Goal: Task Accomplishment & Management: Complete application form

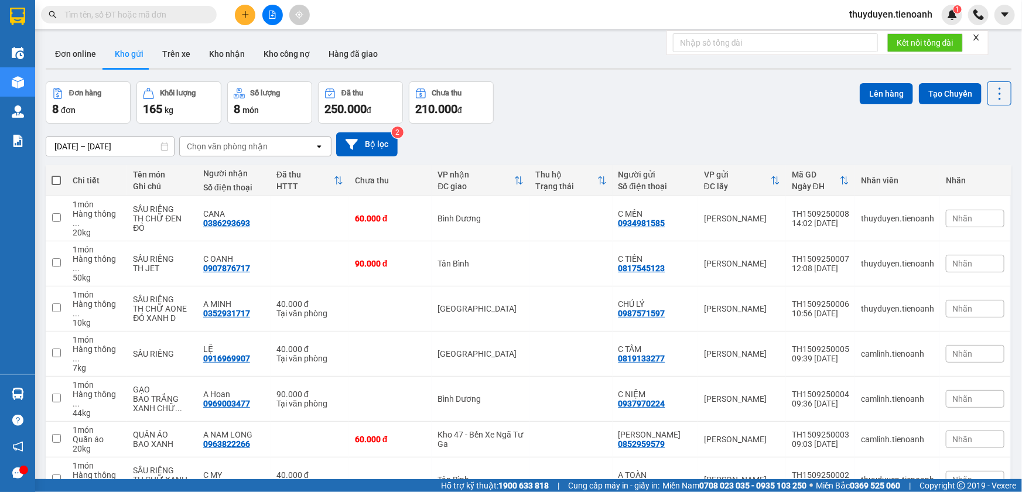
click at [871, 6] on div "thuyduyen.tienoanh 1" at bounding box center [901, 15] width 122 height 20
click at [873, 8] on span "thuyduyen.tienoanh" at bounding box center [891, 14] width 102 height 15
click at [871, 40] on span "Đăng xuất" at bounding box center [896, 36] width 78 height 13
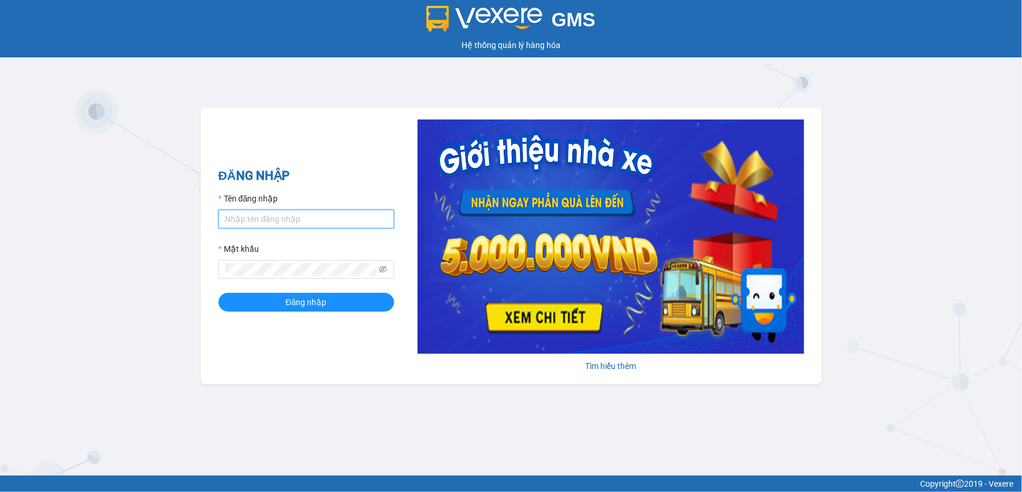
type input "thuyduyen.tienoanh"
click at [362, 214] on input "thuyduyen.tienoanh" at bounding box center [306, 219] width 176 height 19
type input "phanoanh.tienoanh"
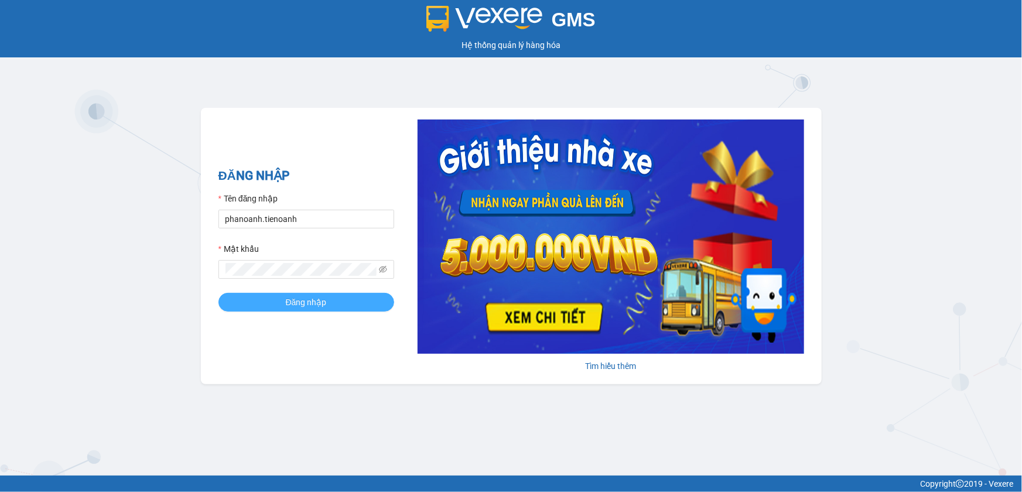
click at [345, 306] on button "Đăng nhập" at bounding box center [306, 302] width 176 height 19
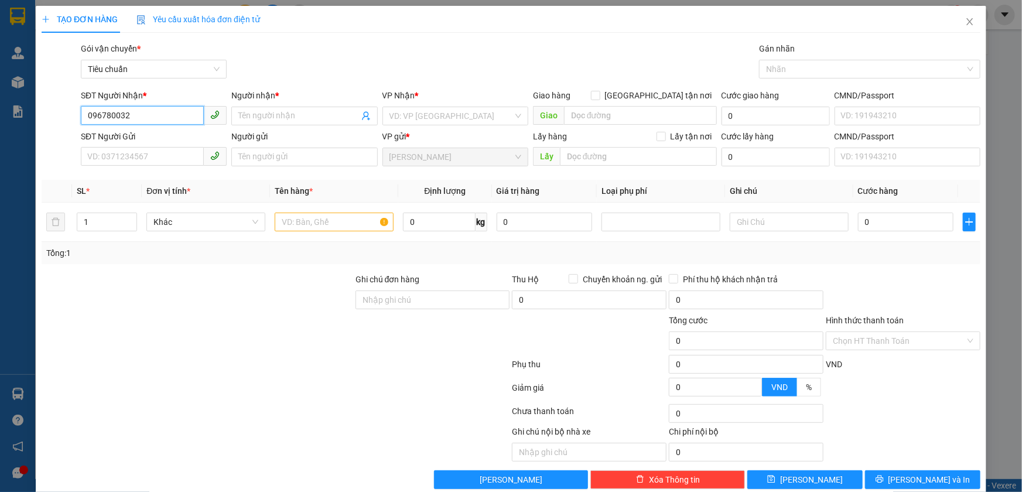
type input "0967800325"
click at [192, 138] on div "0967800325 - C HẢI" at bounding box center [152, 139] width 131 height 13
type input "C HẢI"
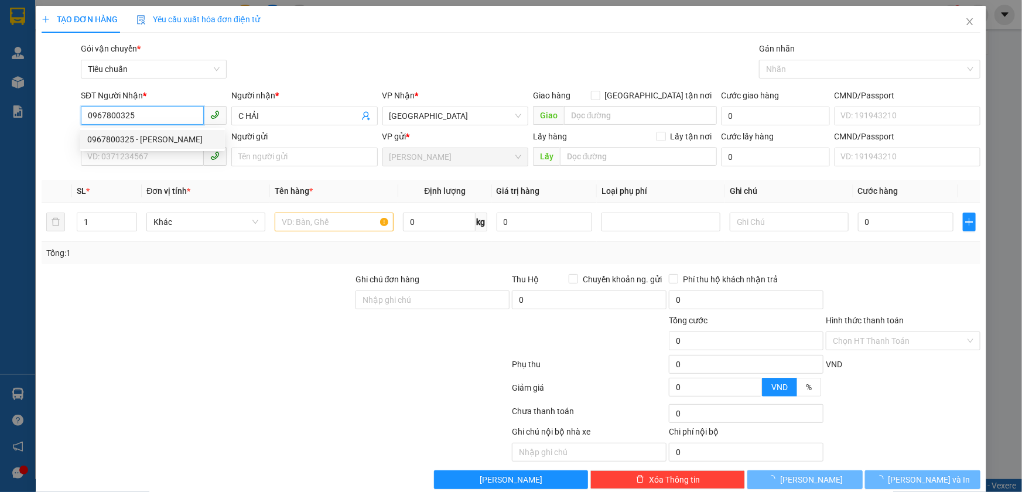
type input "60.000"
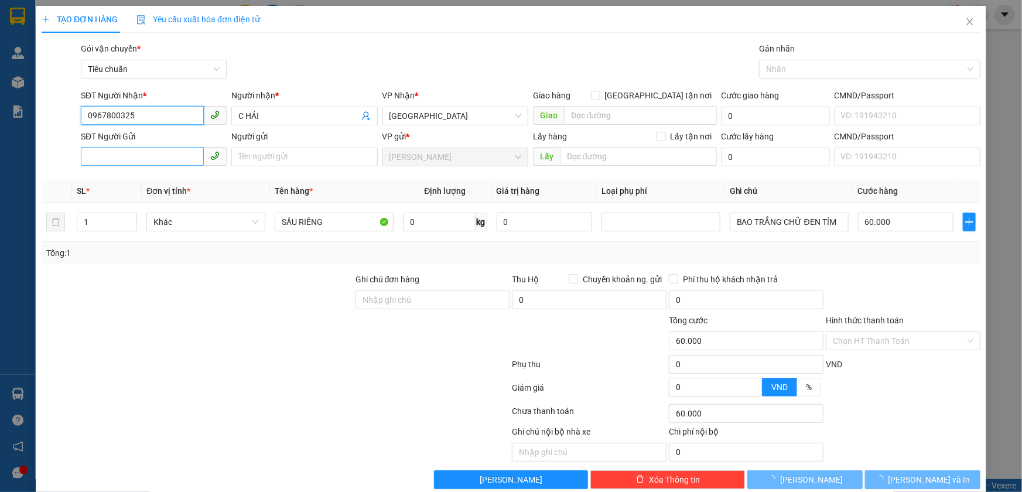
type input "0967800325"
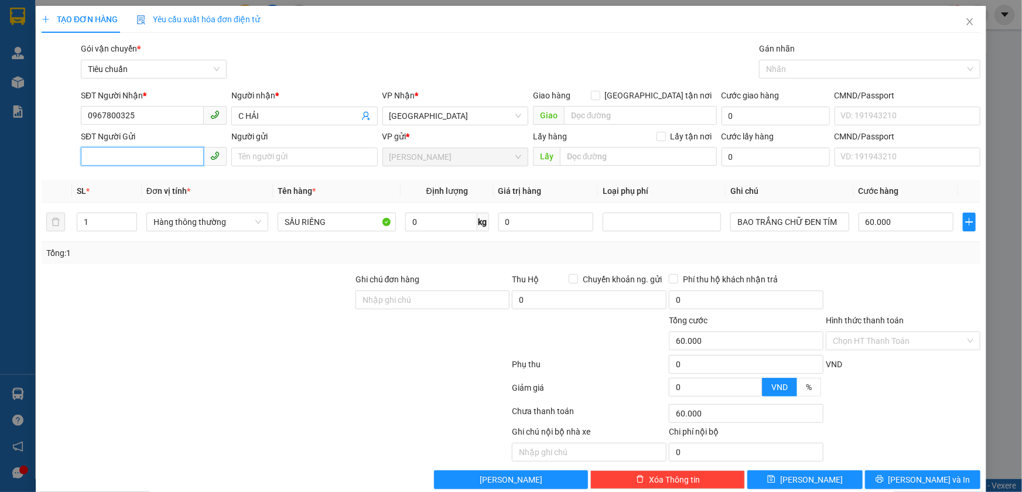
click at [173, 159] on input "SĐT Người Gửi" at bounding box center [142, 156] width 123 height 19
click at [170, 179] on div "0971041891 - A SƠN" at bounding box center [152, 180] width 131 height 13
type input "0971041891"
type input "A SƠN"
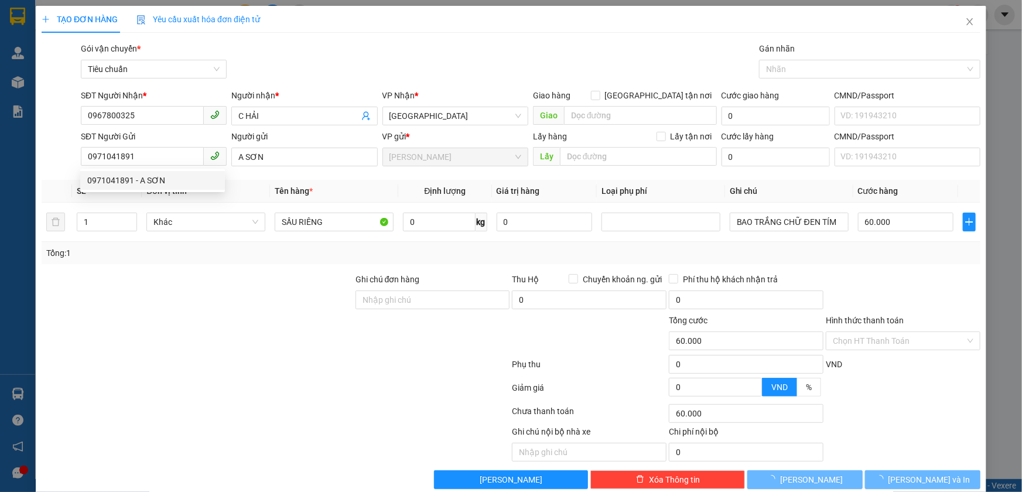
click at [220, 325] on div at bounding box center [197, 334] width 314 height 41
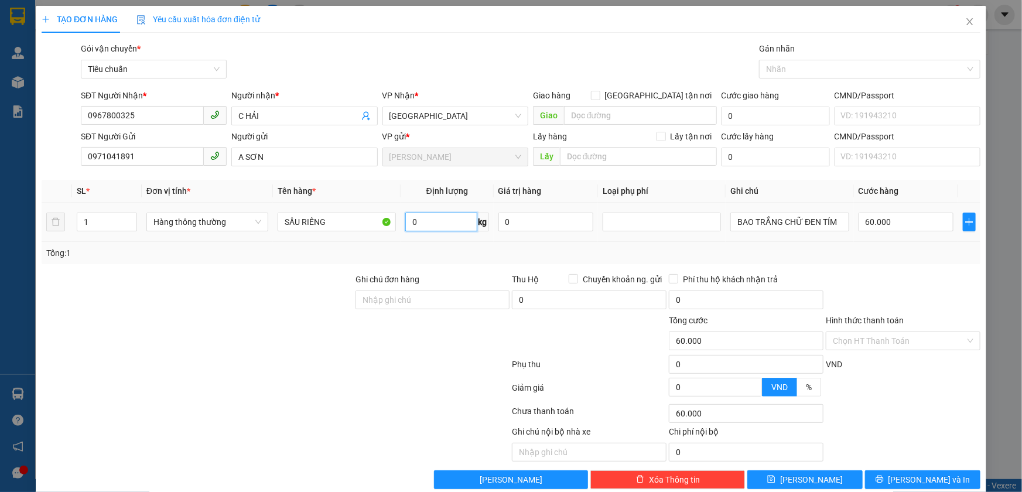
click at [426, 218] on input "0" at bounding box center [441, 222] width 72 height 19
type input "17"
type input "55.000"
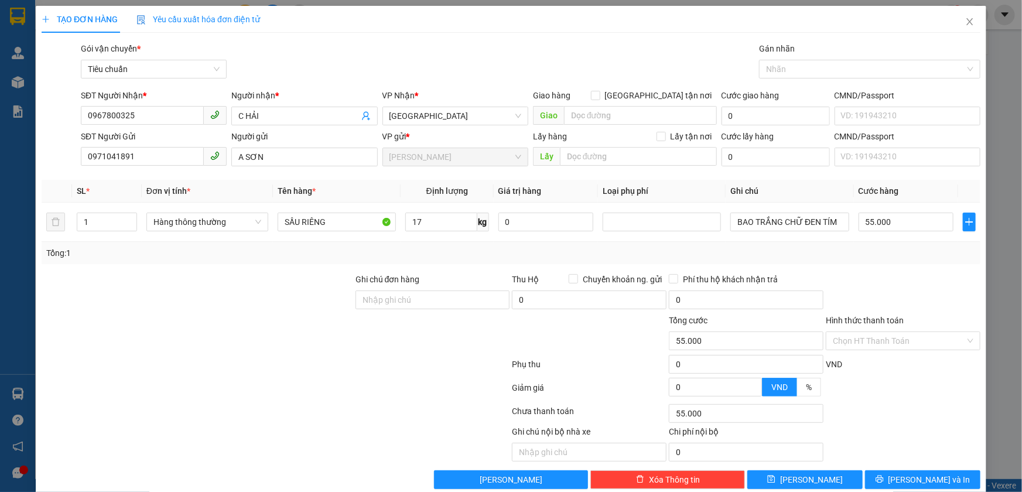
click at [862, 249] on div "Tổng: 1" at bounding box center [510, 253] width 929 height 13
drag, startPoint x: 810, startPoint y: 224, endPoint x: 800, endPoint y: 251, distance: 29.3
click at [810, 224] on input "BAO TRẮNG CHỮ ĐEN TÍM" at bounding box center [789, 222] width 118 height 19
type input "BAO TRẮNG CHỮ XANH TÍM"
click at [903, 216] on input "55.000" at bounding box center [905, 222] width 95 height 19
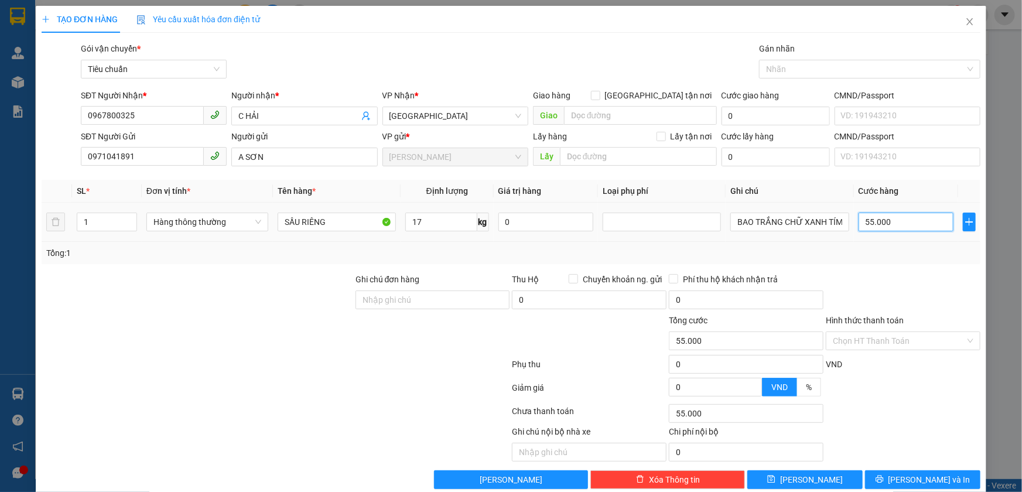
type input "6"
type input "60"
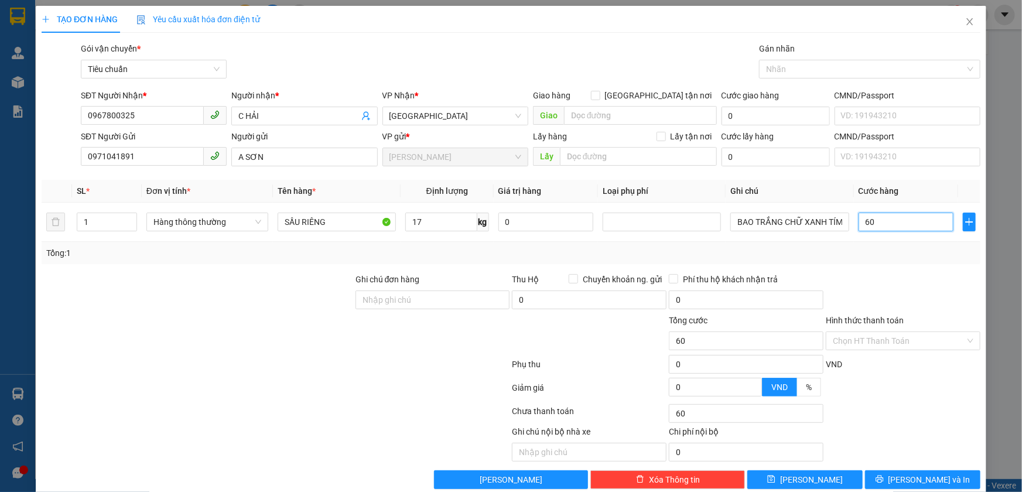
type input "60"
click at [899, 262] on div "Tổng: 1" at bounding box center [511, 253] width 939 height 22
type input "60.000"
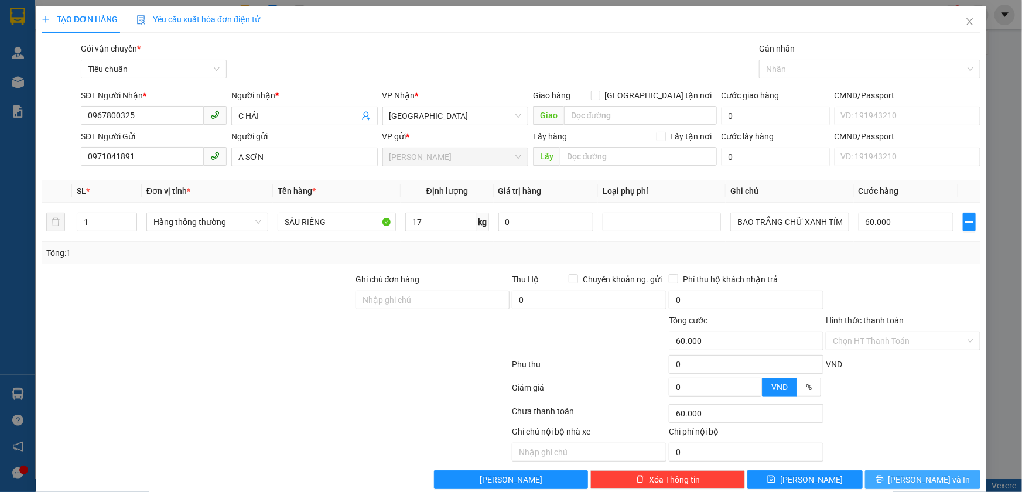
click at [899, 484] on button "[PERSON_NAME] và In" at bounding box center [922, 479] width 115 height 19
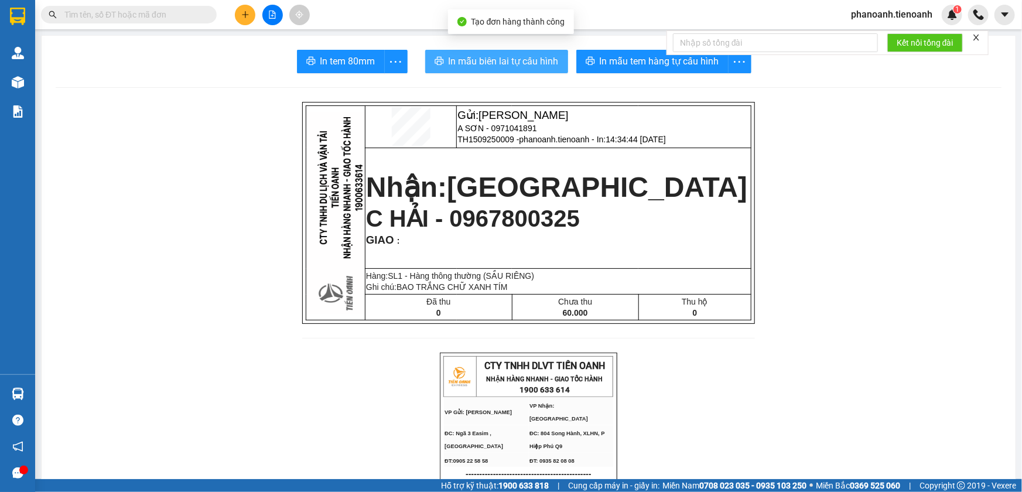
click at [523, 60] on span "In mẫu biên lai tự cấu hình" at bounding box center [504, 61] width 110 height 15
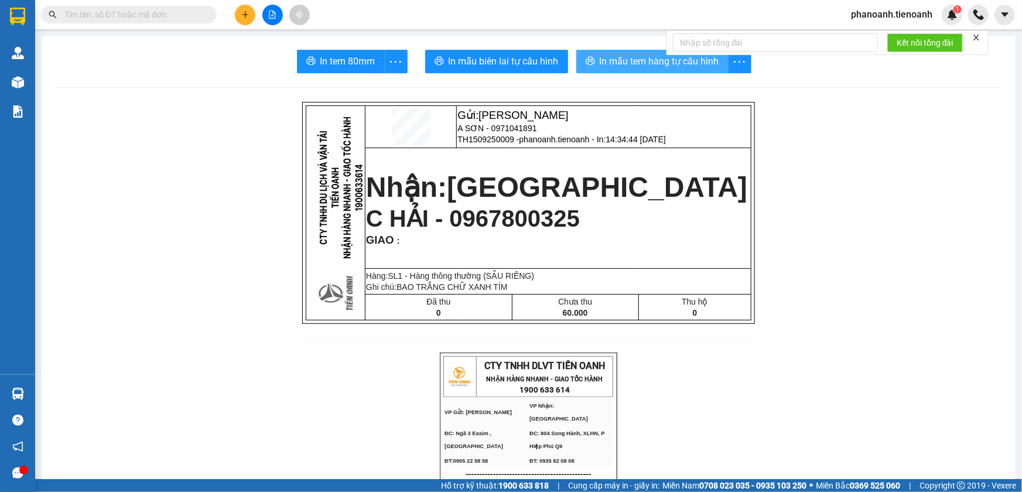
click at [642, 64] on span "In mẫu tem hàng tự cấu hình" at bounding box center [659, 61] width 119 height 15
click at [253, 10] on button at bounding box center [245, 15] width 20 height 20
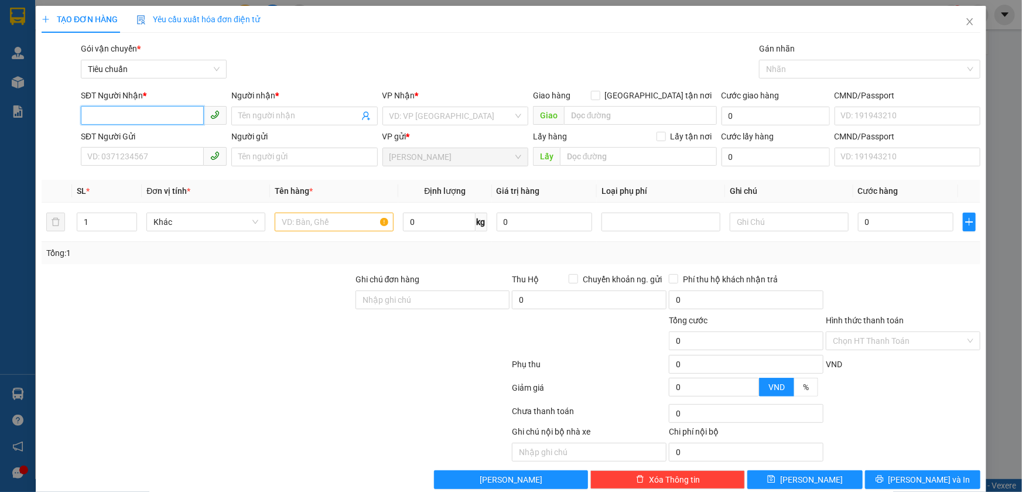
click at [170, 111] on input "SĐT Người Nhận *" at bounding box center [142, 115] width 123 height 19
type input "0971741400"
click at [170, 144] on div "0971741400 - A CHINH" at bounding box center [152, 139] width 131 height 13
type input "A CHINH"
type input "079087017003"
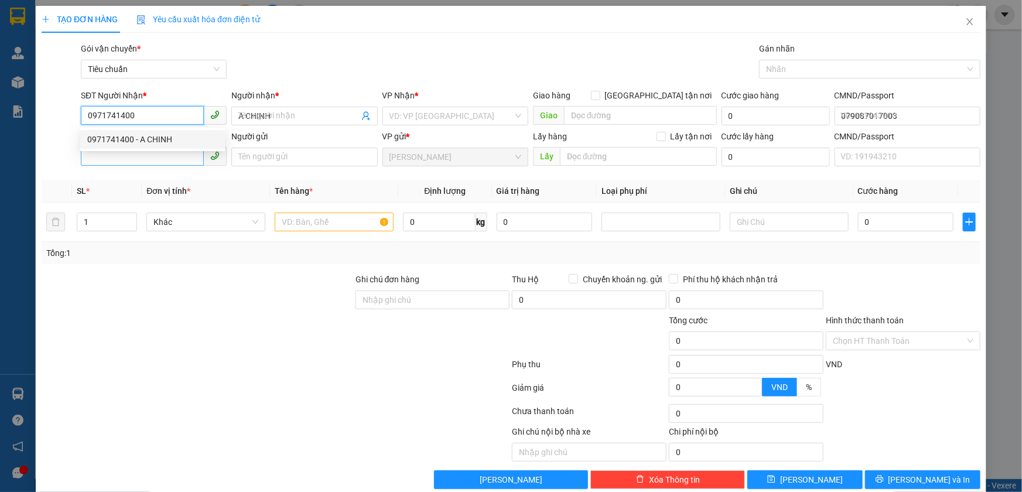
type input "50.000"
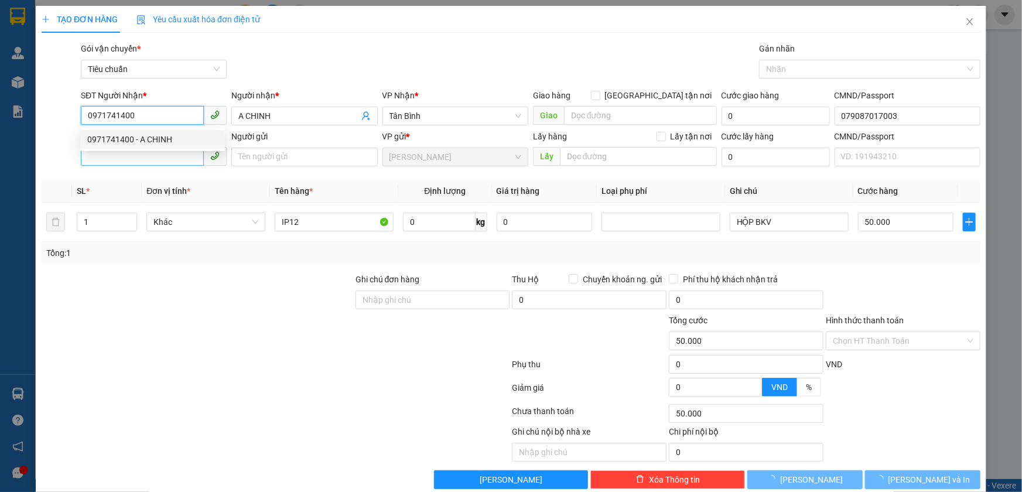
type input "0971741400"
click at [158, 158] on input "SĐT Người Gửi" at bounding box center [142, 156] width 123 height 19
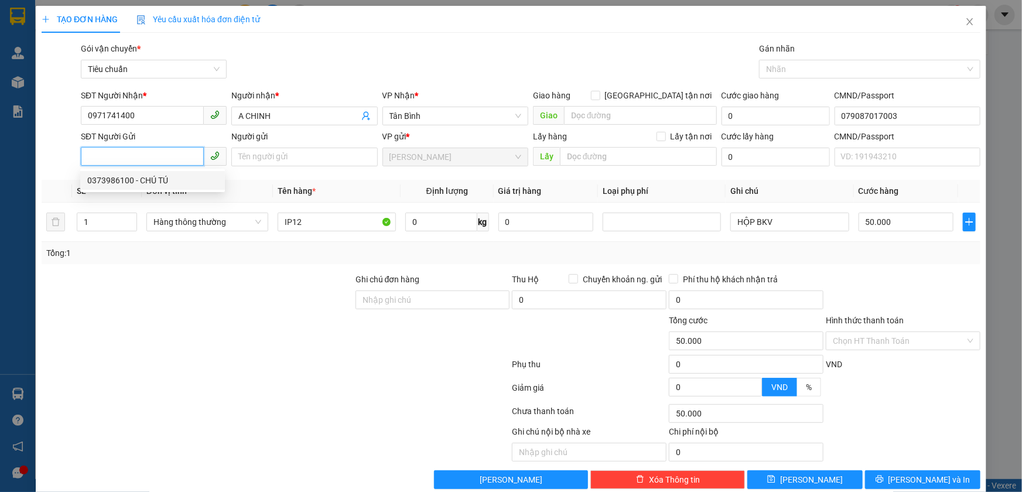
click at [167, 177] on div "0373986100 - CHÚ TÚ" at bounding box center [152, 180] width 131 height 13
type input "0373986100"
type input "CHÚ TÚ"
type input "001173033337"
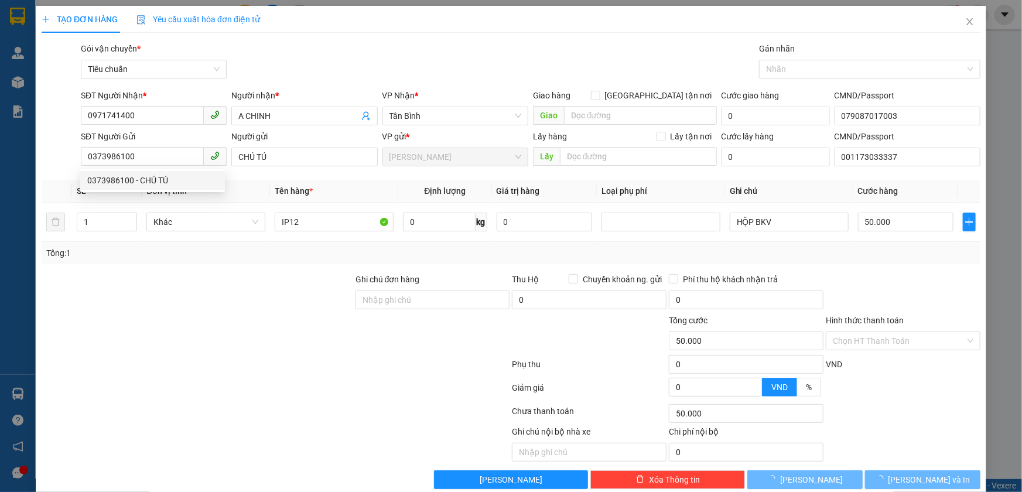
click at [205, 279] on div at bounding box center [197, 293] width 314 height 41
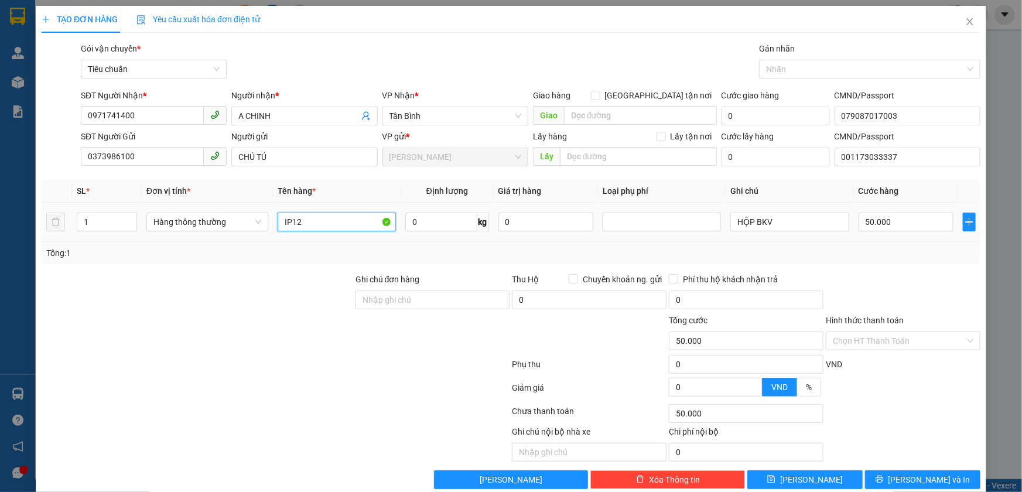
click at [310, 227] on input "IP12" at bounding box center [337, 222] width 118 height 19
type input "THỨC ĂN"
type input "15"
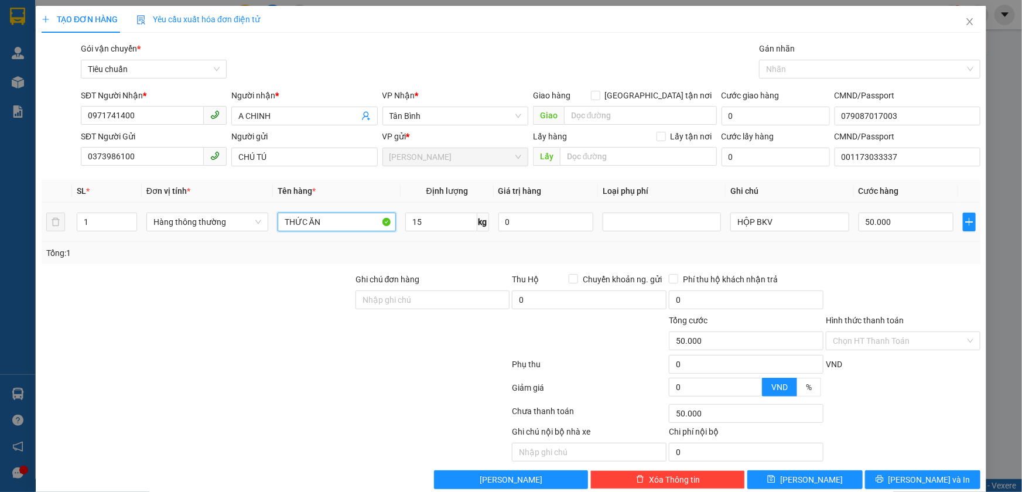
click at [357, 224] on input "THỨC ĂN" at bounding box center [337, 222] width 118 height 19
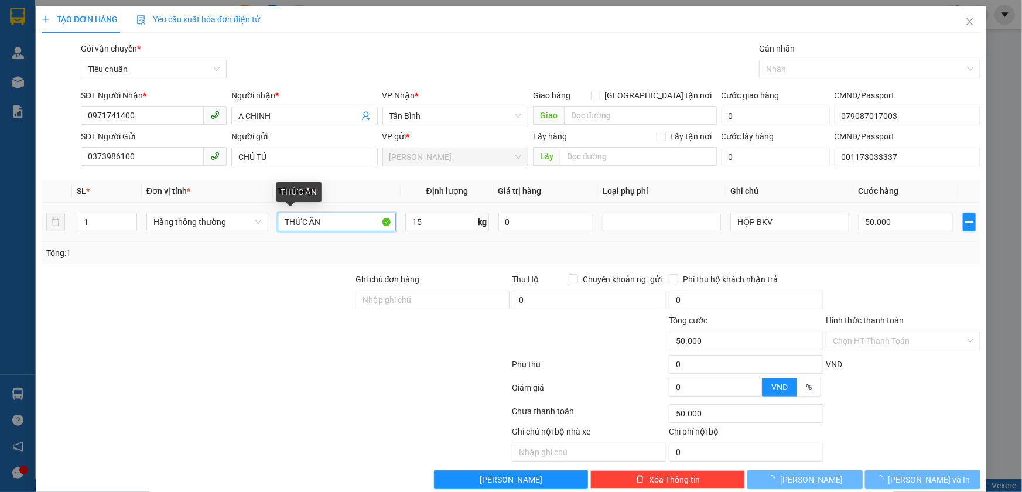
click at [357, 224] on input "THỨC ĂN" at bounding box center [337, 222] width 118 height 19
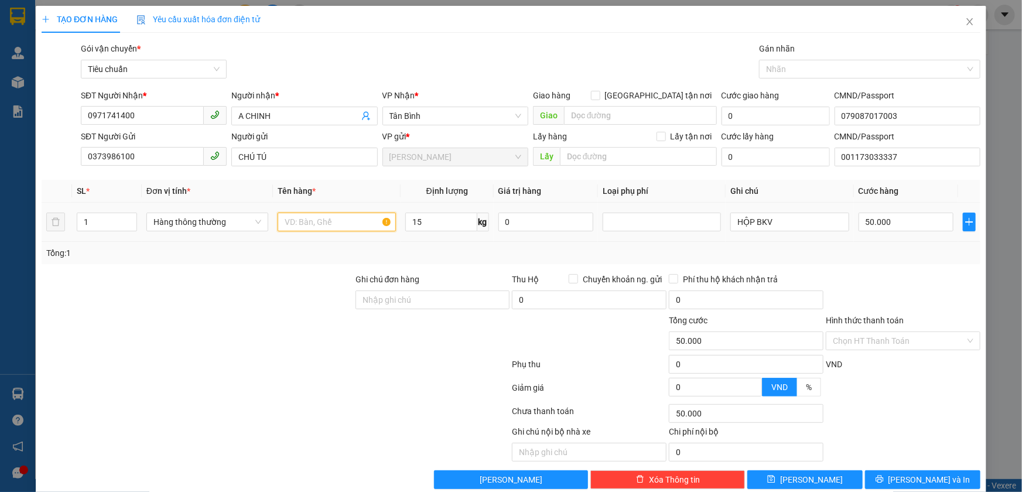
type input "F"
type input "GẠO"
click at [791, 217] on input "HỘP BKV" at bounding box center [789, 222] width 118 height 19
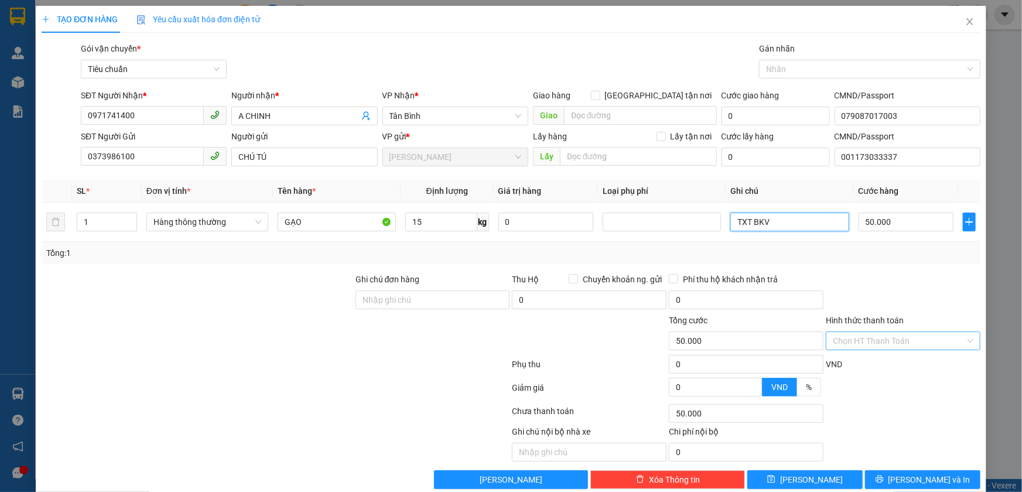
type input "TXT BKV"
click at [842, 336] on input "Hình thức thanh toán" at bounding box center [899, 341] width 132 height 18
click at [842, 358] on div "Tại văn phòng" at bounding box center [895, 363] width 139 height 13
type input "0"
click at [902, 477] on button "[PERSON_NAME] và In" at bounding box center [922, 479] width 115 height 19
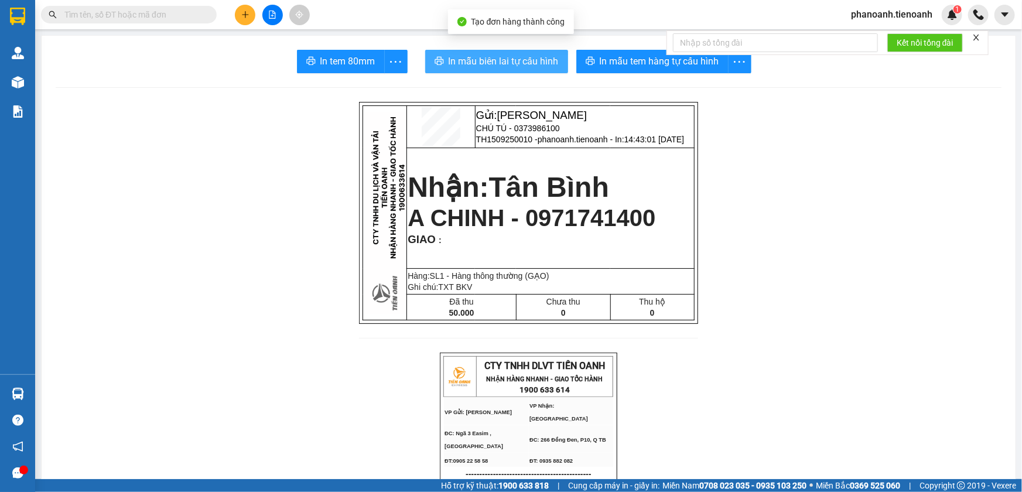
click at [532, 64] on span "In mẫu biên lai tự cấu hình" at bounding box center [504, 61] width 110 height 15
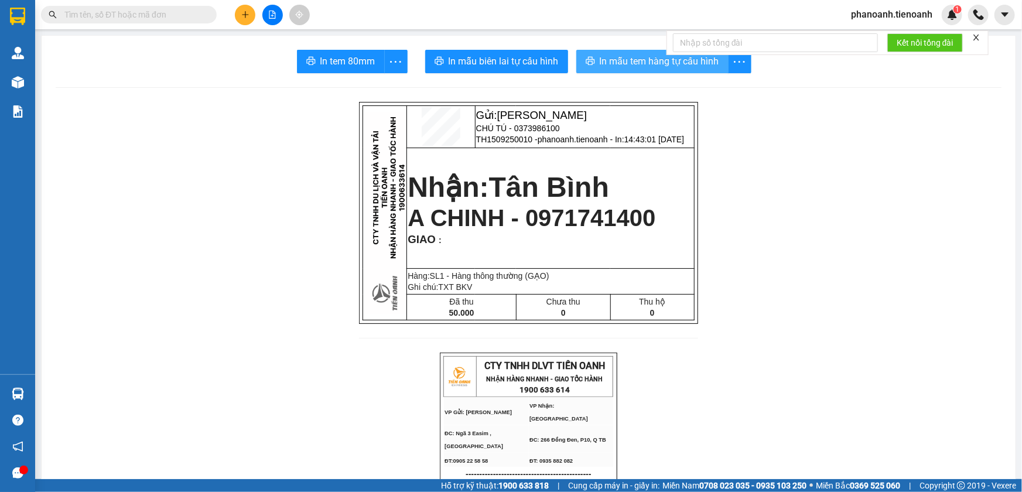
click at [653, 62] on span "In mẫu tem hàng tự cấu hình" at bounding box center [659, 61] width 119 height 15
click at [249, 18] on icon "plus" at bounding box center [245, 15] width 8 height 8
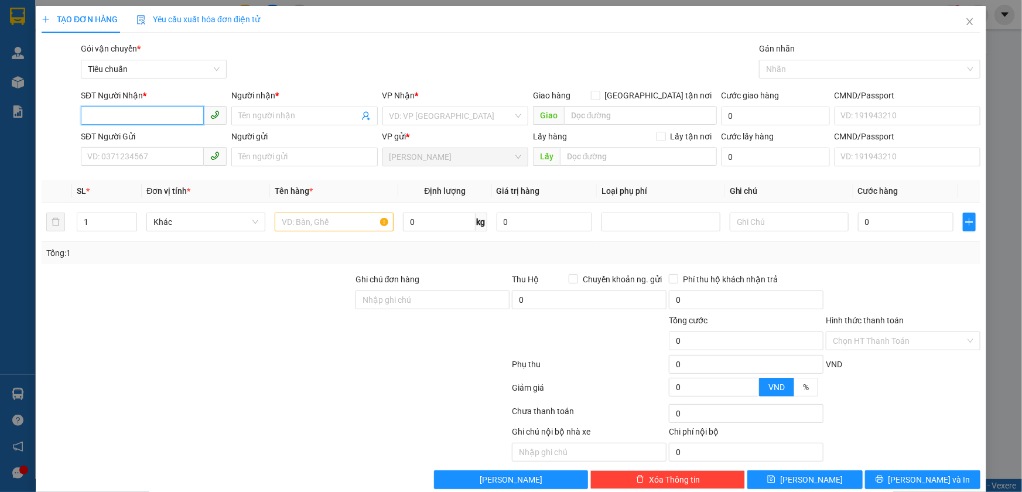
click at [181, 117] on input "SĐT Người Nhận *" at bounding box center [142, 115] width 123 height 19
type input "0906830338"
click at [187, 135] on div "0906830338 - LAM TRANG" at bounding box center [152, 139] width 131 height 13
type input "LAM TRANG"
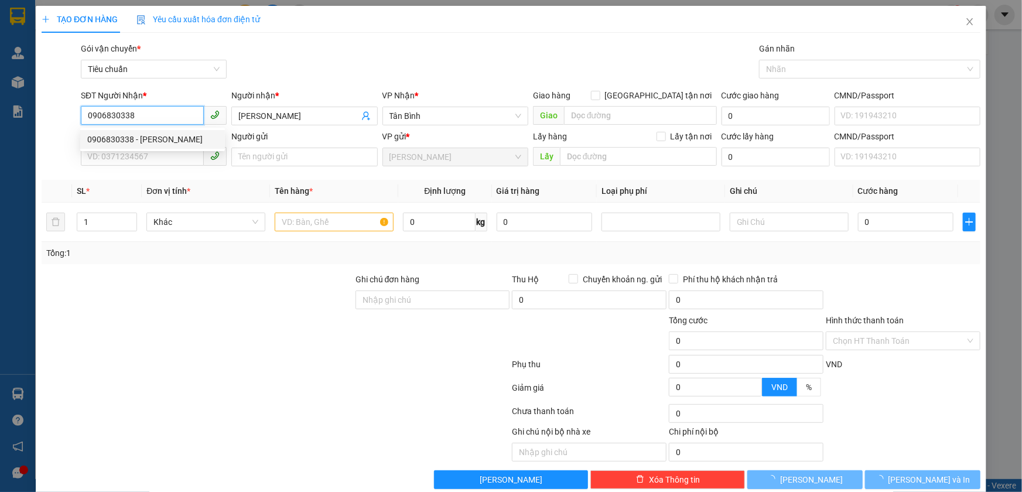
type input "60.000"
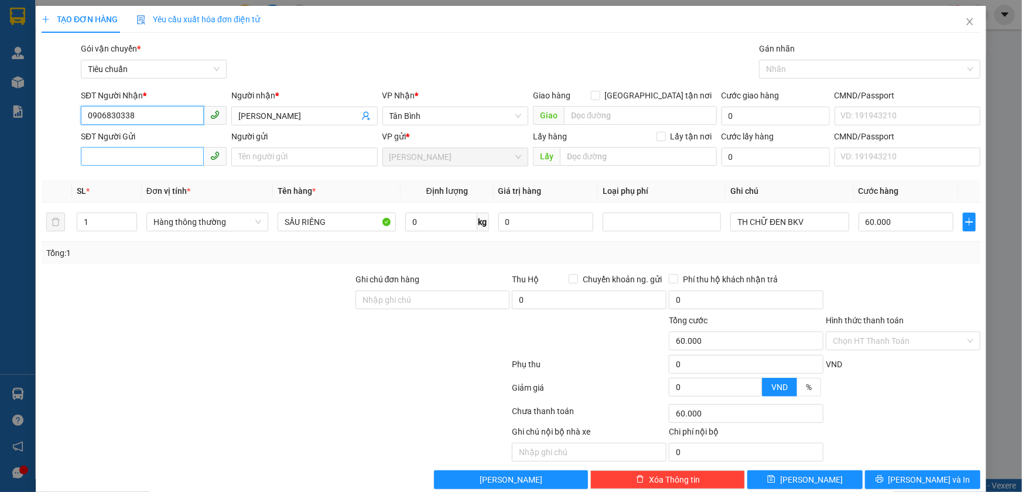
type input "0906830338"
click at [171, 160] on input "SĐT Người Gửi" at bounding box center [142, 156] width 123 height 19
type input "0977839545"
click at [185, 179] on div "0977839545 - A HÙNG" at bounding box center [152, 180] width 131 height 13
type input "A HÙNG"
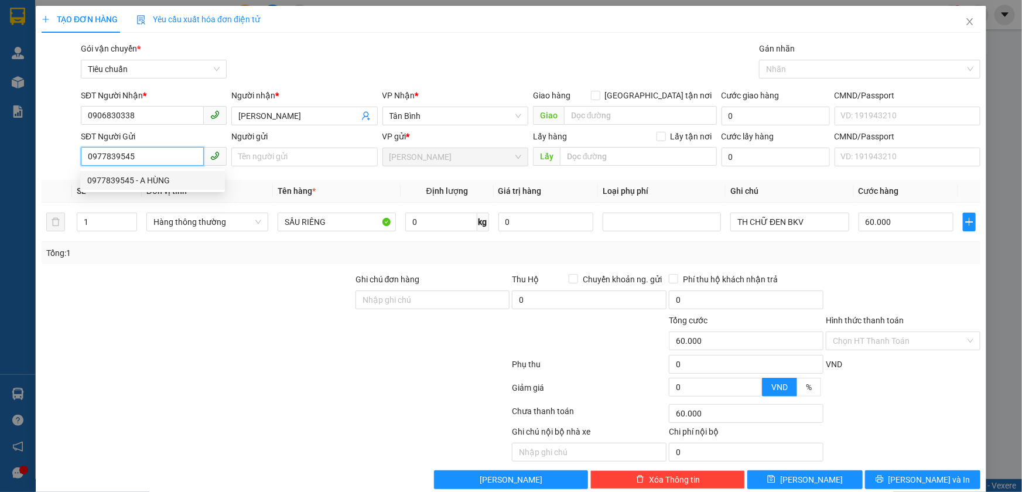
type input "066080005048"
type input "40.000"
type input "0977839545"
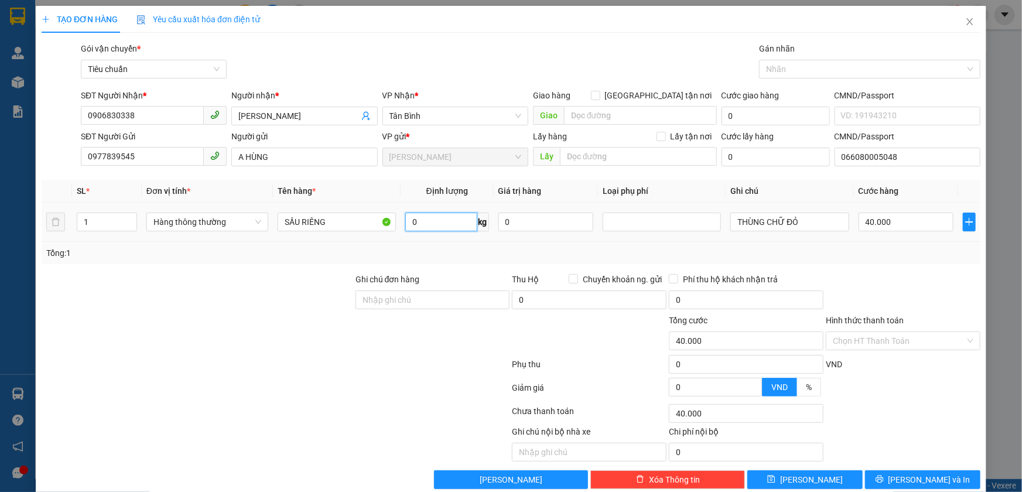
click at [427, 218] on input "0" at bounding box center [441, 222] width 72 height 19
type input "30"
click at [350, 442] on div at bounding box center [413, 443] width 196 height 36
type input "65.000"
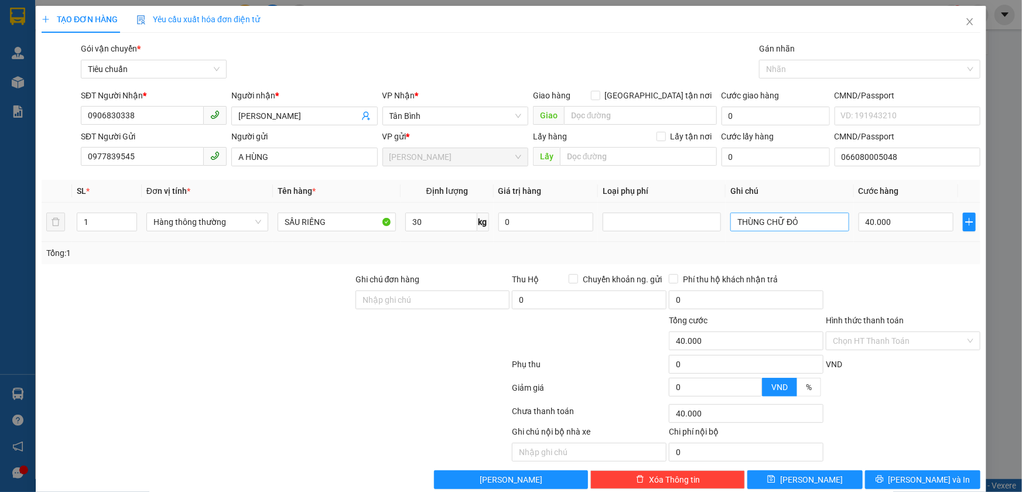
type input "65.000"
click at [829, 221] on input "THÙNG CHỮ ĐỎ" at bounding box center [789, 222] width 118 height 19
type input "THÙNG CHỮ ĐỎ ĐEN"
drag, startPoint x: 286, startPoint y: 293, endPoint x: 441, endPoint y: 260, distance: 158.0
click at [290, 291] on div at bounding box center [197, 293] width 314 height 41
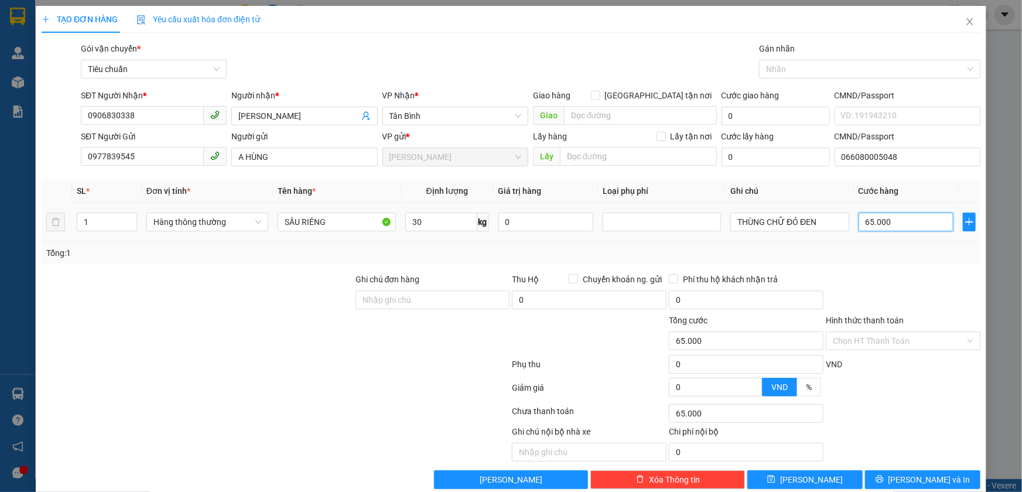
click at [875, 222] on input "65.000" at bounding box center [905, 222] width 95 height 19
type input "7"
type input "70"
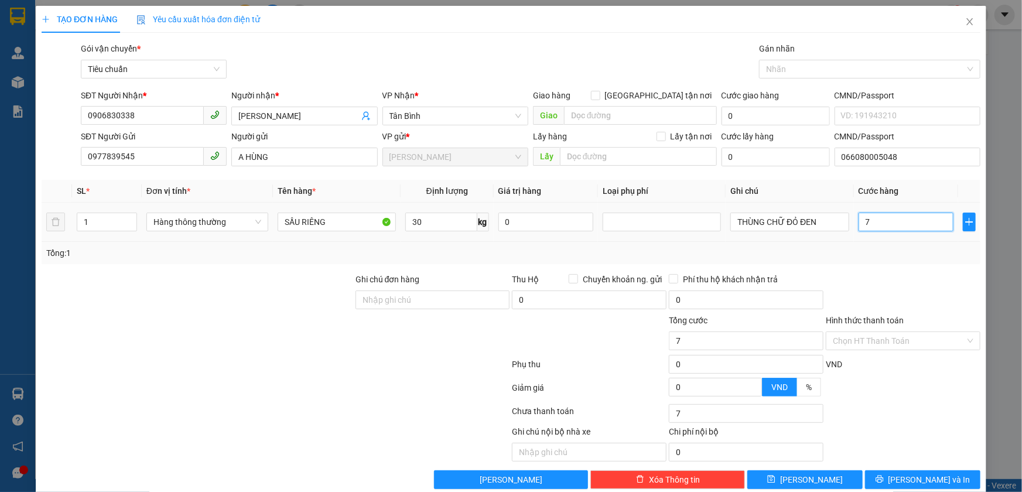
type input "70"
type input "70.000"
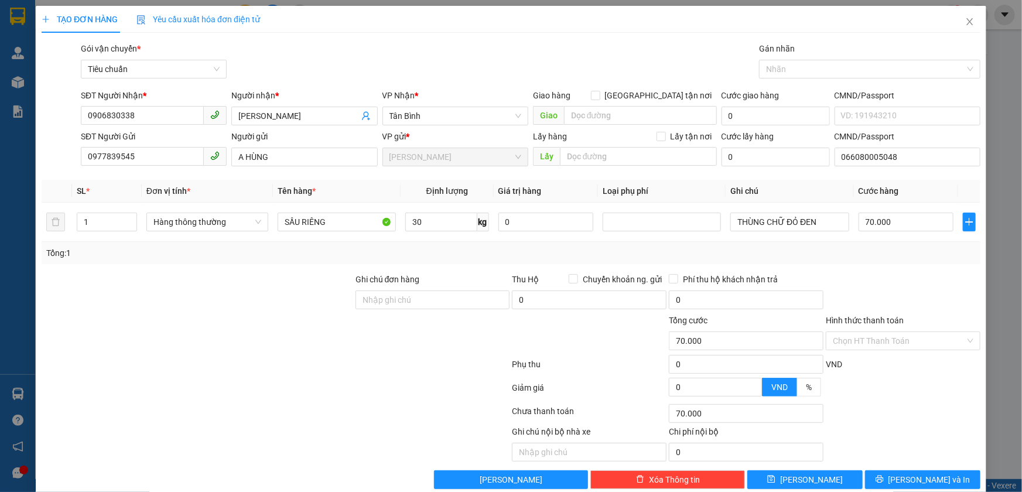
click at [857, 258] on div "Tổng: 1" at bounding box center [510, 253] width 929 height 13
click at [879, 345] on input "Hình thức thanh toán" at bounding box center [899, 341] width 132 height 18
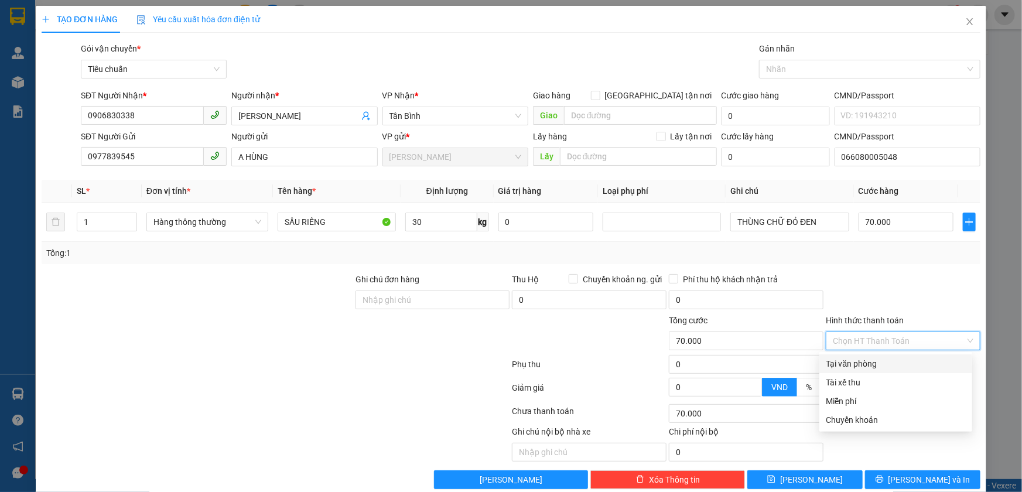
drag, startPoint x: 867, startPoint y: 361, endPoint x: 861, endPoint y: 374, distance: 14.9
click at [867, 367] on div "Tại văn phòng" at bounding box center [895, 363] width 139 height 13
type input "0"
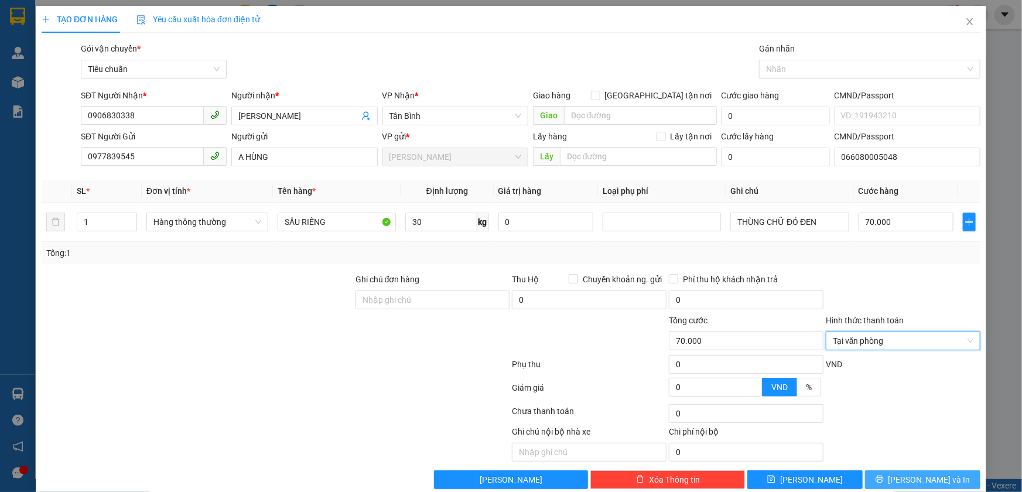
click at [896, 486] on button "[PERSON_NAME] và In" at bounding box center [922, 479] width 115 height 19
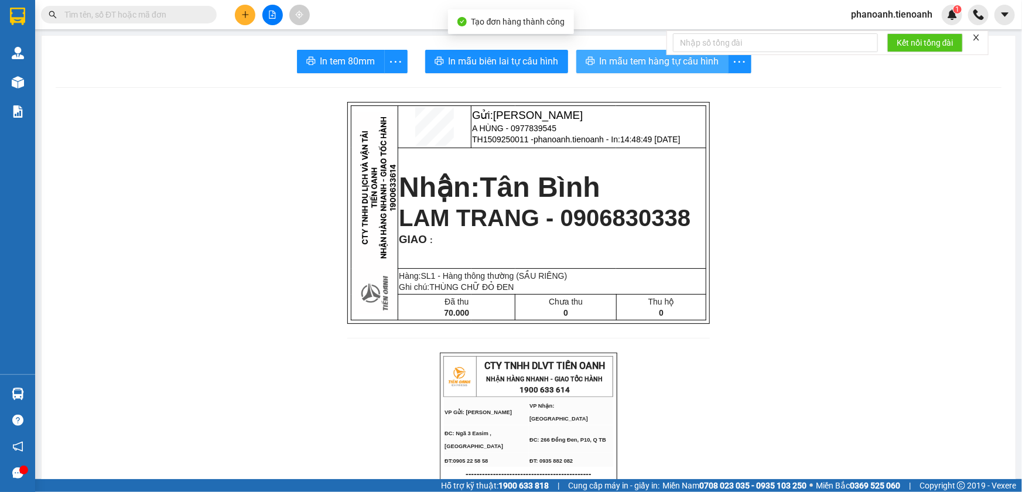
click at [673, 66] on span "In mẫu tem hàng tự cấu hình" at bounding box center [659, 61] width 119 height 15
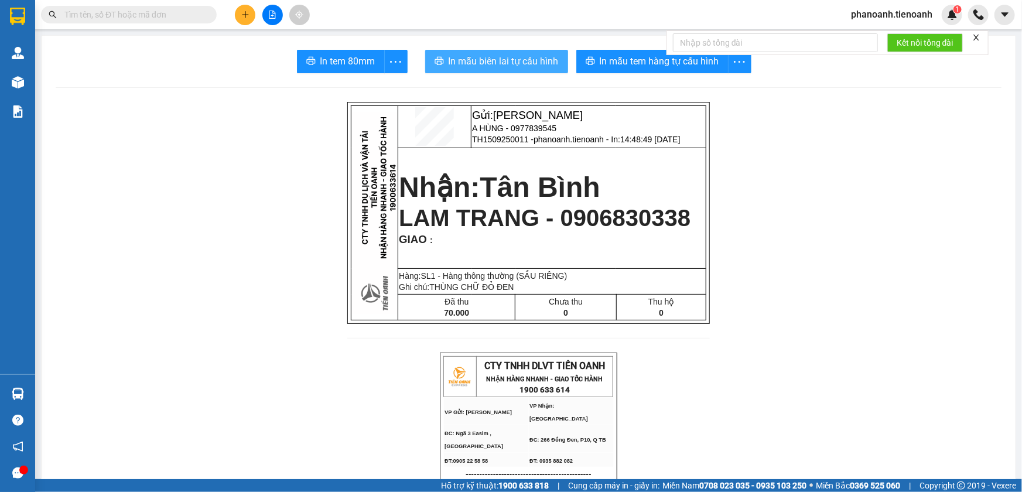
click at [502, 53] on button "In mẫu biên lai tự cấu hình" at bounding box center [496, 61] width 143 height 23
click at [240, 20] on button at bounding box center [245, 15] width 20 height 20
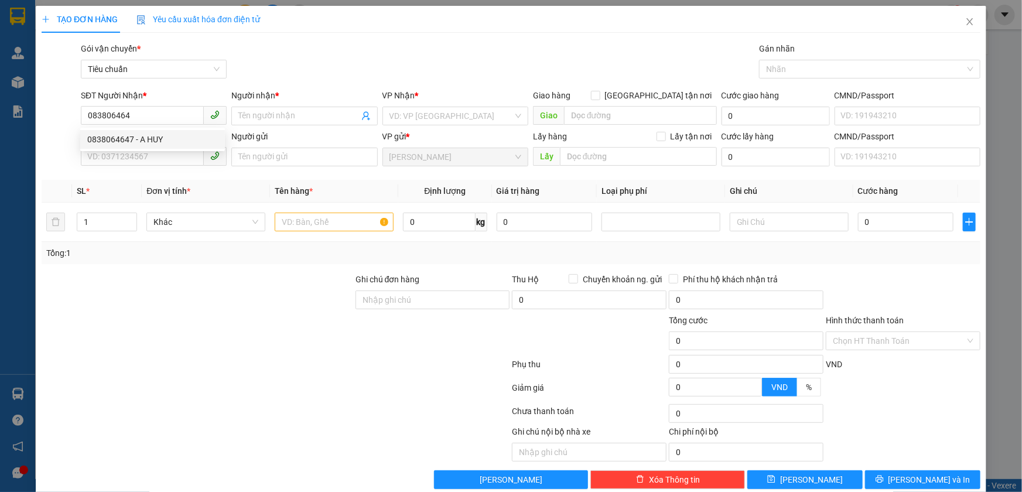
click at [184, 149] on div "0838064647 0838064647 - A HUY" at bounding box center [152, 139] width 145 height 23
click at [184, 147] on input "SĐT Người Gửi" at bounding box center [142, 156] width 123 height 19
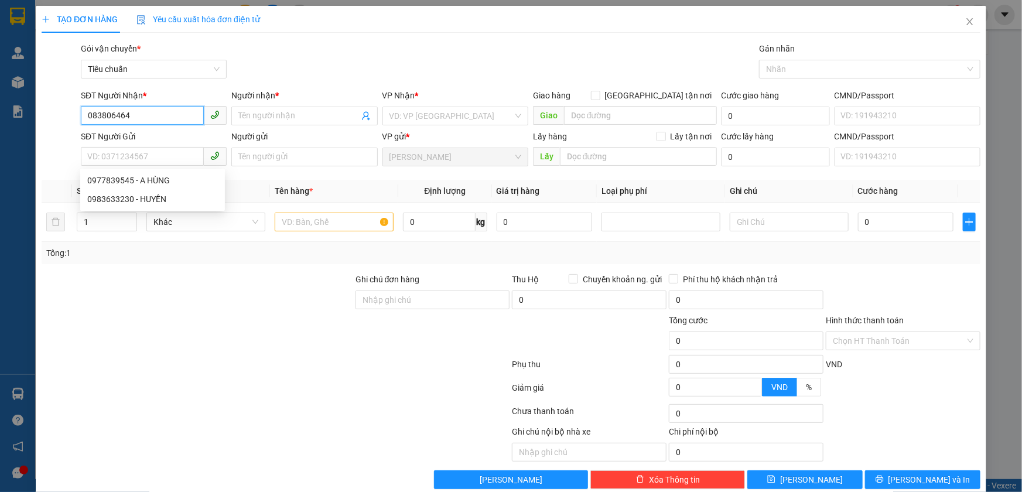
click at [179, 122] on input "083806464" at bounding box center [142, 115] width 123 height 19
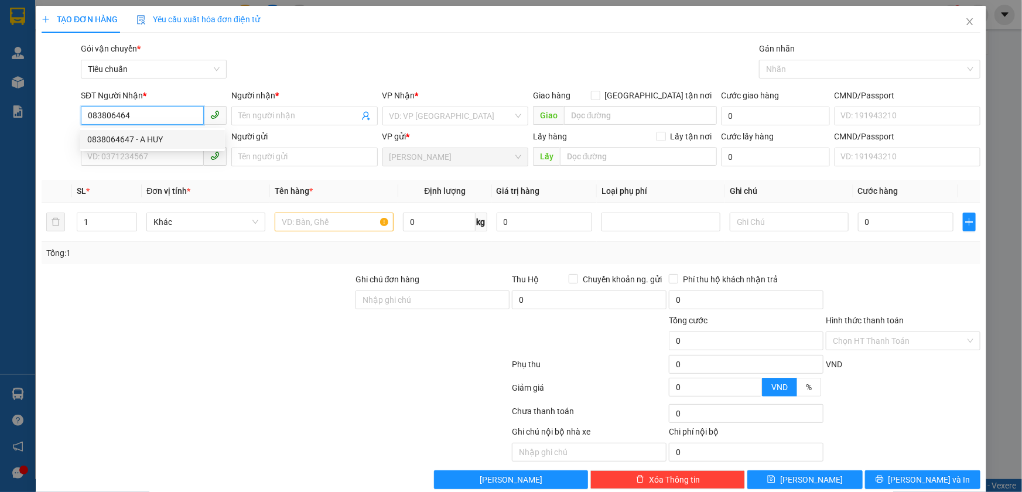
click at [182, 133] on div "0838064647 - A HUY" at bounding box center [152, 139] width 131 height 13
type input "0838064647"
type input "A HUY"
type input "066301011073"
type input "40.000"
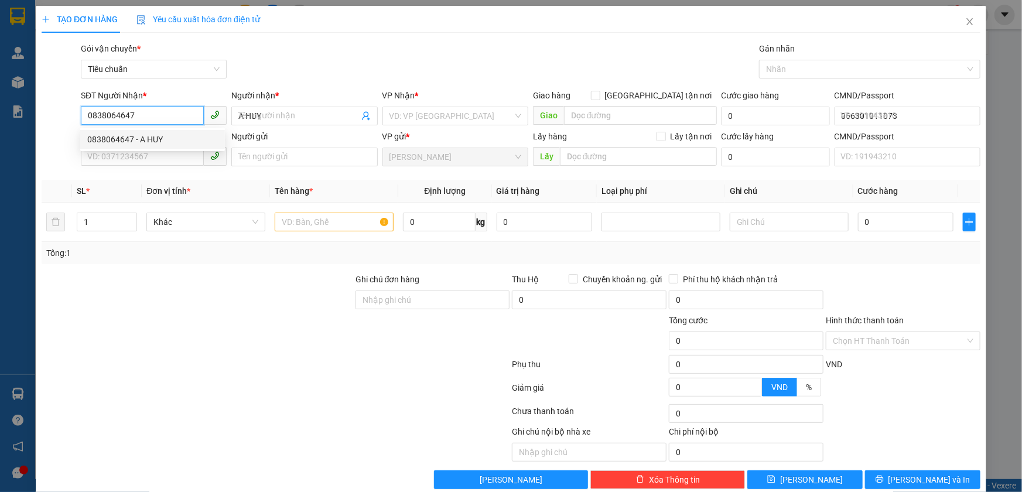
type input "40.000"
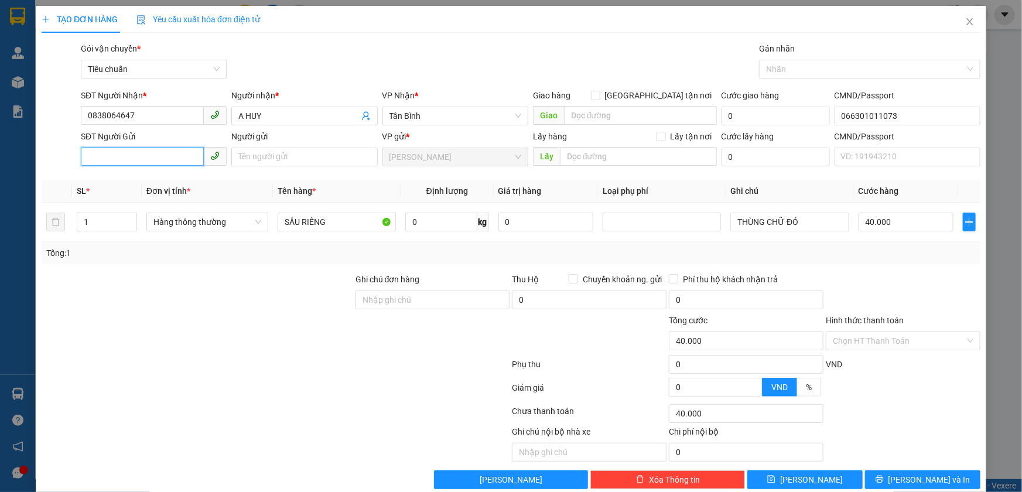
click at [175, 156] on input "SĐT Người Gửi" at bounding box center [142, 156] width 123 height 19
click at [183, 177] on div "0977839545 - A HÙNG" at bounding box center [152, 180] width 131 height 13
type input "0977839545"
type input "A HÙNG"
type input "066080005048"
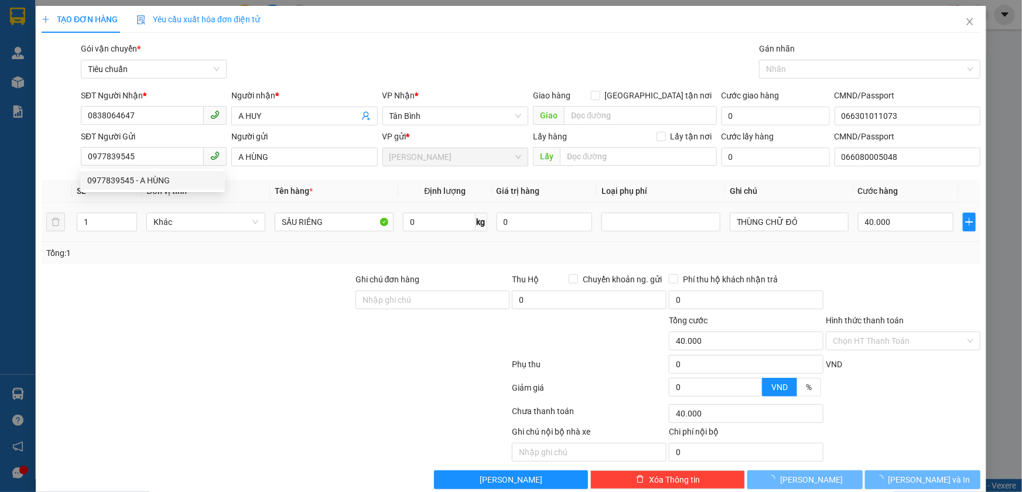
click at [285, 300] on div at bounding box center [197, 293] width 314 height 41
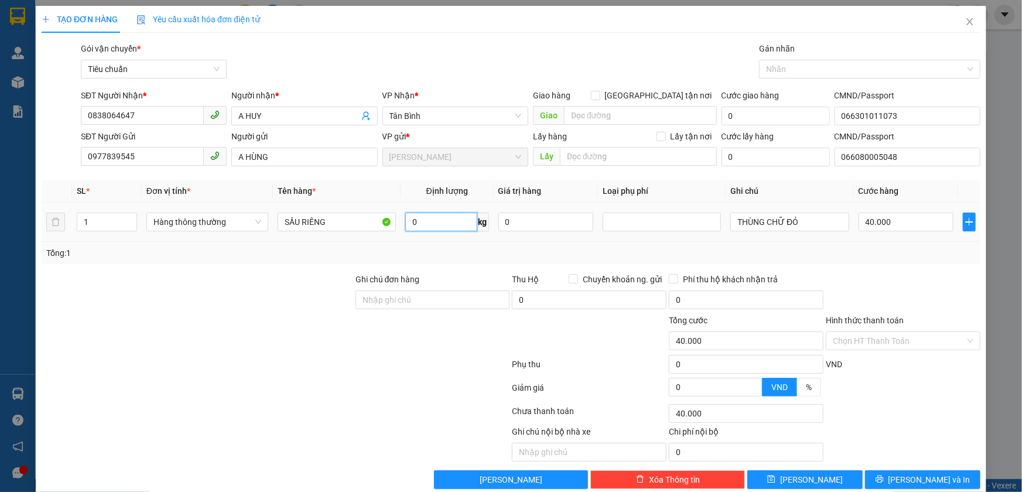
click at [433, 223] on input "0" at bounding box center [441, 222] width 72 height 19
type input "0"
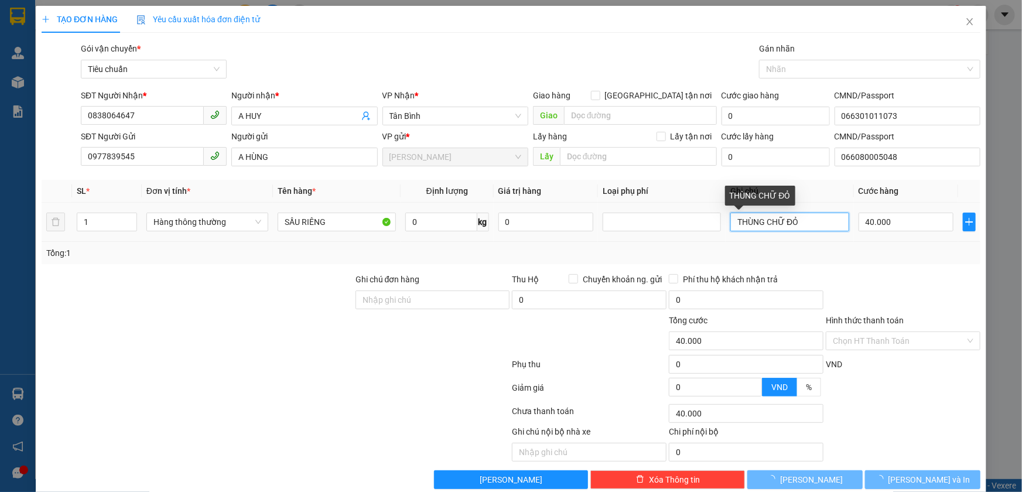
click at [808, 225] on input "THÙNG CHỮ ĐỎ" at bounding box center [789, 222] width 118 height 19
type input "THÙNG CHỮ ĐỎ"
type input "0"
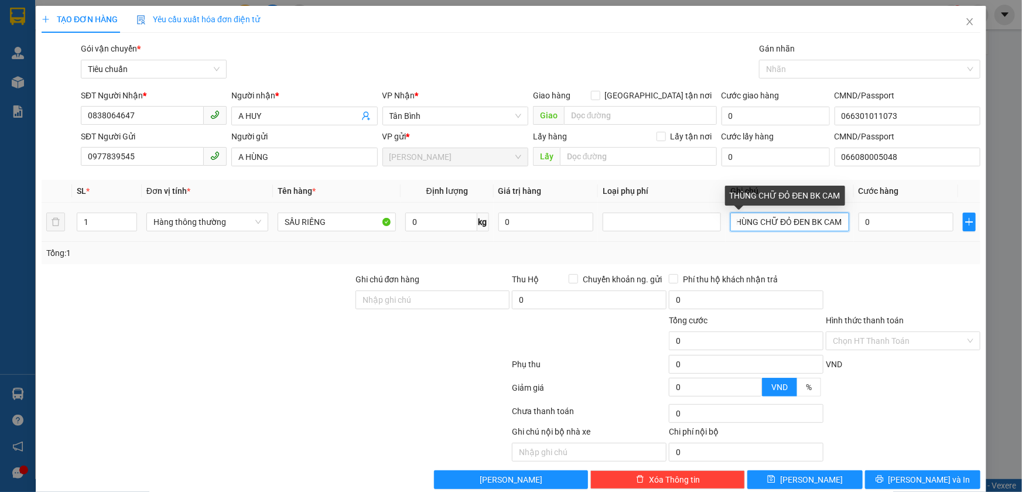
scroll to position [0, 9]
type input "THÙNG CHỮ ĐỎ ĐEN BK CAM"
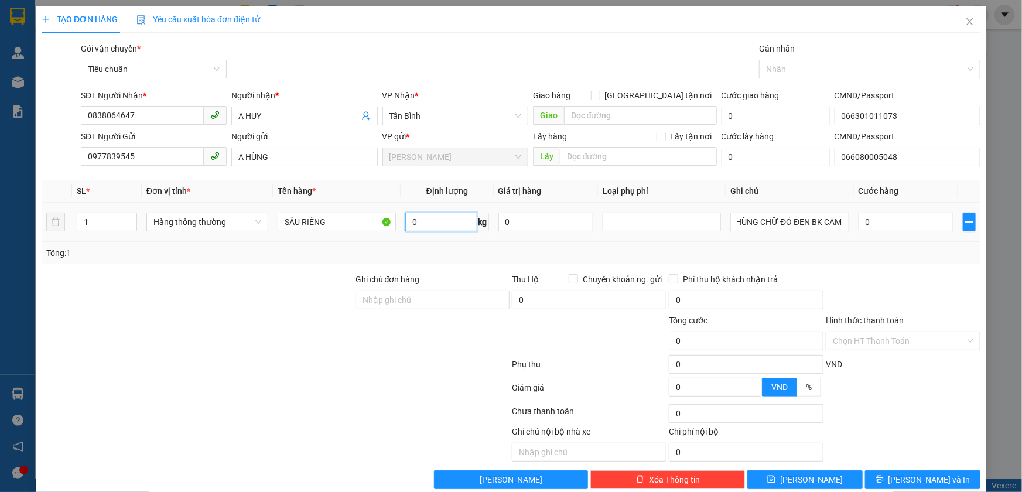
click at [457, 225] on input "0" at bounding box center [441, 222] width 72 height 19
type input "15"
click at [237, 351] on div at bounding box center [197, 334] width 314 height 41
type input "50.000"
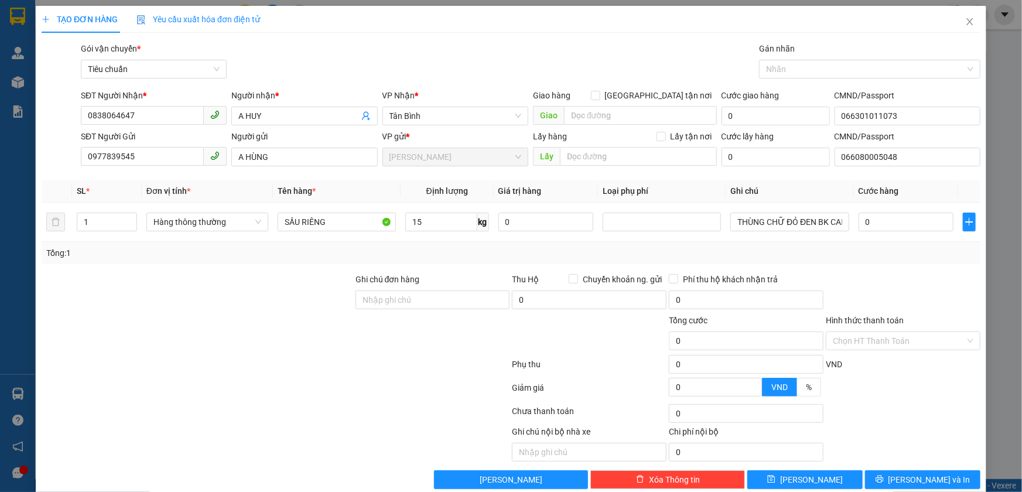
type input "50.000"
click at [858, 242] on div "Tổng: 1" at bounding box center [511, 253] width 939 height 22
click at [436, 326] on div at bounding box center [432, 334] width 157 height 41
click at [850, 337] on input "Hình thức thanh toán" at bounding box center [899, 341] width 132 height 18
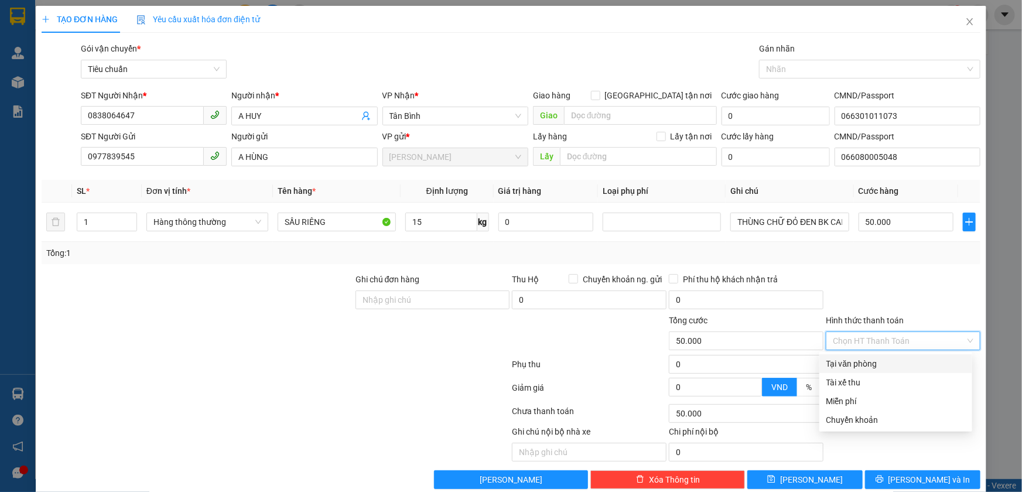
drag, startPoint x: 856, startPoint y: 361, endPoint x: 913, endPoint y: 406, distance: 72.9
click at [856, 362] on div "Tại văn phòng" at bounding box center [895, 363] width 139 height 13
type input "0"
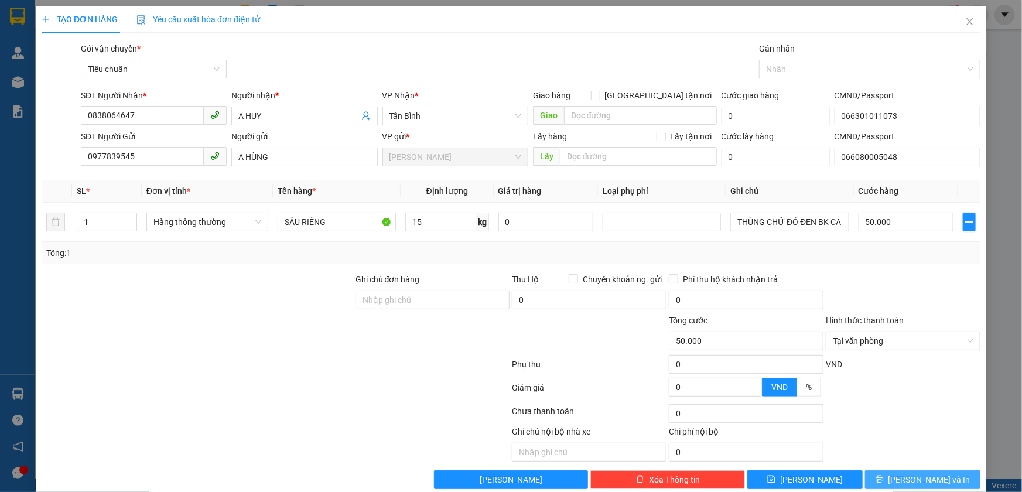
drag, startPoint x: 939, startPoint y: 475, endPoint x: 888, endPoint y: 410, distance: 82.2
click at [938, 475] on button "[PERSON_NAME] và In" at bounding box center [922, 479] width 115 height 19
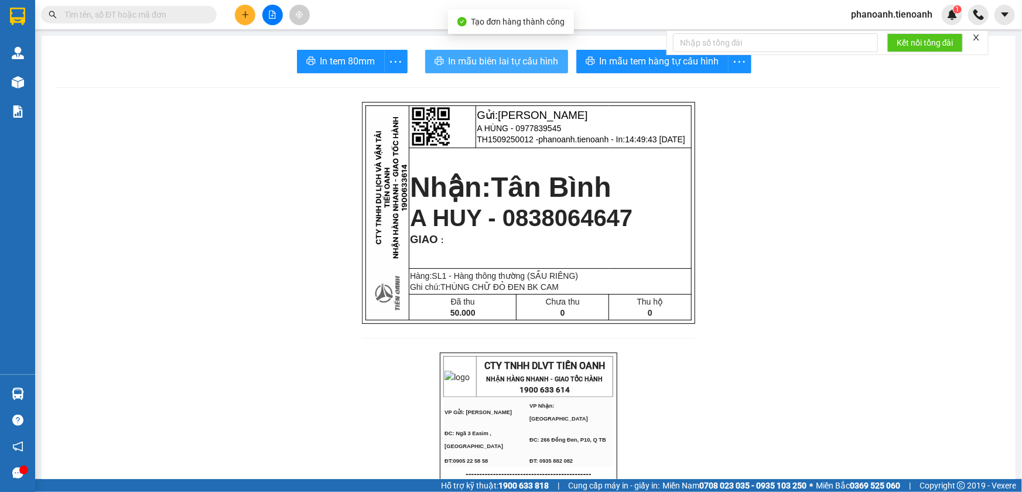
click at [548, 59] on span "In mẫu biên lai tự cấu hình" at bounding box center [504, 61] width 110 height 15
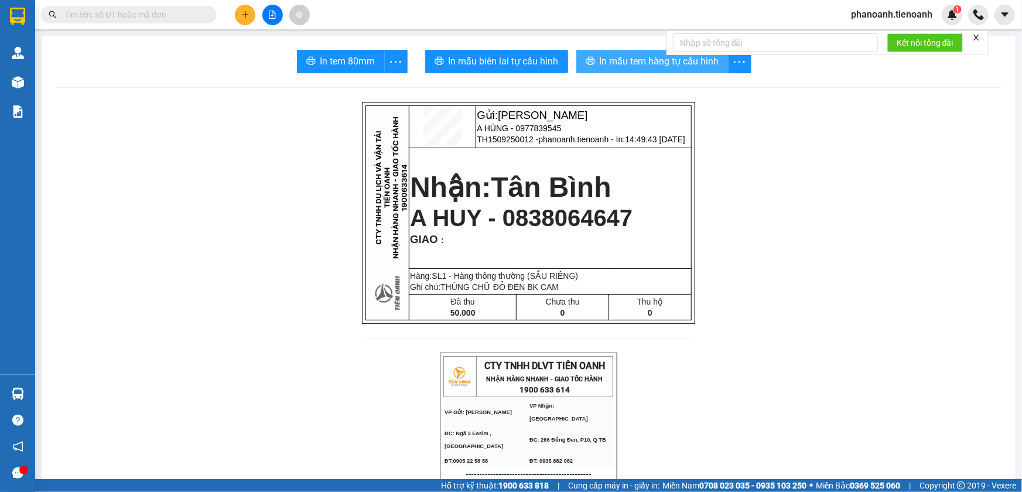
click at [700, 63] on span "In mẫu tem hàng tự cấu hình" at bounding box center [659, 61] width 119 height 15
click at [251, 13] on button at bounding box center [245, 15] width 20 height 20
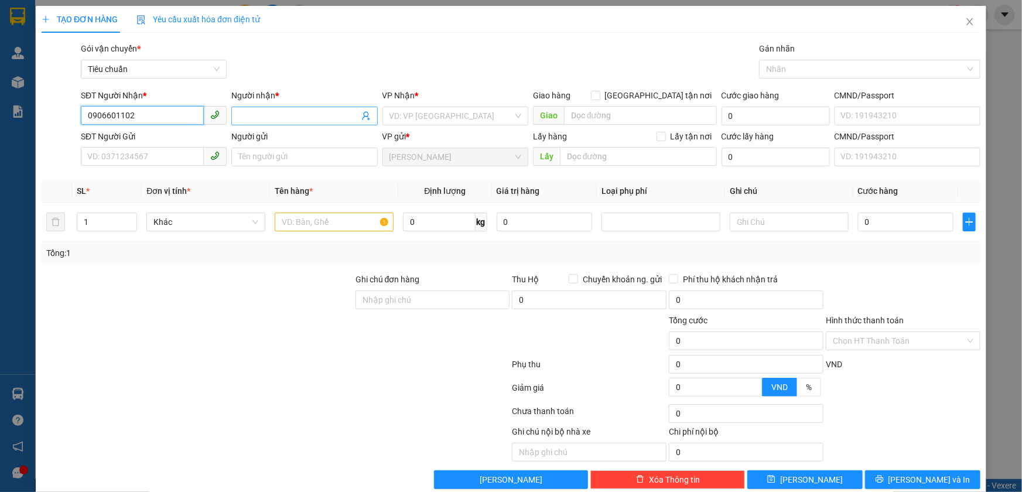
type input "0906601102"
click at [267, 117] on input "Người nhận *" at bounding box center [298, 116] width 120 height 13
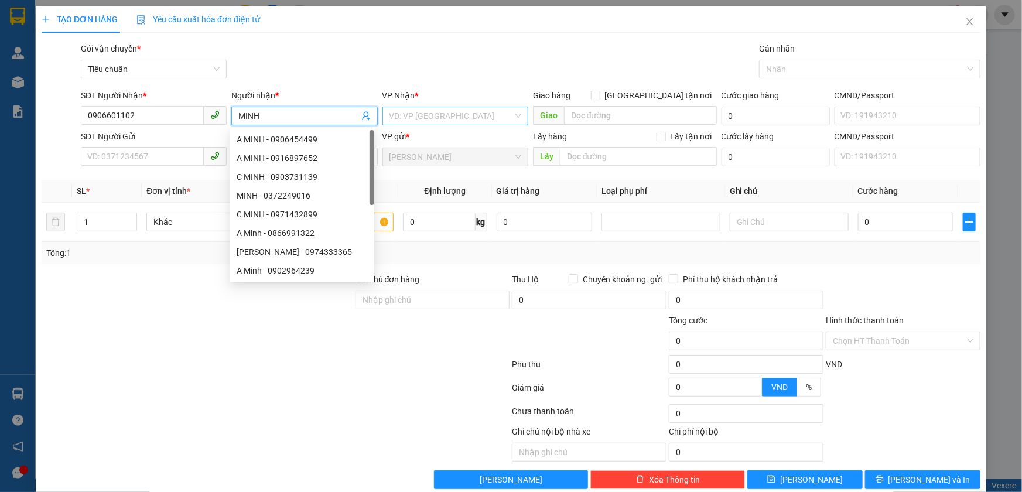
type input "MINH"
click at [411, 115] on input "search" at bounding box center [451, 116] width 124 height 18
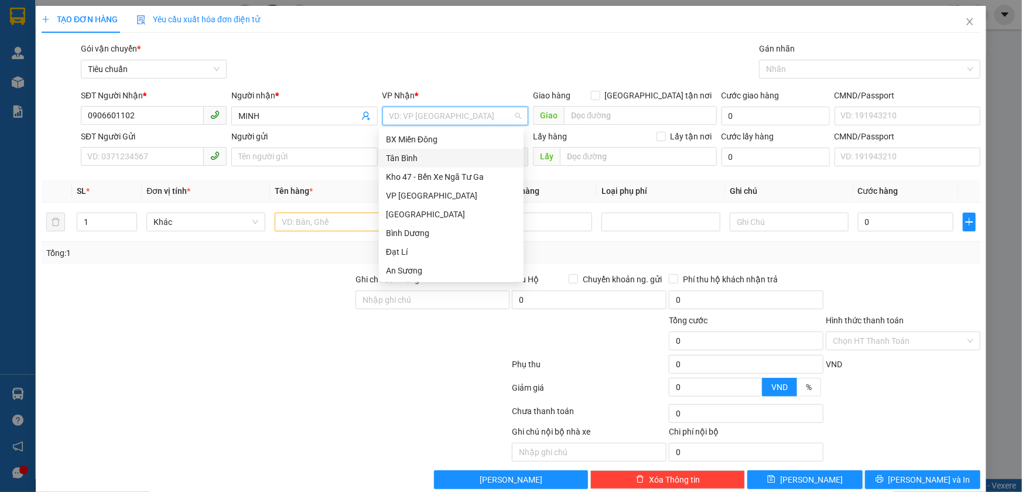
click at [422, 159] on div "Tân Bình" at bounding box center [451, 158] width 131 height 13
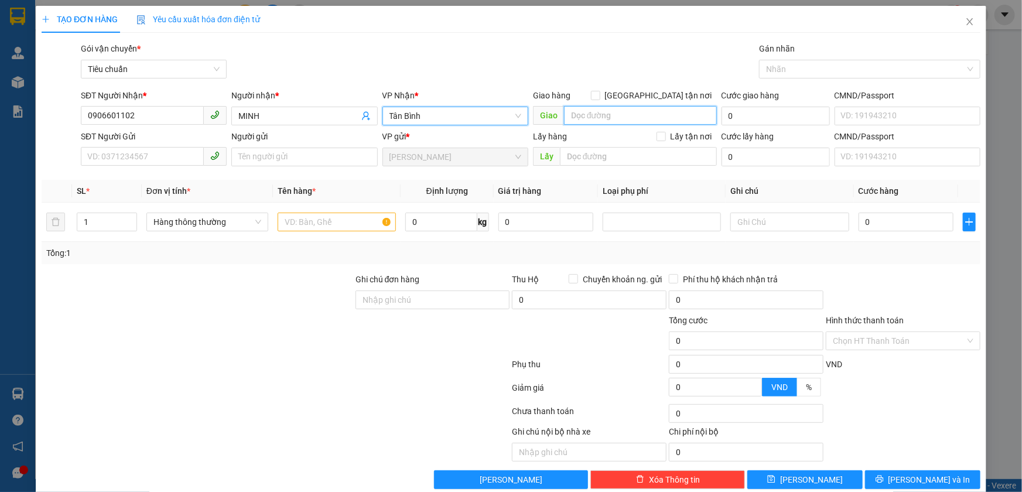
click at [576, 106] on input "search" at bounding box center [640, 115] width 153 height 19
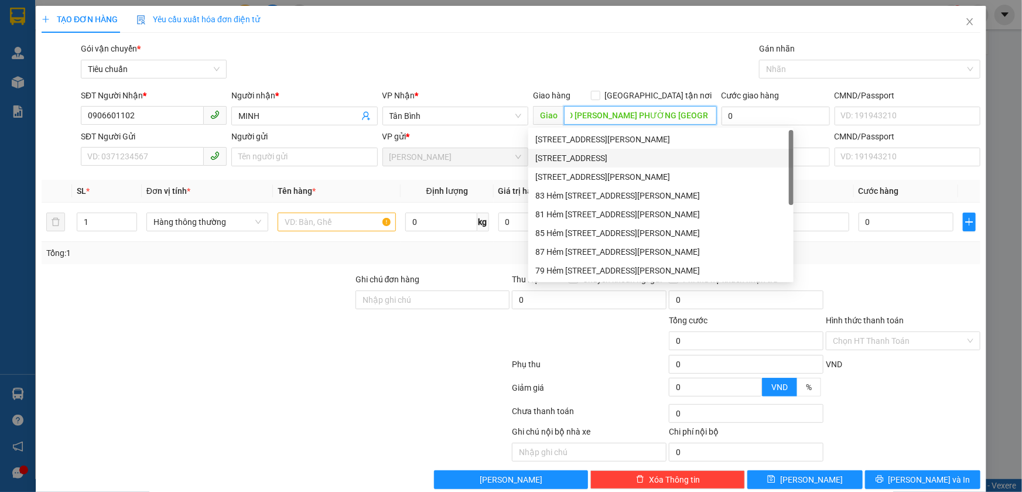
scroll to position [0, 37]
drag, startPoint x: 663, startPoint y: 114, endPoint x: 696, endPoint y: 114, distance: 32.8
click at [696, 114] on input "199/83D LÊ QUANG ĐỊNH PHƯỜNG GIA ĐỊNH" at bounding box center [640, 115] width 153 height 19
click at [694, 115] on input "199/83D LÊ QUANG ĐỊNH PHƯỜNG GIA ĐỊNH" at bounding box center [640, 115] width 153 height 19
drag, startPoint x: 713, startPoint y: 117, endPoint x: 750, endPoint y: 117, distance: 36.3
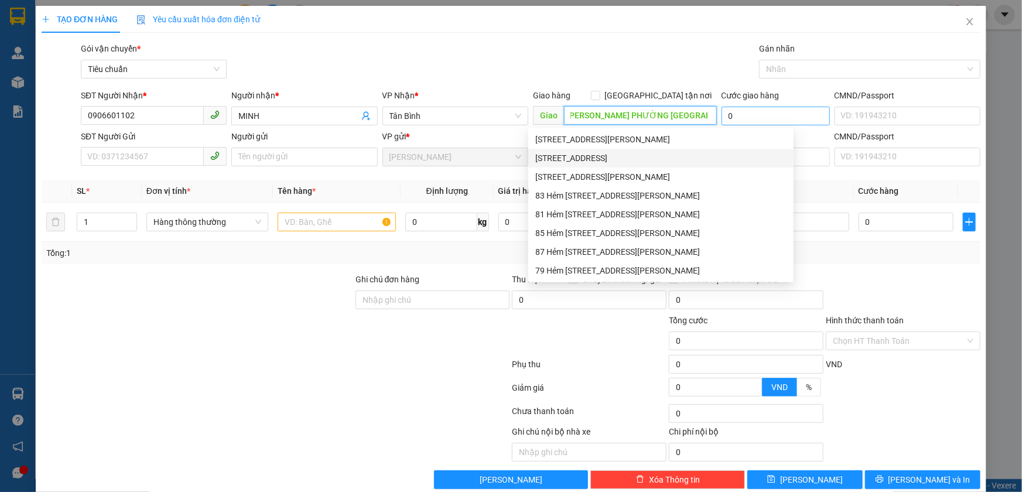
click at [750, 117] on div "SĐT Người Nhận * 0906601102 Người nhận * MINH VP Nhận * Tân Bình Giao hàng Giao…" at bounding box center [530, 109] width 904 height 41
click at [672, 111] on input "199/83D LÊ QUANG ĐỊNH PHƯỜNG GIA ĐỊNH" at bounding box center [640, 115] width 153 height 19
drag, startPoint x: 690, startPoint y: 111, endPoint x: 737, endPoint y: 119, distance: 47.6
click at [737, 119] on div "SĐT Người Nhận * 0906601102 Người nhận * MINH VP Nhận * Tân Bình Giao hàng Giao…" at bounding box center [530, 109] width 904 height 41
click at [704, 113] on input "199/83D LÊ QUANG ĐỊNH PHƯỜNG GIA ĐỊNH" at bounding box center [640, 115] width 153 height 19
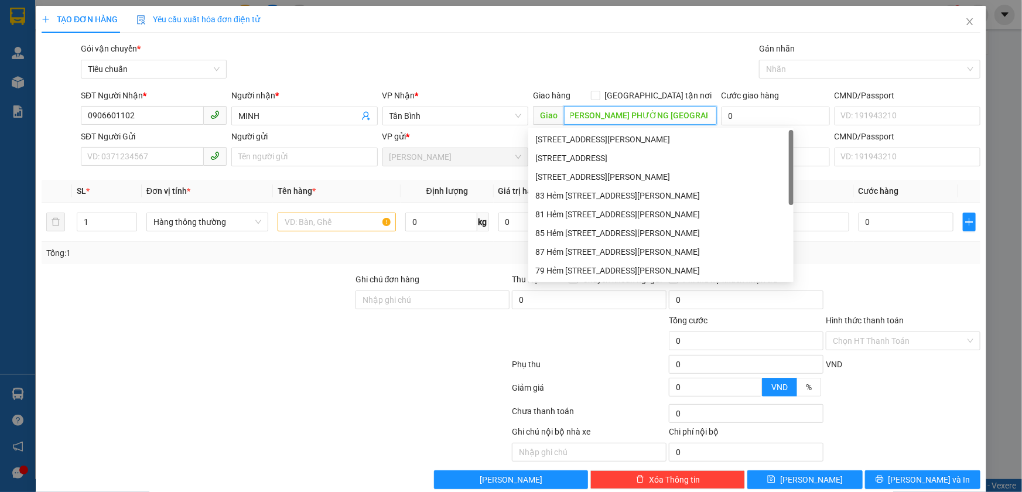
scroll to position [0, 40]
click at [794, 74] on div at bounding box center [864, 69] width 204 height 14
type input "199/83D LÊ QUANG ĐỊNH PHƯỜNG GIA ĐỊNH"
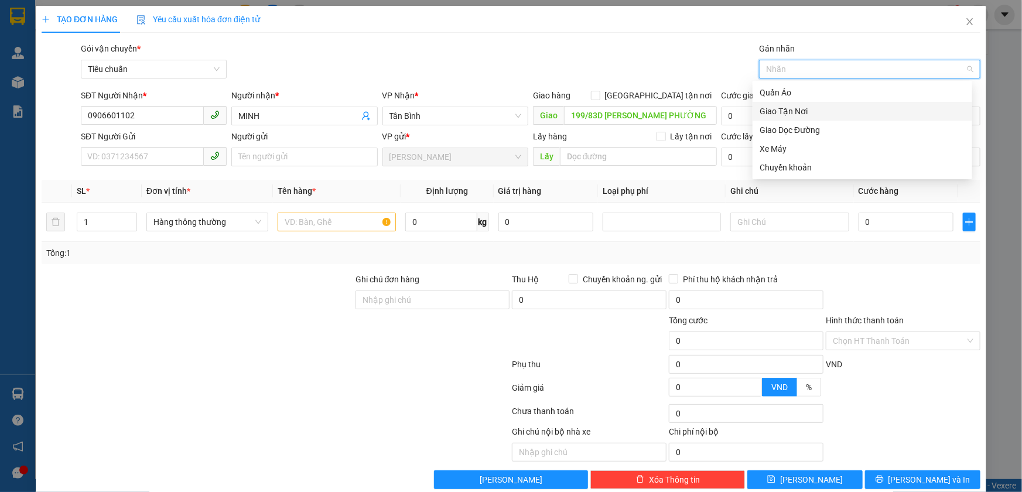
click at [802, 112] on div "Giao Tận Nơi" at bounding box center [863, 111] width 206 height 13
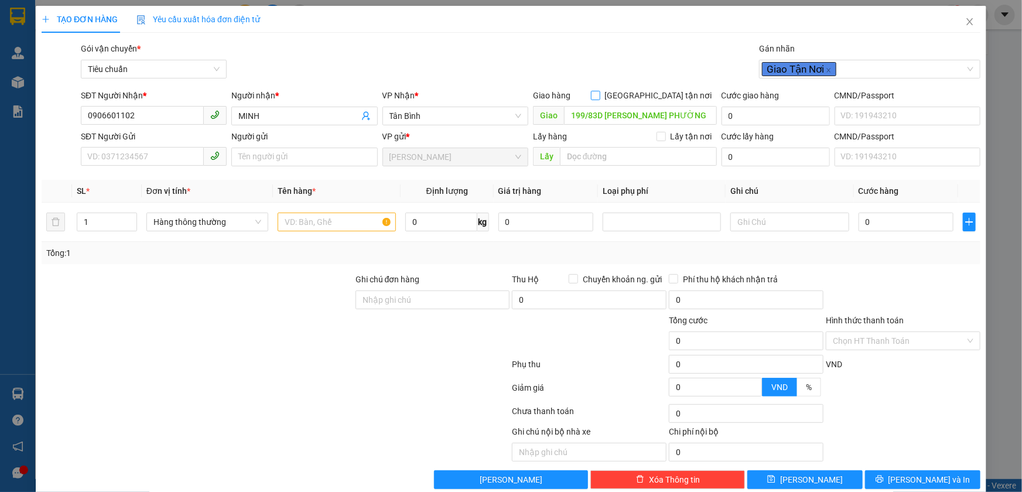
click at [599, 96] on input "[GEOGRAPHIC_DATA] tận nơi" at bounding box center [595, 95] width 8 height 8
checkbox input "true"
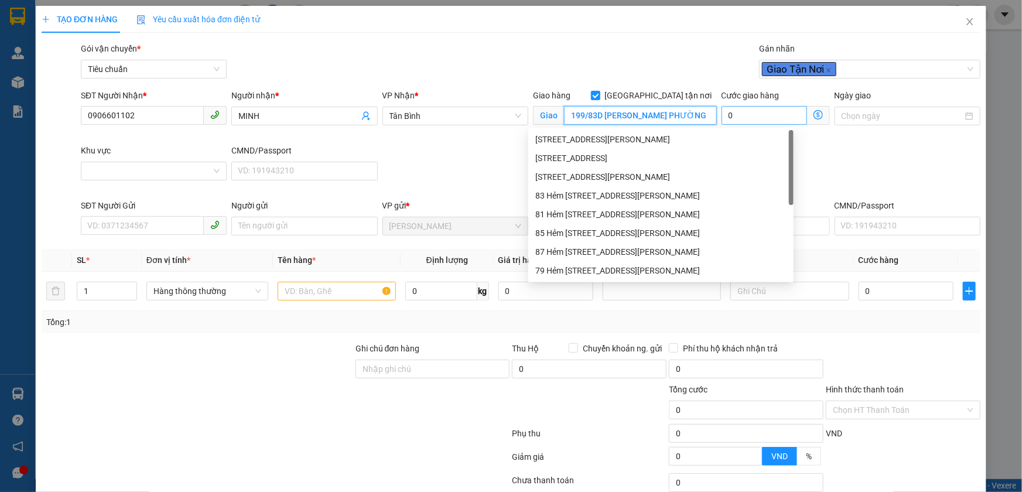
scroll to position [0, 40]
drag, startPoint x: 604, startPoint y: 117, endPoint x: 736, endPoint y: 124, distance: 131.9
click at [736, 124] on div "SĐT Người Nhận * 0906601102 Người nhận * MINH VP Nhận * Tân Bình Giao hàng Giao…" at bounding box center [530, 144] width 904 height 110
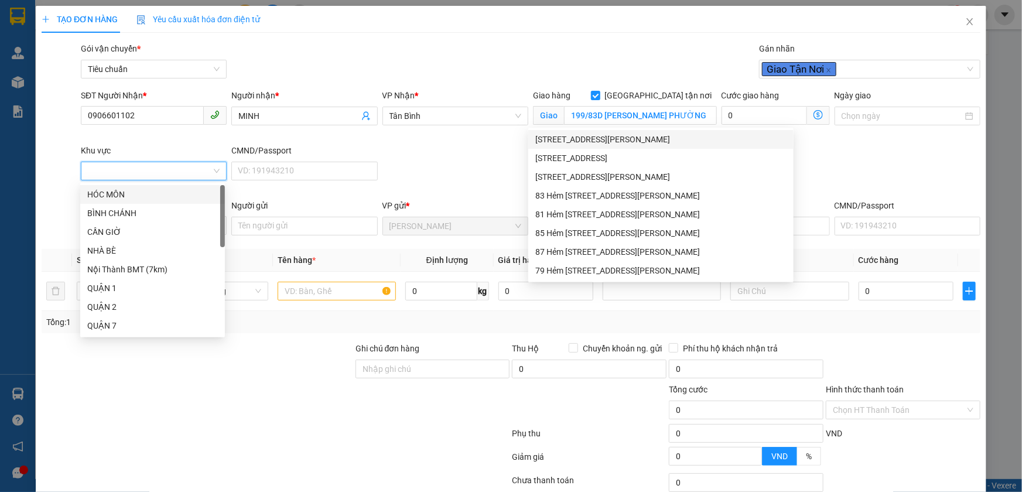
click at [152, 169] on input "Khu vực" at bounding box center [150, 171] width 124 height 18
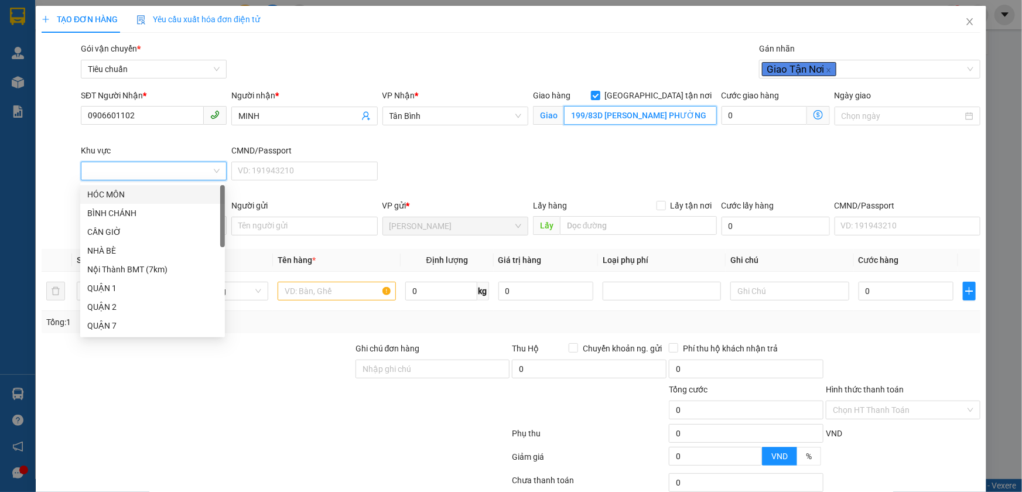
click at [639, 117] on input "199/83D LÊ QUANG ĐỊNH PHƯỜNG GIA ĐỊNH" at bounding box center [640, 115] width 153 height 19
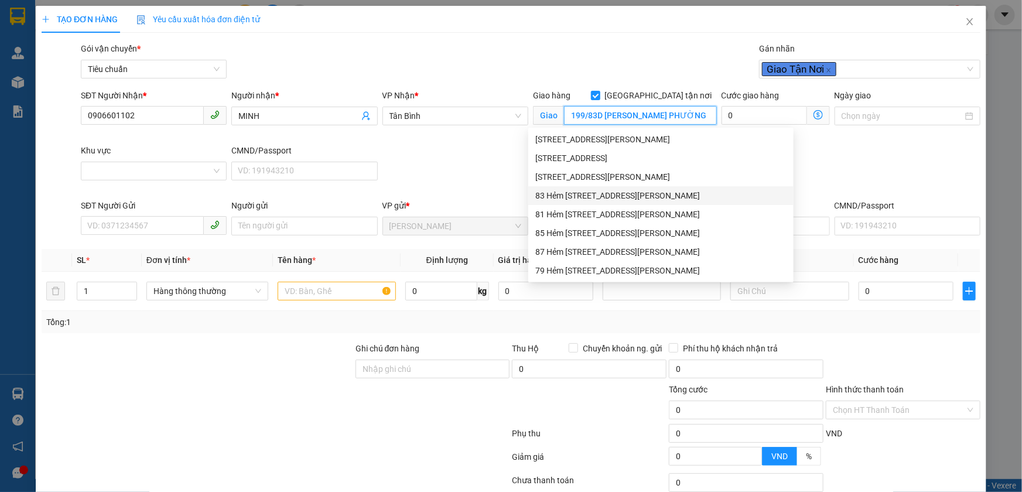
scroll to position [18, 0]
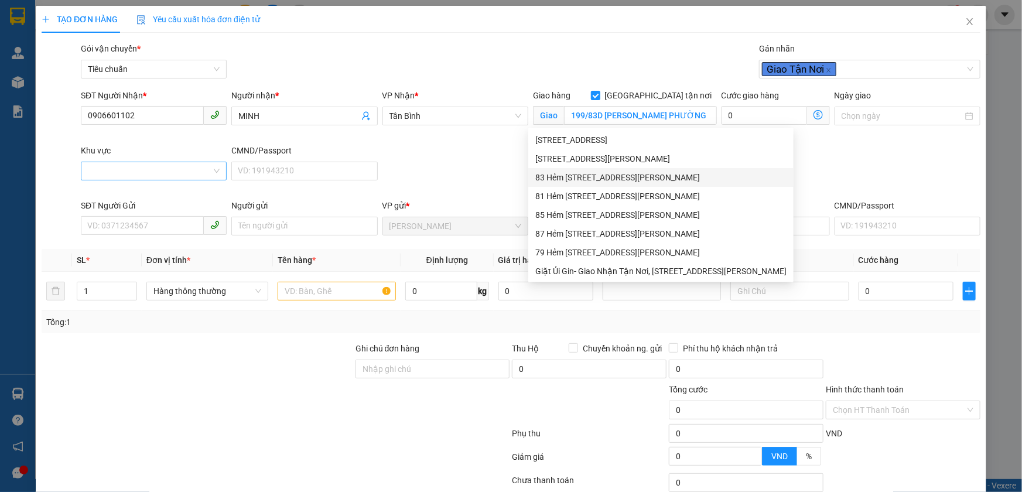
click at [183, 171] on input "Khu vực" at bounding box center [150, 171] width 124 height 18
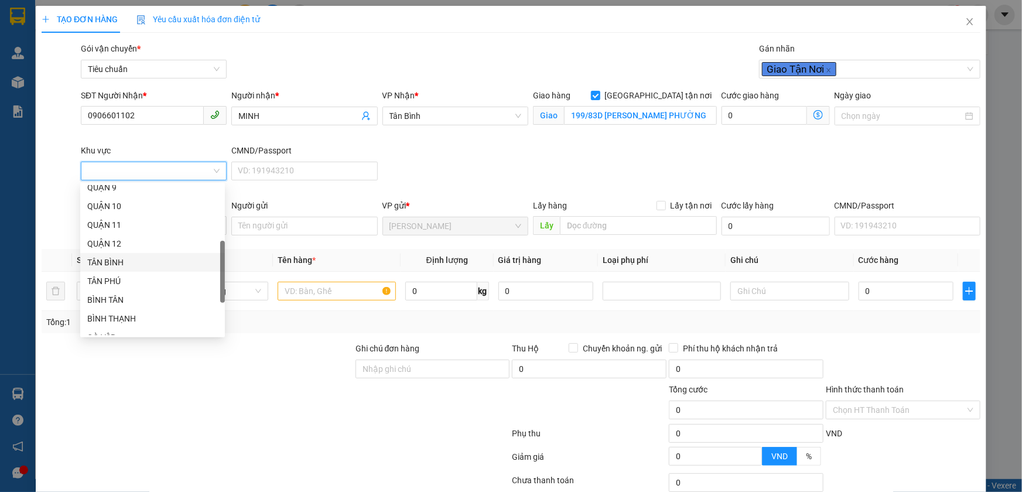
scroll to position [234, 0]
click at [135, 263] on div "BÌNH THẠNH" at bounding box center [152, 260] width 131 height 13
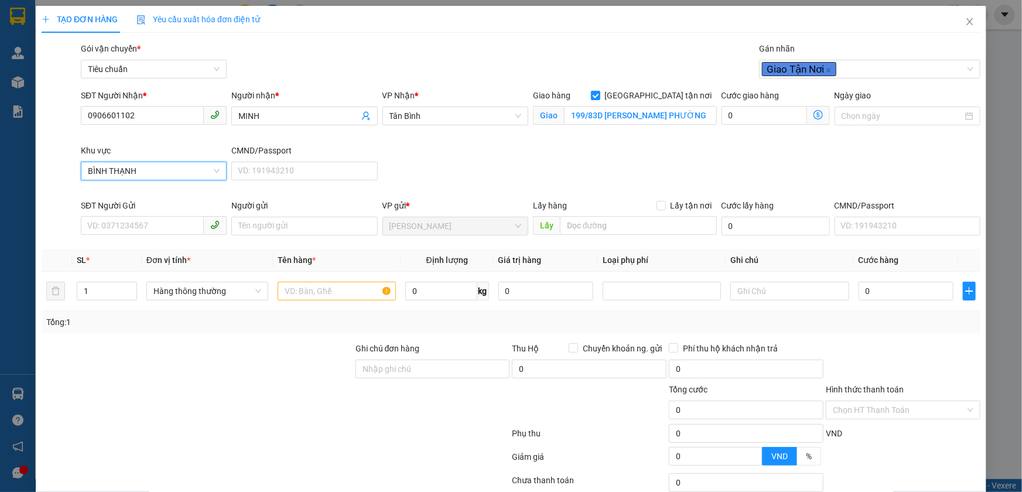
click at [813, 111] on icon "dollar-circle" at bounding box center [817, 114] width 9 height 9
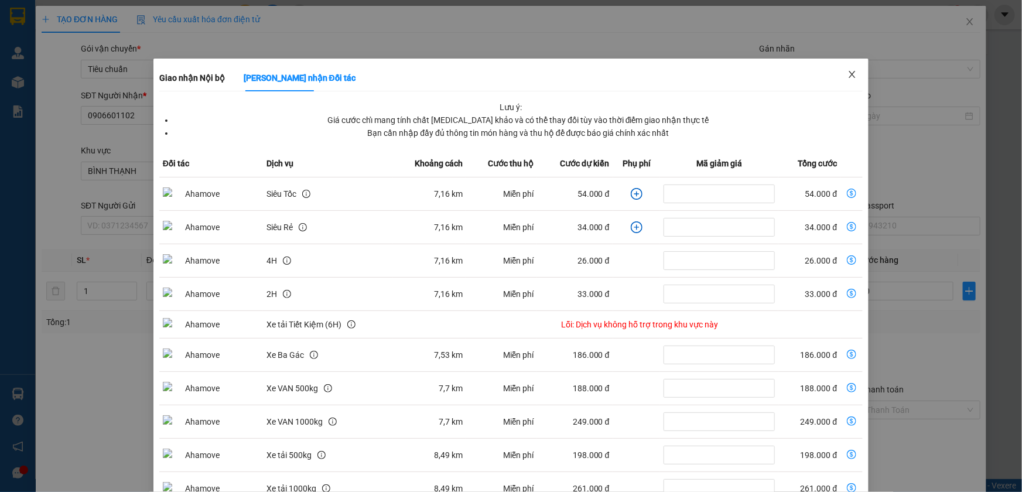
click at [849, 74] on icon "close" at bounding box center [852, 74] width 6 height 7
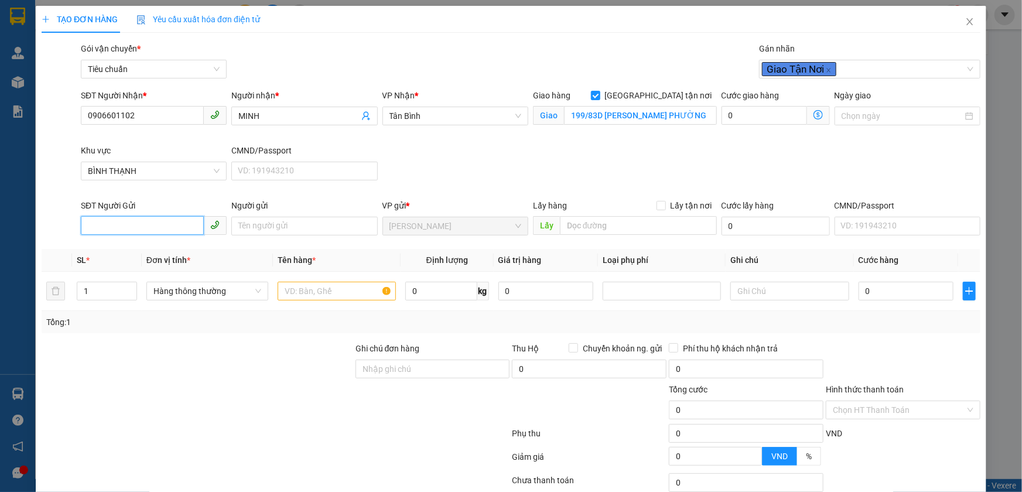
click at [150, 224] on input "SĐT Người Gửi" at bounding box center [142, 225] width 123 height 19
type input "0794911089"
click at [154, 251] on div "0794911089 - A THÀNH" at bounding box center [152, 248] width 131 height 13
type input "A THÀNH"
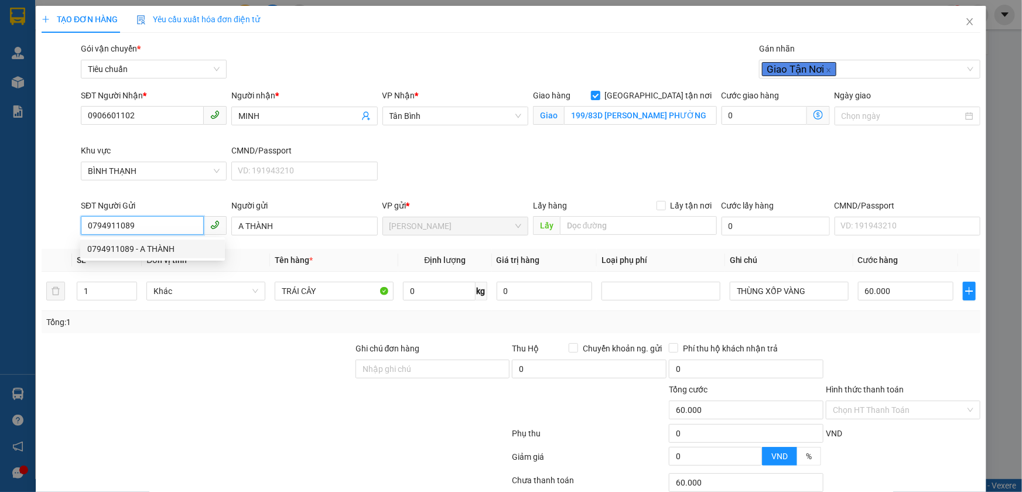
type input "60.000"
type input "0794911089"
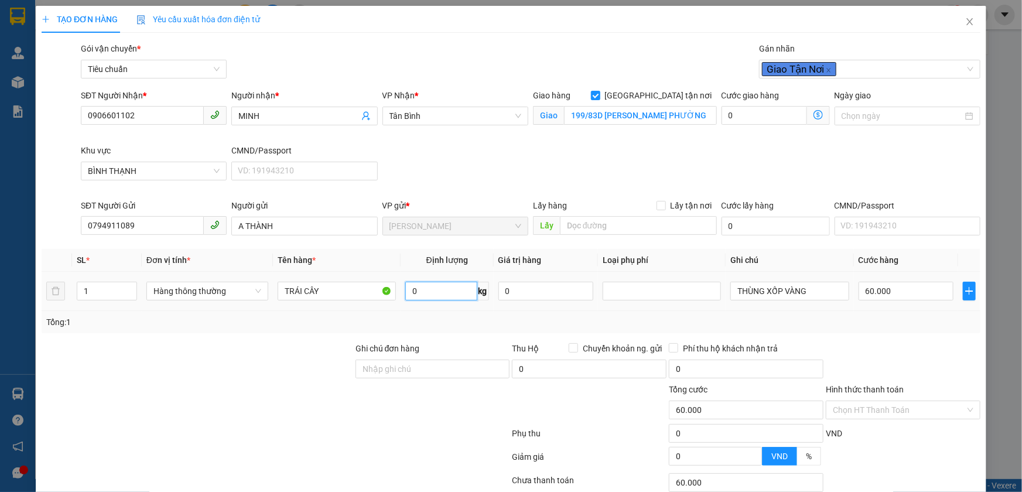
click at [418, 292] on input "0" at bounding box center [441, 291] width 72 height 19
type input "17"
click at [441, 319] on div "Tổng: 1" at bounding box center [510, 322] width 929 height 13
type input "55.000"
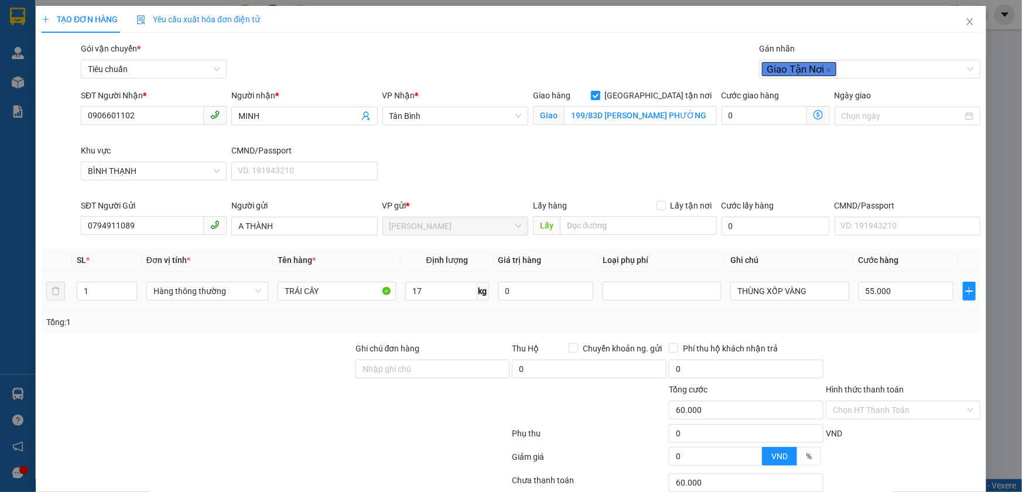
type input "55.000"
type input "185.000"
type input "130.000"
click at [813, 111] on icon "dollar-circle" at bounding box center [817, 114] width 9 height 9
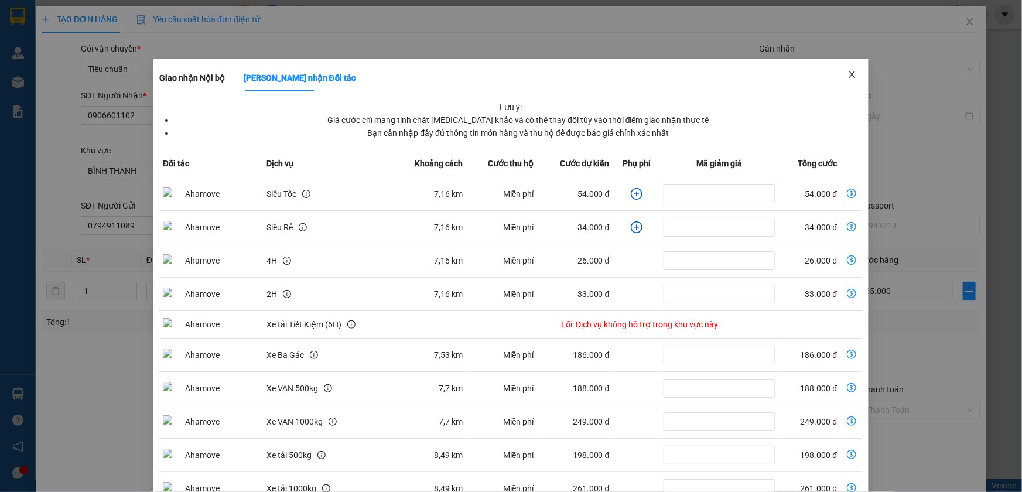
click at [849, 76] on icon "close" at bounding box center [852, 74] width 6 height 7
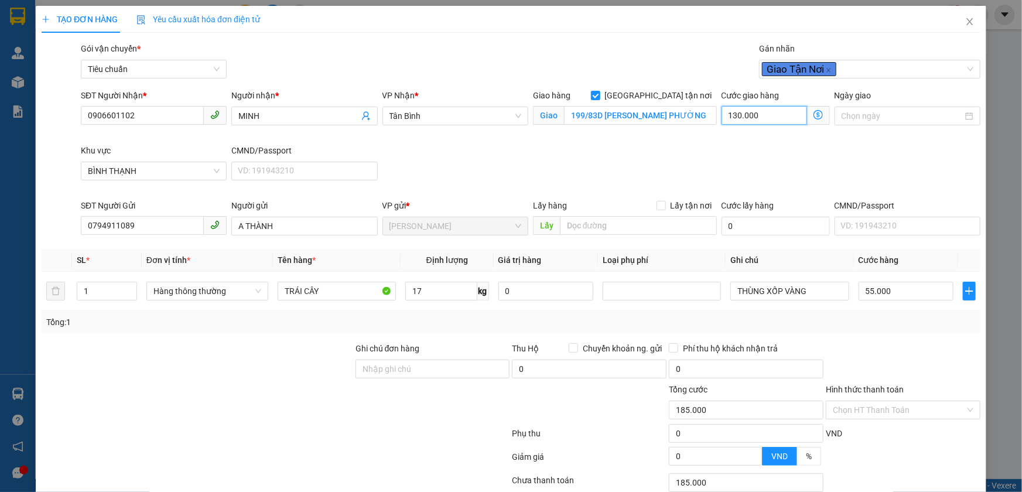
click at [778, 119] on input "130.000" at bounding box center [763, 115] width 85 height 19
type input "55.007"
type input "7"
type input "55.070"
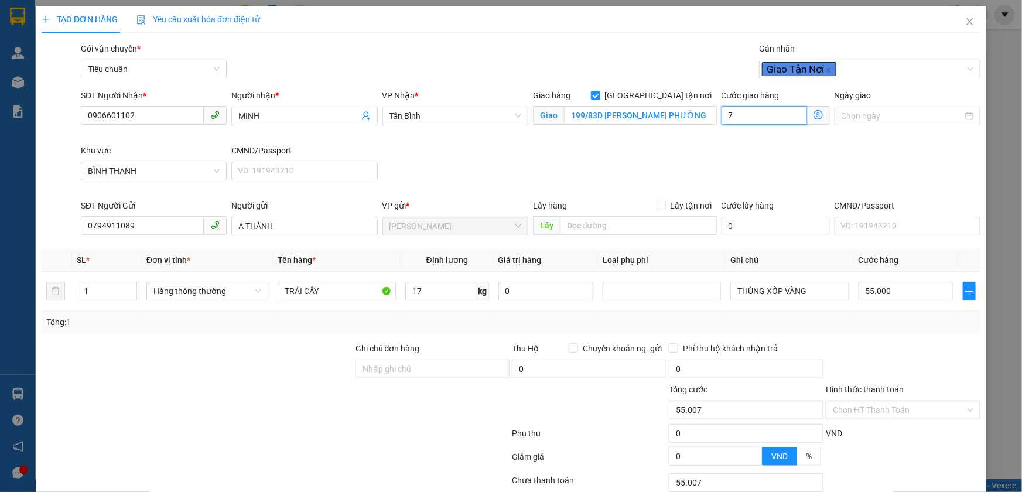
type input "55.070"
type input "70"
click at [710, 164] on div "SĐT Người Nhận * 0906601102 Người nhận * MINH VP Nhận * Tân Bình Giao hàng Giao…" at bounding box center [530, 144] width 904 height 110
type input "125.000"
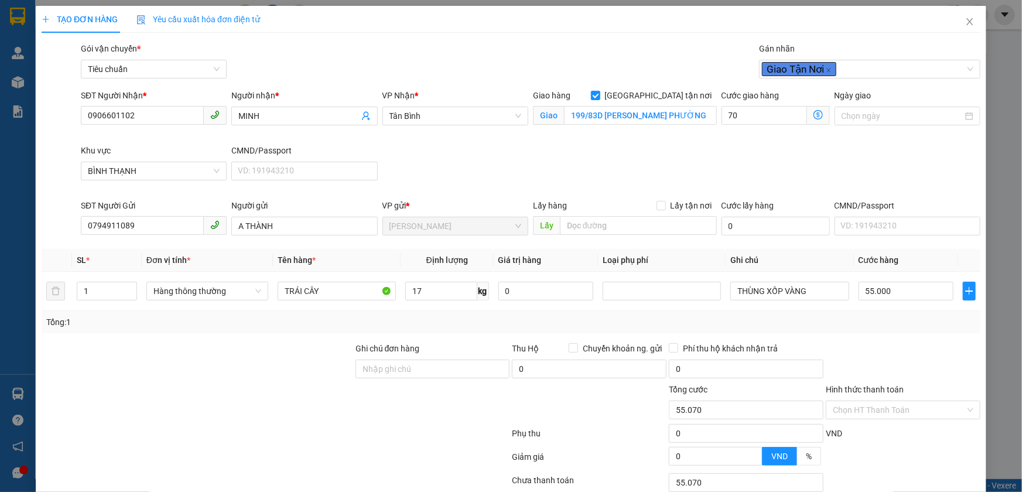
type input "70.000"
click at [871, 289] on input "55.000" at bounding box center [905, 291] width 95 height 19
type input "70.006"
type input "60"
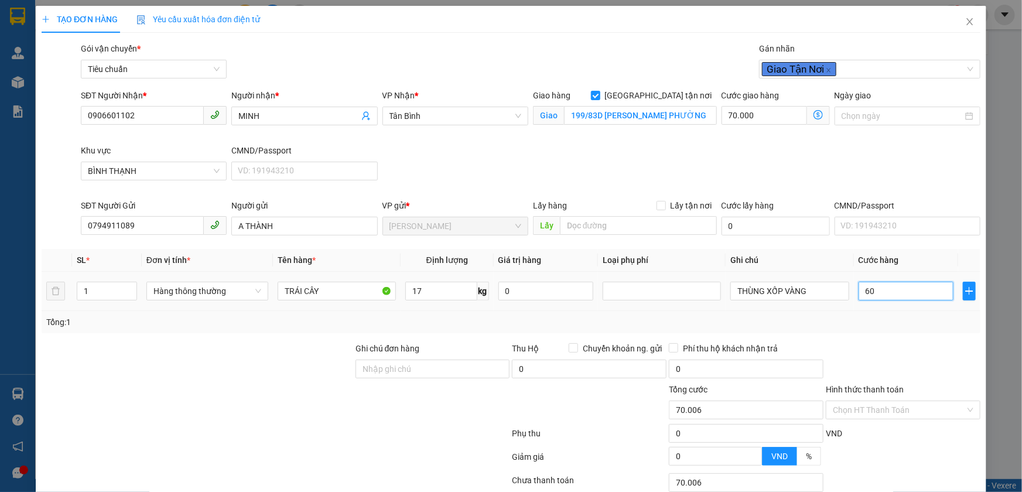
type input "70.060"
type input "60"
type input "130.000"
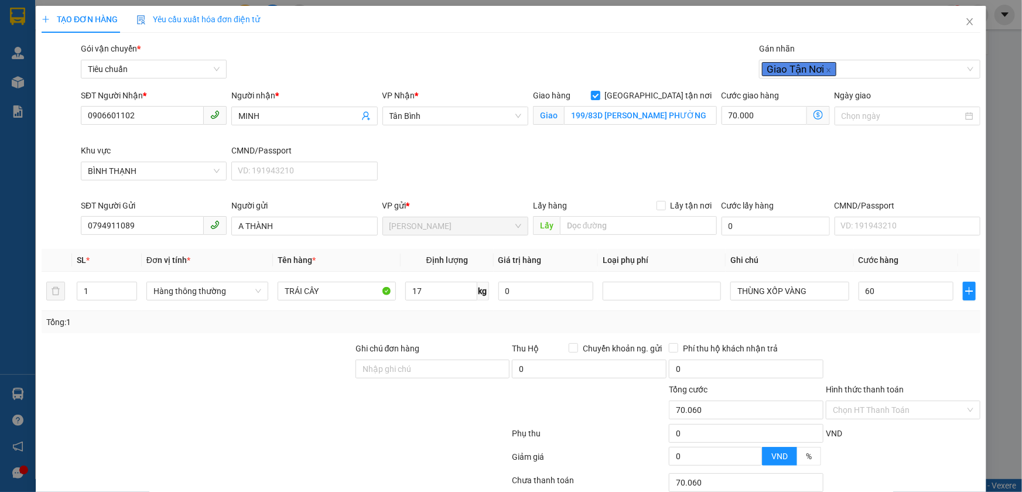
type input "60.000"
drag, startPoint x: 859, startPoint y: 310, endPoint x: 751, endPoint y: 12, distance: 317.1
click at [859, 311] on div "Tổng: 1" at bounding box center [511, 322] width 939 height 22
click at [847, 415] on input "Hình thức thanh toán" at bounding box center [899, 410] width 132 height 18
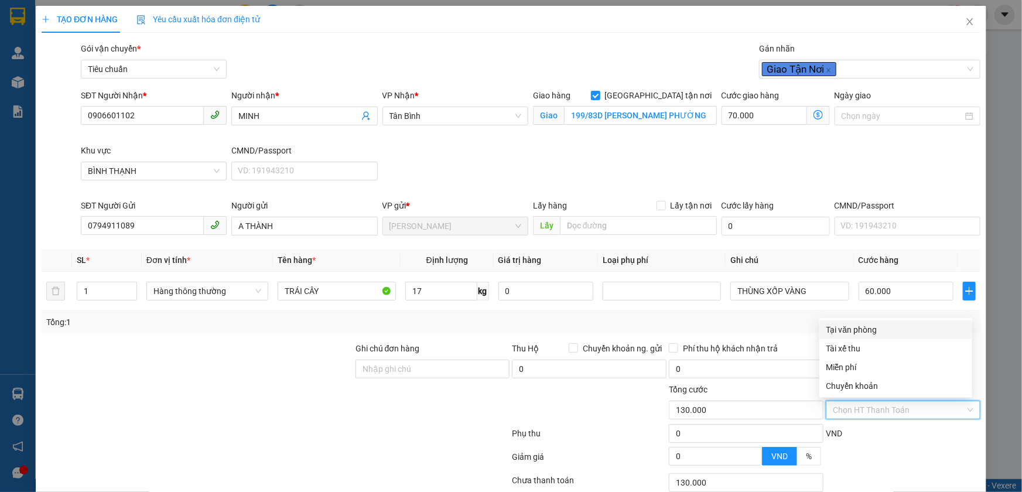
scroll to position [53, 0]
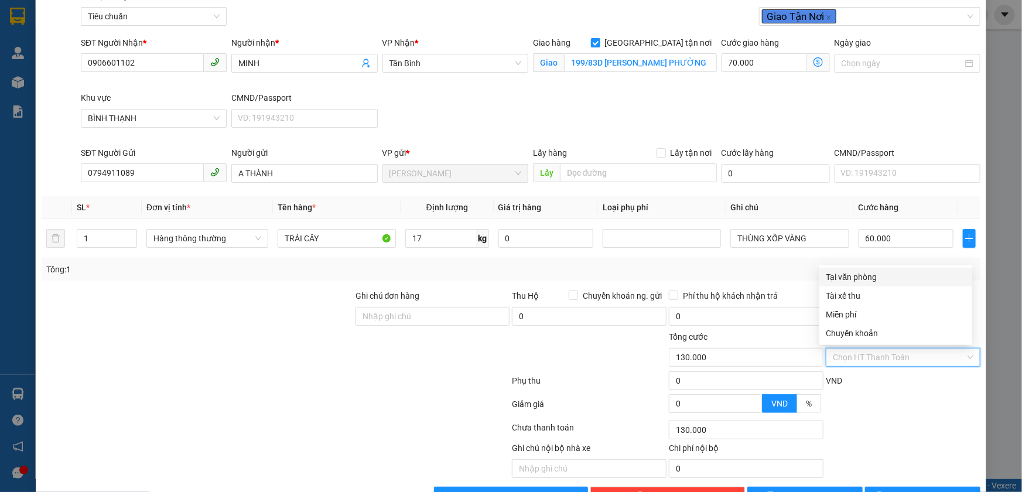
click at [874, 276] on div "Tại văn phòng" at bounding box center [895, 277] width 139 height 13
type input "0"
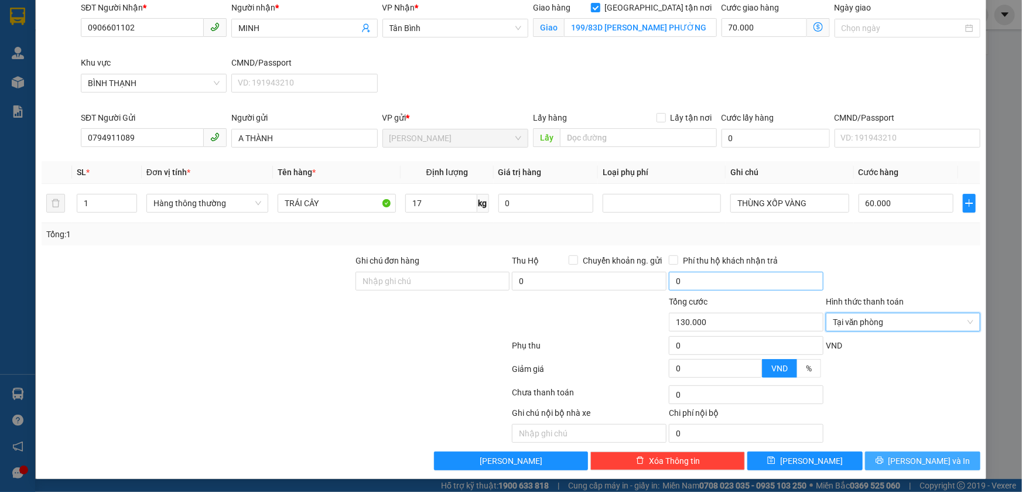
drag, startPoint x: 900, startPoint y: 459, endPoint x: 754, endPoint y: 288, distance: 225.1
click at [899, 459] on button "[PERSON_NAME] và In" at bounding box center [922, 460] width 115 height 19
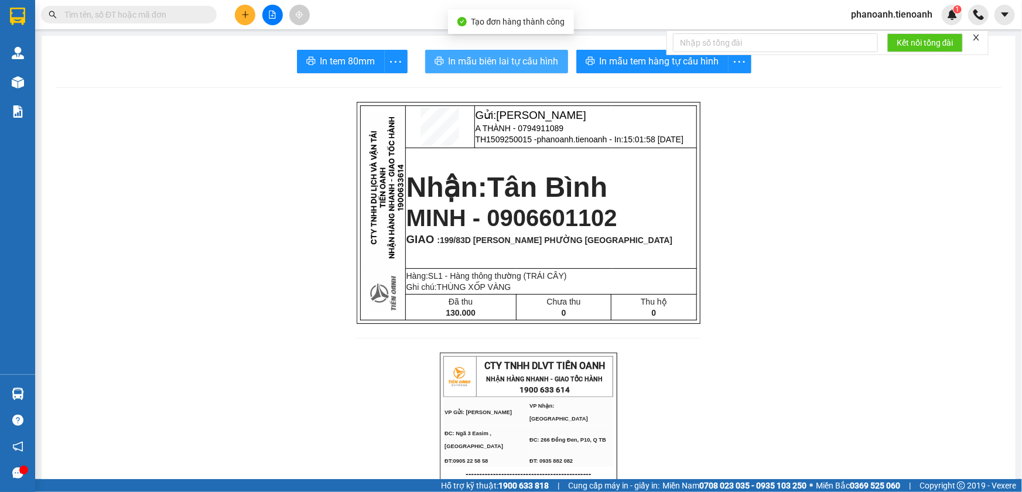
click at [521, 58] on span "In mẫu biên lai tự cấu hình" at bounding box center [504, 61] width 110 height 15
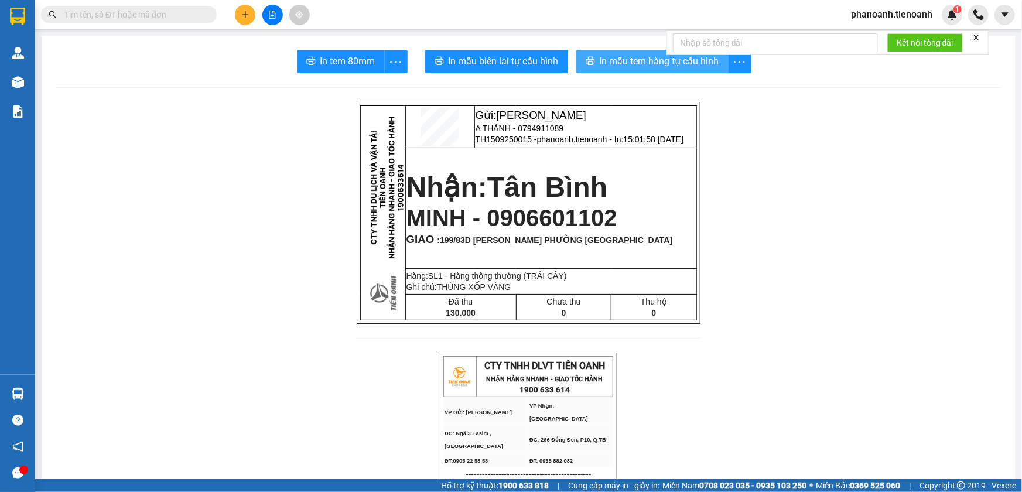
click at [626, 68] on span "In mẫu tem hàng tự cấu hình" at bounding box center [659, 61] width 119 height 15
click at [250, 17] on button at bounding box center [245, 15] width 20 height 20
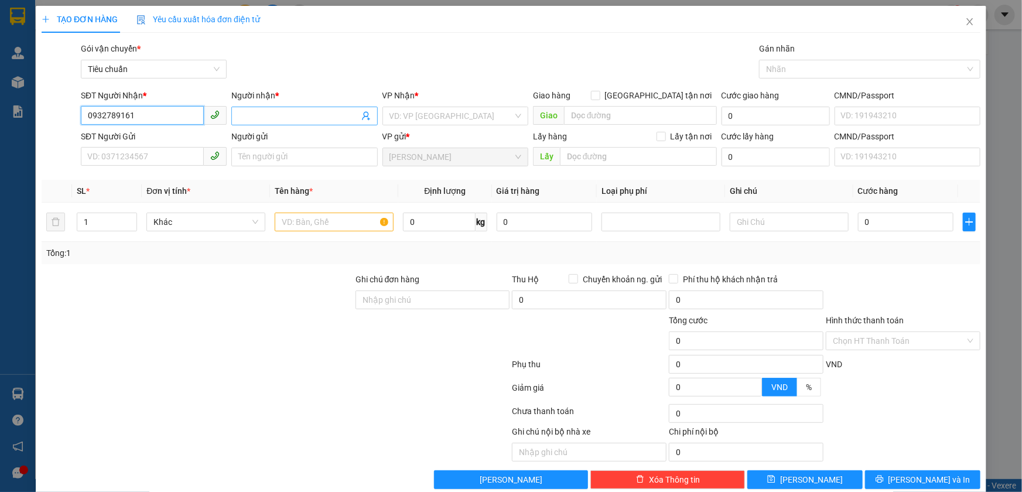
type input "0932789161"
click at [250, 119] on input "Người nhận *" at bounding box center [298, 116] width 120 height 13
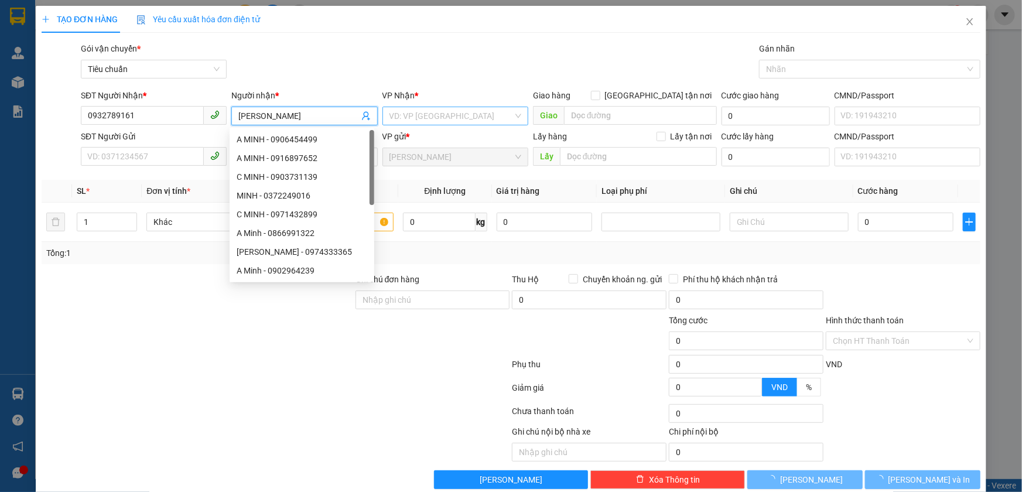
type input "ANH VŨ"
click at [426, 118] on input "search" at bounding box center [451, 116] width 124 height 18
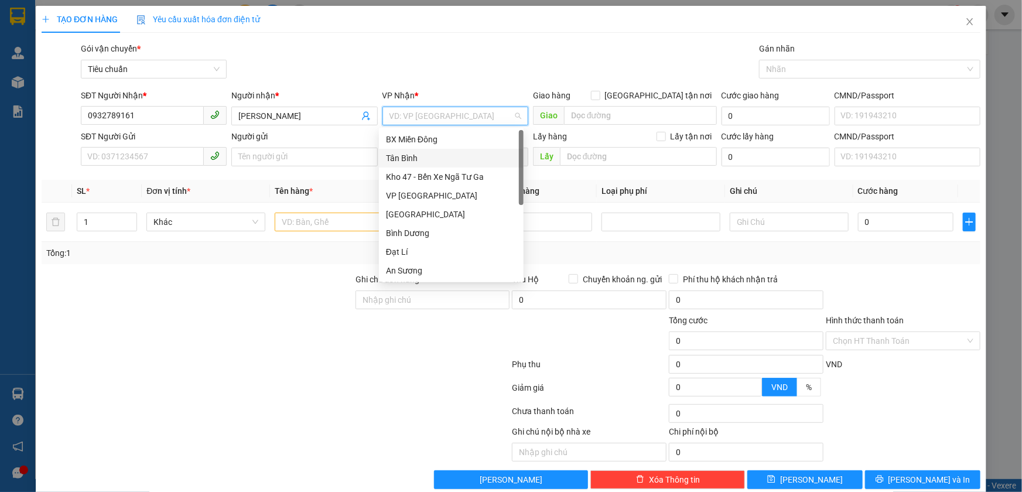
click at [418, 155] on div "Tân Bình" at bounding box center [451, 158] width 131 height 13
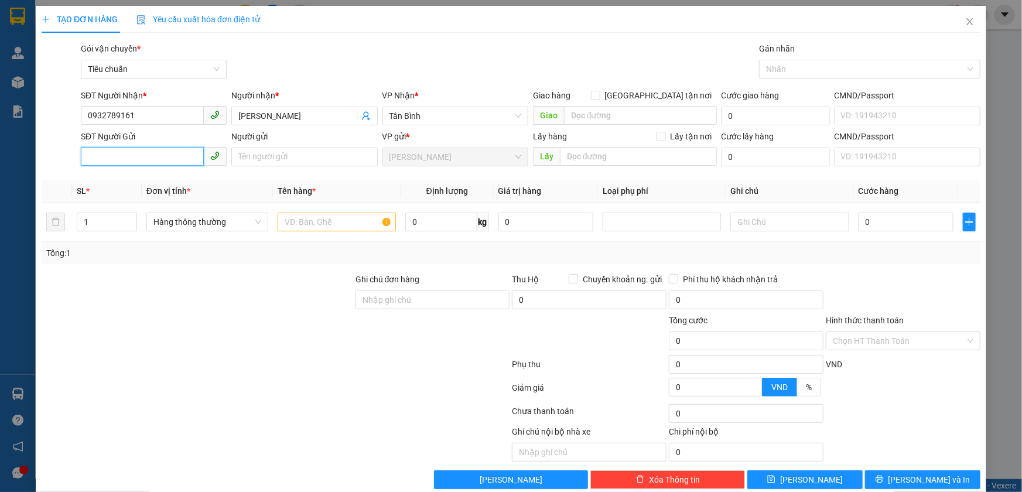
click at [173, 162] on input "SĐT Người Gửi" at bounding box center [142, 156] width 123 height 19
type input "0935271314"
click at [180, 180] on div "0935271314 - A HUYNH" at bounding box center [152, 180] width 131 height 13
type input "A HUYNH"
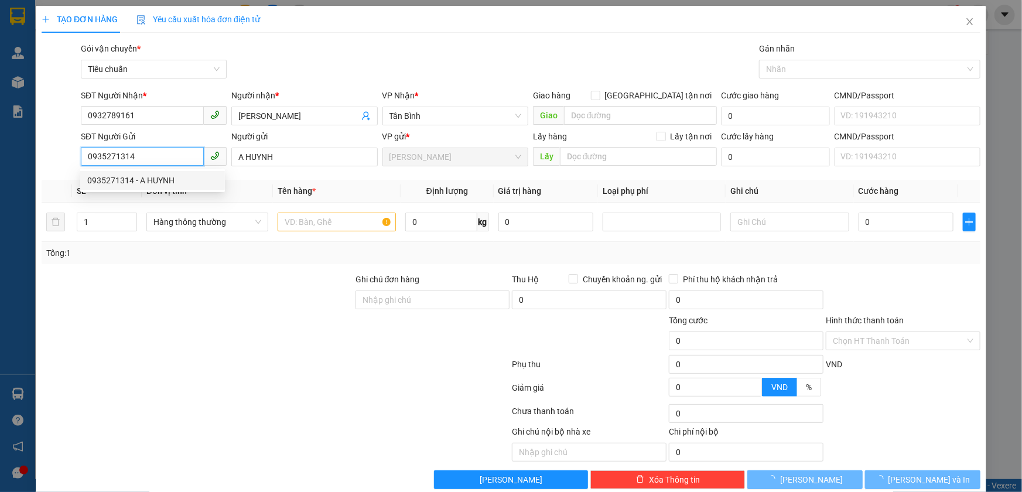
type input "0935271314"
click at [208, 267] on div "Transit Pickup Surcharge Ids Transit Deliver Surcharge Ids Transit Deliver Surc…" at bounding box center [511, 265] width 939 height 447
type input "30.000"
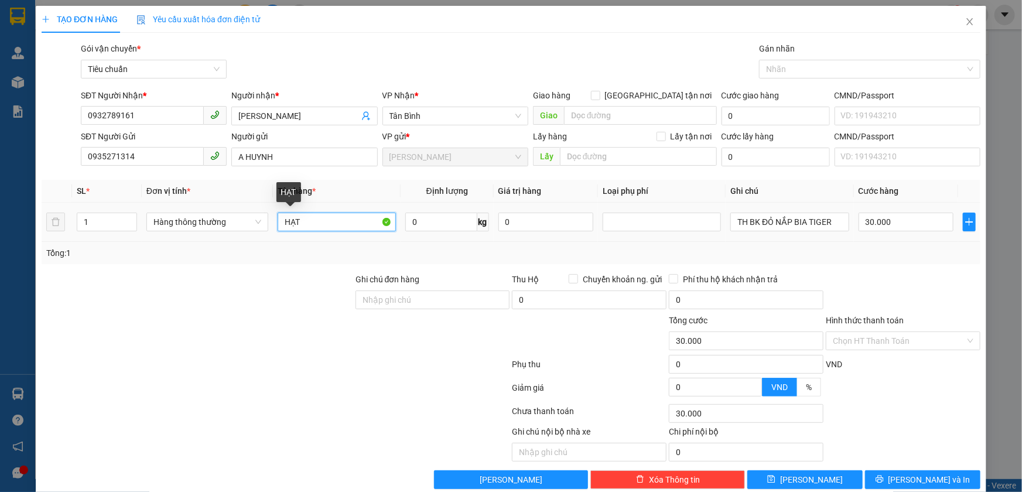
click at [323, 227] on input "HẠT" at bounding box center [337, 222] width 118 height 19
type input "SẦU RIÊNG"
type input "9"
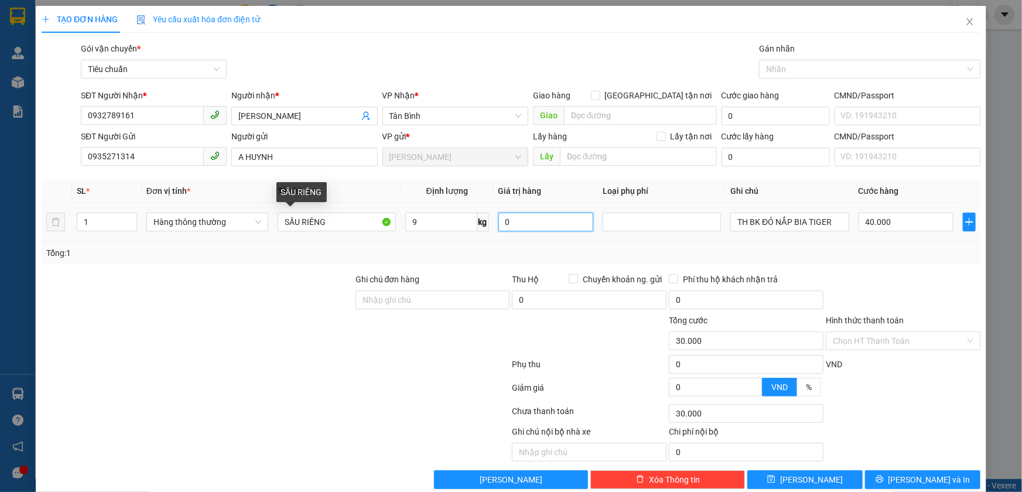
type input "40.000"
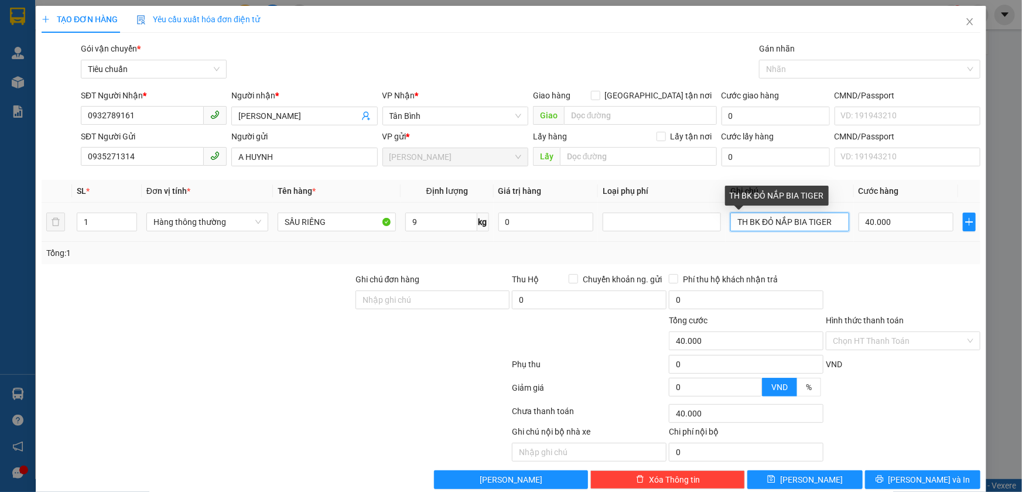
click at [757, 224] on input "TH BK ĐỎ NẮP BIA TIGER" at bounding box center [789, 222] width 118 height 19
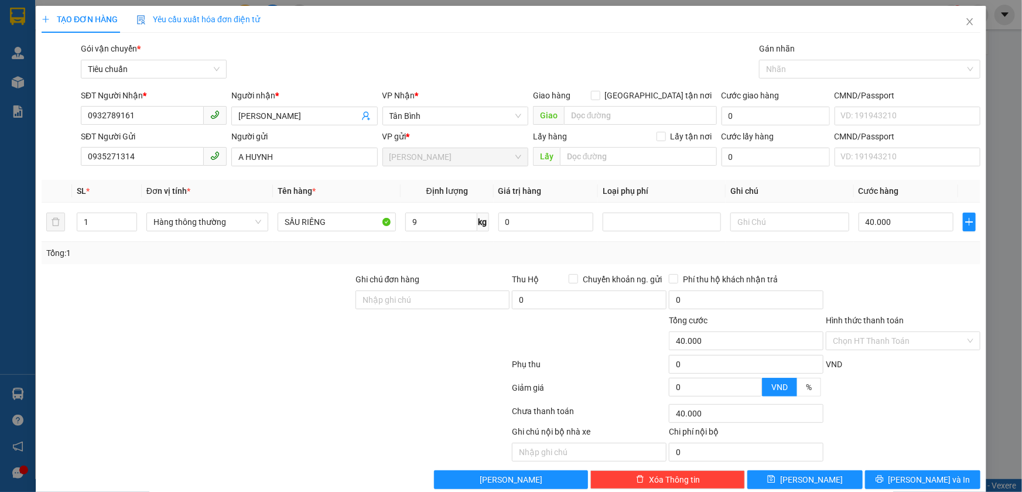
click at [251, 360] on div at bounding box center [275, 366] width 470 height 23
click at [857, 344] on input "Hình thức thanh toán" at bounding box center [899, 341] width 132 height 18
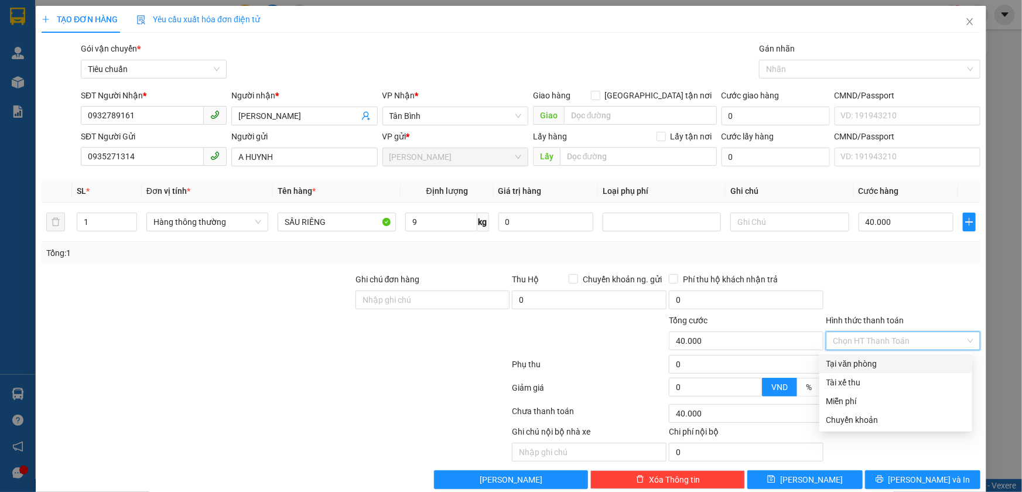
drag, startPoint x: 854, startPoint y: 361, endPoint x: 659, endPoint y: 371, distance: 194.7
click at [853, 361] on div "Tại văn phòng" at bounding box center [895, 363] width 139 height 13
type input "0"
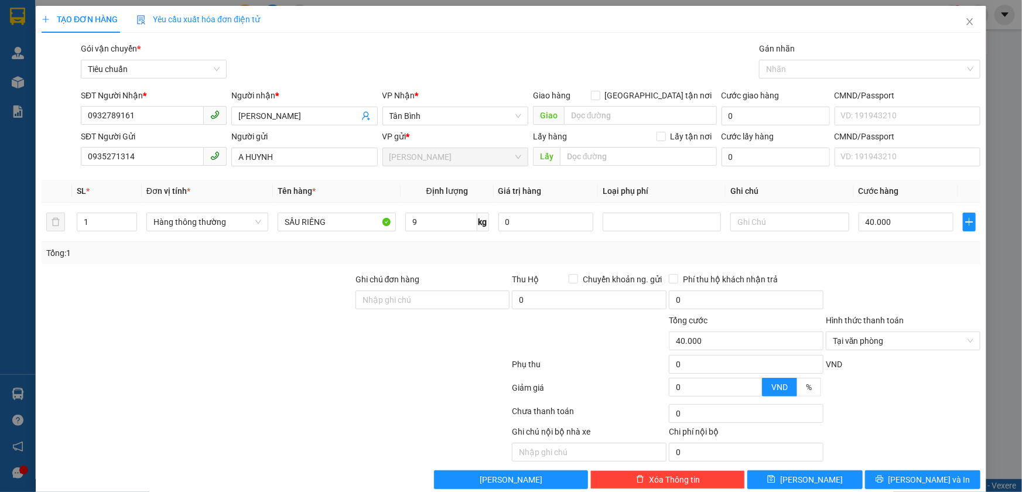
click at [469, 368] on div at bounding box center [275, 366] width 470 height 23
drag, startPoint x: 931, startPoint y: 476, endPoint x: 671, endPoint y: 312, distance: 307.9
click at [929, 476] on span "[PERSON_NAME] và In" at bounding box center [929, 479] width 82 height 13
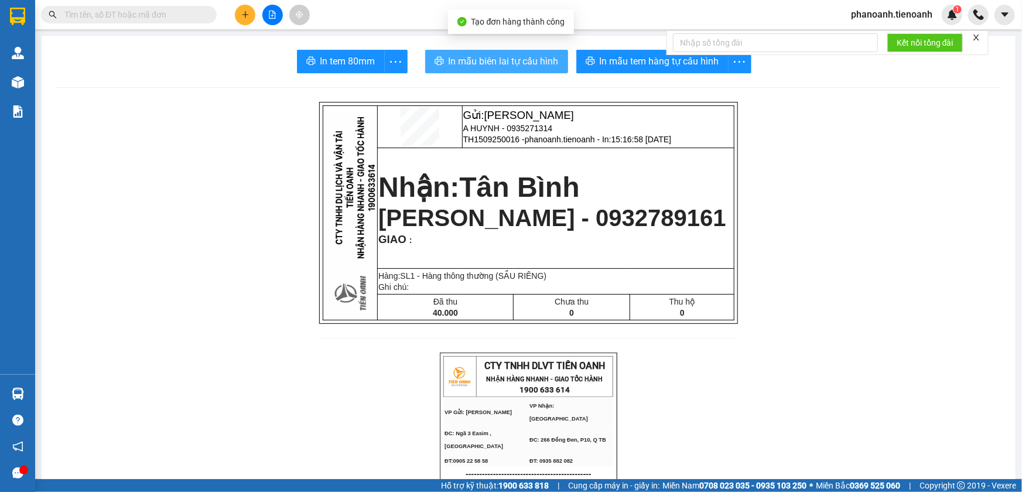
click at [540, 63] on span "In mẫu biên lai tự cấu hình" at bounding box center [504, 61] width 110 height 15
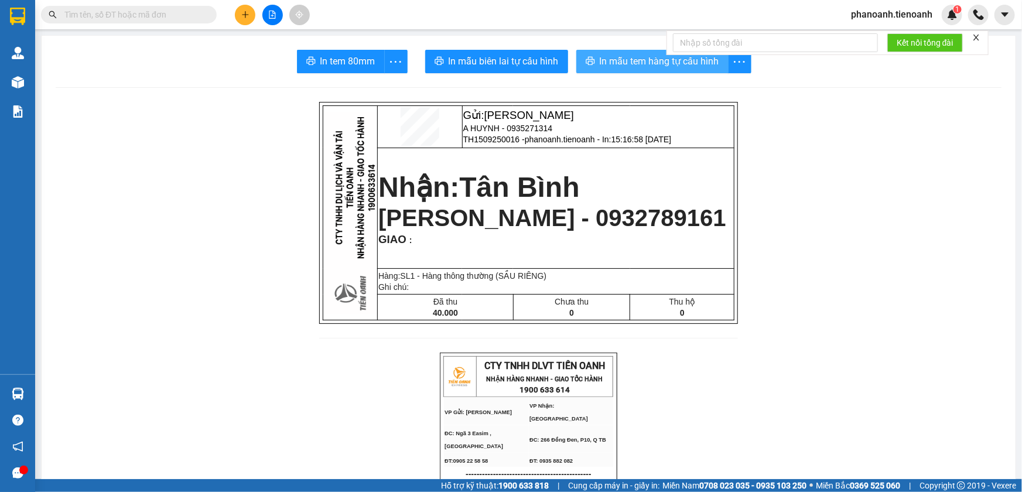
click at [659, 63] on span "In mẫu tem hàng tự cấu hình" at bounding box center [659, 61] width 119 height 15
click at [244, 12] on icon "plus" at bounding box center [245, 15] width 8 height 8
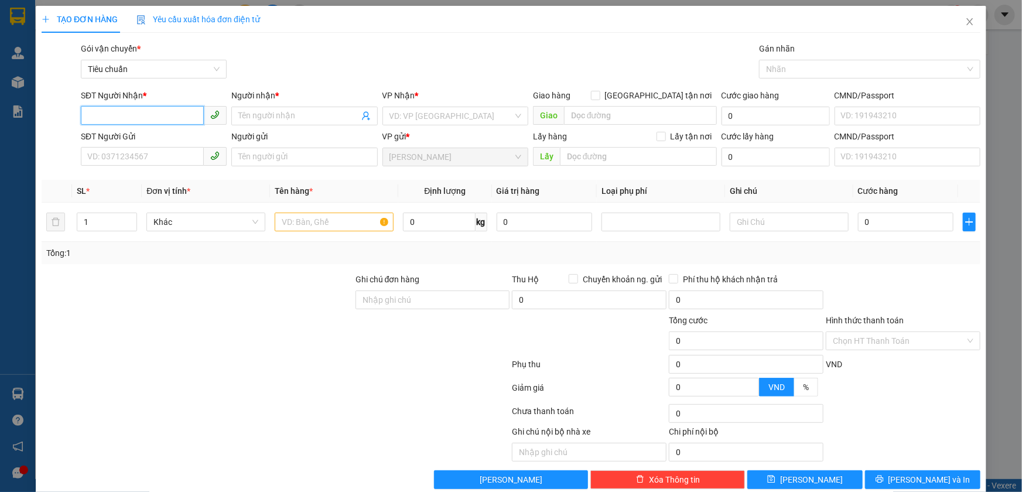
click at [129, 114] on input "SĐT Người Nhận *" at bounding box center [142, 115] width 123 height 19
type input "0917060878"
click at [154, 136] on div "0917060878 - C THUÝ" at bounding box center [152, 139] width 131 height 13
type input "C THUÝ"
type input "0917060878"
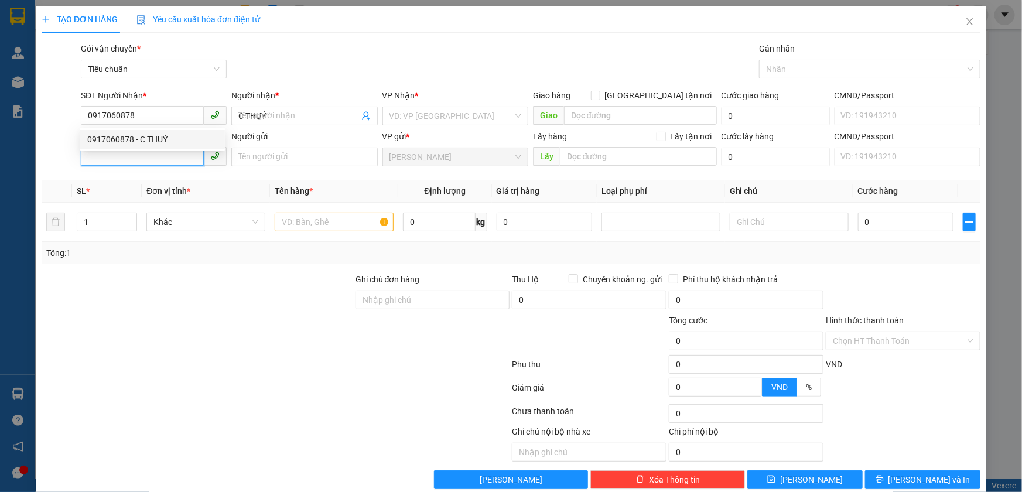
type input "180.000"
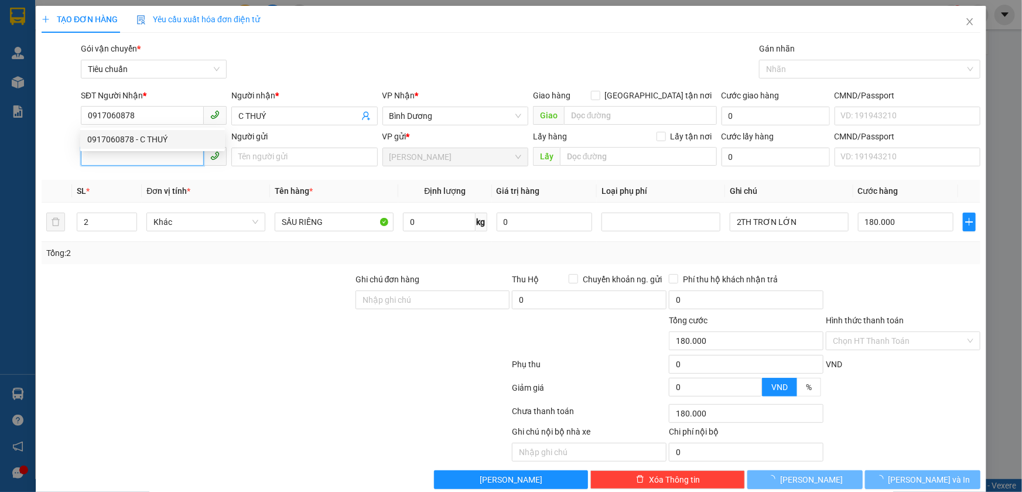
click at [154, 158] on input "SĐT Người Gửi" at bounding box center [142, 156] width 123 height 19
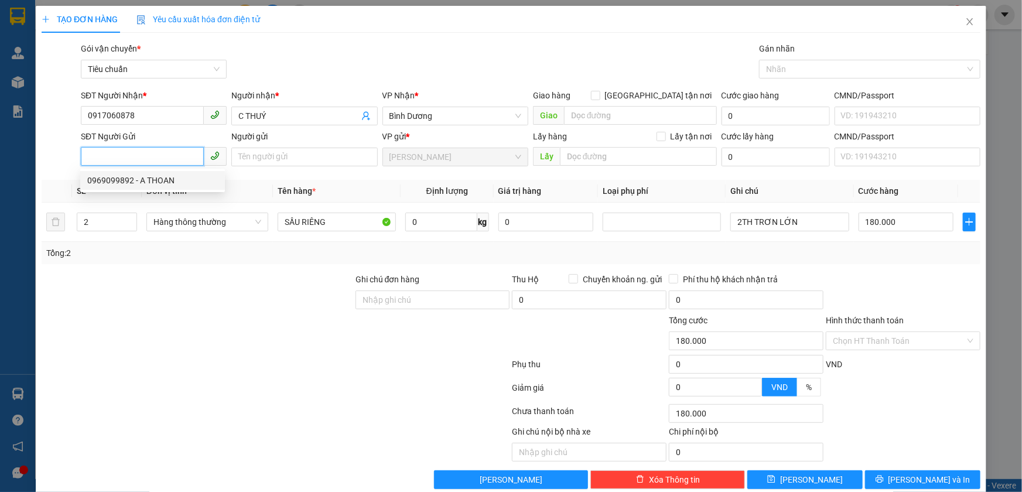
click at [166, 177] on div "0969099892 - A THOAN" at bounding box center [152, 180] width 131 height 13
type input "0969099892"
type input "A THOAN"
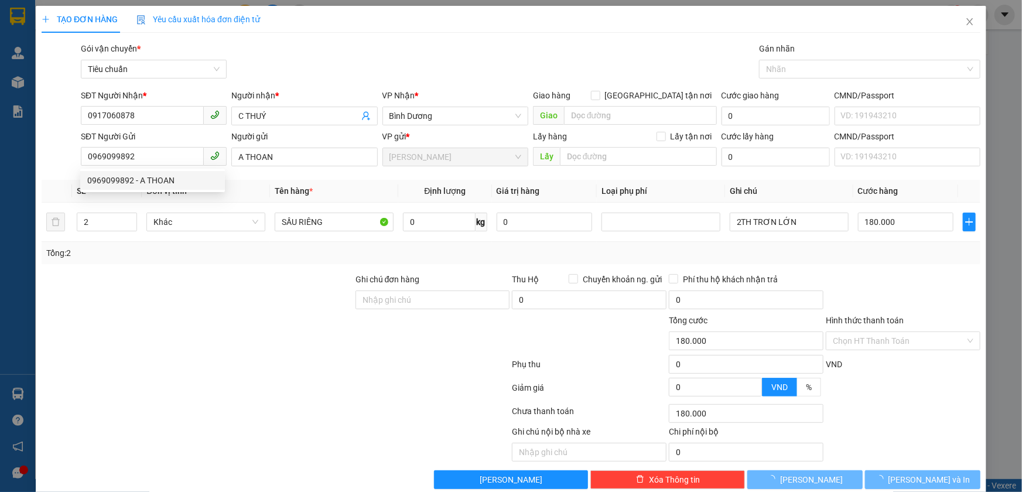
drag, startPoint x: 198, startPoint y: 286, endPoint x: 153, endPoint y: 257, distance: 53.3
click at [197, 288] on div at bounding box center [197, 293] width 314 height 41
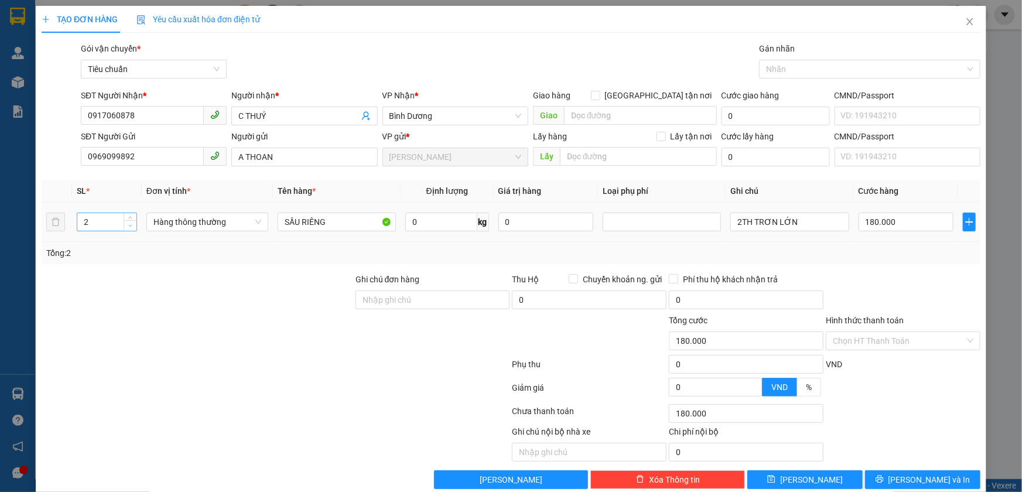
click at [130, 226] on icon "down" at bounding box center [130, 226] width 4 height 4
type input "1"
click at [155, 264] on div "Transit Pickup Surcharge Ids Transit Deliver Surcharge Ids Transit Deliver Surc…" at bounding box center [511, 265] width 939 height 447
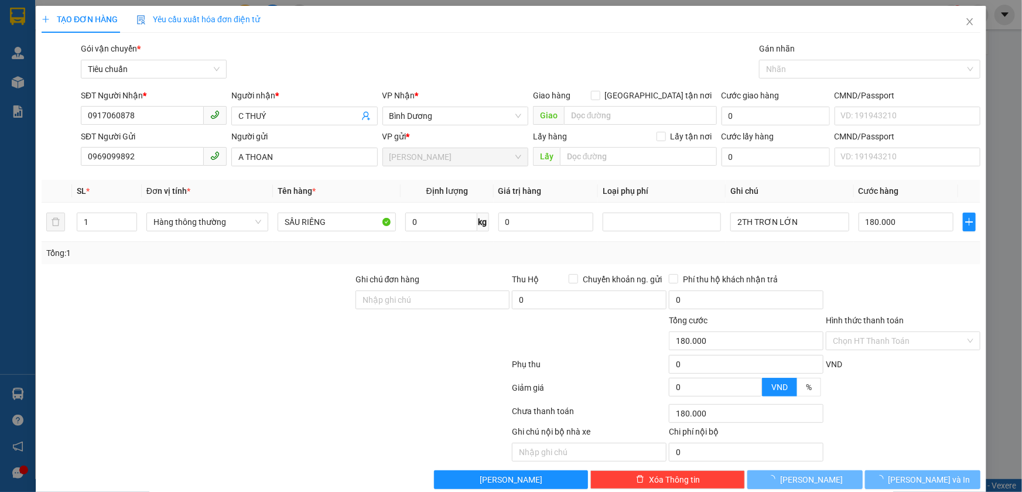
type input "0"
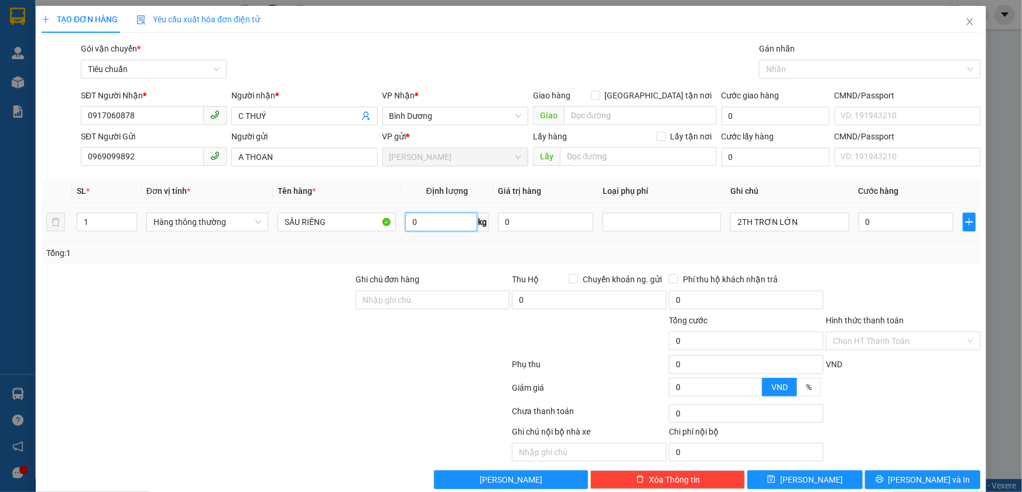
click at [425, 221] on input "0" at bounding box center [441, 222] width 72 height 19
type input "50"
type input "90.000"
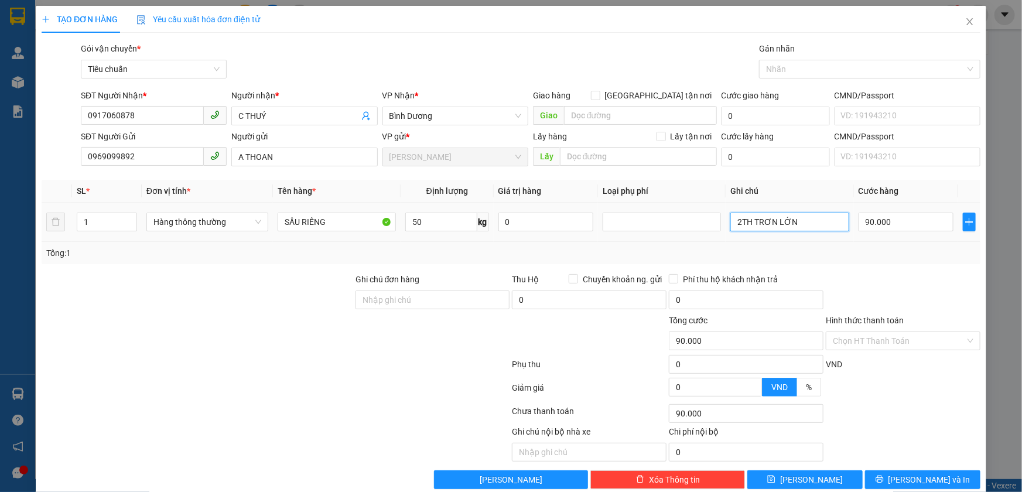
click at [759, 228] on input "2TH TRƠN LỚN" at bounding box center [789, 222] width 118 height 19
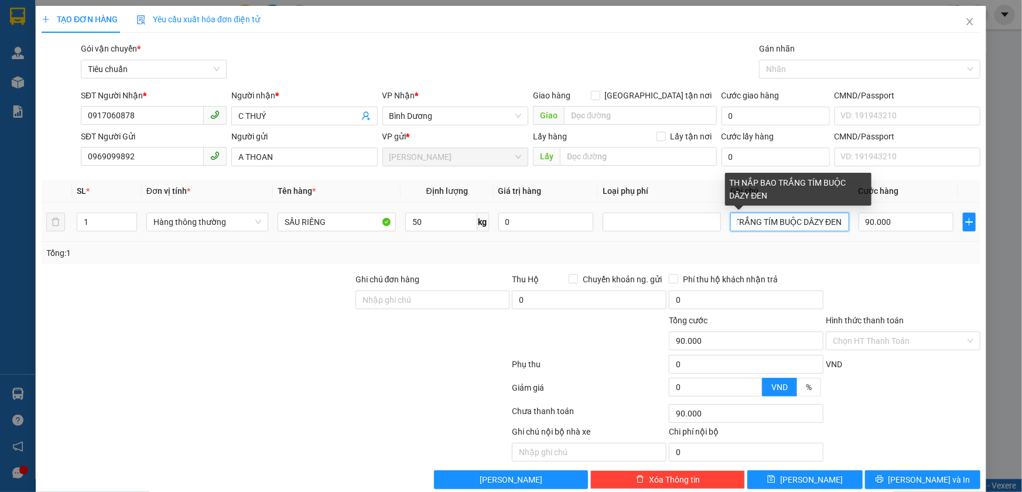
scroll to position [0, 54]
drag, startPoint x: 809, startPoint y: 221, endPoint x: 808, endPoint y: 283, distance: 62.1
click at [809, 221] on input "TH NẮP BAO TRẮNG TÍM BUỘC DÂZY ĐEN" at bounding box center [789, 222] width 118 height 19
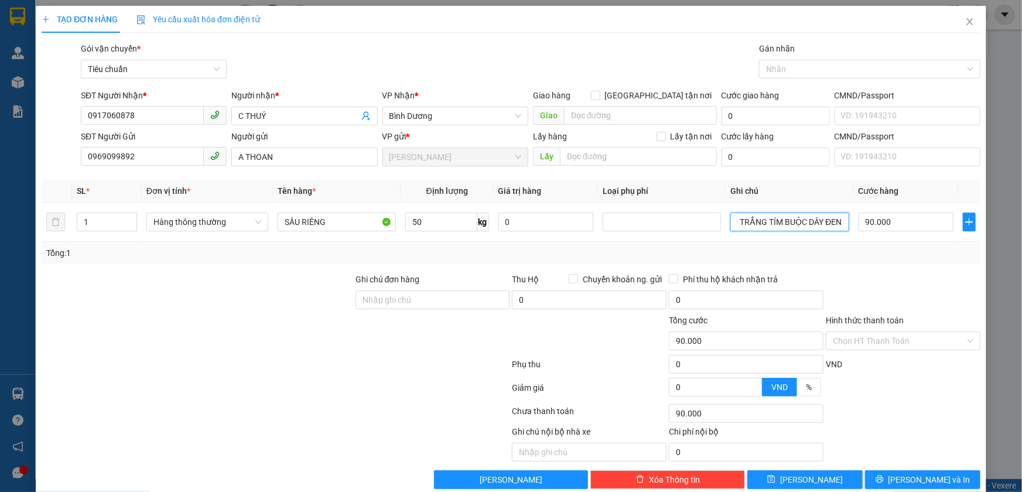
scroll to position [0, 49]
type input "TH NẮP BAO TRẮNG TÍM BUỘC DÂY ĐEN"
drag, startPoint x: 404, startPoint y: 364, endPoint x: 386, endPoint y: 352, distance: 21.1
click at [400, 361] on div at bounding box center [275, 366] width 470 height 23
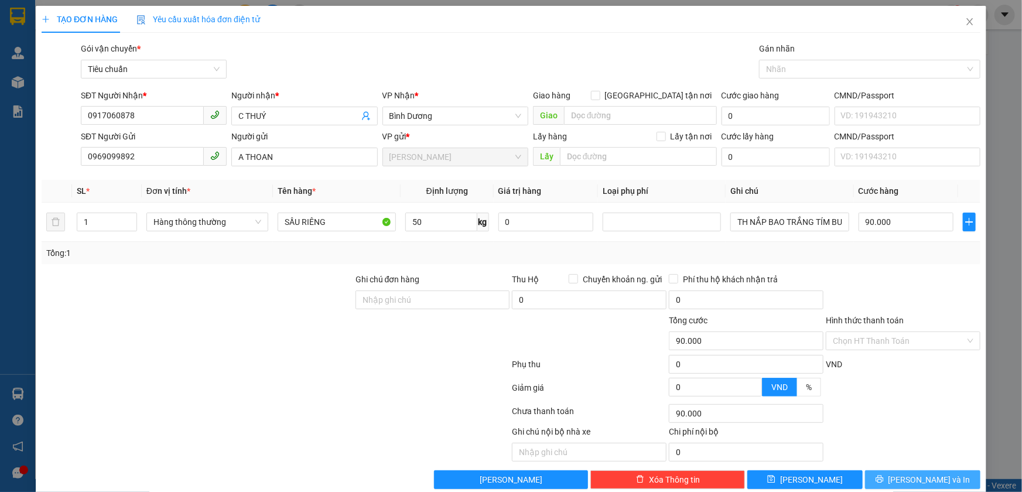
click at [907, 478] on span "[PERSON_NAME] và In" at bounding box center [929, 479] width 82 height 13
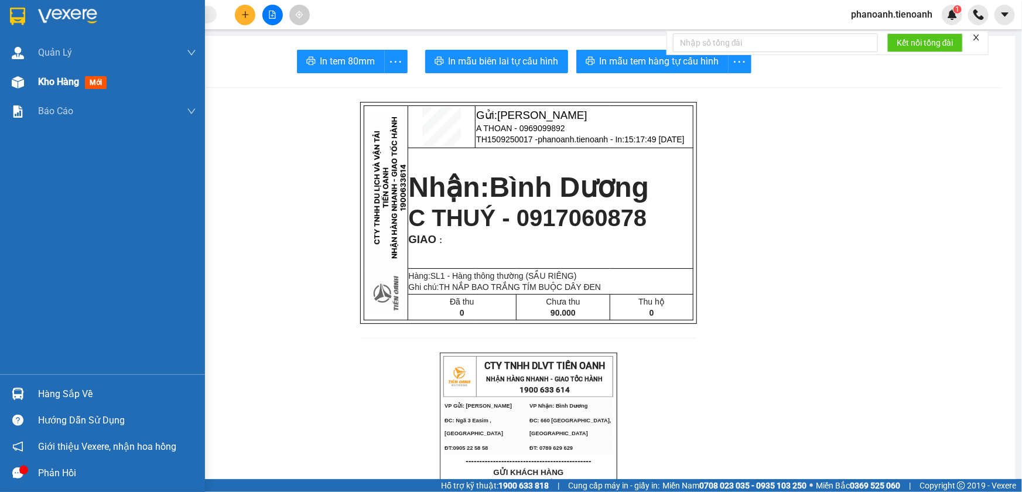
click at [56, 82] on span "Kho hàng" at bounding box center [58, 81] width 41 height 11
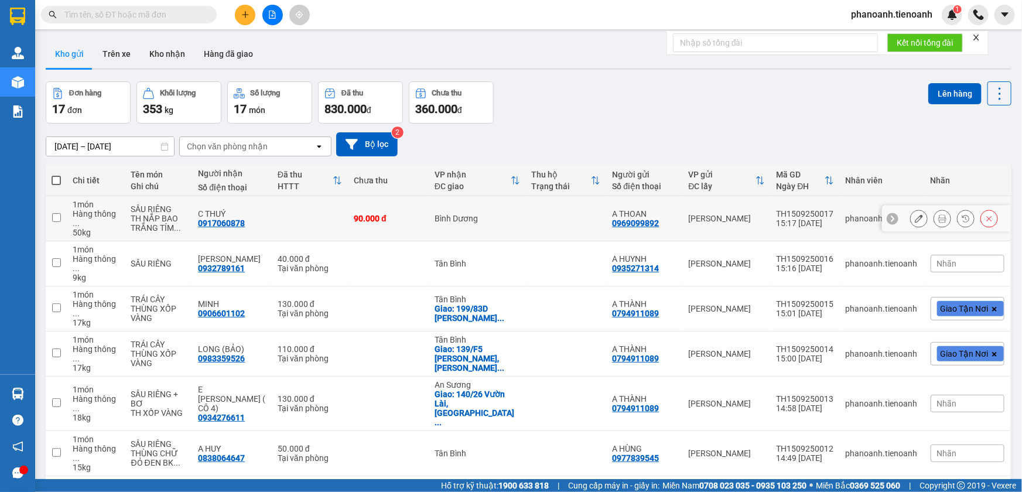
click at [915, 218] on icon at bounding box center [919, 218] width 8 height 8
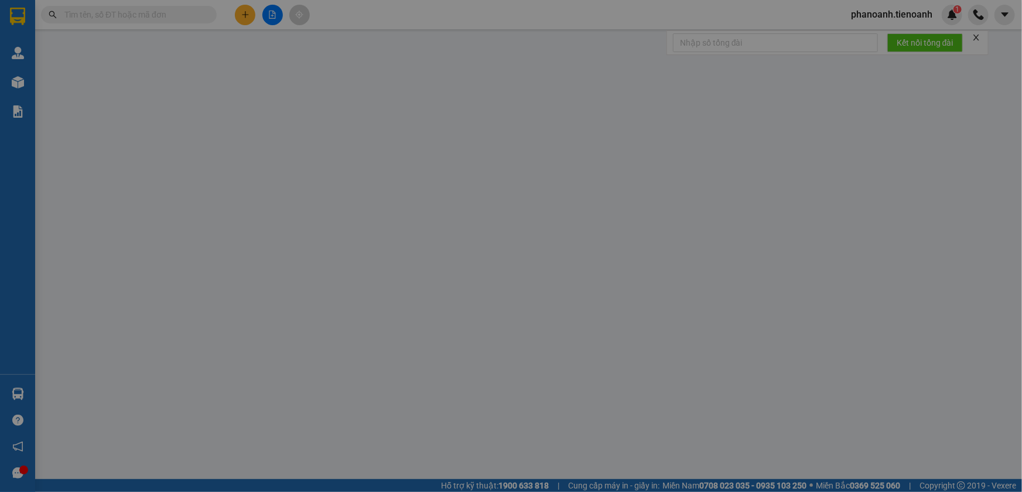
type input "0917060878"
type input "C THUÝ"
type input "0969099892"
type input "A THOAN"
type input "90.000"
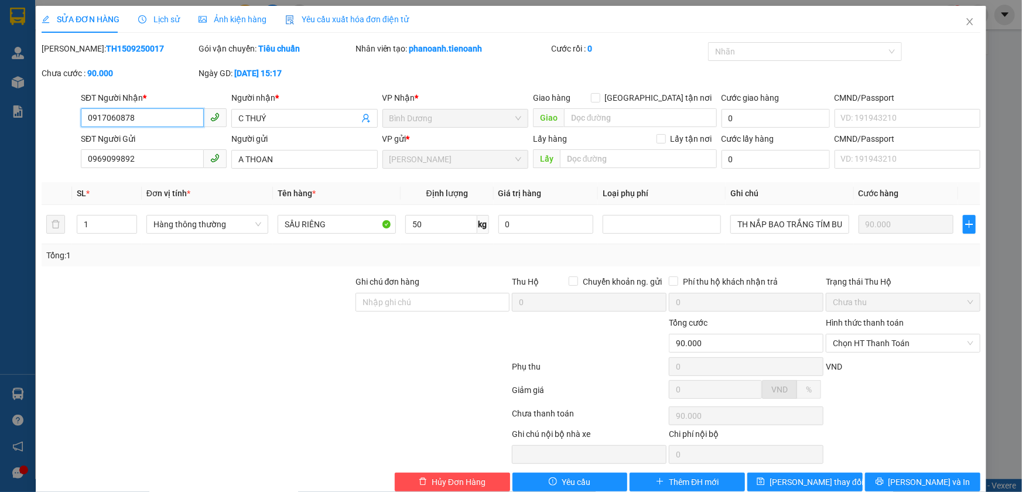
drag, startPoint x: 867, startPoint y: 341, endPoint x: 861, endPoint y: 352, distance: 12.6
click at [867, 341] on span "Chọn HT Thanh Toán" at bounding box center [903, 343] width 141 height 18
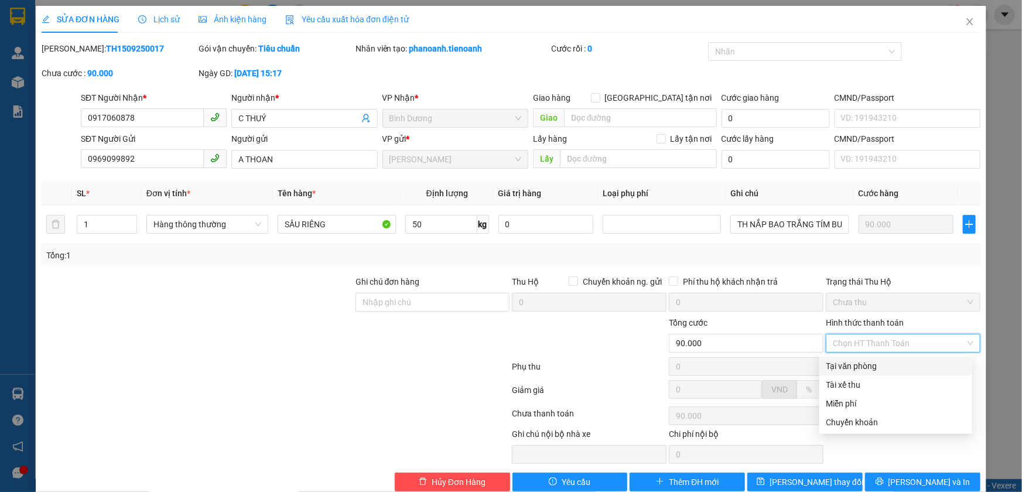
click at [857, 360] on div "Tại văn phòng" at bounding box center [895, 366] width 139 height 13
type input "0"
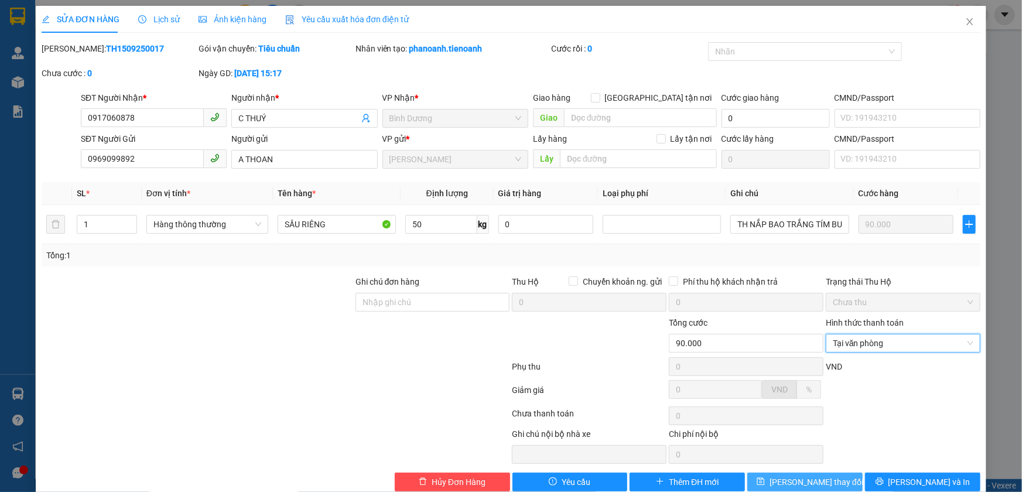
scroll to position [21, 0]
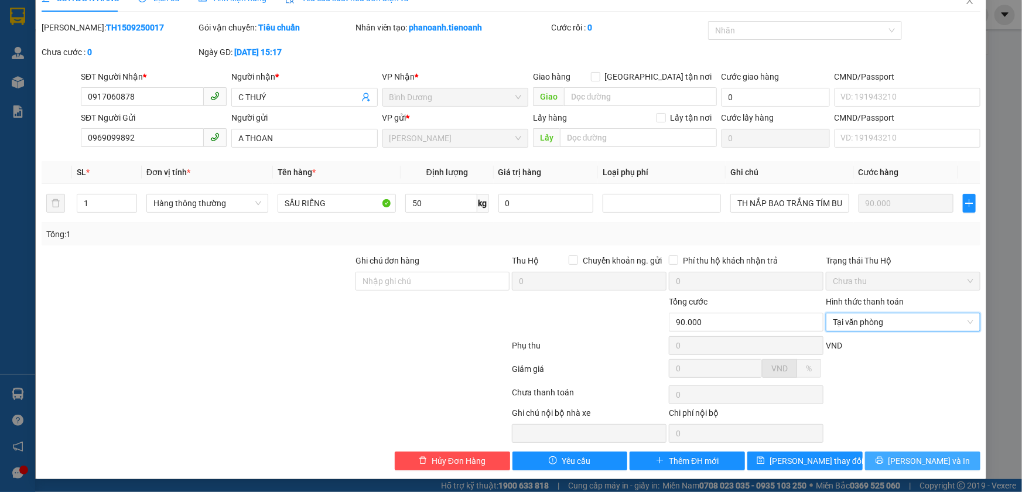
click at [891, 457] on button "[PERSON_NAME] và In" at bounding box center [922, 460] width 115 height 19
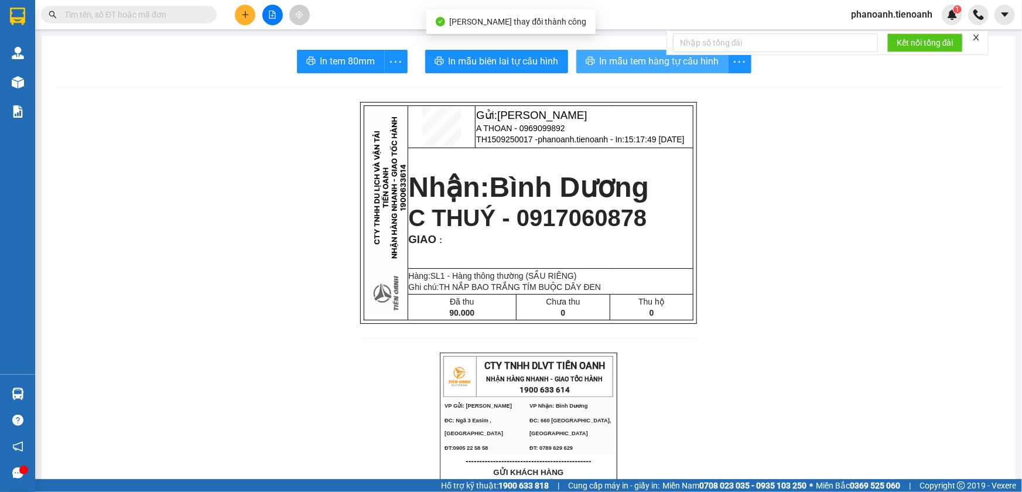
click at [644, 64] on span "In mẫu tem hàng tự cấu hình" at bounding box center [659, 61] width 119 height 15
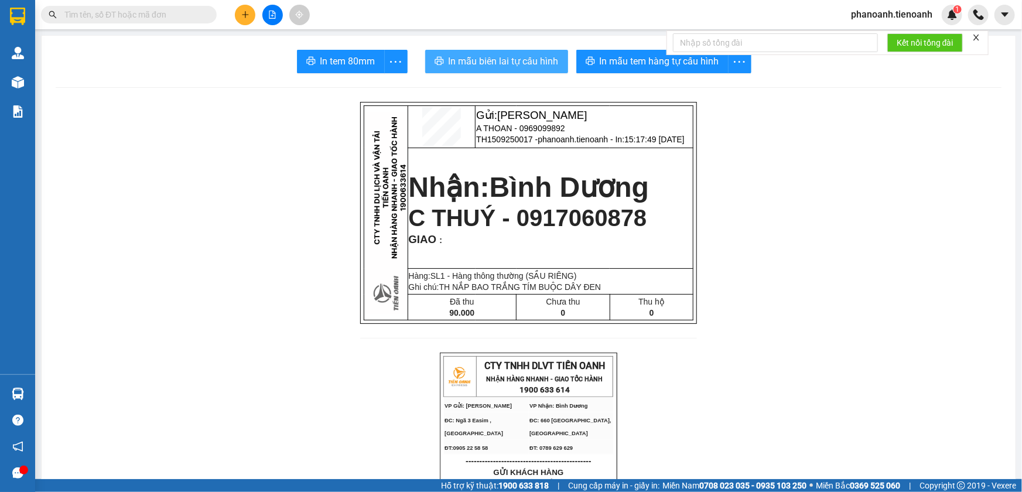
click at [535, 61] on span "In mẫu biên lai tự cấu hình" at bounding box center [504, 61] width 110 height 15
click at [250, 6] on button at bounding box center [245, 15] width 20 height 20
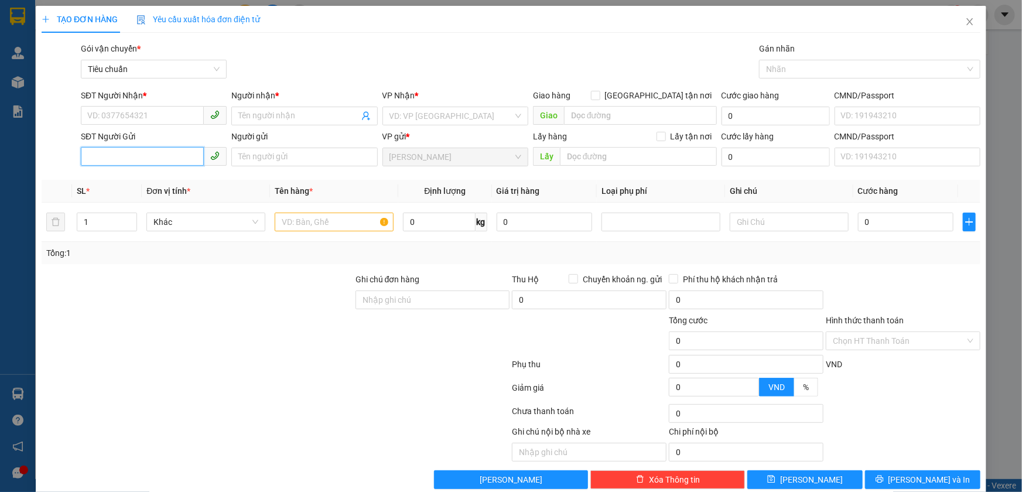
click at [152, 152] on input "SĐT Người Gửi" at bounding box center [142, 156] width 123 height 19
type input "0976851"
click at [152, 171] on div "0976851165 - C THUỶ" at bounding box center [152, 180] width 145 height 19
type input "0842154968"
type input "C NHƯ"
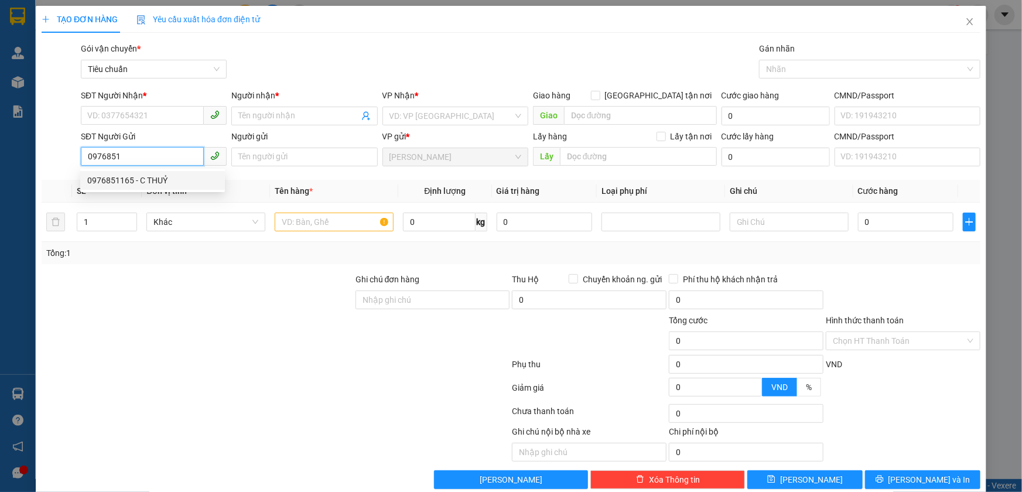
type input "0976851165"
type input "C THUỶ"
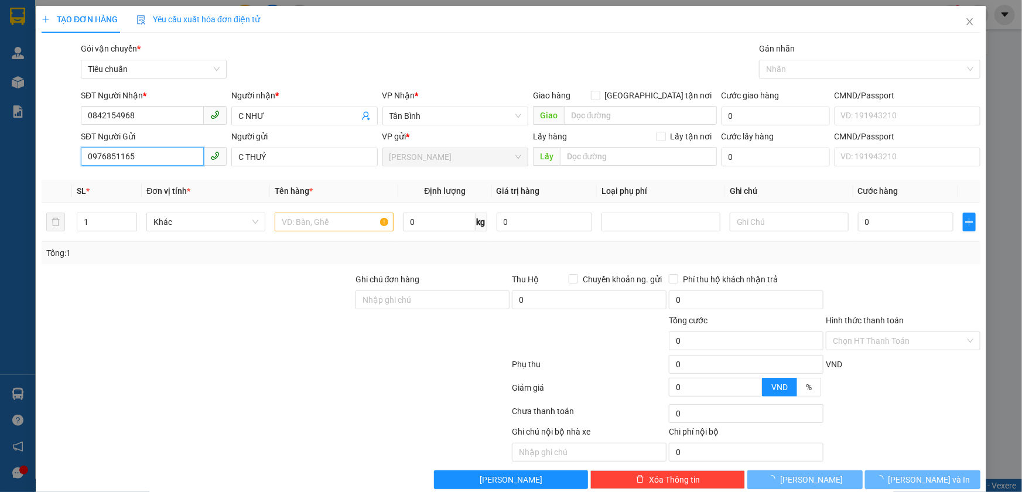
type input "90.000"
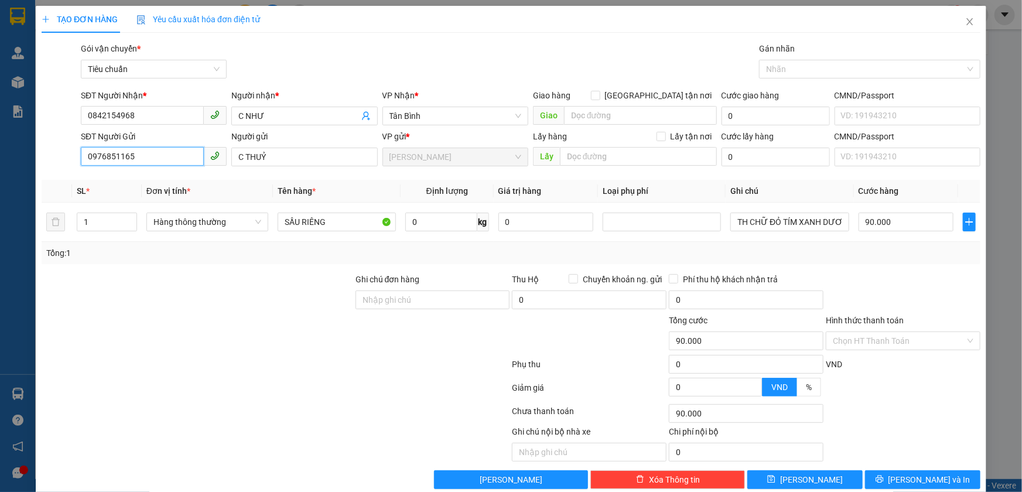
type input "0976851165"
click at [273, 295] on div at bounding box center [197, 293] width 314 height 41
click at [459, 228] on input "0" at bounding box center [441, 222] width 72 height 19
type input "20"
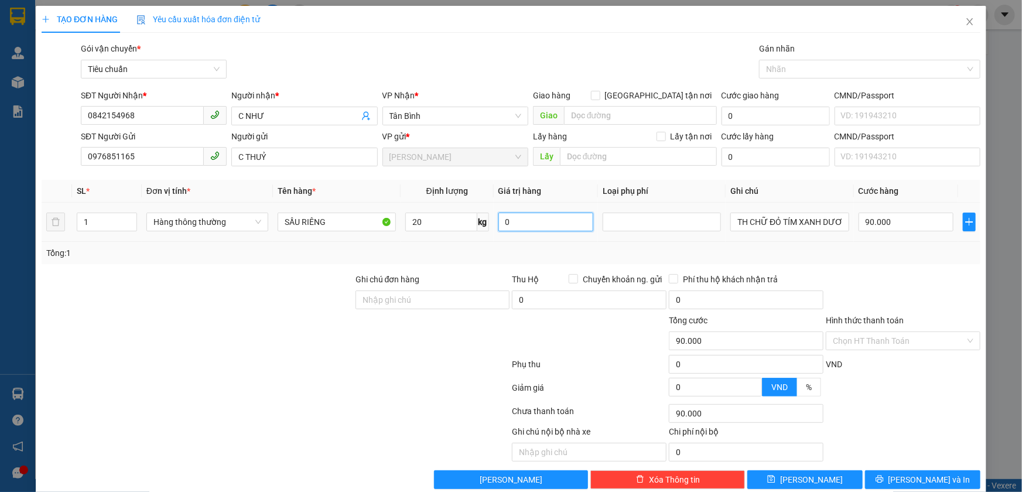
type input "55.000"
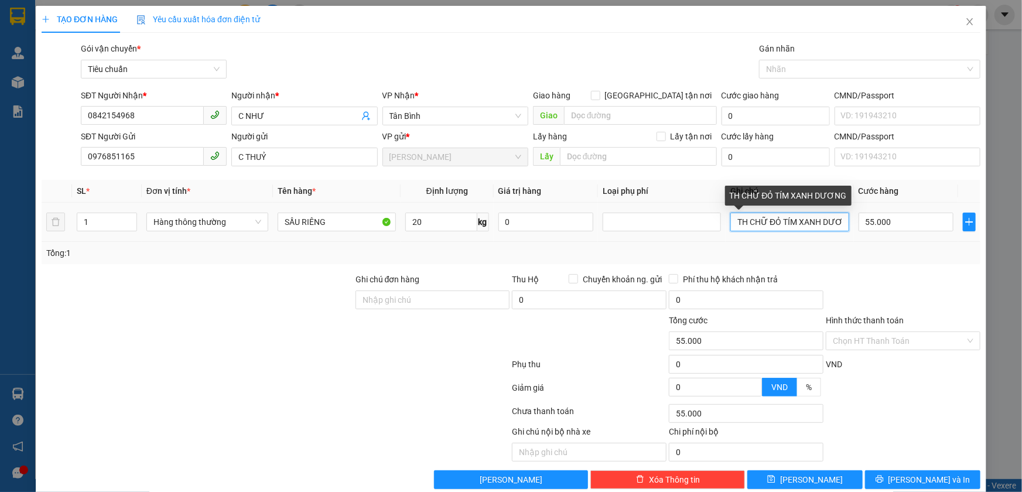
click at [761, 220] on input "TH CHỮ ĐỎ TÍM XANH DƯƠNG" at bounding box center [789, 222] width 118 height 19
type input "TH NGỰA NÂU"
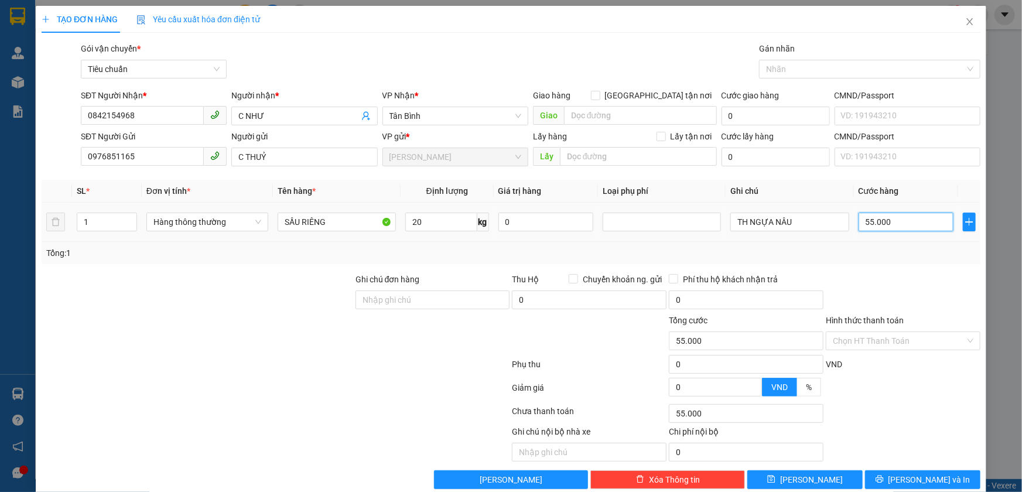
click at [902, 220] on input "55.000" at bounding box center [905, 222] width 95 height 19
type input "6"
type input "60"
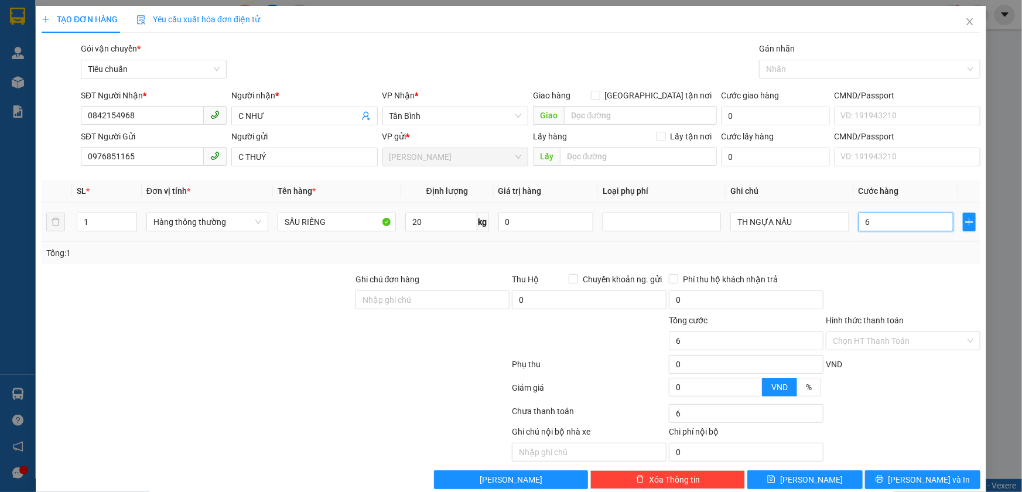
type input "60"
type input "60.000"
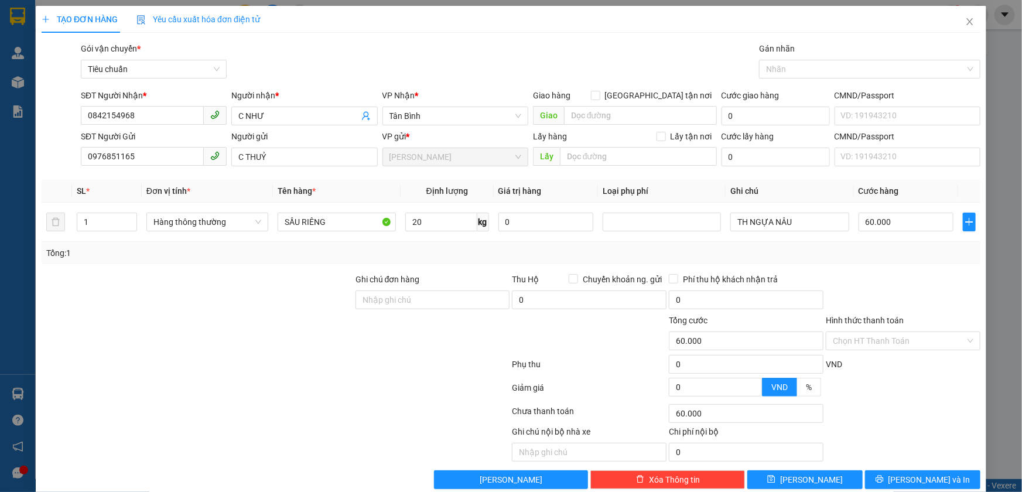
click at [861, 296] on div at bounding box center [903, 293] width 157 height 41
click at [926, 432] on div "Ghi chú nội bộ nhà xe Chi phí nội bộ 0" at bounding box center [510, 443] width 941 height 36
drag, startPoint x: 925, startPoint y: 478, endPoint x: 890, endPoint y: 440, distance: 51.4
click at [924, 478] on span "[PERSON_NAME] và In" at bounding box center [929, 479] width 82 height 13
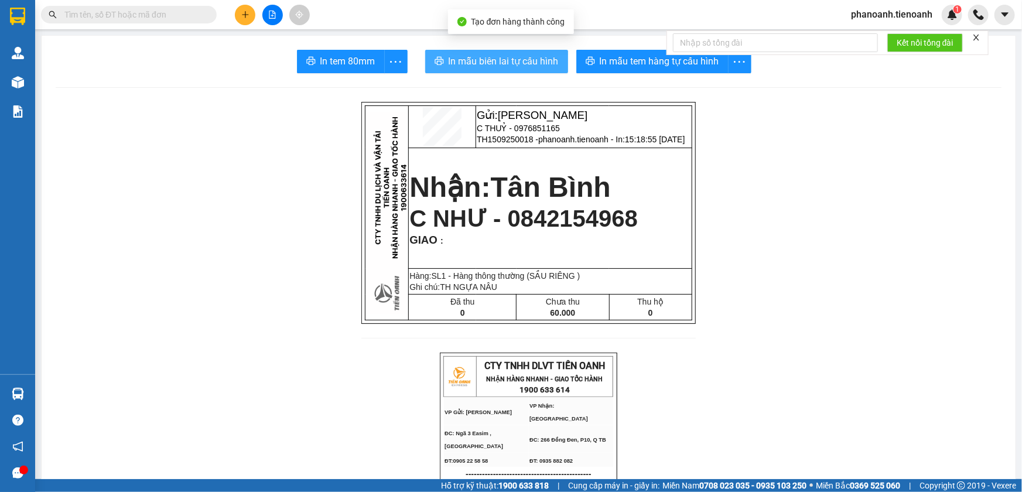
click at [525, 59] on span "In mẫu biên lai tự cấu hình" at bounding box center [504, 61] width 110 height 15
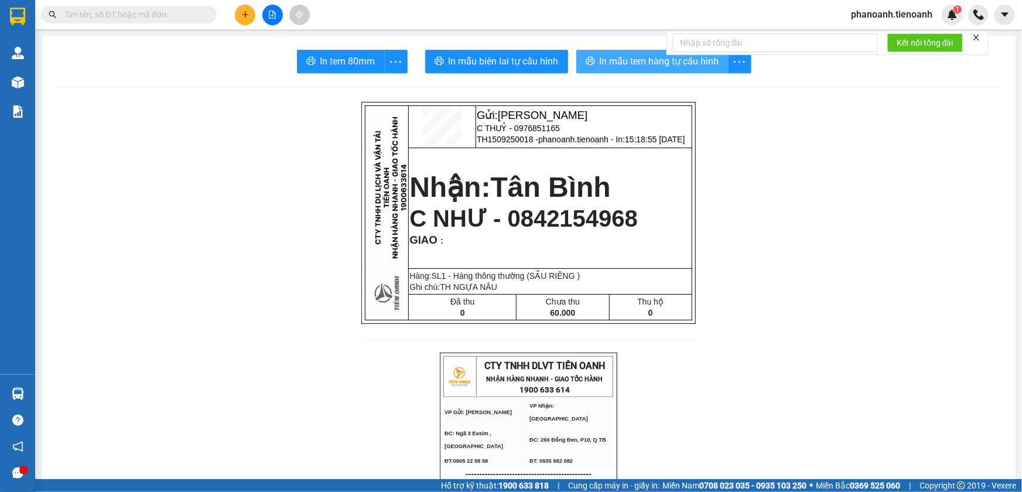
click at [642, 60] on span "In mẫu tem hàng tự cấu hình" at bounding box center [659, 61] width 119 height 15
click at [897, 13] on span "phanoanh.tienoanh" at bounding box center [892, 14] width 100 height 15
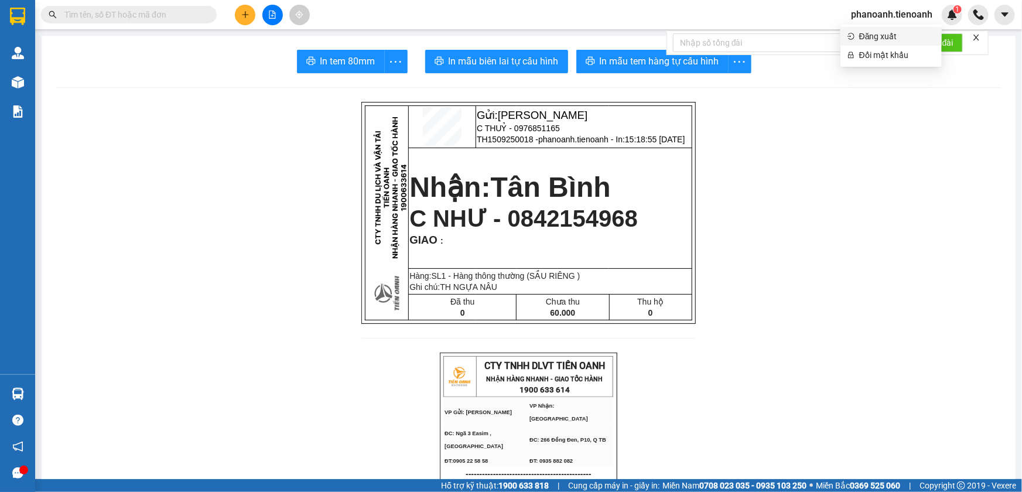
click at [894, 35] on span "Đăng xuất" at bounding box center [897, 36] width 76 height 13
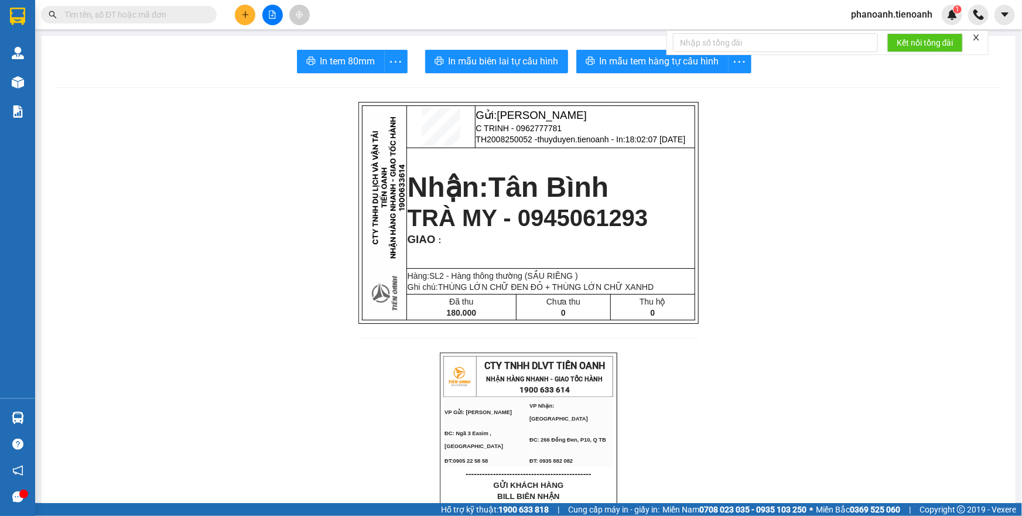
click at [242, 13] on icon "plus" at bounding box center [245, 15] width 8 height 8
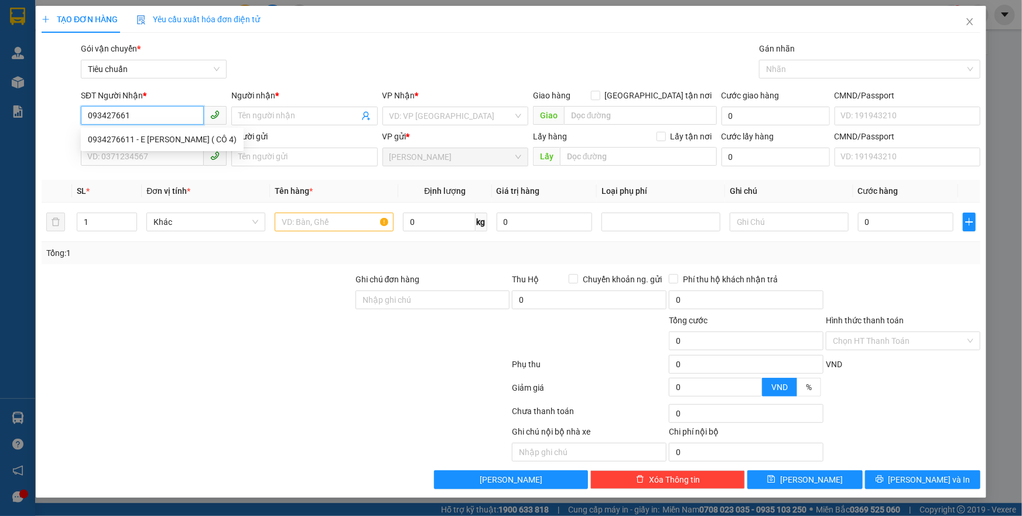
type input "0934276611"
click at [145, 139] on div "0934276611 - E THANH ( CÔ 4)" at bounding box center [162, 139] width 149 height 13
type input "E THANH ( CÔ 4)"
checkbox input "true"
type input "140/26/2 Vườn Lài, Phường An Phú Đông, Quận 12, Thành phố Hồ Chí Minh"
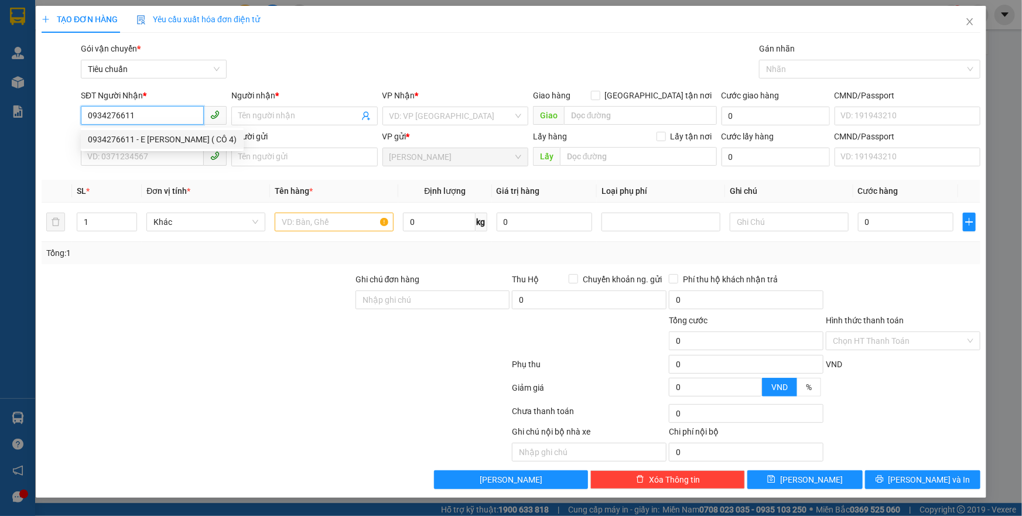
type input "60.000"
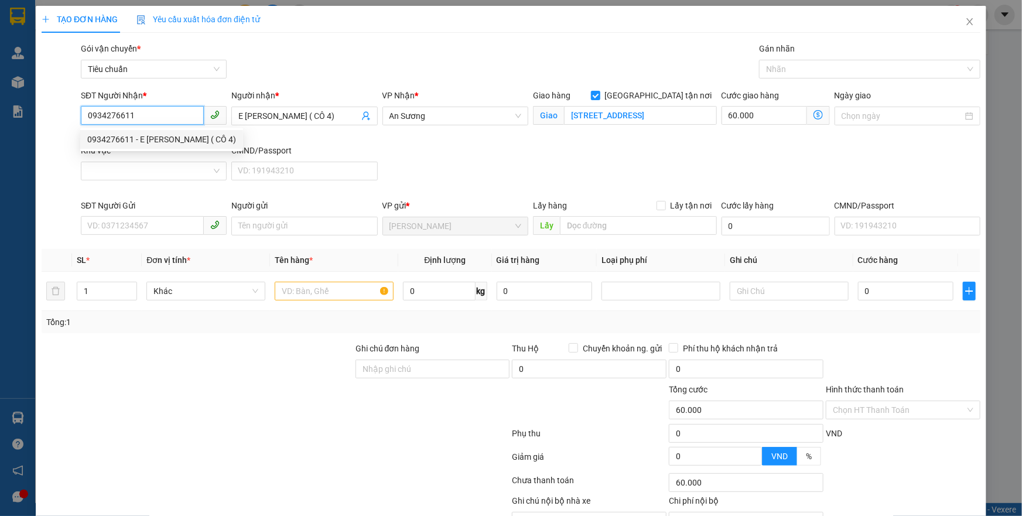
type input "120.000"
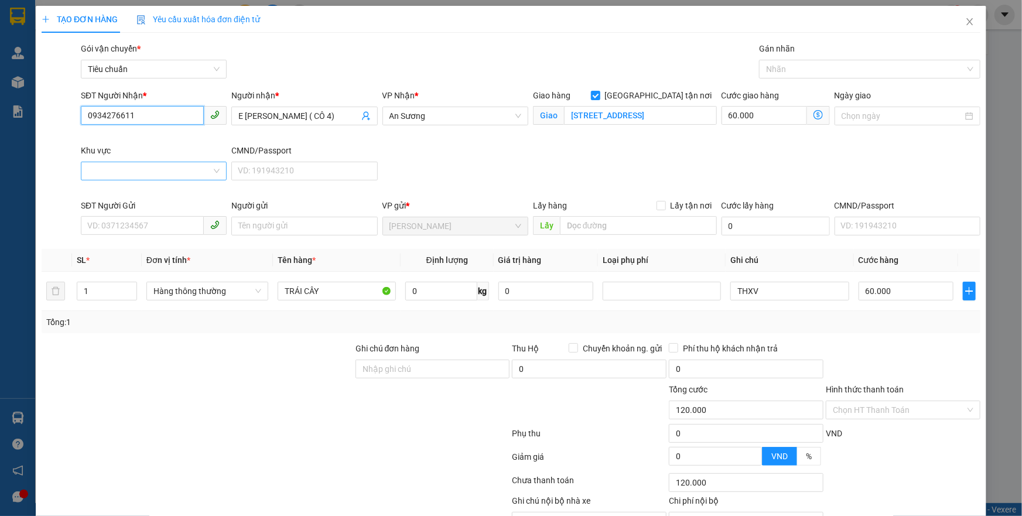
type input "0934276611"
click at [180, 175] on input "Khu vực" at bounding box center [150, 171] width 124 height 18
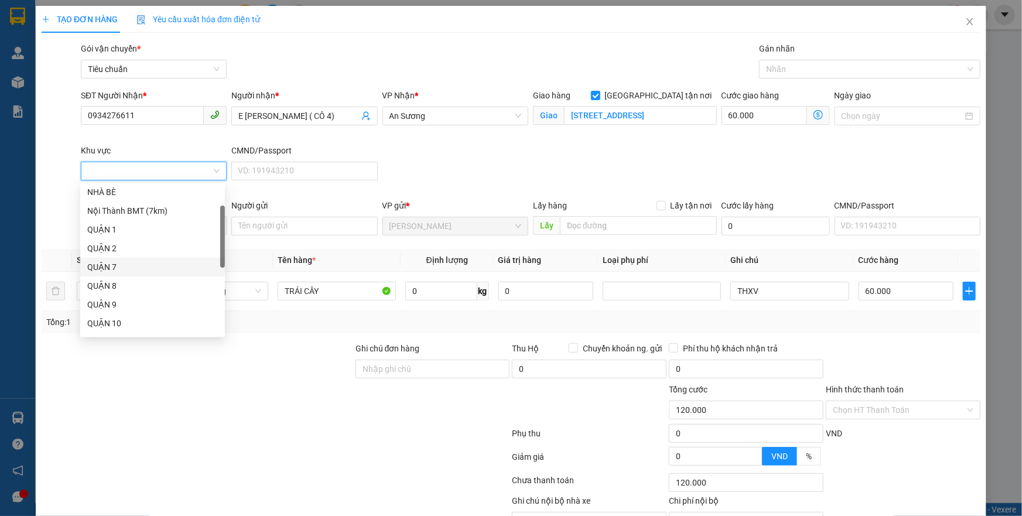
scroll to position [117, 0]
click at [122, 298] on div "QUẬN 12" at bounding box center [152, 302] width 131 height 13
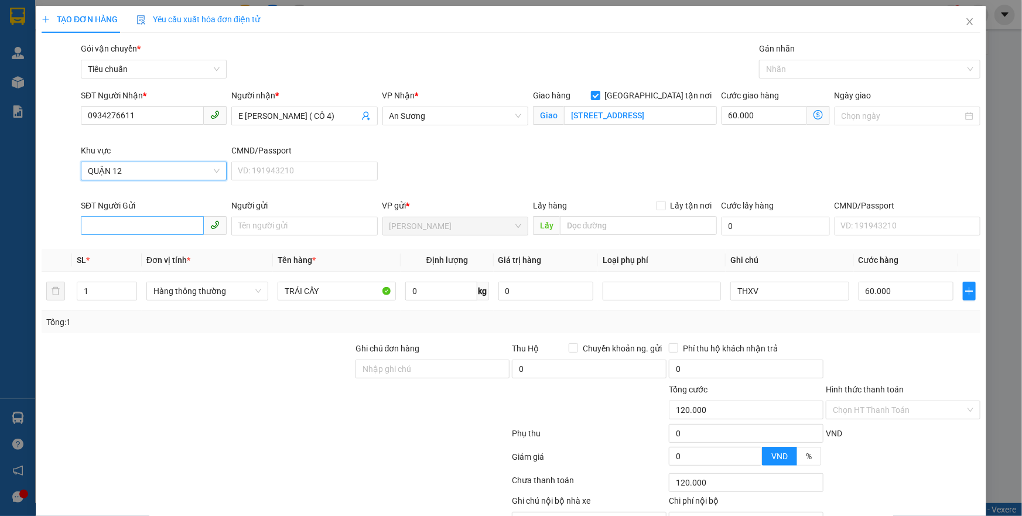
type input "60.000"
type input "0"
click at [136, 226] on input "SĐT Người Gửi" at bounding box center [142, 225] width 123 height 19
type input "0939613980"
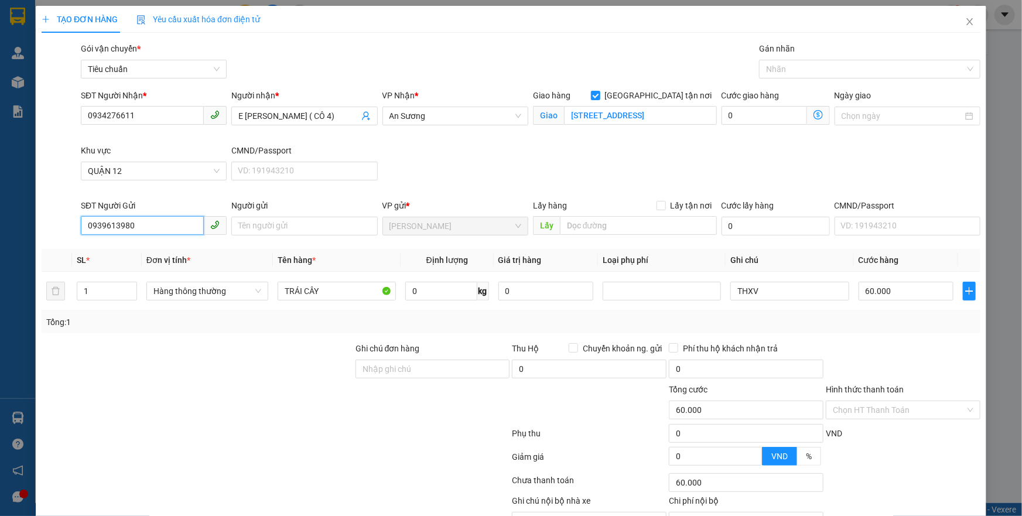
drag, startPoint x: 153, startPoint y: 228, endPoint x: 65, endPoint y: 234, distance: 88.0
click at [65, 234] on div "SĐT Người Gửi 0939613980 0939613980 Người gửi Tên người gửi VP gửi * Cư Kuin Lấ…" at bounding box center [510, 219] width 941 height 41
click at [99, 246] on div "0794911089 - A THÀNH" at bounding box center [152, 248] width 131 height 13
type input "0794911089"
type input "A THÀNH"
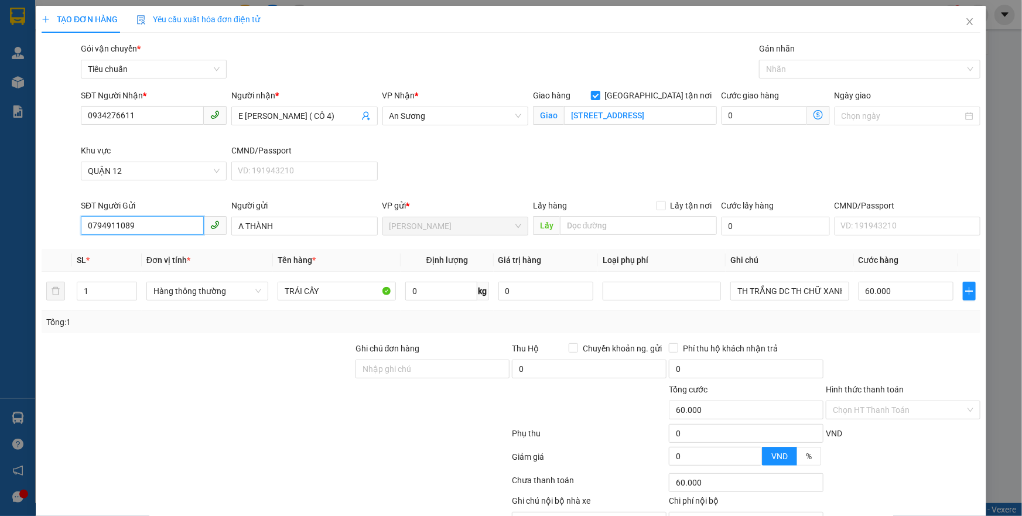
type input "0794911089"
click at [813, 112] on icon "dollar-circle" at bounding box center [817, 114] width 9 height 9
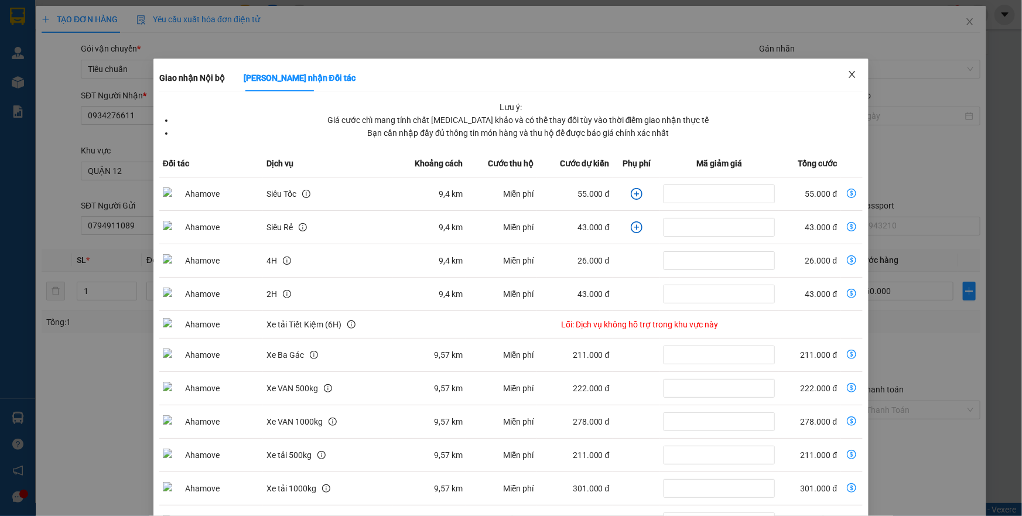
click at [851, 69] on span "Close" at bounding box center [852, 75] width 33 height 33
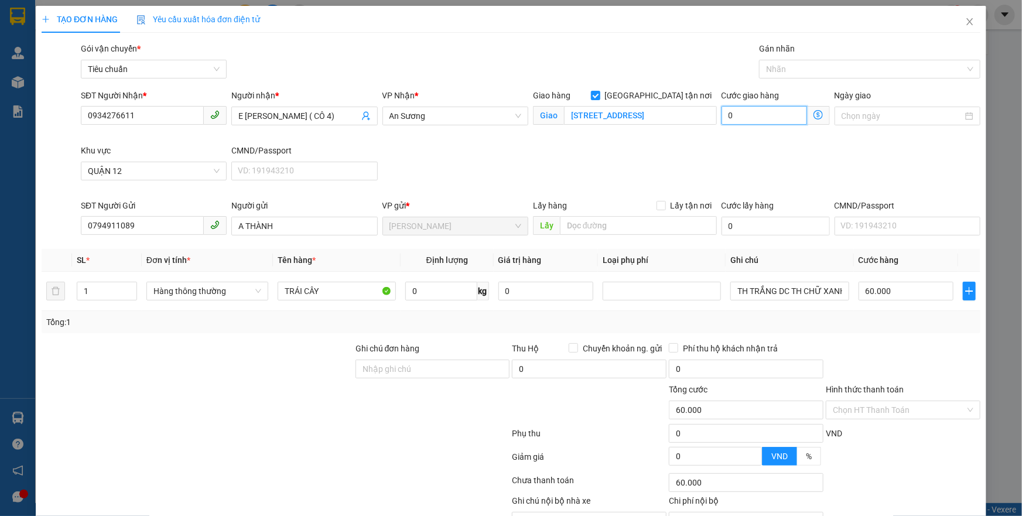
click at [757, 110] on input "0" at bounding box center [763, 115] width 85 height 19
type input "60.007"
type input "7"
type input "60.070"
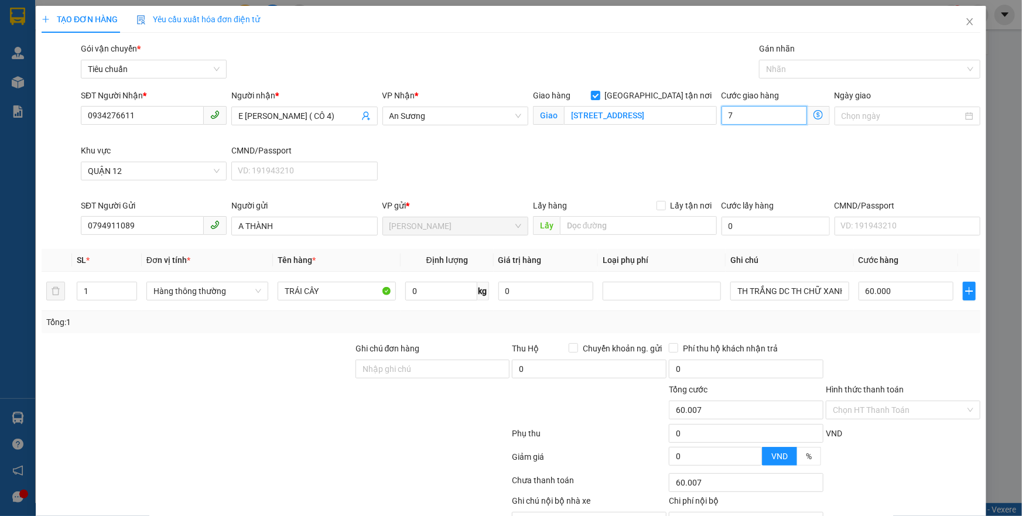
type input "60.070"
type input "70"
type input "130.000"
type input "70.000"
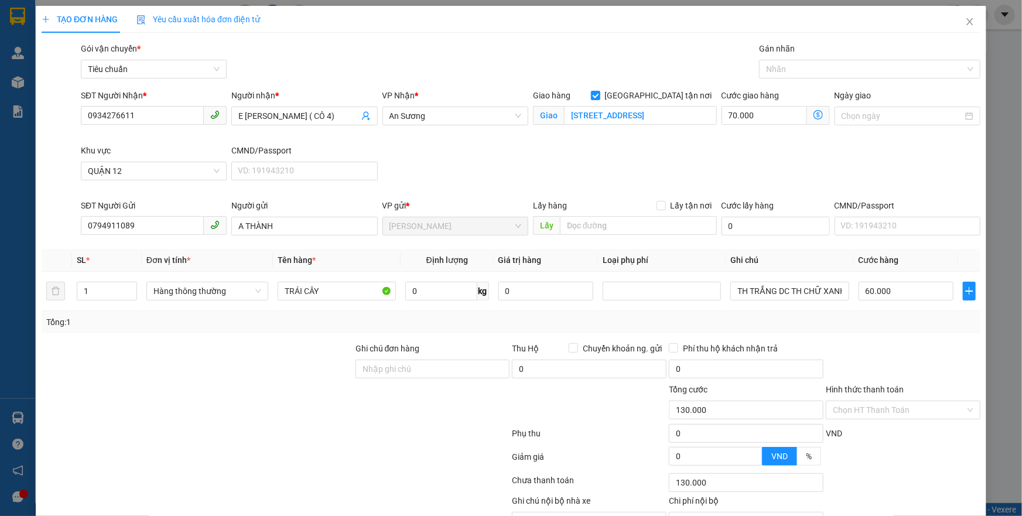
click at [645, 161] on div "SĐT Người Nhận * 0934276611 Người nhận * E THANH ( CÔ 4) VP Nhận * An Sương Gia…" at bounding box center [530, 144] width 904 height 110
click at [597, 114] on input "140/26/2 Vườn Lài, Phường An Phú Đông, Quận 12, Thành phố Hồ Chí Minh" at bounding box center [640, 115] width 153 height 19
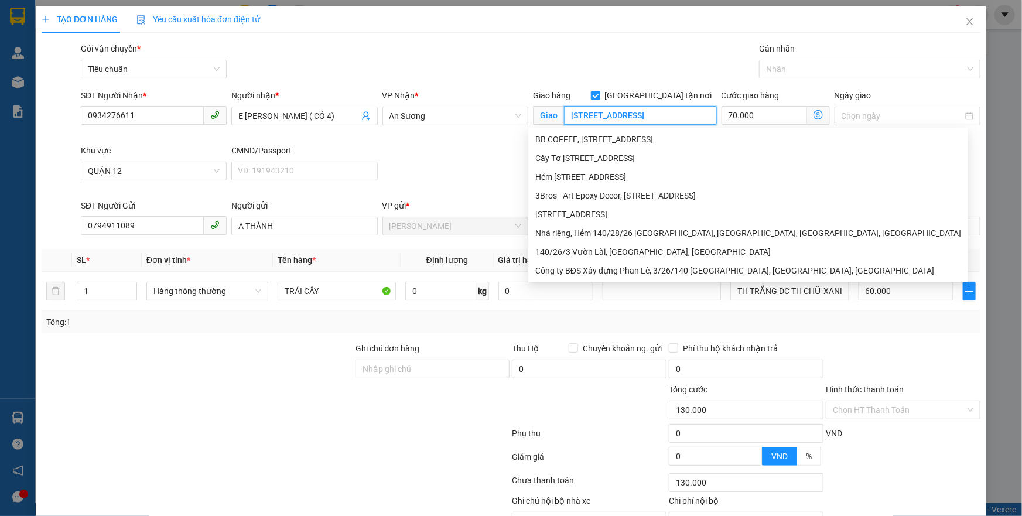
scroll to position [0, 141]
drag, startPoint x: 611, startPoint y: 118, endPoint x: 703, endPoint y: 107, distance: 92.6
click at [703, 107] on input "140/26 Vườn Lài, Phường An Phú Đông, Quận 12, Thành phố Hồ Chí Minh" at bounding box center [640, 115] width 153 height 19
type input "140/26 Vườn Lài, Phường An Phú Đông, Quận 12, Thành phố Hồ Chí Minh"
click at [904, 157] on div "SĐT Người Nhận * 0934276611 Người nhận * E THANH ( CÔ 4) VP Nhận * An Sương Gia…" at bounding box center [530, 144] width 904 height 110
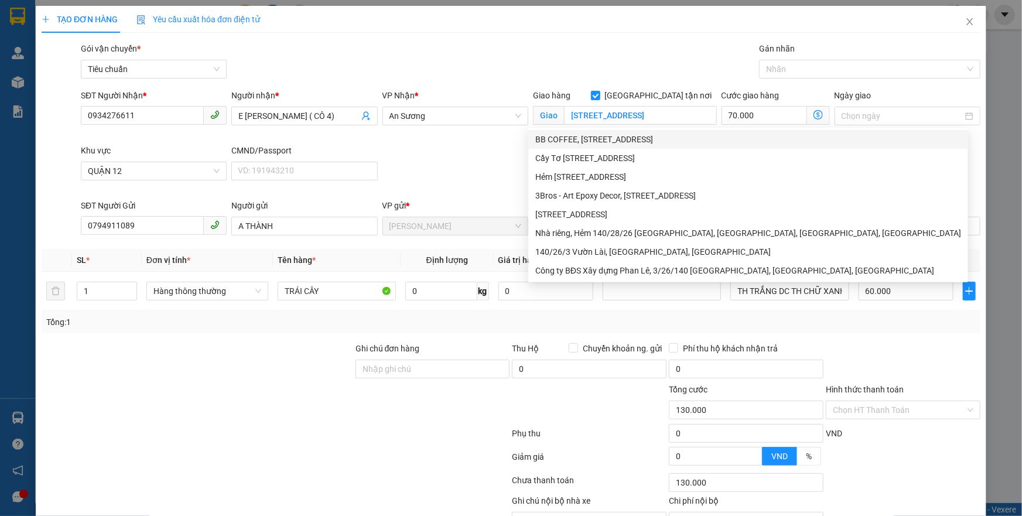
scroll to position [0, 0]
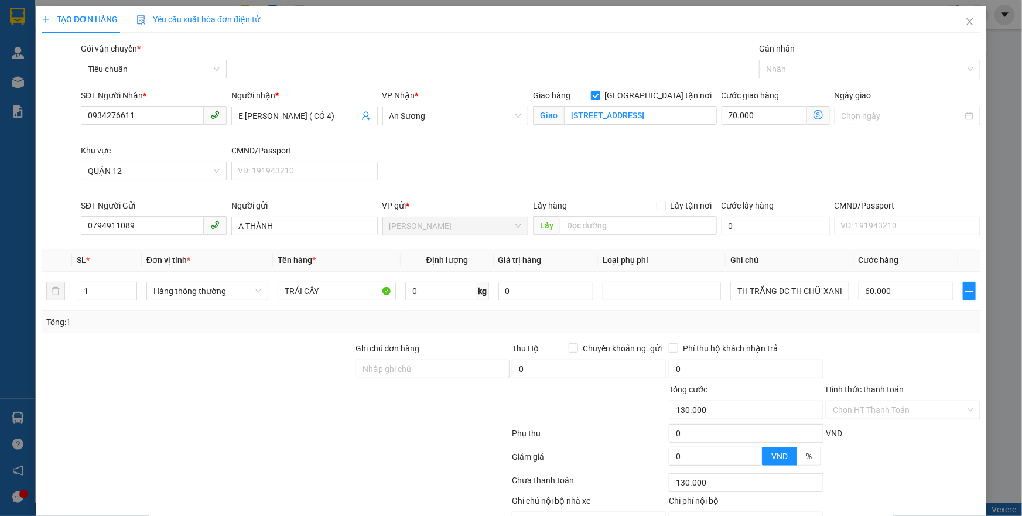
click at [813, 114] on icon "dollar-circle" at bounding box center [817, 114] width 9 height 9
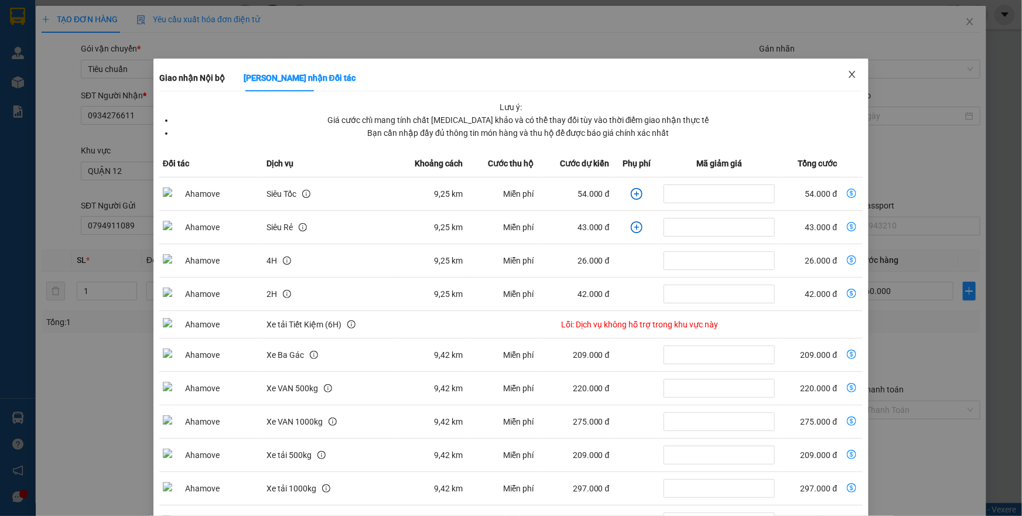
click at [849, 75] on icon "close" at bounding box center [852, 74] width 6 height 7
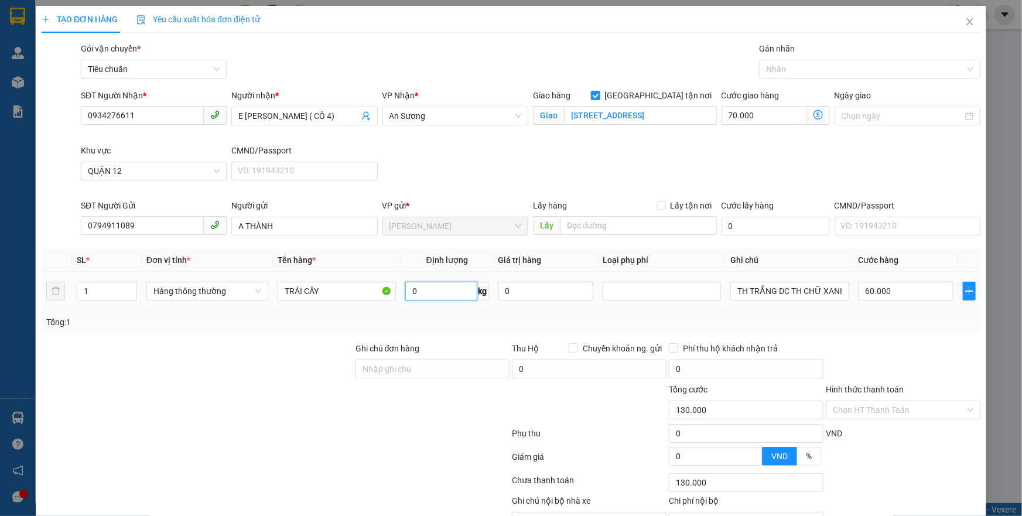
click at [445, 290] on input "0" at bounding box center [441, 291] width 72 height 19
type input "18"
click at [449, 338] on div "Transit Pickup Surcharge Ids Transit Deliver Surcharge Ids Transit Deliver Surc…" at bounding box center [511, 300] width 939 height 516
type input "125.000"
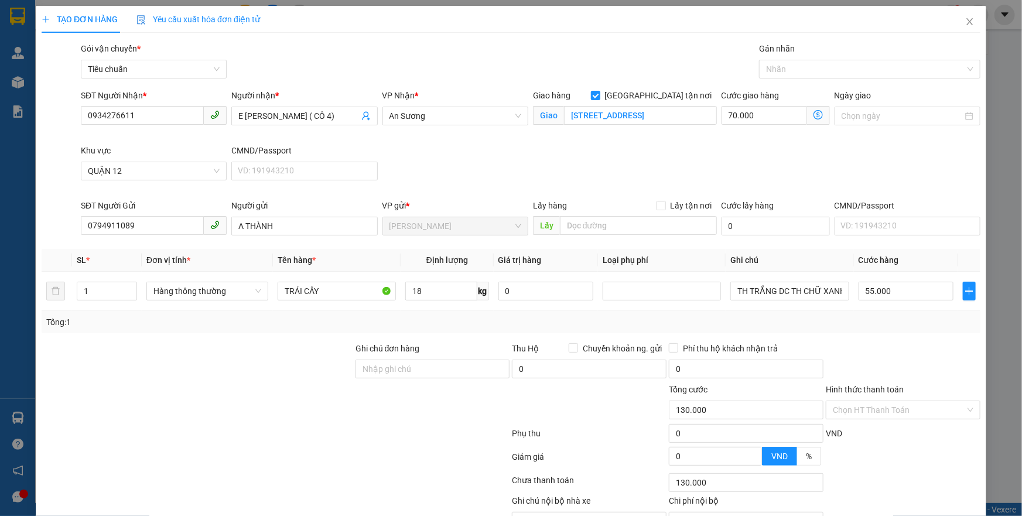
type input "55.000"
type input "185.000"
type input "130.000"
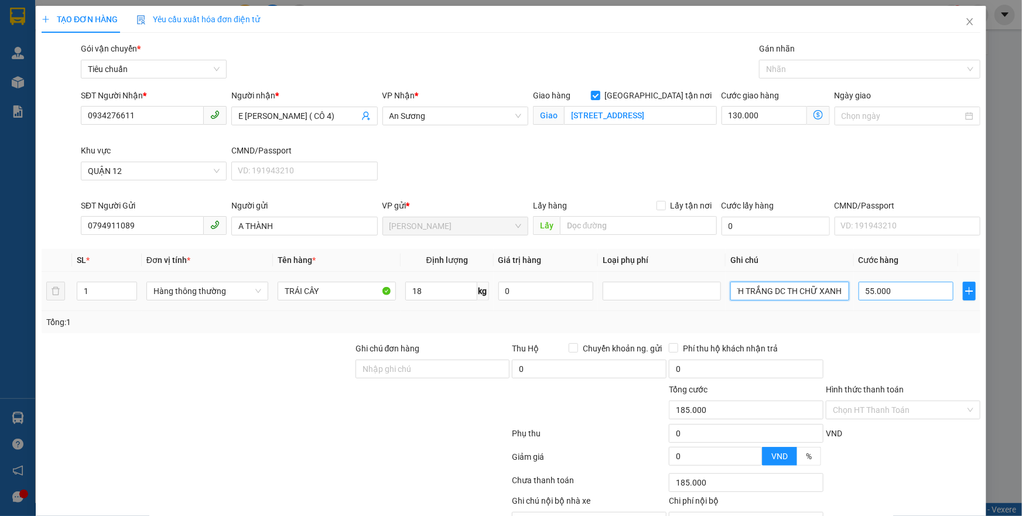
drag, startPoint x: 744, startPoint y: 289, endPoint x: 868, endPoint y: 291, distance: 124.2
click at [868, 291] on tr "1 Hàng thông thường TRÁI CÂY 18 kg 0 TH TRẮNG DC TH CHỮ XANH 55.000" at bounding box center [511, 291] width 939 height 39
type input "TH XỐP VÀNG"
click at [868, 291] on input "55.000" at bounding box center [905, 291] width 95 height 19
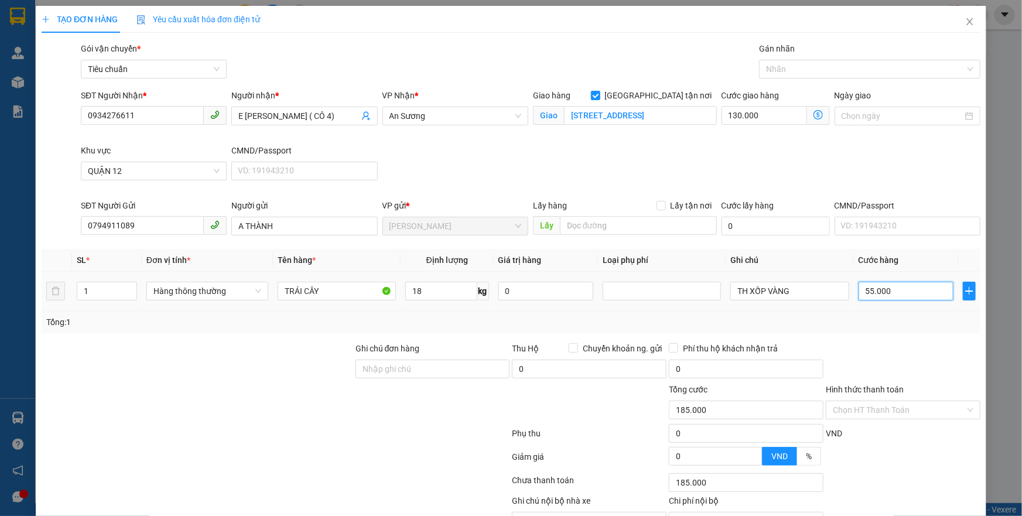
type input "6"
type input "130.006"
type input "130.060"
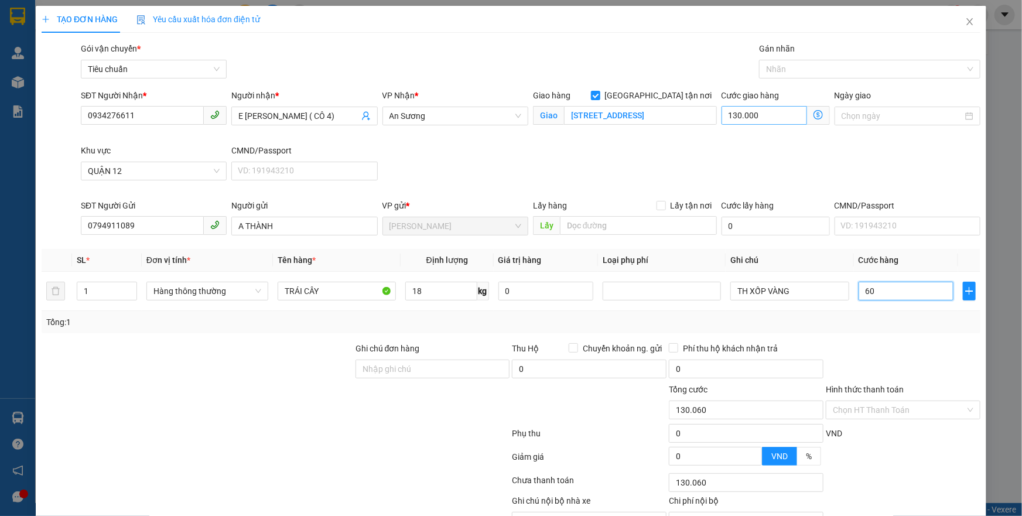
type input "60"
click at [758, 118] on input "130.000" at bounding box center [763, 115] width 85 height 19
type input "190.000"
type input "60.000"
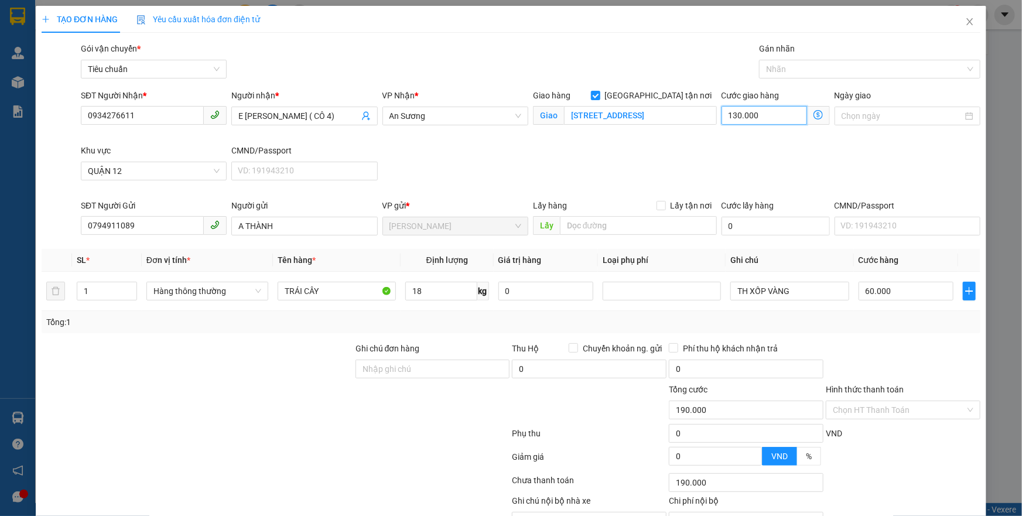
type input "7"
type input "60.007"
type input "60.070"
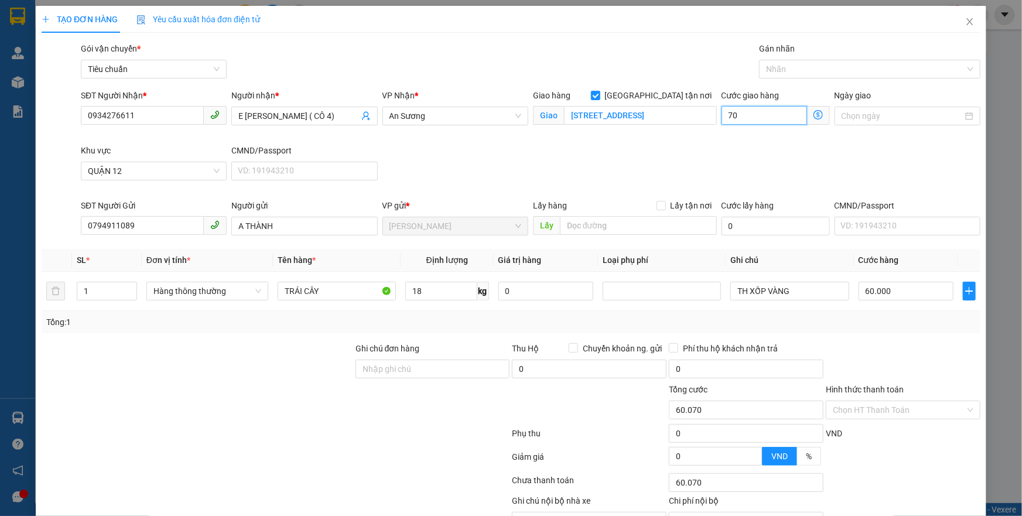
type input "70"
type input "130.000"
type input "70.000"
click at [881, 320] on div "Tổng: 1" at bounding box center [510, 322] width 929 height 13
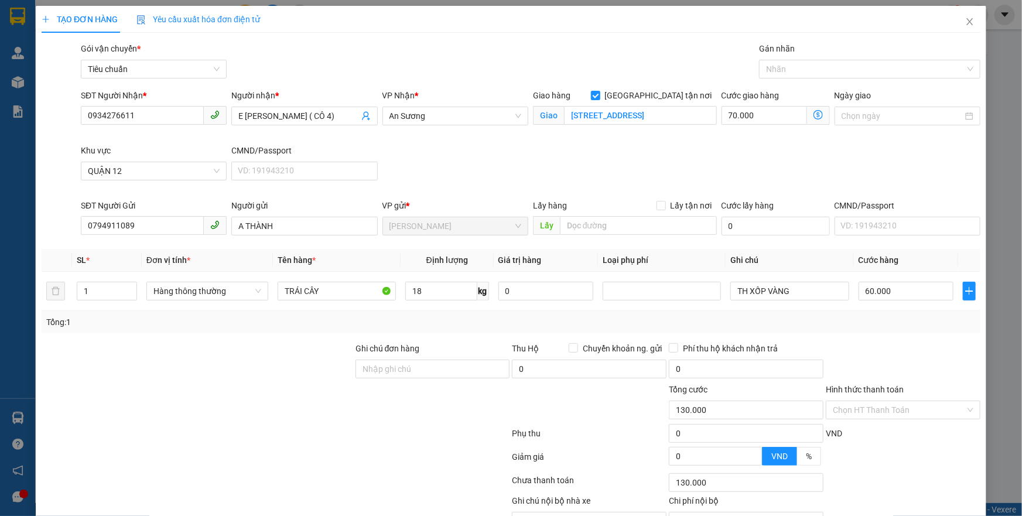
click at [813, 117] on icon "dollar-circle" at bounding box center [817, 114] width 9 height 9
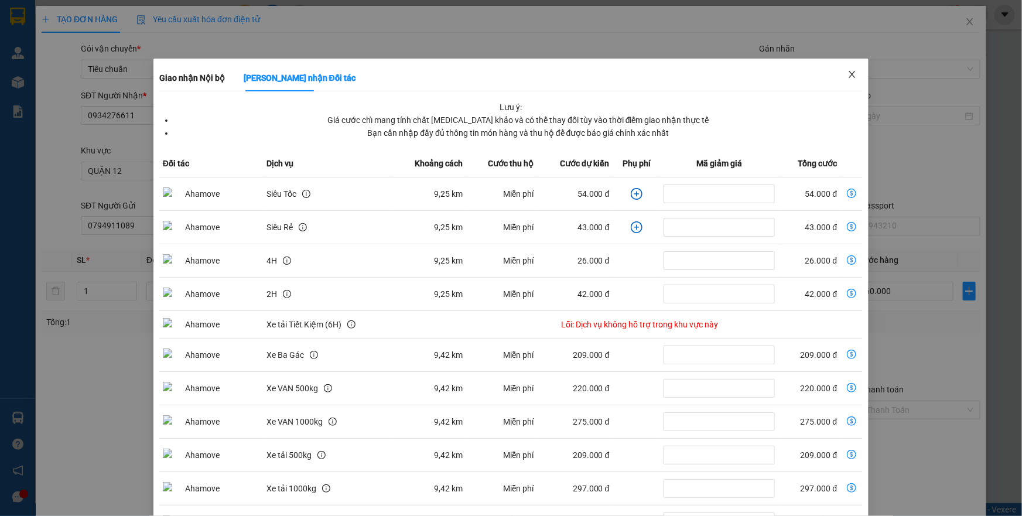
click at [850, 74] on span "Close" at bounding box center [852, 75] width 33 height 33
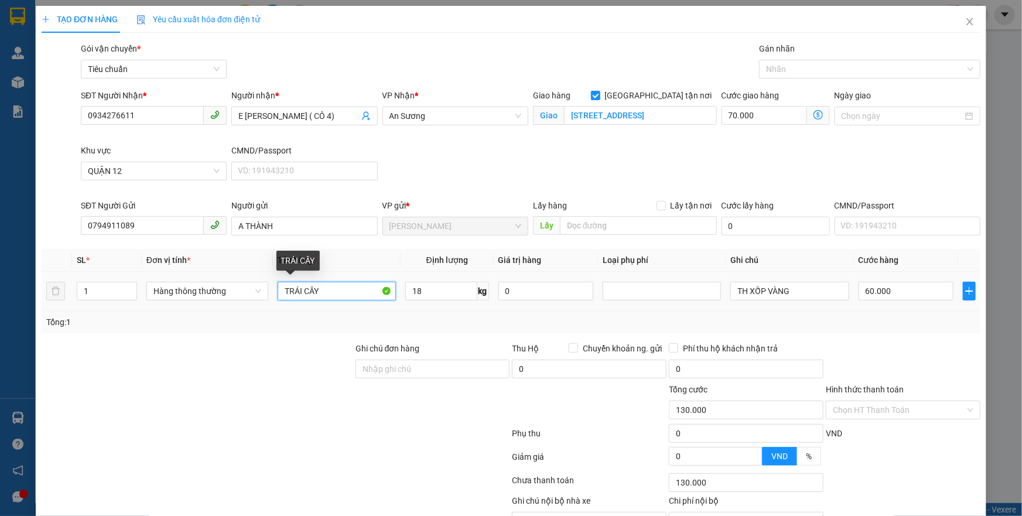
drag, startPoint x: 323, startPoint y: 292, endPoint x: 268, endPoint y: 299, distance: 54.8
click at [268, 299] on tr "1 Hàng thông thường TRÁI CÂY 18 kg 0 TH XỐP VÀNG 60.000" at bounding box center [511, 291] width 939 height 39
type input "SẦU RIÊNG + BƠ"
click at [865, 418] on input "Hình thức thanh toán" at bounding box center [899, 410] width 132 height 18
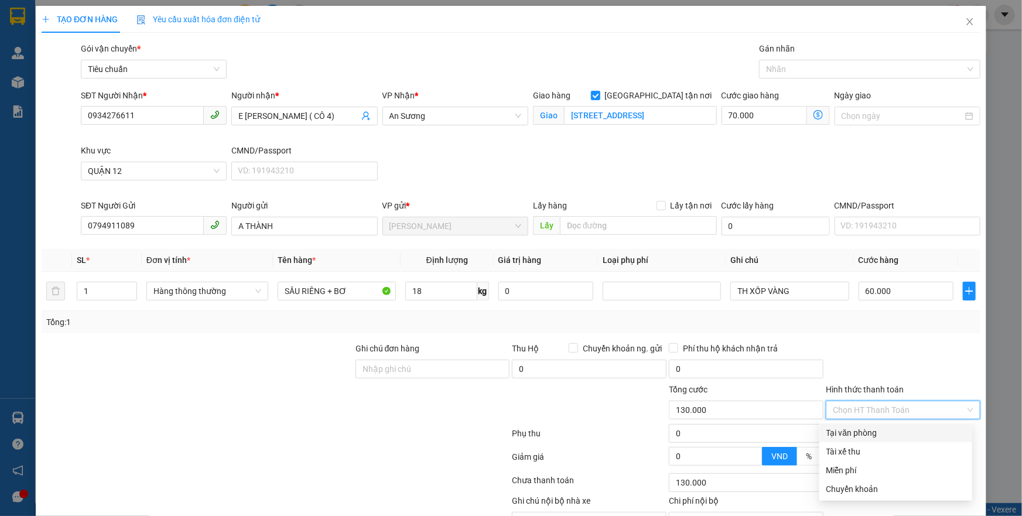
click at [870, 432] on div "Tại văn phòng" at bounding box center [895, 432] width 139 height 13
type input "0"
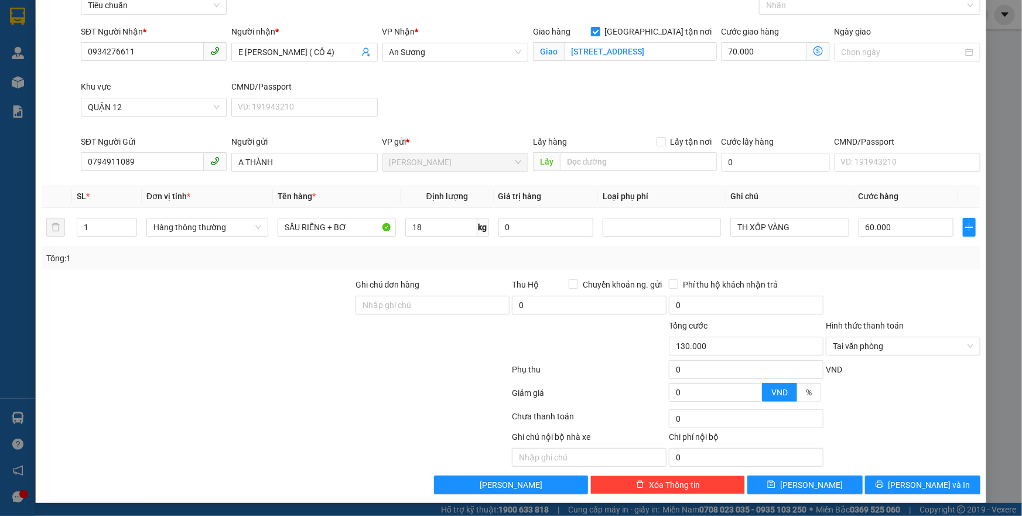
click at [892, 472] on div "Transit Pickup Surcharge Ids Transit Deliver Surcharge Ids Transit Deliver Surc…" at bounding box center [511, 236] width 939 height 516
drag, startPoint x: 895, startPoint y: 480, endPoint x: 893, endPoint y: 471, distance: 9.1
click at [884, 480] on icon "printer" at bounding box center [879, 484] width 8 height 8
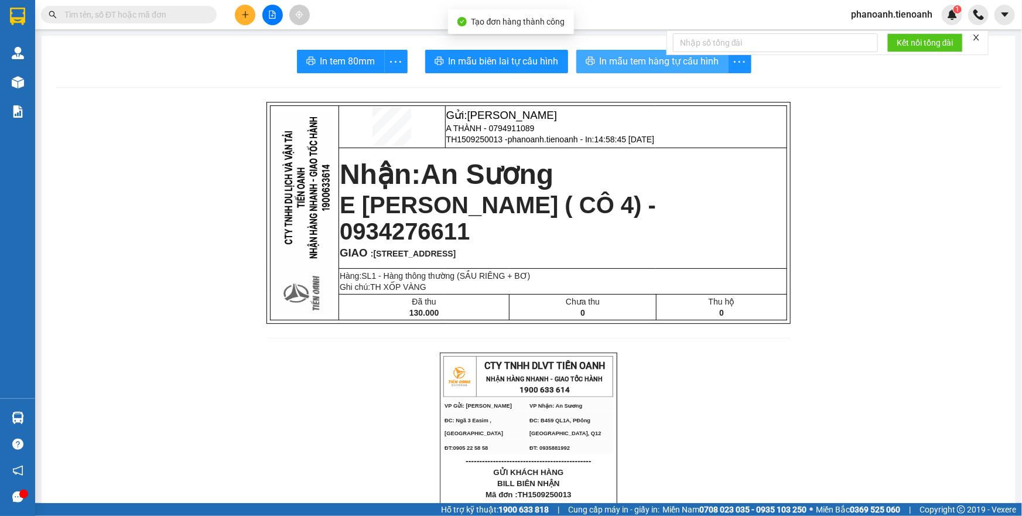
click at [648, 63] on span "In mẫu tem hàng tự cấu hình" at bounding box center [659, 61] width 119 height 15
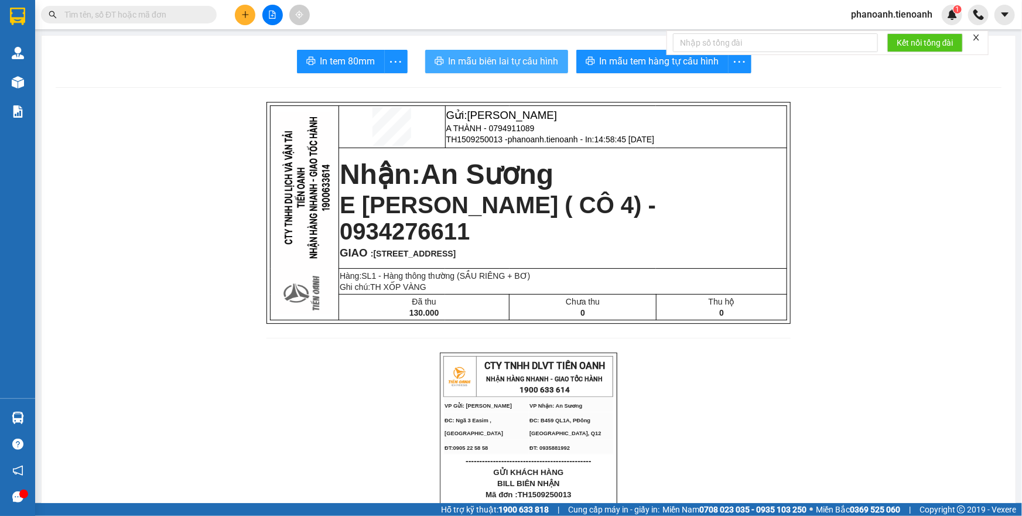
click at [519, 57] on span "In mẫu biên lai tự cấu hình" at bounding box center [504, 61] width 110 height 15
click at [240, 12] on button at bounding box center [245, 15] width 20 height 20
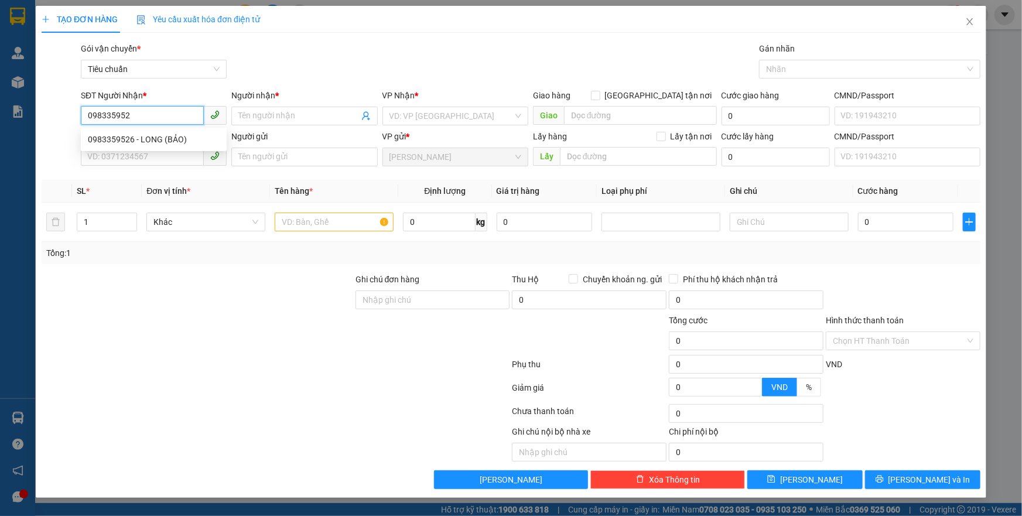
type input "0983359526"
click at [177, 141] on div "0983359526 - LONG (BẢO)" at bounding box center [154, 139] width 132 height 13
type input "LONG (BẢO)"
checkbox input "true"
type input "139/F5 Lý Chính Thắng, Võ Thị Sáu, Quận 3, Hồ Chí Minh"
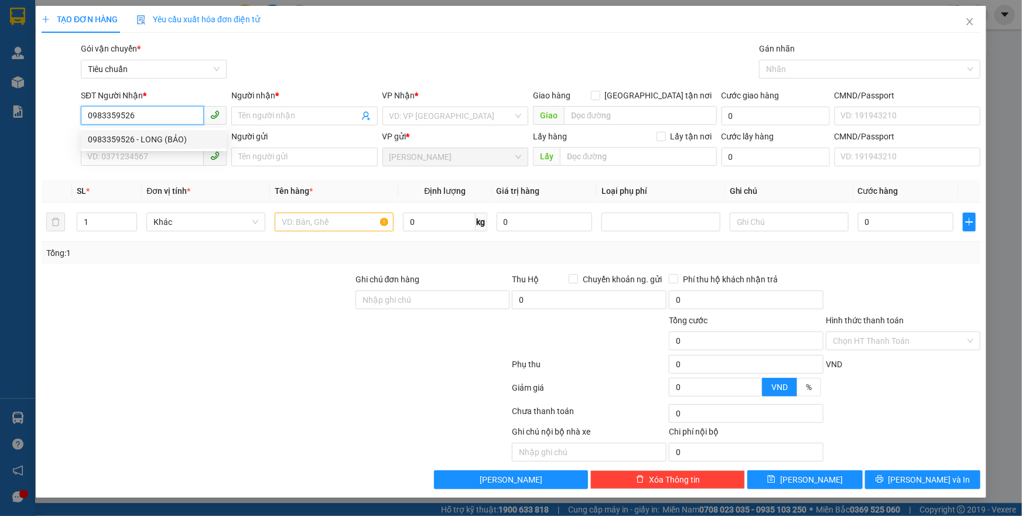
type input "50.000"
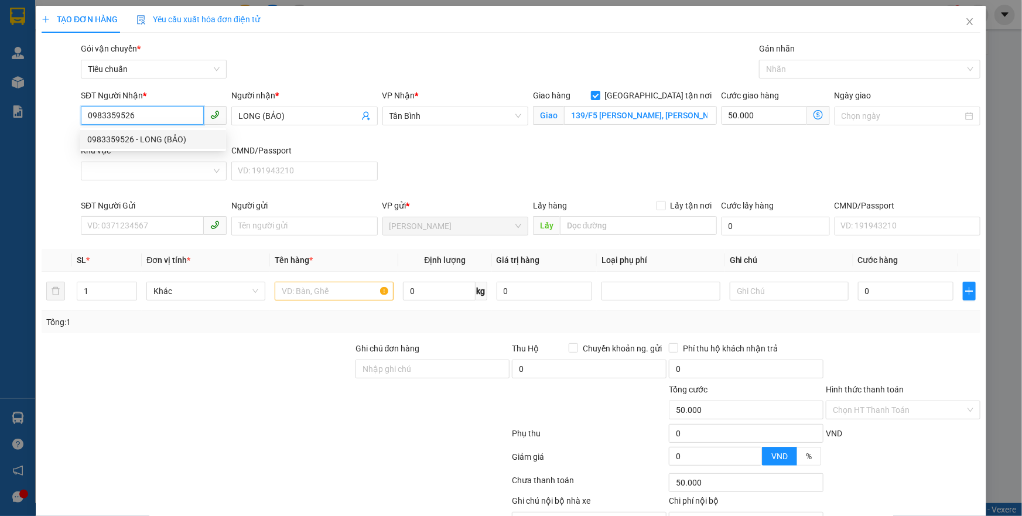
type input "110.000"
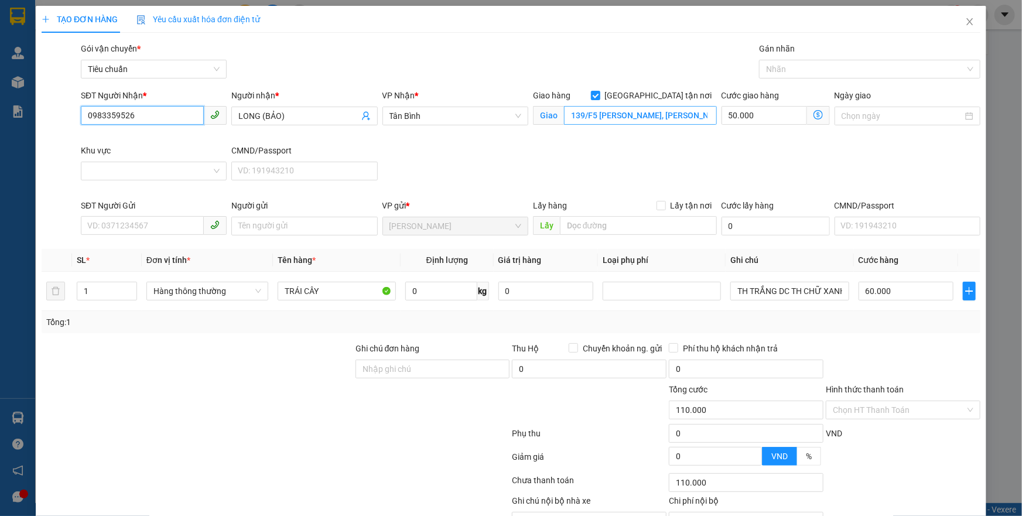
type input "0983359526"
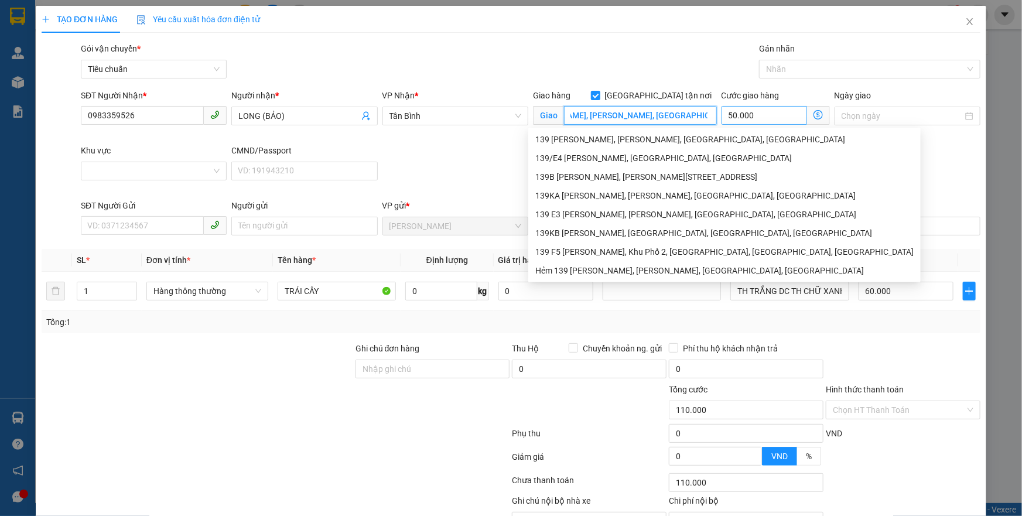
drag, startPoint x: 604, startPoint y: 114, endPoint x: 723, endPoint y: 118, distance: 119.5
click at [723, 118] on div "SĐT Người Nhận * 0983359526 Người nhận * LONG (BẢO) VP Nhận * Tân Bình Giao hàn…" at bounding box center [530, 144] width 904 height 110
click at [126, 171] on input "Khu vực" at bounding box center [150, 171] width 124 height 18
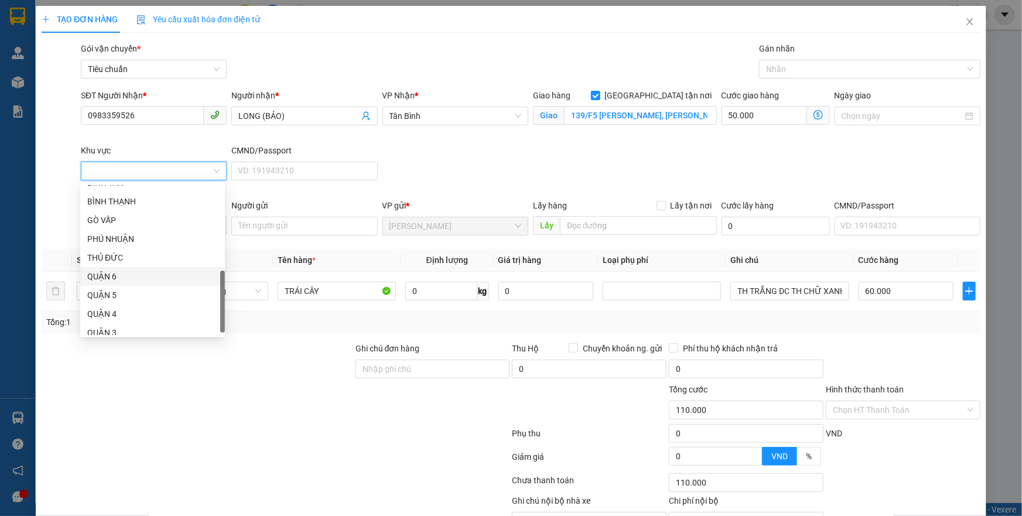
scroll to position [299, 0]
click at [121, 325] on div "QUẬN 3" at bounding box center [152, 326] width 131 height 13
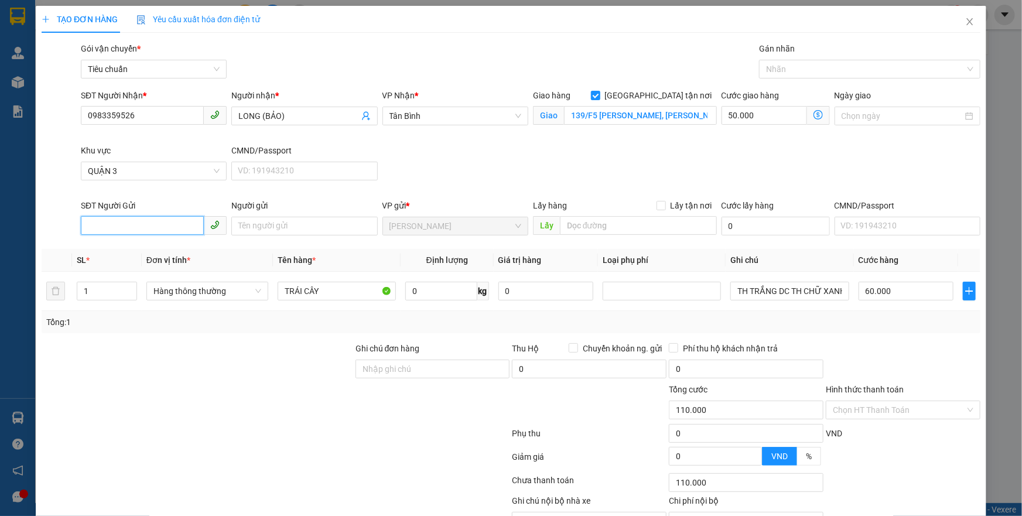
click at [162, 227] on input "SĐT Người Gửi" at bounding box center [142, 225] width 123 height 19
click at [167, 249] on div "0794911089 - A THÀNH" at bounding box center [152, 248] width 131 height 13
type input "0794911089"
type input "A THÀNH"
click at [437, 297] on input "0" at bounding box center [441, 291] width 72 height 19
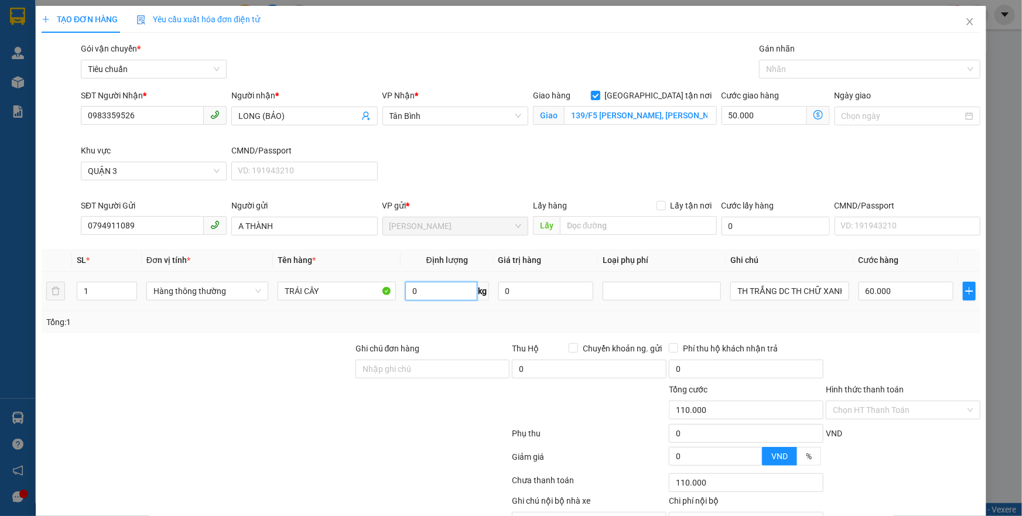
type input "60.000"
type input "0"
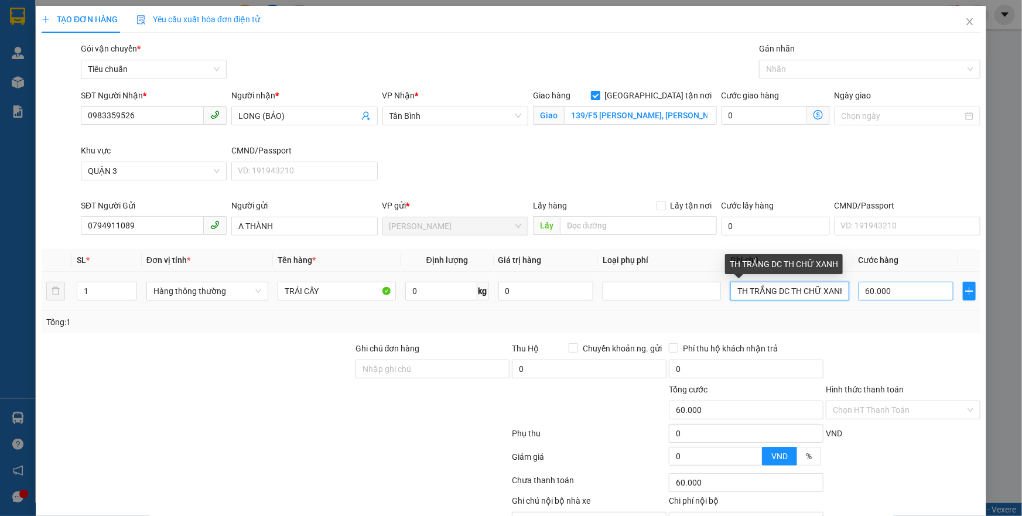
type input "0"
drag, startPoint x: 727, startPoint y: 285, endPoint x: 870, endPoint y: 281, distance: 143.5
click at [870, 281] on tr "1 Hàng thông thường TRÁI CÂY 0 kg 0 TH TRẮNG DC TH CHỮ XANH 0" at bounding box center [511, 291] width 939 height 39
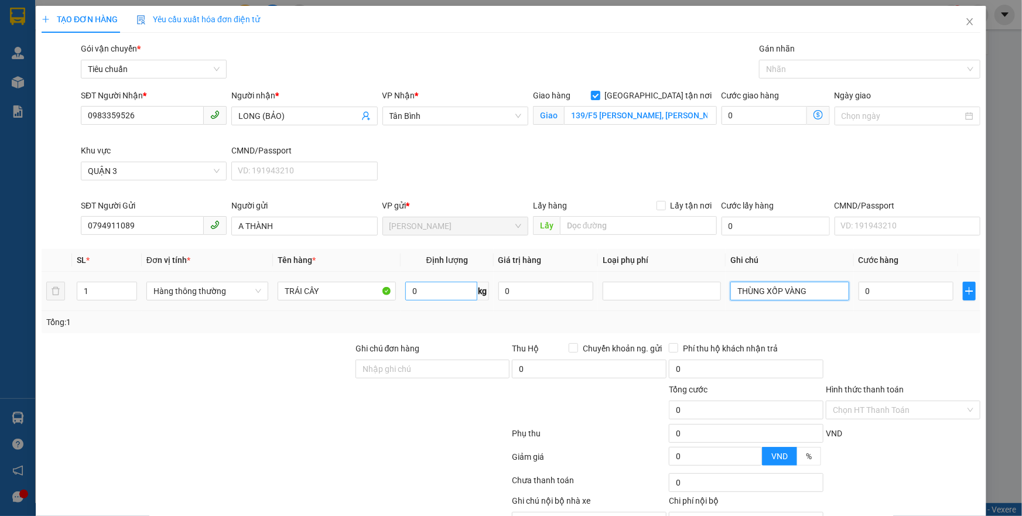
type input "THÙNG XỐP VÀNG"
click at [436, 288] on input "0" at bounding box center [441, 291] width 72 height 19
click at [823, 76] on div "Nhãn" at bounding box center [869, 69] width 221 height 19
type input "17"
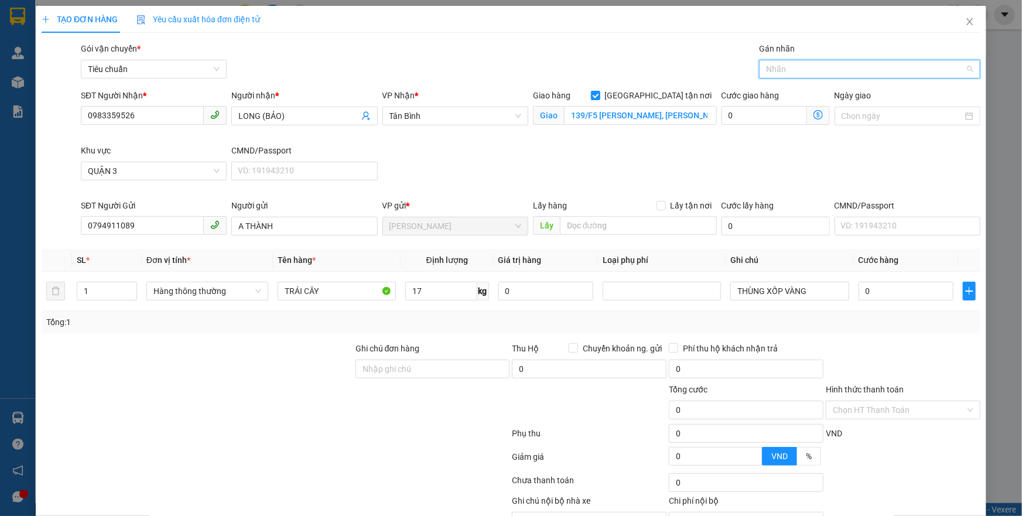
type input "55.000"
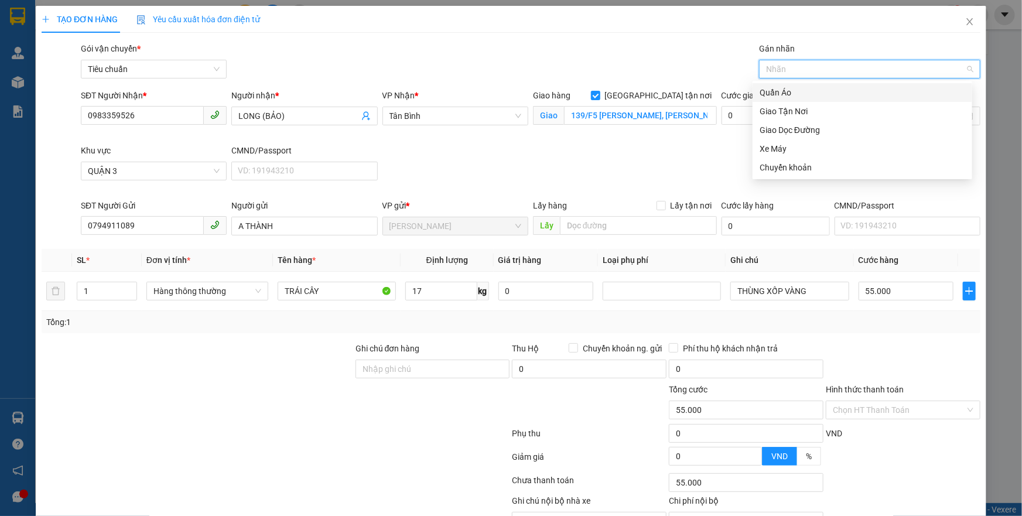
click at [820, 70] on div at bounding box center [864, 69] width 204 height 14
type input "115.000"
type input "60.000"
click at [803, 112] on div "Giao Tận Nơi" at bounding box center [863, 111] width 206 height 13
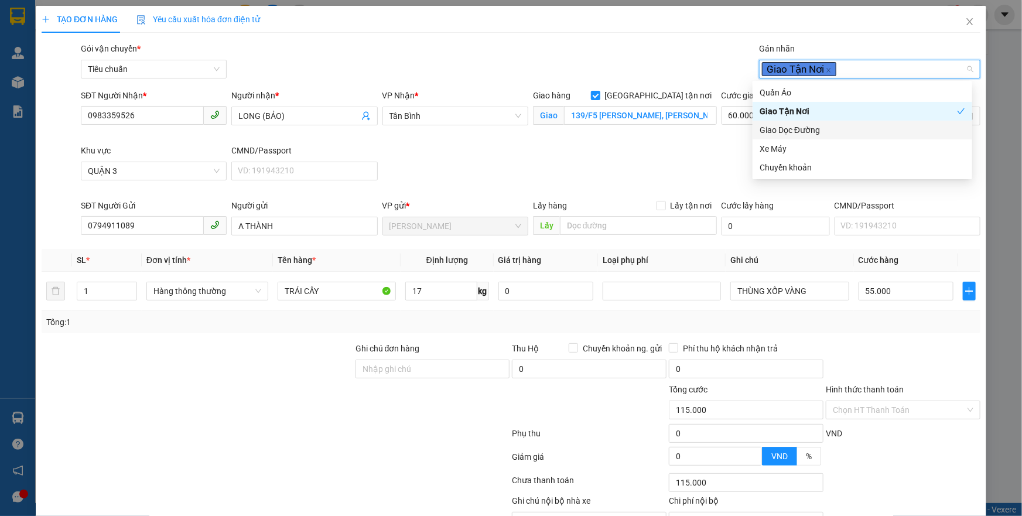
click at [747, 146] on div "SĐT Người Nhận * 0983359526 Người nhận * LONG (BẢO) VP Nhận * Tân Bình Giao hàn…" at bounding box center [530, 144] width 904 height 110
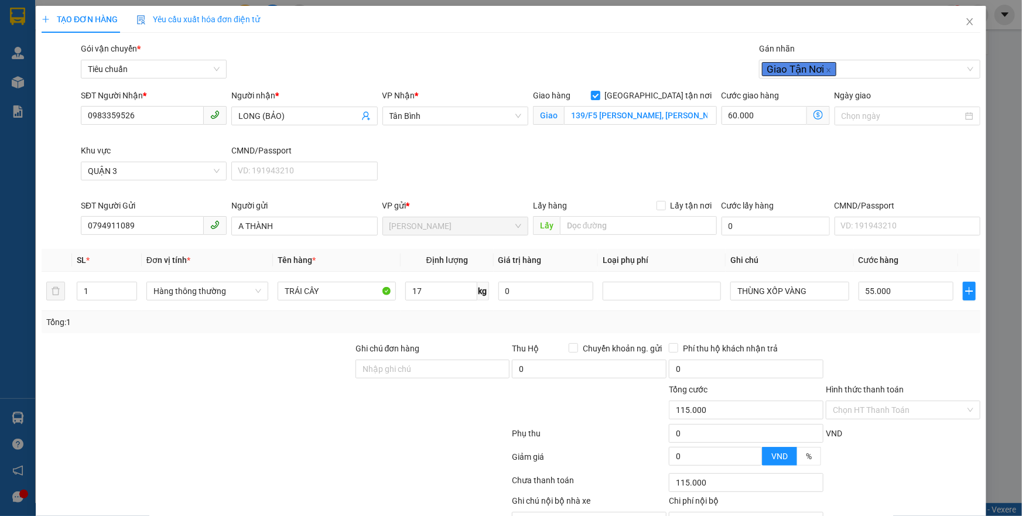
click at [813, 114] on icon "dollar-circle" at bounding box center [817, 114] width 9 height 9
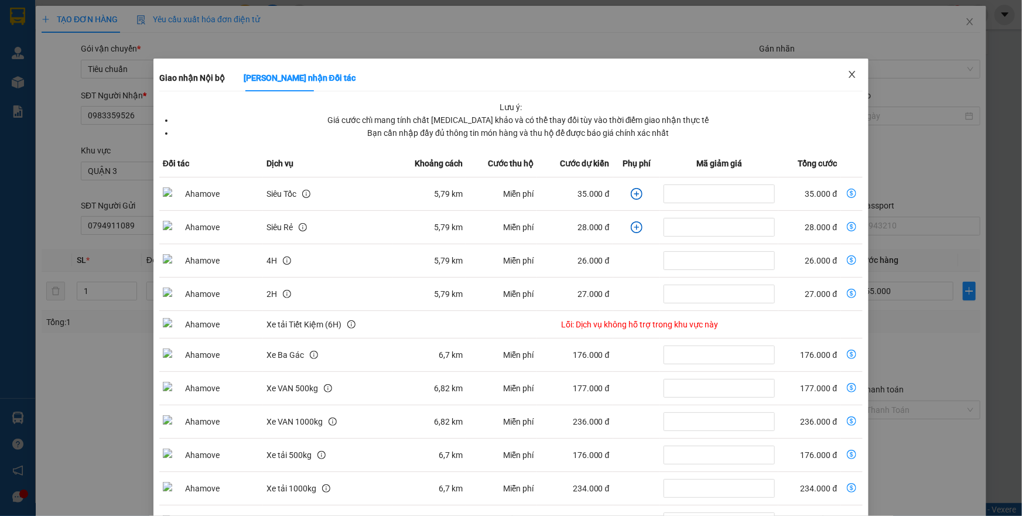
click at [847, 71] on icon "close" at bounding box center [851, 74] width 9 height 9
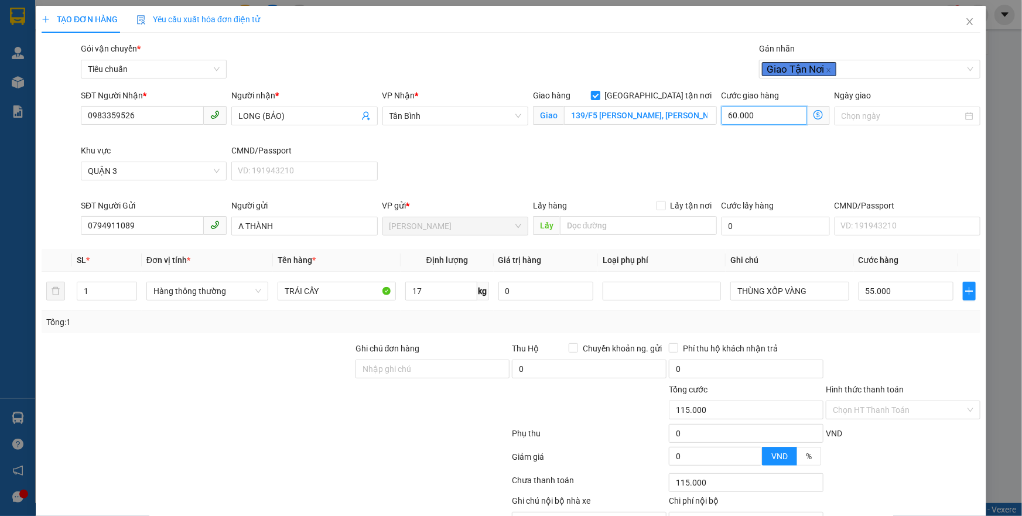
click at [775, 114] on input "60.000" at bounding box center [763, 115] width 85 height 19
type input "55.005"
type input "5"
type input "55.050"
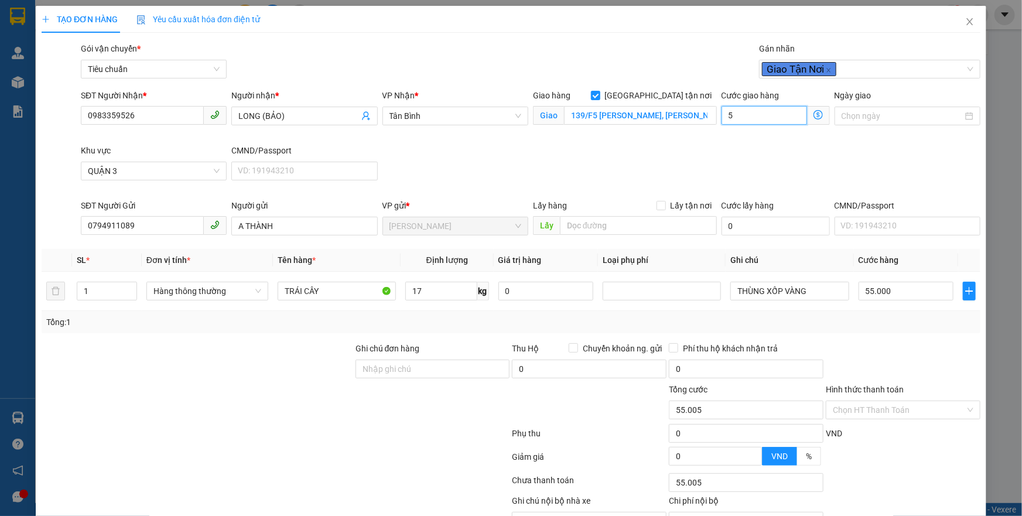
type input "55.050"
type input "50.000"
type input "105.000"
click at [836, 152] on div "SĐT Người Nhận * 0983359526 Người nhận * LONG (BẢO) VP Nhận * Tân Bình Giao hàn…" at bounding box center [530, 144] width 904 height 110
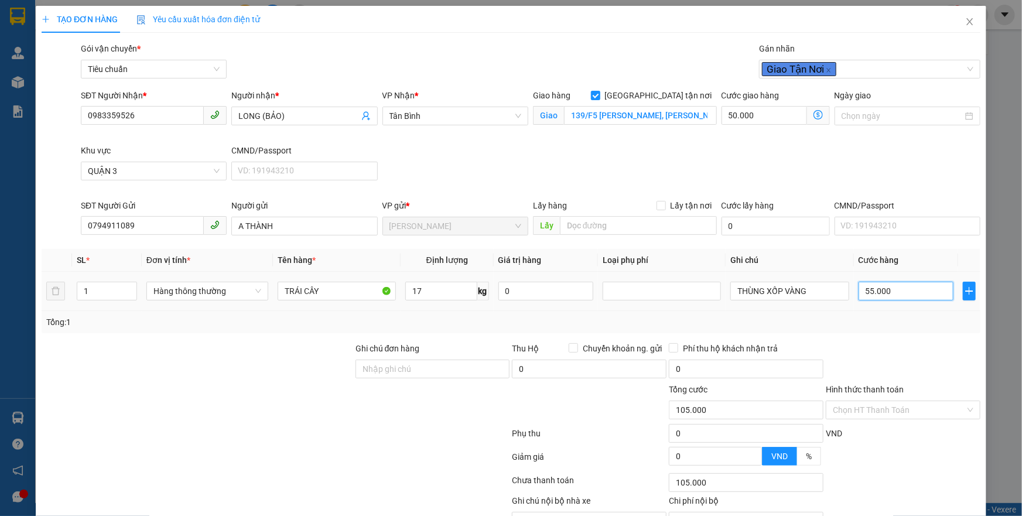
click at [914, 290] on input "55.000" at bounding box center [905, 291] width 95 height 19
type input "50.006"
type input "6"
type input "50.060"
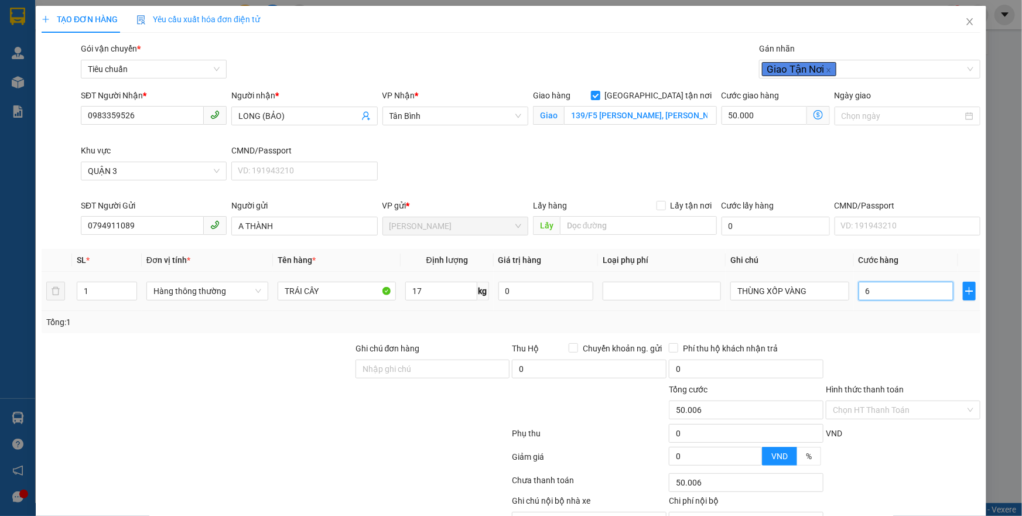
type input "50.060"
type input "60"
type input "110.000"
type input "60.000"
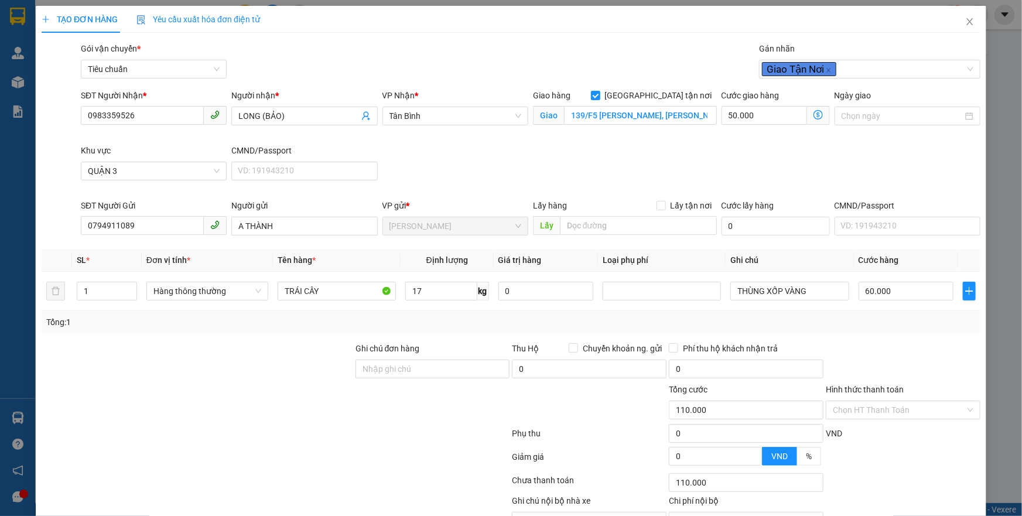
click at [900, 329] on div "Tổng: 1" at bounding box center [511, 322] width 939 height 22
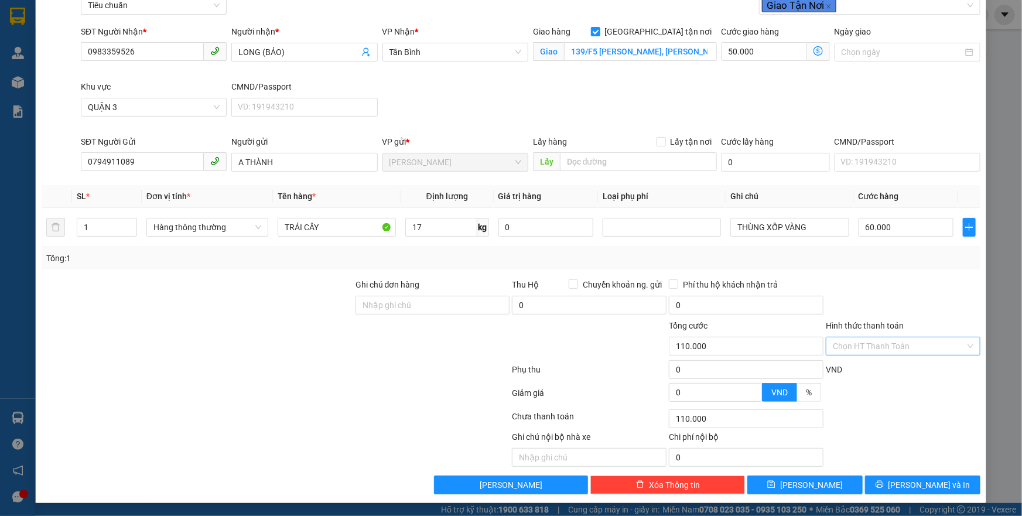
click at [904, 350] on input "Hình thức thanh toán" at bounding box center [899, 346] width 132 height 18
click at [899, 367] on div "Tại văn phòng" at bounding box center [895, 368] width 139 height 13
type input "0"
click at [930, 476] on button "[PERSON_NAME] và In" at bounding box center [922, 485] width 115 height 19
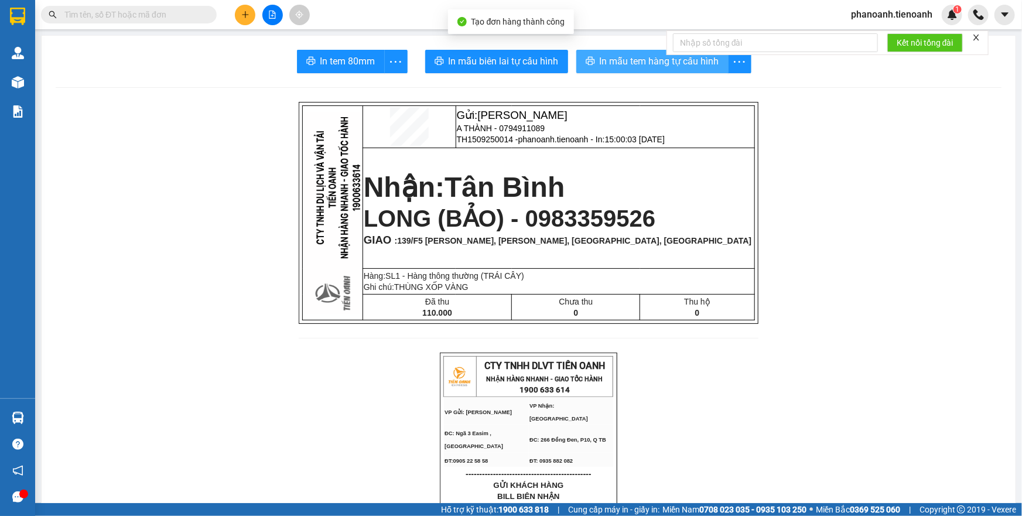
click at [644, 62] on span "In mẫu tem hàng tự cấu hình" at bounding box center [659, 61] width 119 height 15
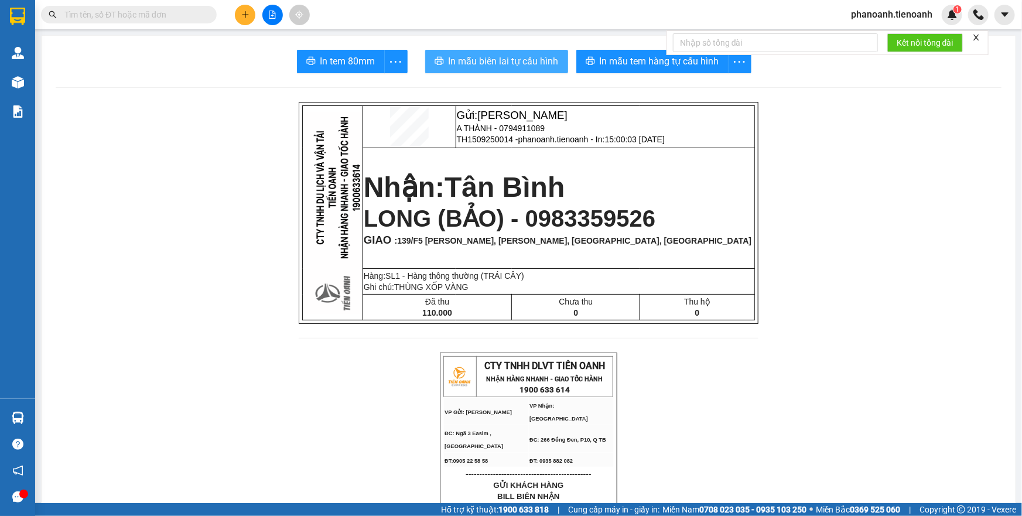
click at [490, 59] on span "In mẫu biên lai tự cấu hình" at bounding box center [504, 61] width 110 height 15
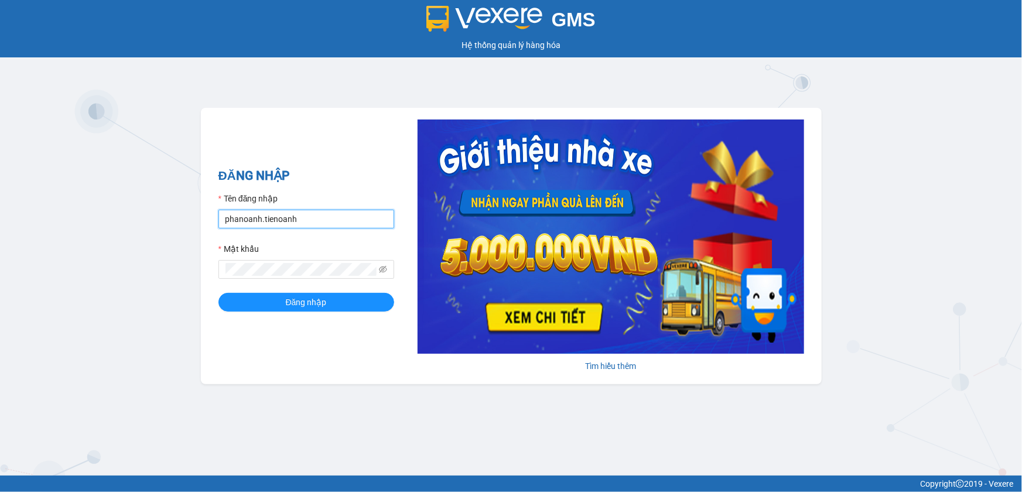
click at [299, 214] on input "phanoanh.tienoanh" at bounding box center [306, 219] width 176 height 19
type input "thuyduyen.tienoanh"
drag, startPoint x: 332, startPoint y: 288, endPoint x: 327, endPoint y: 295, distance: 9.3
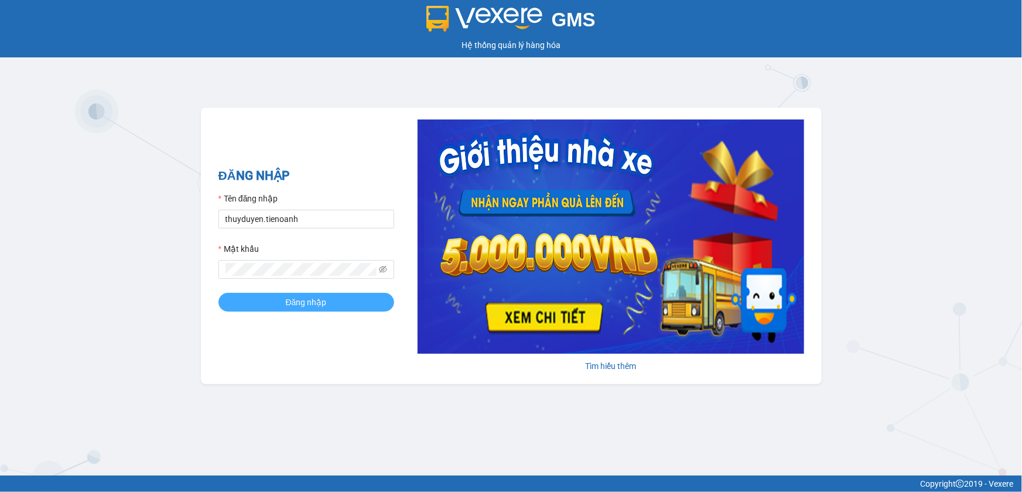
click at [332, 287] on form "Tên đăng nhập thuyduyen.tienoanh Mật khẩu Đăng nhập" at bounding box center [306, 251] width 176 height 119
click at [319, 300] on span "Đăng nhập" at bounding box center [306, 302] width 41 height 13
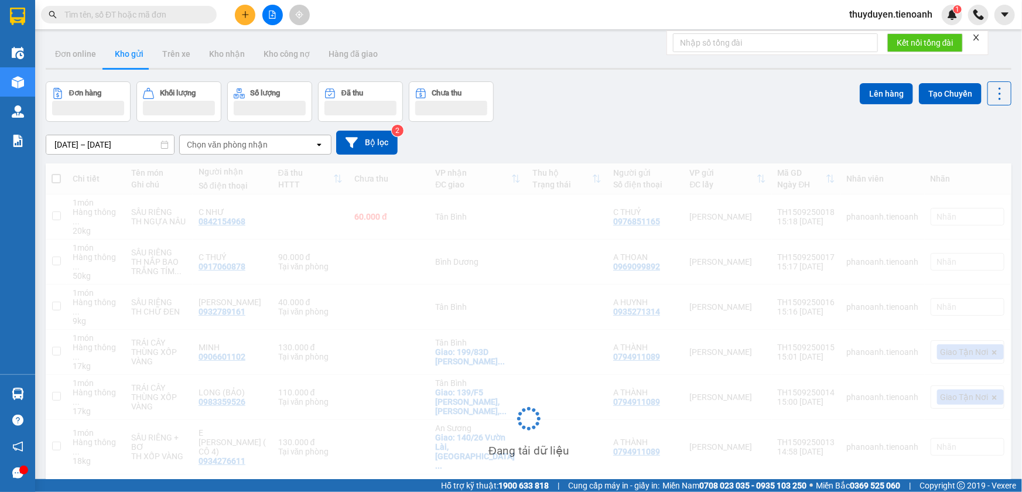
click at [243, 14] on icon "plus" at bounding box center [245, 14] width 6 height 1
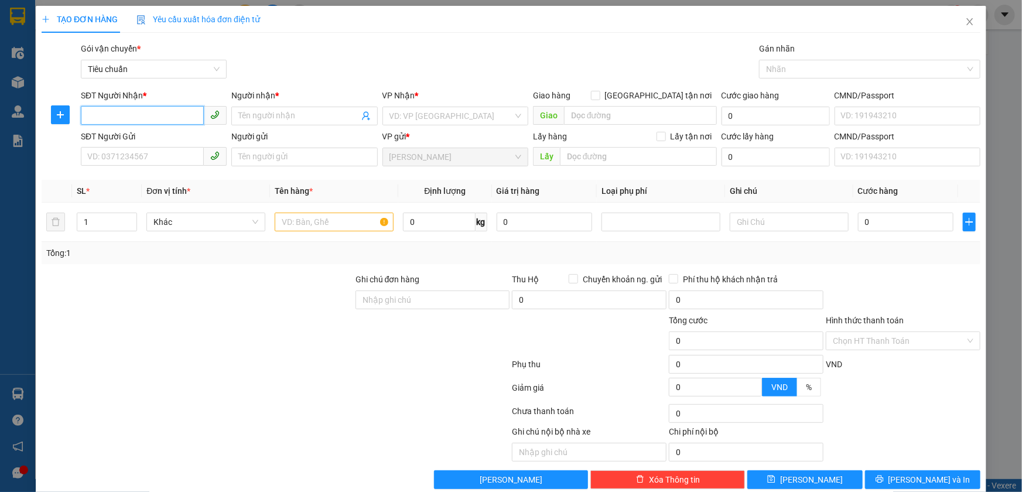
click at [135, 122] on input "SĐT Người Nhận *" at bounding box center [142, 115] width 123 height 19
click at [177, 134] on div "0397652166 - LÊ NHẬT" at bounding box center [152, 139] width 131 height 13
type input "0397652166"
type input "LÊ NHẬT"
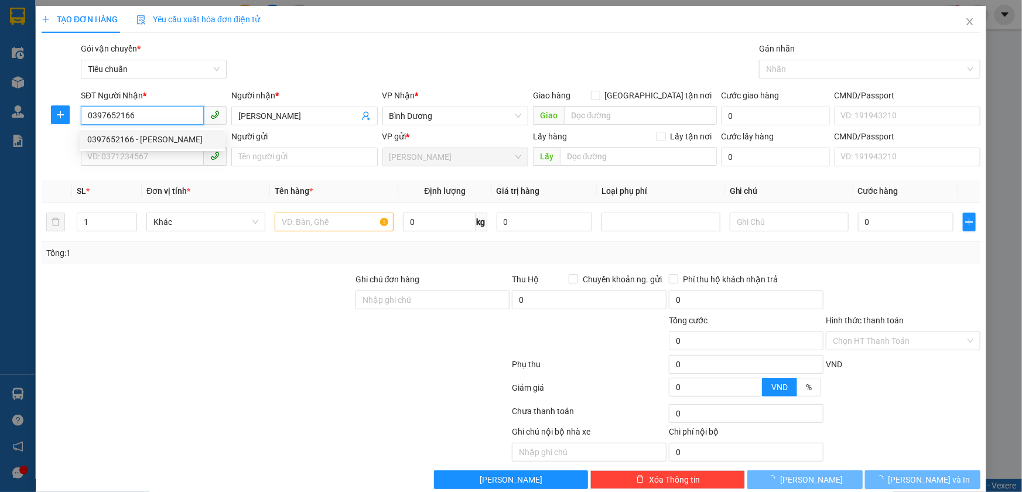
type input "60.000"
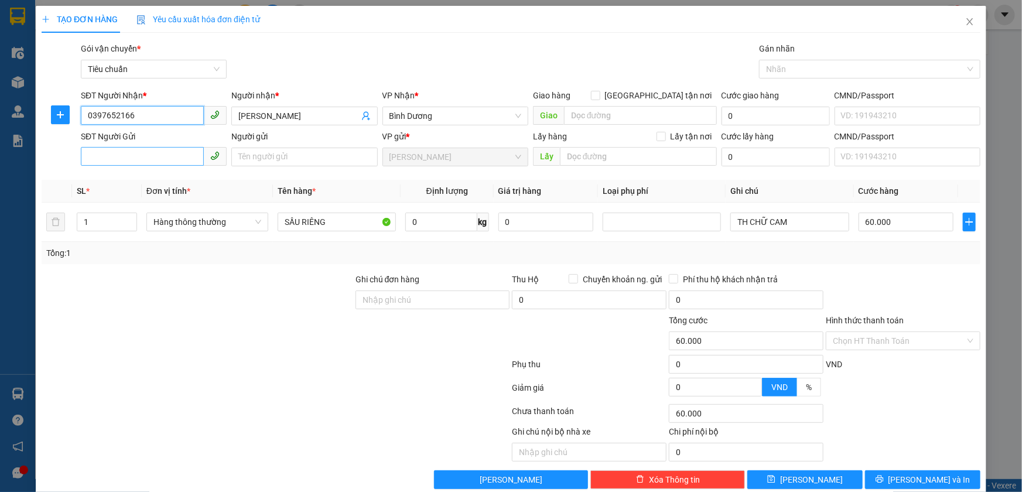
type input "0397652166"
click at [160, 162] on input "SĐT Người Gửi" at bounding box center [142, 156] width 123 height 19
click at [162, 179] on div "0349383355 - C HƯƠNG" at bounding box center [152, 180] width 131 height 13
type input "0349383355"
type input "C HƯƠNG"
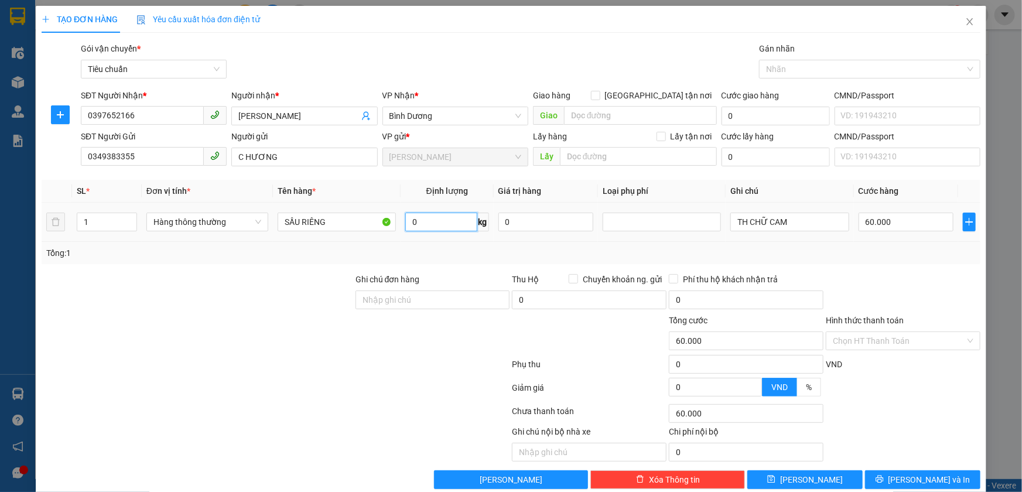
click at [466, 225] on input "0" at bounding box center [441, 222] width 72 height 19
type input "17"
click at [475, 248] on div "Tổng: 1" at bounding box center [510, 253] width 929 height 13
type input "55.000"
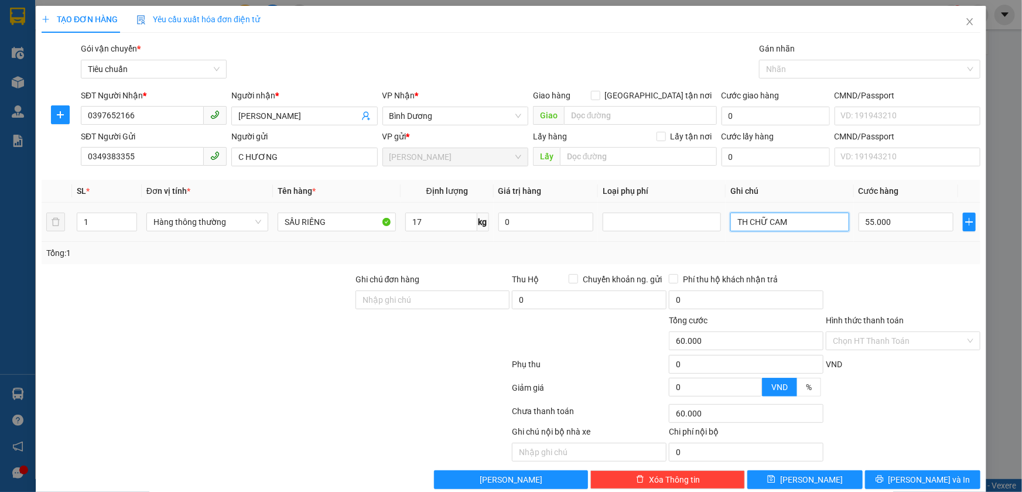
type input "55.000"
drag, startPoint x: 779, startPoint y: 220, endPoint x: 576, endPoint y: 220, distance: 203.2
click at [576, 220] on tr "1 Hàng thông thường SẦU RIÊNG 17 kg 0 TH CHỮ CAM 55.000" at bounding box center [511, 222] width 939 height 39
type input "BAO TRẮNG CHỮ XANH LÁ ĐỎ"
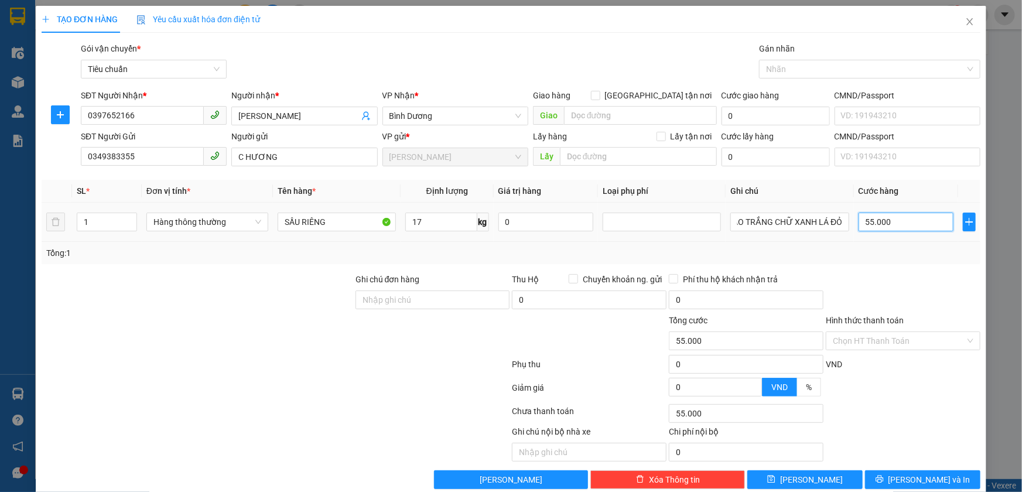
click at [894, 221] on input "55.000" at bounding box center [905, 222] width 95 height 19
type input "6"
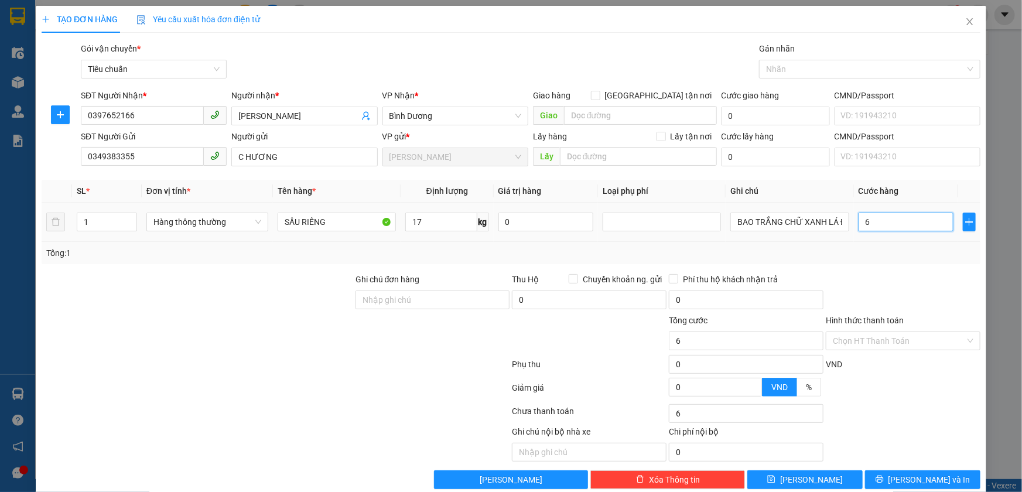
type input "60"
type input "60.000"
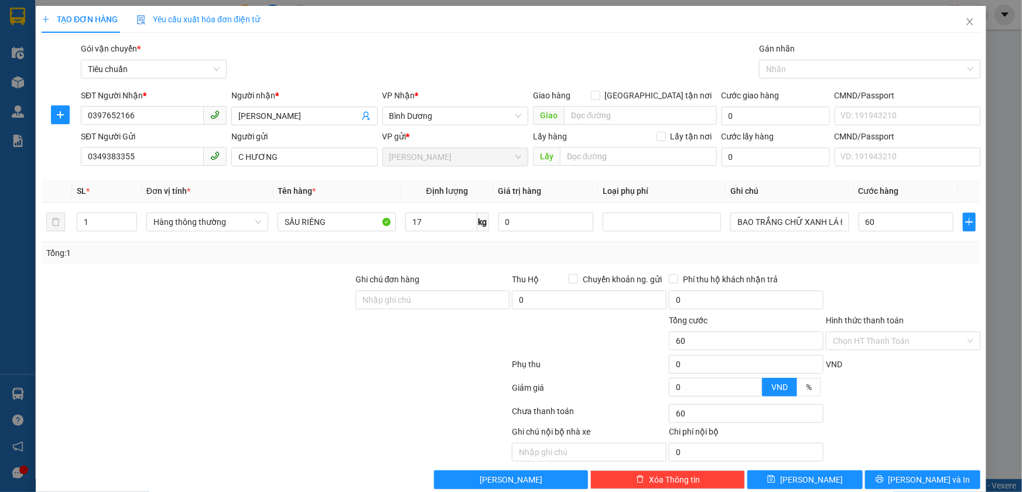
type input "60.000"
click at [903, 259] on div "Tổng: 1" at bounding box center [511, 253] width 939 height 22
drag, startPoint x: 891, startPoint y: 471, endPoint x: 908, endPoint y: 398, distance: 75.1
click at [891, 472] on button "[PERSON_NAME] và In" at bounding box center [922, 479] width 115 height 19
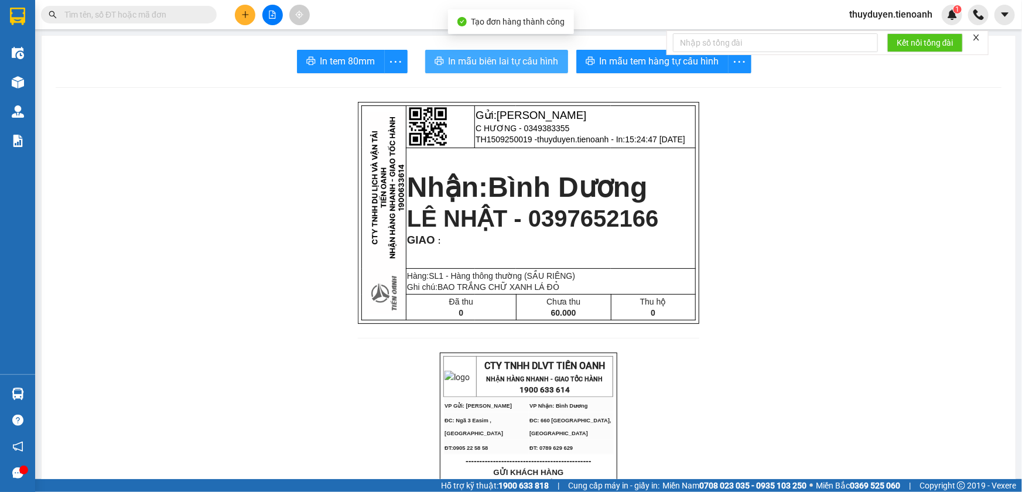
drag, startPoint x: 498, startPoint y: 53, endPoint x: 491, endPoint y: 53, distance: 7.1
click at [488, 54] on span "In mẫu biên lai tự cấu hình" at bounding box center [504, 61] width 110 height 15
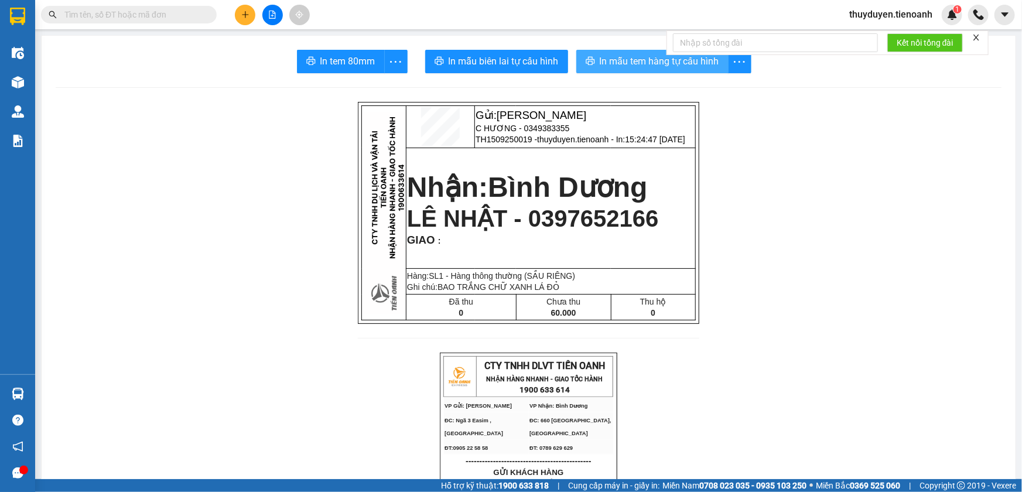
click at [684, 60] on span "In mẫu tem hàng tự cấu hình" at bounding box center [659, 61] width 119 height 15
click at [241, 12] on icon "plus" at bounding box center [245, 15] width 8 height 8
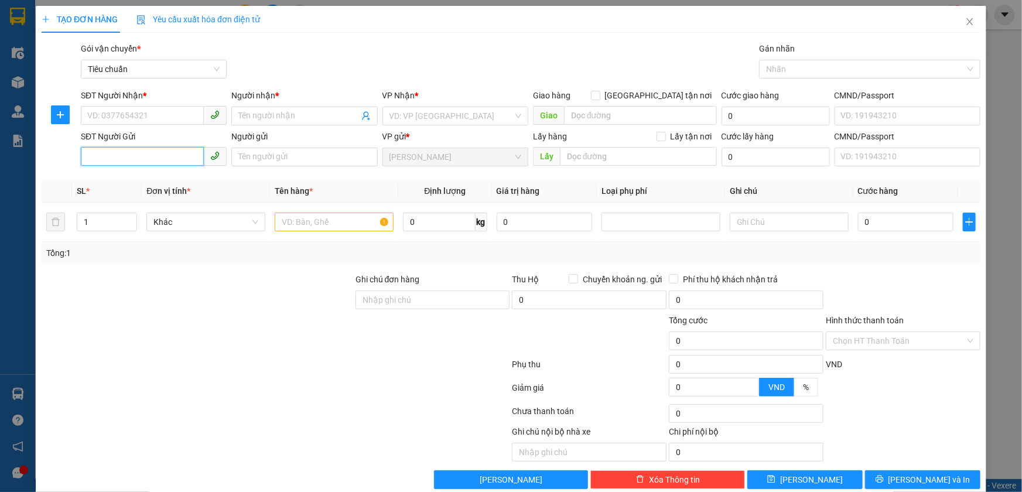
click at [166, 150] on input "SĐT Người Gửi" at bounding box center [142, 156] width 123 height 19
type input "090537010"
click at [156, 180] on div "0905370100 - Cô Lài" at bounding box center [153, 180] width 132 height 13
type input "0357605612"
type input "C THUỶ"
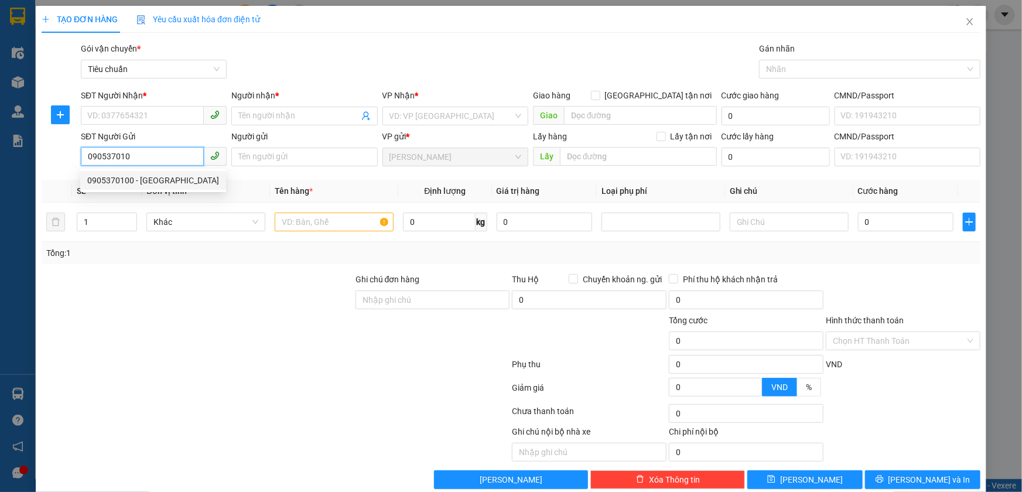
type input "0905370100"
type input "Cô Lài"
type input "60.000"
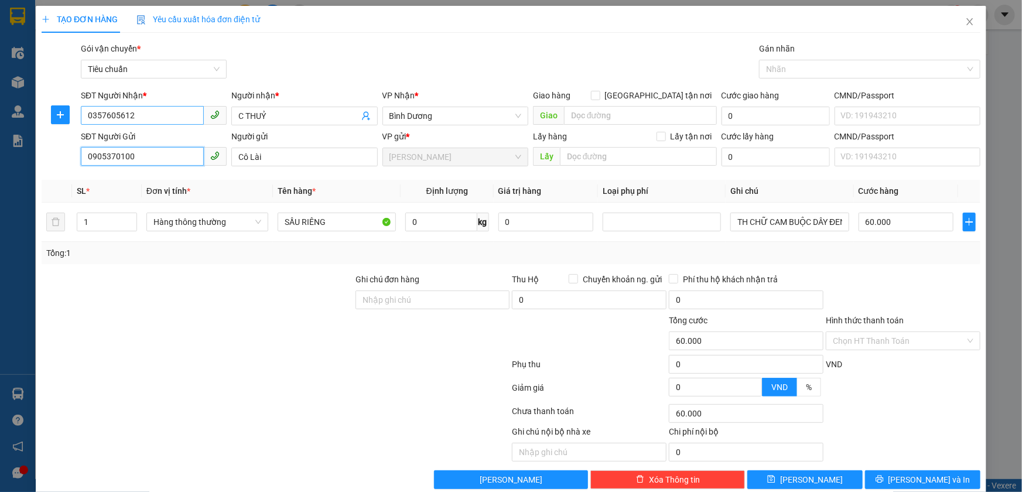
type input "0905370100"
click at [168, 117] on input "0357605612" at bounding box center [142, 115] width 123 height 19
click at [434, 214] on input "0" at bounding box center [441, 222] width 72 height 19
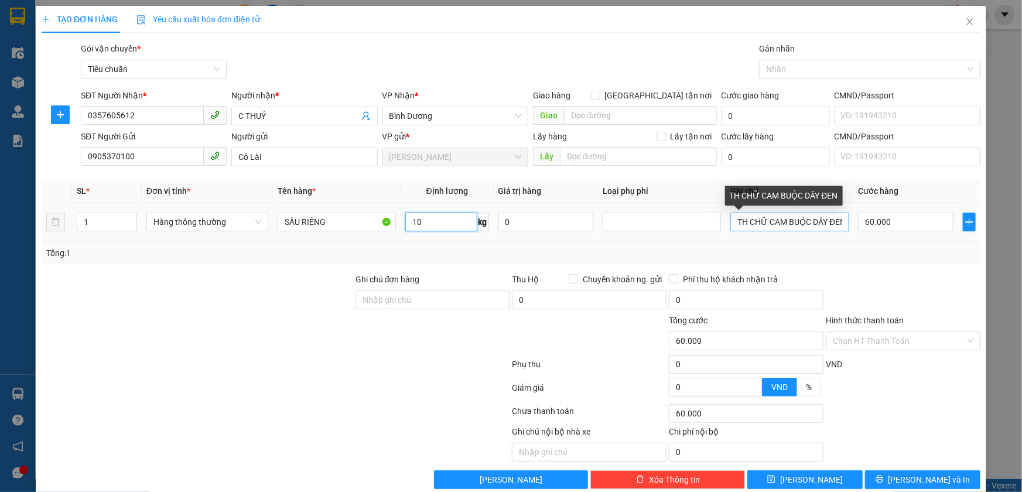
type input "10"
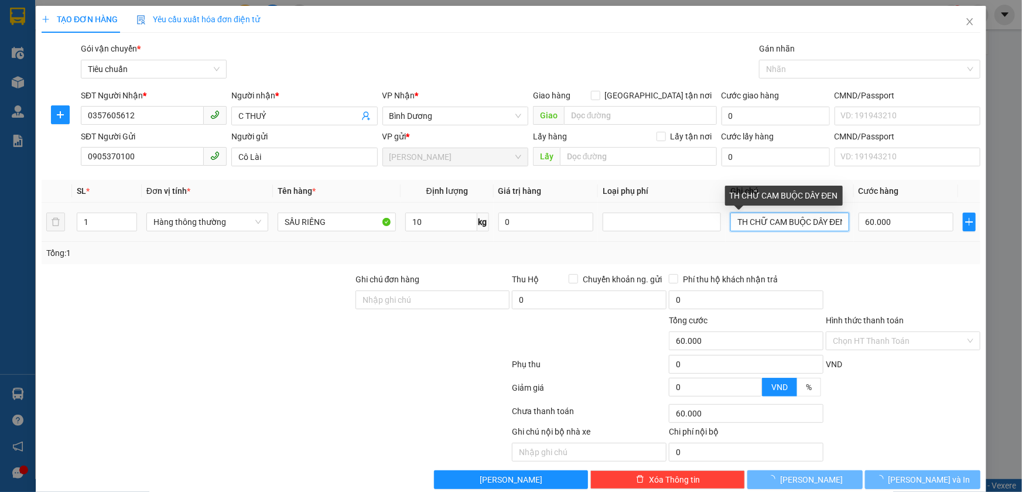
drag, startPoint x: 761, startPoint y: 221, endPoint x: 1021, endPoint y: 232, distance: 260.2
click at [1021, 233] on div "TẠO ĐƠN HÀNG Yêu cầu xuất hóa đơn điện tử Transit Pickup Surcharge Ids Transit …" at bounding box center [511, 246] width 1022 height 492
type input "40.000"
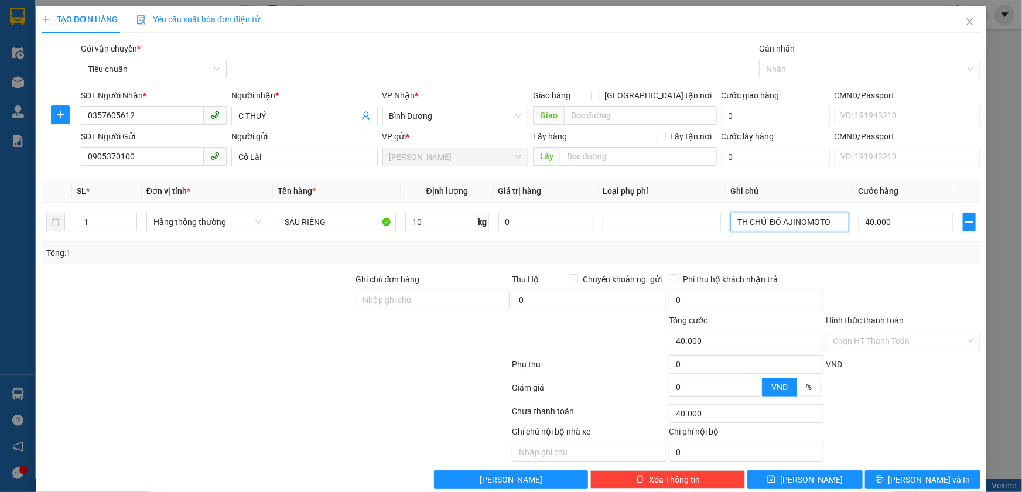
type input "TH CHỮ ĐỎ AJINOMOTO"
click at [909, 328] on div "Hình thức thanh toán" at bounding box center [903, 323] width 155 height 18
click at [906, 339] on input "Hình thức thanh toán" at bounding box center [899, 341] width 132 height 18
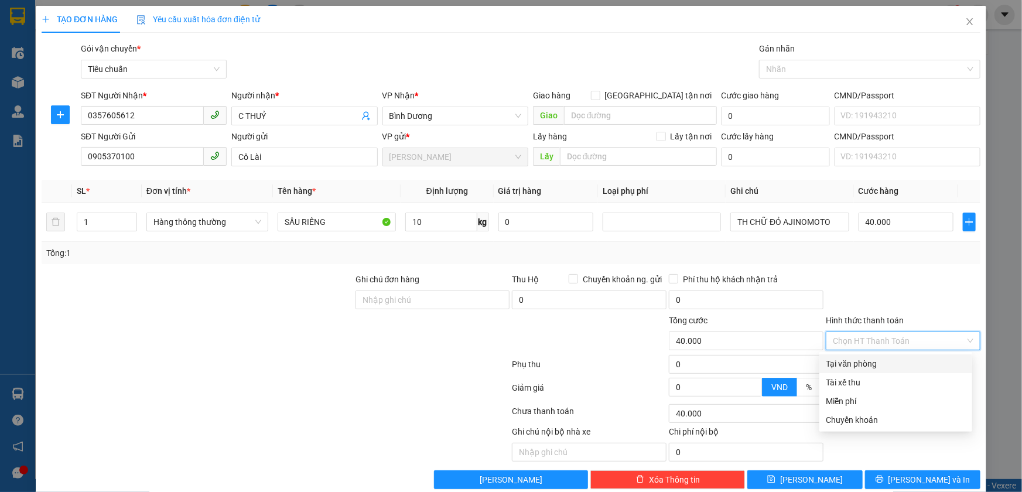
click at [883, 363] on div "Tại văn phòng" at bounding box center [895, 363] width 139 height 13
type input "0"
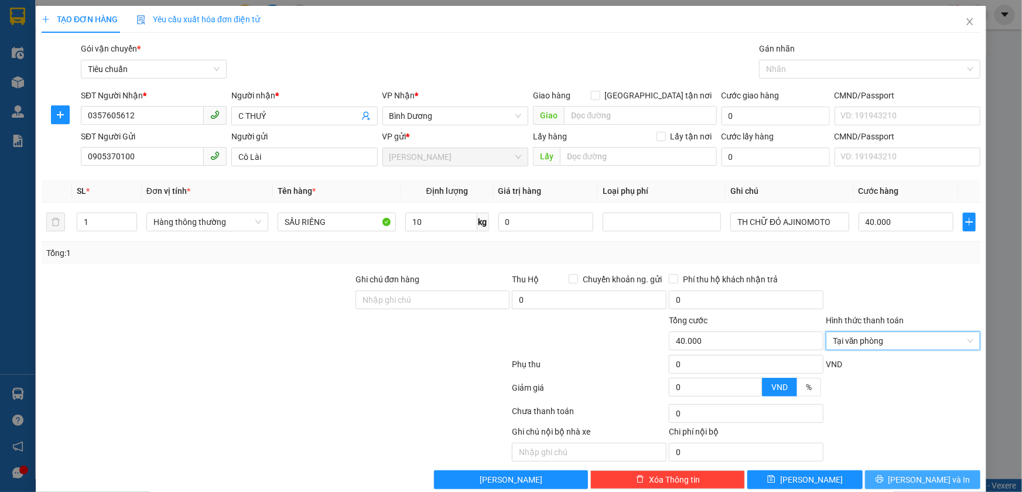
click at [893, 470] on button "[PERSON_NAME] và In" at bounding box center [922, 479] width 115 height 19
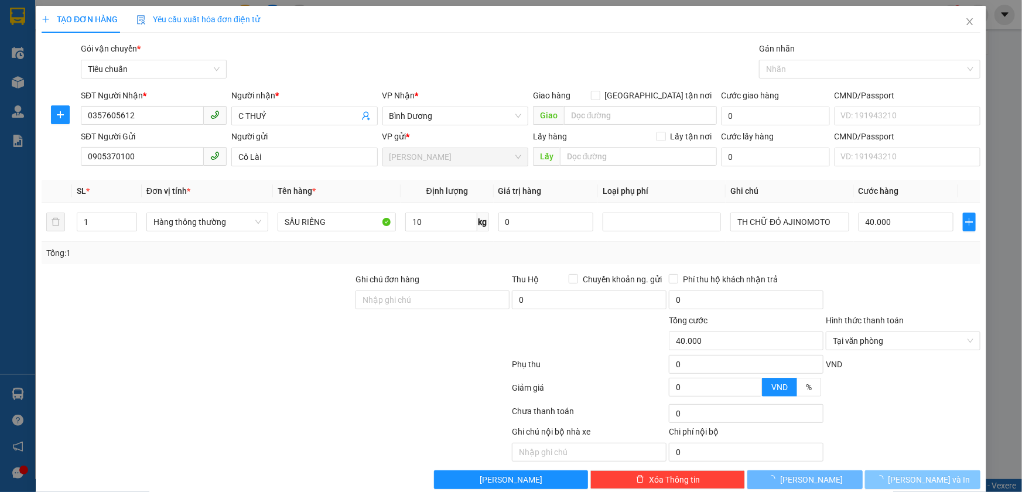
click at [893, 471] on button "[PERSON_NAME] và In" at bounding box center [922, 479] width 115 height 19
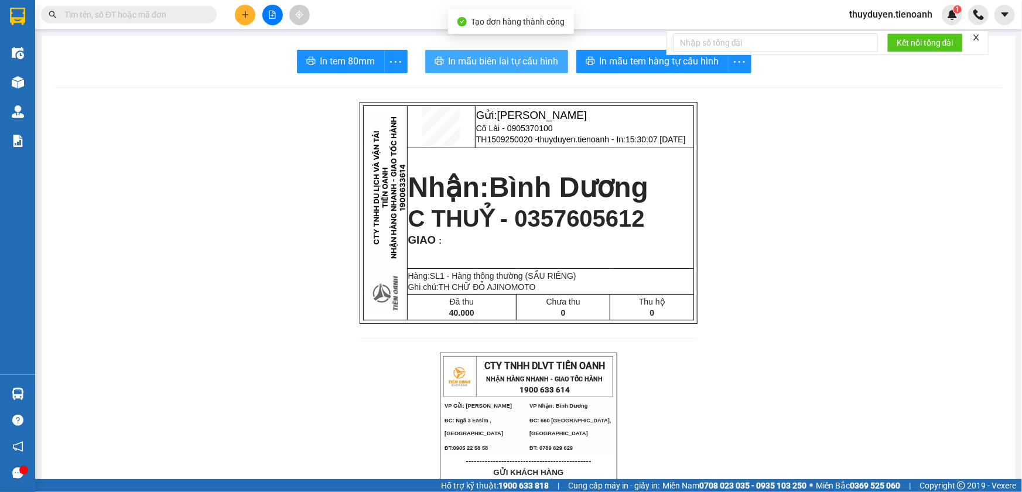
click at [497, 70] on button "In mẫu biên lai tự cấu hình" at bounding box center [496, 61] width 143 height 23
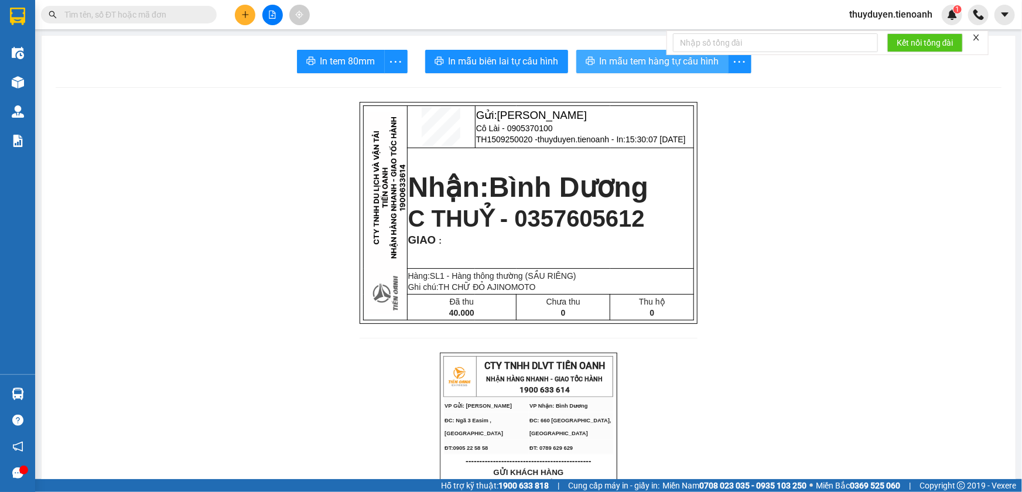
click at [658, 64] on span "In mẫu tem hàng tự cấu hình" at bounding box center [659, 61] width 119 height 15
click at [244, 14] on icon "plus" at bounding box center [245, 14] width 6 height 1
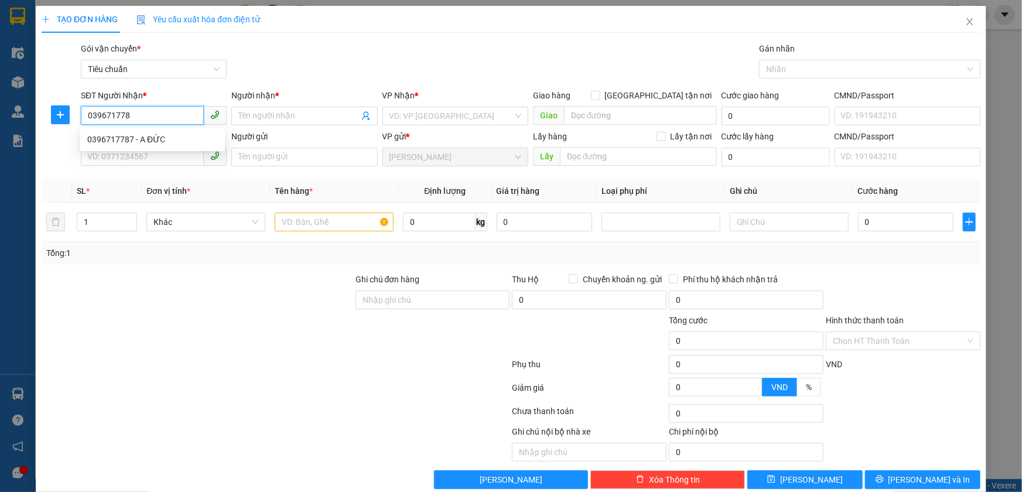
type input "0396717787"
click at [125, 143] on div "0396717787 - A ĐỨC" at bounding box center [152, 139] width 131 height 13
type input "A ĐỨC"
type input "40.000"
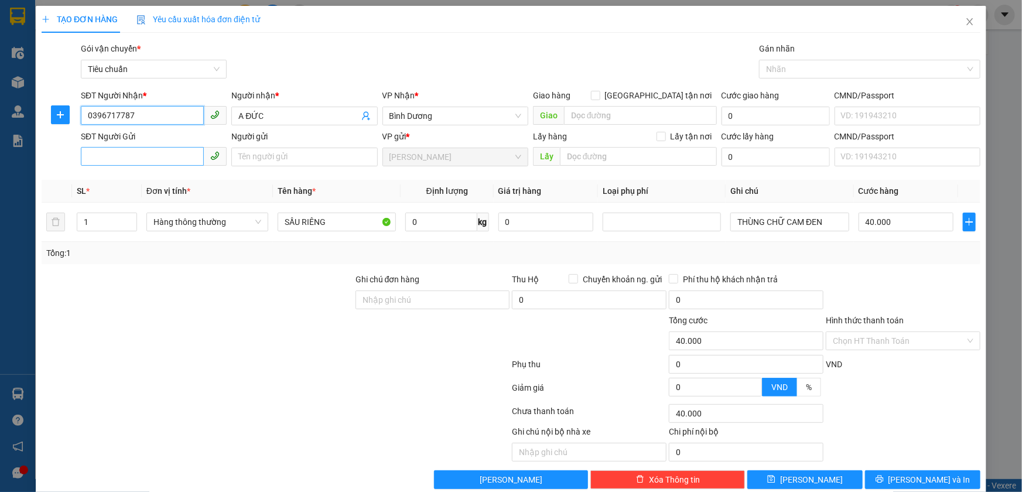
type input "0396717787"
click at [145, 160] on input "SĐT Người Gửi" at bounding box center [142, 156] width 123 height 19
click at [155, 182] on div "0889844673 - HOÀI PHƯƠNG" at bounding box center [152, 180] width 131 height 13
type input "0889844673"
type input "HOÀI PHƯƠNG"
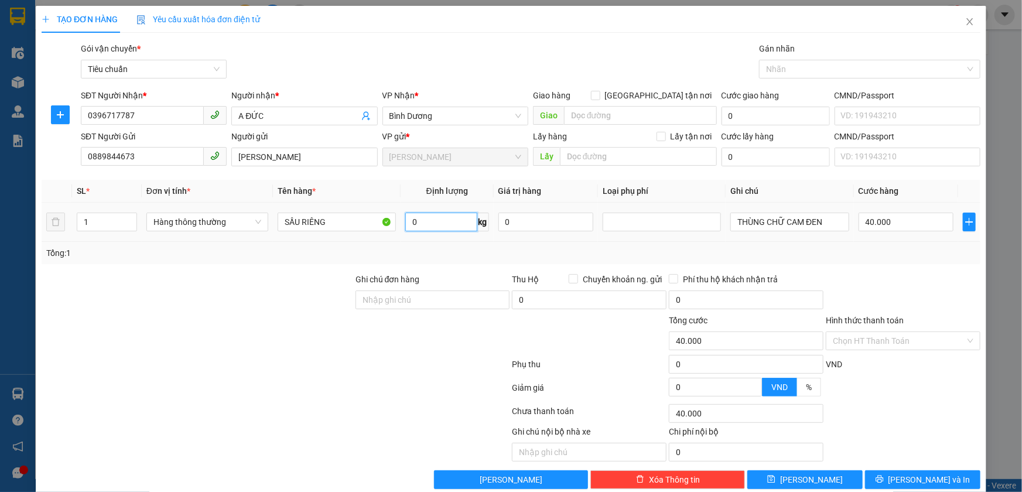
click at [432, 223] on input "0" at bounding box center [441, 222] width 72 height 19
type input "25"
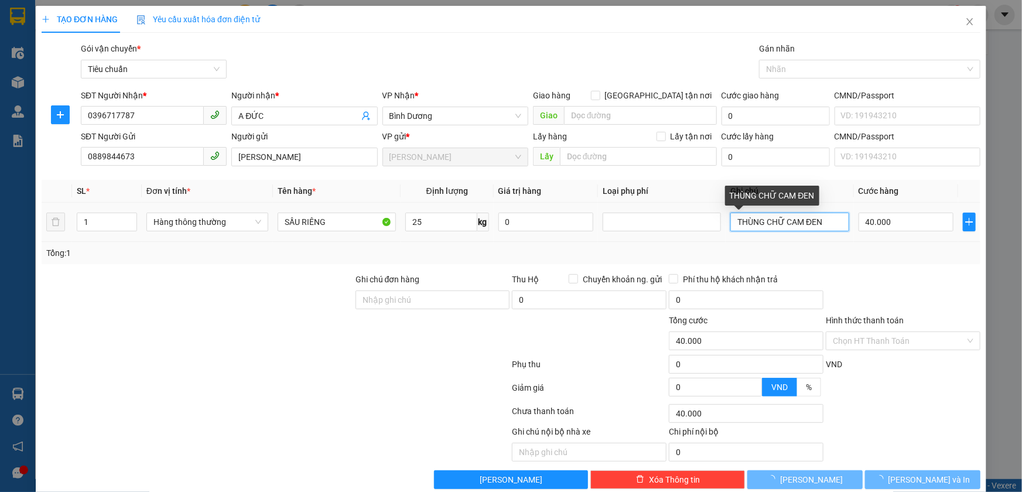
type input "60.000"
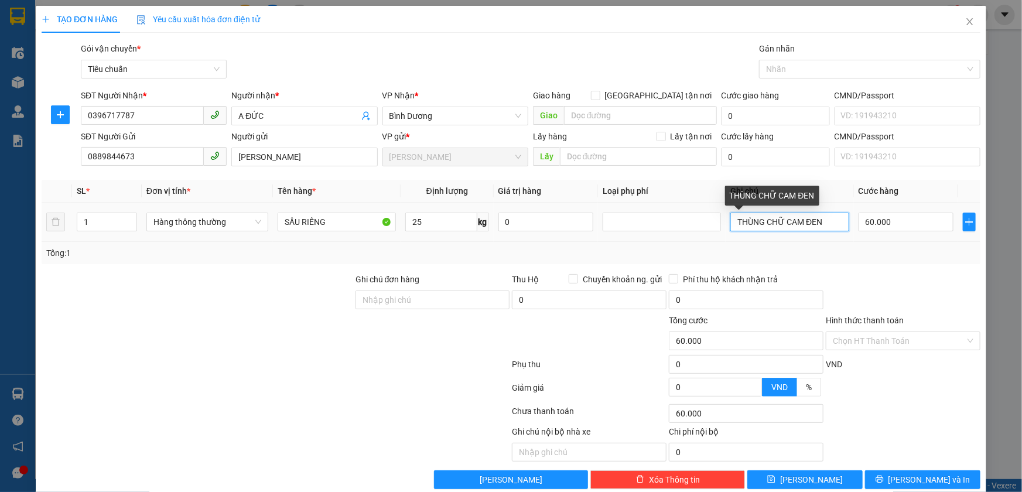
drag, startPoint x: 731, startPoint y: 224, endPoint x: 819, endPoint y: 220, distance: 87.9
click at [819, 220] on input "THÙNG CHỮ CAM ĐEN" at bounding box center [789, 222] width 118 height 19
type input "BAO TRẮNG CHỮ XANH L ĐỎ"
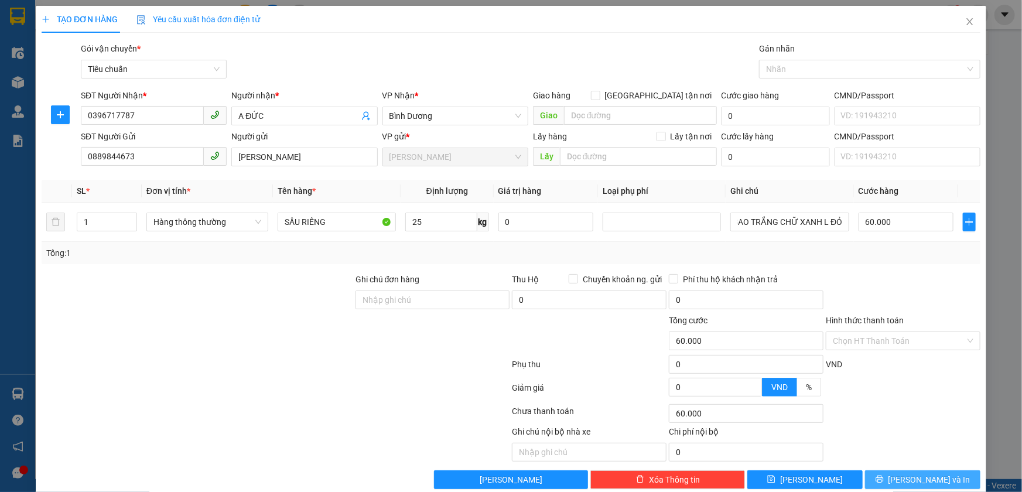
scroll to position [0, 0]
click at [891, 480] on button "[PERSON_NAME] và In" at bounding box center [922, 479] width 115 height 19
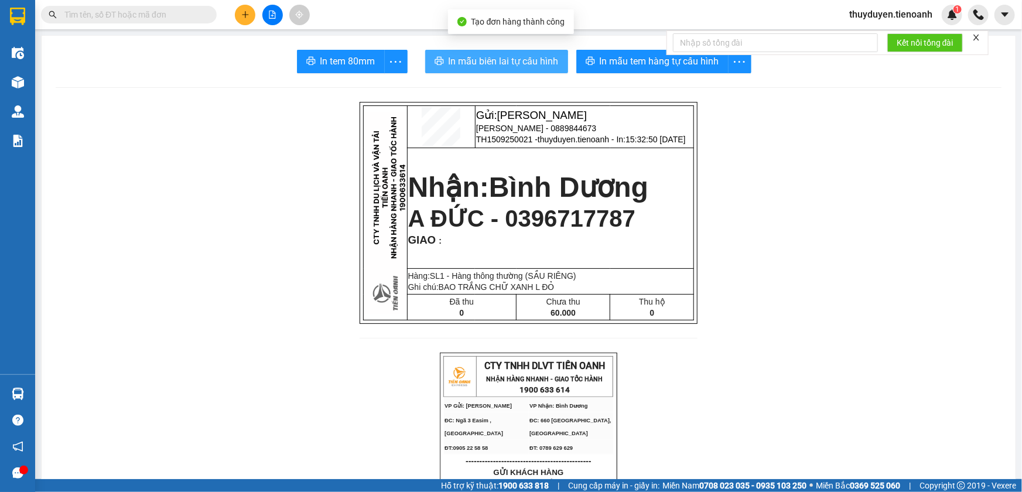
click at [490, 63] on span "In mẫu biên lai tự cấu hình" at bounding box center [504, 61] width 110 height 15
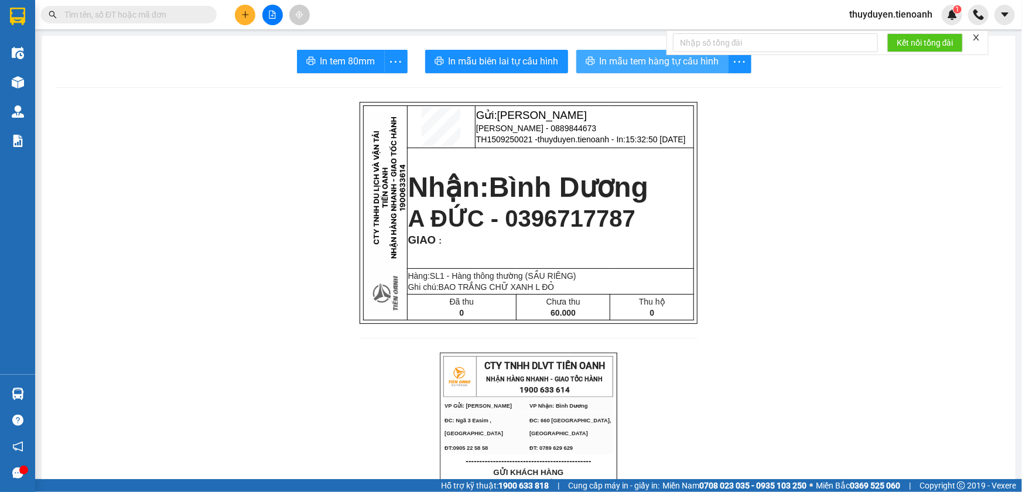
click at [626, 60] on span "In mẫu tem hàng tự cấu hình" at bounding box center [659, 61] width 119 height 15
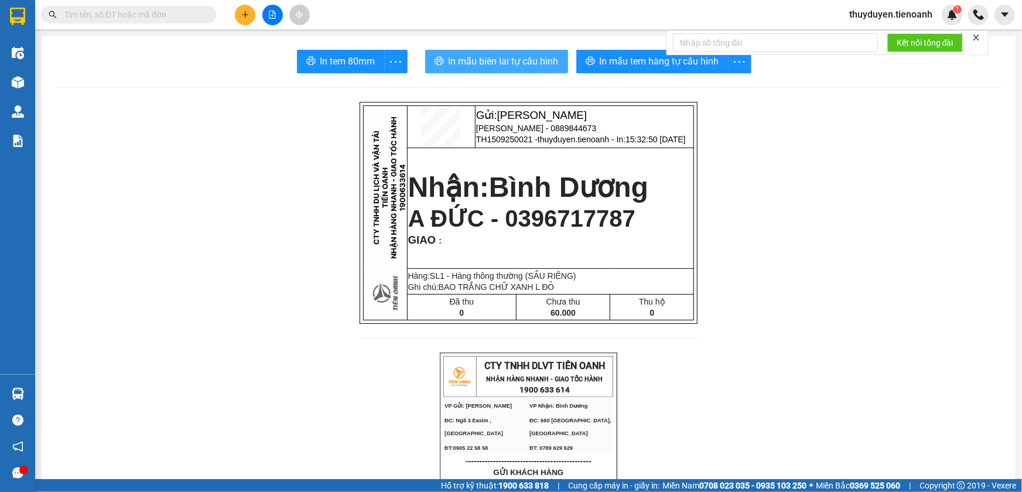
click at [503, 58] on span "In mẫu biên lai tự cấu hình" at bounding box center [504, 61] width 110 height 15
click at [245, 18] on icon "plus" at bounding box center [245, 15] width 8 height 8
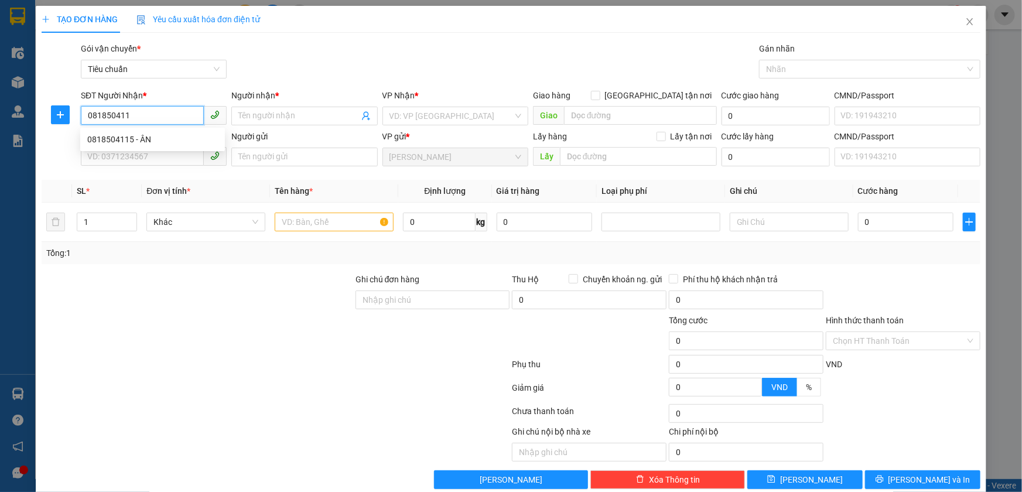
type input "0818504115"
click at [139, 140] on div "0818504115 - ÂN" at bounding box center [152, 139] width 131 height 13
type input "ÂN"
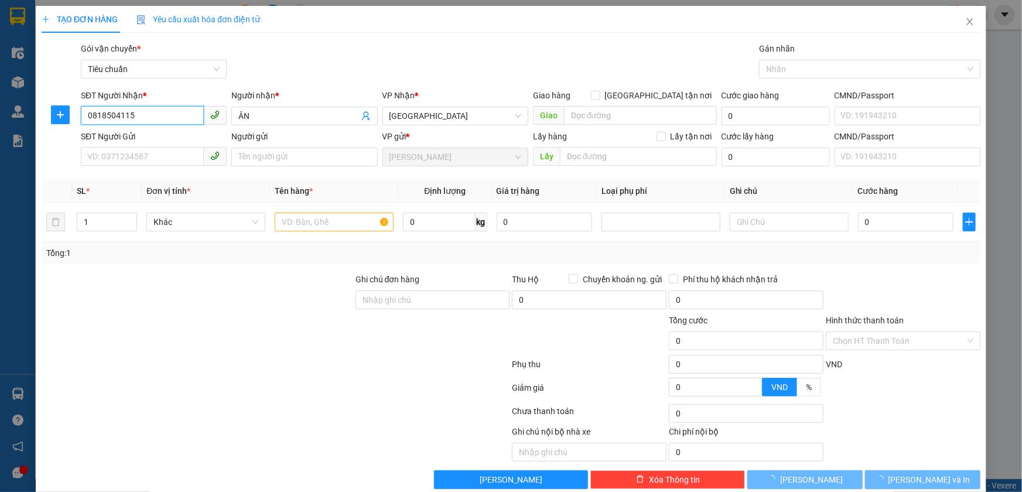
type input "40.000"
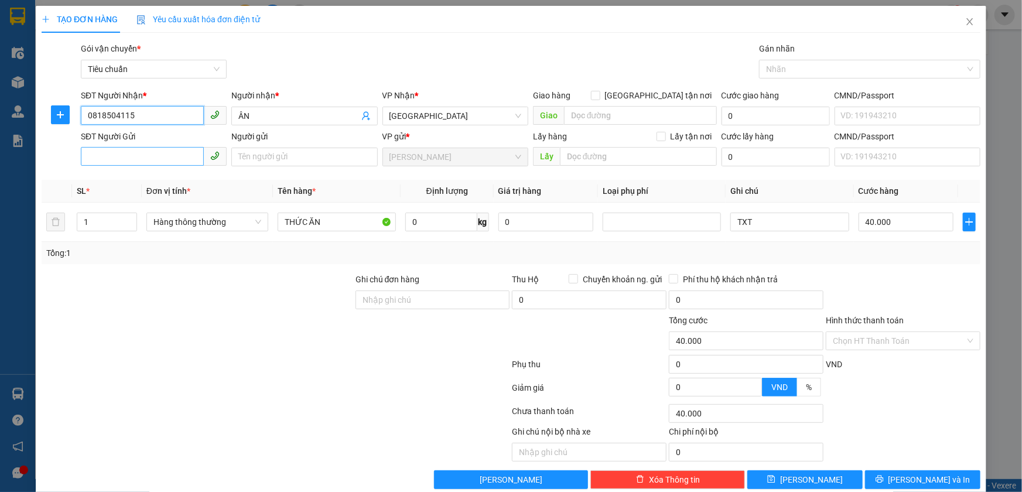
type input "0818504115"
click at [183, 159] on input "SĐT Người Gửi" at bounding box center [142, 156] width 123 height 19
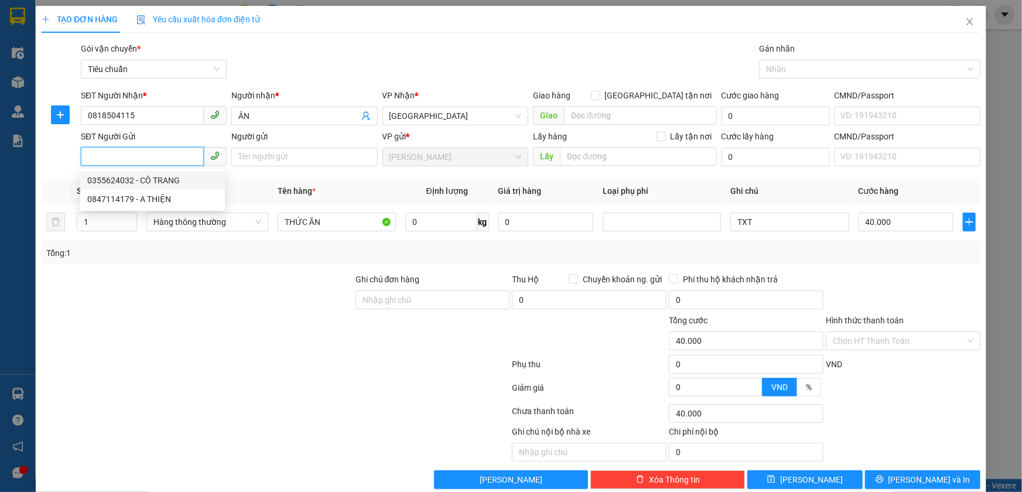
click at [158, 180] on div "0355624032 - CÔ TRANG" at bounding box center [152, 180] width 131 height 13
type input "0355624032"
type input "CÔ TRANG"
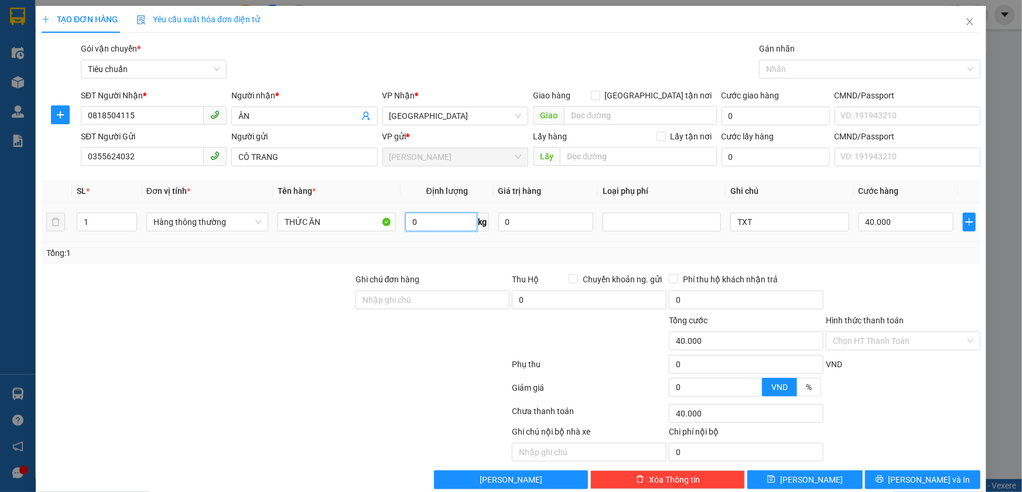
click at [435, 216] on input "0" at bounding box center [441, 222] width 72 height 19
type input "10"
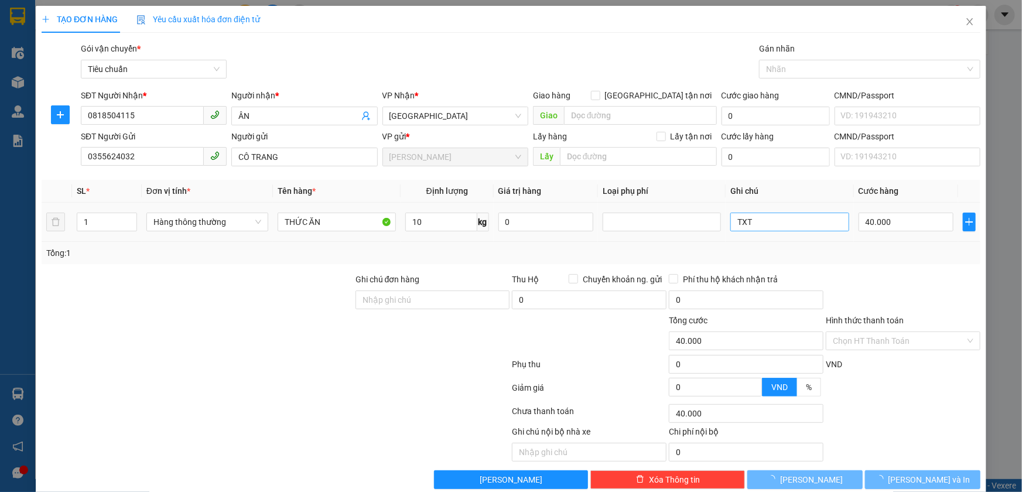
drag, startPoint x: 587, startPoint y: 264, endPoint x: 782, endPoint y: 218, distance: 199.6
click at [590, 262] on div "Transit Pickup Surcharge Ids Transit Deliver Surcharge Ids Transit Deliver Surc…" at bounding box center [511, 265] width 939 height 447
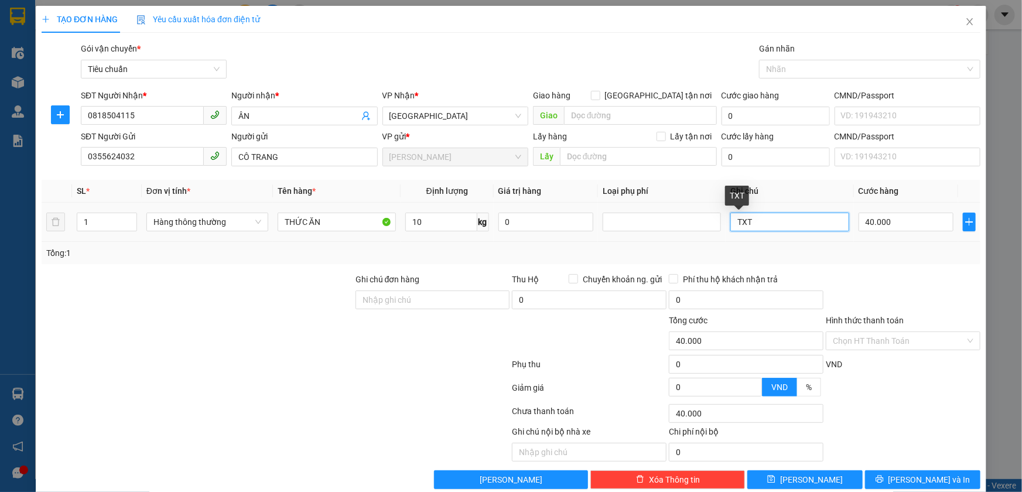
click at [776, 223] on input "TXT" at bounding box center [789, 222] width 118 height 19
type input "TXT BỌC NILONG"
click at [841, 340] on input "Hình thức thanh toán" at bounding box center [899, 341] width 132 height 18
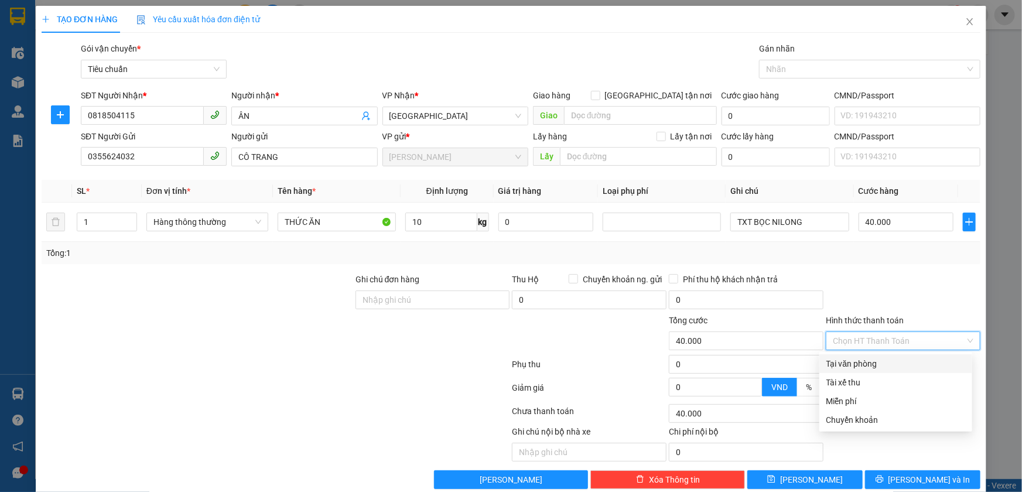
click at [843, 360] on div "Tại văn phòng" at bounding box center [895, 363] width 139 height 13
type input "0"
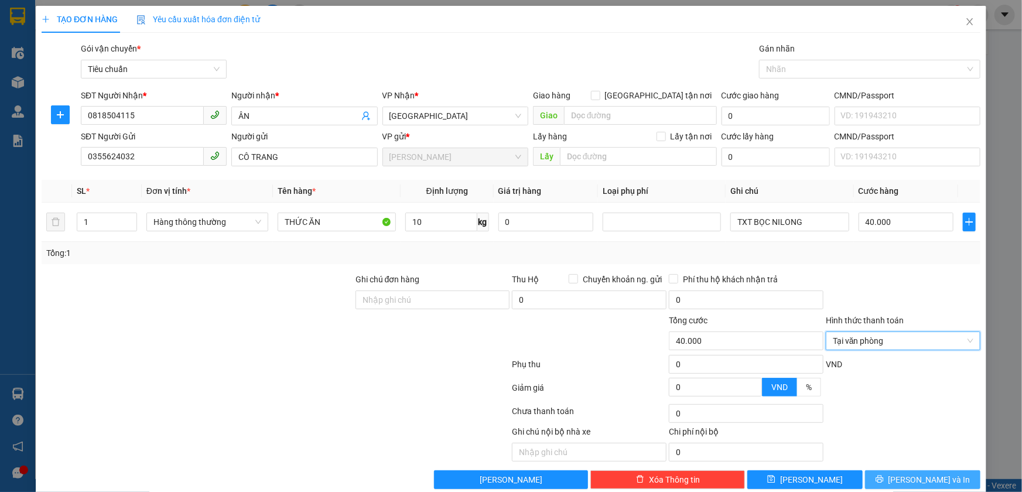
click at [905, 481] on span "[PERSON_NAME] và In" at bounding box center [929, 479] width 82 height 13
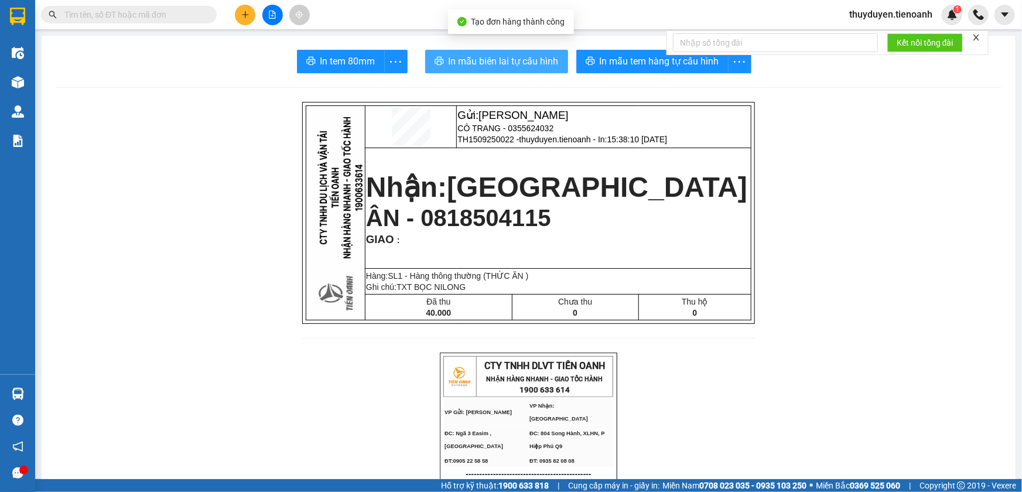
click at [524, 61] on span "In mẫu biên lai tự cấu hình" at bounding box center [504, 61] width 110 height 15
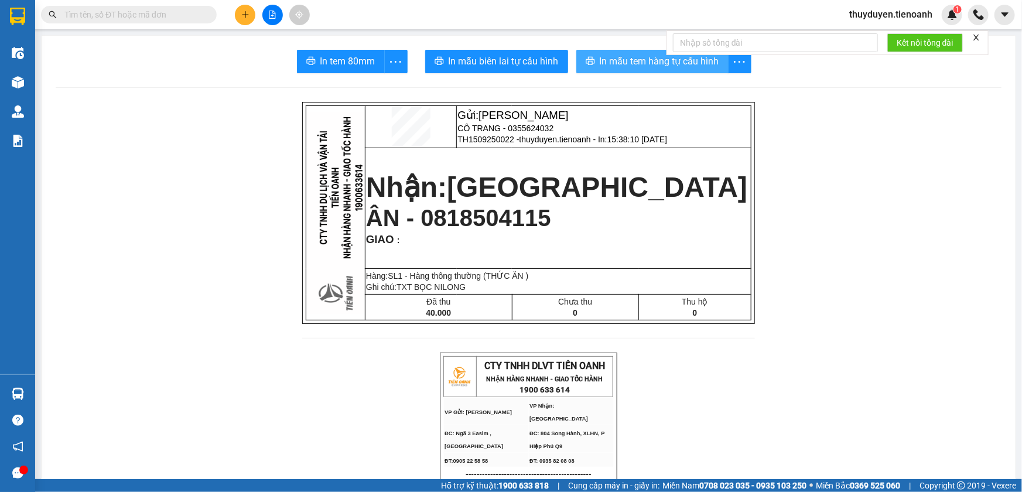
click at [622, 57] on span "In mẫu tem hàng tự cấu hình" at bounding box center [659, 61] width 119 height 15
click at [241, 16] on icon "plus" at bounding box center [245, 15] width 8 height 8
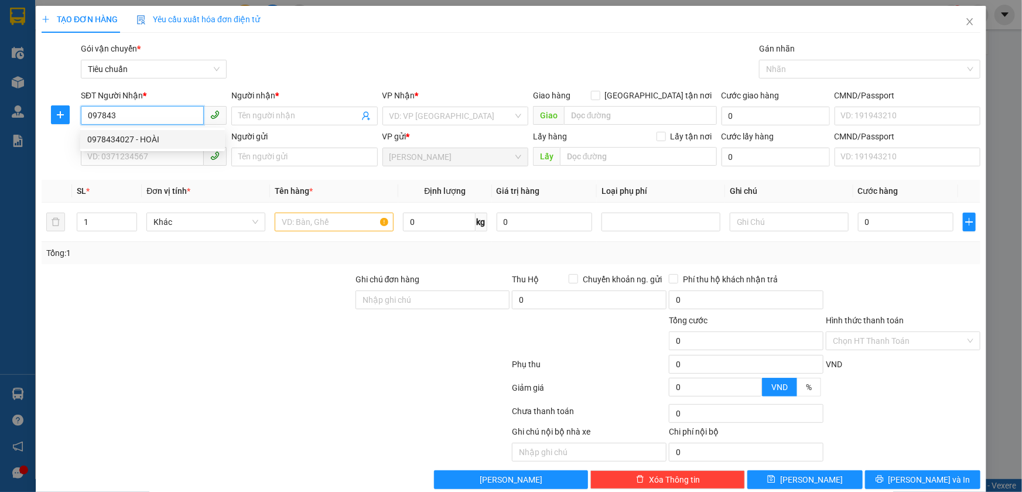
click at [111, 139] on div "0978434027 - HOÀI" at bounding box center [152, 139] width 131 height 13
type input "0978434027"
type input "HOÀI"
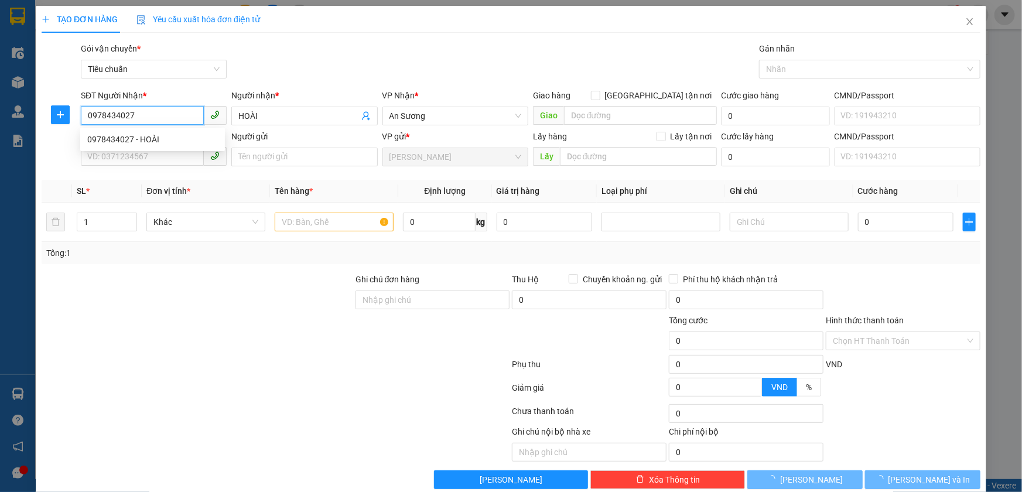
type input "70.000"
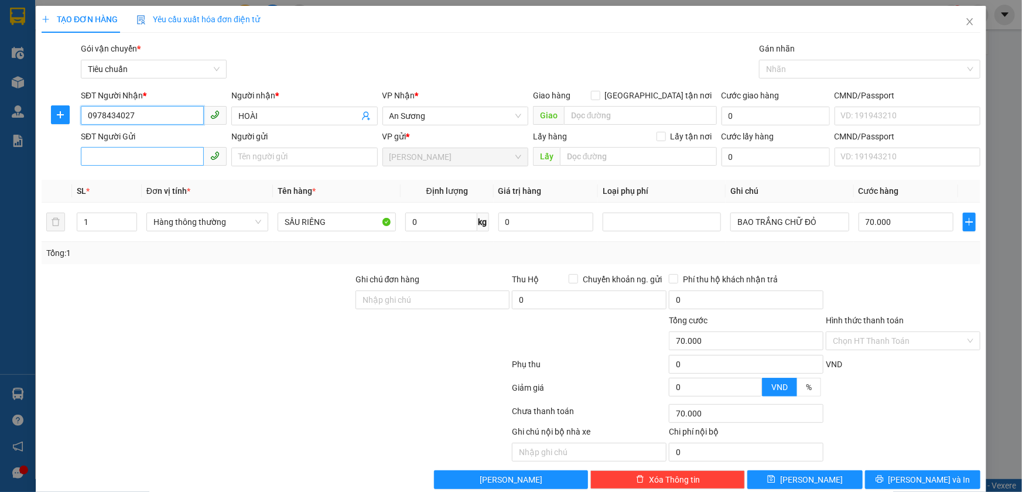
type input "0978434027"
click at [112, 155] on input "SĐT Người Gửi" at bounding box center [142, 156] width 123 height 19
click at [118, 158] on input "SĐT Người Gửi" at bounding box center [142, 156] width 123 height 19
type input "0352597788"
click at [266, 154] on input "Người gửi" at bounding box center [304, 157] width 146 height 19
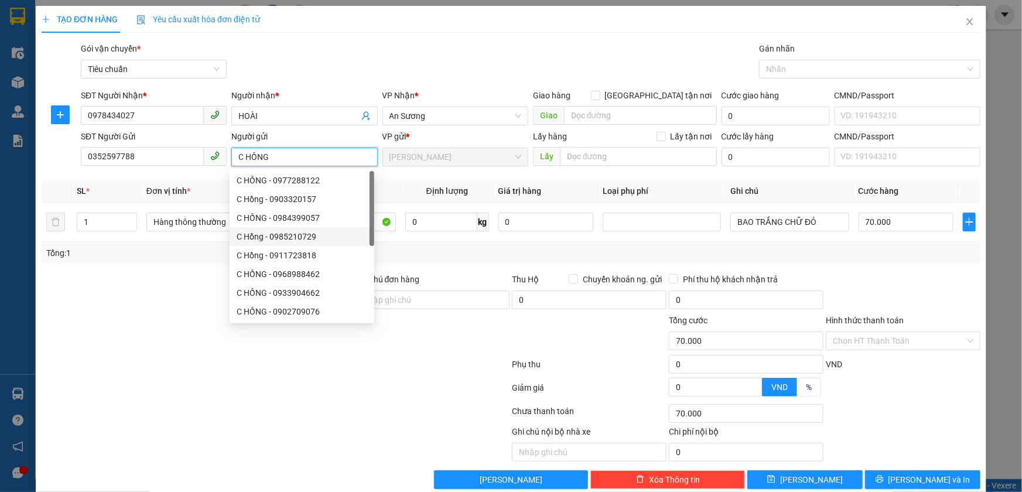
type input "C HỒNG"
click at [287, 384] on div at bounding box center [275, 389] width 470 height 23
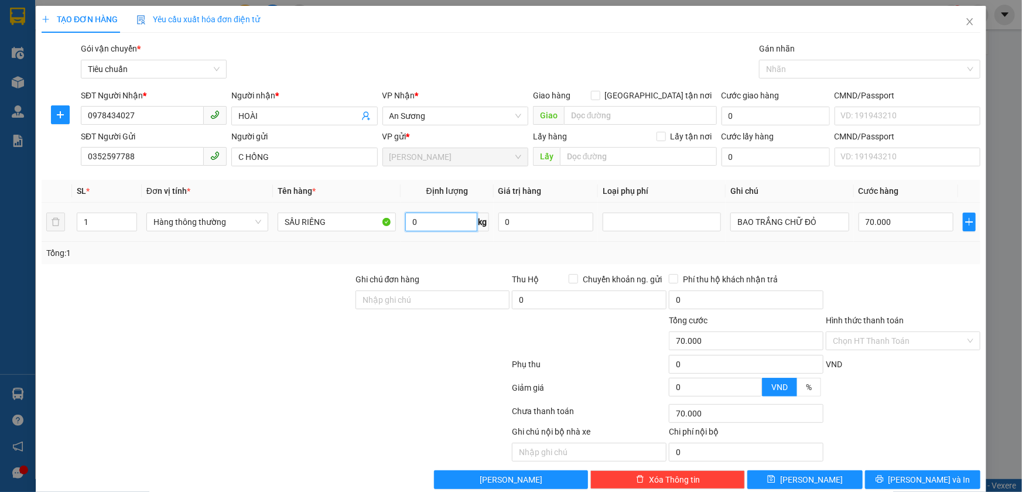
click at [416, 220] on input "0" at bounding box center [441, 222] width 72 height 19
type input "10"
click at [509, 240] on td "0" at bounding box center [546, 222] width 105 height 39
type input "40.000"
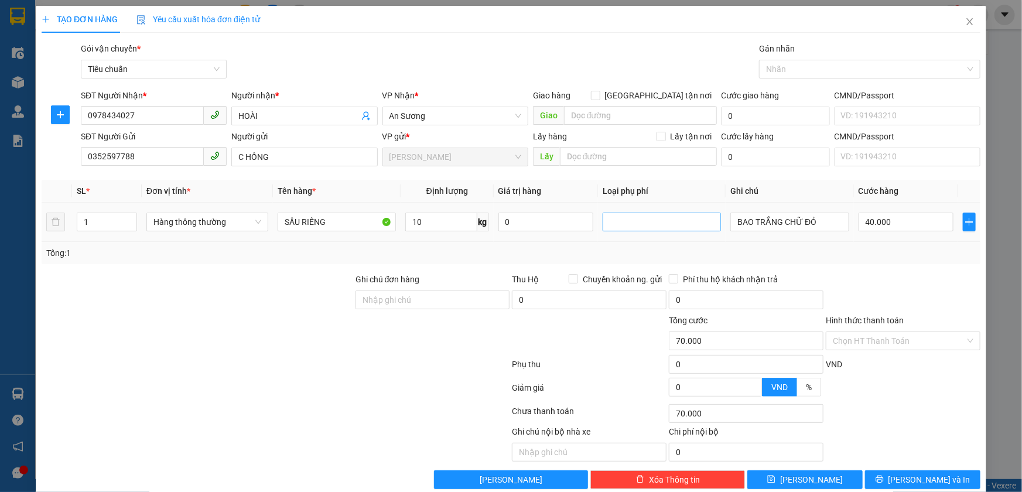
type input "40.000"
drag, startPoint x: 734, startPoint y: 224, endPoint x: 823, endPoint y: 228, distance: 89.7
click at [819, 223] on input "BAO TRẮNG CHỮ ĐỎ" at bounding box center [789, 222] width 118 height 19
type input "TH REVIVE CHỮ XANH D"
click at [837, 340] on input "Hình thức thanh toán" at bounding box center [899, 341] width 132 height 18
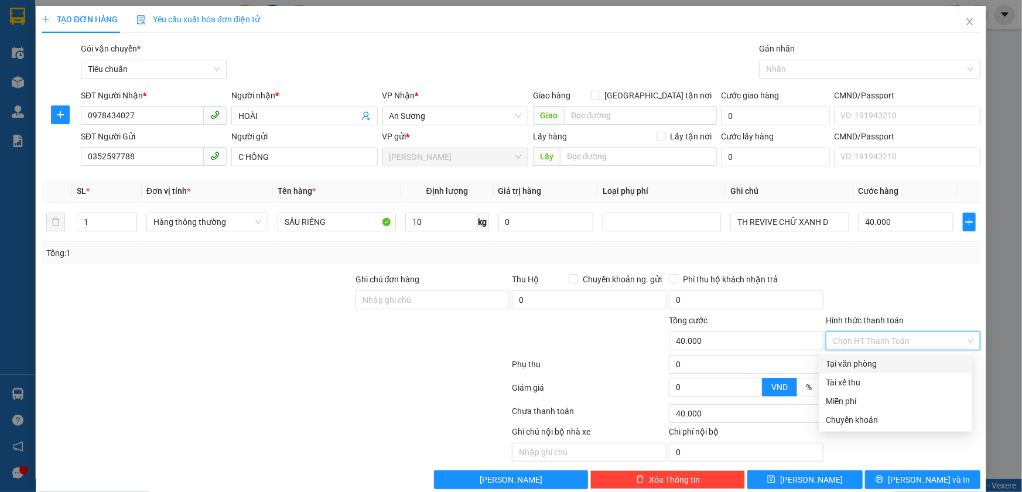
click at [836, 360] on div "Tại văn phòng" at bounding box center [895, 363] width 139 height 13
type input "0"
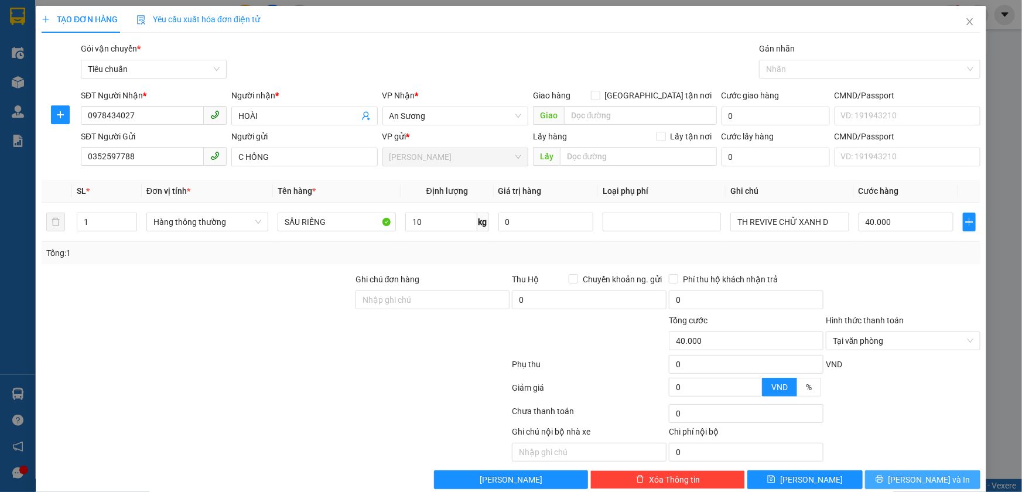
click at [900, 475] on button "[PERSON_NAME] và In" at bounding box center [922, 479] width 115 height 19
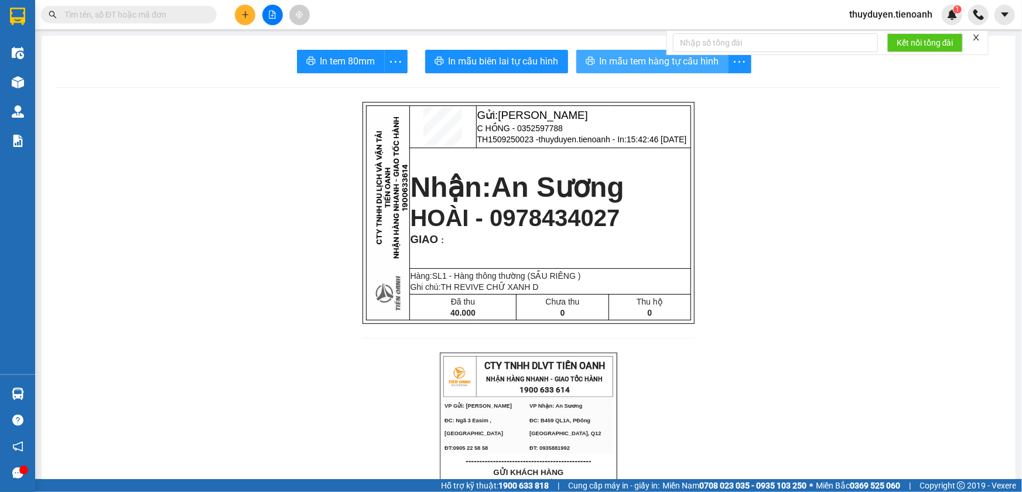
click at [606, 56] on span "In mẫu tem hàng tự cấu hình" at bounding box center [659, 61] width 119 height 15
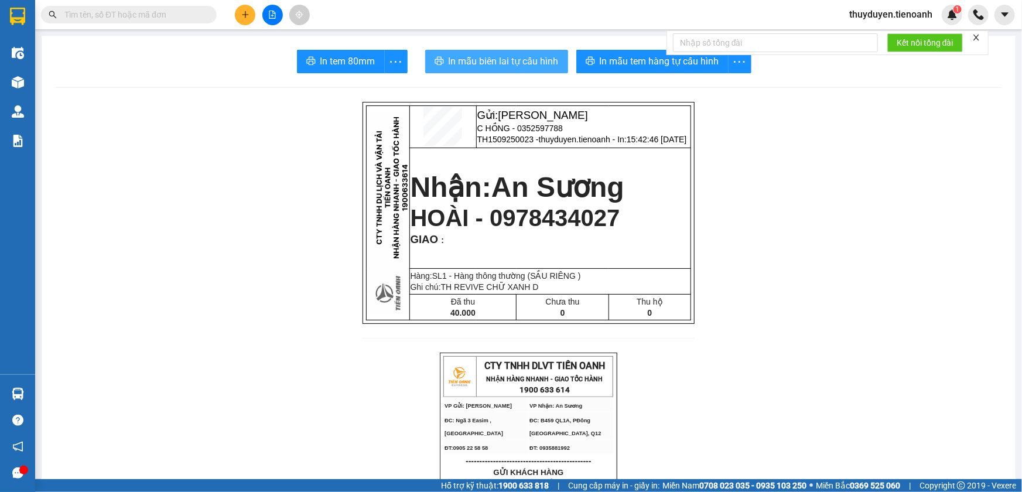
drag, startPoint x: 480, startPoint y: 59, endPoint x: 480, endPoint y: 66, distance: 7.1
click at [480, 59] on span "In mẫu biên lai tự cấu hình" at bounding box center [504, 61] width 110 height 15
click at [248, 17] on icon "plus" at bounding box center [245, 15] width 8 height 8
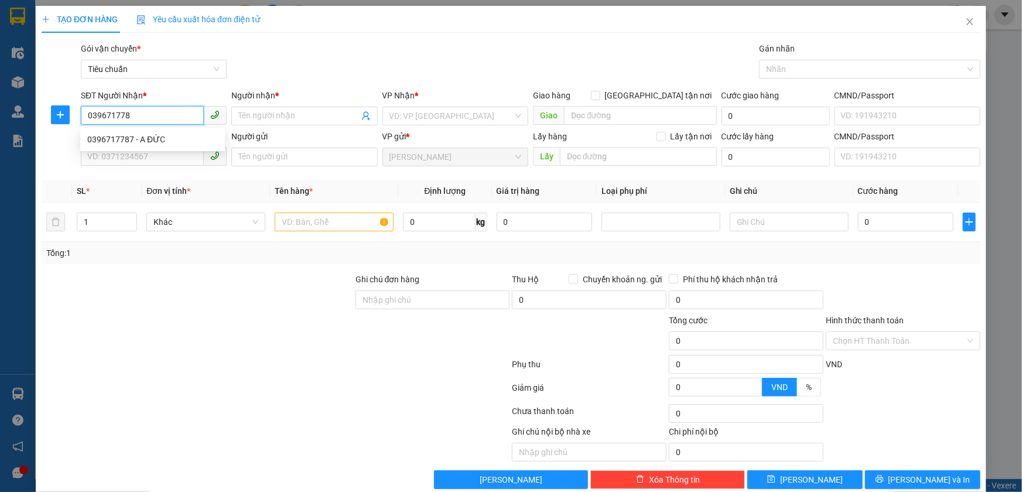
type input "0396717787"
click at [110, 139] on div "0396717787 - A ĐỨC" at bounding box center [152, 139] width 131 height 13
type input "A ĐỨC"
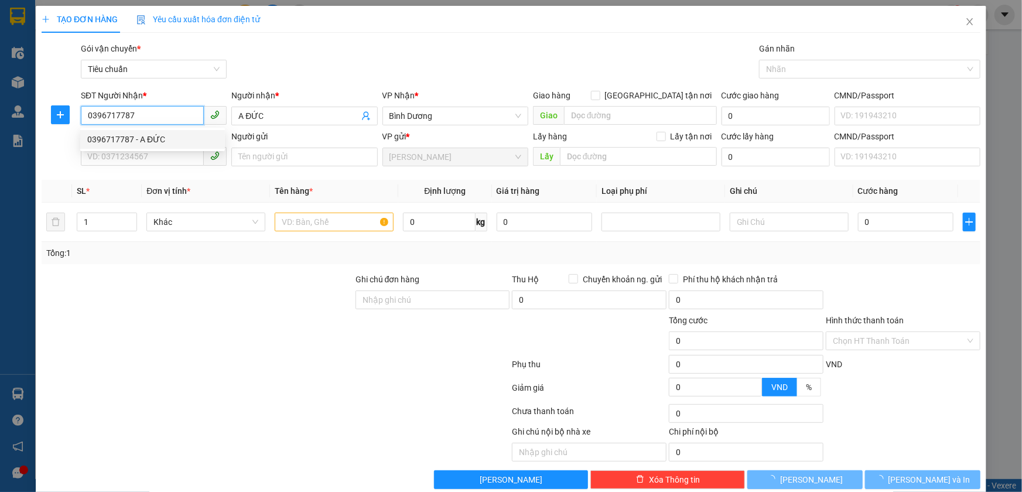
type input "60.000"
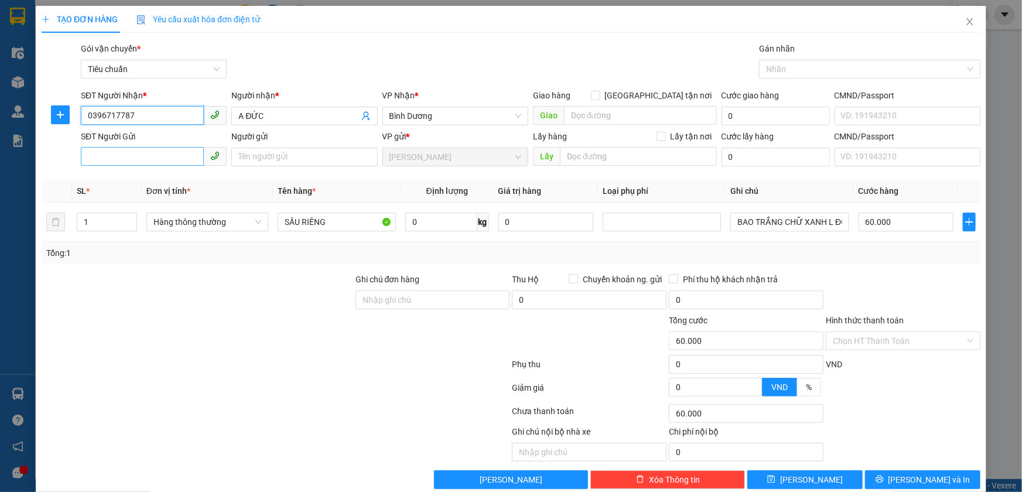
type input "0396717787"
click at [146, 156] on input "SĐT Người Gửi" at bounding box center [142, 156] width 123 height 19
click at [152, 181] on div "0889844673 - HOÀI PHƯƠNG" at bounding box center [152, 180] width 131 height 13
type input "0889844673"
type input "HOÀI PHƯƠNG"
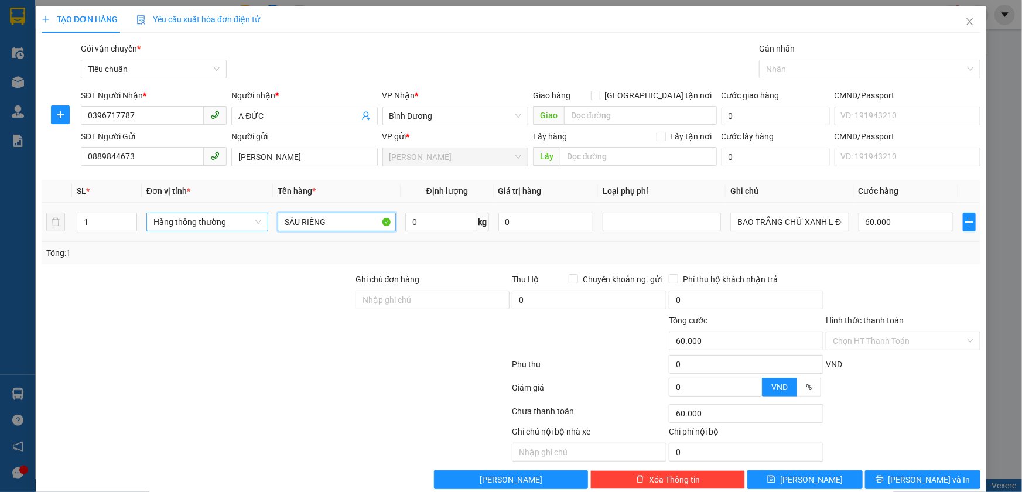
drag, startPoint x: 324, startPoint y: 223, endPoint x: 259, endPoint y: 221, distance: 64.4
click at [259, 221] on tr "1 Hàng thông thường SẦU RIÊNG 0 kg 0 BAO TRẮNG CHỮ XANH L ĐỎ 60.000" at bounding box center [511, 222] width 939 height 39
type input "T"
type input "TÀI LIỆU"
click at [419, 224] on input "0" at bounding box center [441, 222] width 72 height 19
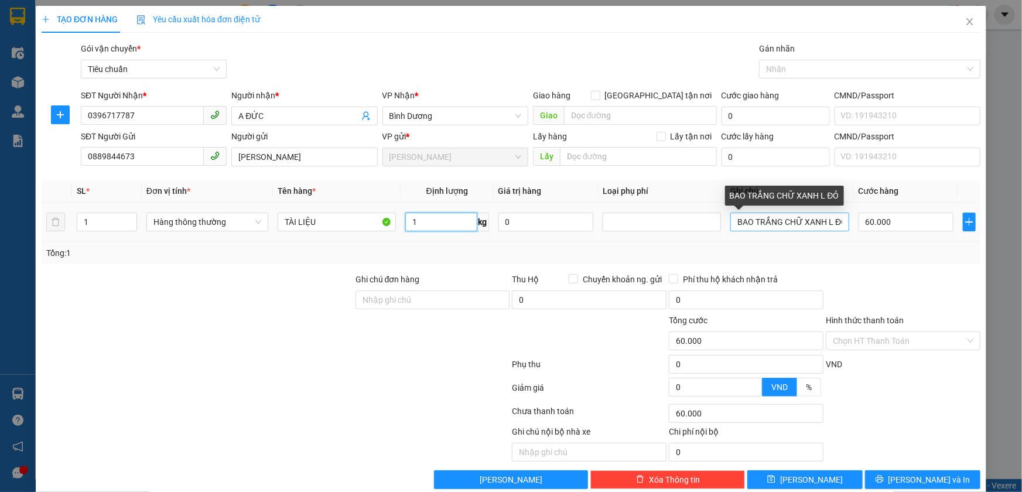
type input "1"
type input "30.000"
drag, startPoint x: 731, startPoint y: 223, endPoint x: 877, endPoint y: 211, distance: 146.2
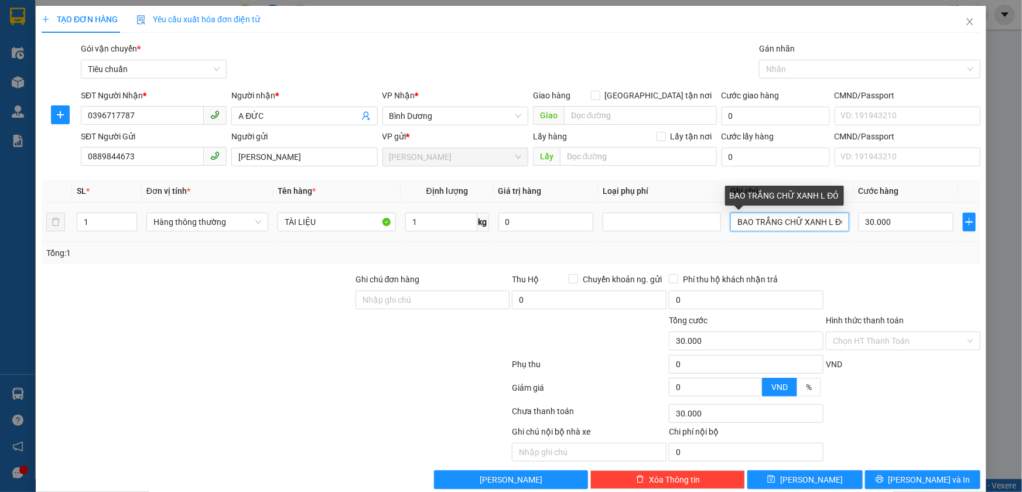
click at [877, 211] on tr "1 Hàng thông thường TÀI LIỆU 1 kg 0 BAO TRẮNG CHỮ XANH L ĐỎ 30.000" at bounding box center [511, 222] width 939 height 39
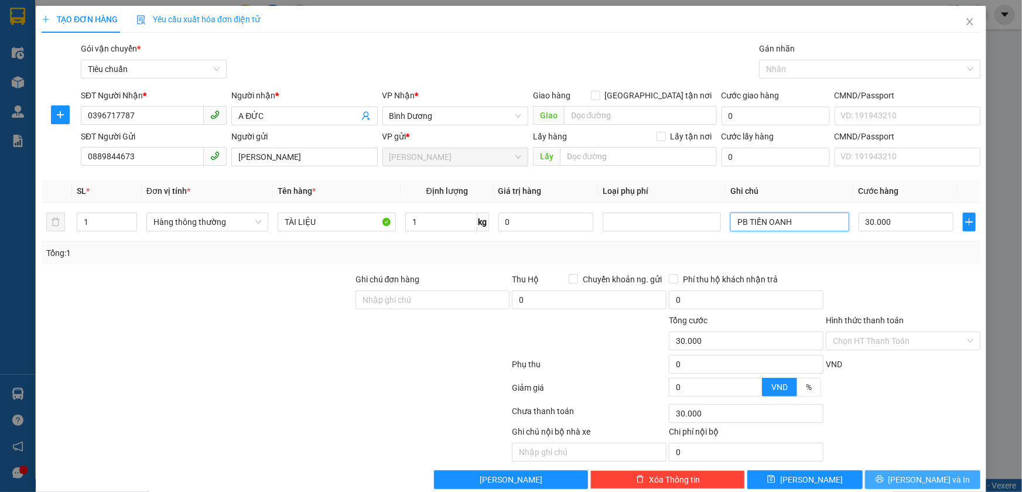
type input "PB TIẾN OANH"
click at [915, 478] on span "[PERSON_NAME] và In" at bounding box center [929, 479] width 82 height 13
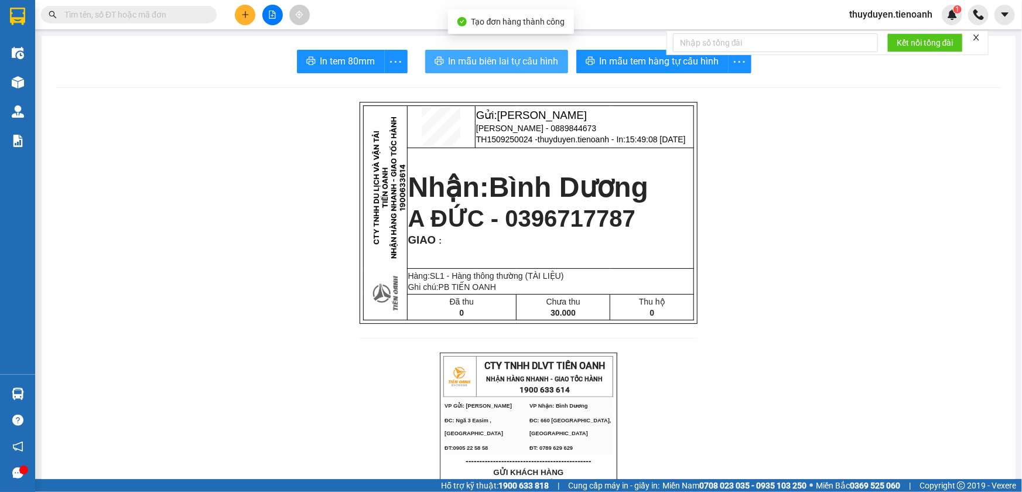
click at [511, 56] on span "In mẫu biên lai tự cấu hình" at bounding box center [504, 61] width 110 height 15
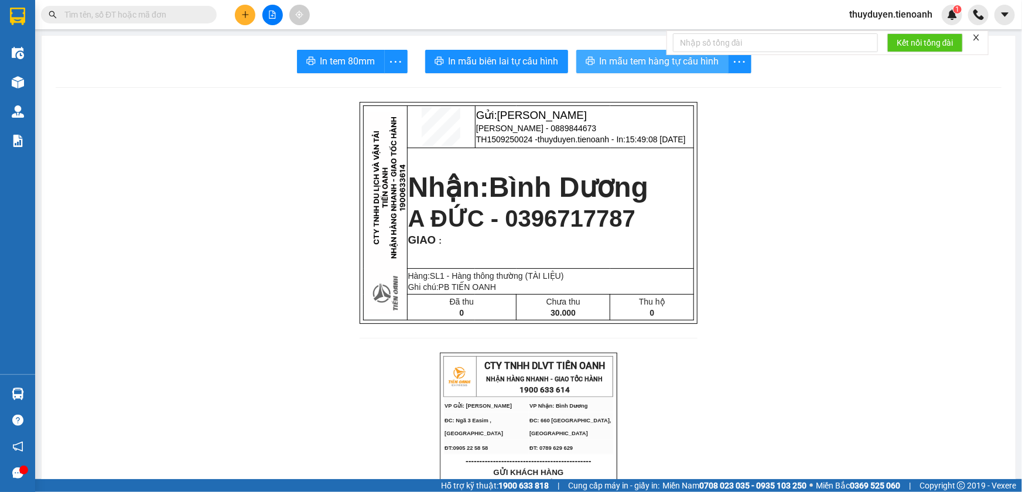
click at [632, 59] on span "In mẫu tem hàng tự cấu hình" at bounding box center [659, 61] width 119 height 15
click at [247, 20] on button at bounding box center [245, 15] width 20 height 20
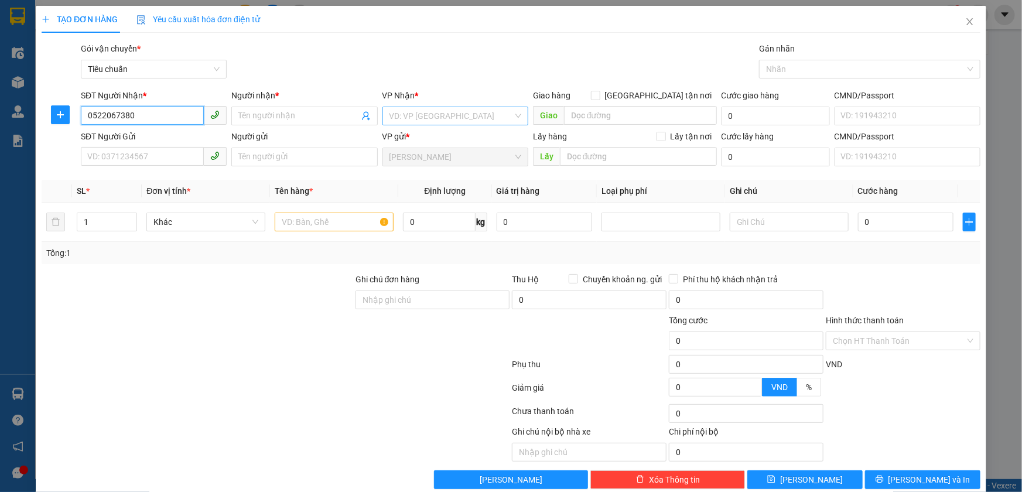
type input "0522067380"
click at [396, 112] on input "search" at bounding box center [451, 116] width 124 height 18
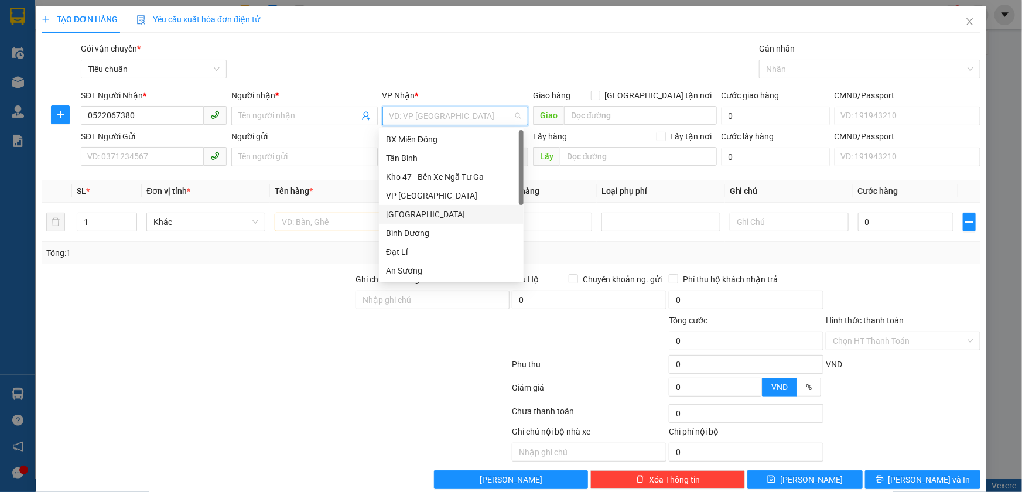
click at [408, 212] on div "[GEOGRAPHIC_DATA]" at bounding box center [451, 214] width 131 height 13
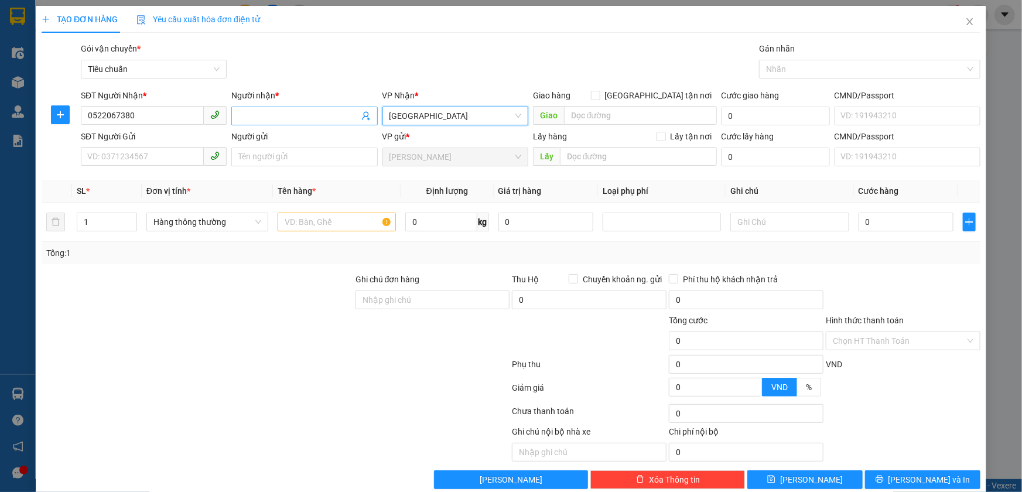
click at [268, 113] on input "Người nhận *" at bounding box center [298, 116] width 120 height 13
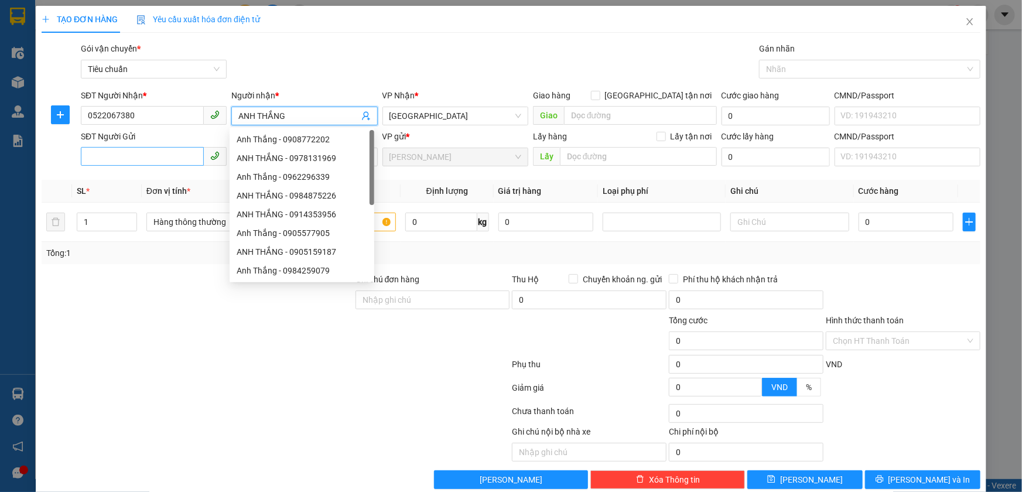
type input "ANH THẮNG"
click at [123, 162] on input "SĐT Người Gửi" at bounding box center [142, 156] width 123 height 19
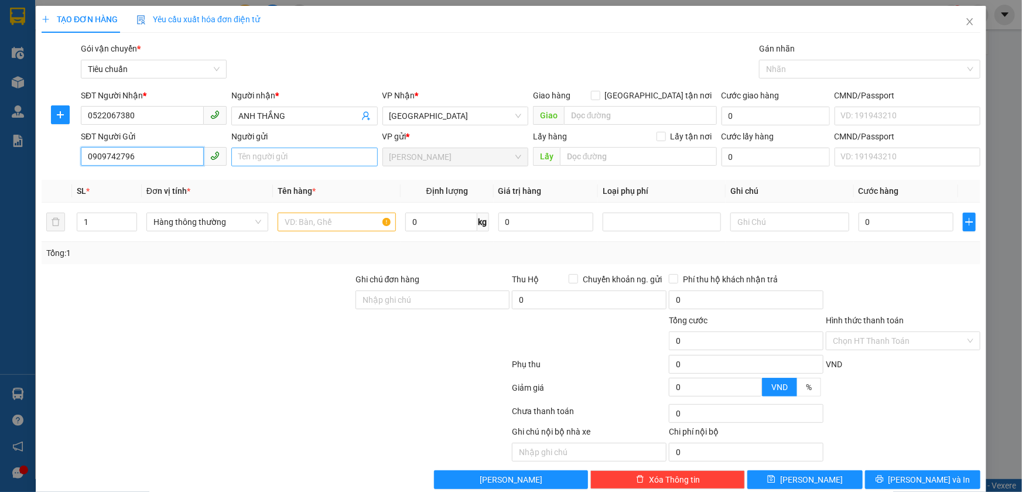
type input "0909742796"
click at [244, 156] on input "Người gửi" at bounding box center [304, 157] width 146 height 19
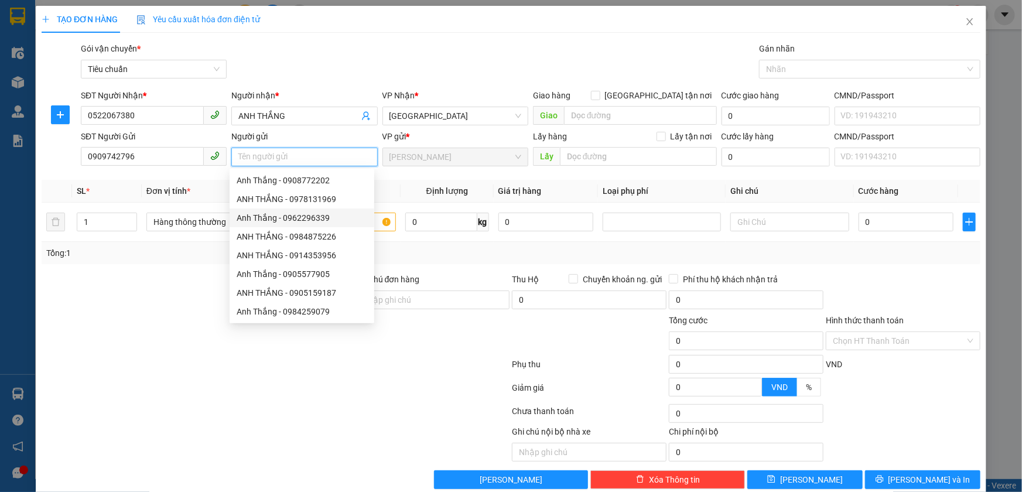
click at [272, 156] on input "Người gửi" at bounding box center [304, 157] width 146 height 19
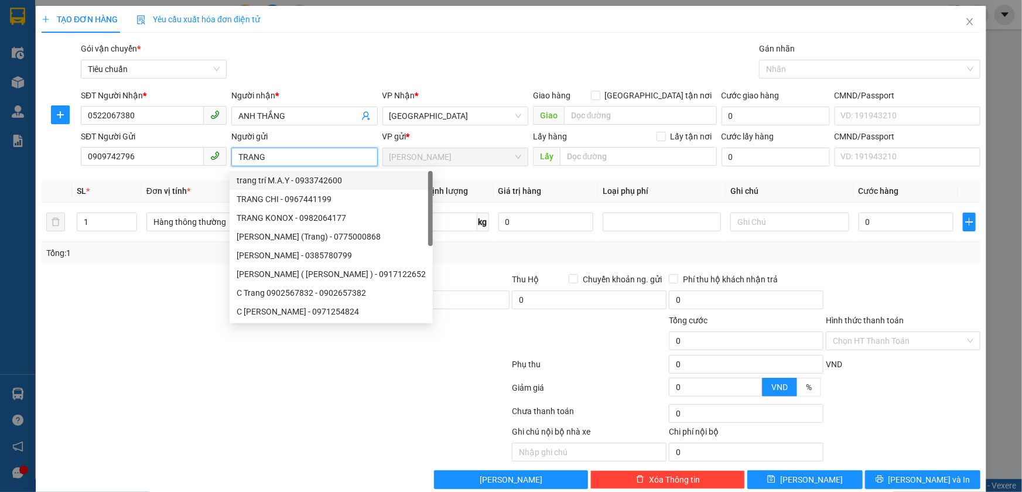
type input "TRANG"
click at [172, 249] on div "Tổng: 1" at bounding box center [220, 253] width 348 height 13
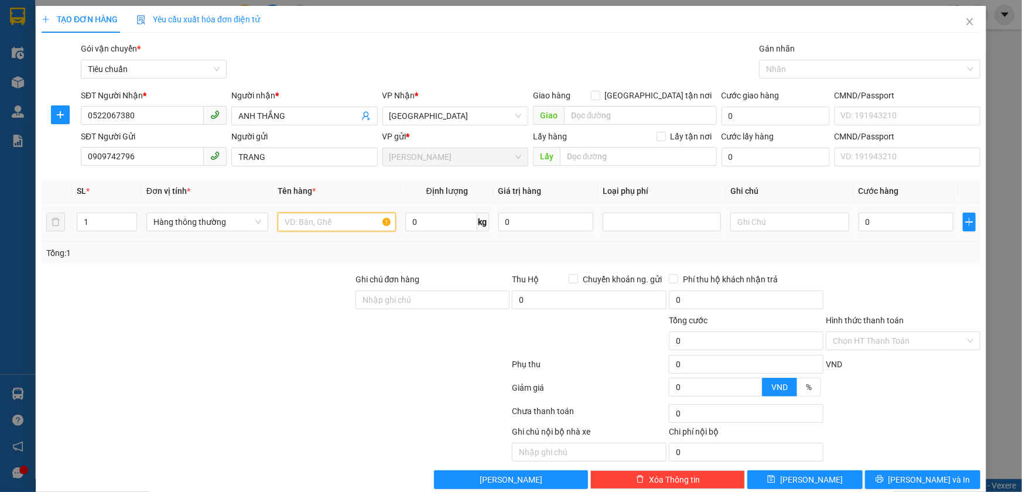
click at [312, 223] on input "text" at bounding box center [337, 222] width 118 height 19
click at [345, 219] on input "text" at bounding box center [337, 222] width 118 height 19
type input "TRÁI CÂY"
click at [419, 223] on input "0" at bounding box center [441, 222] width 72 height 19
type input "15"
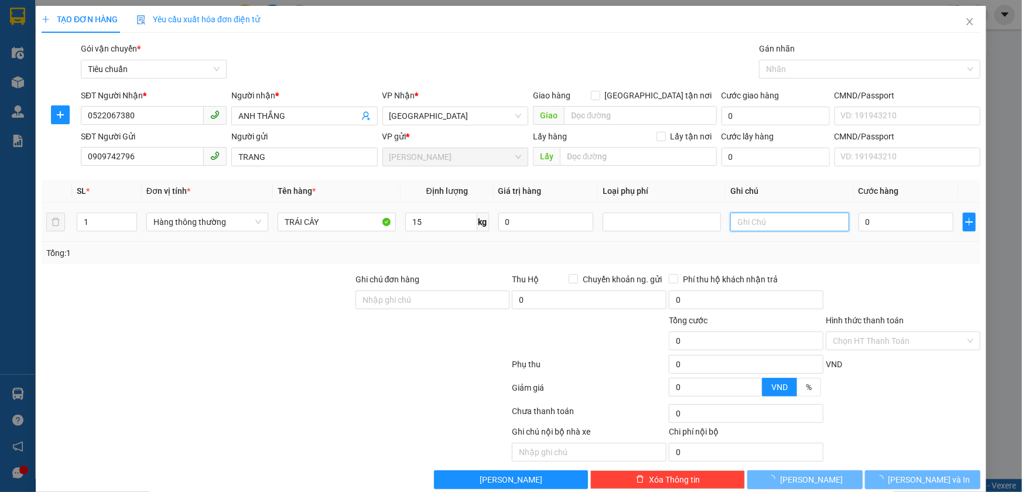
click at [778, 225] on input "text" at bounding box center [789, 222] width 118 height 19
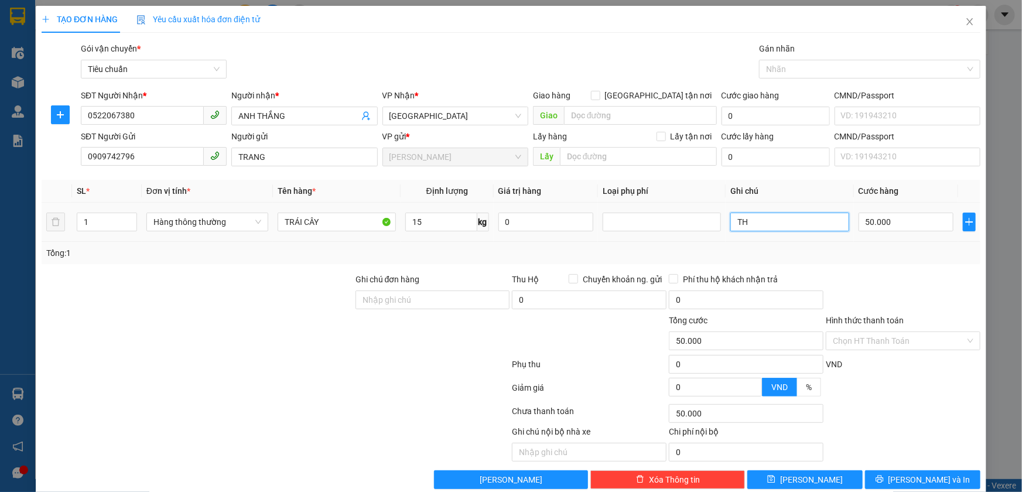
type input "TH"
type input "50.000"
type input "TH BINKY CHỮ XANH D"
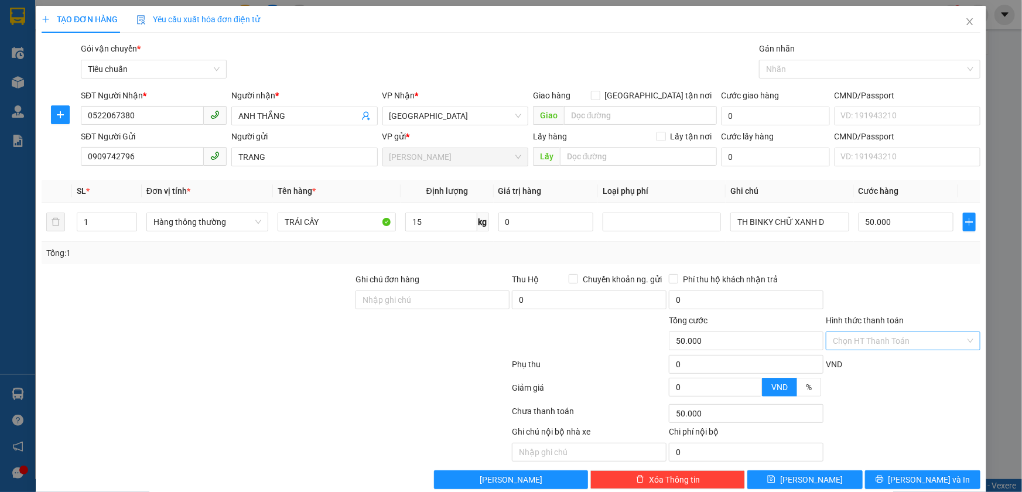
click at [843, 337] on input "Hình thức thanh toán" at bounding box center [899, 341] width 132 height 18
click at [843, 363] on div "Tại văn phòng" at bounding box center [895, 363] width 139 height 13
type input "0"
click at [890, 483] on button "[PERSON_NAME] và In" at bounding box center [922, 479] width 115 height 19
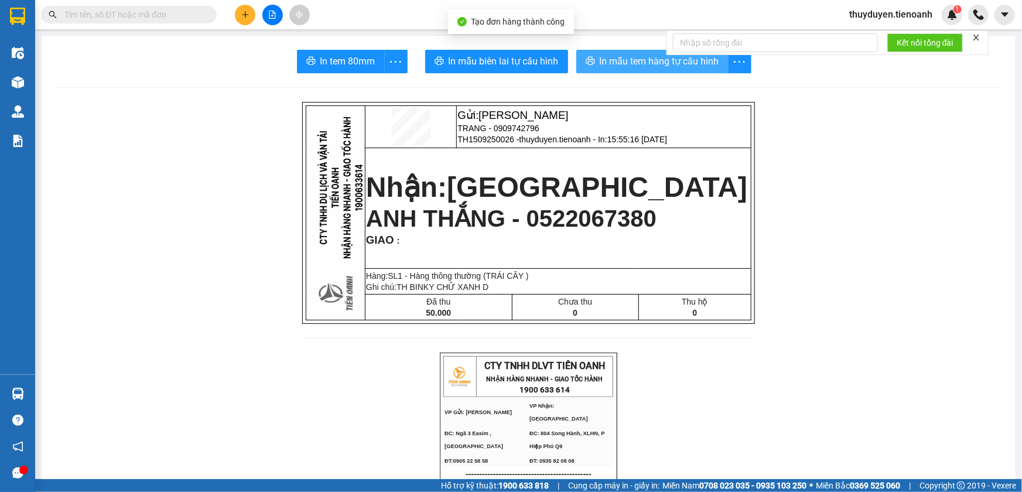
click at [668, 63] on span "In mẫu tem hàng tự cấu hình" at bounding box center [659, 61] width 119 height 15
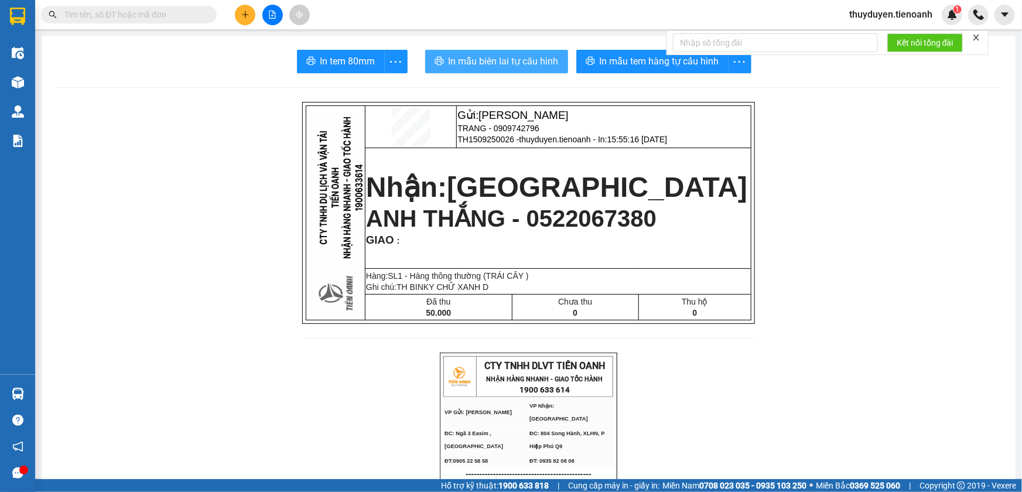
click at [511, 59] on span "In mẫu biên lai tự cấu hình" at bounding box center [504, 61] width 110 height 15
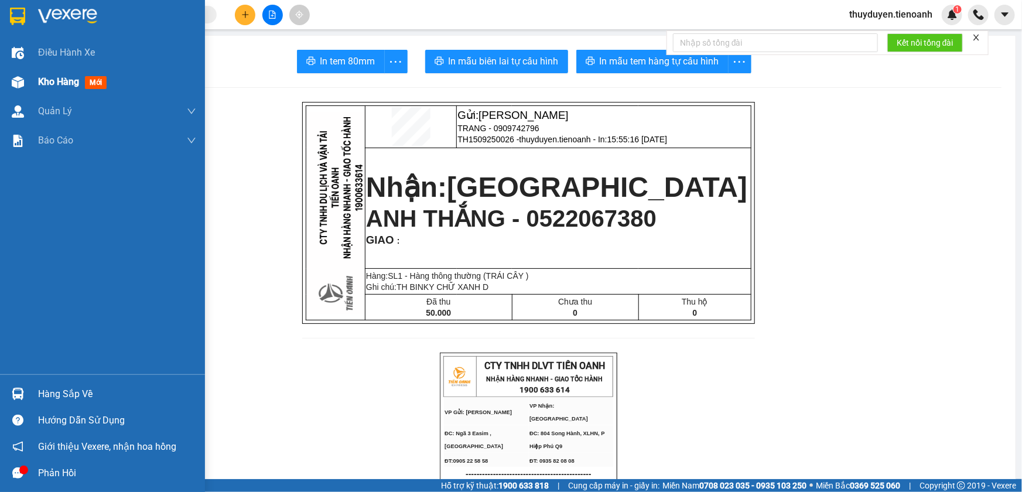
click at [45, 85] on span "Kho hàng" at bounding box center [58, 81] width 41 height 11
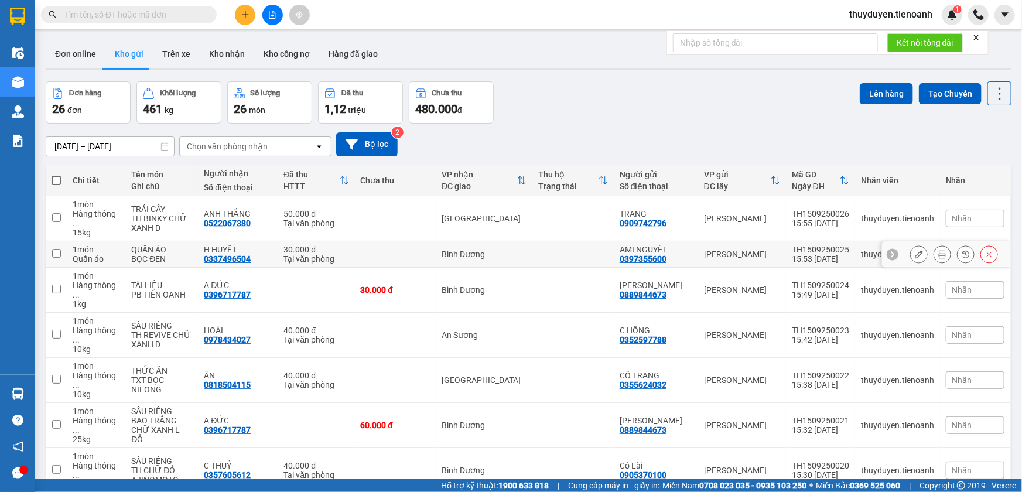
click at [938, 250] on icon at bounding box center [942, 254] width 8 height 8
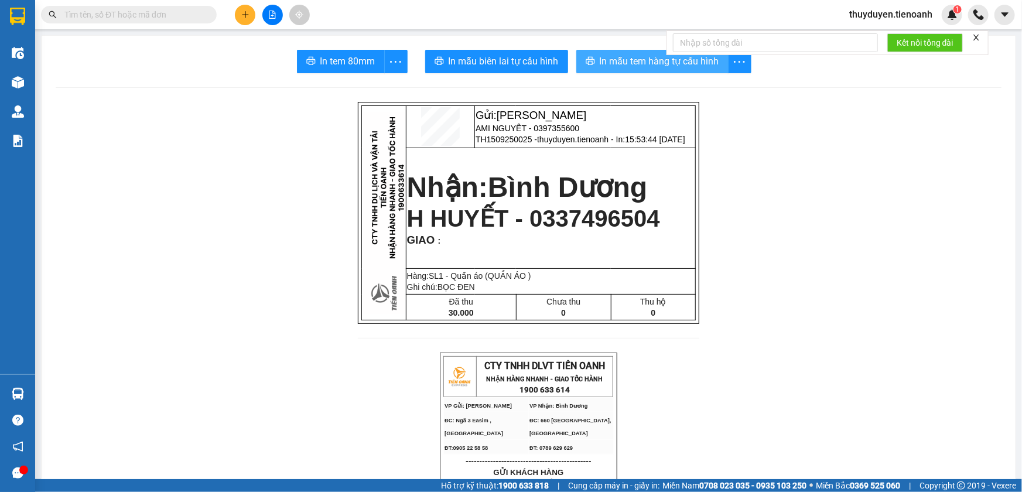
click at [622, 62] on span "In mẫu tem hàng tự cấu hình" at bounding box center [659, 61] width 119 height 15
click at [241, 11] on icon "plus" at bounding box center [245, 15] width 8 height 8
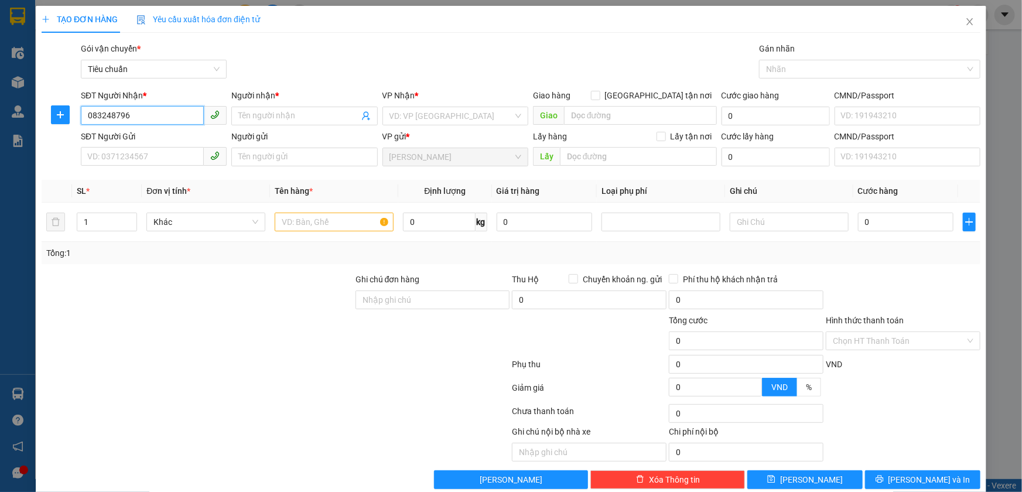
type input "0832487968"
drag, startPoint x: 104, startPoint y: 121, endPoint x: 70, endPoint y: 122, distance: 34.0
click at [70, 122] on div "SĐT Người Nhận * 0832487968 0832487968 Người nhận * Tên người nhận VP Nhận * VD…" at bounding box center [510, 109] width 941 height 41
click at [108, 146] on div "SĐT Người Gửi" at bounding box center [154, 139] width 146 height 18
click at [110, 152] on input "SĐT Người Gửi" at bounding box center [142, 156] width 123 height 19
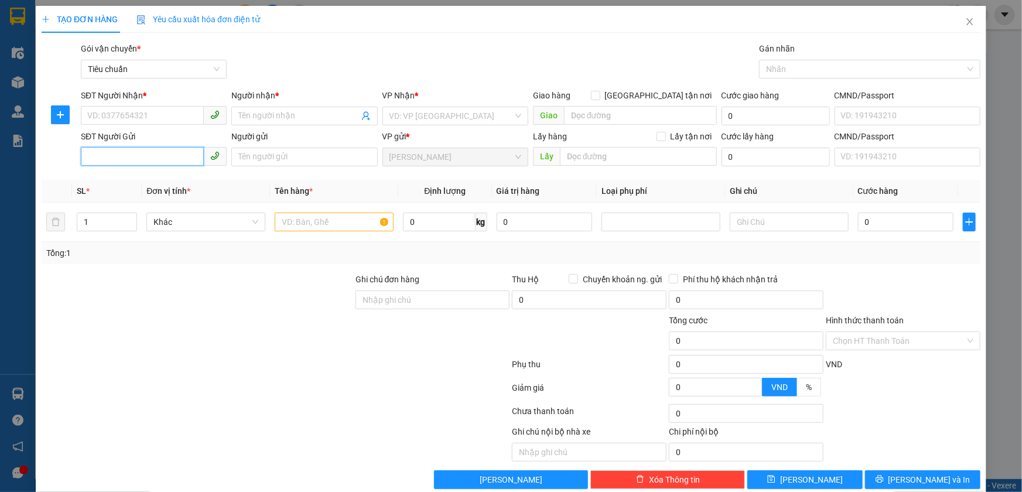
paste input "0832487968"
type input "0832487968"
drag, startPoint x: 141, startPoint y: 158, endPoint x: 11, endPoint y: 174, distance: 130.4
click at [11, 174] on div "TẠO ĐƠN HÀNG Yêu cầu xuất hóa đơn điện tử Transit Pickup Surcharge Ids Transit …" at bounding box center [511, 246] width 1022 height 492
click at [108, 108] on input "SĐT Người Nhận *" at bounding box center [142, 115] width 123 height 19
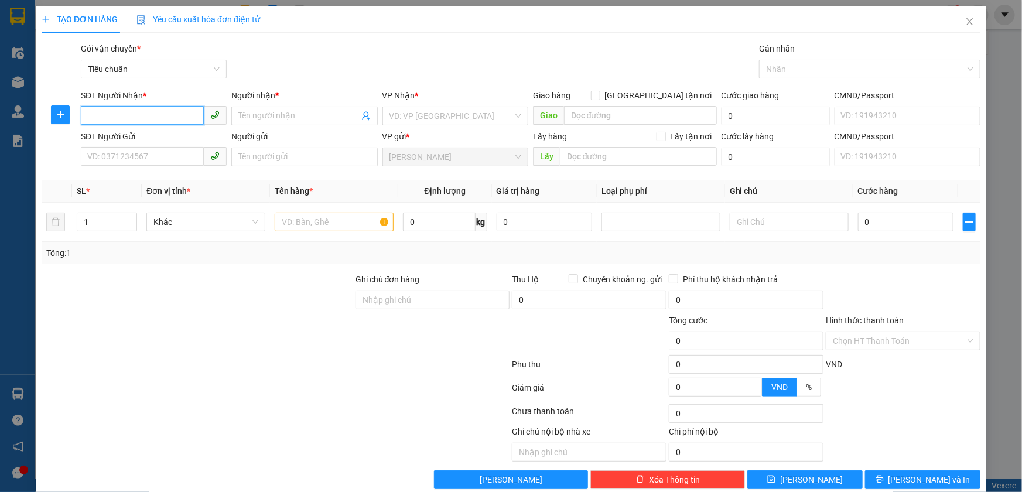
paste input "0832487968"
type input "0832487968"
click at [250, 110] on input "Người nhận *" at bounding box center [298, 116] width 120 height 13
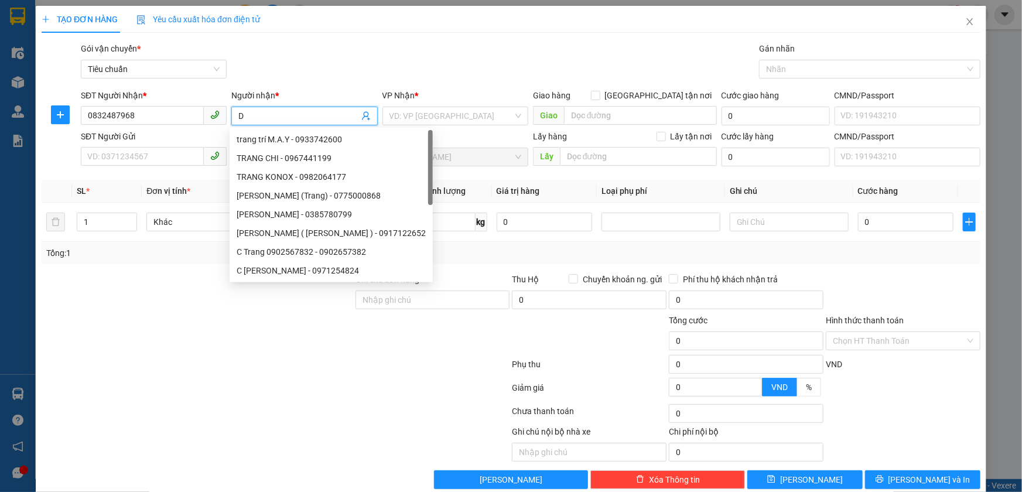
type input "D"
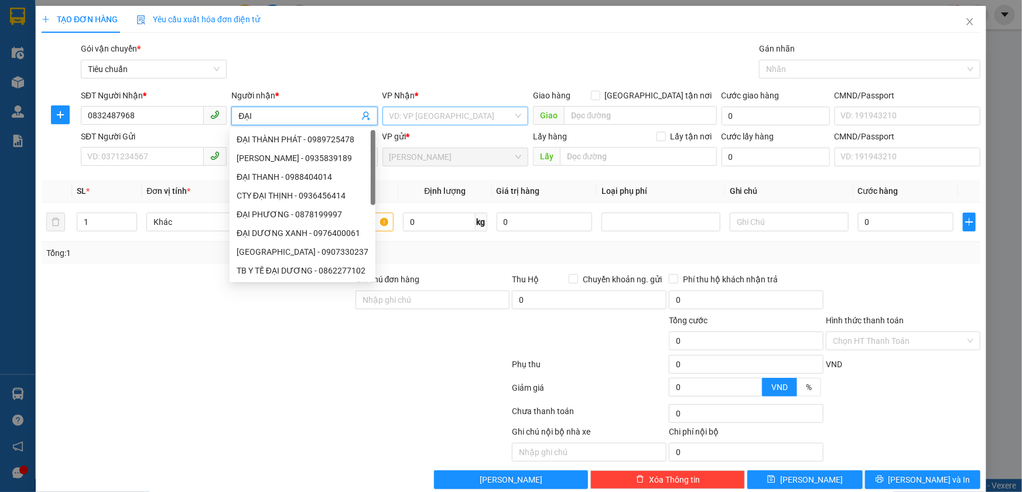
type input "ĐẠI"
click at [468, 118] on input "search" at bounding box center [451, 116] width 124 height 18
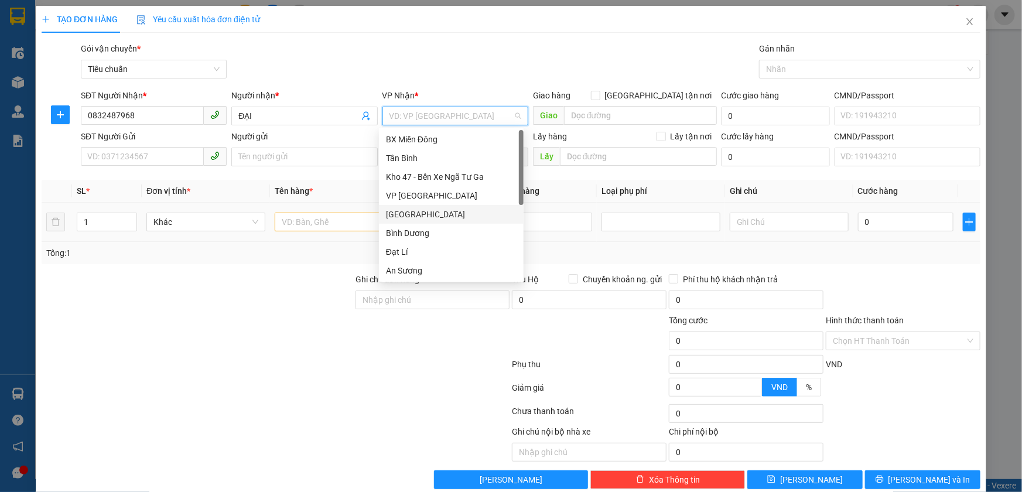
drag, startPoint x: 425, startPoint y: 213, endPoint x: 382, endPoint y: 206, distance: 43.2
click at [422, 211] on div "[GEOGRAPHIC_DATA]" at bounding box center [451, 214] width 131 height 13
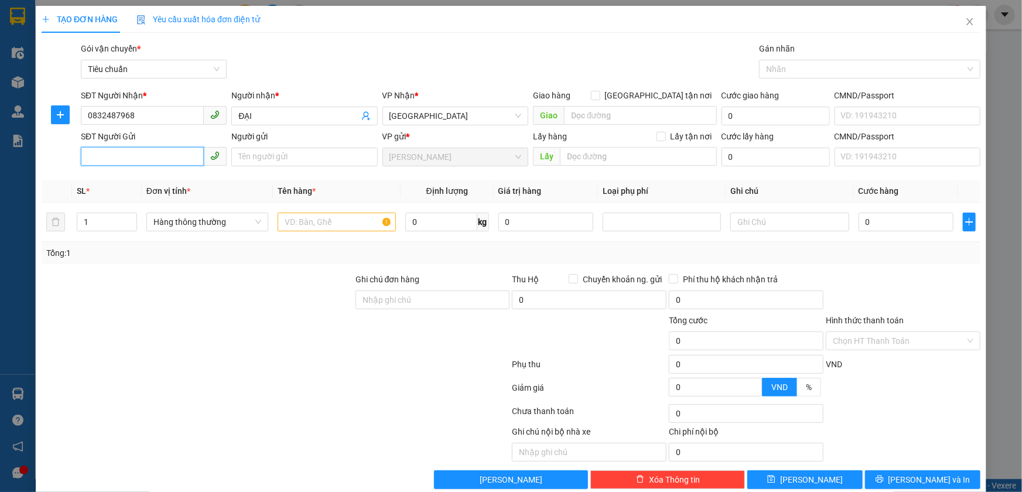
click at [131, 156] on input "SĐT Người Gửi" at bounding box center [142, 156] width 123 height 19
type input "0915997968"
click at [282, 158] on input "Người gửi" at bounding box center [304, 157] width 146 height 19
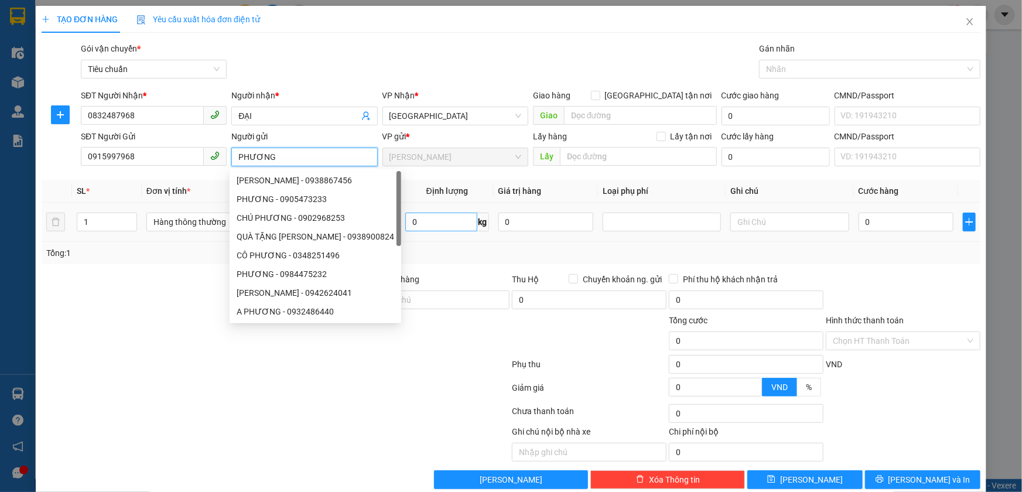
type input "PHƯƠNG"
click at [456, 222] on input "0" at bounding box center [441, 222] width 72 height 19
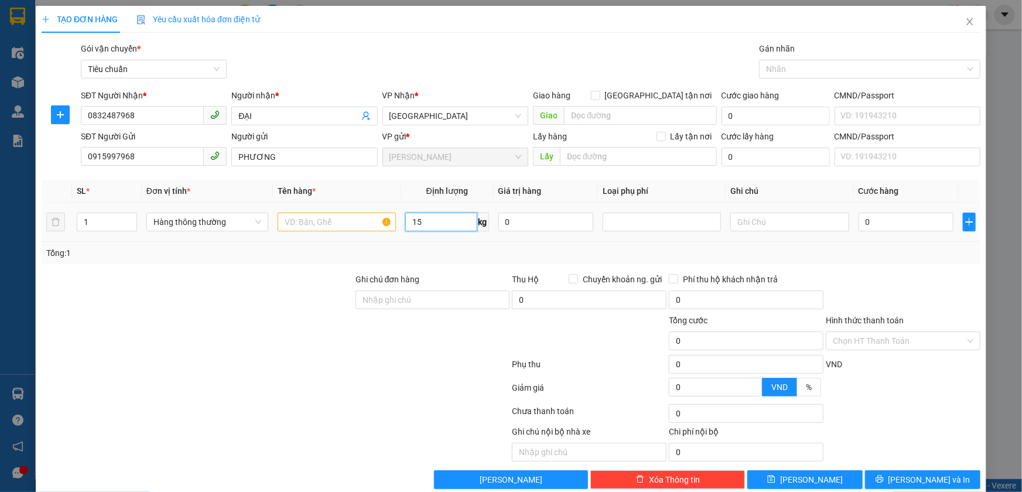
type input "15"
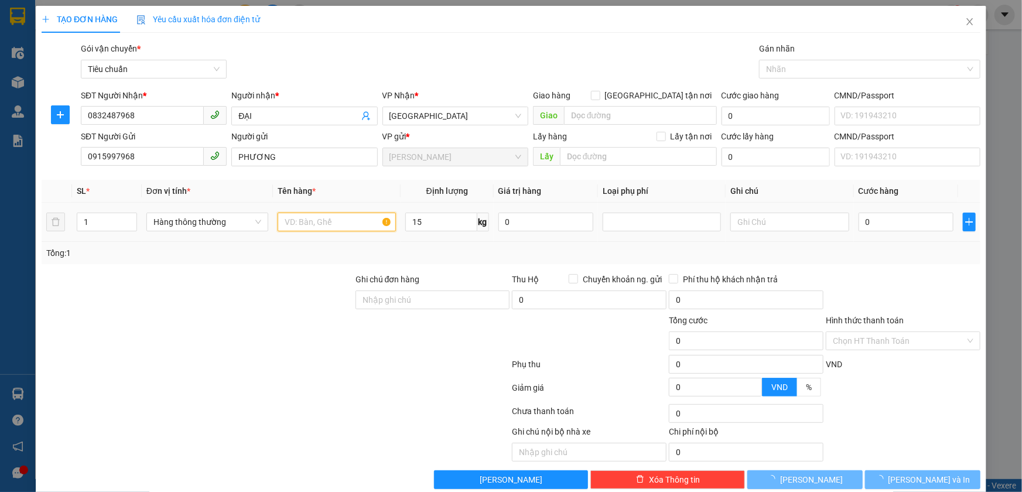
click at [317, 224] on input "text" at bounding box center [337, 222] width 118 height 19
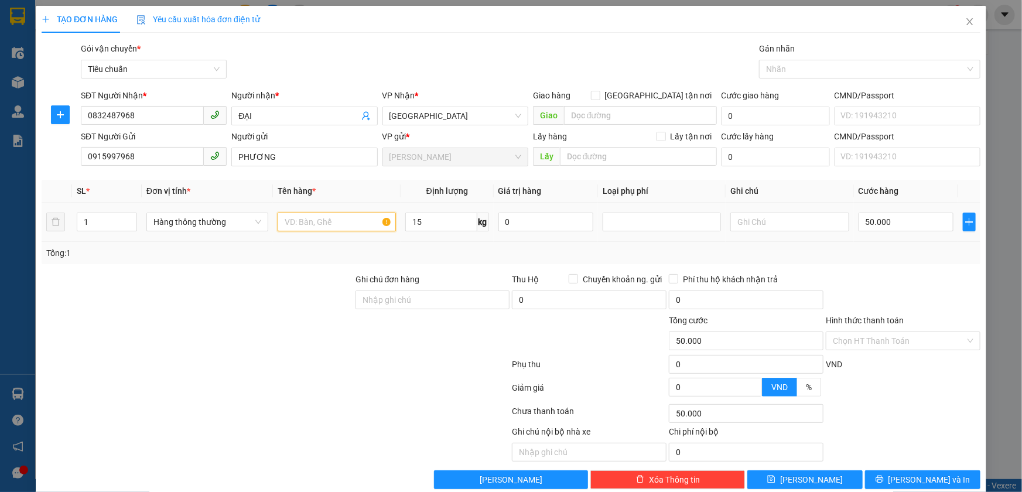
type input "50.000"
type input "SẦU RIÊNG"
click at [816, 216] on input "text" at bounding box center [789, 222] width 118 height 19
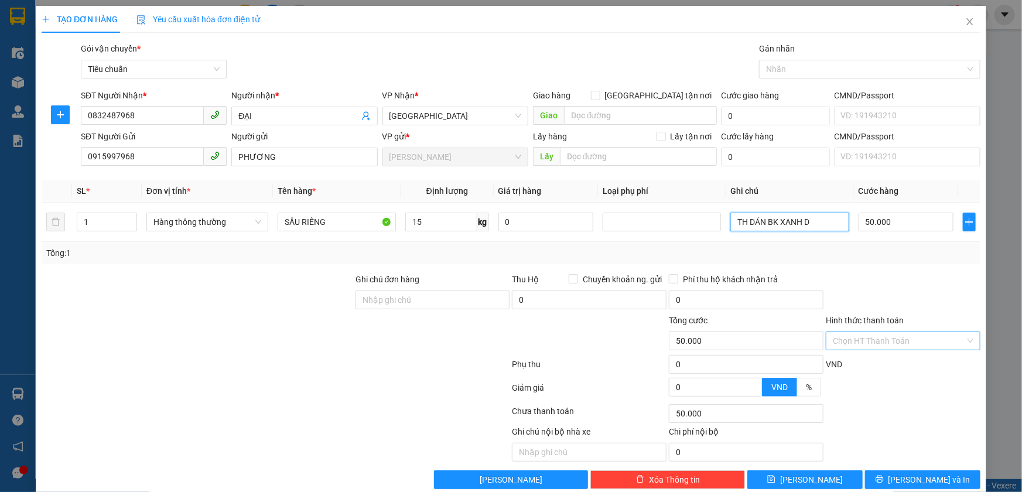
type input "TH DÁN BK XANH D"
click at [892, 340] on input "Hình thức thanh toán" at bounding box center [899, 341] width 132 height 18
click at [895, 363] on div "Tại văn phòng" at bounding box center [895, 363] width 139 height 13
type input "0"
click at [905, 477] on span "[PERSON_NAME] và In" at bounding box center [929, 479] width 82 height 13
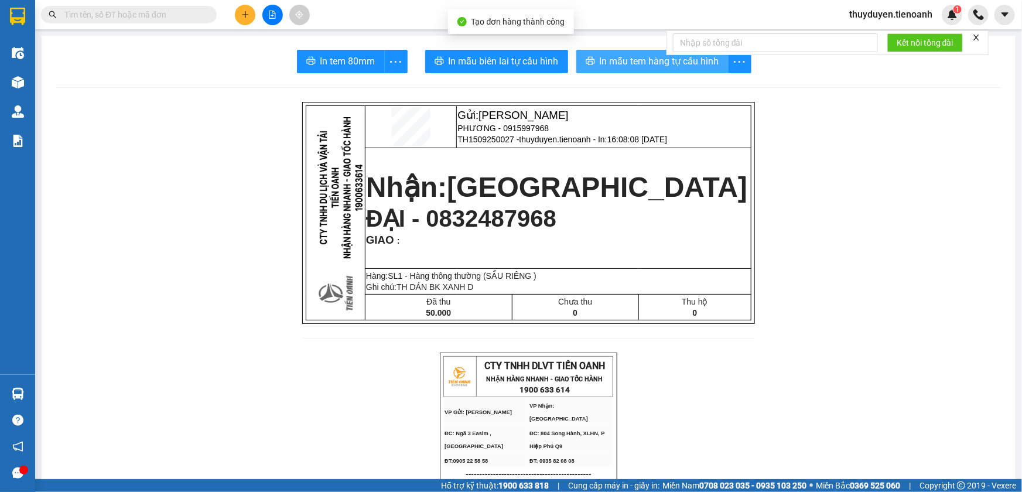
click at [613, 57] on span "In mẫu tem hàng tự cấu hình" at bounding box center [659, 61] width 119 height 15
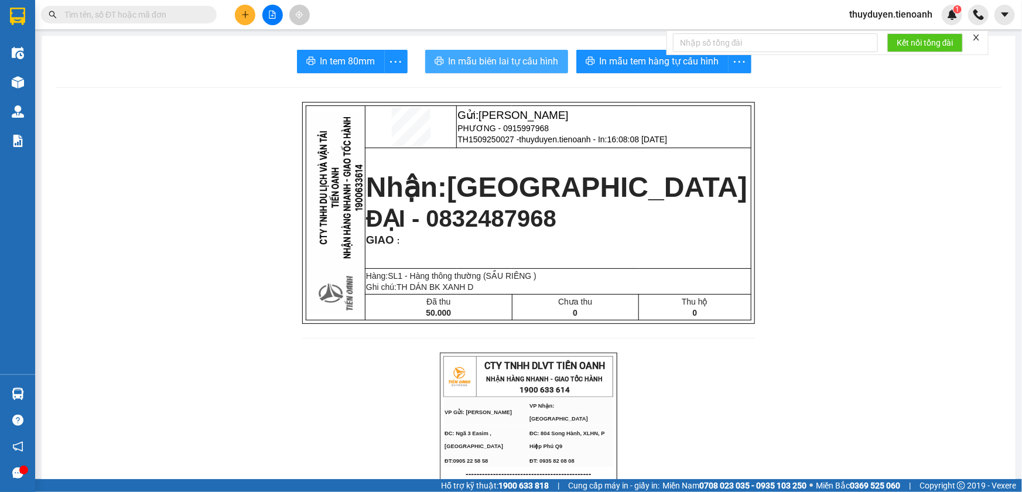
click at [518, 64] on span "In mẫu biên lai tự cấu hình" at bounding box center [504, 61] width 110 height 15
click at [245, 14] on icon "plus" at bounding box center [245, 14] width 6 height 1
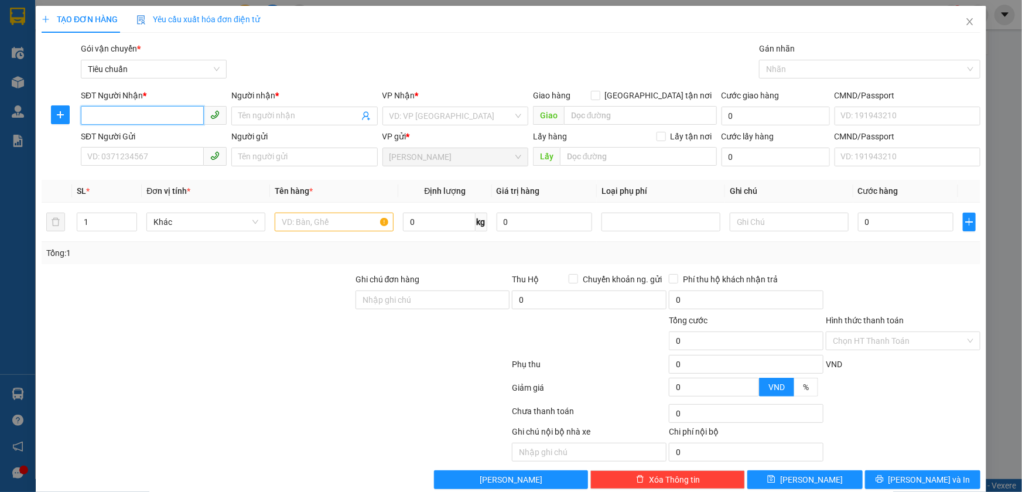
click at [123, 110] on input "SĐT Người Nhận *" at bounding box center [142, 115] width 123 height 19
click at [179, 138] on div "0847470701 - HOÀNG ANH" at bounding box center [153, 139] width 132 height 13
type input "0847470701"
type input "[PERSON_NAME]"
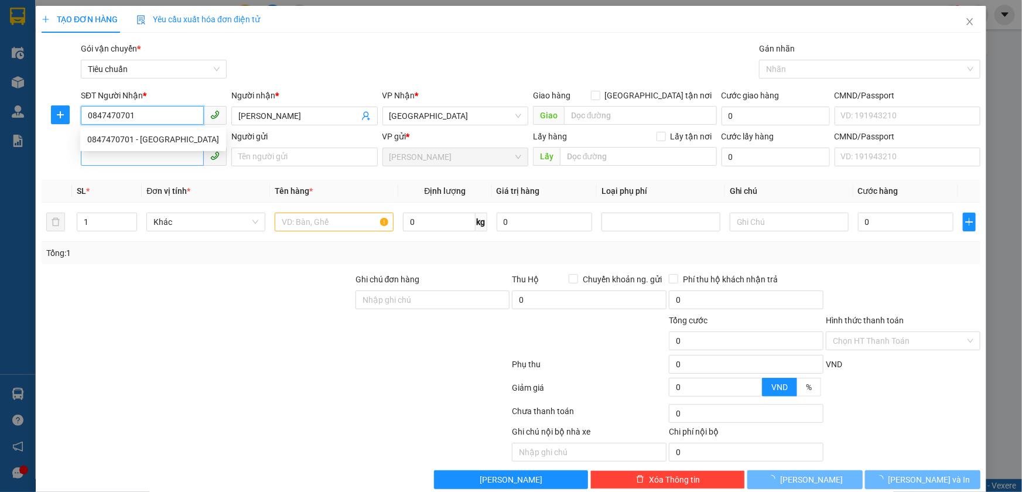
type input "70.000"
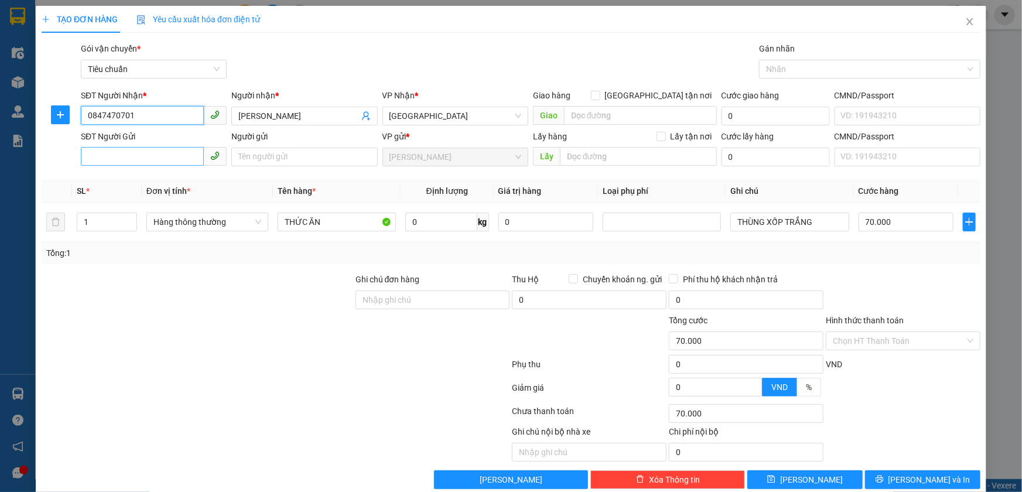
type input "0847470701"
click at [179, 158] on input "SĐT Người Gửi" at bounding box center [142, 156] width 123 height 19
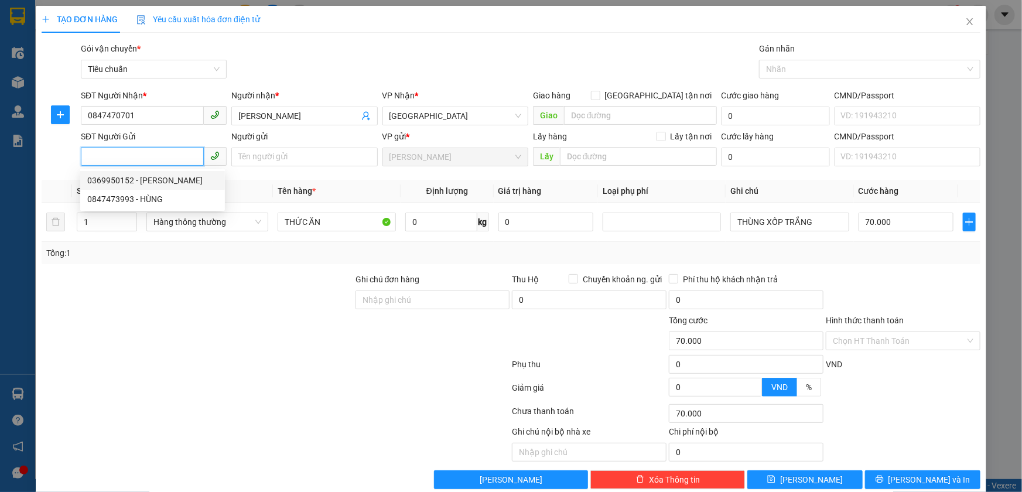
click at [164, 181] on div "0369950152 - C VÂN" at bounding box center [152, 180] width 131 height 13
type input "0369950152"
type input "[PERSON_NAME]"
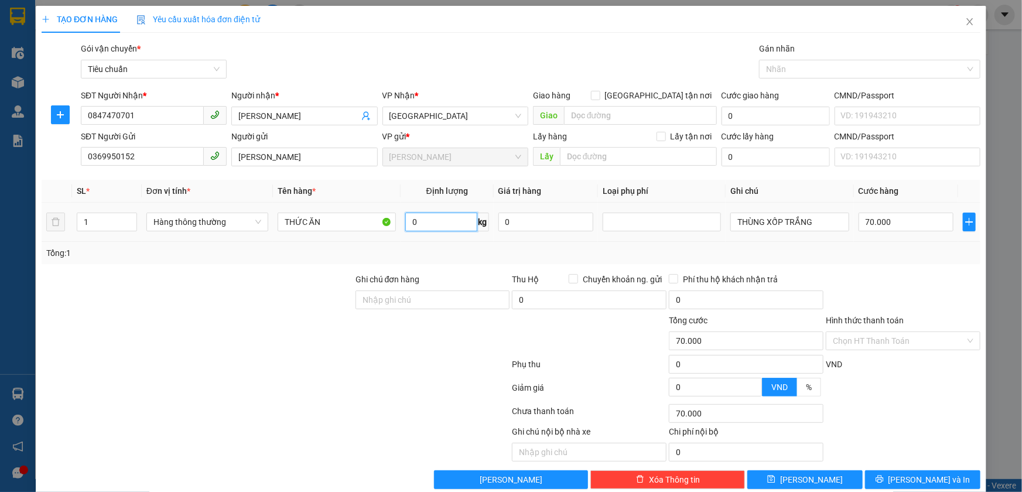
click at [432, 221] on input "0" at bounding box center [441, 222] width 72 height 19
type input "12"
click at [910, 248] on div "Tổng: 1" at bounding box center [510, 253] width 929 height 13
type input "50.000"
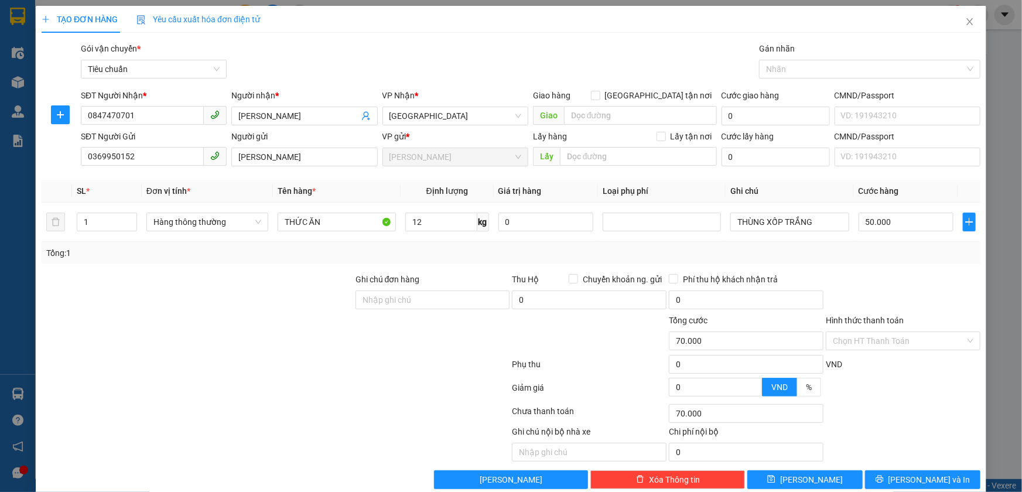
type input "50.000"
click at [892, 340] on input "Hình thức thanh toán" at bounding box center [899, 341] width 132 height 18
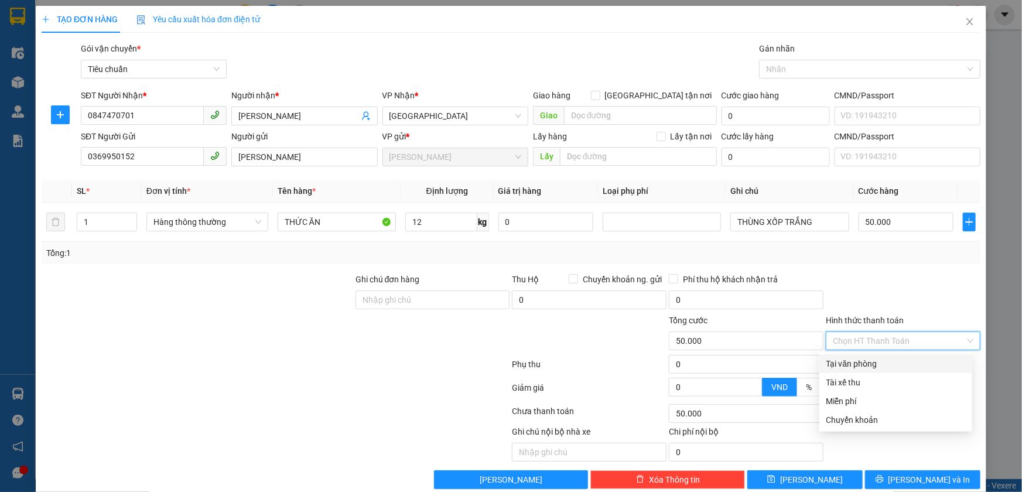
click at [884, 363] on div "Tại văn phòng" at bounding box center [895, 363] width 139 height 13
type input "0"
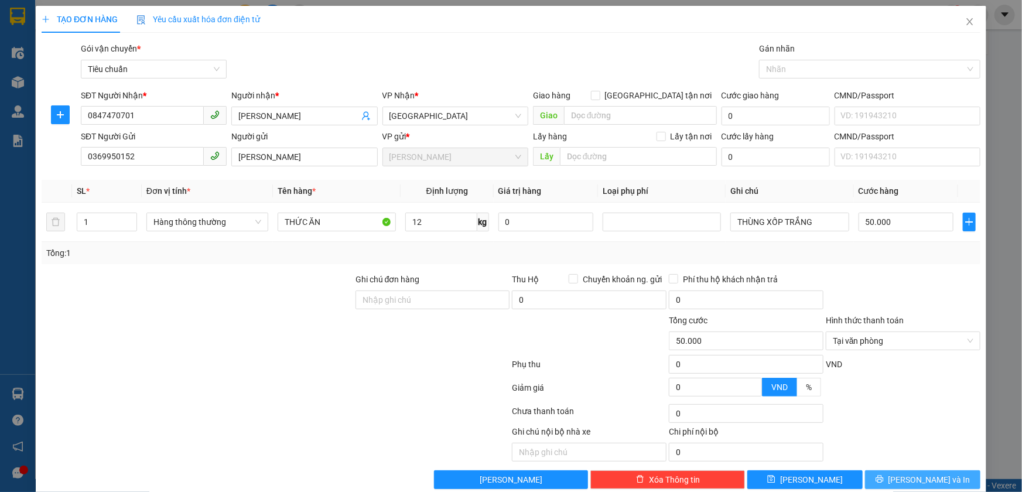
click at [883, 477] on button "[PERSON_NAME] và In" at bounding box center [922, 479] width 115 height 19
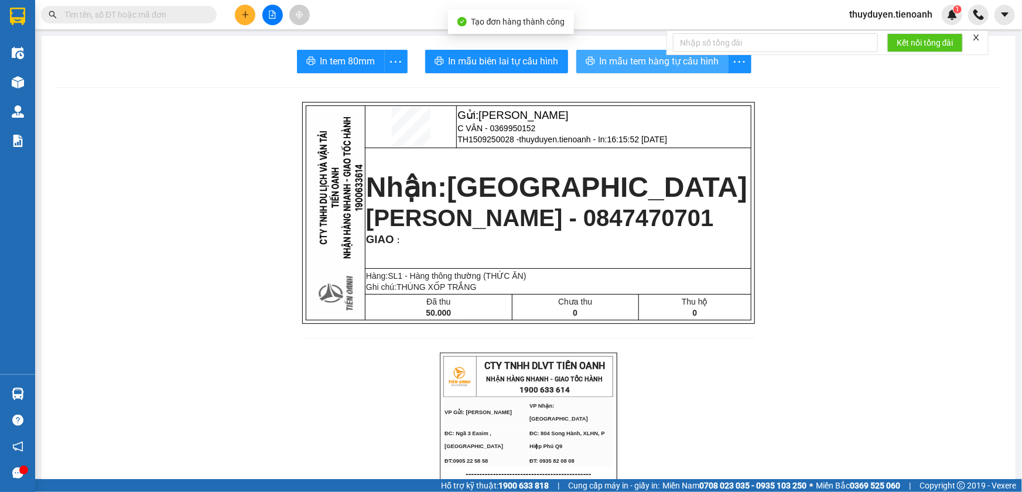
click at [621, 54] on span "In mẫu tem hàng tự cấu hình" at bounding box center [659, 61] width 119 height 15
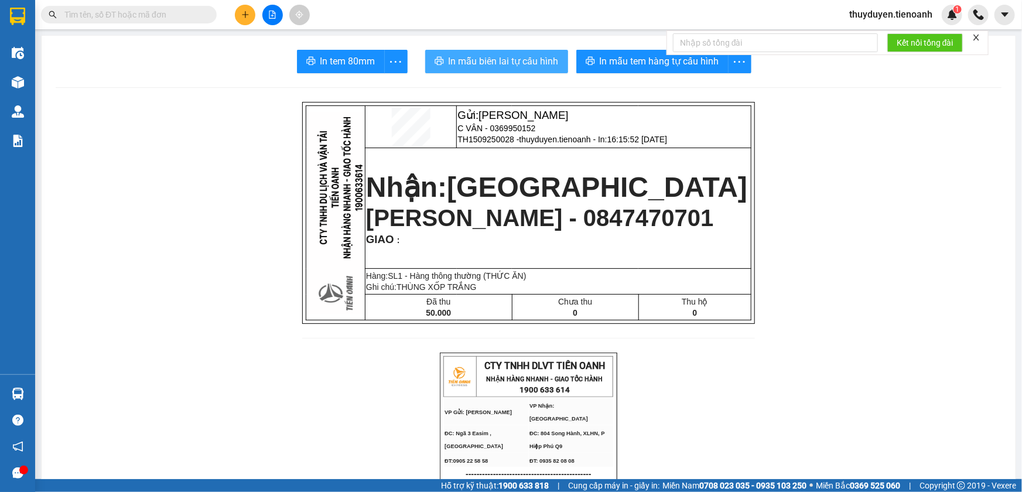
click at [495, 64] on span "In mẫu biên lai tự cấu hình" at bounding box center [504, 61] width 110 height 15
click at [242, 18] on icon "plus" at bounding box center [245, 15] width 8 height 8
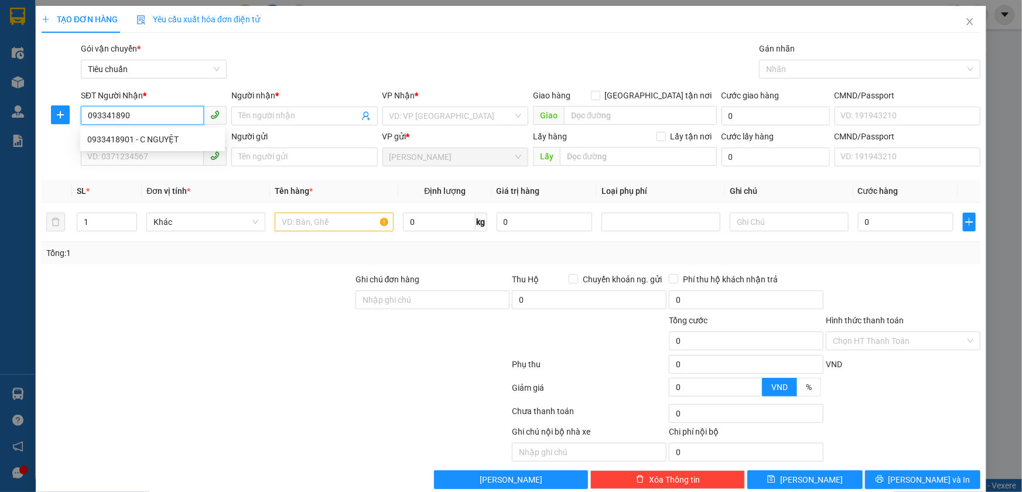
type input "0933418901"
click at [177, 138] on div "0933418901 - C NGUYỆT" at bounding box center [152, 139] width 131 height 13
type input "C NGUYỆT"
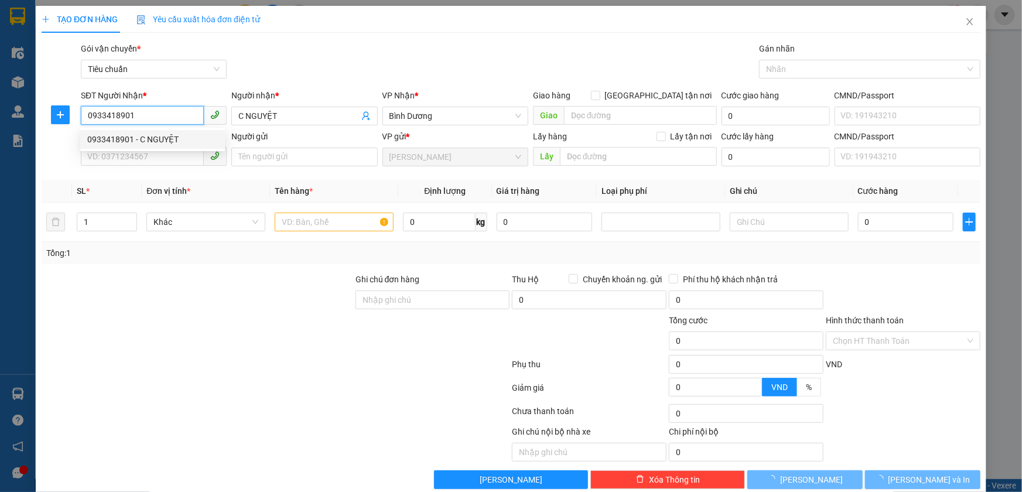
type input "60.000"
type input "0933418901"
click at [175, 147] on input "SĐT Người Gửi" at bounding box center [142, 156] width 123 height 19
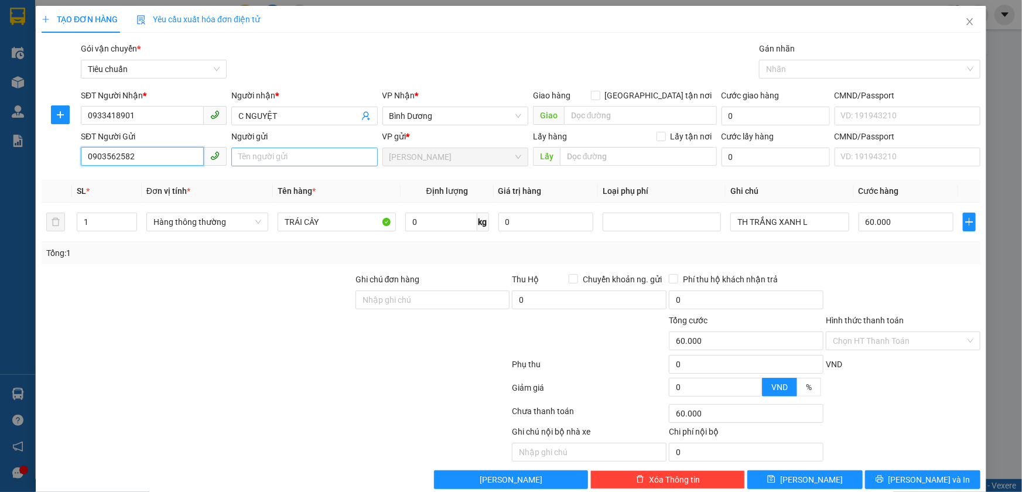
type input "0903562582"
click at [263, 162] on input "Người gửi" at bounding box center [304, 157] width 146 height 19
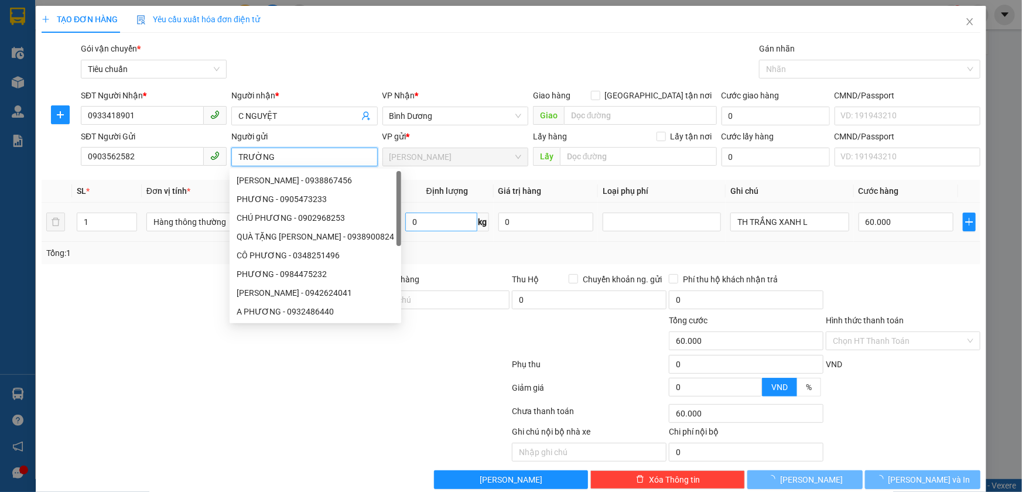
type input "TRƯỜNG"
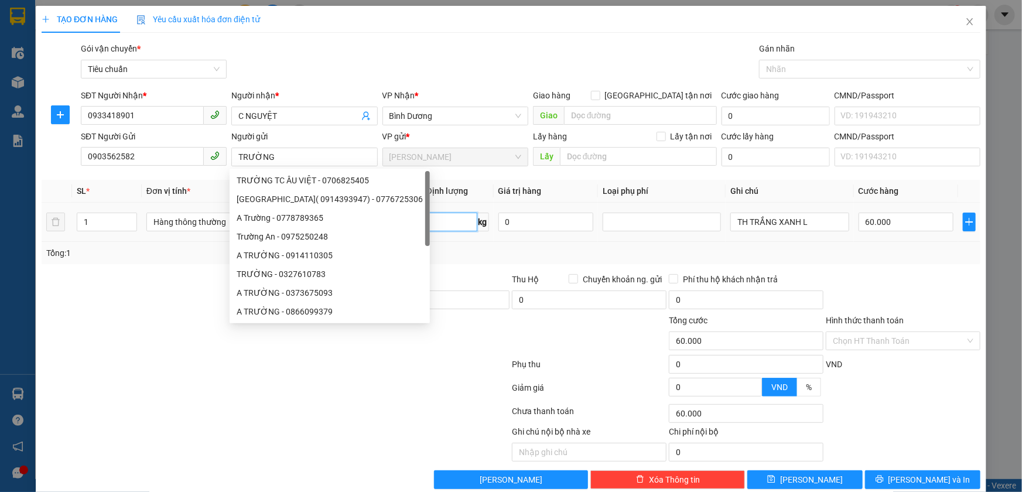
click at [443, 220] on input "0" at bounding box center [441, 222] width 72 height 19
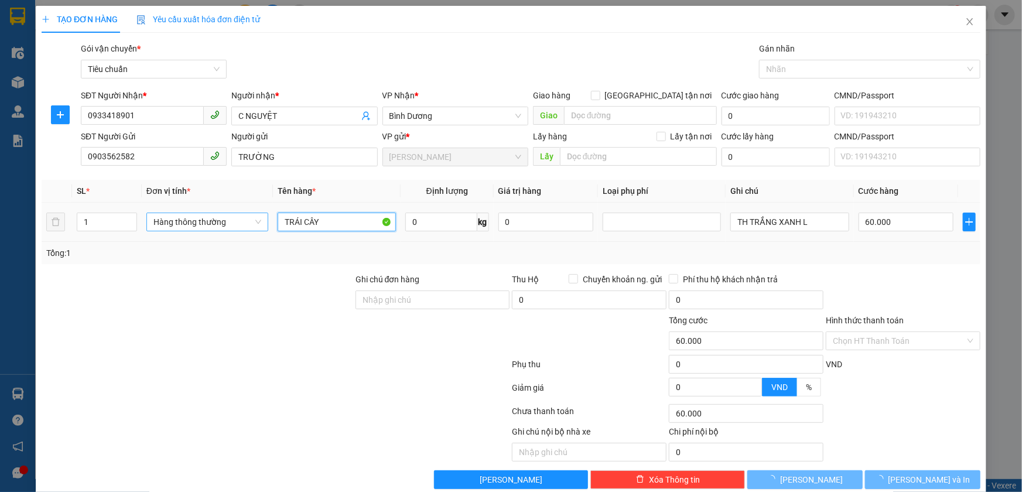
drag, startPoint x: 336, startPoint y: 224, endPoint x: 215, endPoint y: 224, distance: 120.6
click at [215, 224] on tr "1 Hàng thông thường TRÁI CÂY 0 kg 0 TH TRẮNG XANH L 60.000" at bounding box center [511, 222] width 939 height 39
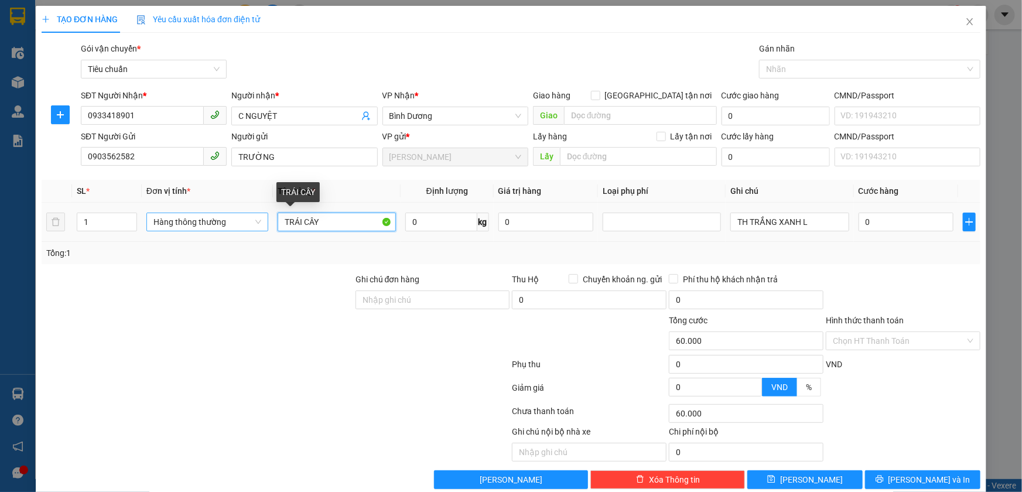
type input "0"
type input "NỒI - ĐÃ TƯ VẤN CSVC"
click at [451, 213] on input "0" at bounding box center [441, 222] width 72 height 19
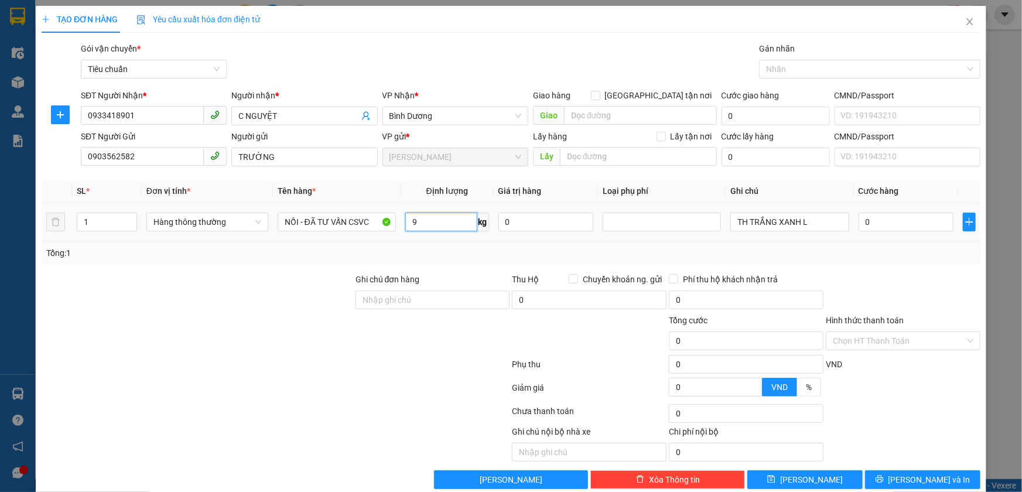
type input "9"
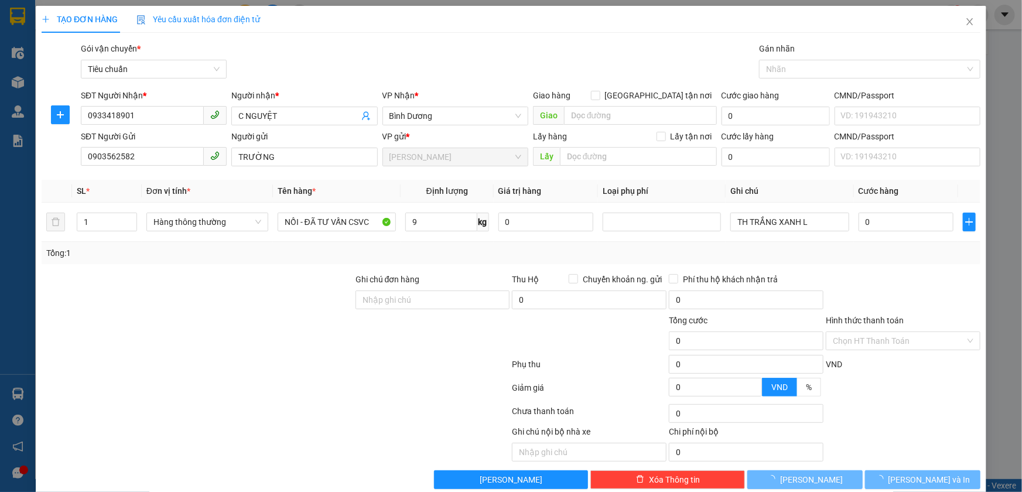
click at [447, 259] on div "Tổng: 1" at bounding box center [511, 253] width 939 height 22
type input "40.000"
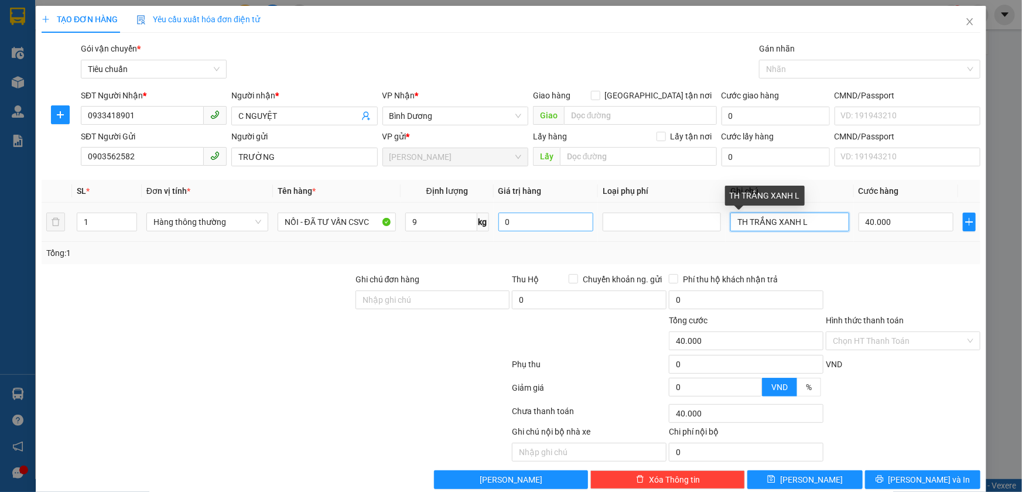
drag, startPoint x: 820, startPoint y: 222, endPoint x: 502, endPoint y: 219, distance: 317.4
click at [502, 219] on tr "1 Hàng thông thường NỒI - ĐÃ TƯ VẤN CSVC 9 kg 0 TH TRẮNG XANH L 40.000" at bounding box center [511, 222] width 939 height 39
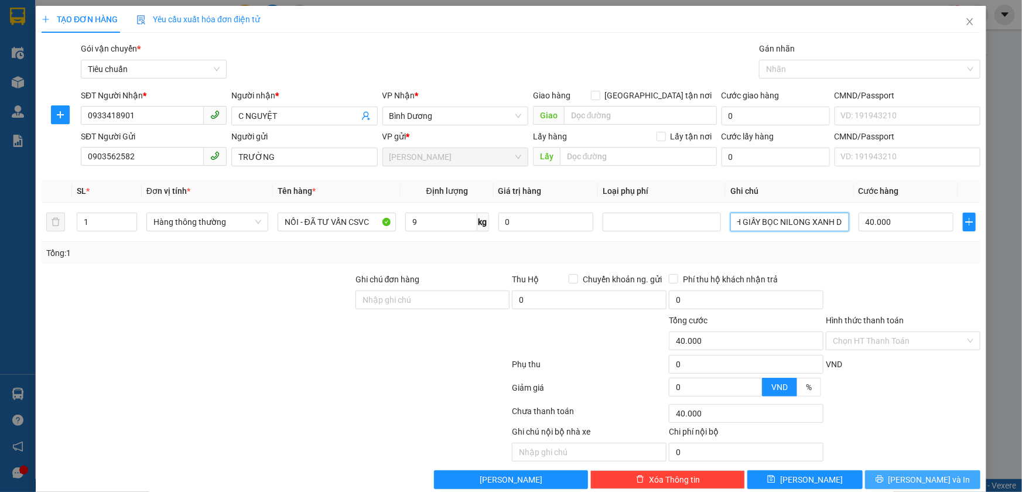
type input "TH GIẤY BỌC NILONG XANH D"
click at [881, 477] on button "[PERSON_NAME] và In" at bounding box center [922, 479] width 115 height 19
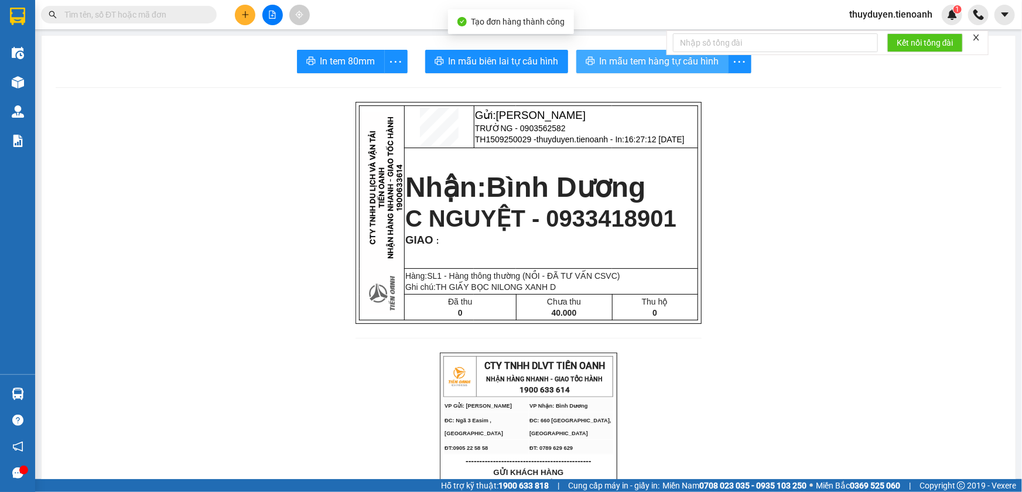
click at [626, 61] on span "In mẫu tem hàng tự cấu hình" at bounding box center [659, 61] width 119 height 15
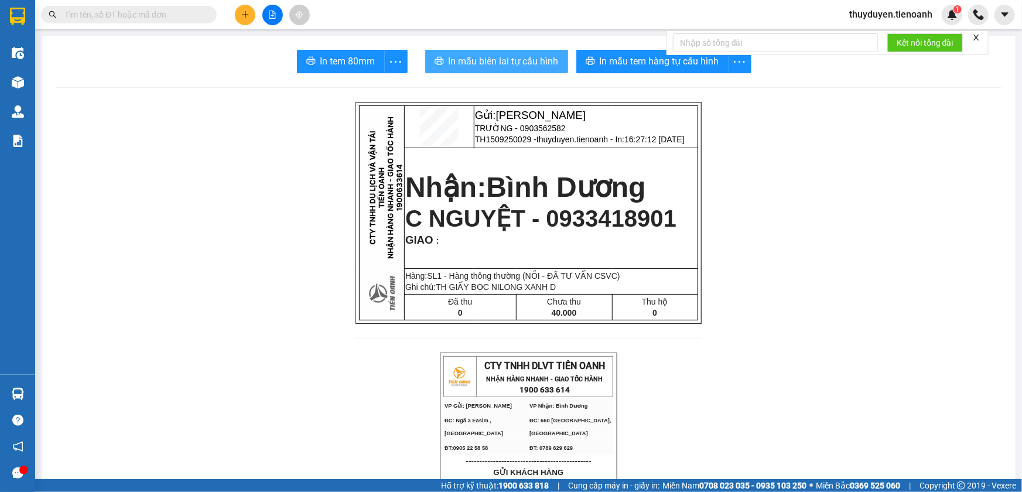
click at [483, 56] on span "In mẫu biên lai tự cấu hình" at bounding box center [504, 61] width 110 height 15
click at [252, 18] on button at bounding box center [245, 15] width 20 height 20
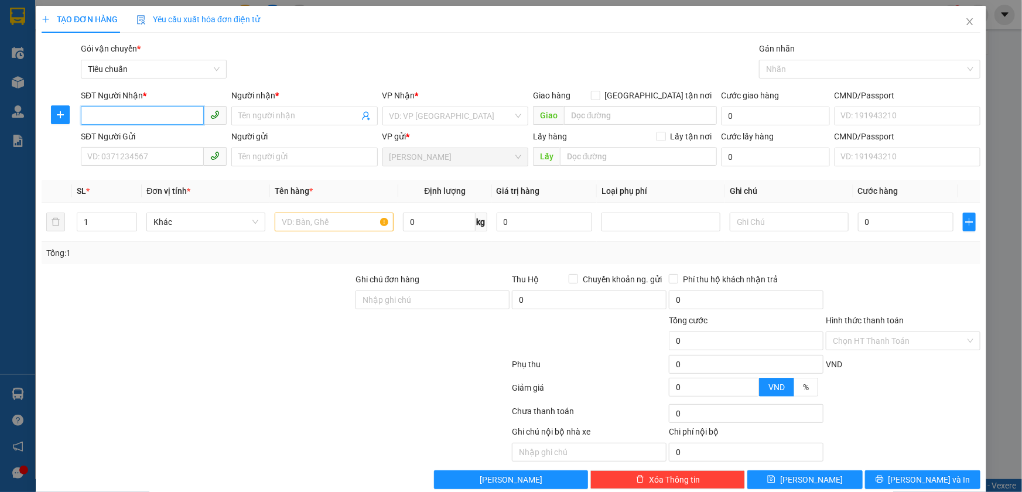
click at [148, 108] on input "SĐT Người Nhận *" at bounding box center [142, 115] width 123 height 19
type input "0376147073"
click at [156, 138] on div "0376147073 - C CẨM TÚ" at bounding box center [152, 139] width 131 height 13
type input "C CẨM TÚ"
type input "241708969"
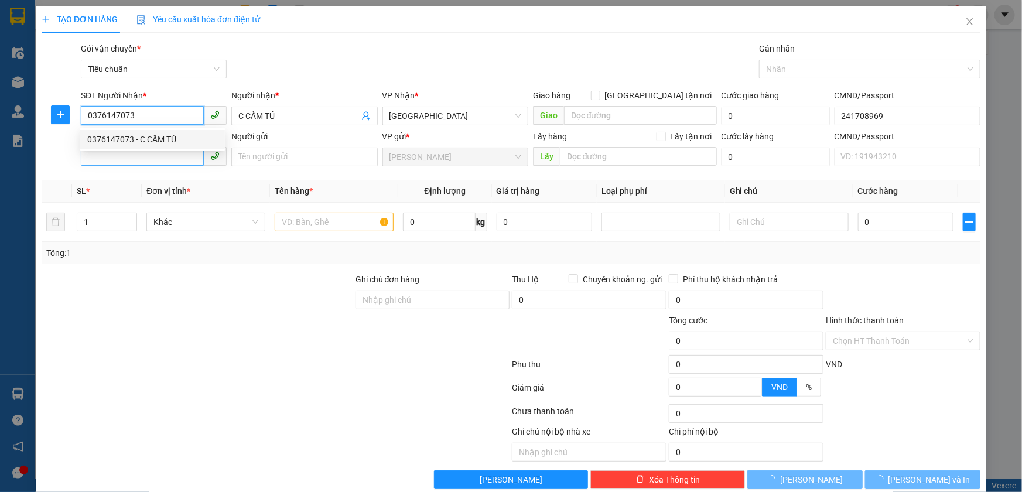
type input "200.000"
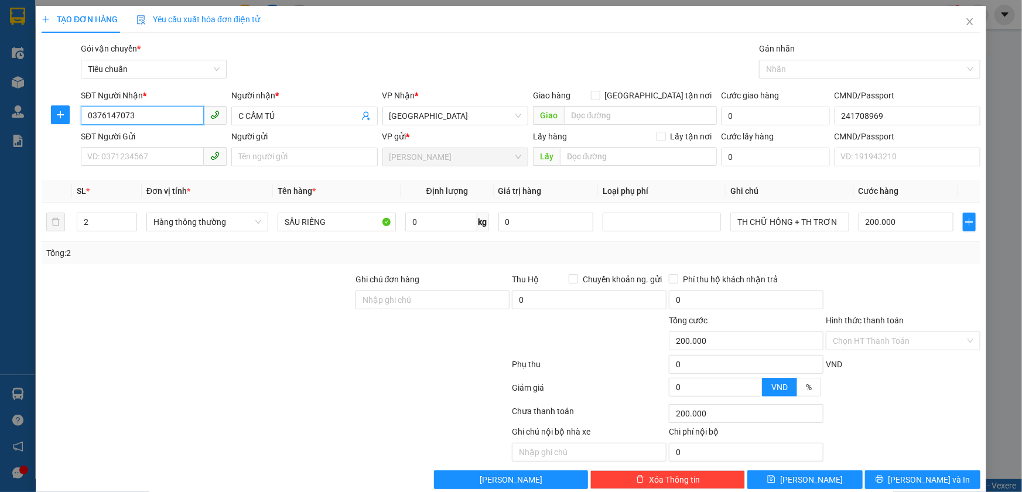
click at [157, 165] on span at bounding box center [154, 157] width 146 height 19
type input "0376147073"
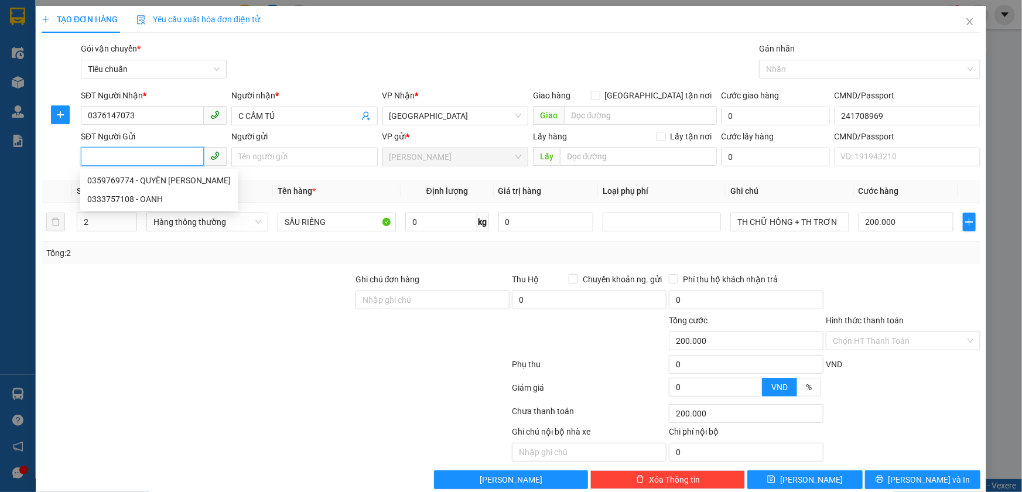
click at [155, 153] on input "SĐT Người Gửi" at bounding box center [142, 156] width 123 height 19
click at [157, 196] on div "0333757108 - OANH" at bounding box center [158, 199] width 143 height 13
type input "0333757108"
type input "OANH"
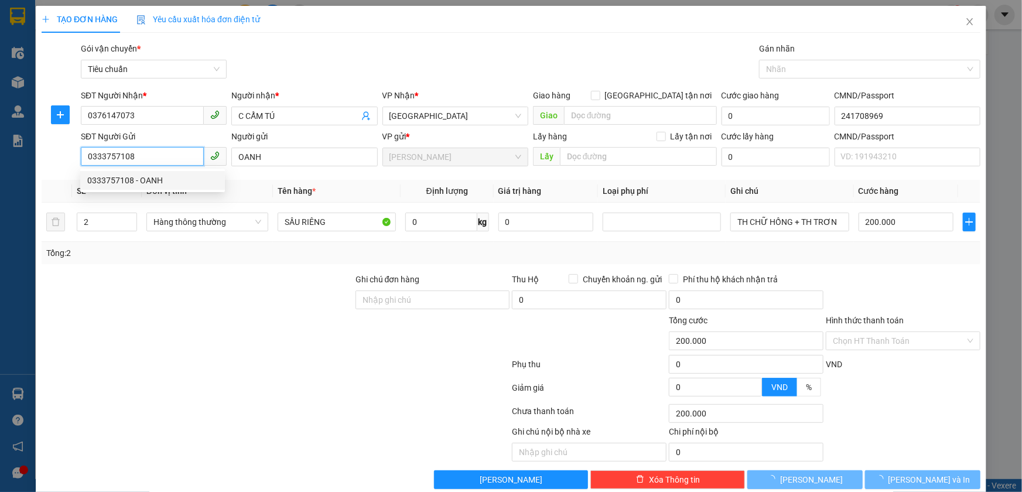
type input "450.000"
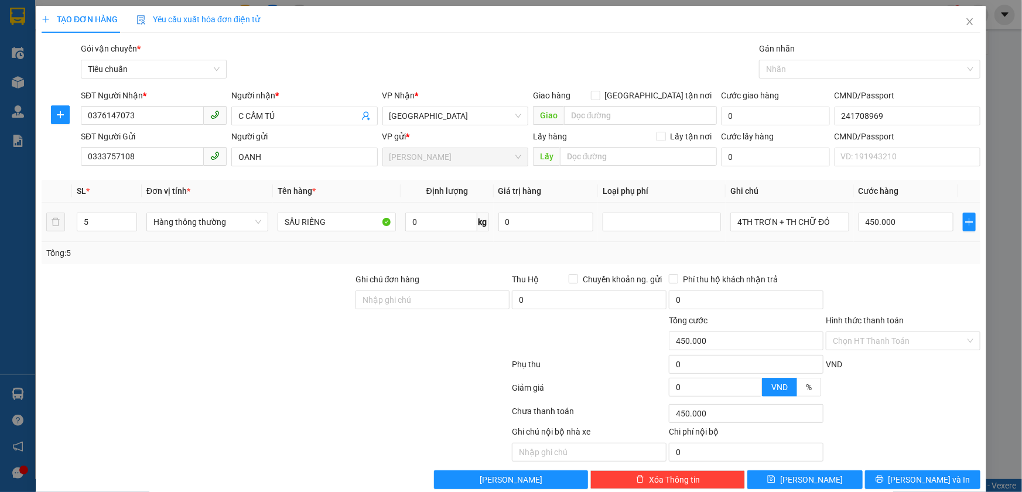
drag, startPoint x: 108, startPoint y: 223, endPoint x: 18, endPoint y: 217, distance: 90.4
click at [24, 220] on div "TẠO ĐƠN HÀNG Yêu cầu xuất hóa đơn điện tử Transit Pickup Surcharge Ids Transit …" at bounding box center [511, 246] width 1022 height 492
type input "3"
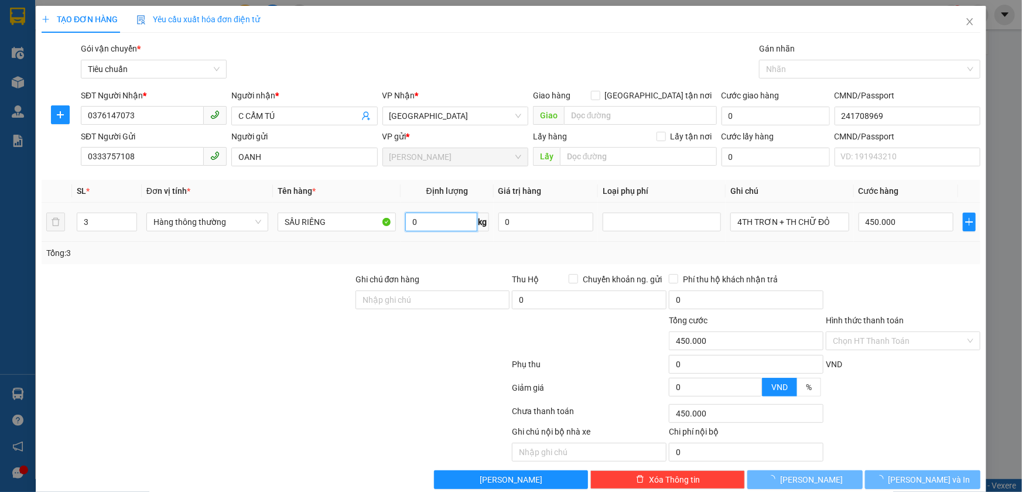
click at [454, 225] on input "0" at bounding box center [441, 222] width 72 height 19
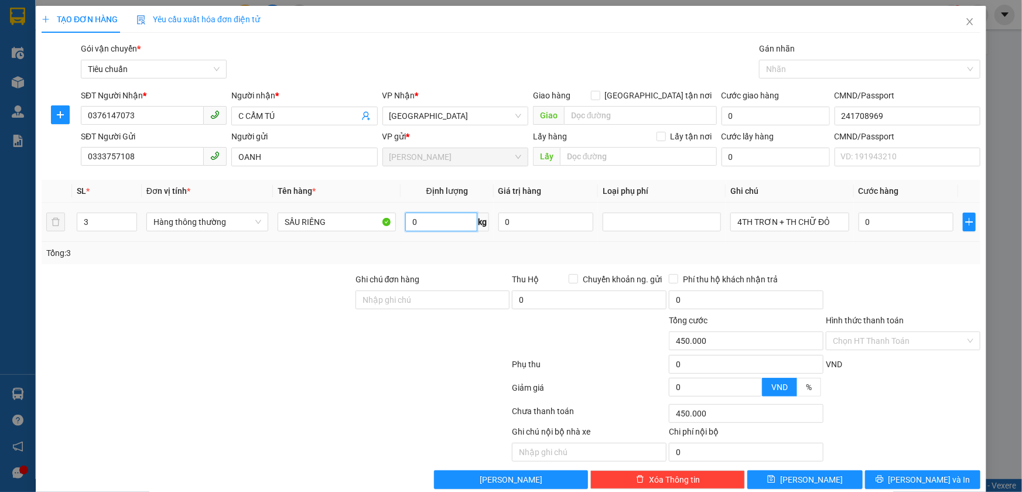
type input "0"
type input "36"
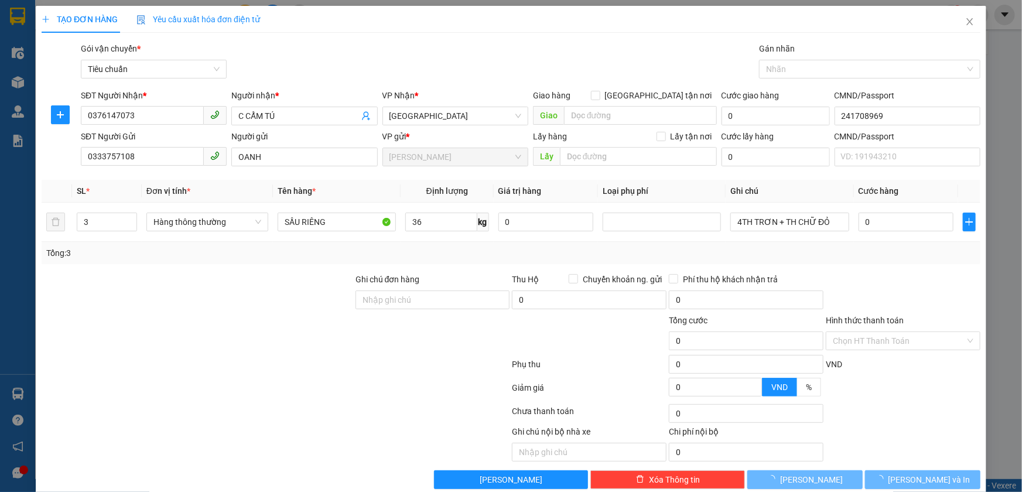
click at [454, 253] on div "Tổng: 3" at bounding box center [510, 253] width 929 height 13
type input "80.000"
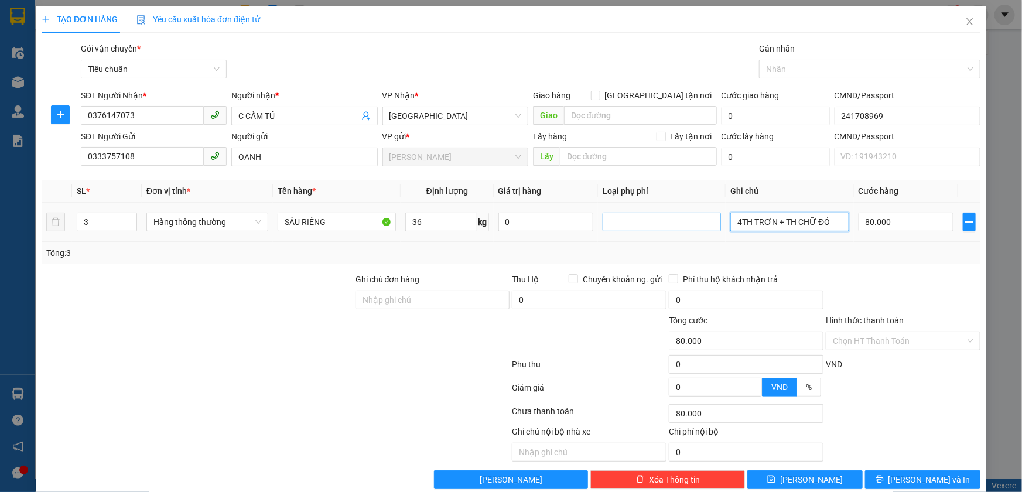
drag, startPoint x: 816, startPoint y: 223, endPoint x: 665, endPoint y: 224, distance: 150.5
click at [665, 224] on tr "3 Hàng thông thường SẦU RIÊNG 36 kg 0 4TH TRƠN + TH CHỮ ĐỎ 80.000" at bounding box center [511, 222] width 939 height 39
type input "2TH CHỮ CAM + TH CHỮ ĐỎ ĐEN"
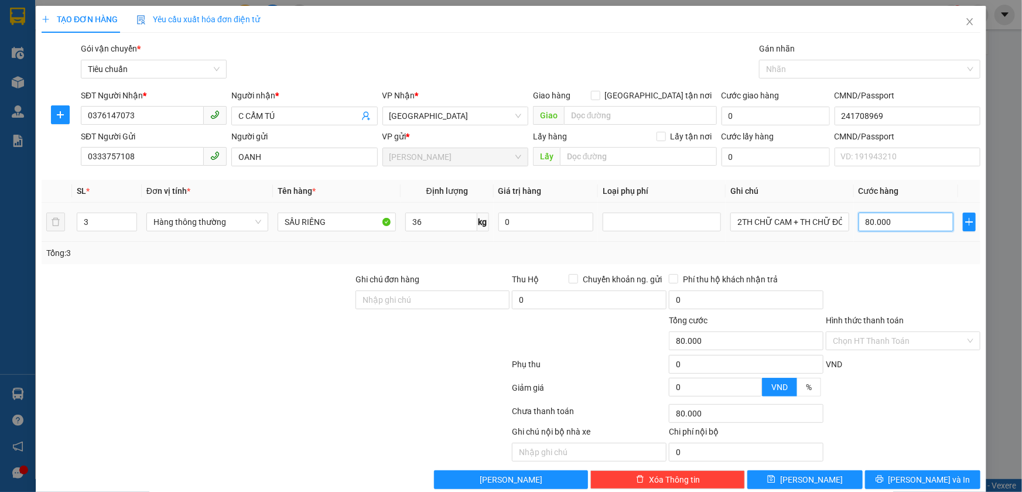
click at [902, 217] on input "80.000" at bounding box center [905, 222] width 95 height 19
type input "2"
type input "24"
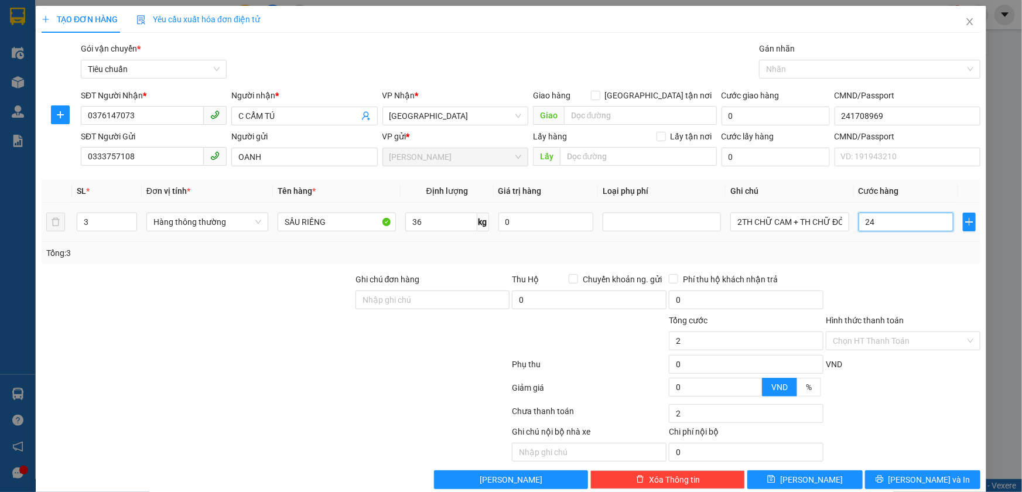
type input "24"
type input "240"
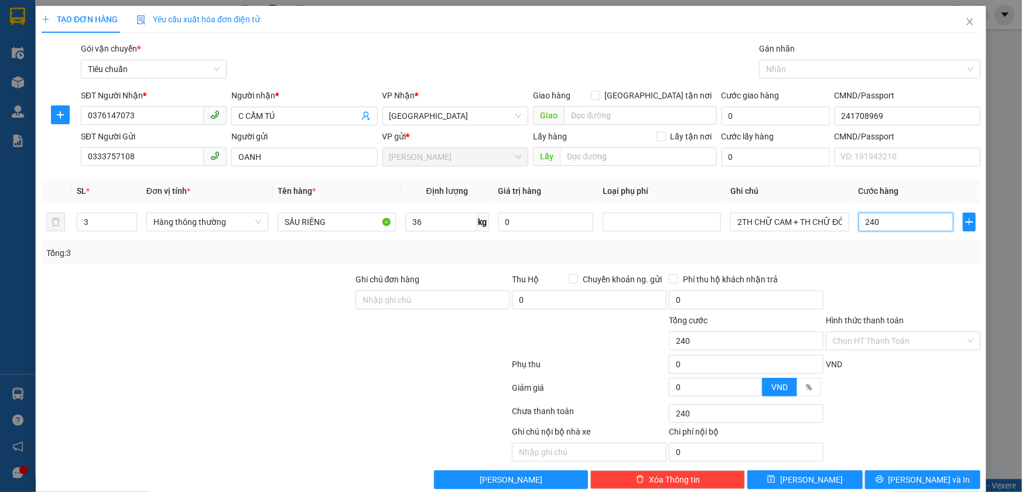
type input "240"
type input "240.000"
click at [904, 257] on div "Tổng: 3" at bounding box center [510, 253] width 929 height 13
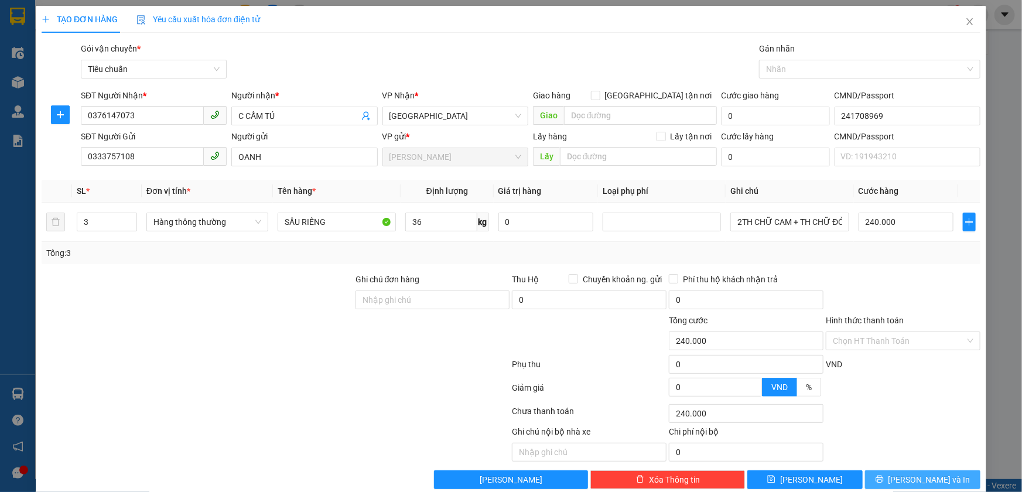
click at [889, 474] on button "[PERSON_NAME] và In" at bounding box center [922, 479] width 115 height 19
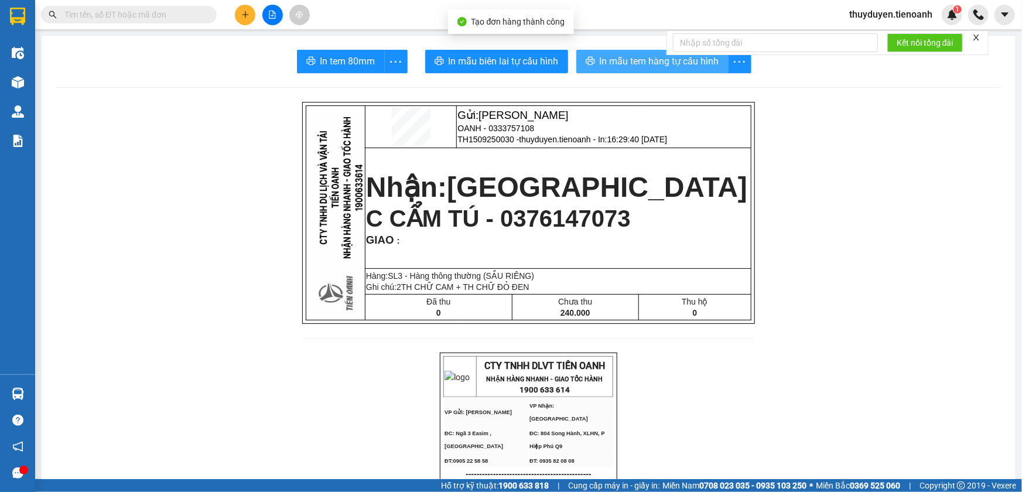
click at [613, 55] on span "In mẫu tem hàng tự cấu hình" at bounding box center [659, 61] width 119 height 15
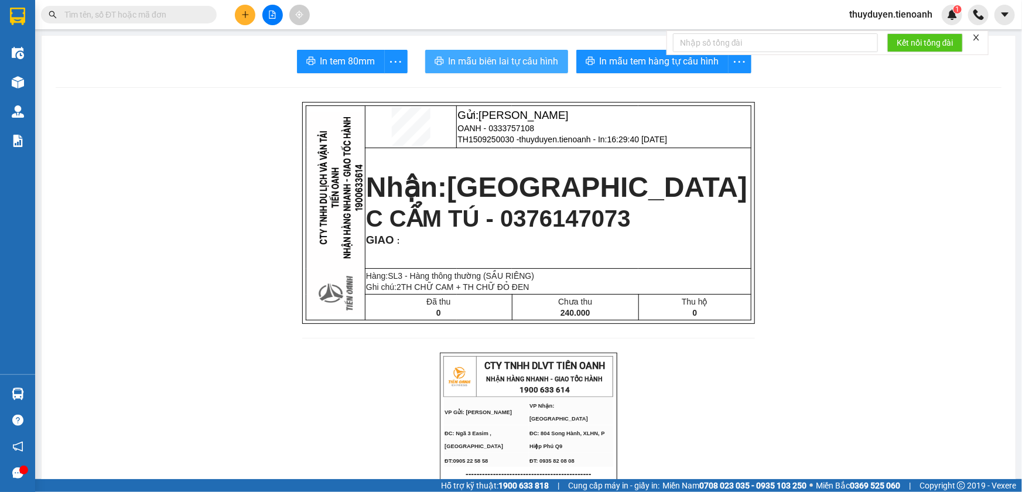
click at [483, 69] on button "In mẫu biên lai tự cấu hình" at bounding box center [496, 61] width 143 height 23
click at [206, 17] on span at bounding box center [208, 14] width 7 height 13
click at [185, 13] on input "text" at bounding box center [133, 14] width 138 height 13
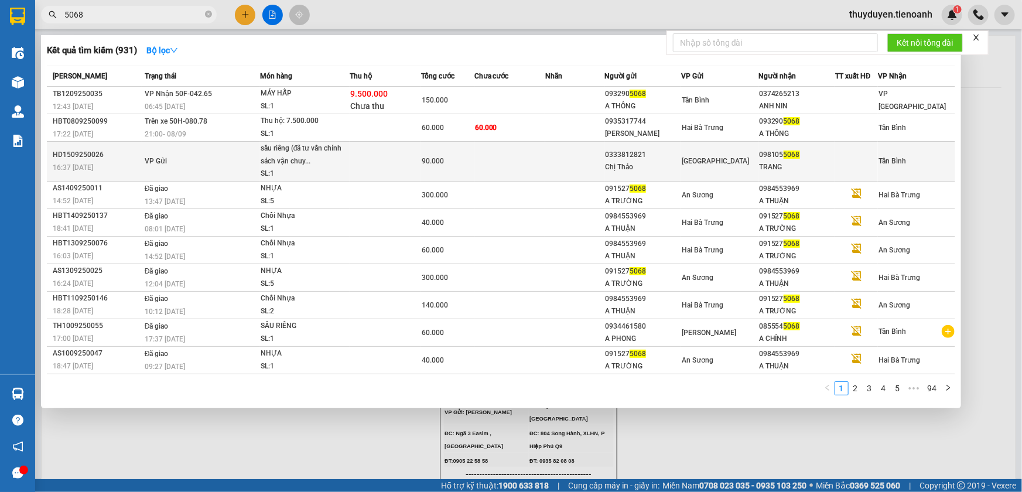
type input "5068"
click at [581, 153] on td at bounding box center [574, 162] width 59 height 40
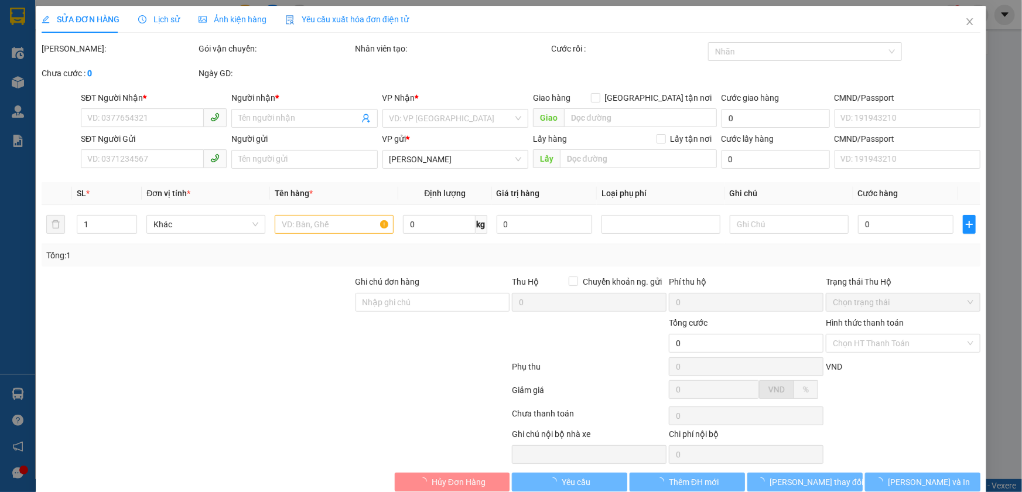
type input "0981055068"
type input "TRANG"
type input "0333812821"
type input "Chị Thảo"
type input "066175001612"
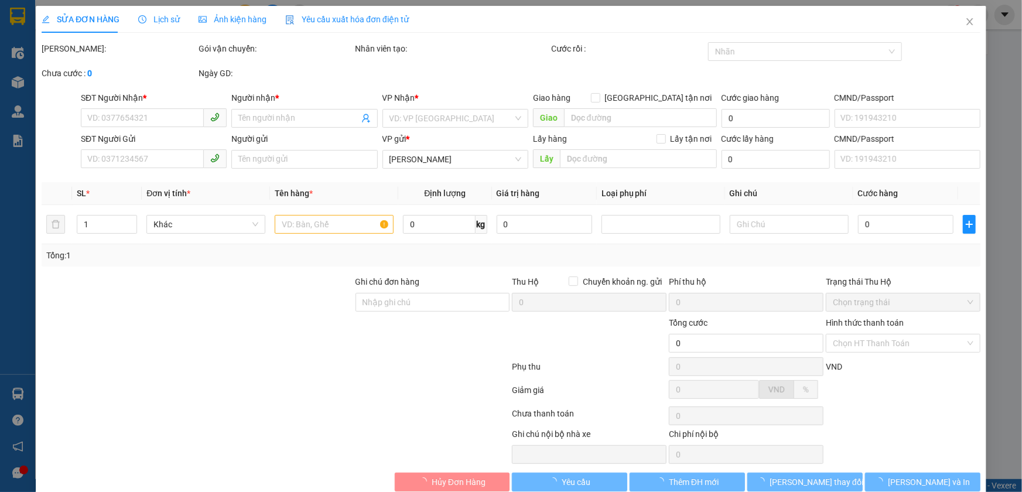
type input "90.000"
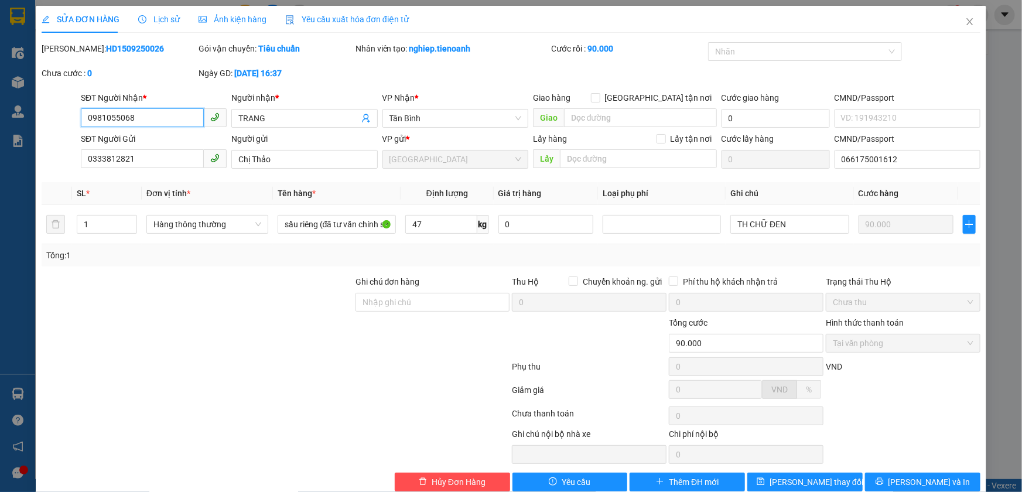
scroll to position [21, 0]
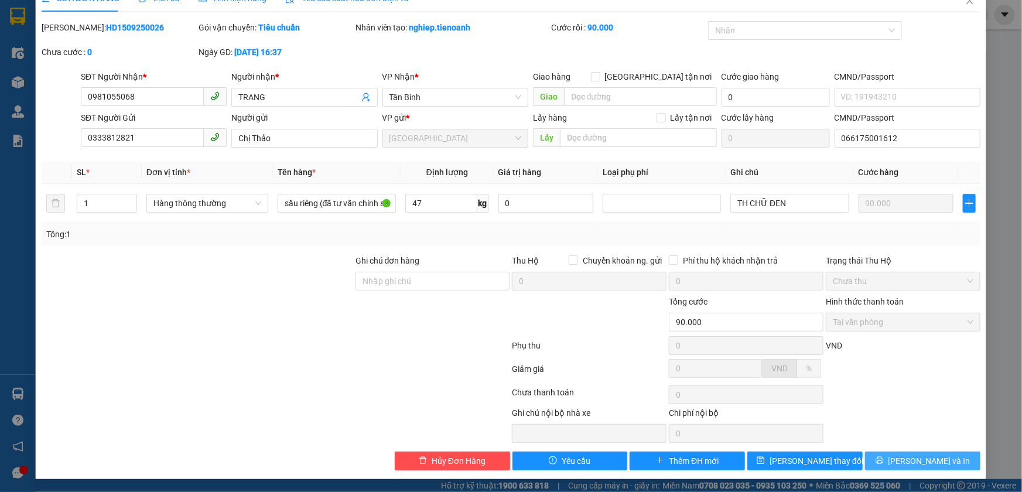
click at [882, 459] on button "[PERSON_NAME] và In" at bounding box center [922, 460] width 115 height 19
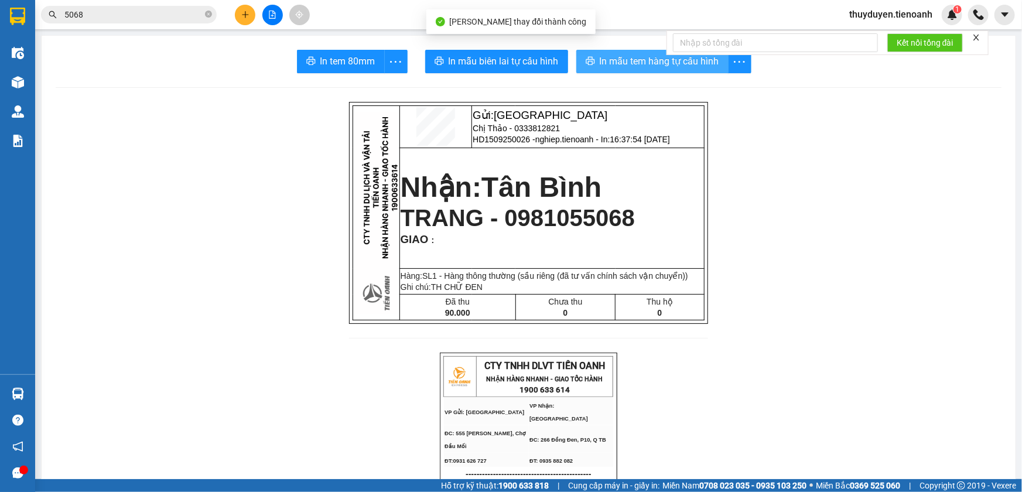
click at [642, 61] on span "In mẫu tem hàng tự cấu hình" at bounding box center [659, 61] width 119 height 15
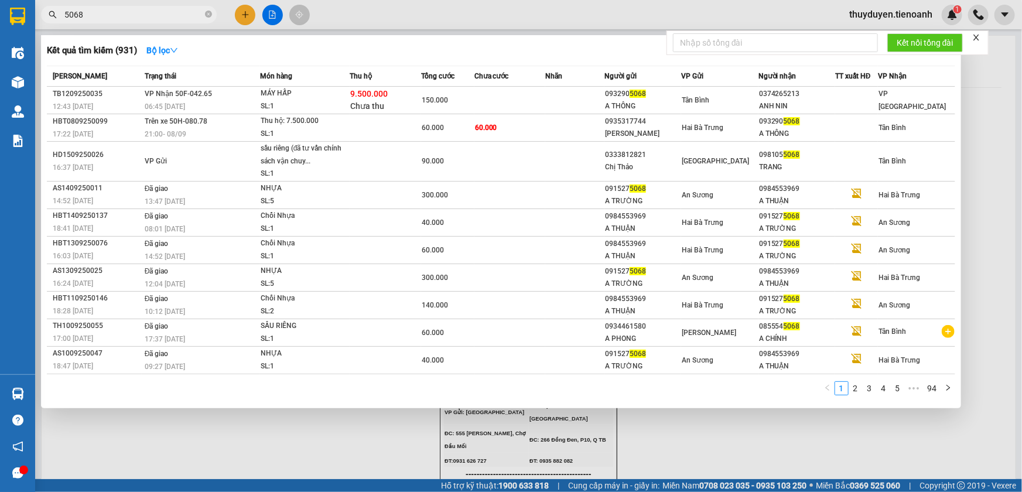
click at [123, 12] on input "5068" at bounding box center [133, 14] width 138 height 13
drag, startPoint x: 117, startPoint y: 15, endPoint x: 44, endPoint y: 32, distance: 75.1
click at [44, 25] on div "Kết quả tìm kiếm ( 931 ) Bộ lọc Mã ĐH Trạng thái Món hàng Thu hộ Tổng cước Chưa…" at bounding box center [114, 15] width 228 height 20
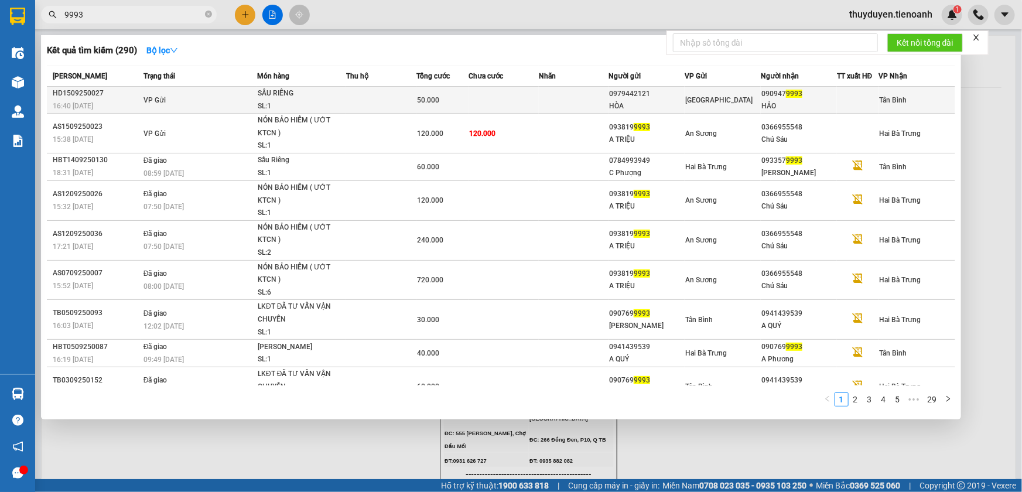
type input "9993"
click at [550, 102] on td at bounding box center [574, 100] width 70 height 27
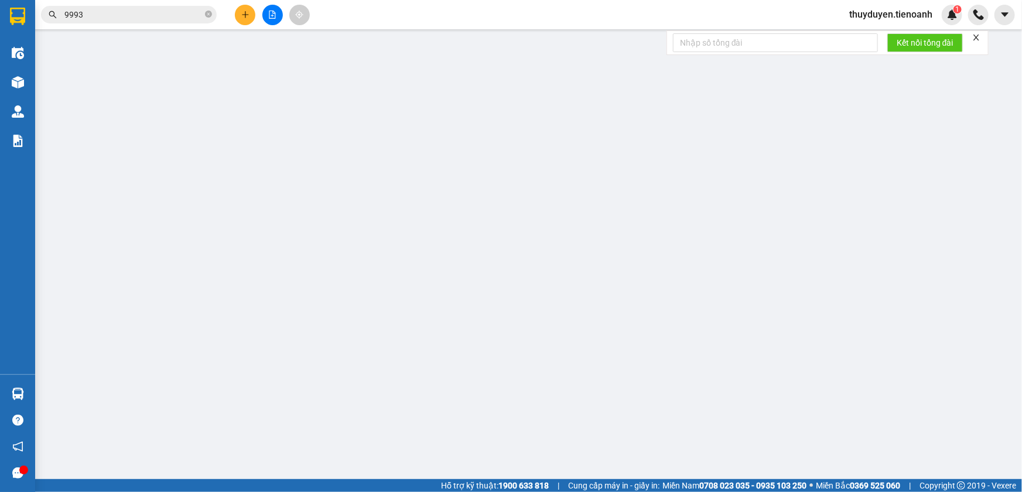
type input "0909479993"
type input "HẢO"
type input "0979442121"
type input "HÒA"
type input "50.000"
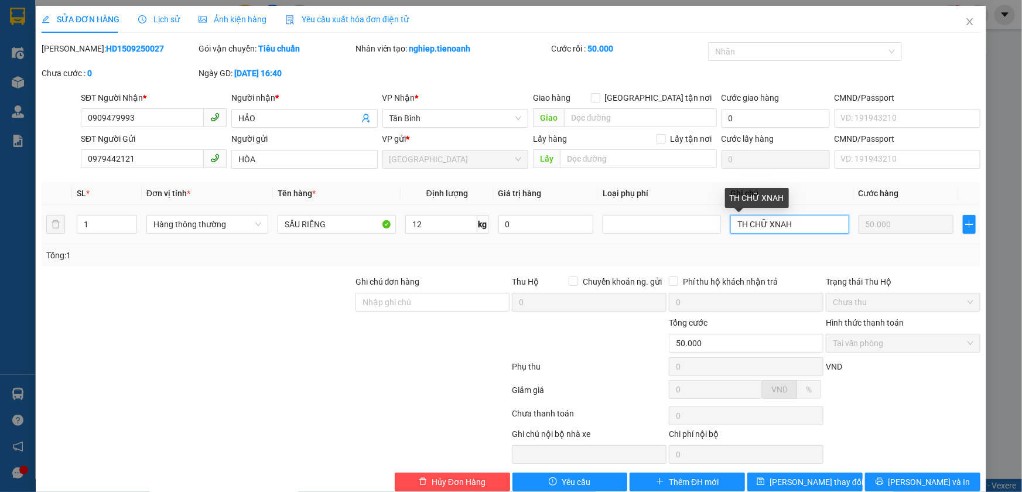
click at [791, 228] on input "TH CHỮ XNAH" at bounding box center [789, 224] width 118 height 19
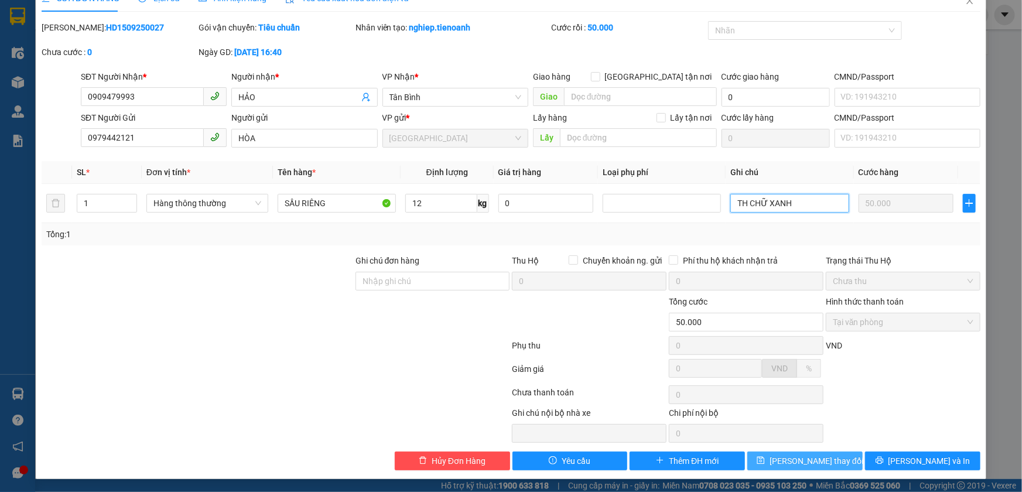
type input "TH CHỮ XANH"
click at [804, 462] on span "[PERSON_NAME] thay đổi" at bounding box center [816, 460] width 94 height 13
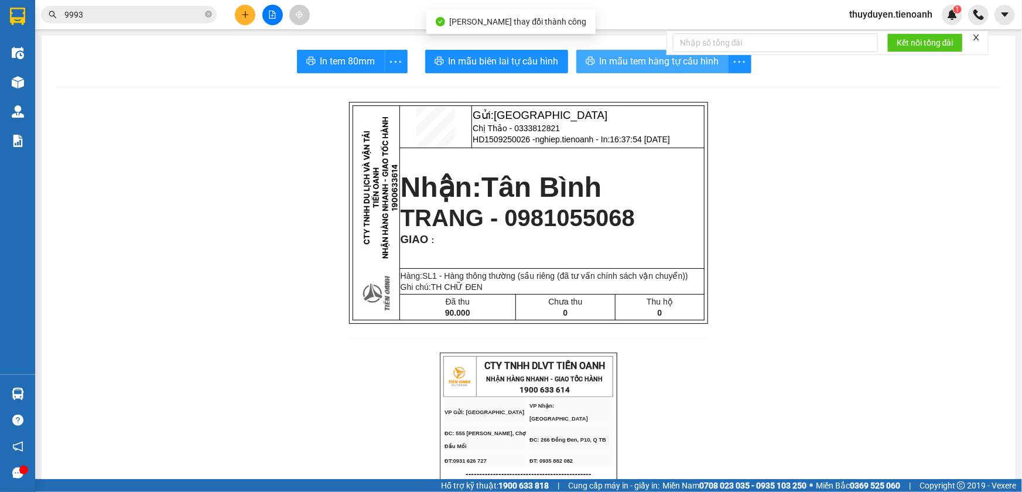
click at [627, 66] on span "In mẫu tem hàng tự cấu hình" at bounding box center [659, 61] width 119 height 15
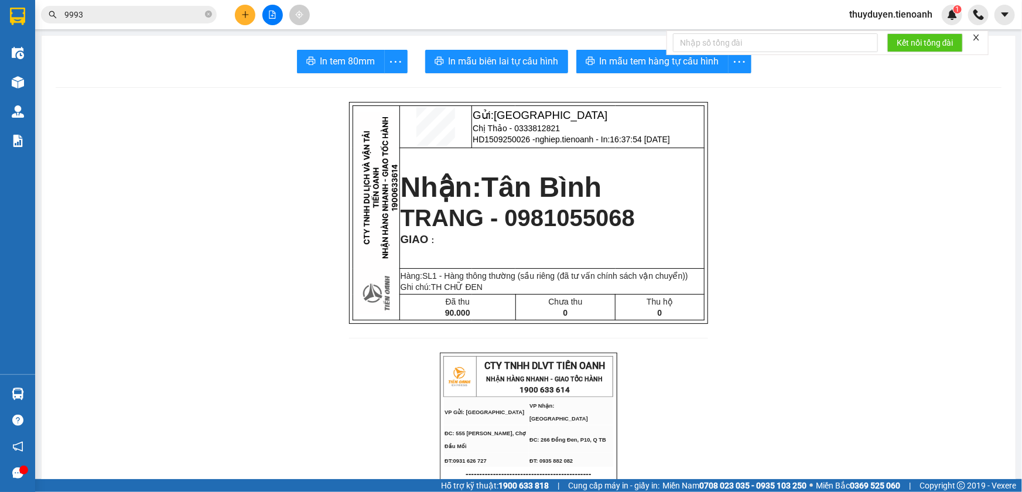
scroll to position [21, 0]
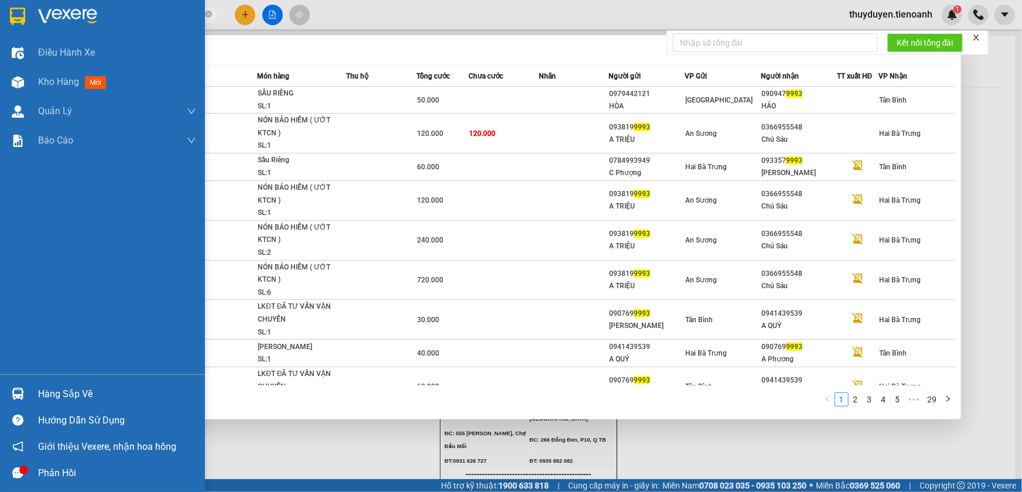
drag, startPoint x: 118, startPoint y: 13, endPoint x: 25, endPoint y: 9, distance: 92.6
click at [25, 9] on section "Kết quả tìm kiếm ( 290 ) Bộ lọc Mã ĐH Trạng thái Món hàng Thu hộ Tổng cước Chưa…" at bounding box center [511, 246] width 1022 height 492
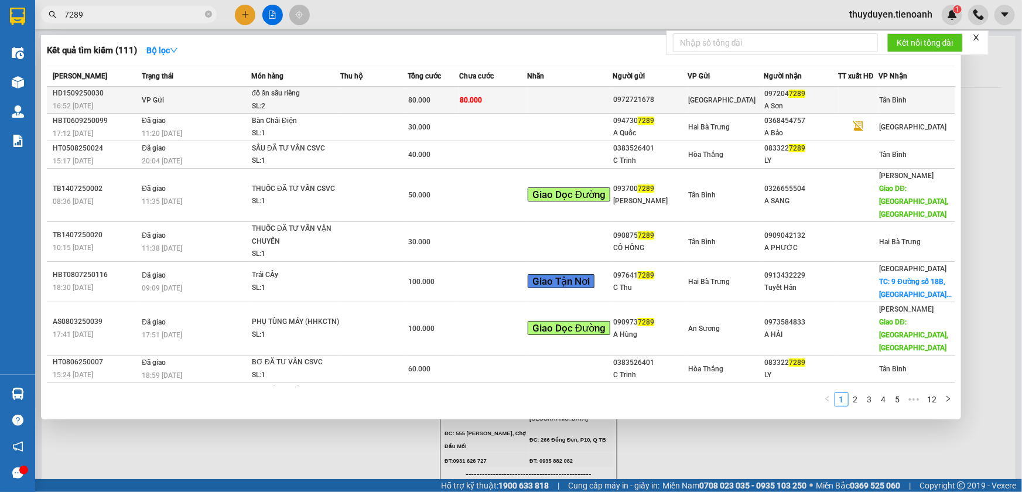
type input "7289"
click at [566, 102] on td at bounding box center [569, 100] width 85 height 27
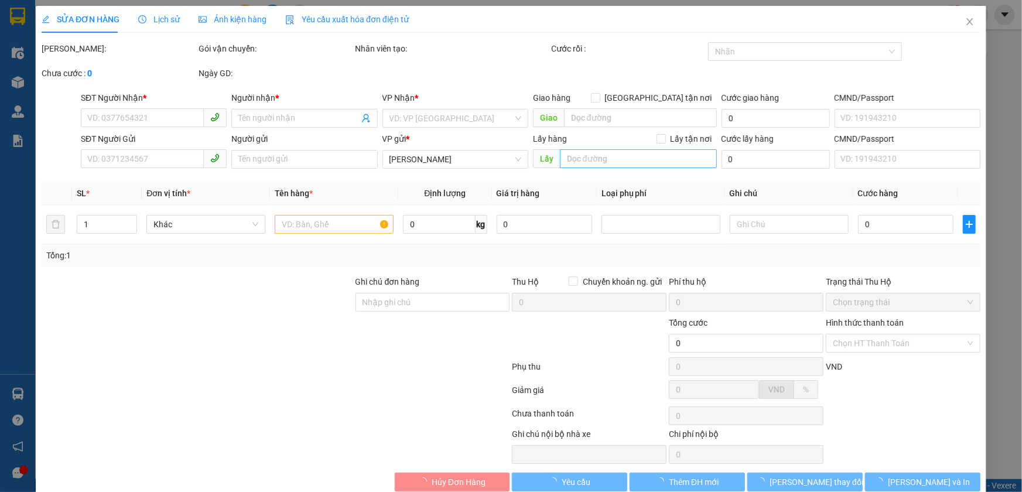
type input "0972047289"
type input "A Sơn"
type input "0972721678"
type input "80.000"
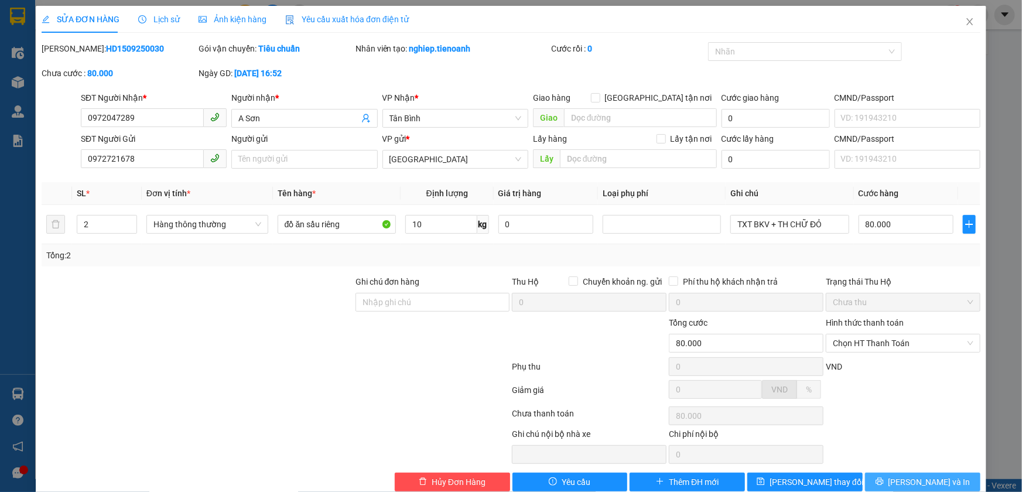
click at [927, 480] on span "[PERSON_NAME] và In" at bounding box center [929, 482] width 82 height 13
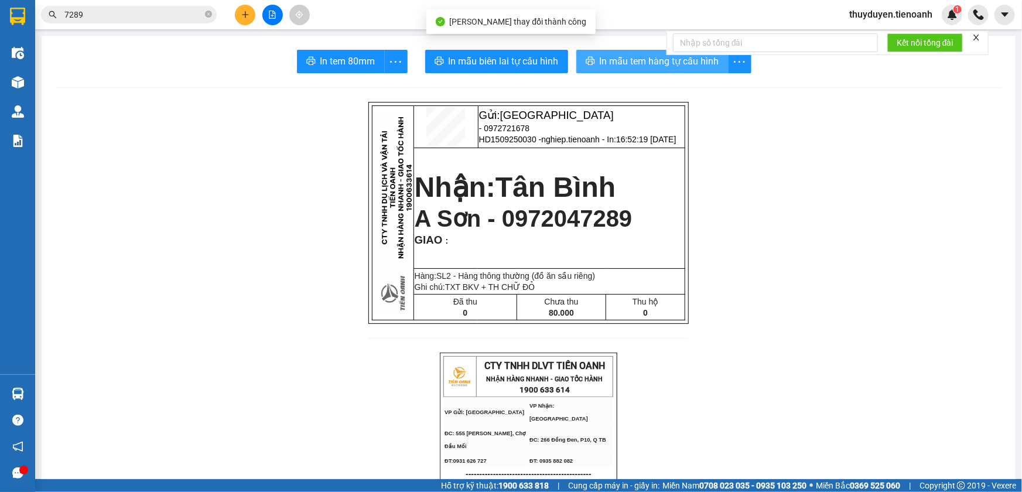
click at [630, 58] on span "In mẫu tem hàng tự cấu hình" at bounding box center [659, 61] width 119 height 15
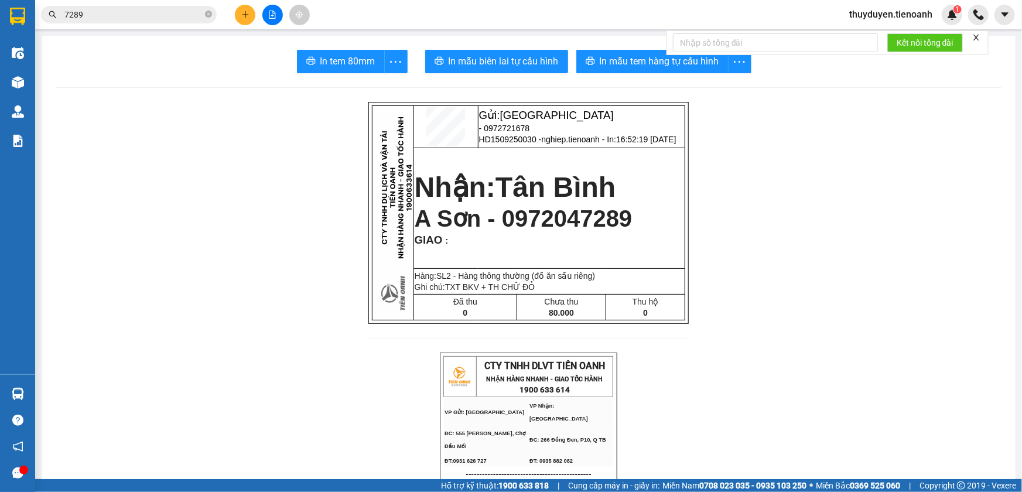
click at [107, 13] on input "7289" at bounding box center [133, 14] width 138 height 13
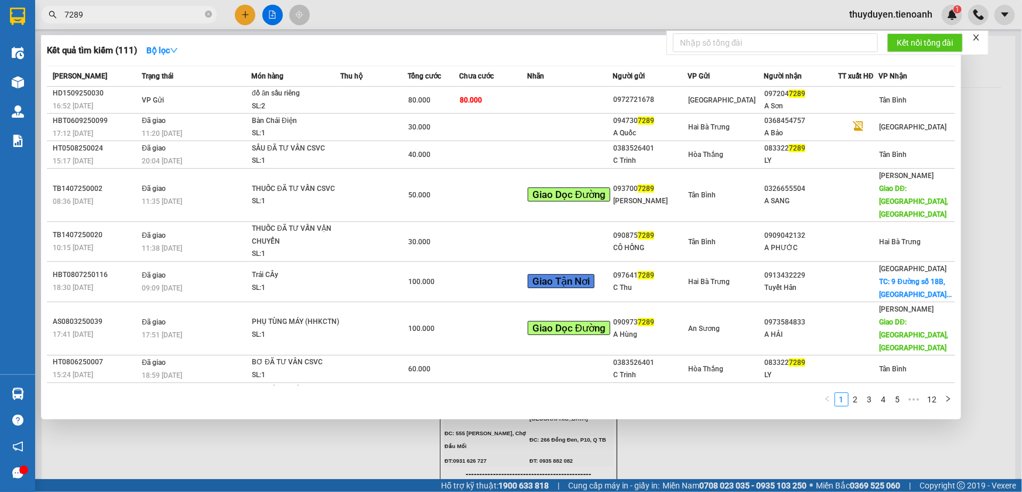
drag, startPoint x: 107, startPoint y: 13, endPoint x: 49, endPoint y: 25, distance: 59.7
click at [49, 25] on div "Kết quả tìm kiếm ( 111 ) Bộ lọc Mã ĐH Trạng thái Món hàng Thu hộ Tổng cước Chưa…" at bounding box center [114, 15] width 228 height 20
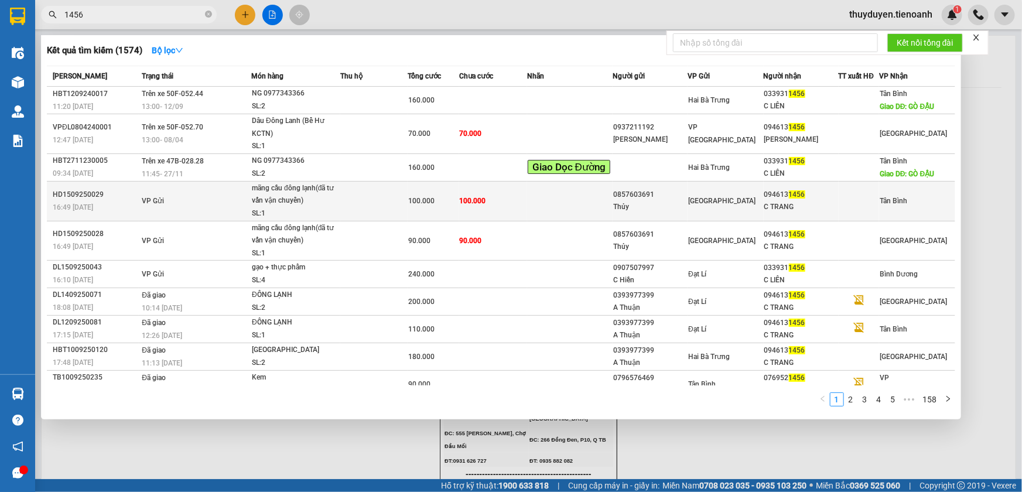
type input "1456"
click at [839, 208] on td at bounding box center [859, 201] width 40 height 40
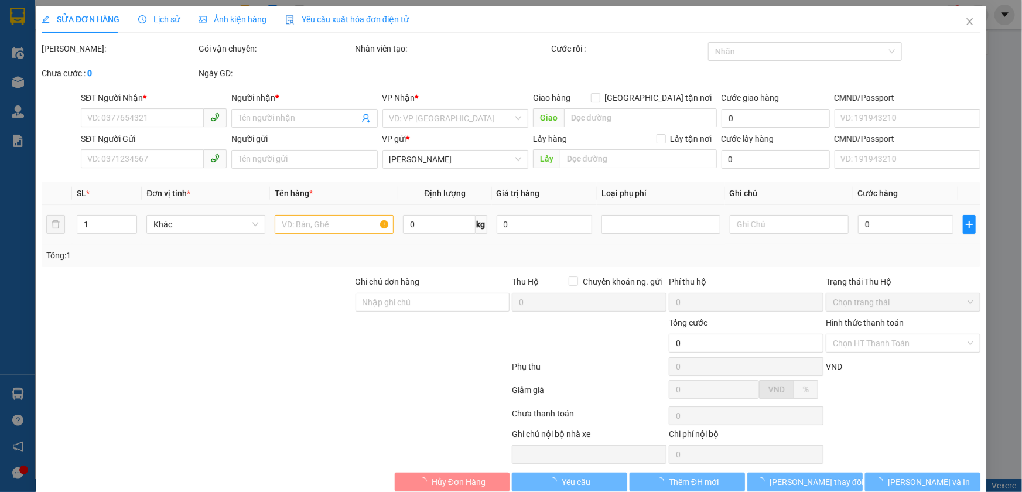
type input "0946131456"
type input "C TRANG"
type input "0857603691"
type input "Thủy"
type input "240895304"
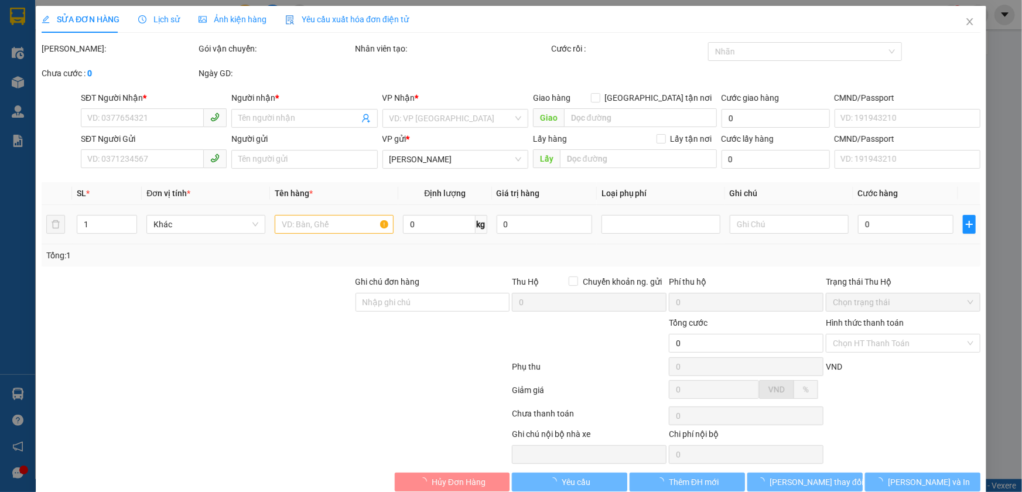
type input "100.000"
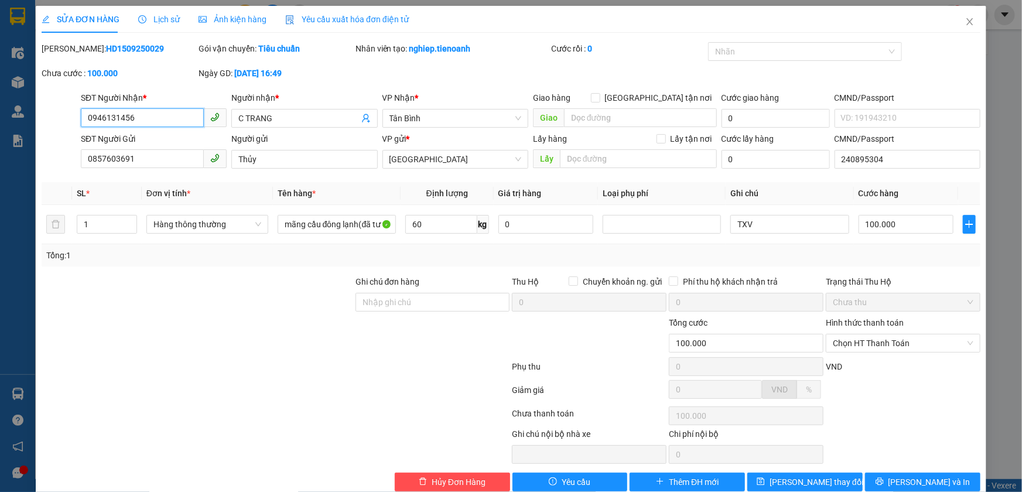
scroll to position [21, 0]
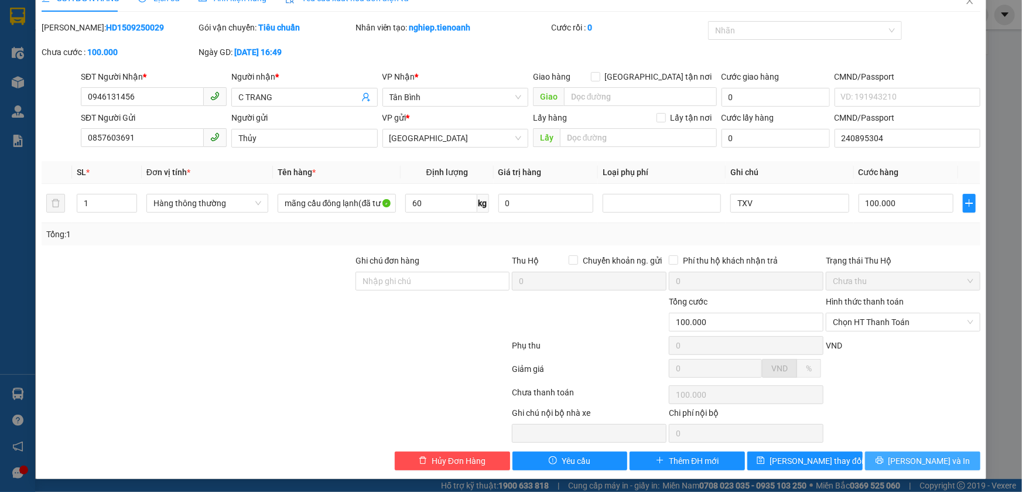
click at [914, 458] on span "[PERSON_NAME] và In" at bounding box center [929, 460] width 82 height 13
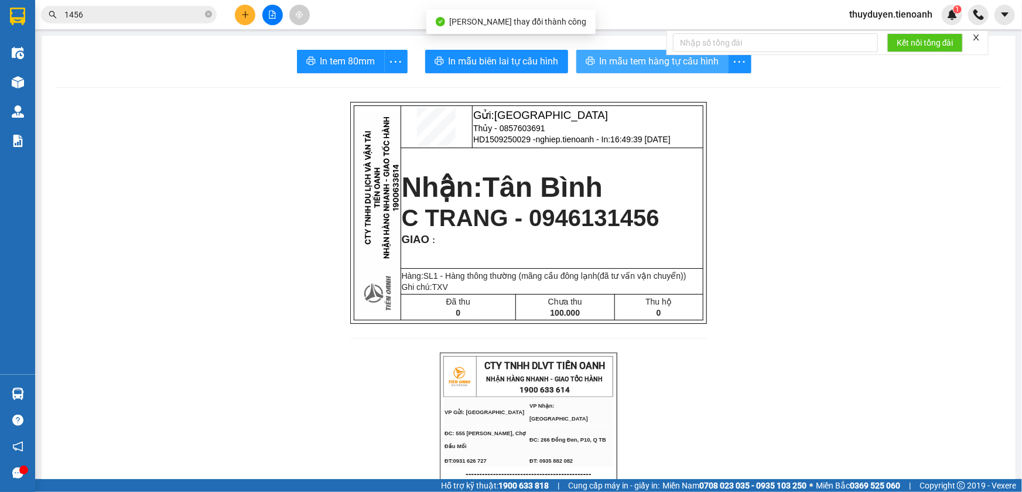
click at [614, 59] on span "In mẫu tem hàng tự cấu hình" at bounding box center [659, 61] width 119 height 15
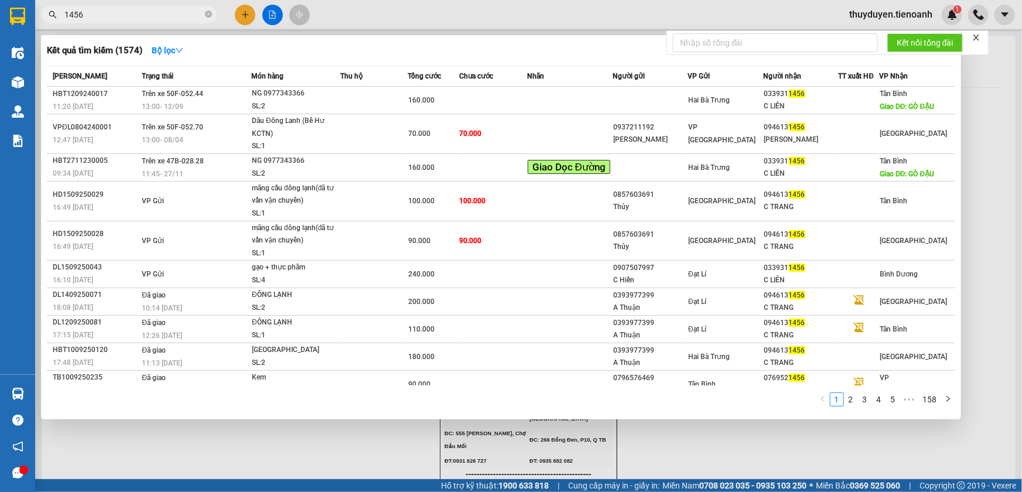
click at [124, 12] on input "1456" at bounding box center [133, 14] width 138 height 13
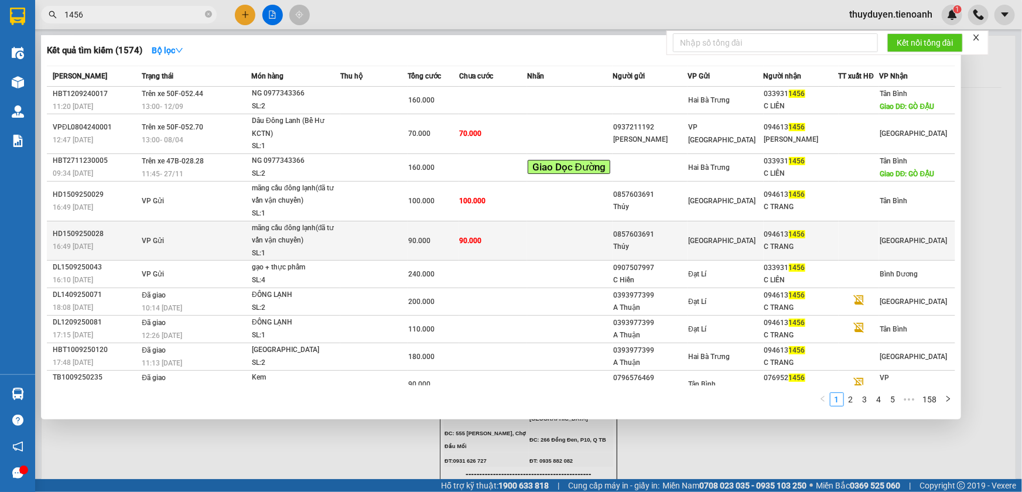
click at [853, 241] on div at bounding box center [858, 240] width 39 height 12
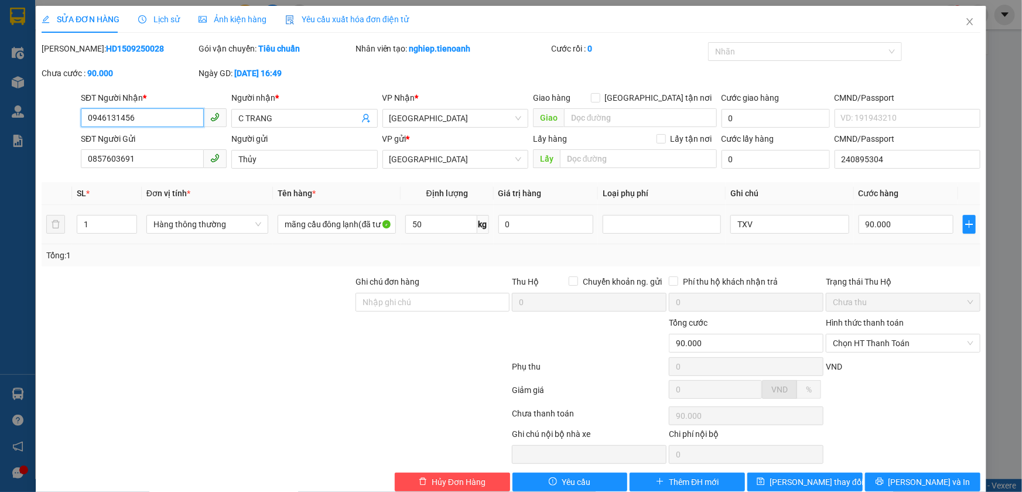
scroll to position [21, 0]
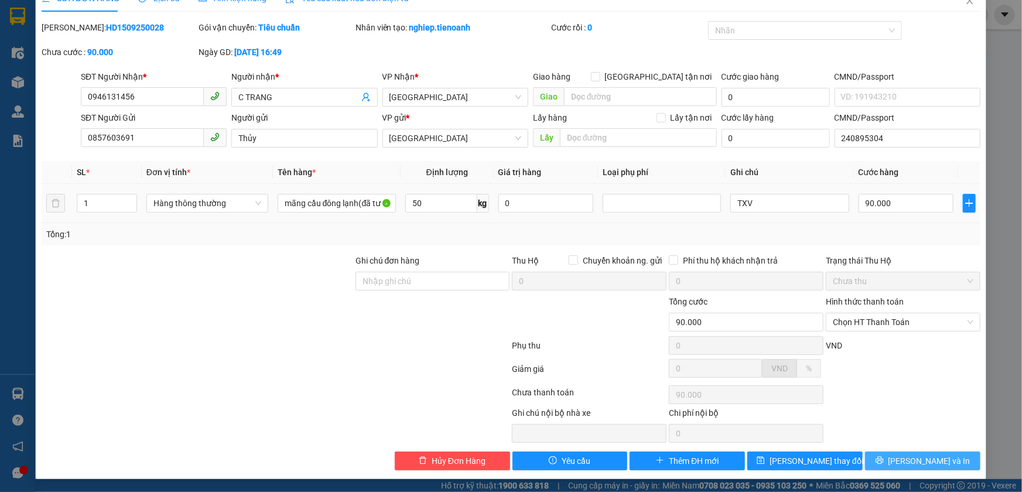
click at [896, 468] on button "[PERSON_NAME] và In" at bounding box center [922, 460] width 115 height 19
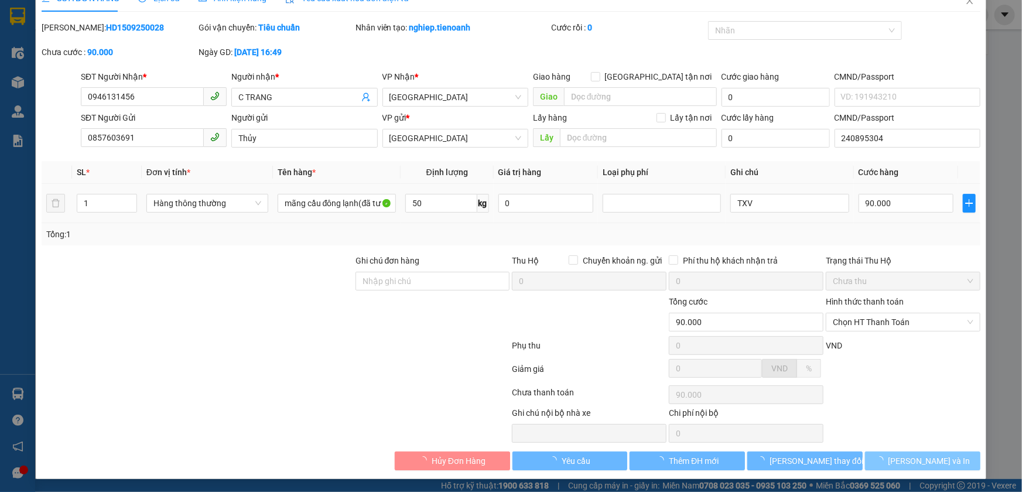
scroll to position [0, 0]
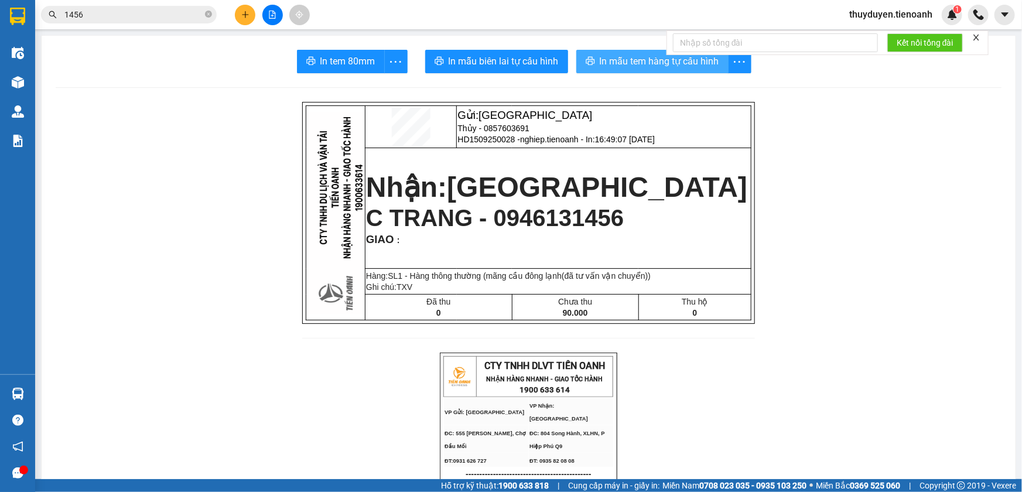
click at [628, 58] on span "In mẫu tem hàng tự cấu hình" at bounding box center [659, 61] width 119 height 15
click at [244, 13] on icon "plus" at bounding box center [245, 15] width 8 height 8
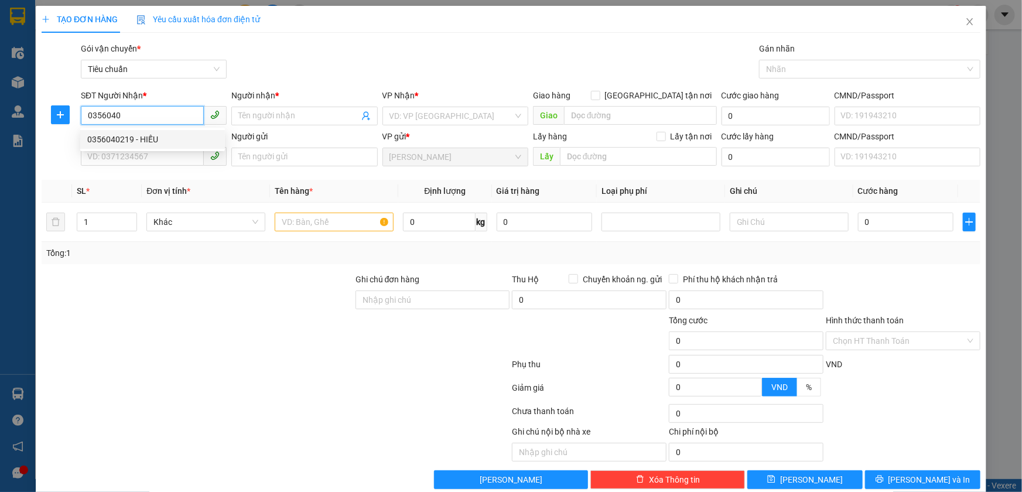
click at [163, 137] on div "0356040219 - HIẾU" at bounding box center [152, 139] width 131 height 13
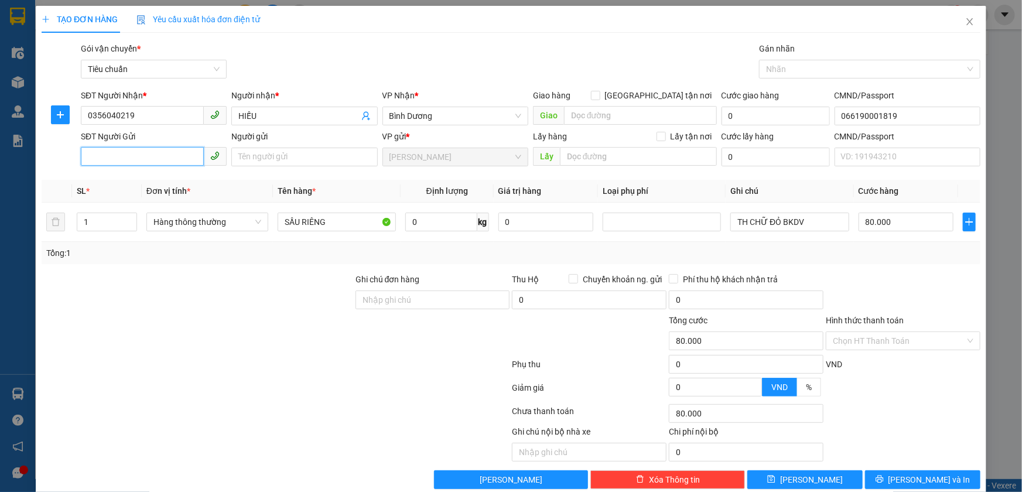
click at [138, 159] on input "SĐT Người Gửi" at bounding box center [142, 156] width 123 height 19
click at [160, 176] on div "0988131507 - CHÚ KỲ" at bounding box center [152, 180] width 131 height 13
click at [771, 286] on div "Phí thu hộ khách nhận trả" at bounding box center [746, 282] width 155 height 18
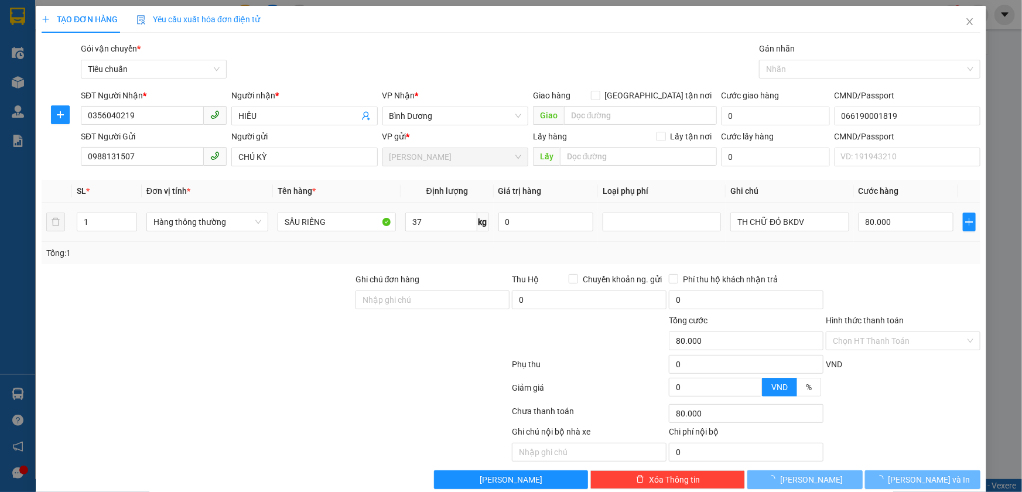
click at [786, 240] on td "TH CHỮ ĐỎ BKDV" at bounding box center [790, 222] width 128 height 39
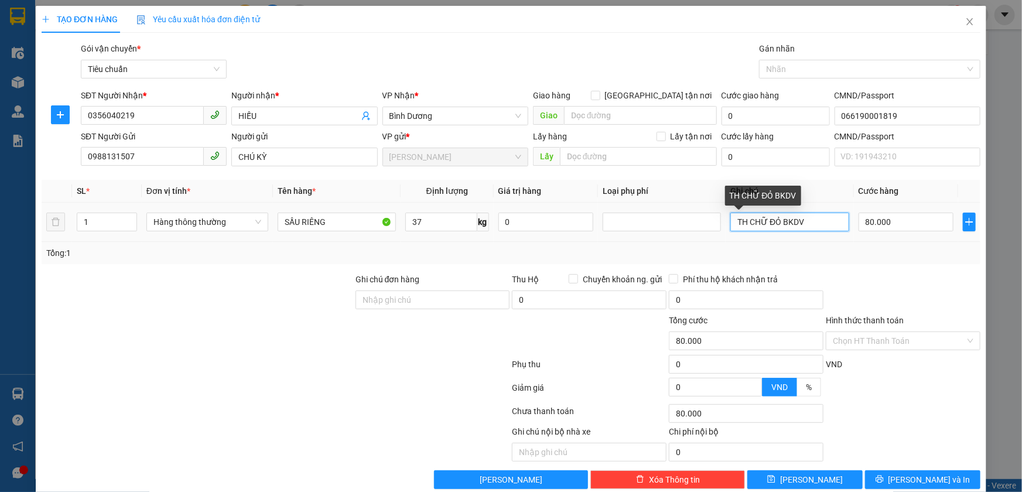
drag, startPoint x: 805, startPoint y: 221, endPoint x: 764, endPoint y: 220, distance: 41.0
click at [764, 220] on input "TH CHỮ ĐỎ BKDV" at bounding box center [789, 222] width 118 height 19
click at [900, 337] on input "Hình thức thanh toán" at bounding box center [899, 341] width 132 height 18
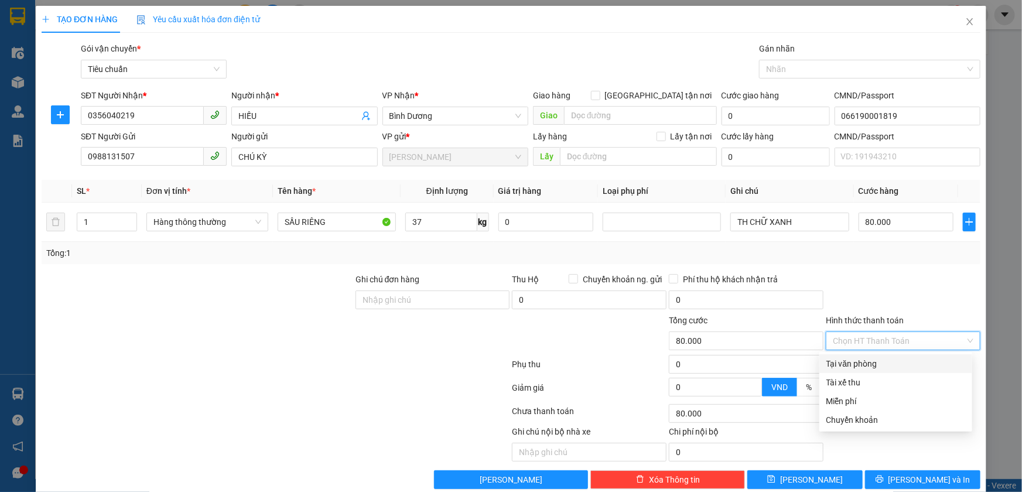
click at [887, 365] on div "Tại văn phòng" at bounding box center [895, 363] width 139 height 13
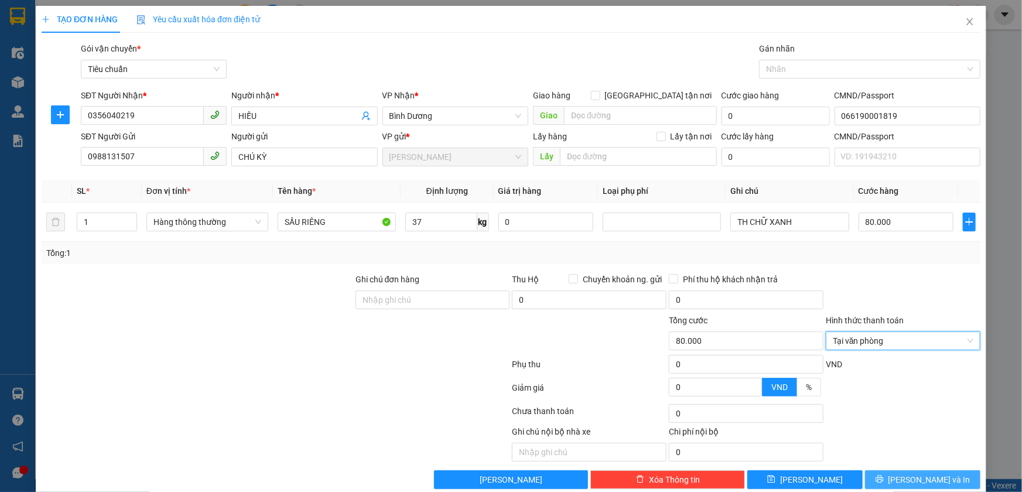
click at [911, 476] on span "[PERSON_NAME] và In" at bounding box center [929, 479] width 82 height 13
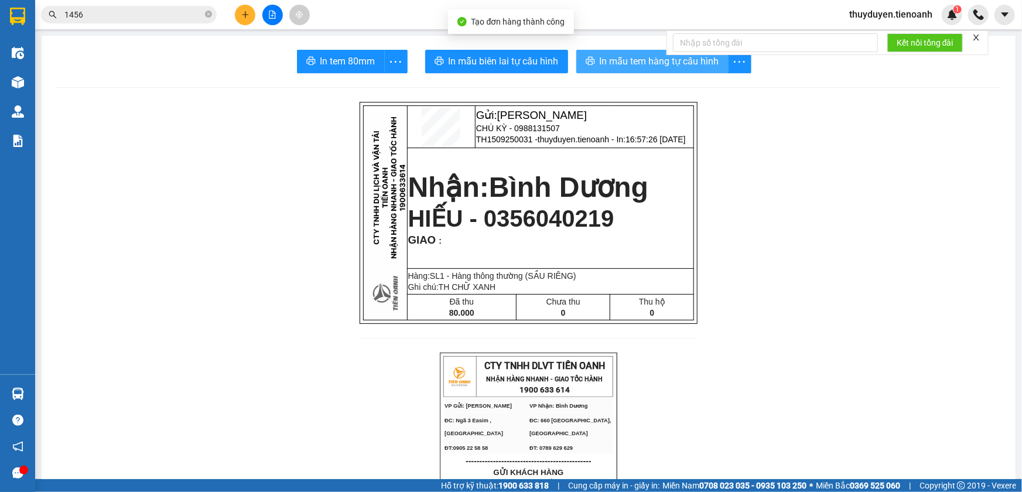
click at [621, 66] on span "In mẫu tem hàng tự cấu hình" at bounding box center [659, 61] width 119 height 15
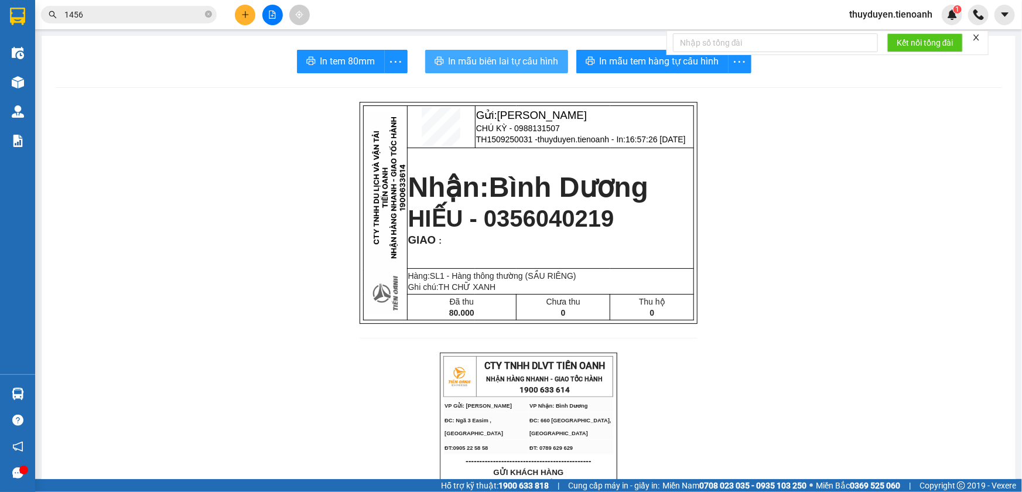
click at [487, 67] on span "In mẫu biên lai tự cấu hình" at bounding box center [504, 61] width 110 height 15
click at [244, 9] on button at bounding box center [245, 15] width 20 height 20
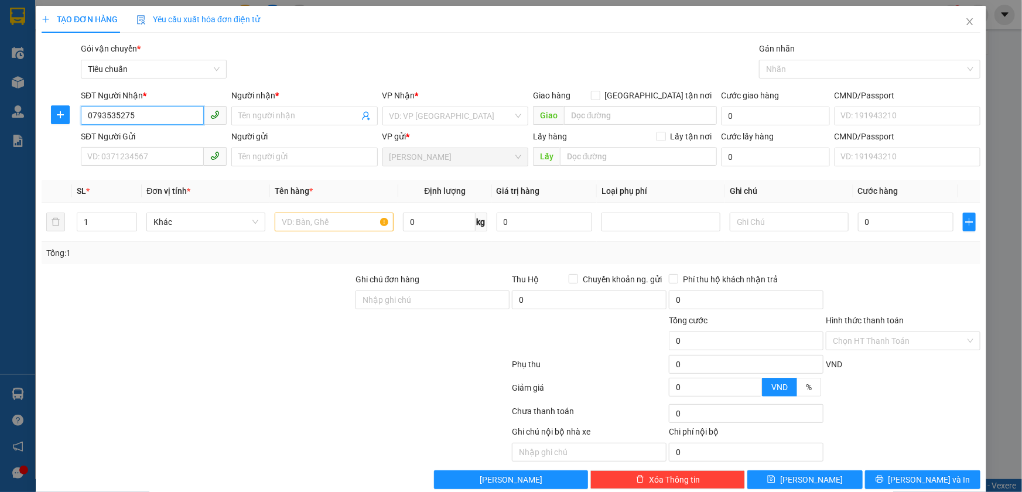
scroll to position [19, 0]
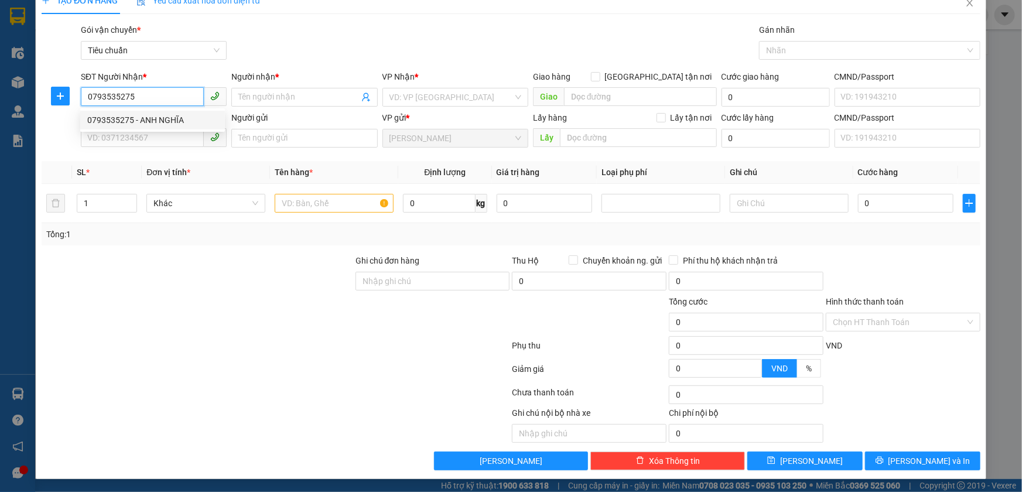
click at [163, 119] on div "0793535275 - ANH NGHĨA" at bounding box center [152, 120] width 131 height 13
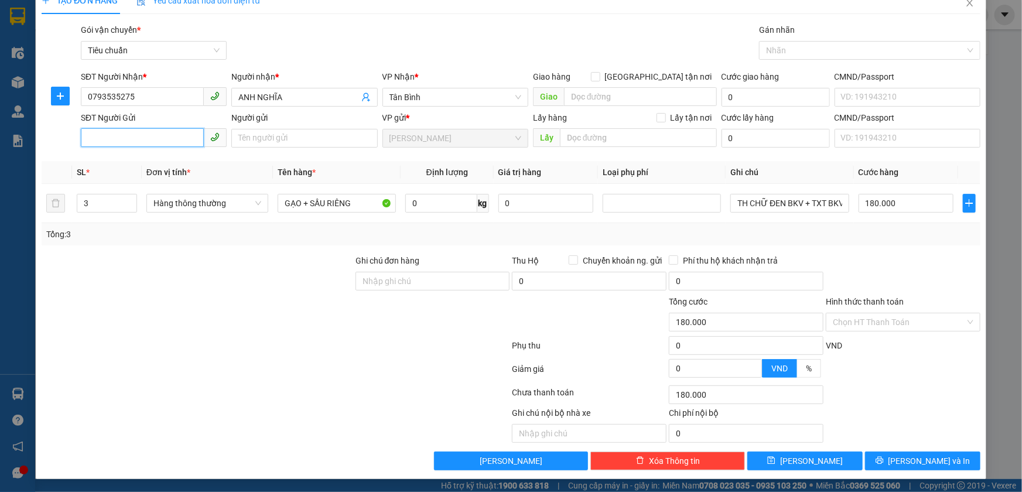
click at [152, 130] on input "SĐT Người Gửi" at bounding box center [142, 137] width 123 height 19
drag, startPoint x: 170, startPoint y: 154, endPoint x: 252, endPoint y: 152, distance: 81.4
click at [171, 153] on div "0948465455 - ÔNG MỸ" at bounding box center [152, 161] width 145 height 19
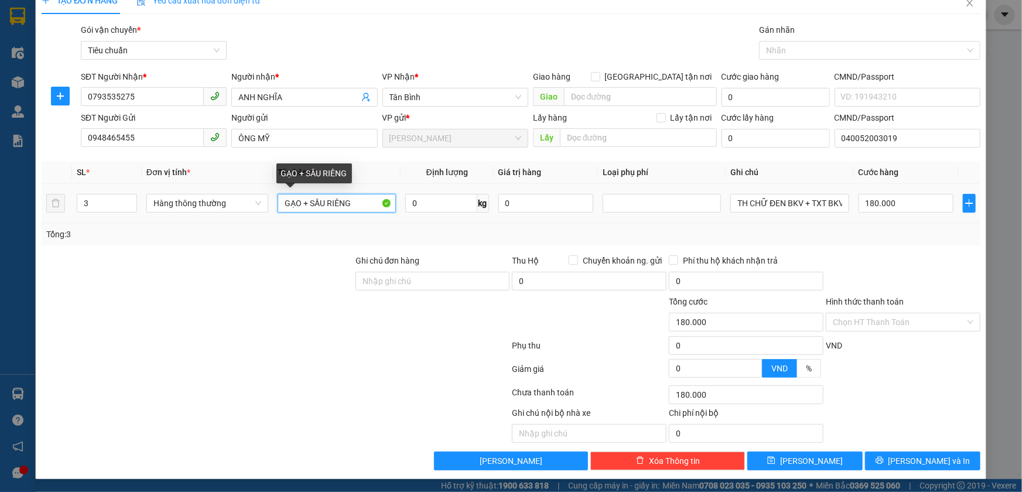
drag, startPoint x: 302, startPoint y: 202, endPoint x: 377, endPoint y: 201, distance: 75.0
click at [377, 201] on input "GẠO + SẦU RIÊNG" at bounding box center [337, 203] width 118 height 19
click at [418, 205] on input "0" at bounding box center [441, 203] width 72 height 19
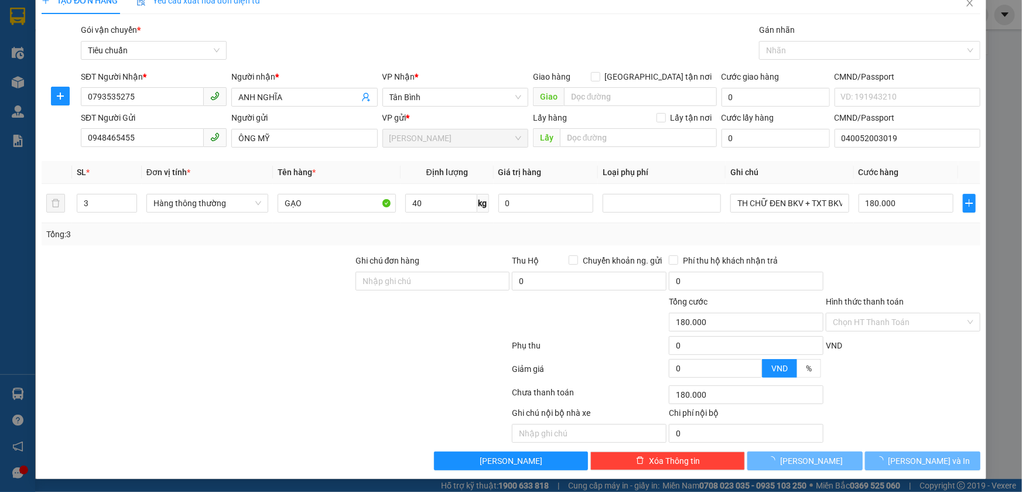
click at [439, 234] on div "Tổng: 3" at bounding box center [510, 234] width 929 height 13
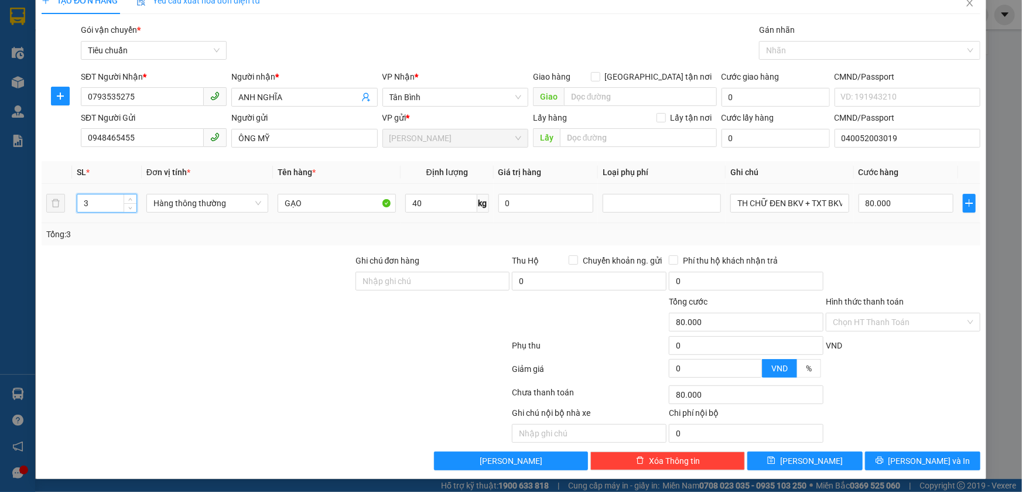
drag, startPoint x: 94, startPoint y: 204, endPoint x: 0, endPoint y: 197, distance: 94.6
click at [0, 197] on div "TẠO ĐƠN HÀNG Yêu cầu xuất hóa đơn điện tử Transit Pickup Surcharge Ids Transit …" at bounding box center [511, 246] width 1022 height 492
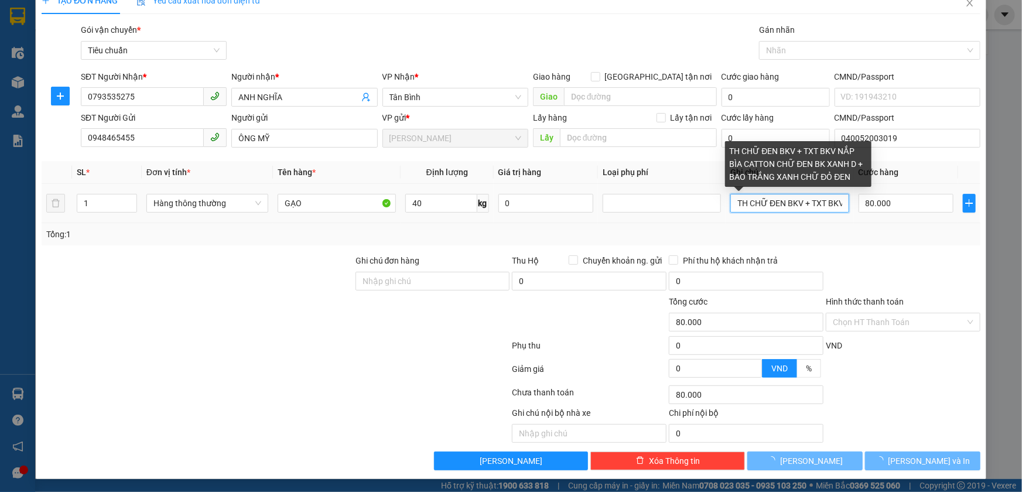
drag, startPoint x: 726, startPoint y: 206, endPoint x: 1021, endPoint y: 198, distance: 295.3
click at [1021, 199] on div "TẠO ĐƠN HÀNG Yêu cầu xuất hóa đơn điện tử Transit Pickup Surcharge Ids Transit …" at bounding box center [511, 246] width 1022 height 492
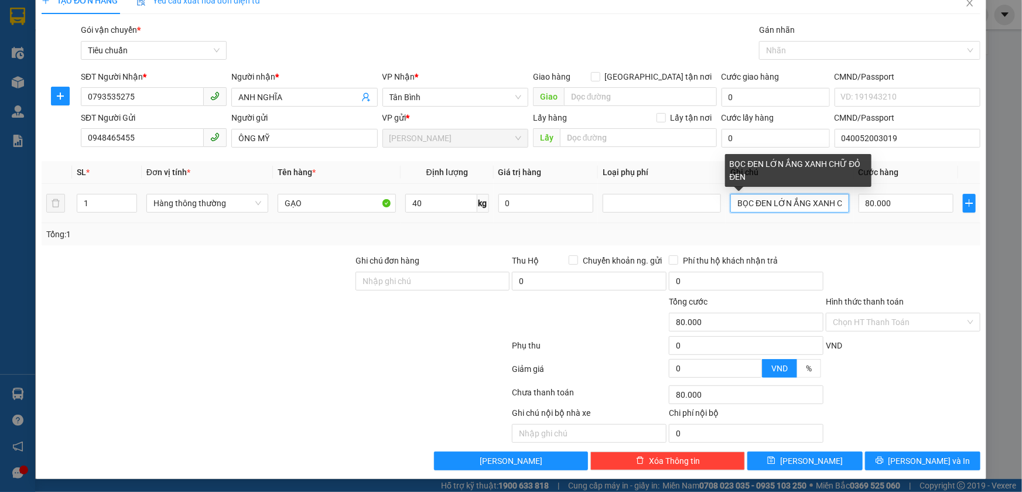
scroll to position [0, 45]
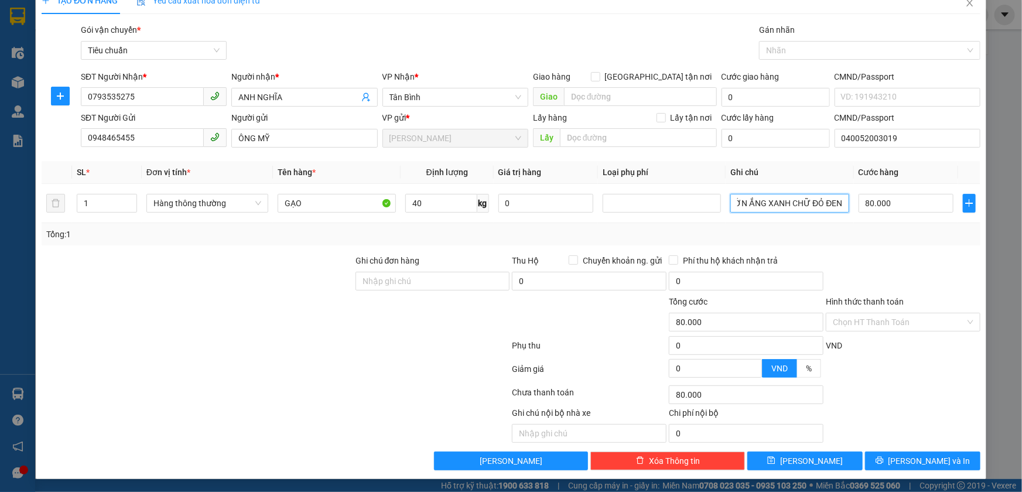
drag, startPoint x: 785, startPoint y: 199, endPoint x: 1021, endPoint y: 199, distance: 236.6
click at [1021, 199] on div "TẠO ĐƠN HÀNG Yêu cầu xuất hóa đơn điện tử Transit Pickup Surcharge Ids Transit …" at bounding box center [511, 246] width 1022 height 492
click at [888, 233] on div "Tổng: 1" at bounding box center [510, 234] width 929 height 13
click at [901, 463] on button "[PERSON_NAME] và In" at bounding box center [922, 460] width 115 height 19
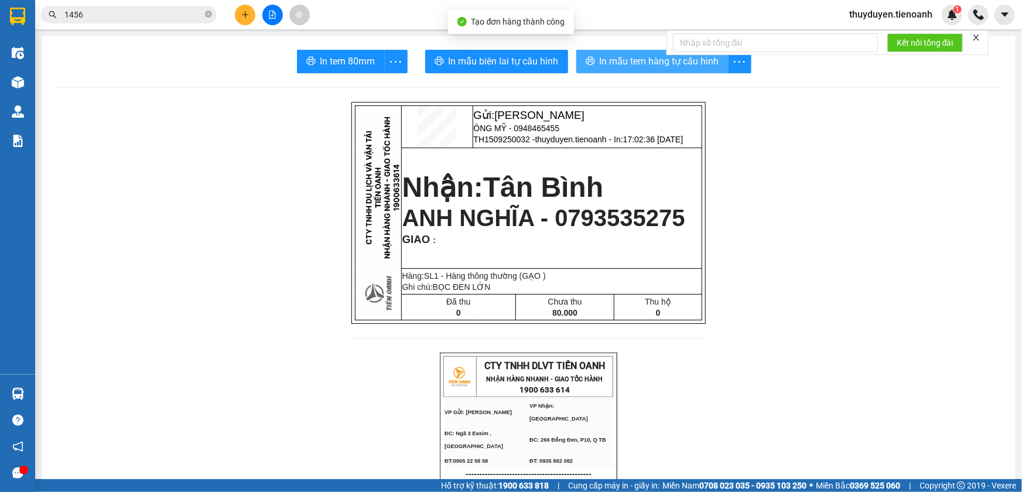
click at [600, 53] on button "In mẫu tem hàng tự cấu hình" at bounding box center [652, 61] width 152 height 23
drag, startPoint x: 601, startPoint y: 63, endPoint x: 478, endPoint y: 2, distance: 137.8
click at [589, 57] on button "In mẫu tem hàng tự cấu hình" at bounding box center [652, 61] width 152 height 23
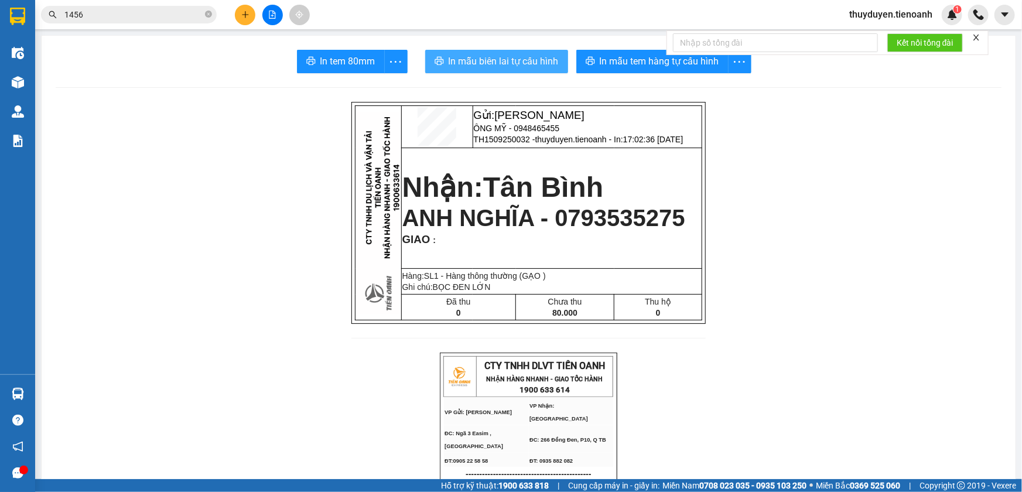
click at [526, 66] on span "In mẫu biên lai tự cấu hình" at bounding box center [504, 61] width 110 height 15
click at [247, 17] on icon "plus" at bounding box center [245, 15] width 8 height 8
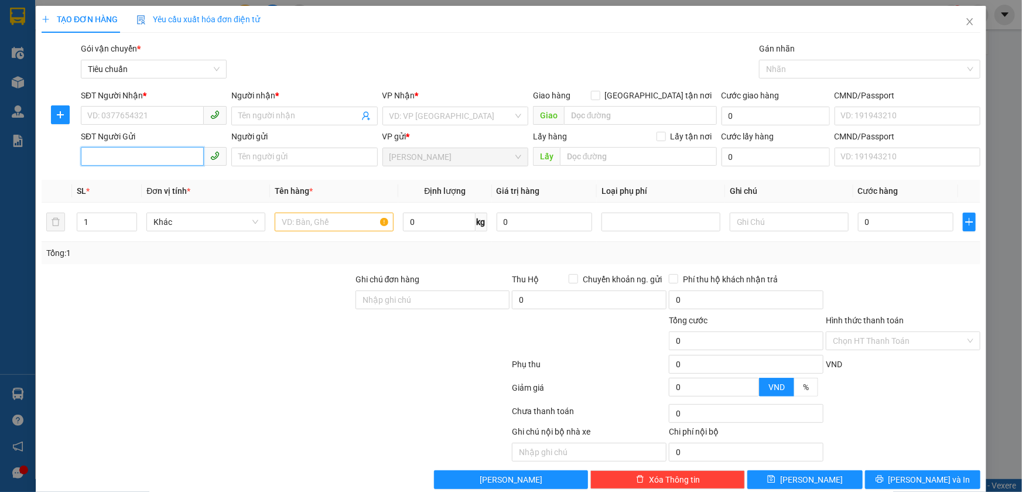
click at [155, 152] on input "SĐT Người Gửi" at bounding box center [142, 156] width 123 height 19
click at [163, 182] on div "0819011250 - BÀ ÁNH" at bounding box center [152, 180] width 131 height 13
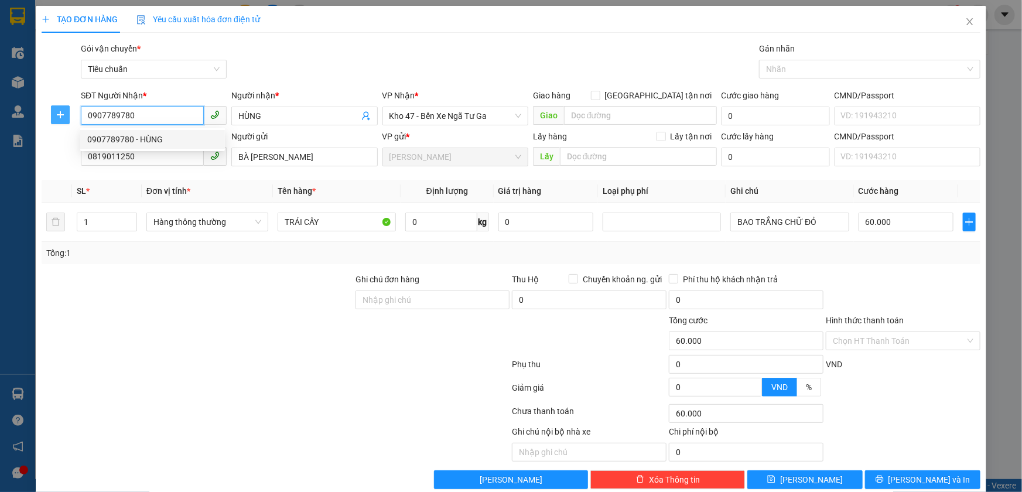
drag, startPoint x: 129, startPoint y: 115, endPoint x: 54, endPoint y: 110, distance: 75.7
click at [56, 114] on div "SĐT Người Nhận * 0907789780 Người nhận * HÙNG VP Nhận * Kho 47 - Bến Xe Ngã Tư …" at bounding box center [510, 109] width 941 height 41
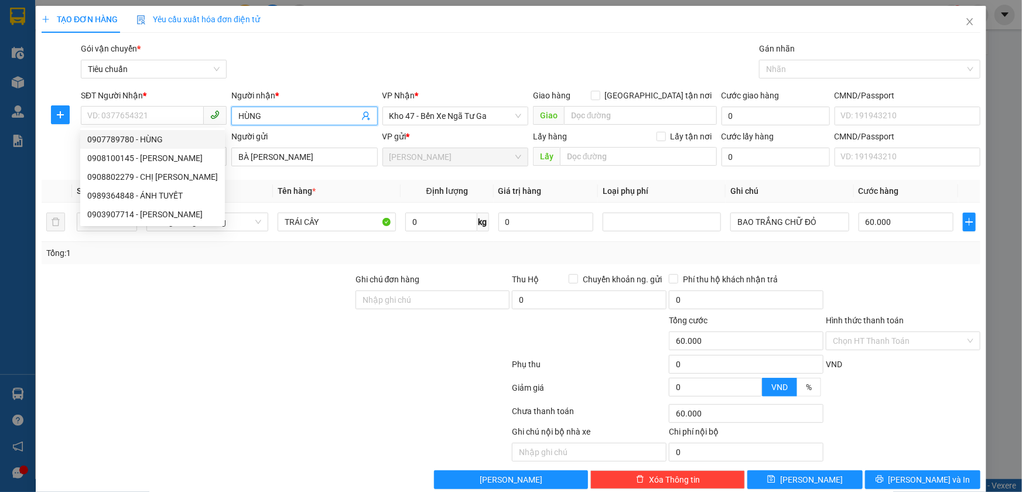
click at [265, 119] on input "HÙNG" at bounding box center [298, 116] width 120 height 13
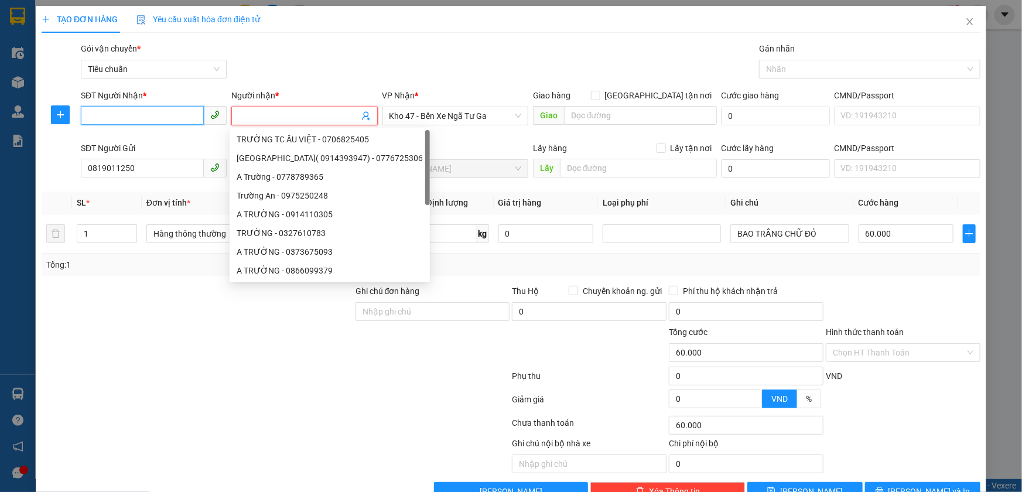
click at [134, 119] on input "SĐT Người Nhận *" at bounding box center [142, 115] width 123 height 19
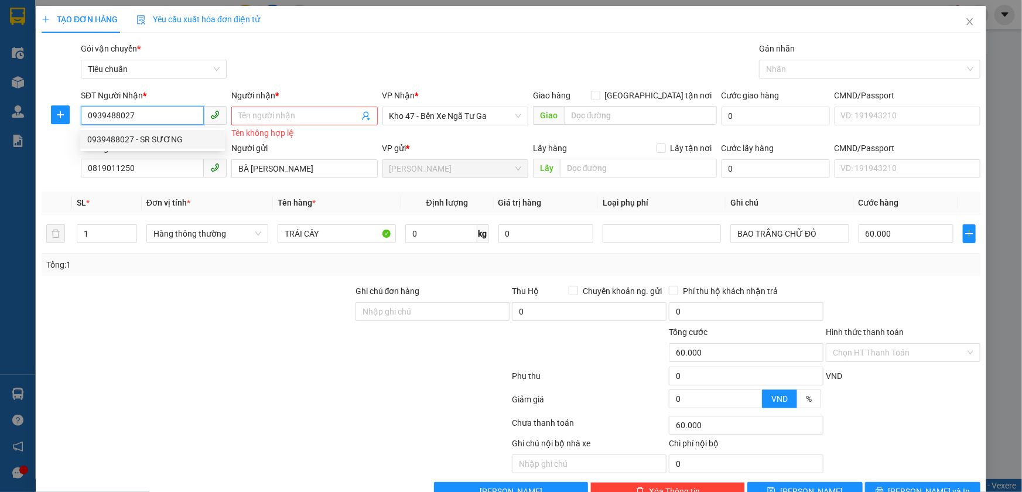
click at [158, 138] on div "0939488027 - SR SƯƠNG" at bounding box center [152, 139] width 131 height 13
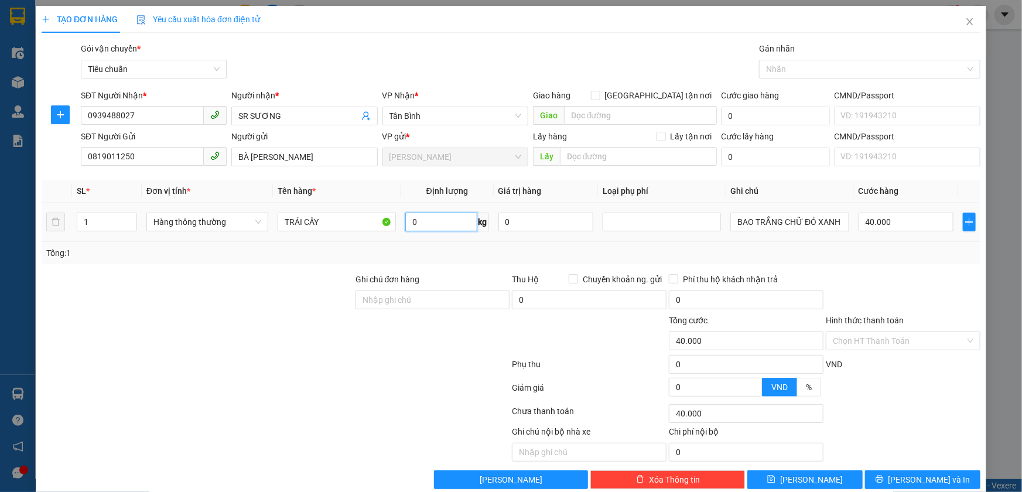
click at [411, 221] on input "0" at bounding box center [441, 222] width 72 height 19
click at [420, 242] on div "Tổng: 1" at bounding box center [511, 253] width 939 height 22
click at [423, 228] on input "11" at bounding box center [441, 222] width 72 height 19
click at [446, 245] on div "Tổng: 1" at bounding box center [511, 253] width 939 height 22
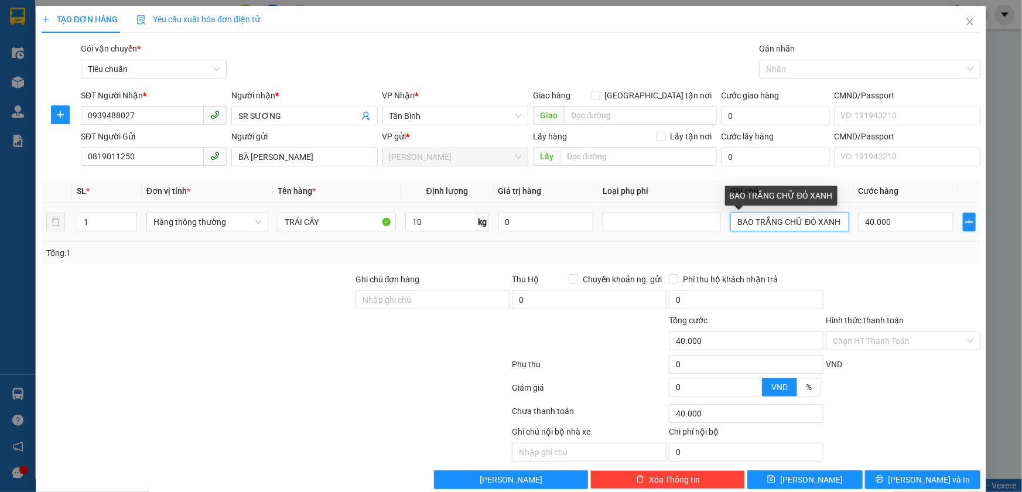
drag, startPoint x: 729, startPoint y: 221, endPoint x: 839, endPoint y: 221, distance: 109.5
click at [839, 221] on input "BAO TRẮNG CHỮ ĐỎ XANH" at bounding box center [789, 222] width 118 height 19
click at [802, 221] on input "THÙNG XỐP TRẮNG DÁN CHUNG TÚI CXANH LÁ" at bounding box center [789, 222] width 118 height 19
click at [884, 340] on input "Hình thức thanh toán" at bounding box center [899, 341] width 132 height 18
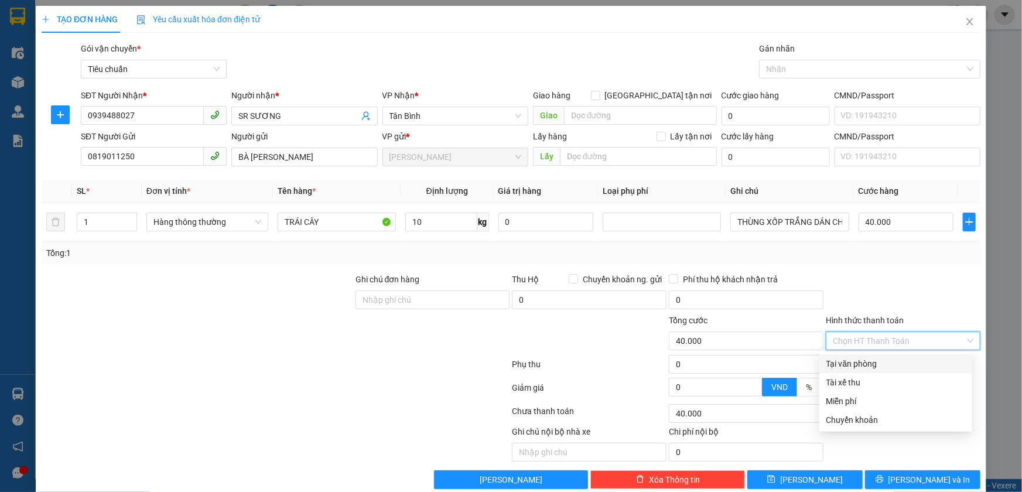
click at [878, 363] on div "Tại văn phòng" at bounding box center [895, 363] width 139 height 13
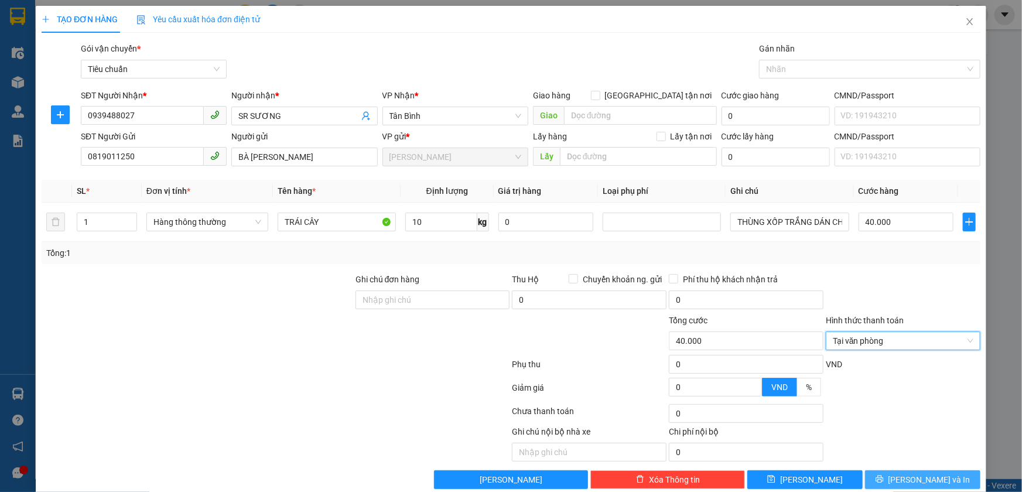
click at [906, 478] on span "[PERSON_NAME] và In" at bounding box center [929, 479] width 82 height 13
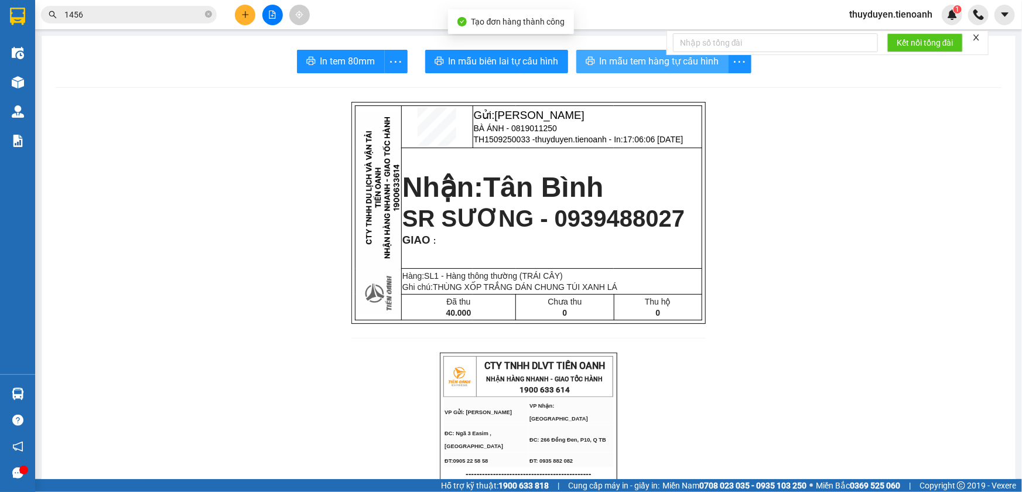
click at [615, 63] on span "In mẫu tem hàng tự cấu hình" at bounding box center [659, 61] width 119 height 15
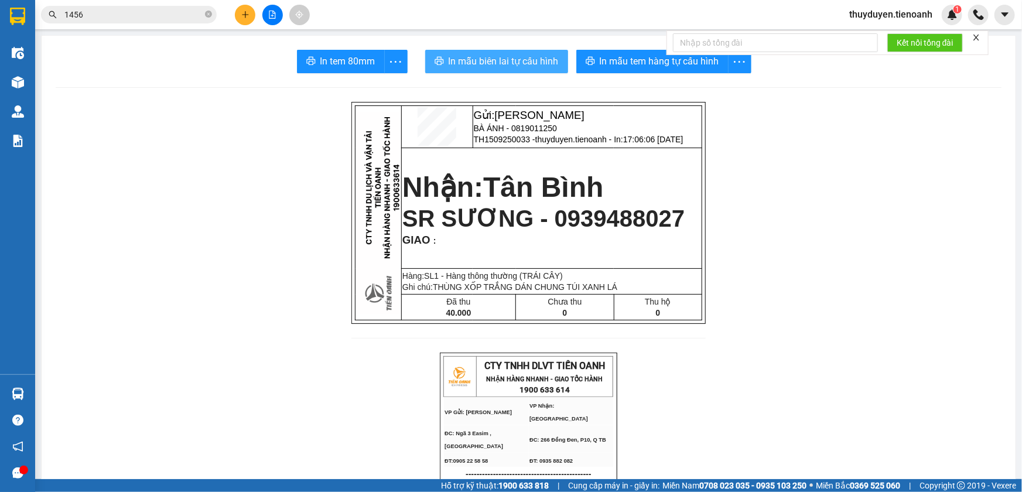
click at [519, 66] on span "In mẫu biên lai tự cấu hình" at bounding box center [504, 61] width 110 height 15
click at [247, 15] on icon "plus" at bounding box center [245, 15] width 8 height 8
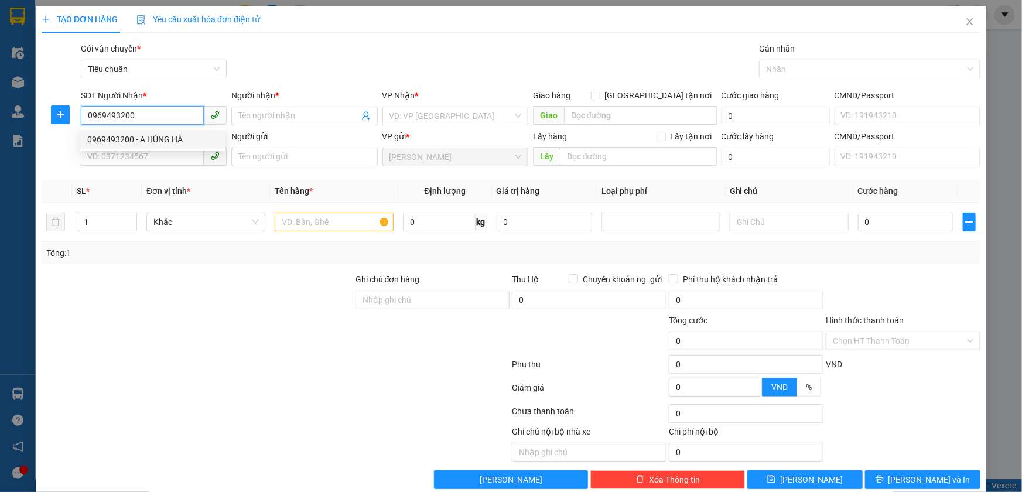
click at [177, 141] on div "0969493200 - A HÙNG HÀ" at bounding box center [152, 139] width 131 height 13
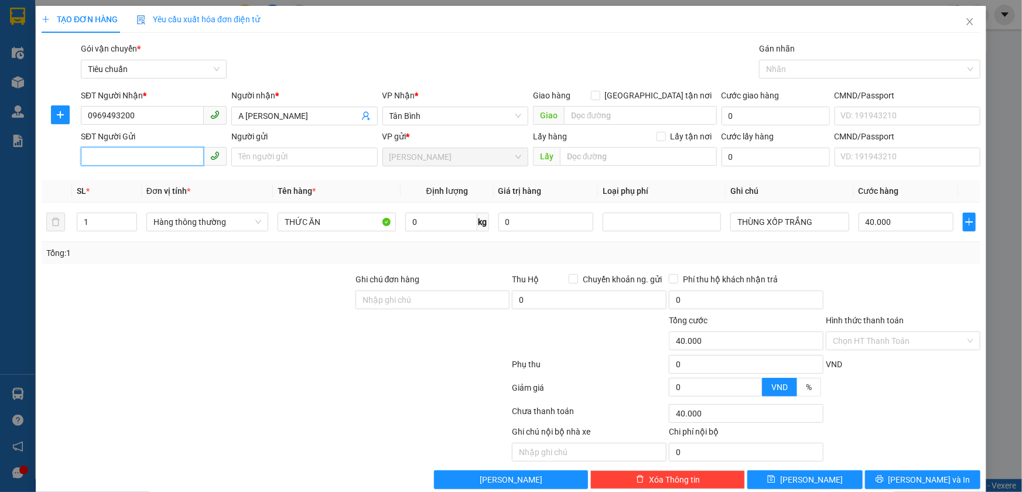
click at [146, 156] on input "SĐT Người Gửi" at bounding box center [142, 156] width 123 height 19
click at [170, 180] on div "0935326044 - C LAM" at bounding box center [152, 180] width 131 height 13
click at [441, 220] on input "0" at bounding box center [441, 222] width 72 height 19
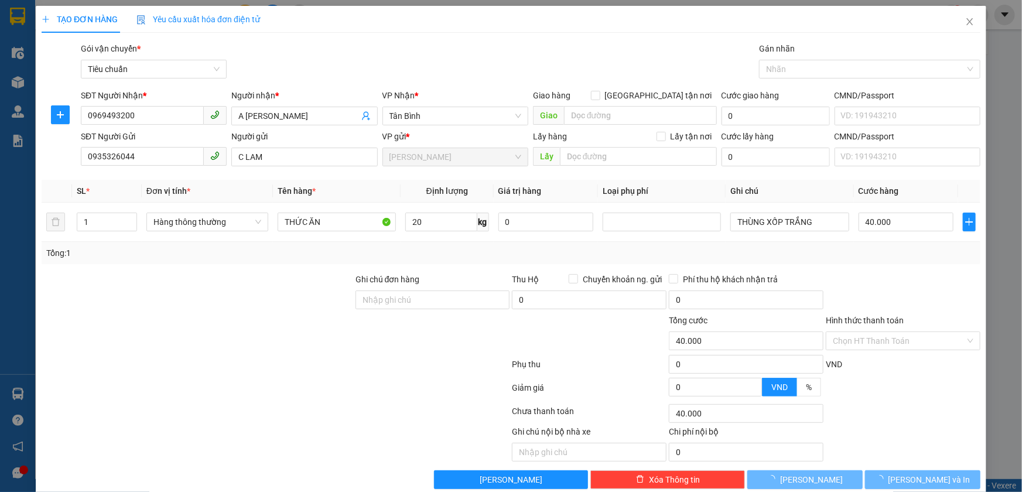
drag, startPoint x: 456, startPoint y: 252, endPoint x: 345, endPoint y: 254, distance: 110.7
click at [457, 252] on div "Tổng: 1" at bounding box center [510, 253] width 929 height 13
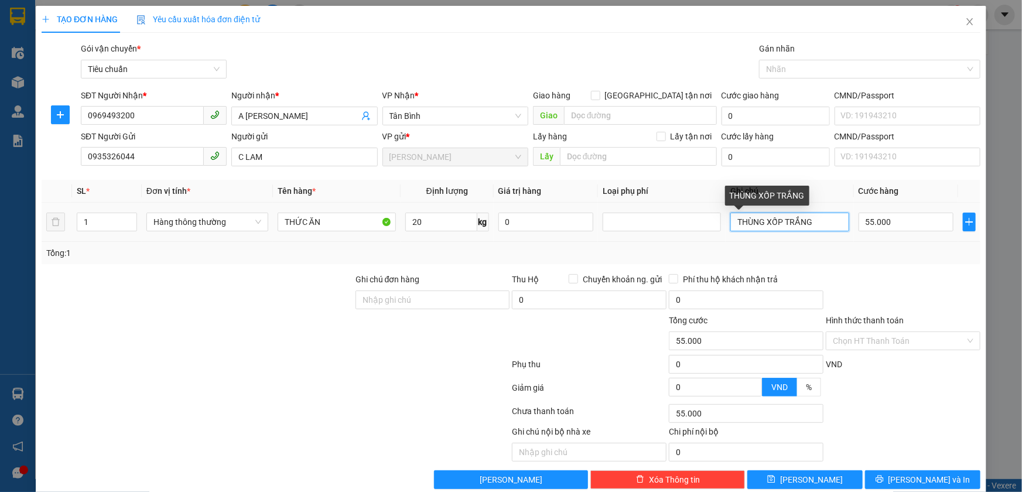
click at [814, 223] on input "THÙNG XỐP TRẮNG" at bounding box center [789, 222] width 118 height 19
click at [904, 213] on input "55.000" at bounding box center [905, 222] width 95 height 19
click at [843, 266] on div "Transit Pickup Surcharge Ids Transit Deliver Surcharge Ids Transit Deliver Surc…" at bounding box center [511, 265] width 939 height 447
click at [827, 225] on input "THÙNG XỐP TRẮNG DC" at bounding box center [789, 222] width 118 height 19
click at [908, 344] on input "Hình thức thanh toán" at bounding box center [899, 341] width 132 height 18
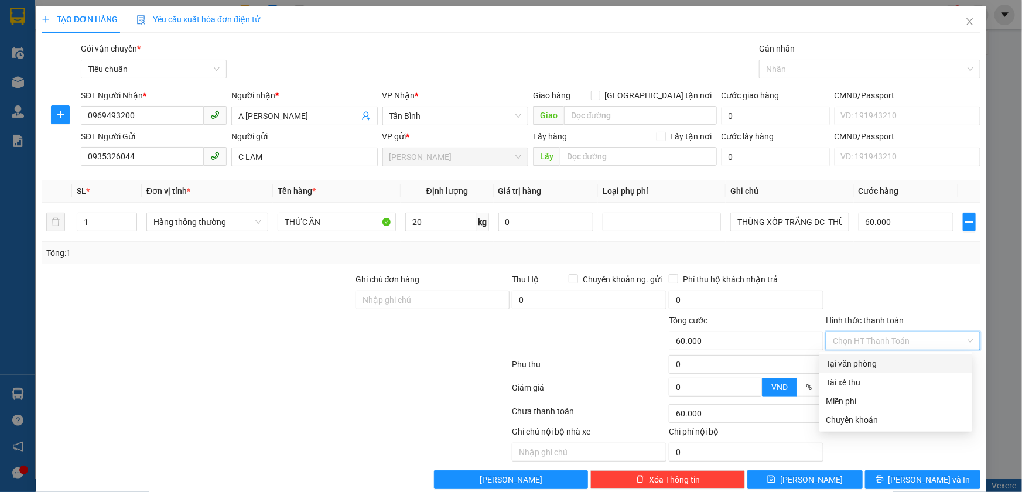
click at [892, 360] on div "Tại văn phòng" at bounding box center [895, 363] width 139 height 13
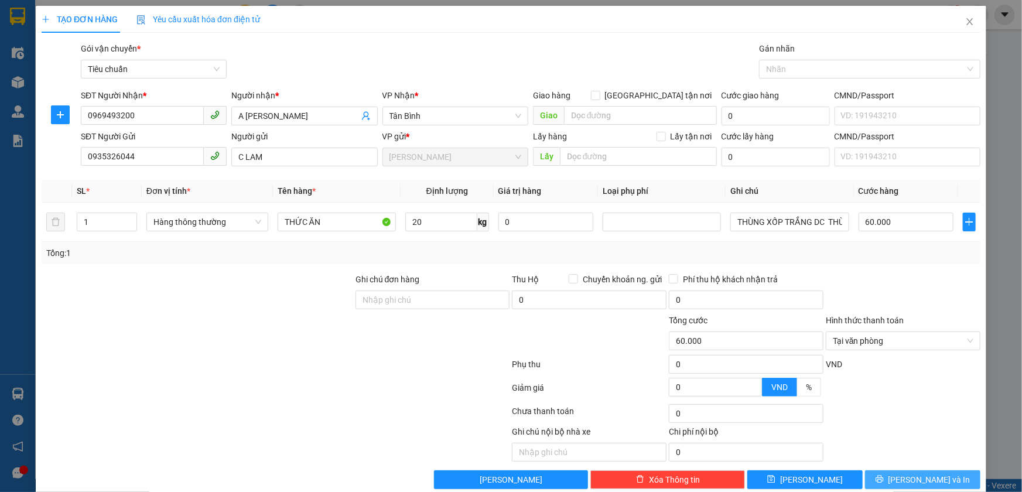
click at [884, 476] on icon "printer" at bounding box center [879, 479] width 8 height 8
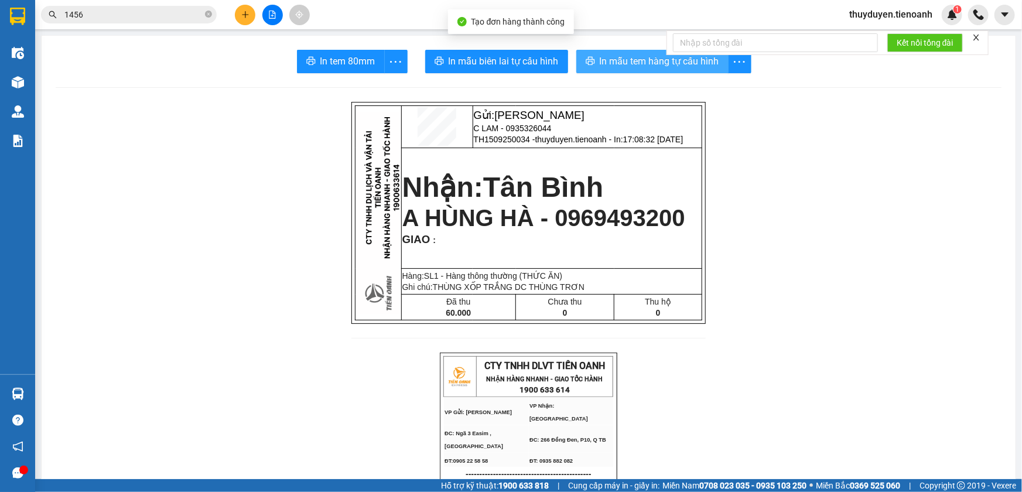
click at [642, 63] on span "In mẫu tem hàng tự cấu hình" at bounding box center [659, 61] width 119 height 15
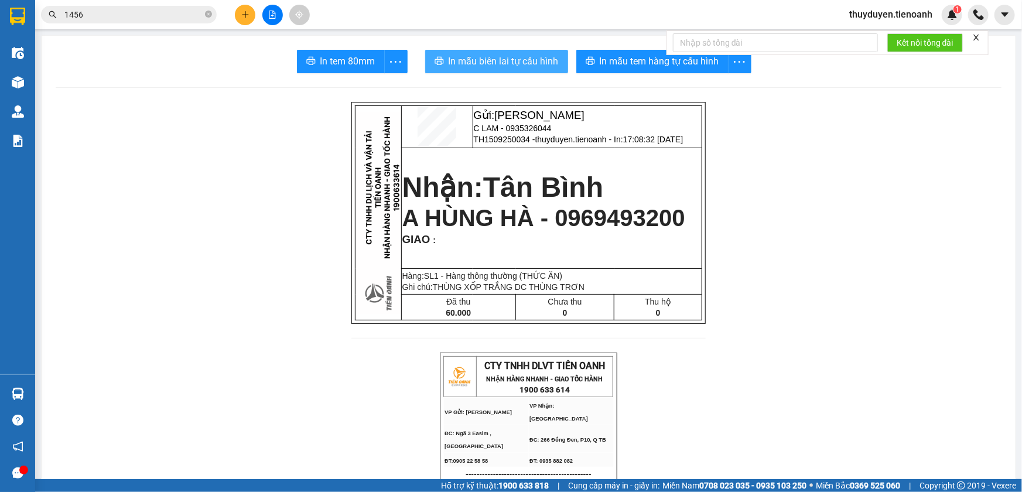
click at [502, 60] on span "In mẫu biên lai tự cấu hình" at bounding box center [504, 61] width 110 height 15
click at [871, 13] on span "thuyduyen.tienoanh" at bounding box center [891, 14] width 102 height 15
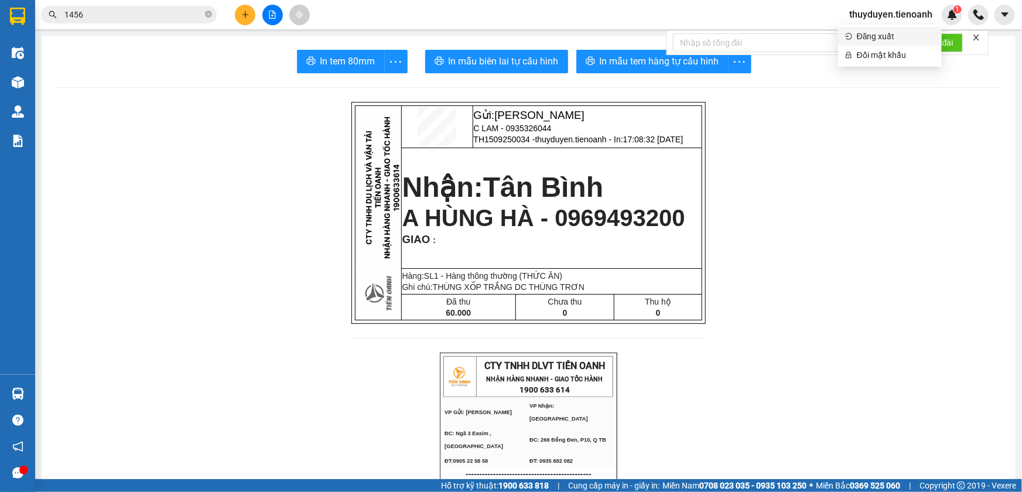
click at [870, 39] on span "Đăng xuất" at bounding box center [896, 36] width 78 height 13
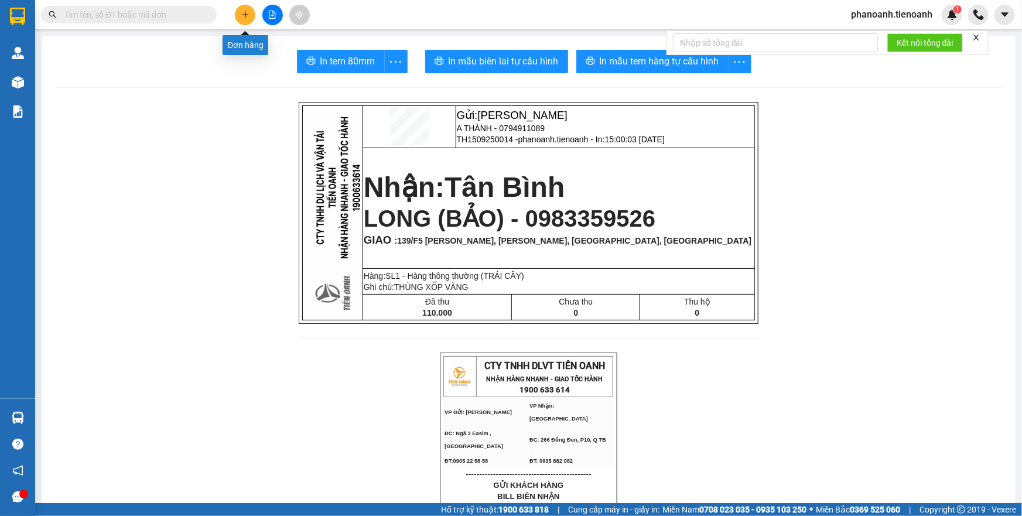
drag, startPoint x: 0, startPoint y: 0, endPoint x: 244, endPoint y: 13, distance: 244.6
click at [244, 13] on icon "plus" at bounding box center [245, 15] width 8 height 8
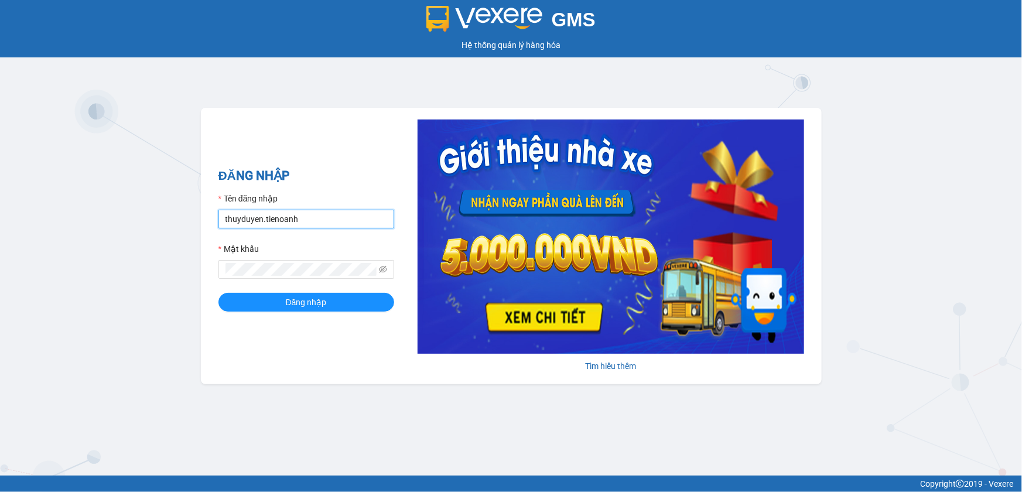
drag, startPoint x: 312, startPoint y: 221, endPoint x: 189, endPoint y: 228, distance: 123.2
click at [189, 228] on div "GMS Hệ thống quản lý hàng hóa ĐĂNG NHẬP Tên đăng nhập thuyduyen.tienoanh Mật kh…" at bounding box center [511, 238] width 1022 height 476
type input "phuongthao.tienoanh"
click at [381, 268] on icon "eye-invisible" at bounding box center [383, 269] width 8 height 8
click at [212, 273] on div "ĐĂNG NHẬP Tên đăng nhập phuongthao.tienoanh Mật khẩu Đăng nhập Tìm hiểu thêm" at bounding box center [511, 246] width 621 height 276
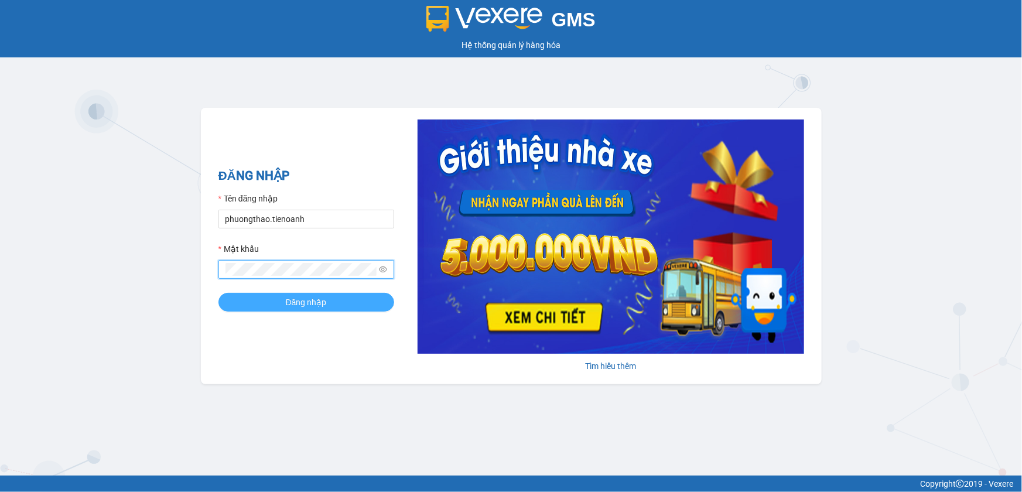
click at [322, 297] on span "Đăng nhập" at bounding box center [306, 302] width 41 height 13
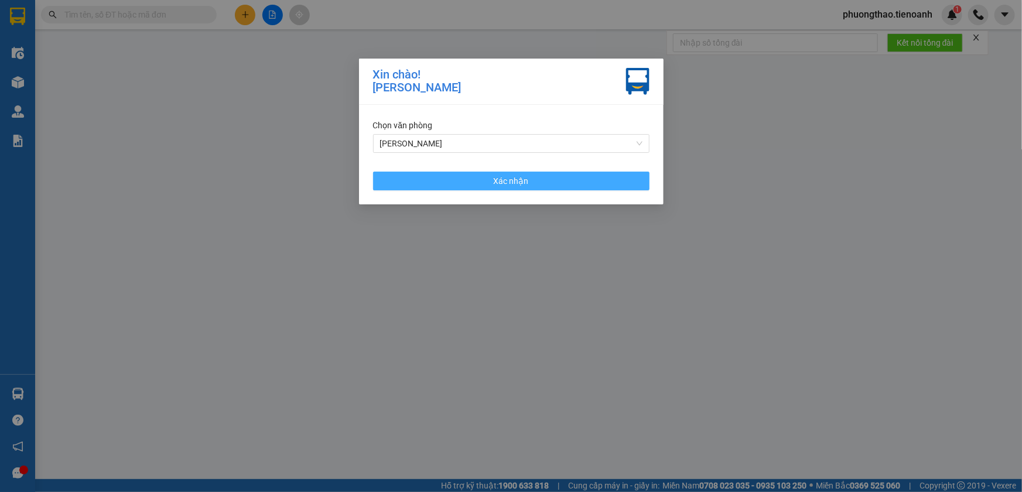
click at [417, 187] on button "Xác nhận" at bounding box center [511, 181] width 276 height 19
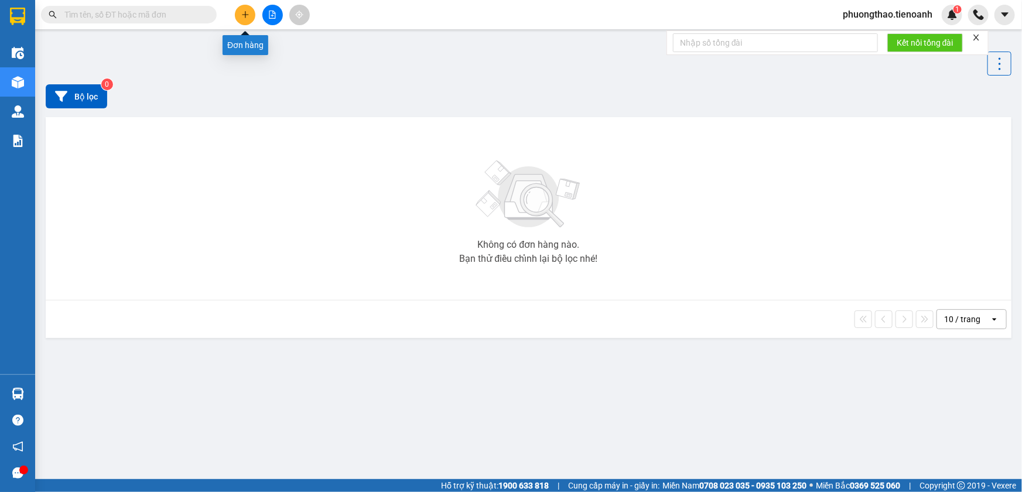
click at [247, 18] on icon "plus" at bounding box center [245, 15] width 8 height 8
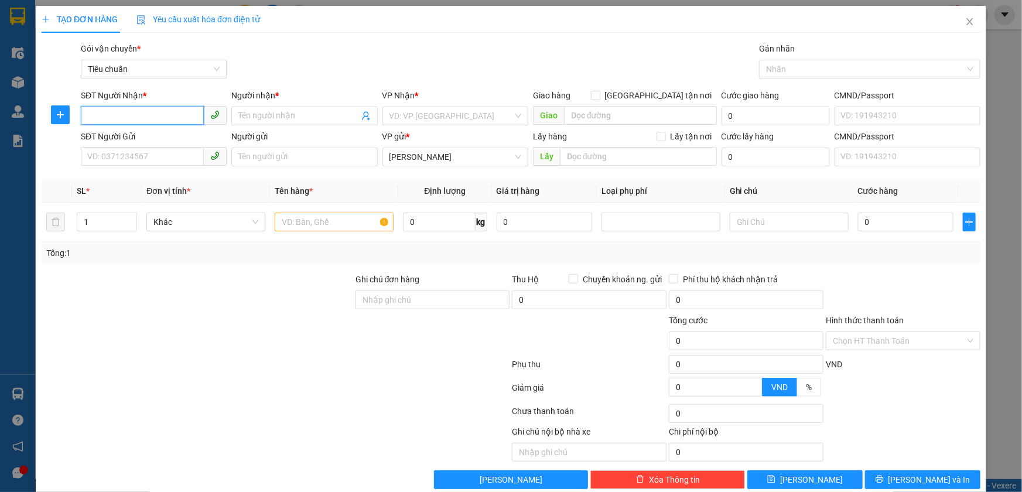
click at [146, 120] on input "SĐT Người Nhận *" at bounding box center [142, 115] width 123 height 19
click at [150, 140] on div "0941327761 - [PERSON_NAME]" at bounding box center [152, 139] width 131 height 13
type input "0941327761"
type input "BẢO TRÂN"
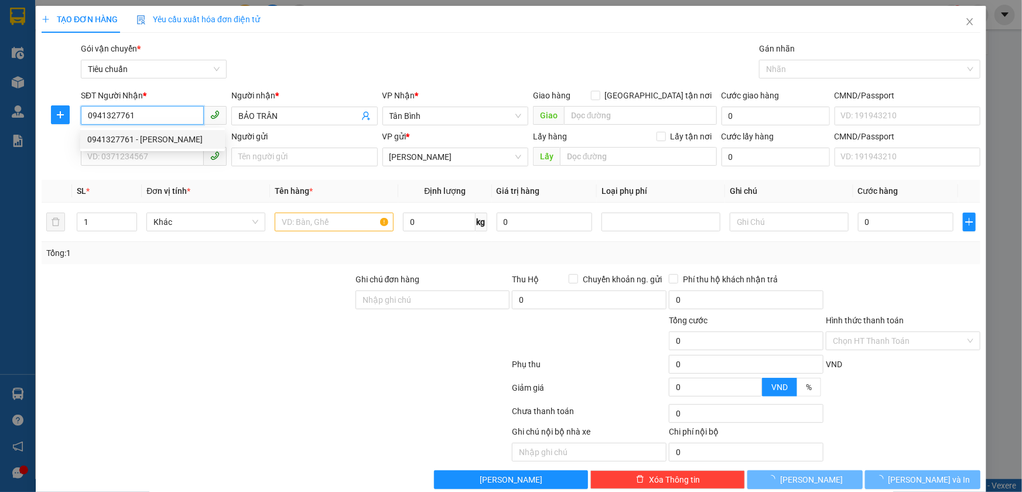
type input "70.000"
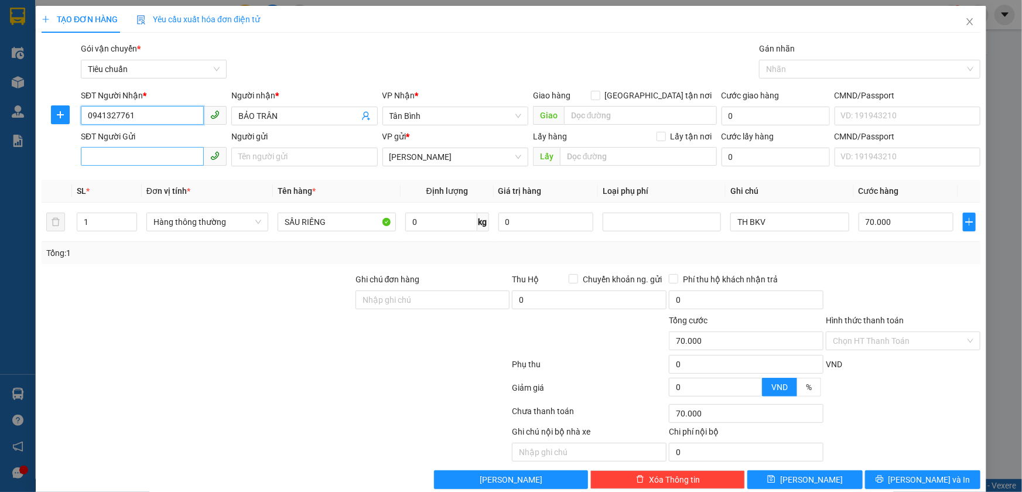
type input "0941327761"
click at [162, 159] on input "SĐT Người Gửi" at bounding box center [142, 156] width 123 height 19
click at [168, 199] on div "0914891672 - C YẾN" at bounding box center [152, 199] width 131 height 13
type input "0914891672"
type input "C YẾN"
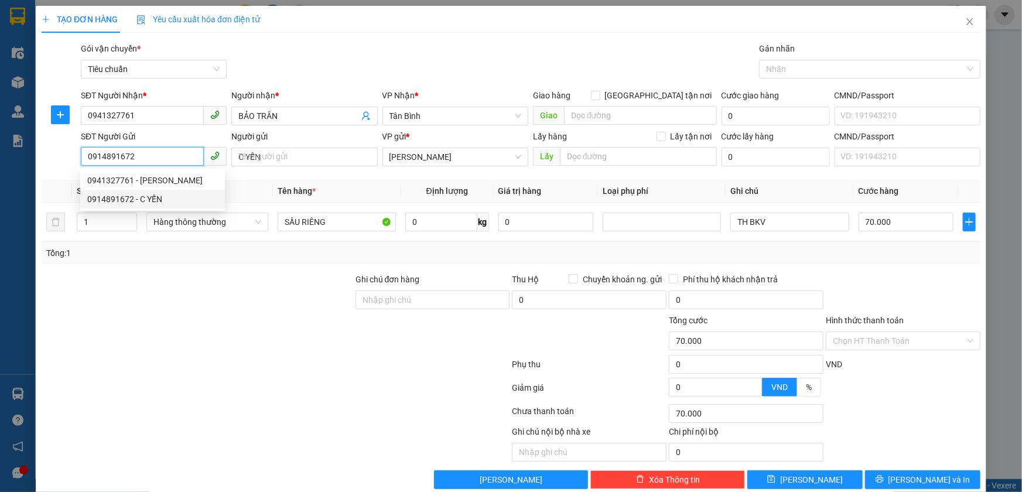
type input "50.000"
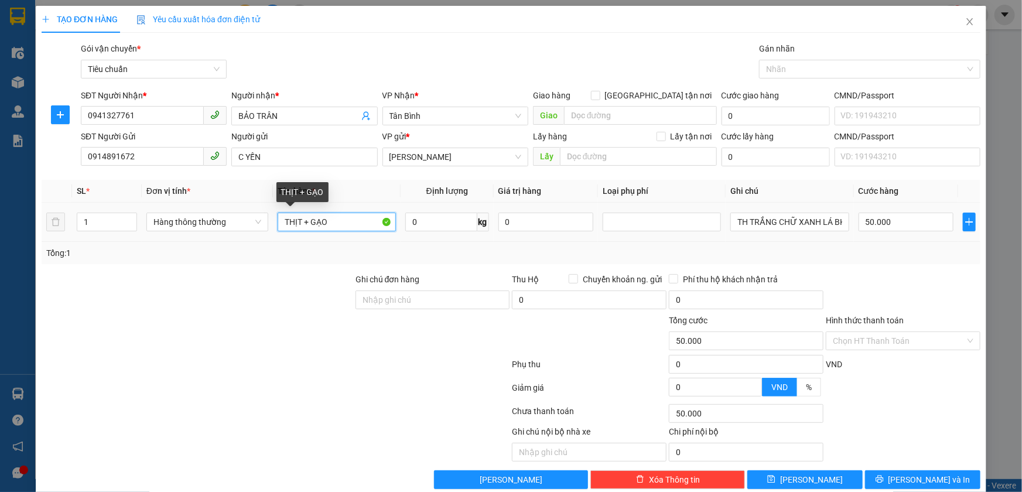
drag, startPoint x: 357, startPoint y: 228, endPoint x: 282, endPoint y: 227, distance: 75.6
click at [282, 227] on input "THỊT + GẠO" at bounding box center [337, 222] width 118 height 19
type input "THỊT"
click at [436, 223] on input "0" at bounding box center [441, 222] width 72 height 19
type input "7"
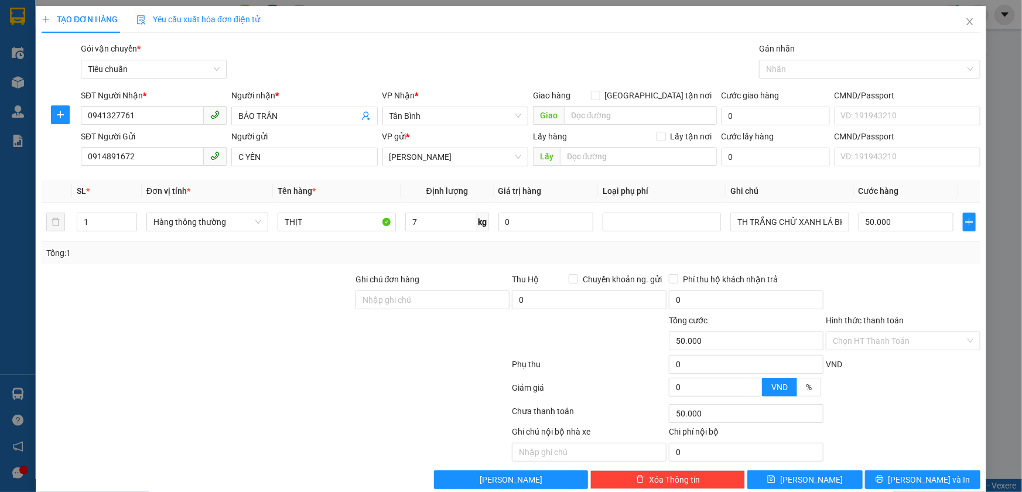
click at [371, 320] on div at bounding box center [432, 334] width 157 height 41
type input "40.000"
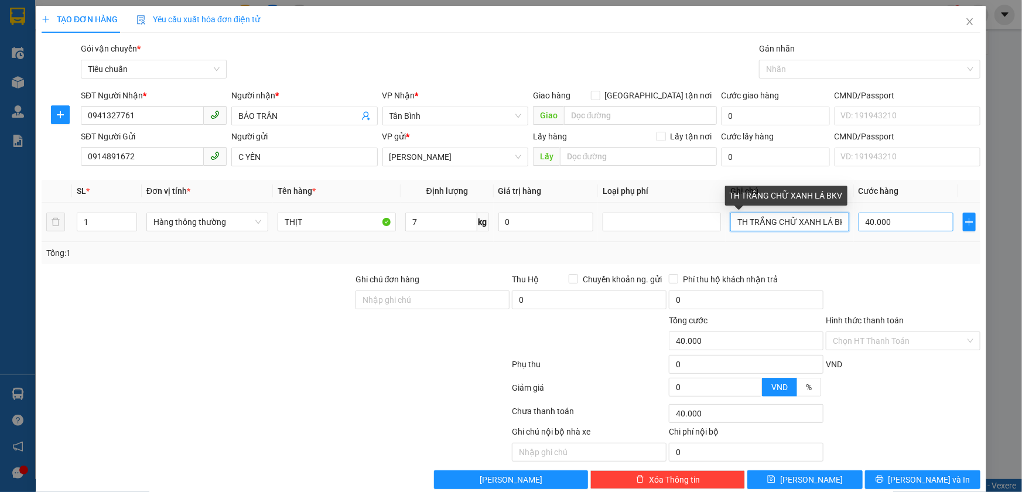
scroll to position [0, 6]
drag, startPoint x: 741, startPoint y: 222, endPoint x: 850, endPoint y: 227, distance: 109.6
click at [850, 227] on tr "1 Hàng thông thường THỊT 7 kg 0 TH TRẮNG CHỮ XANH LÁ BKV 40.000" at bounding box center [511, 222] width 939 height 39
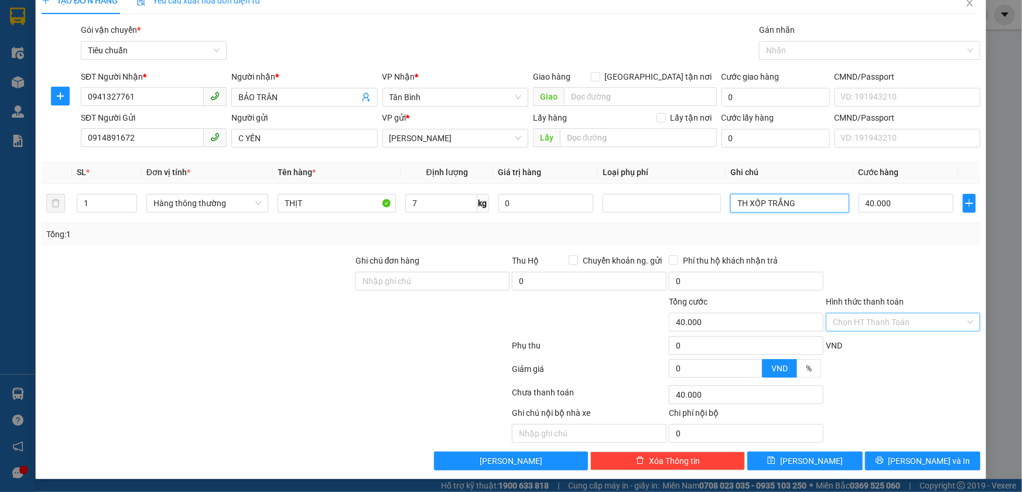
type input "TH XỐP TRẮNG"
click at [862, 313] on input "Hình thức thanh toán" at bounding box center [899, 322] width 132 height 18
drag, startPoint x: 867, startPoint y: 346, endPoint x: 876, endPoint y: 360, distance: 16.6
click at [867, 342] on div "Tại văn phòng" at bounding box center [895, 344] width 139 height 13
type input "0"
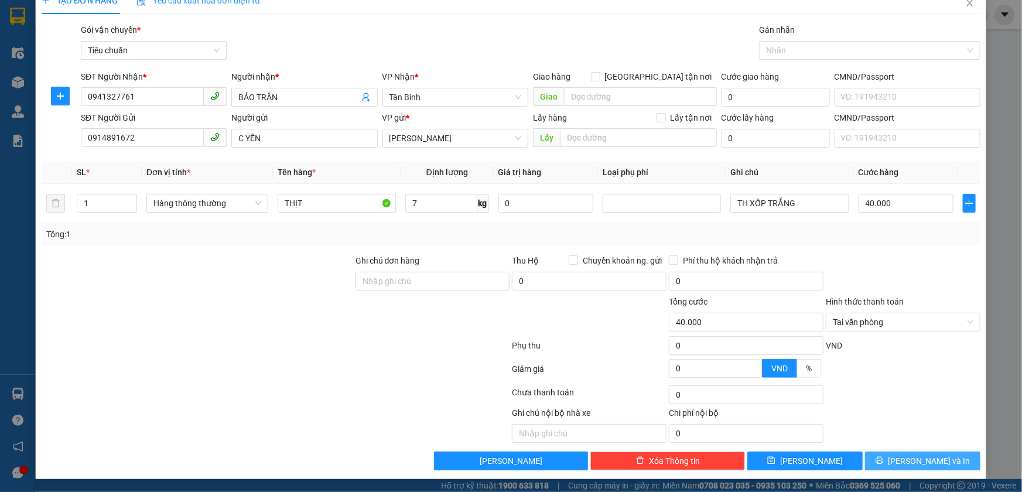
click at [901, 459] on button "[PERSON_NAME] và In" at bounding box center [922, 460] width 115 height 19
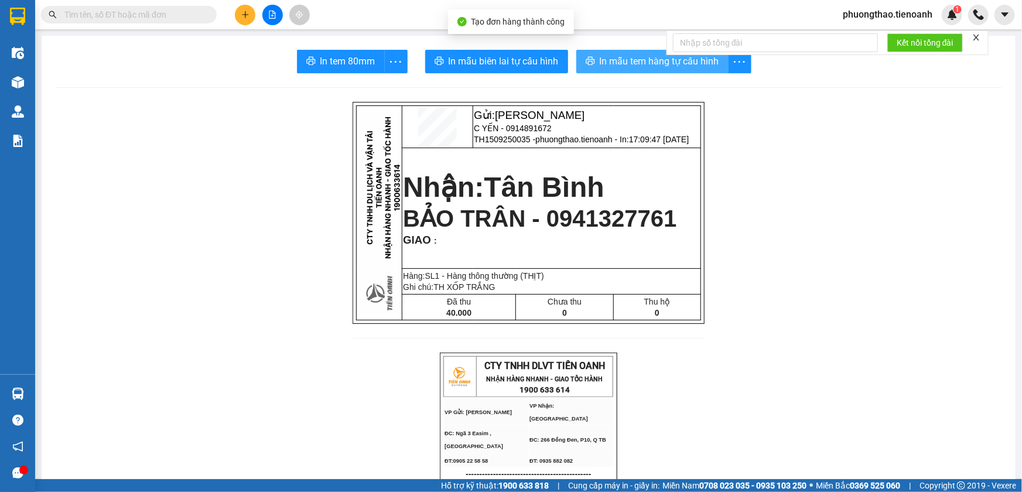
click at [650, 67] on span "In mẫu tem hàng tự cấu hình" at bounding box center [659, 61] width 119 height 15
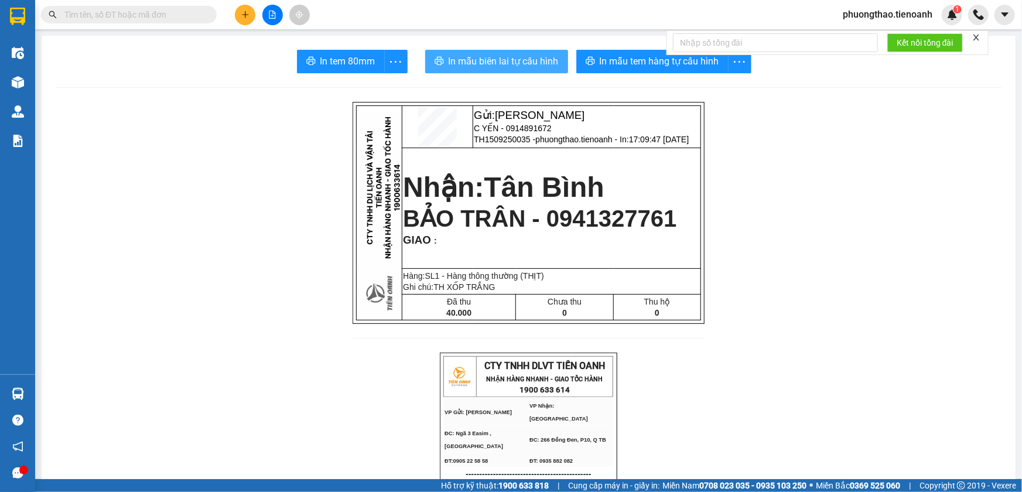
click at [506, 59] on span "In mẫu biên lai tự cấu hình" at bounding box center [504, 61] width 110 height 15
click at [238, 11] on button at bounding box center [245, 15] width 20 height 20
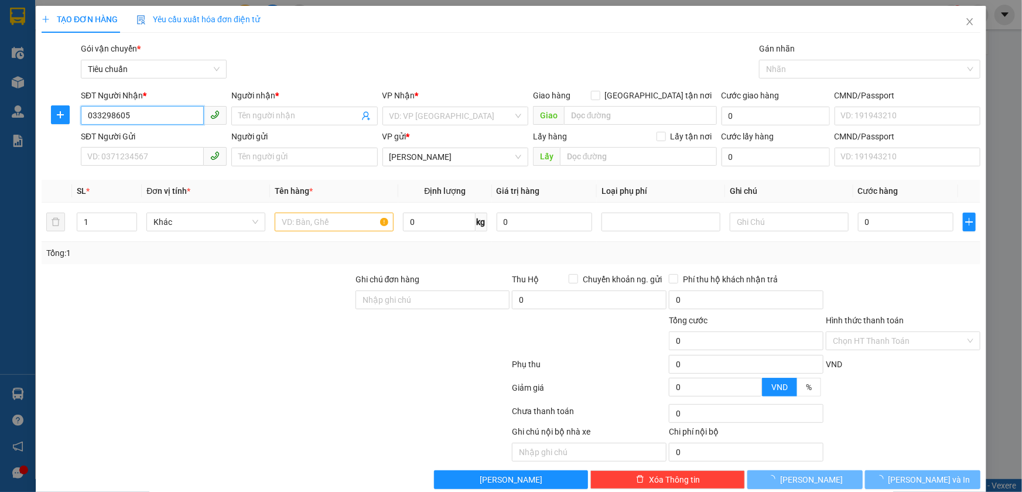
type input "0332986051"
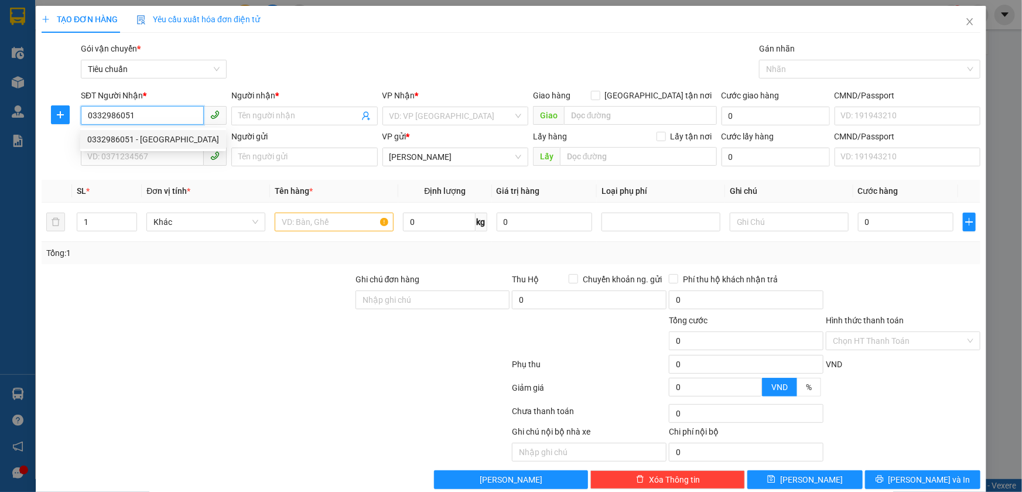
click at [170, 139] on div "0332986051 - [GEOGRAPHIC_DATA]" at bounding box center [153, 139] width 132 height 13
type input "MỸ"
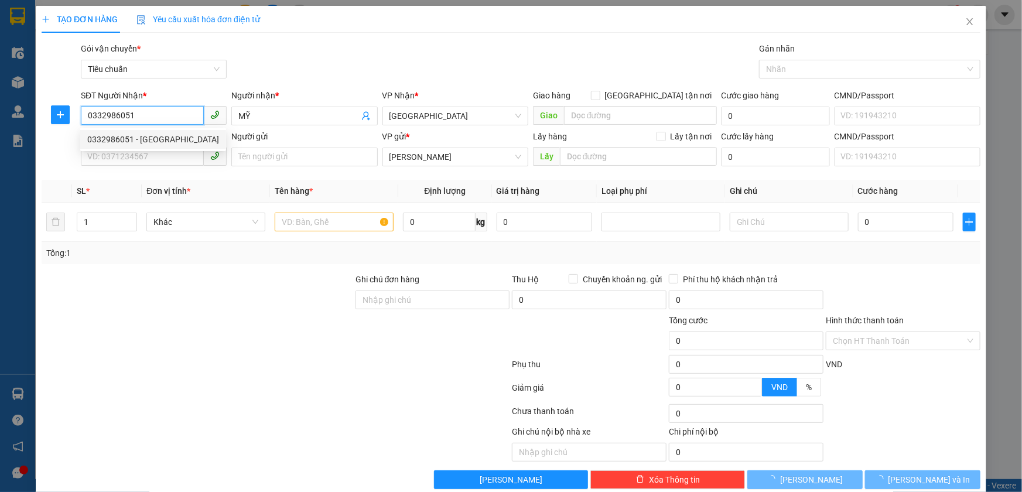
type input "90.000"
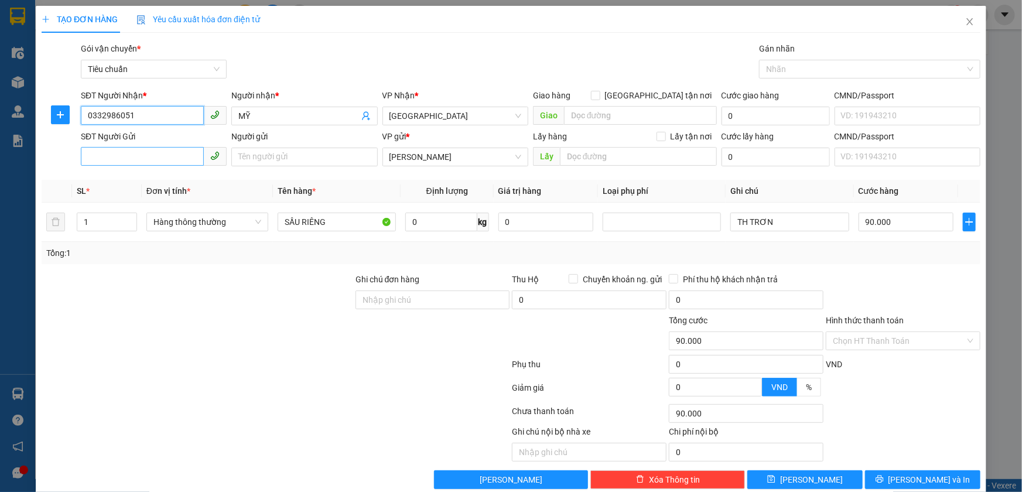
type input "0332986051"
click at [119, 159] on input "SĐT Người Gửi" at bounding box center [142, 156] width 123 height 19
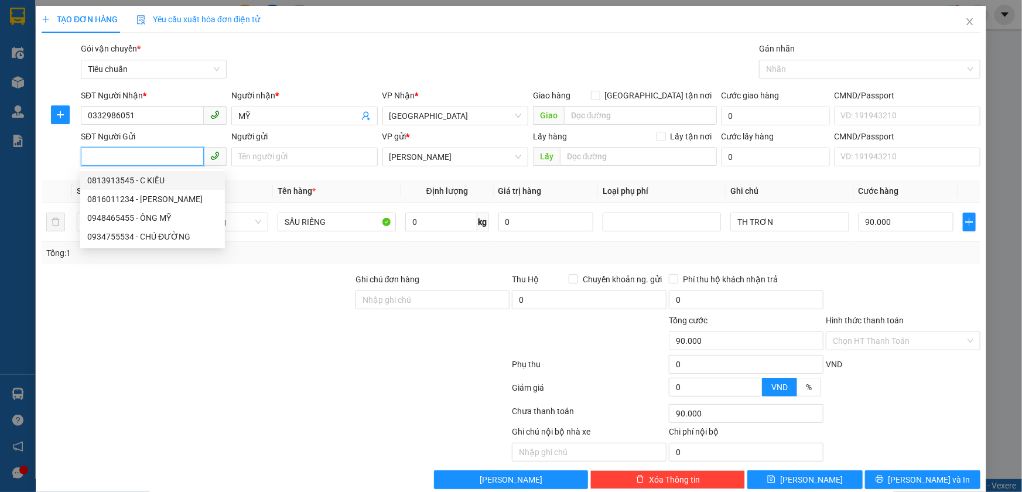
click at [183, 183] on div "0813913545 - C KIỀU" at bounding box center [152, 180] width 131 height 13
type input "0813913545"
type input "C KIỀU"
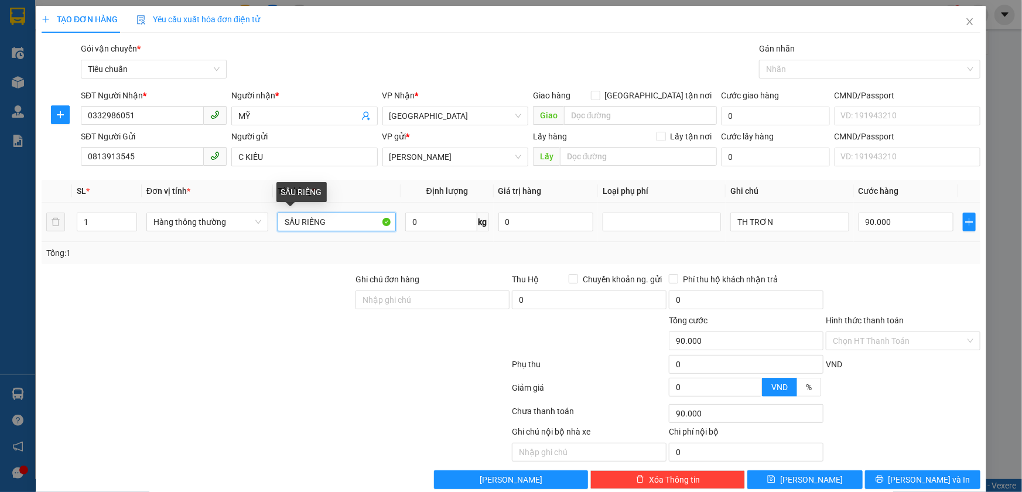
click at [351, 223] on input "SẦU RIÊNG" at bounding box center [337, 222] width 118 height 19
click at [436, 222] on input "0" at bounding box center [441, 222] width 72 height 19
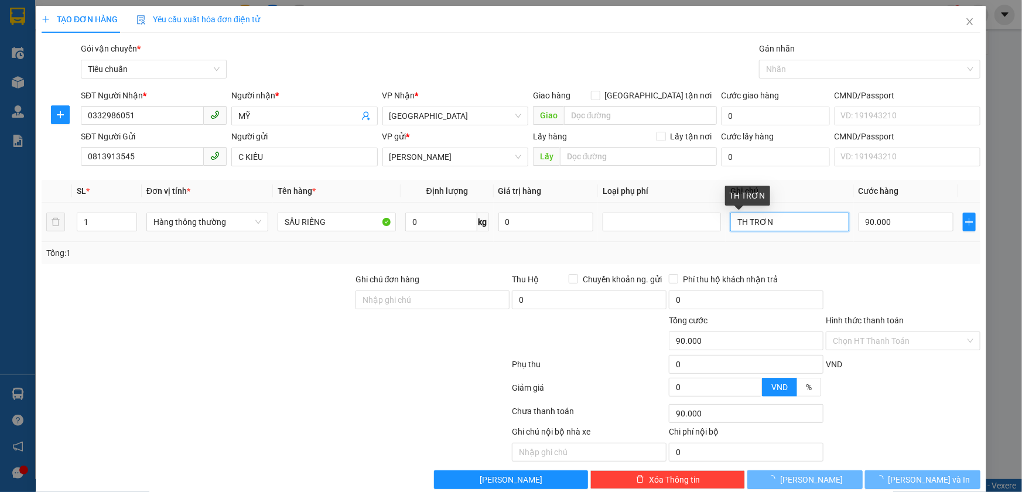
drag, startPoint x: 783, startPoint y: 223, endPoint x: 744, endPoint y: 222, distance: 39.2
click at [744, 222] on input "TH TRƠN" at bounding box center [789, 222] width 118 height 19
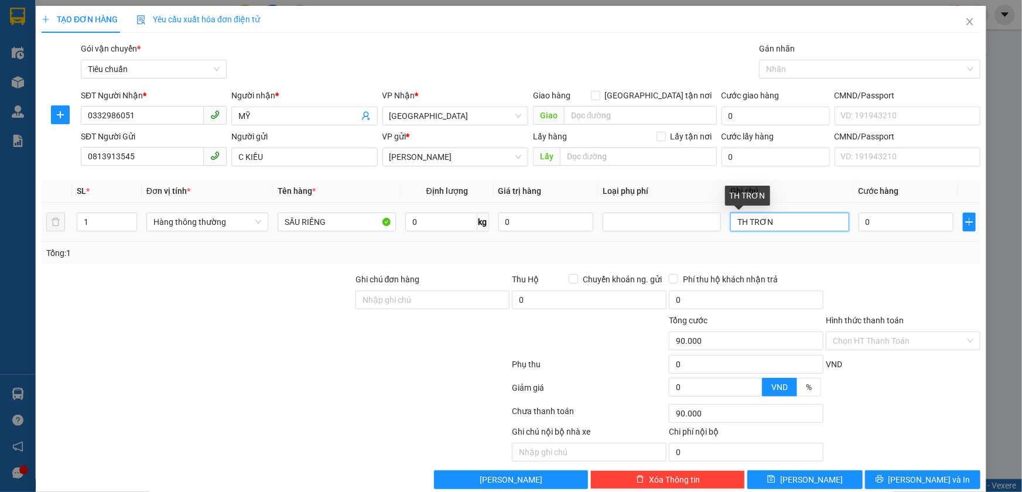
type input "0"
type input "TH CHỮ ĐEN XANH LÁ"
click at [443, 223] on input "0" at bounding box center [441, 222] width 72 height 19
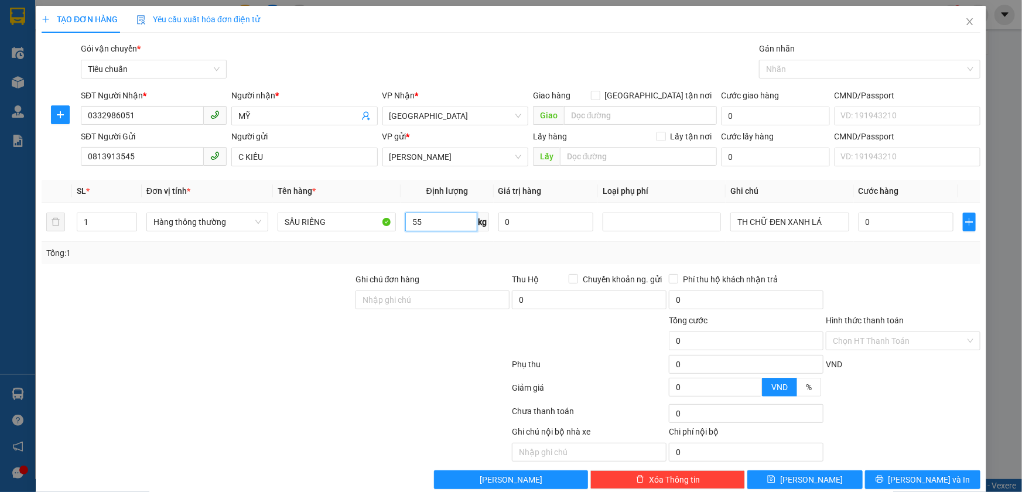
type input "55"
click at [402, 386] on div at bounding box center [275, 389] width 470 height 23
type input "100.000"
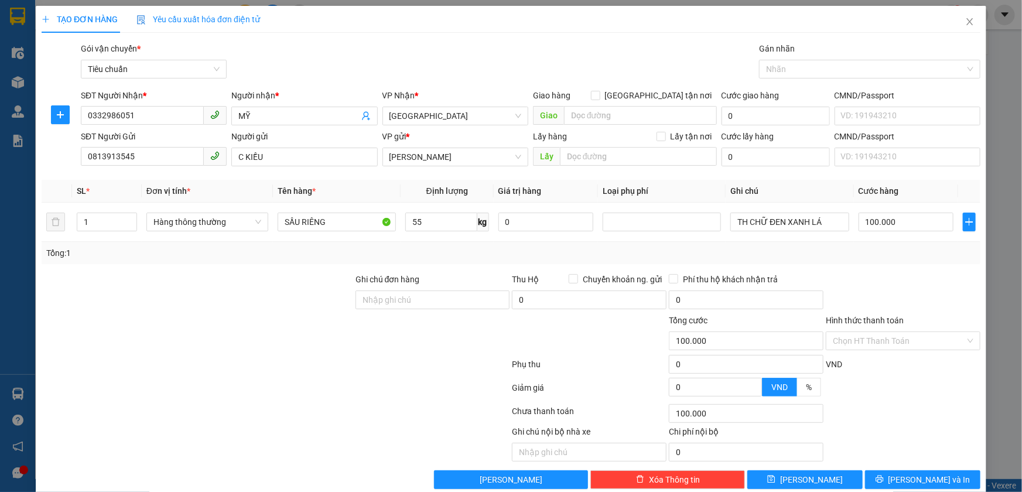
click at [873, 287] on div at bounding box center [903, 293] width 157 height 41
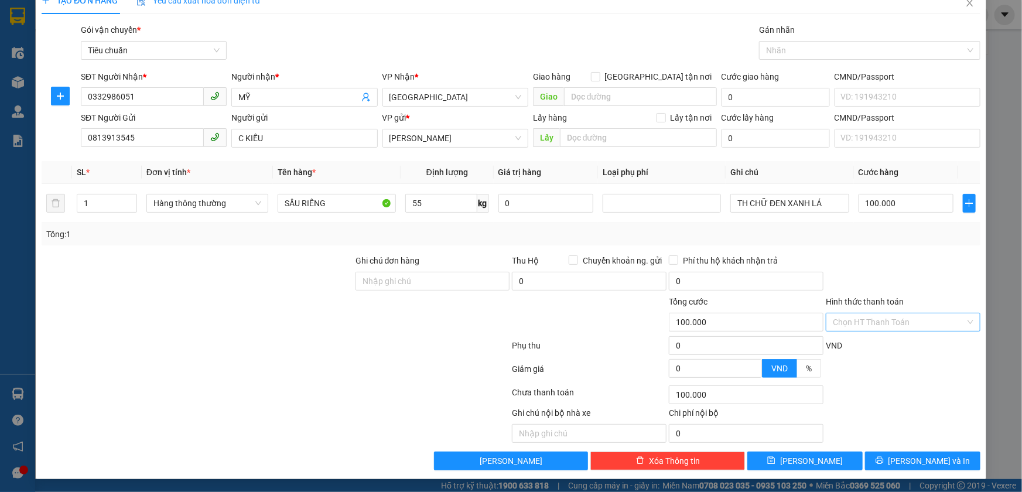
click at [881, 322] on input "Hình thức thanh toán" at bounding box center [899, 322] width 132 height 18
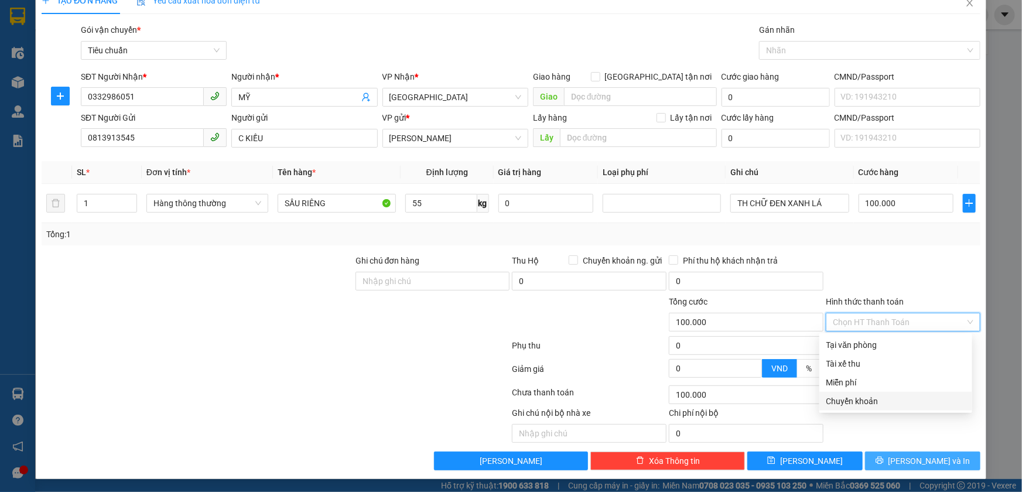
click at [919, 456] on span "[PERSON_NAME] và In" at bounding box center [929, 460] width 82 height 13
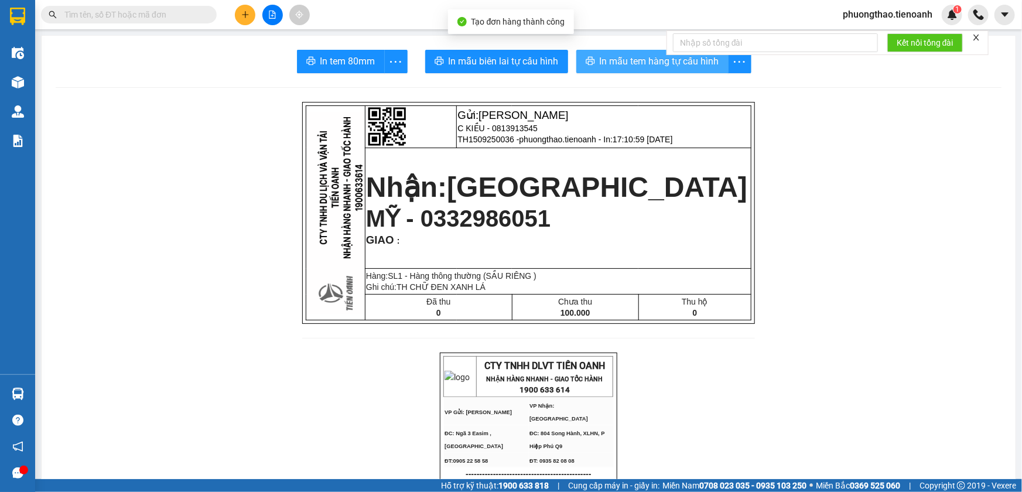
click at [604, 51] on button "In mẫu tem hàng tự cấu hình" at bounding box center [652, 61] width 152 height 23
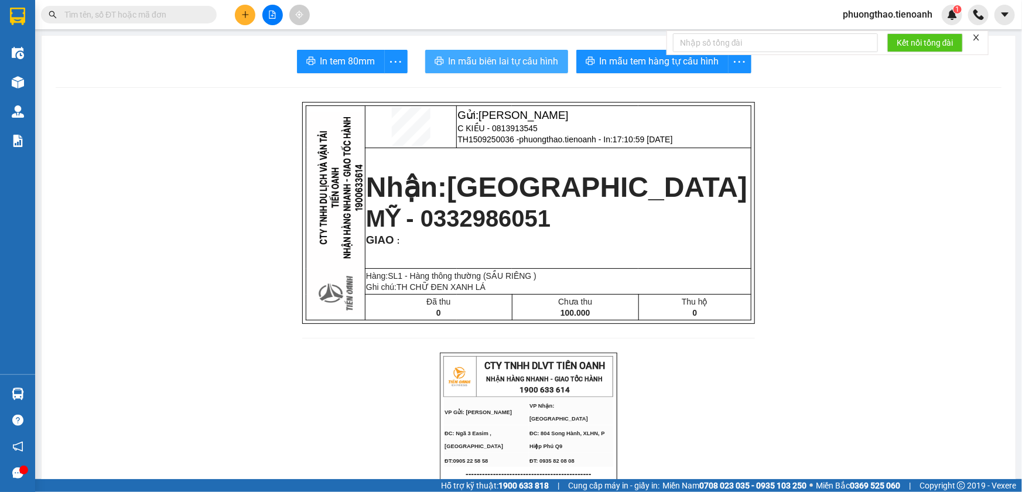
click at [511, 62] on span "In mẫu biên lai tự cấu hình" at bounding box center [504, 61] width 110 height 15
click at [93, 11] on input "text" at bounding box center [133, 14] width 138 height 13
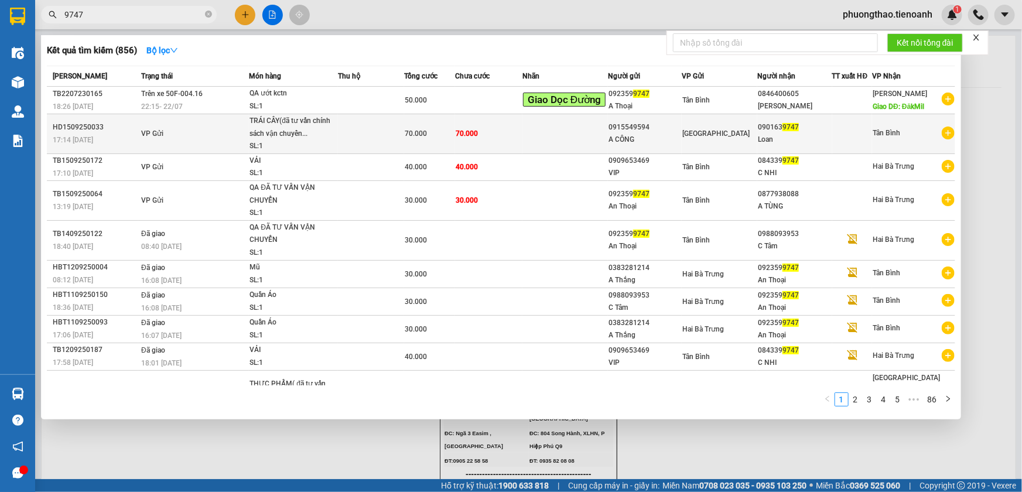
type input "9747"
click at [529, 134] on td at bounding box center [564, 134] width 85 height 40
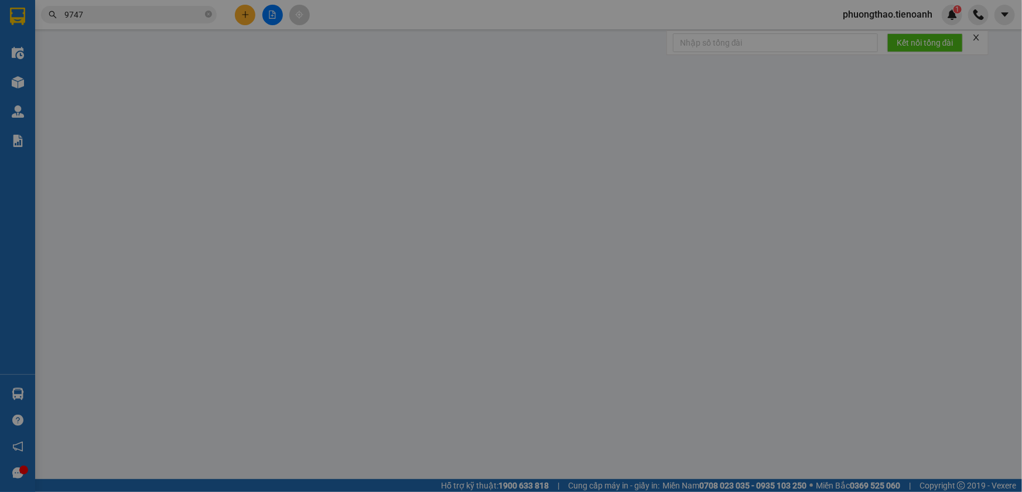
type input "0901639747"
type input "Loan"
type input "0915549594"
type input "A CÔNG"
type input "70.000"
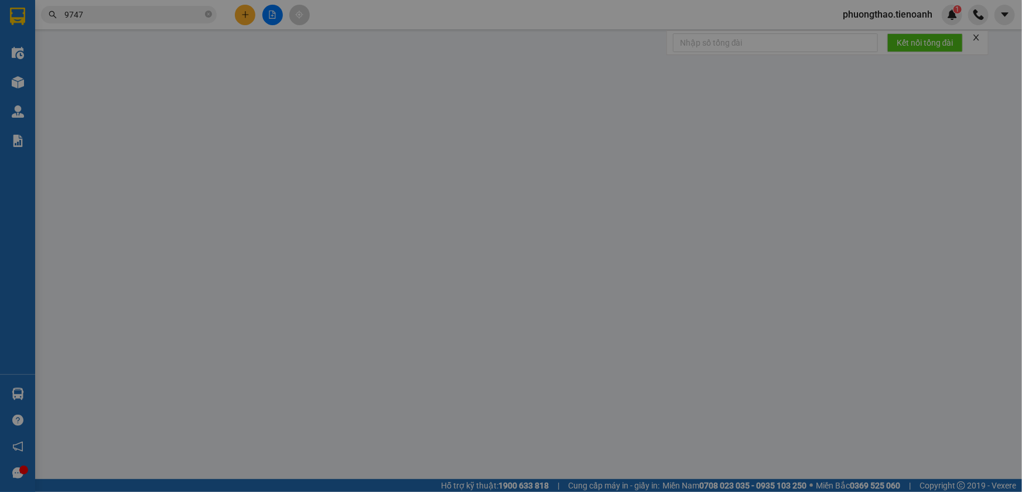
type input "70.000"
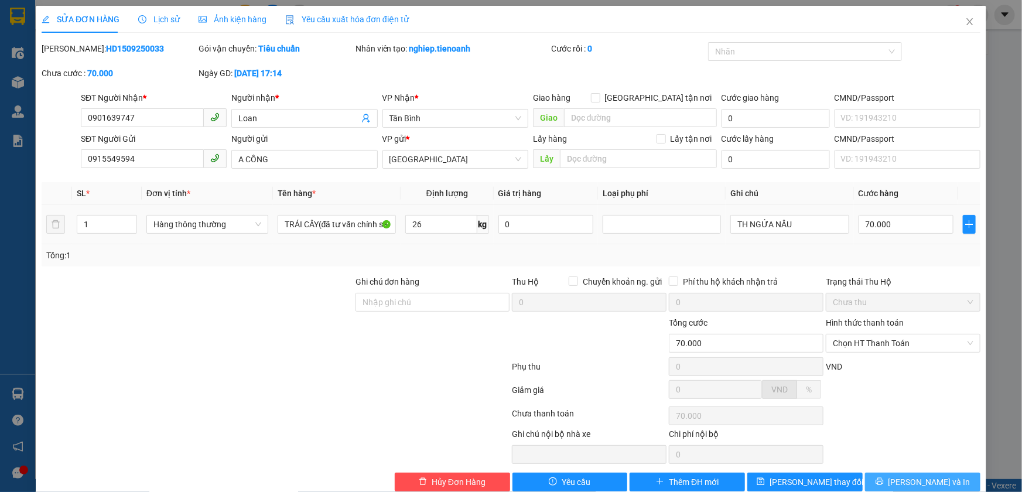
click at [911, 474] on button "[PERSON_NAME] và In" at bounding box center [922, 482] width 115 height 19
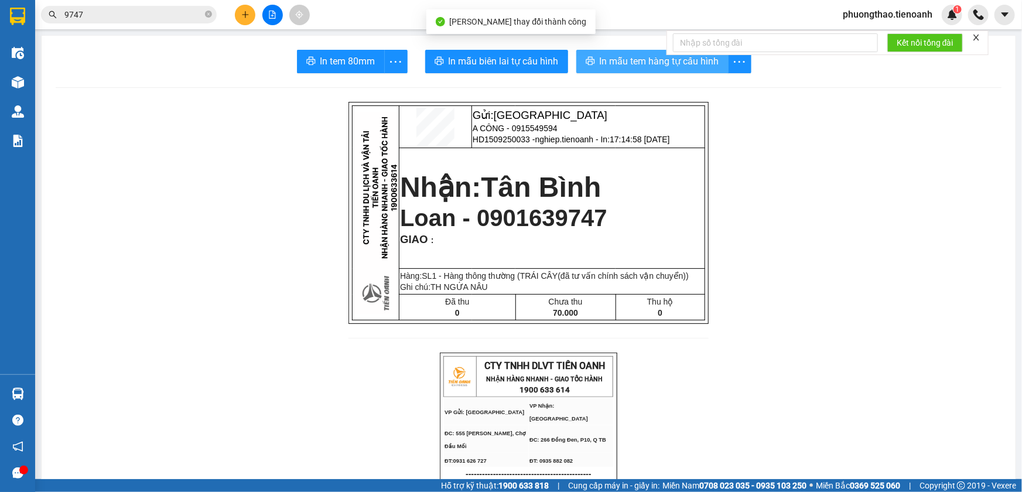
click at [644, 54] on span "In mẫu tem hàng tự cấu hình" at bounding box center [659, 61] width 119 height 15
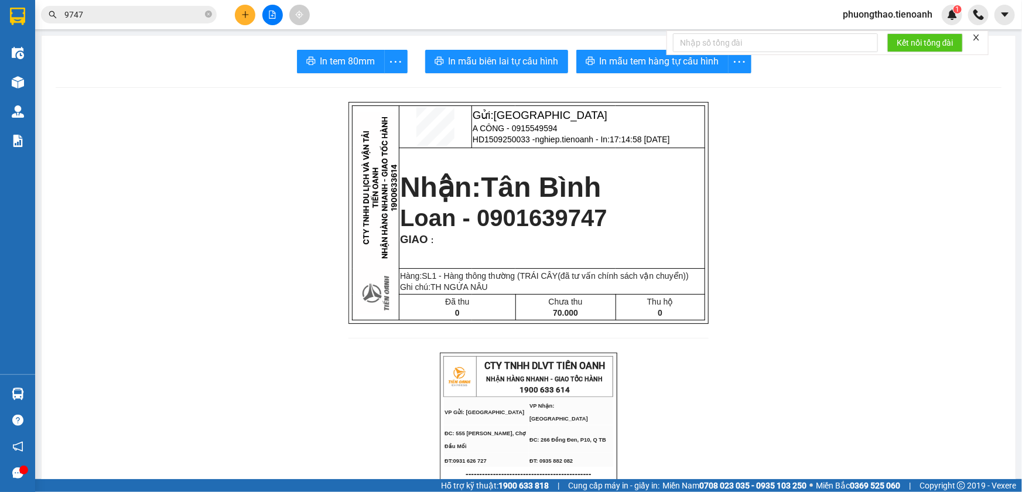
click at [94, 10] on input "9747" at bounding box center [133, 14] width 138 height 13
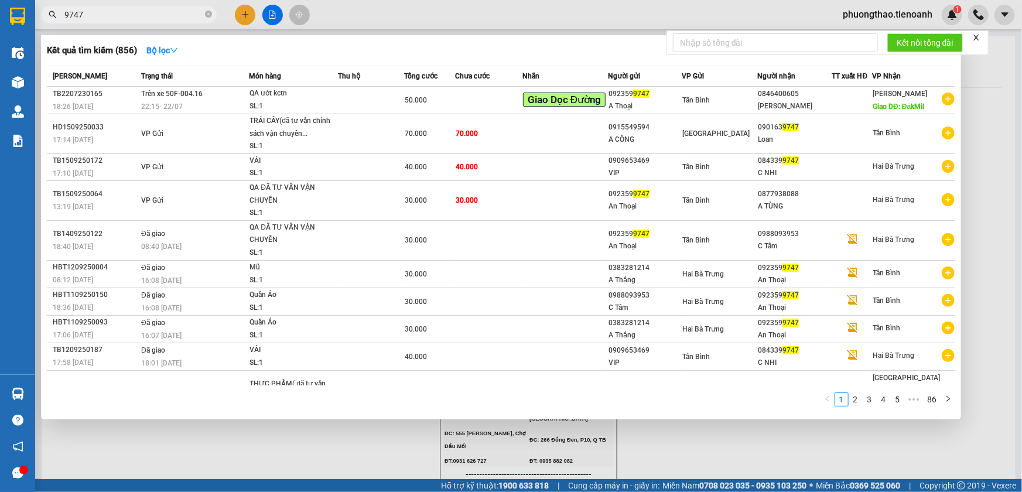
click at [26, 12] on section "Kết quả tìm kiếm ( 856 ) Bộ lọc Mã ĐH Trạng thái Món hàng Thu hộ Tổng cước Chưa…" at bounding box center [511, 246] width 1022 height 492
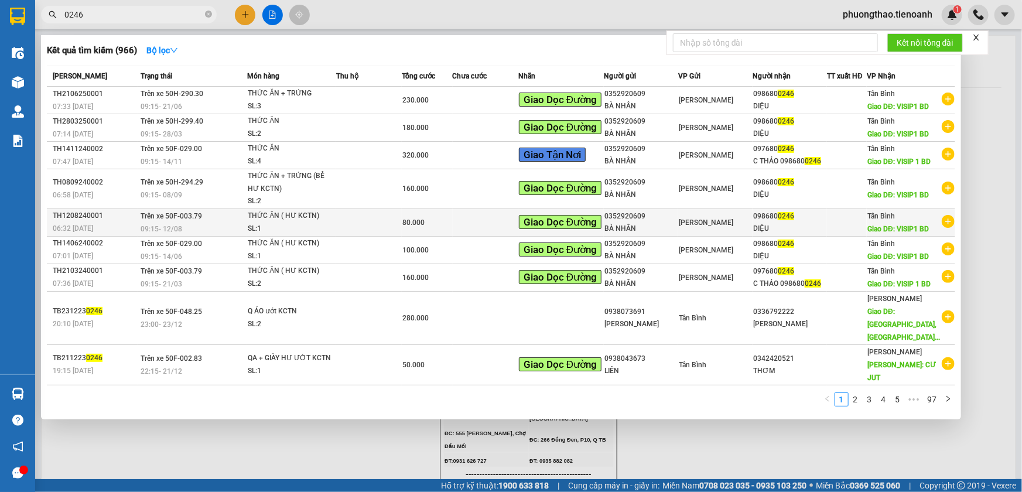
scroll to position [90, 0]
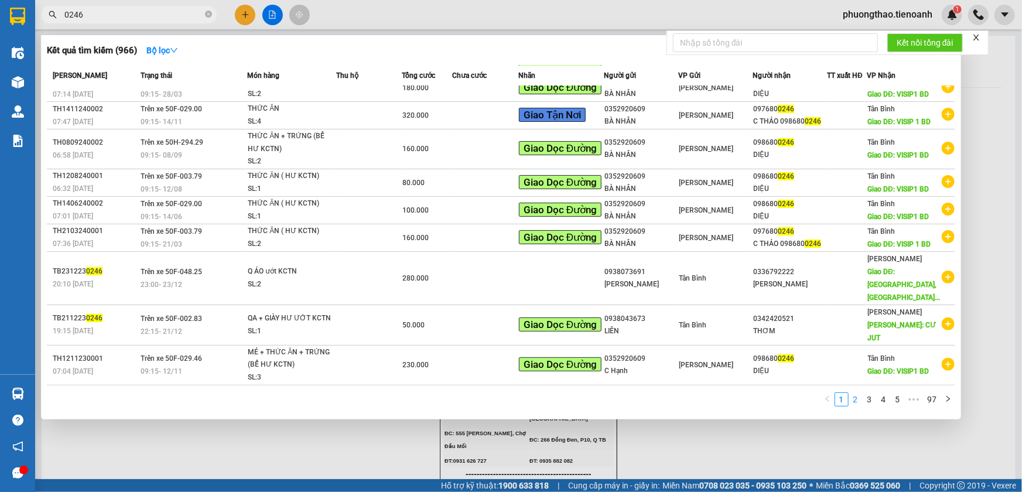
type input "0246"
click at [854, 399] on link "2" at bounding box center [855, 399] width 13 height 13
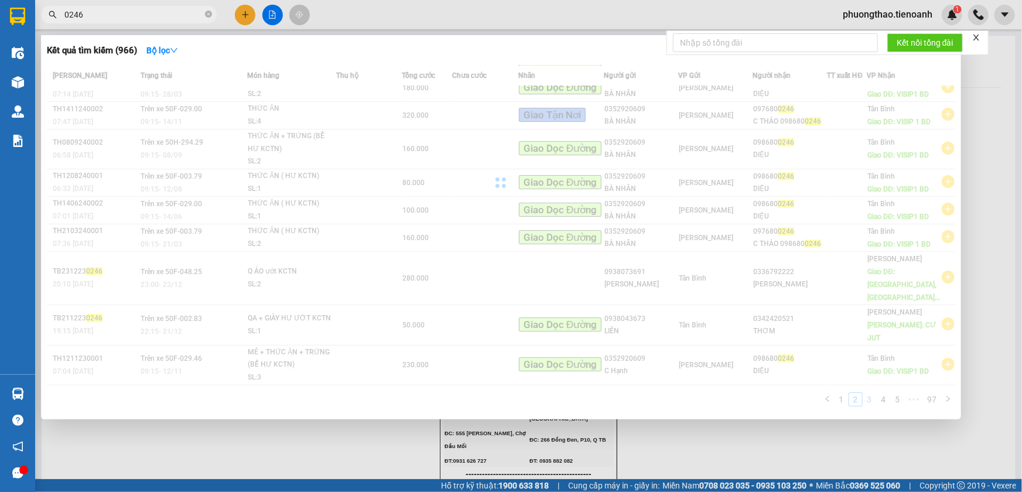
scroll to position [25, 0]
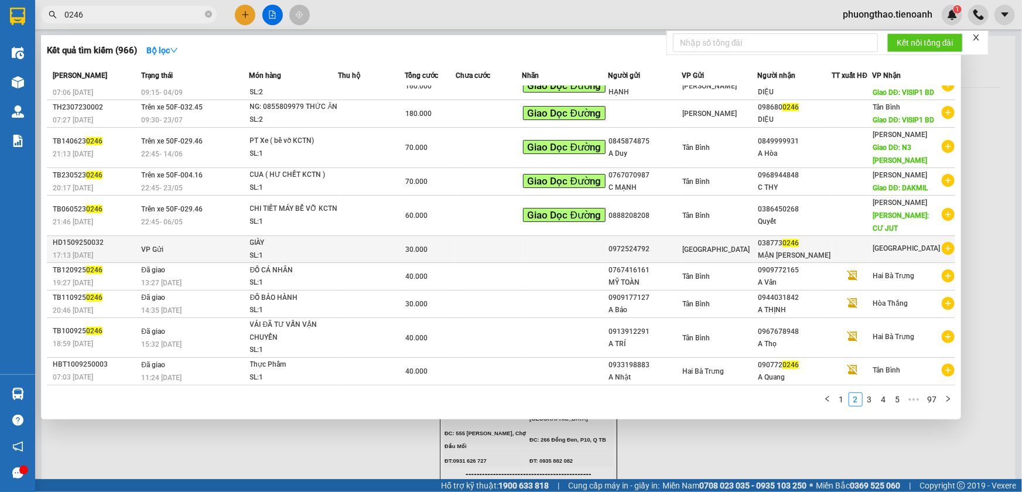
click at [839, 247] on div at bounding box center [852, 249] width 39 height 12
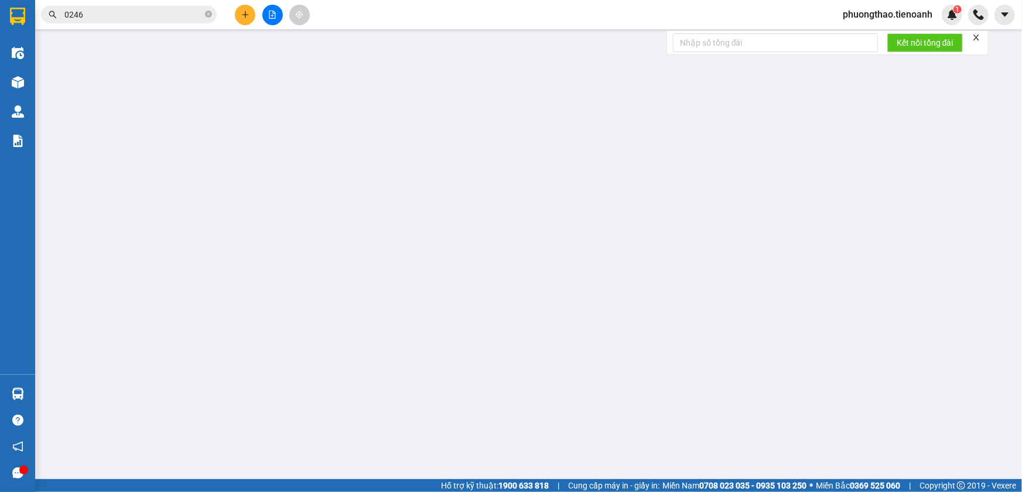
type input "0387730246"
type input "MẬN [PERSON_NAME]"
type input "0972524792"
type input "30.000"
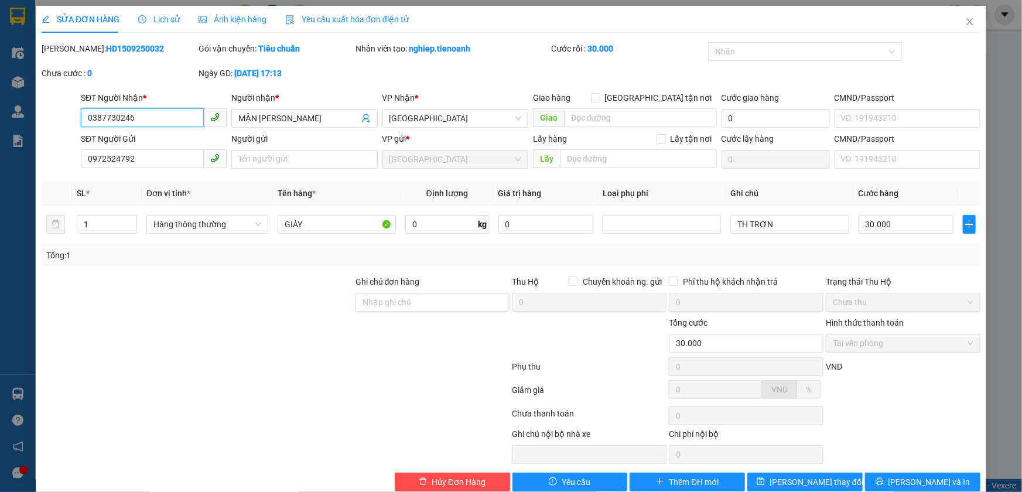
scroll to position [21, 0]
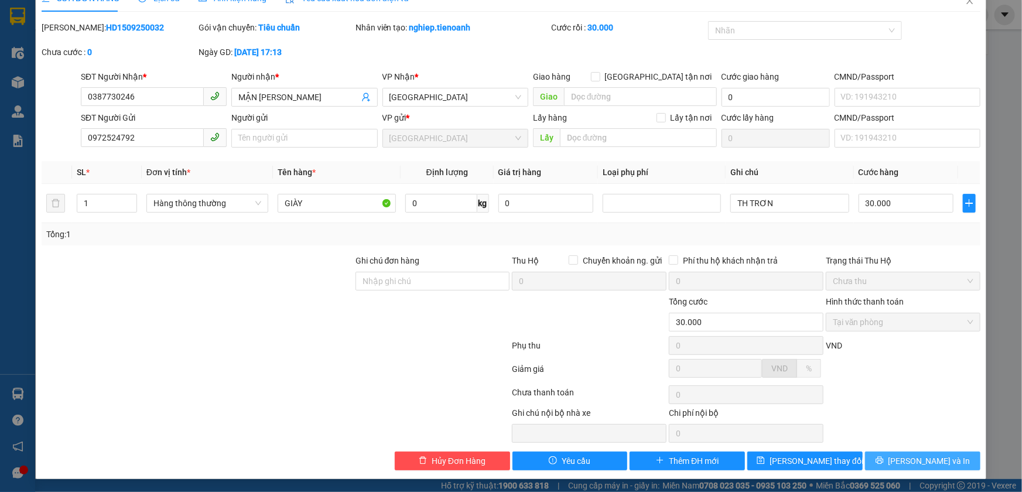
click at [931, 459] on span "[PERSON_NAME] và In" at bounding box center [929, 460] width 82 height 13
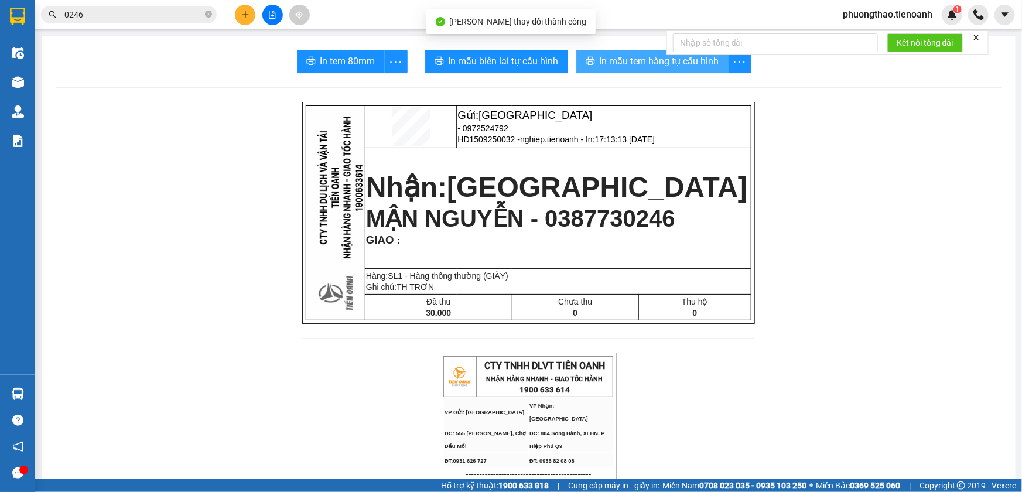
click at [641, 54] on span "In mẫu tem hàng tự cấu hình" at bounding box center [659, 61] width 119 height 15
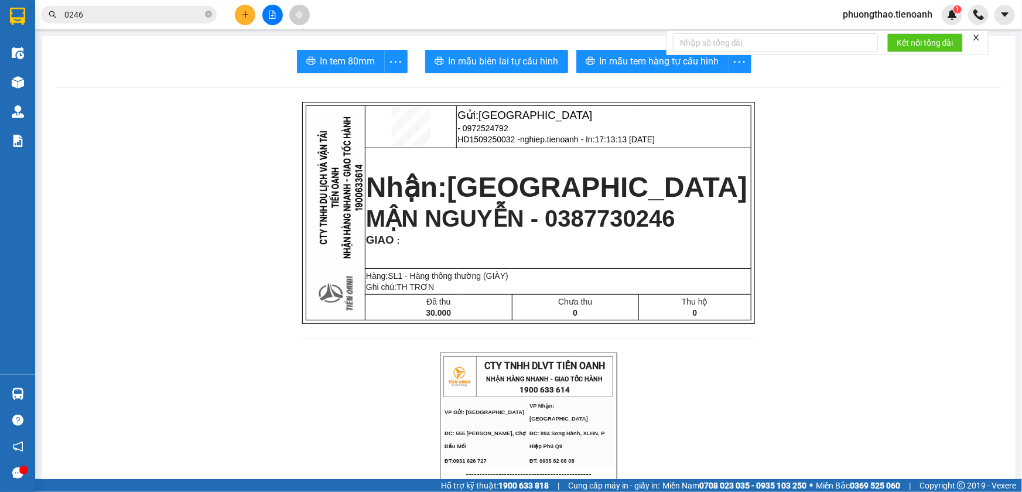
click at [158, 7] on span "0246" at bounding box center [129, 15] width 176 height 18
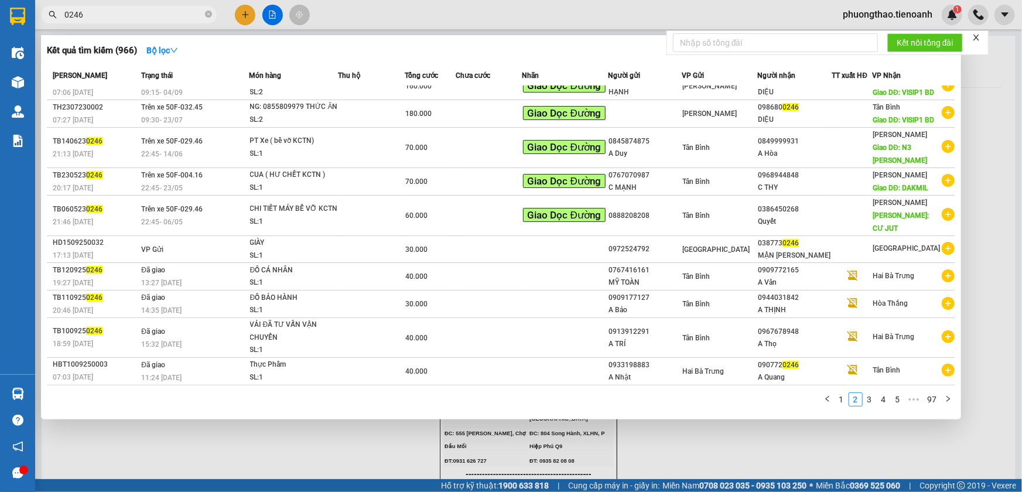
drag, startPoint x: 143, startPoint y: 7, endPoint x: 58, endPoint y: 7, distance: 85.5
click at [59, 7] on span "0246" at bounding box center [129, 15] width 176 height 18
drag, startPoint x: 209, startPoint y: 17, endPoint x: 187, endPoint y: 15, distance: 22.3
click at [208, 16] on icon "close-circle" at bounding box center [208, 14] width 7 height 7
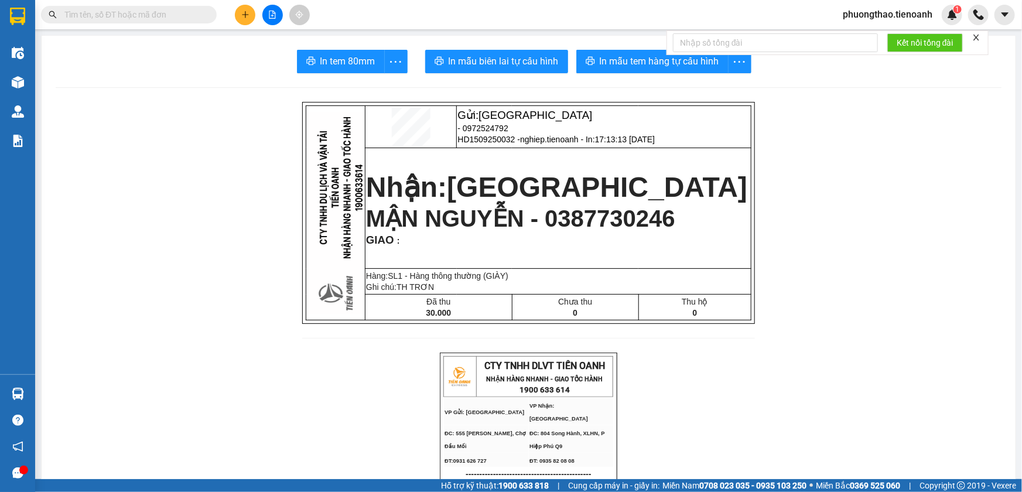
click at [169, 15] on input "text" at bounding box center [133, 14] width 138 height 13
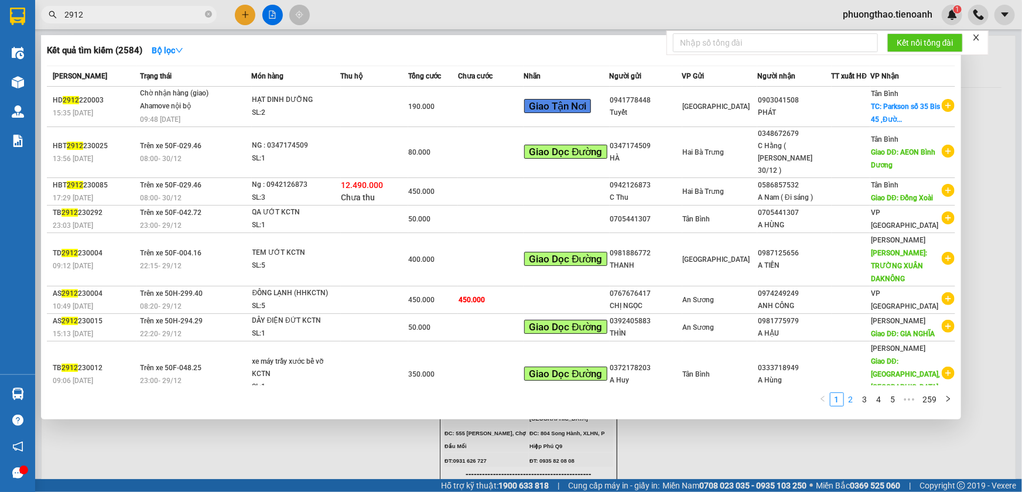
type input "2912"
click at [849, 399] on link "2" at bounding box center [850, 399] width 13 height 13
click at [864, 399] on link "3" at bounding box center [864, 399] width 13 height 13
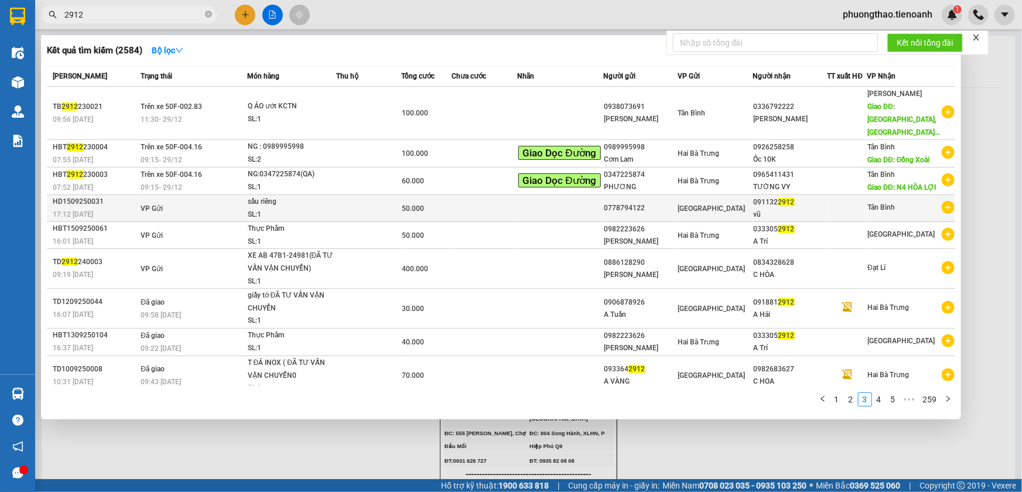
click at [852, 211] on td at bounding box center [847, 208] width 40 height 27
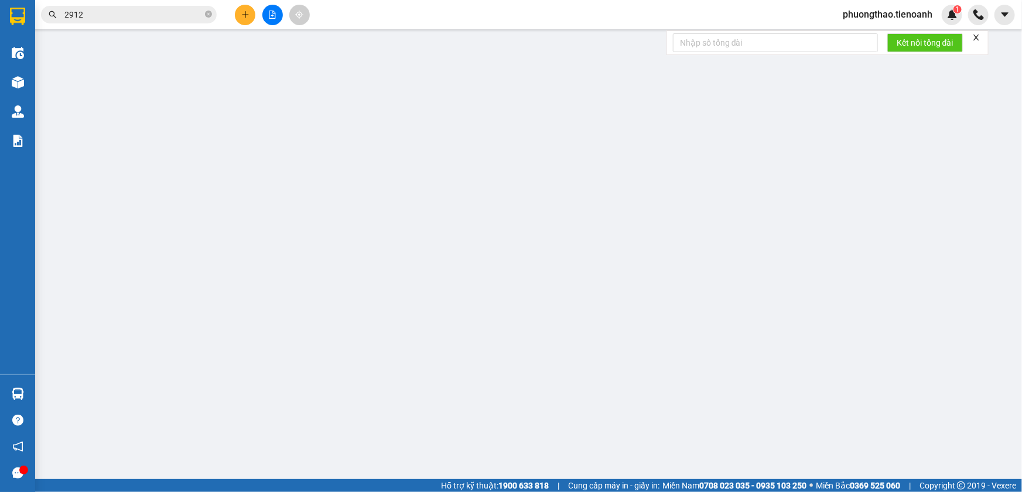
type input "0911322912"
type input "vũ"
type input "0778794122"
type input "50.000"
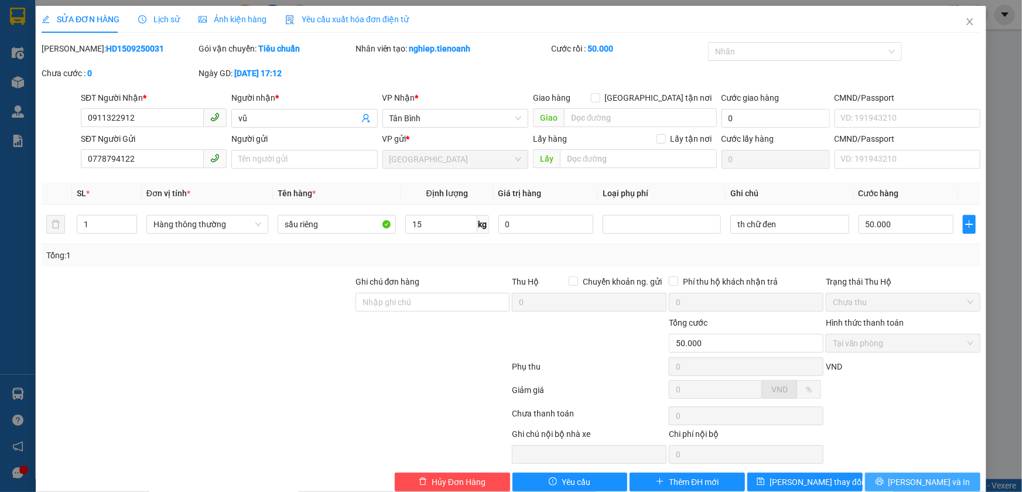
click at [931, 482] on span "[PERSON_NAME] và In" at bounding box center [929, 482] width 82 height 13
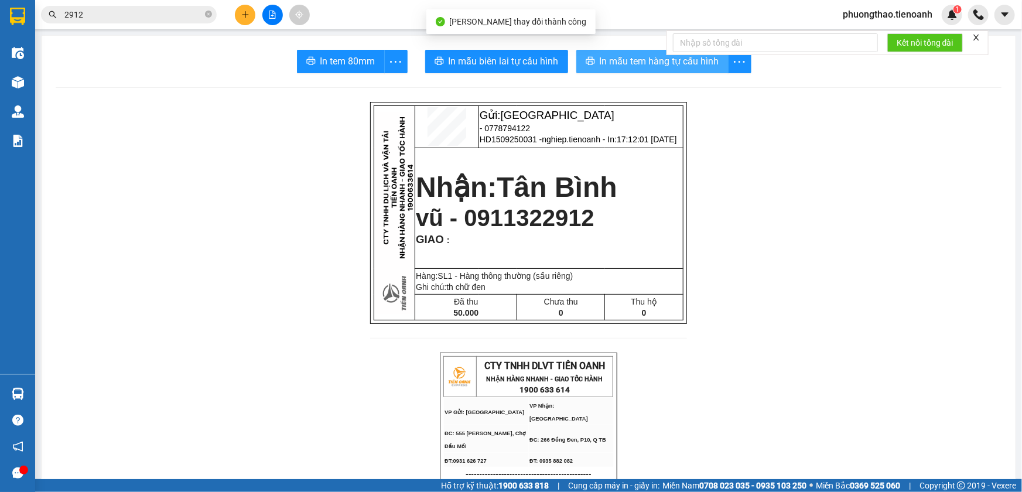
click at [611, 63] on span "In mẫu tem hàng tự cấu hình" at bounding box center [659, 61] width 119 height 15
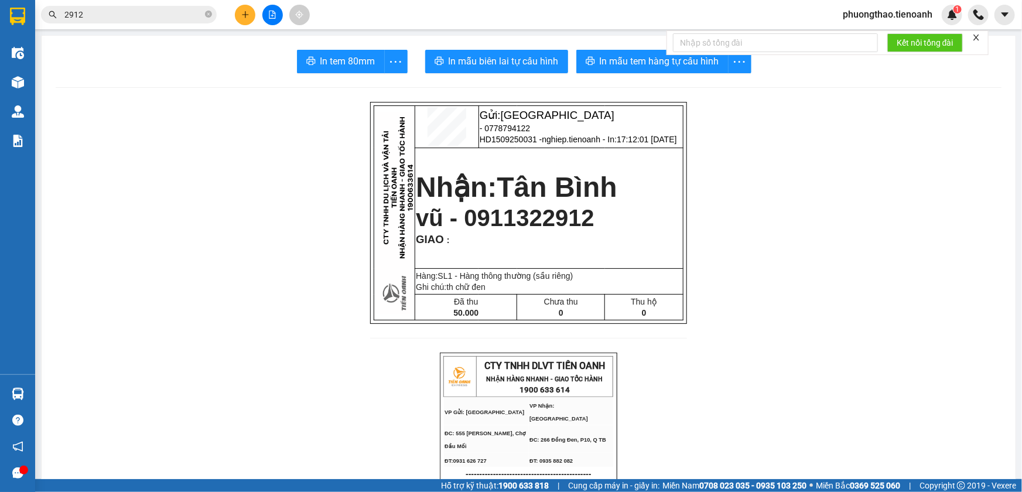
click at [870, 16] on span "phuongthao.tienoanh" at bounding box center [887, 14] width 108 height 15
click at [868, 35] on span "Đăng xuất" at bounding box center [892, 36] width 85 height 13
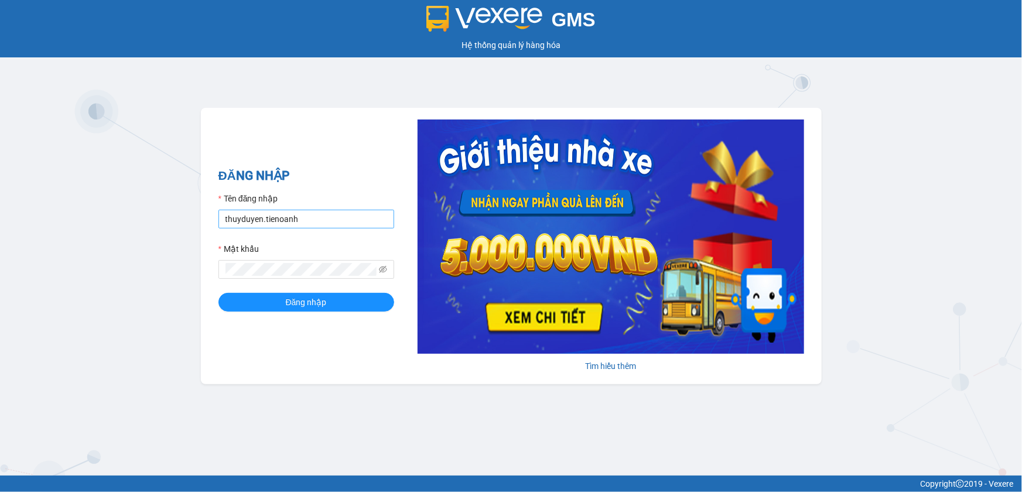
click at [372, 216] on input "thuyduyen.tienoanh" at bounding box center [306, 219] width 176 height 19
click at [364, 221] on input "thuyduyen.tienoanh" at bounding box center [306, 219] width 176 height 19
type input "camlinh.tienoanh"
click at [384, 300] on button "Đăng nhập" at bounding box center [306, 302] width 176 height 19
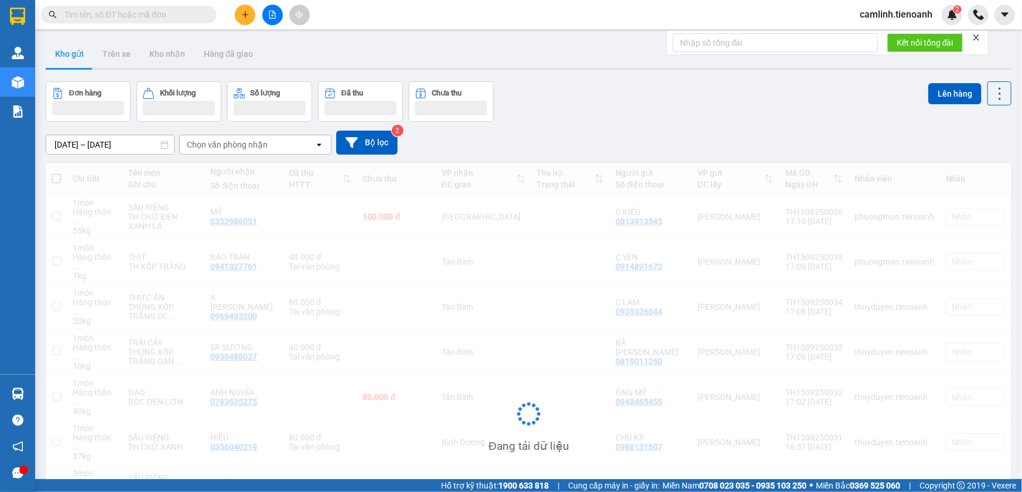
click at [242, 12] on icon "plus" at bounding box center [245, 15] width 8 height 8
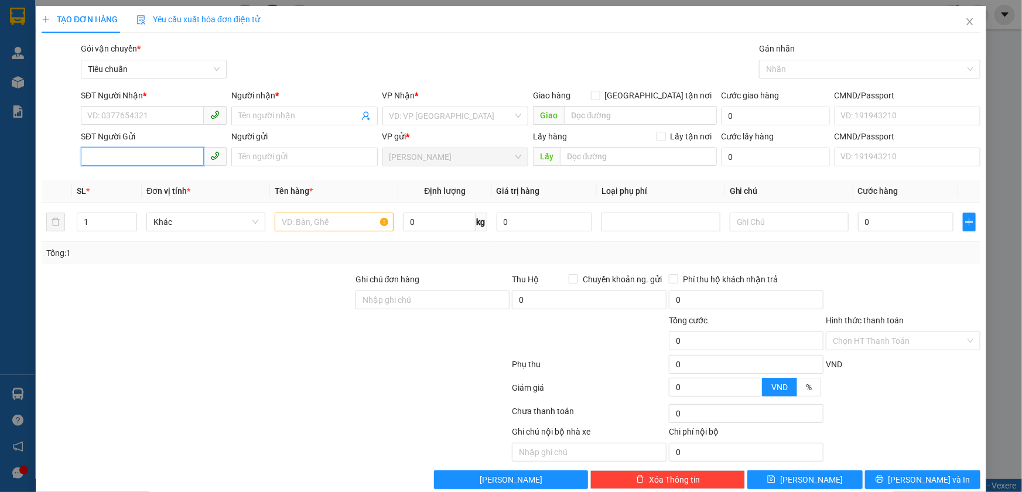
click at [170, 147] on input "SĐT Người Gửi" at bounding box center [142, 156] width 123 height 19
type input "0"
click at [187, 118] on input "SĐT Người Nhận *" at bounding box center [142, 115] width 123 height 19
type input "0352325228"
click at [164, 136] on div "0352325228 - CÔNG" at bounding box center [152, 139] width 131 height 13
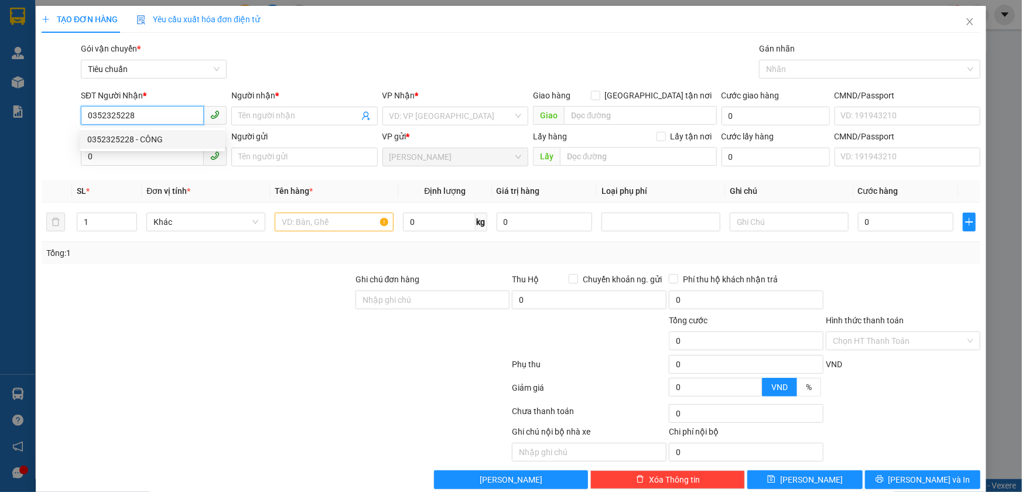
type input "CÔNG"
type input "0352325228"
type input "40.000"
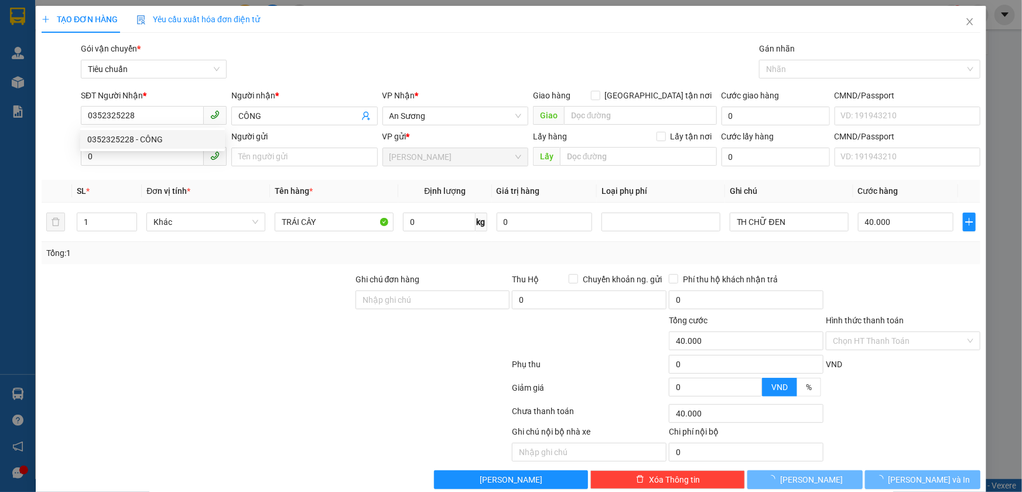
click at [163, 150] on div "0352325228 0352325228 - CÔNG" at bounding box center [152, 139] width 145 height 23
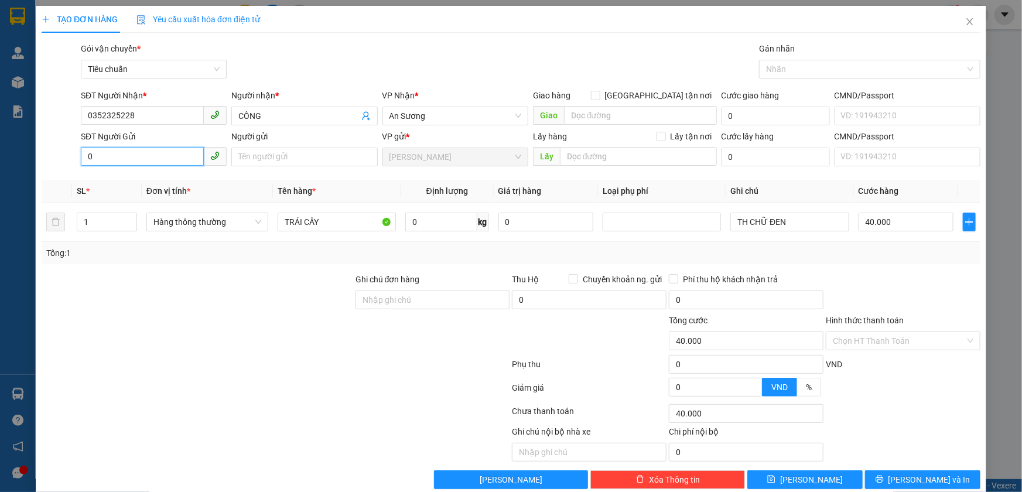
click at [164, 152] on input "0" at bounding box center [142, 156] width 123 height 19
click at [150, 211] on div "0914717353 - C NGA" at bounding box center [152, 217] width 145 height 19
type input "0914717353"
type input "C NGA"
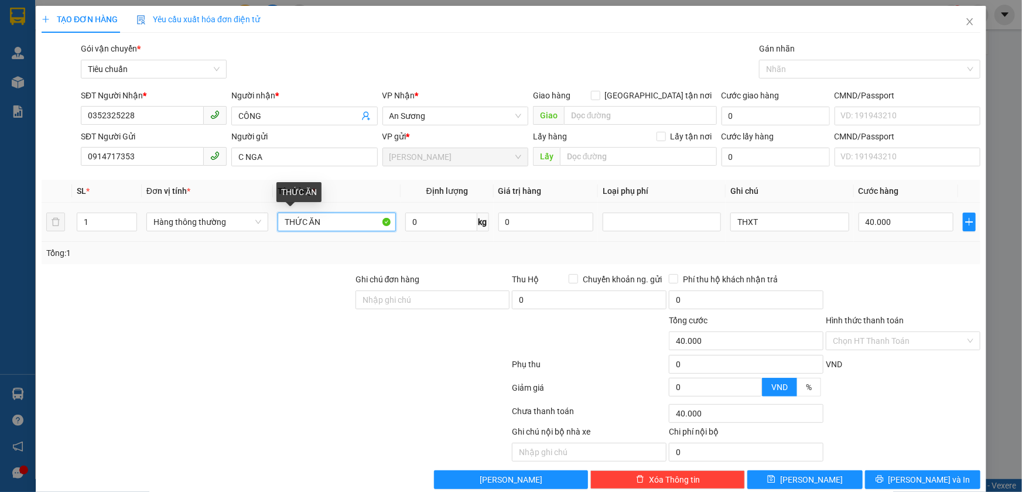
click at [328, 220] on input "THỨC ĂN" at bounding box center [337, 222] width 118 height 19
type input "THỨC ĂN + SẦU RIÊNG"
click at [444, 232] on div "0 kg" at bounding box center [447, 221] width 84 height 23
click at [445, 227] on input "0" at bounding box center [441, 222] width 72 height 19
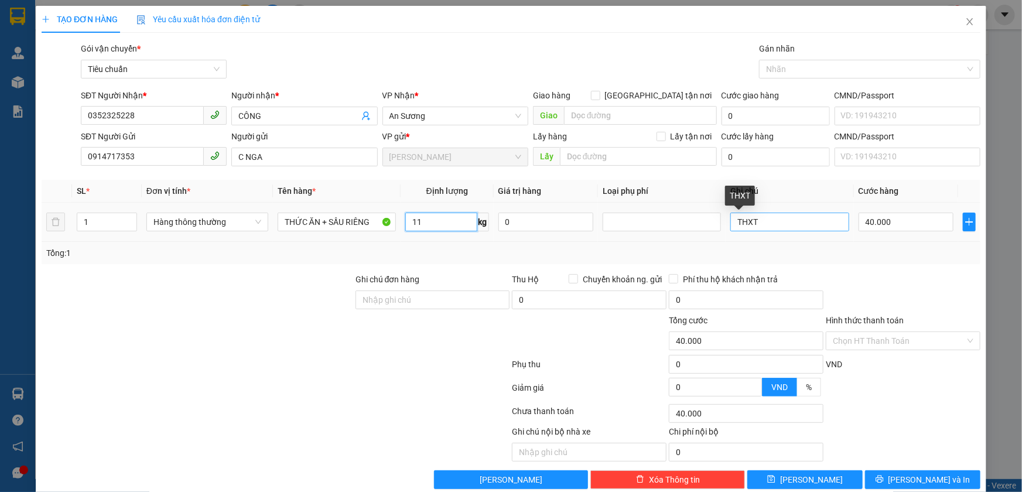
type input "11"
click at [734, 227] on input "THXT" at bounding box center [789, 222] width 118 height 19
type input "50.000"
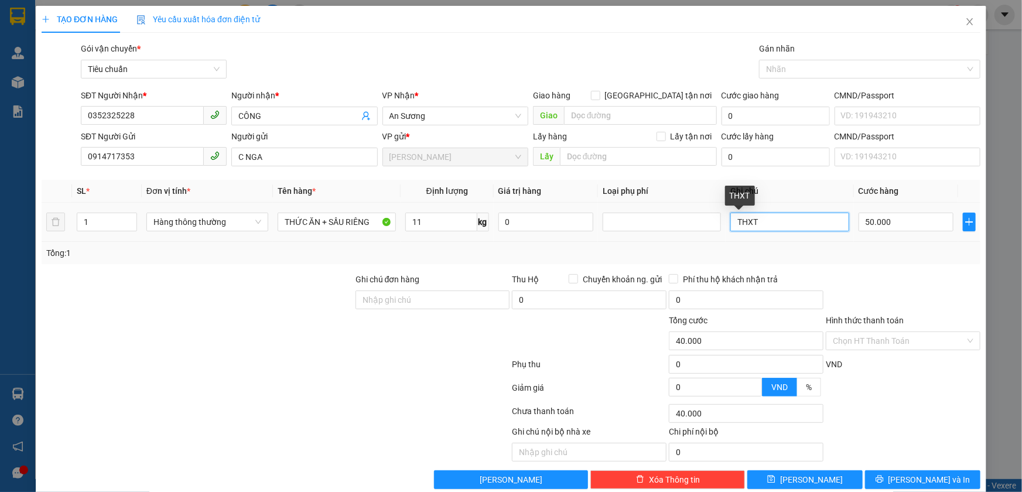
type input "50.000"
click at [734, 227] on input "THXT" at bounding box center [789, 222] width 118 height 19
type input "TH CHỮ XANH D ĐỎ"
click at [869, 340] on input "Hình thức thanh toán" at bounding box center [899, 341] width 132 height 18
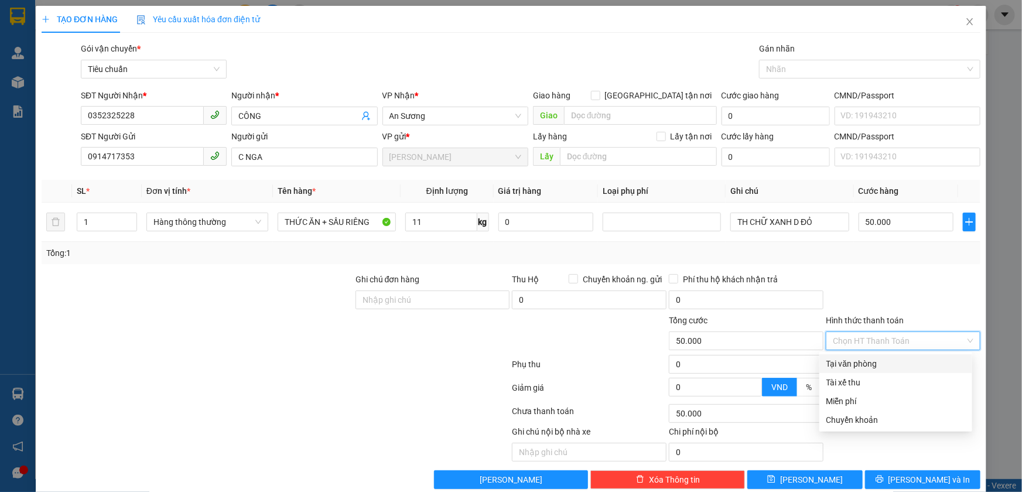
click at [873, 359] on div "Tại văn phòng" at bounding box center [895, 363] width 139 height 13
type input "0"
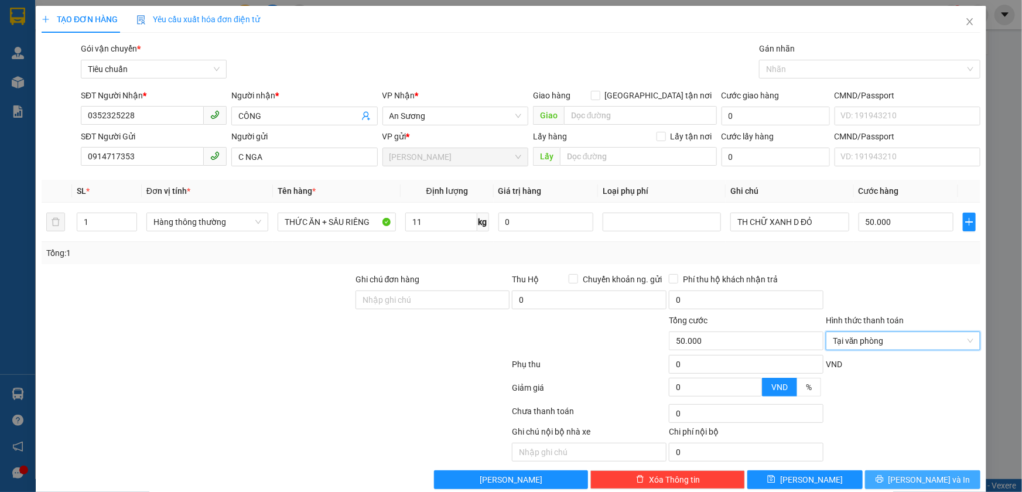
click at [884, 478] on icon "printer" at bounding box center [879, 479] width 8 height 8
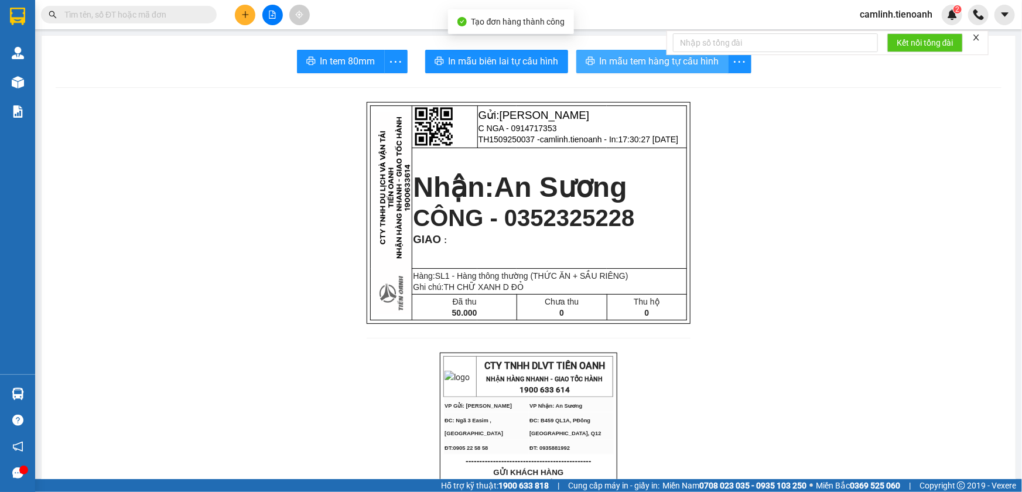
click at [667, 64] on span "In mẫu tem hàng tự cấu hình" at bounding box center [659, 61] width 119 height 15
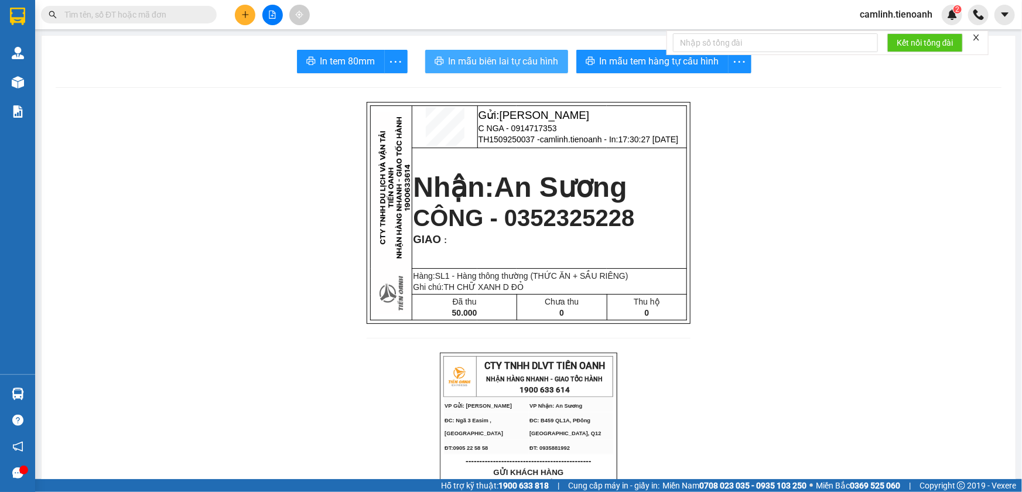
click at [538, 60] on span "In mẫu biên lai tự cấu hình" at bounding box center [504, 61] width 110 height 15
click at [167, 18] on input "text" at bounding box center [133, 14] width 138 height 13
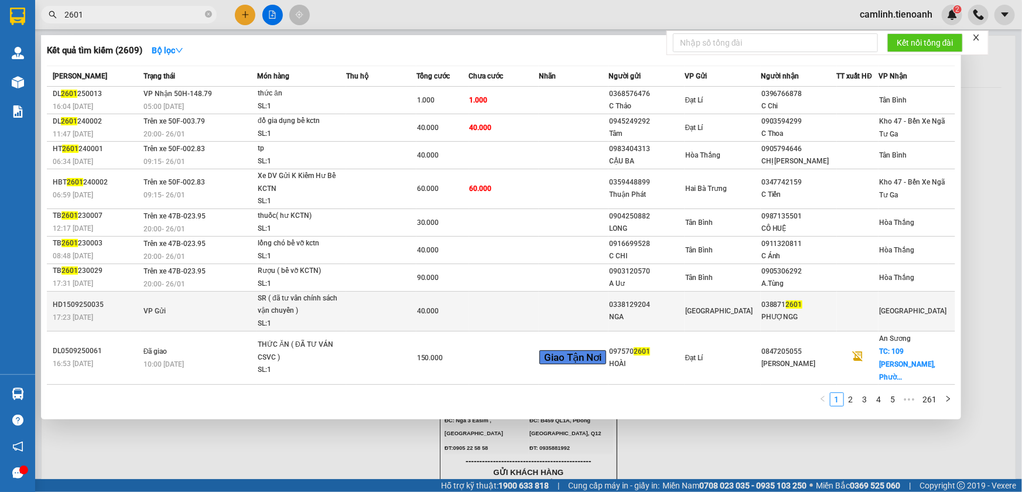
type input "2601"
click at [761, 306] on div "038871 2601" at bounding box center [798, 305] width 75 height 12
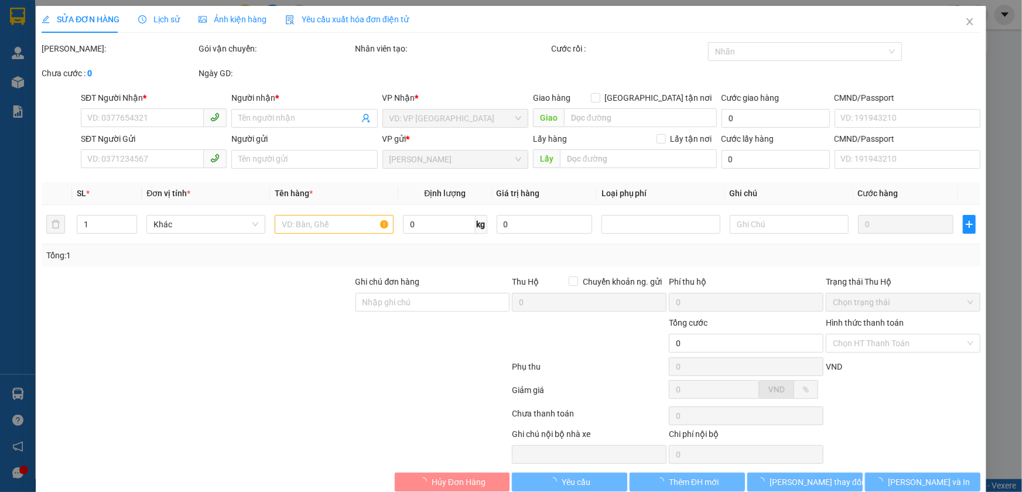
type input "0388712601"
type input "PHƯỢNGG"
type input "0338129204"
type input "NGA"
type input "40.000"
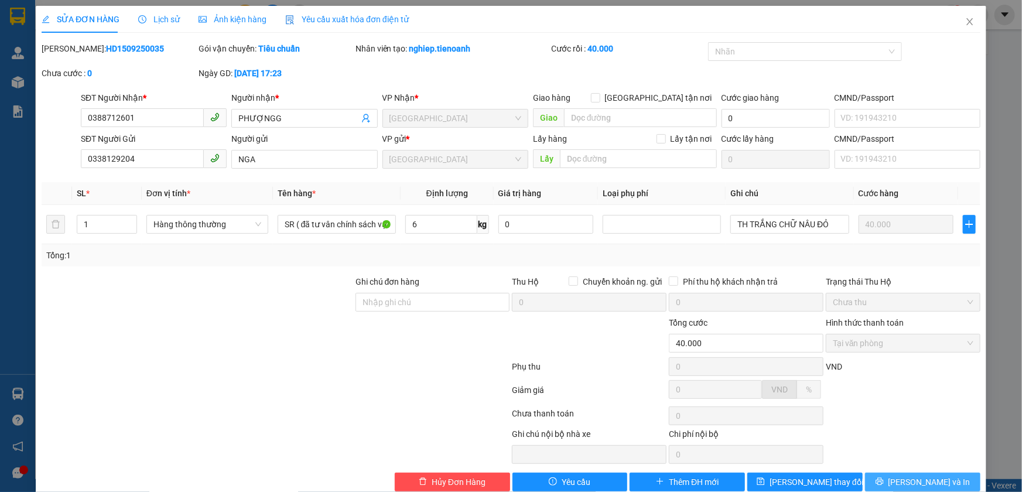
click at [900, 483] on button "[PERSON_NAME] và In" at bounding box center [922, 482] width 115 height 19
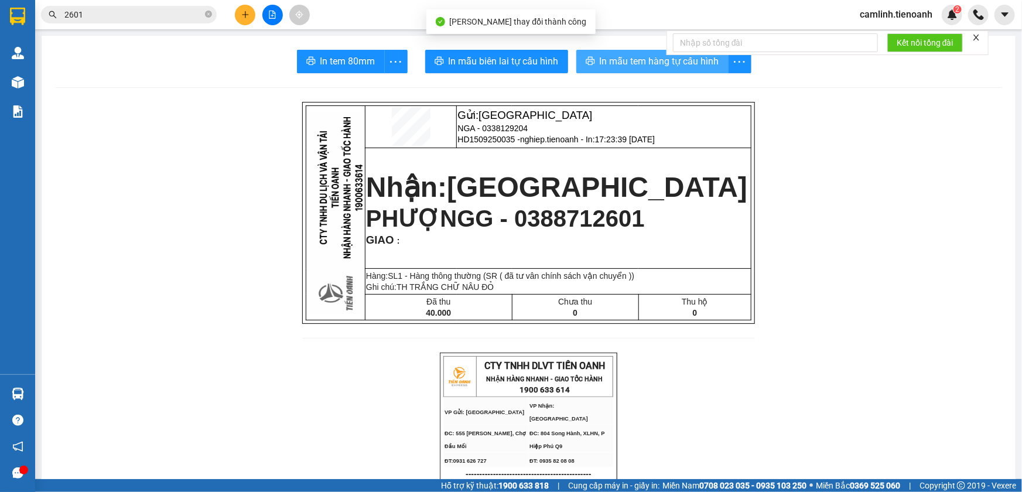
click at [620, 63] on span "In mẫu tem hàng tự cấu hình" at bounding box center [659, 61] width 119 height 15
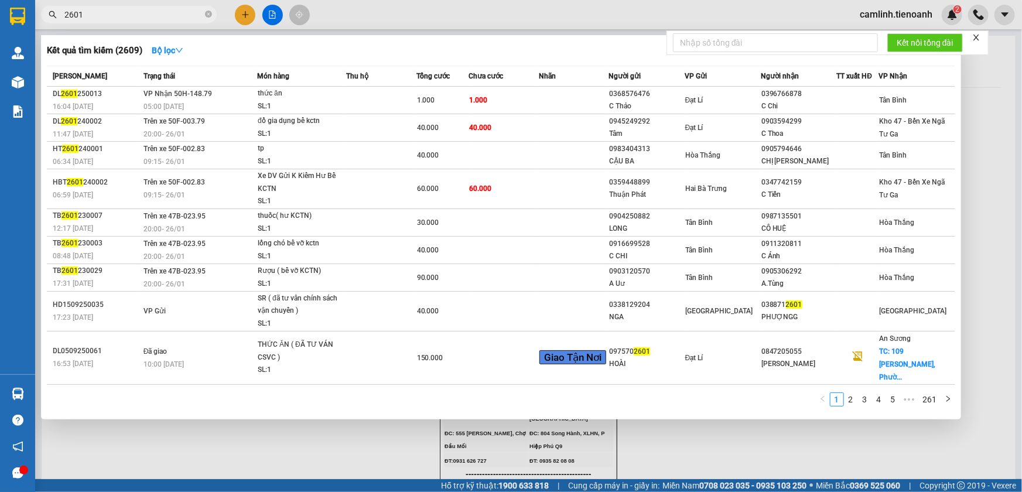
click at [159, 6] on span "2601" at bounding box center [129, 15] width 176 height 18
click at [162, 12] on input "2601" at bounding box center [133, 14] width 138 height 13
drag, startPoint x: 162, startPoint y: 12, endPoint x: 0, endPoint y: 12, distance: 161.6
click at [0, 12] on section "Kết quả tìm kiếm ( 2609 ) Bộ lọc Mã ĐH Trạng thái Món hàng Thu hộ Tổng cước Chư…" at bounding box center [511, 246] width 1022 height 492
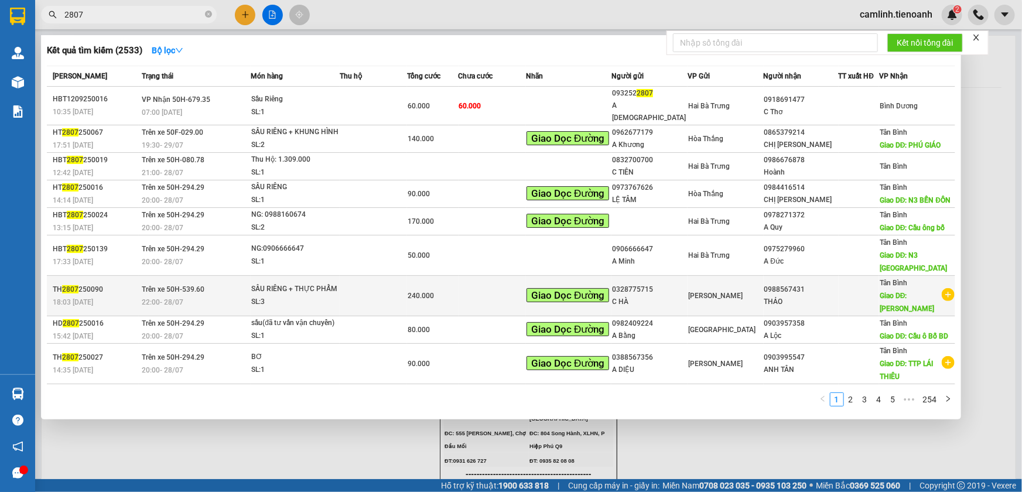
scroll to position [25, 0]
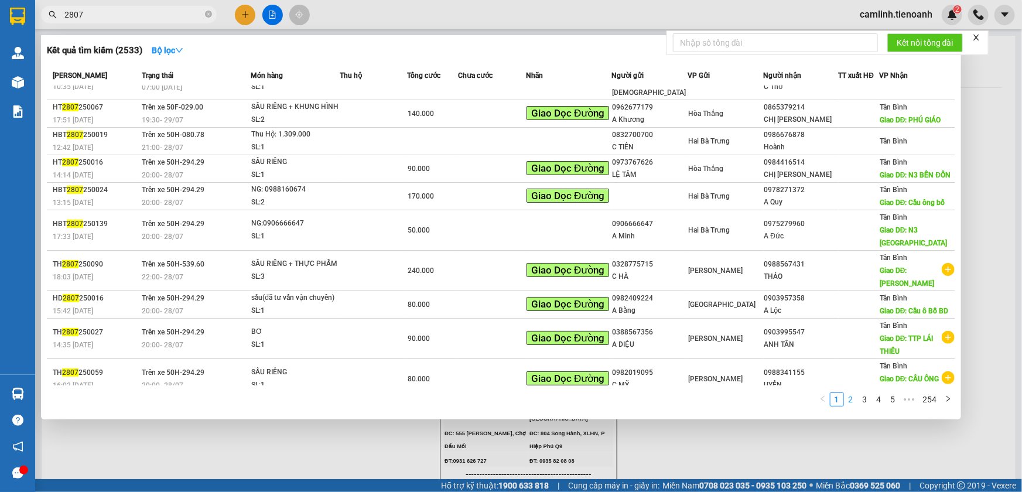
type input "2807"
click at [846, 400] on link "2" at bounding box center [850, 399] width 13 height 13
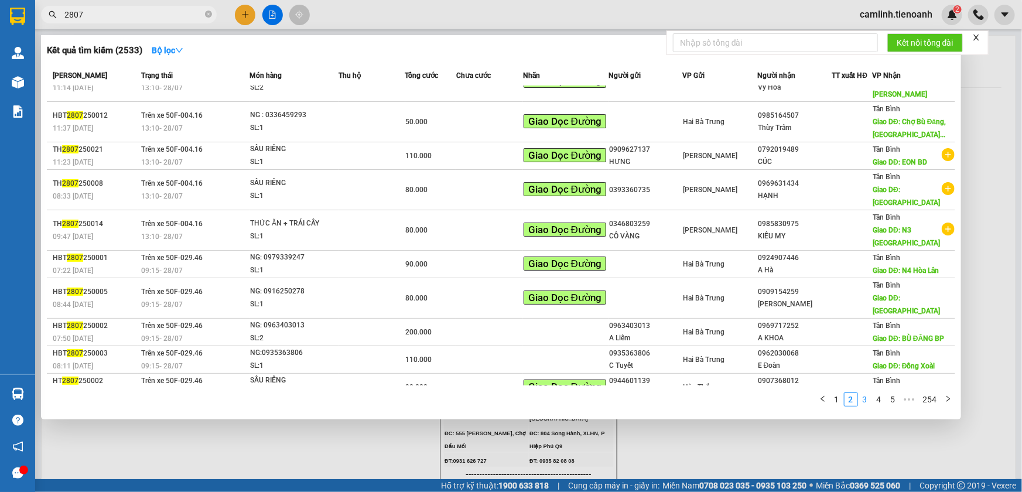
click at [863, 398] on link "3" at bounding box center [864, 399] width 13 height 13
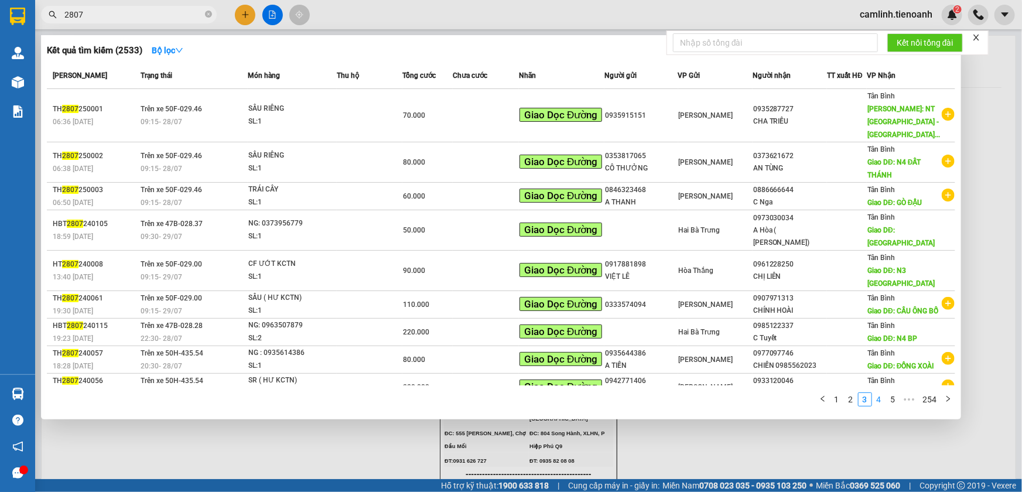
click at [884, 403] on link "4" at bounding box center [879, 399] width 13 height 13
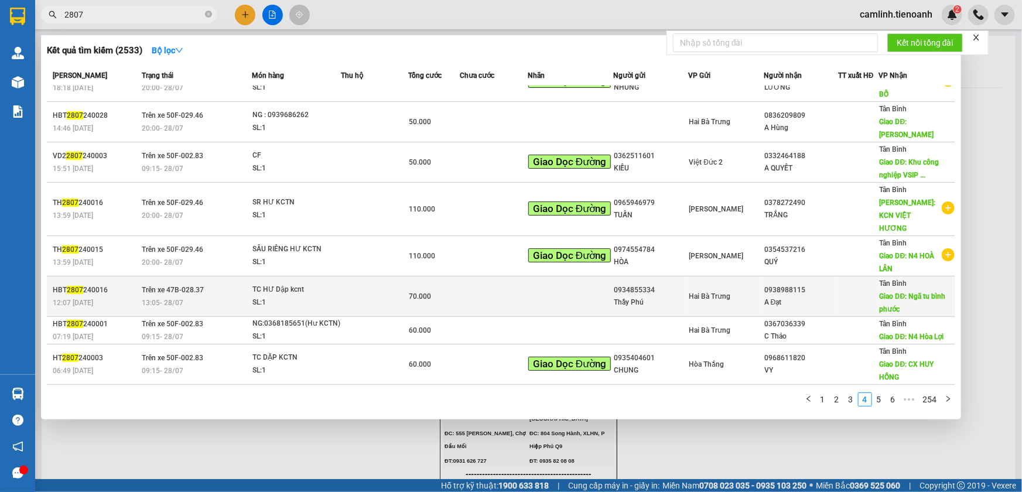
scroll to position [90, 0]
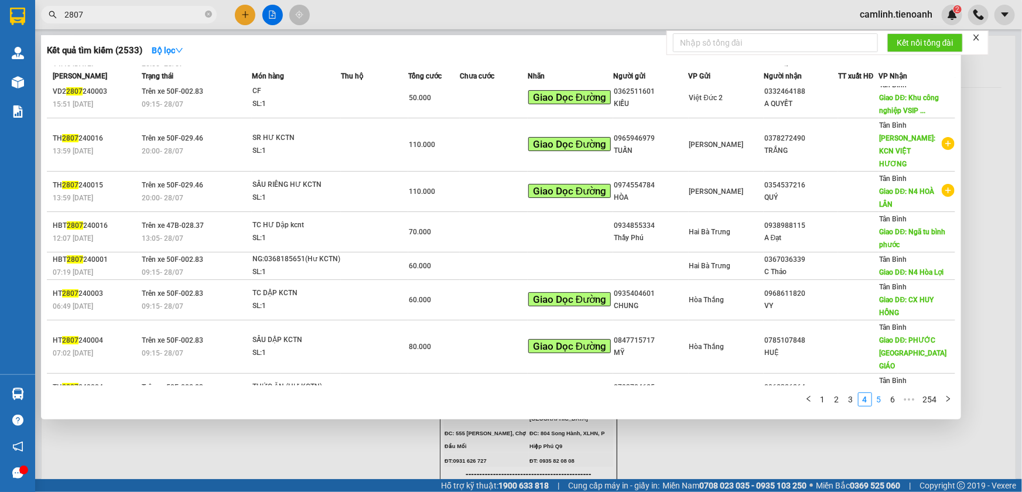
click at [879, 401] on link "5" at bounding box center [879, 399] width 13 height 13
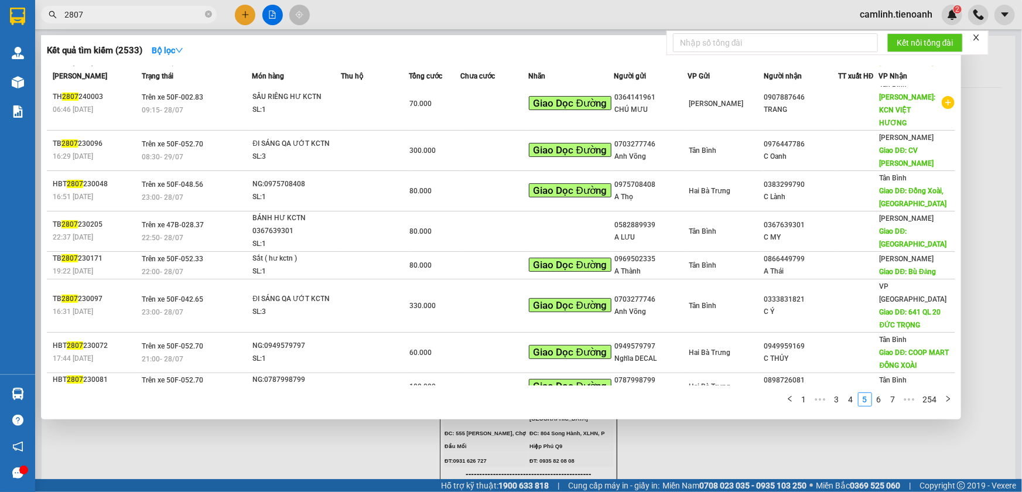
scroll to position [63, 0]
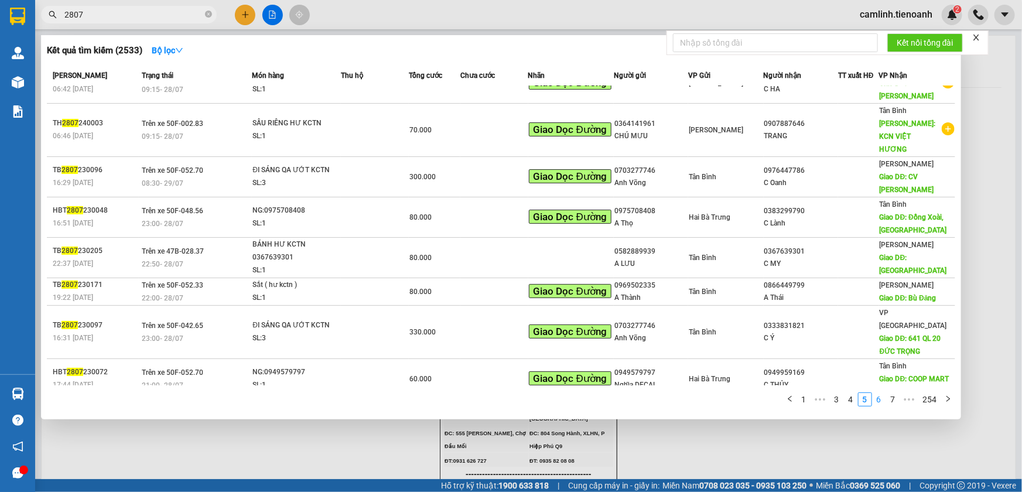
click at [878, 402] on link "6" at bounding box center [879, 399] width 13 height 13
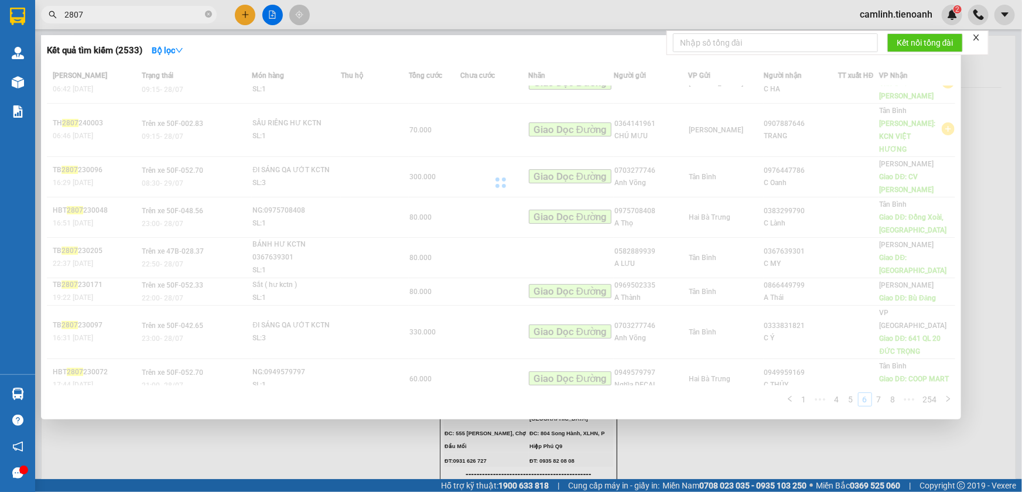
scroll to position [36, 0]
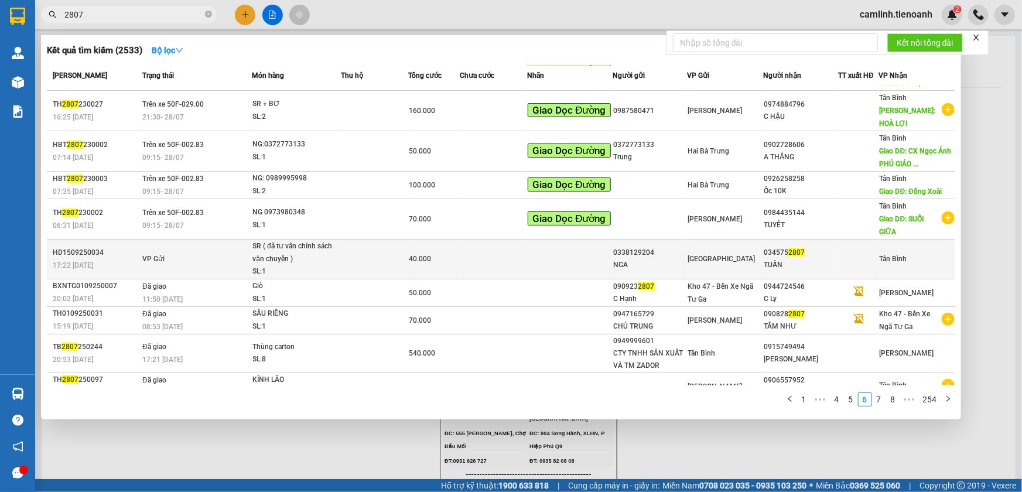
click at [844, 253] on div at bounding box center [859, 259] width 40 height 12
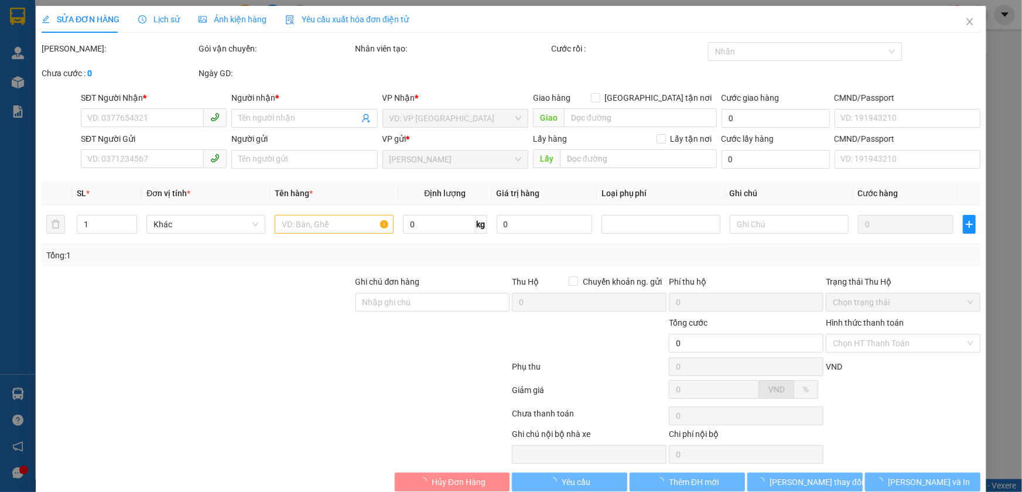
type input "0345752807"
type input "TUẤN"
type input "0338129204"
type input "NGA"
type input "40.000"
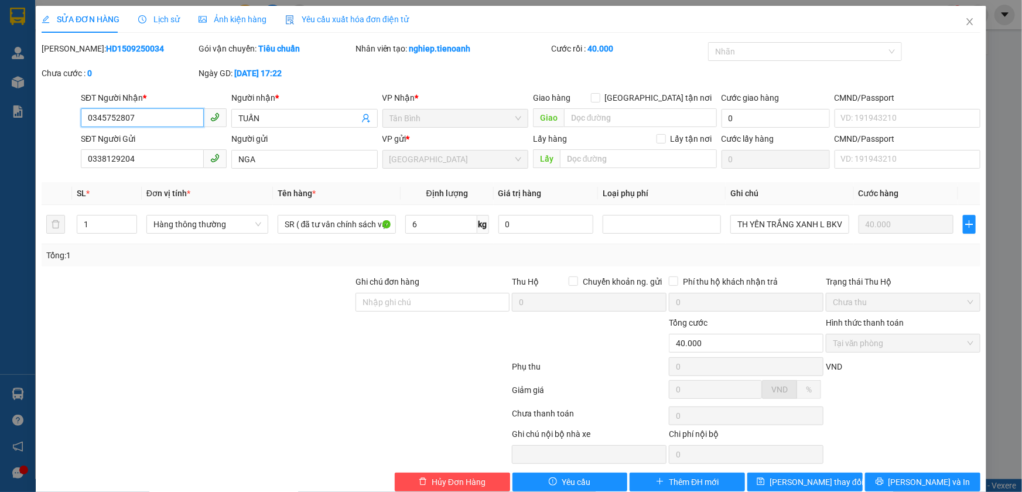
scroll to position [21, 0]
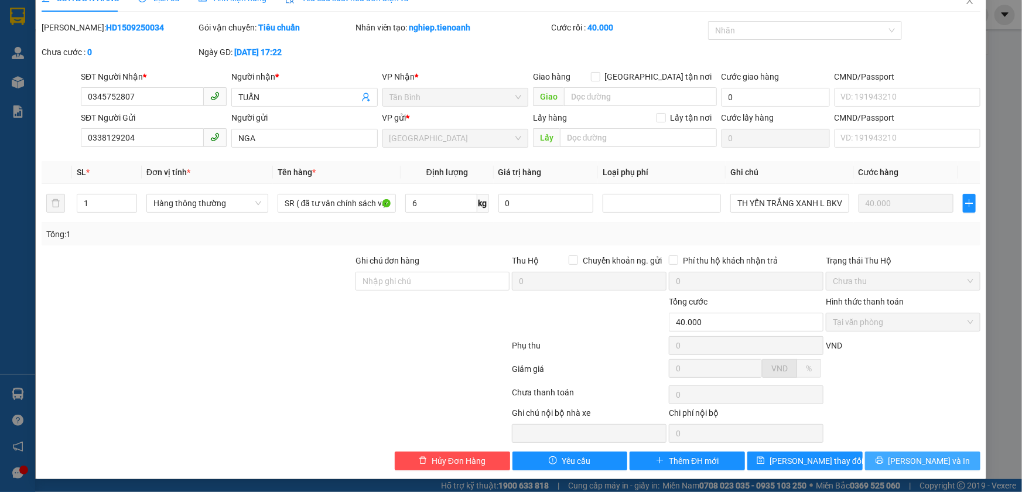
click at [883, 457] on icon "printer" at bounding box center [879, 461] width 8 height 8
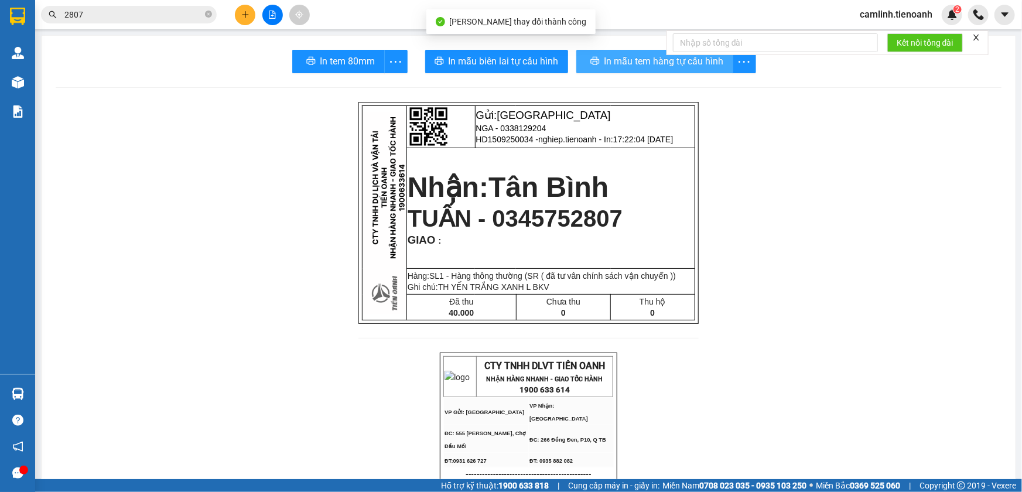
click at [632, 53] on button "In mẫu tem hàng tự cấu hình" at bounding box center [654, 61] width 157 height 23
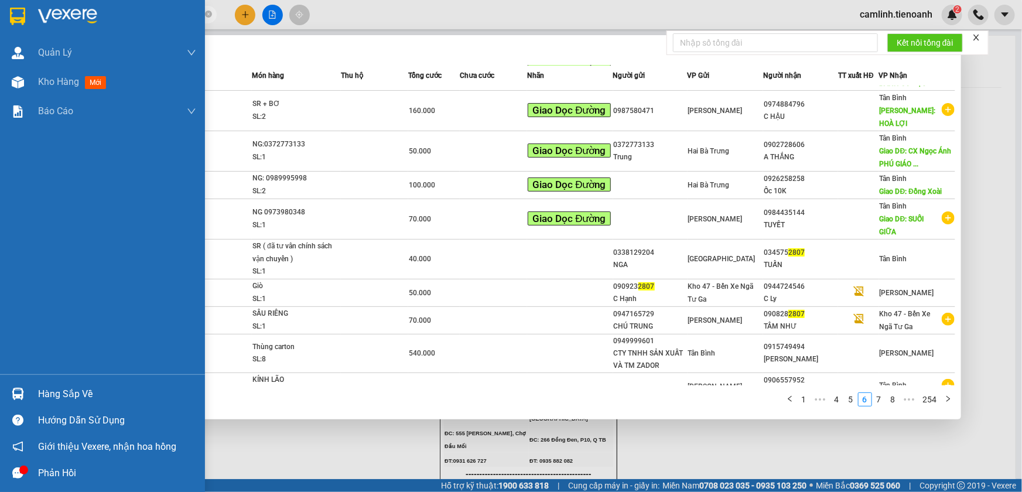
drag, startPoint x: 194, startPoint y: 12, endPoint x: 0, endPoint y: 21, distance: 194.1
click at [0, 21] on section "Kết quả tìm kiếm ( 2533 ) Bộ lọc Mã ĐH Trạng thái Món hàng Thu hộ Tổng cước Chư…" at bounding box center [511, 246] width 1022 height 492
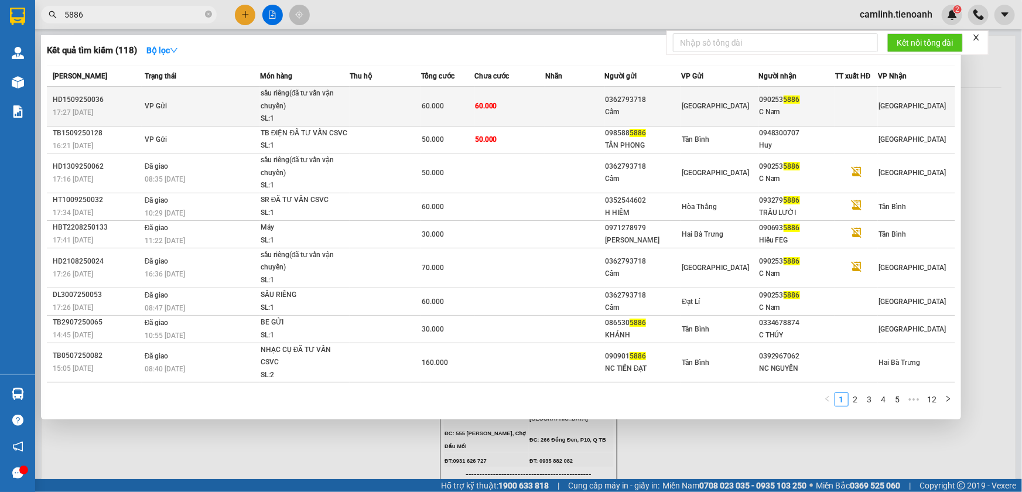
type input "5886"
click at [789, 115] on div "C Nam" at bounding box center [797, 112] width 76 height 12
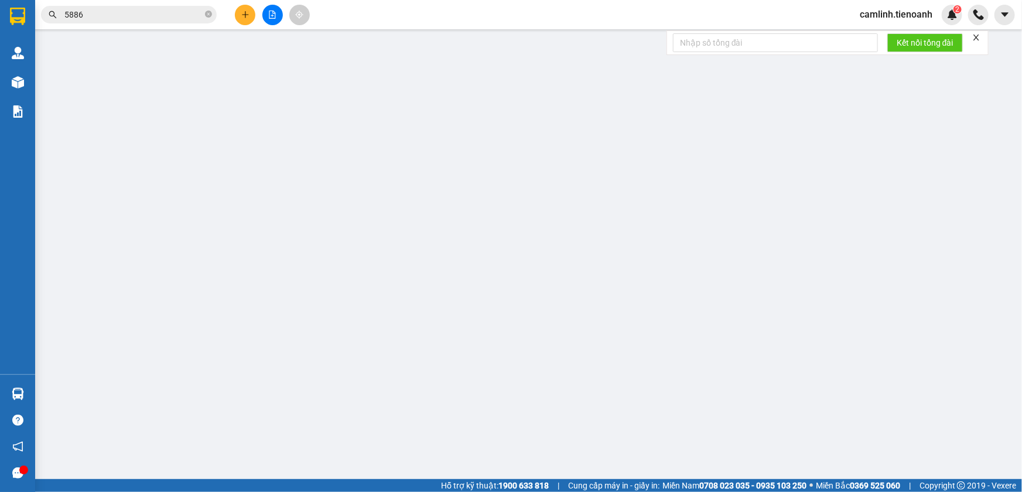
type input "0902535886"
type input "C Nam"
type input "0362793718"
type input "Cẩm"
type input "60.000"
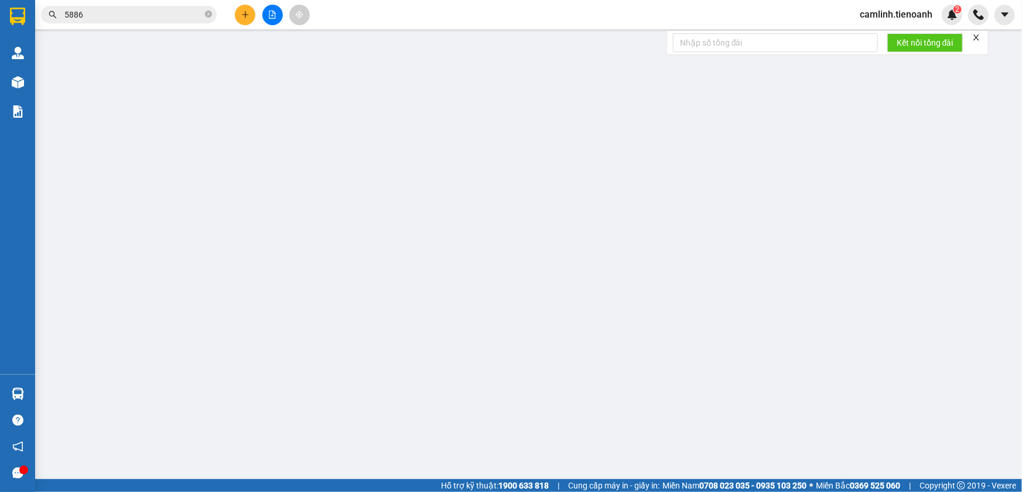
type input "60.000"
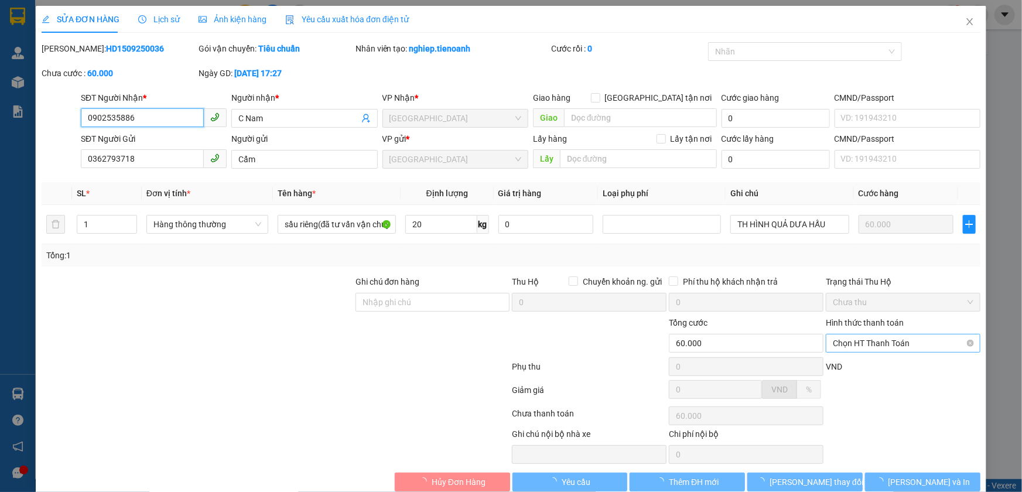
click at [886, 344] on span "Chọn HT Thanh Toán" at bounding box center [903, 343] width 141 height 18
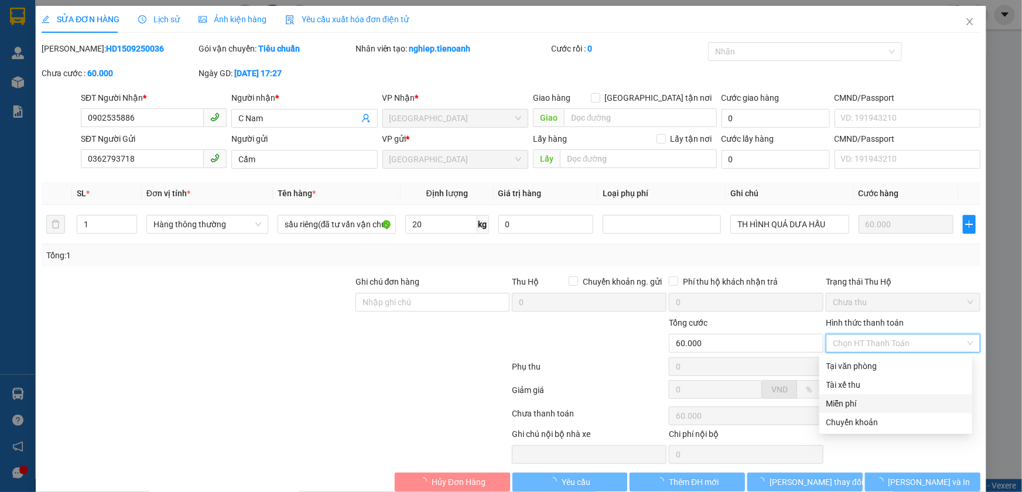
scroll to position [21, 0]
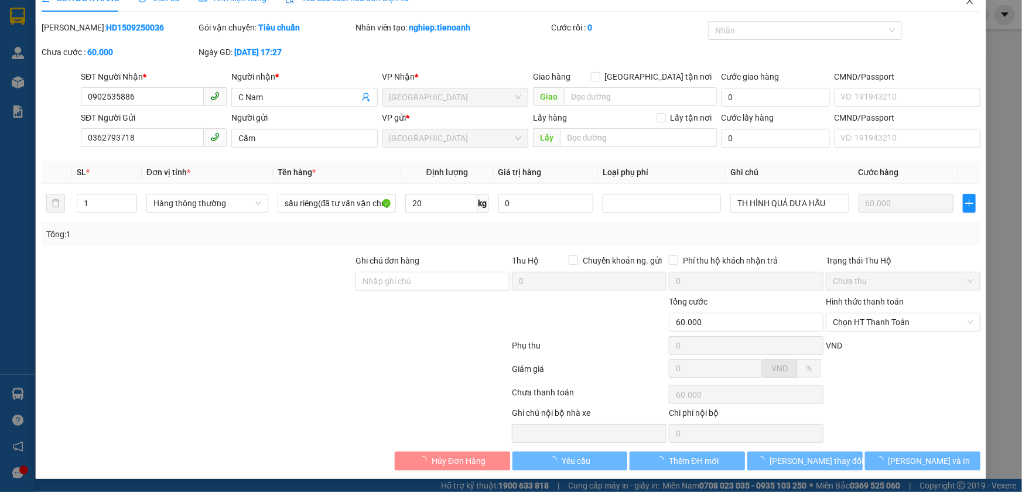
click at [965, 5] on icon "close" at bounding box center [969, 0] width 9 height 9
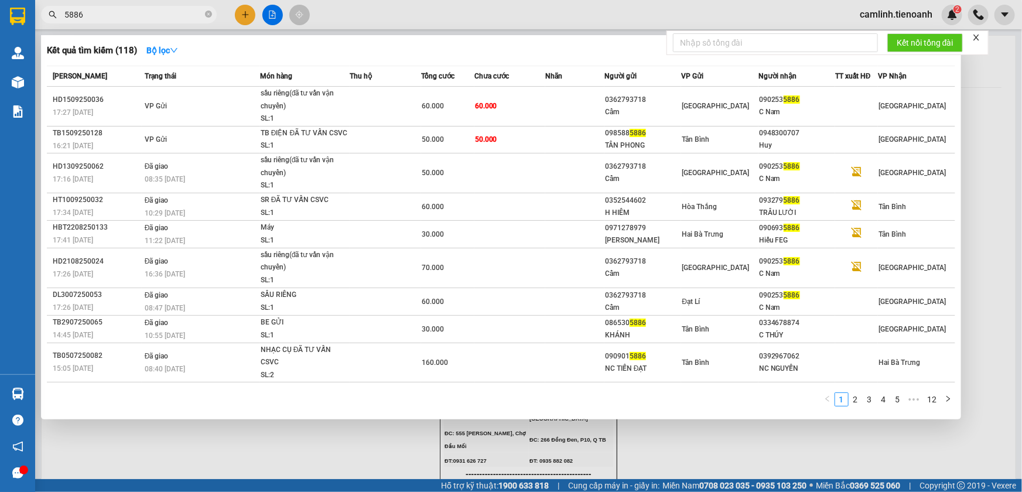
click at [169, 14] on input "5886" at bounding box center [133, 14] width 138 height 13
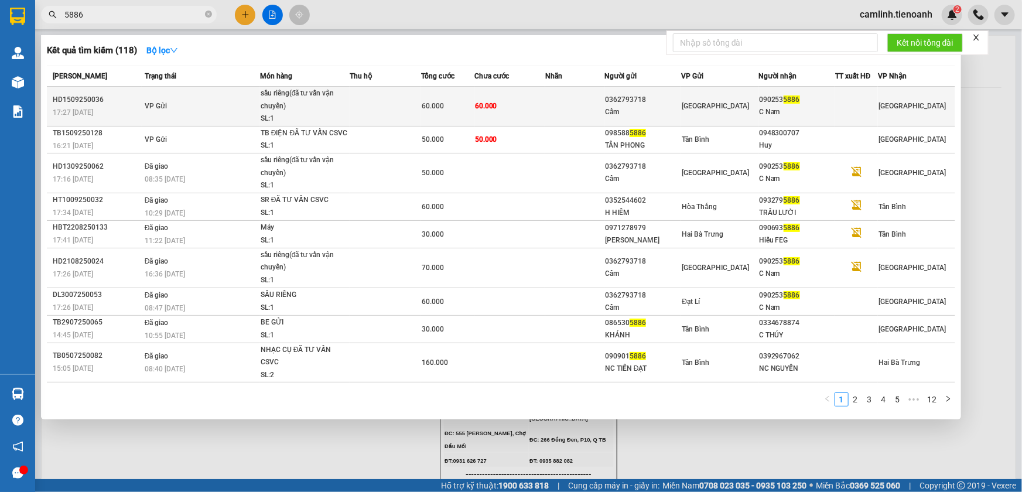
click at [808, 110] on div "C Nam" at bounding box center [797, 112] width 76 height 12
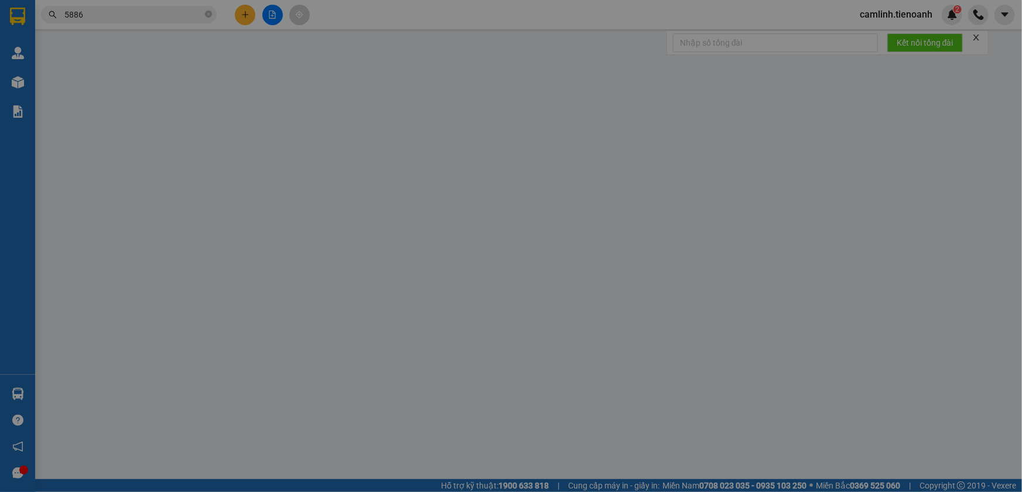
type input "0902535886"
type input "C Nam"
type input "0362793718"
type input "Cẩm"
type input "60.000"
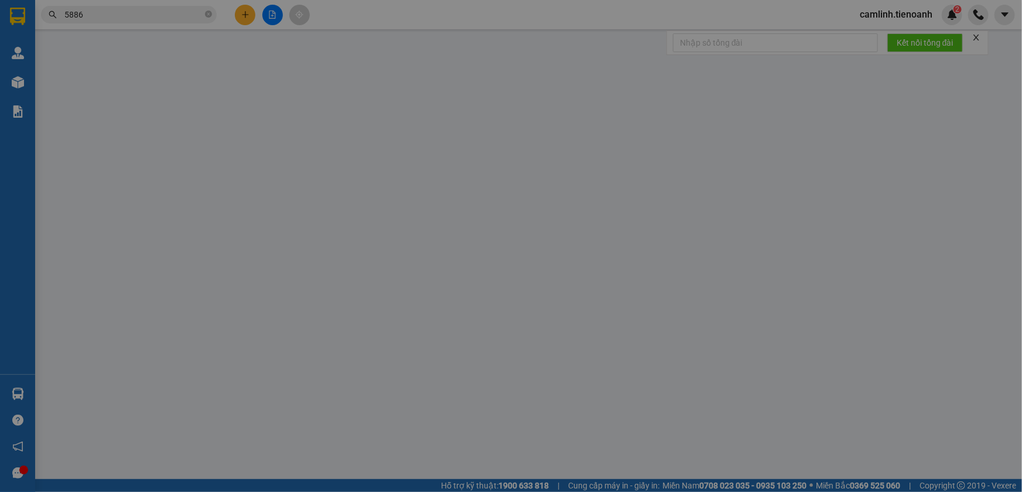
type input "60.000"
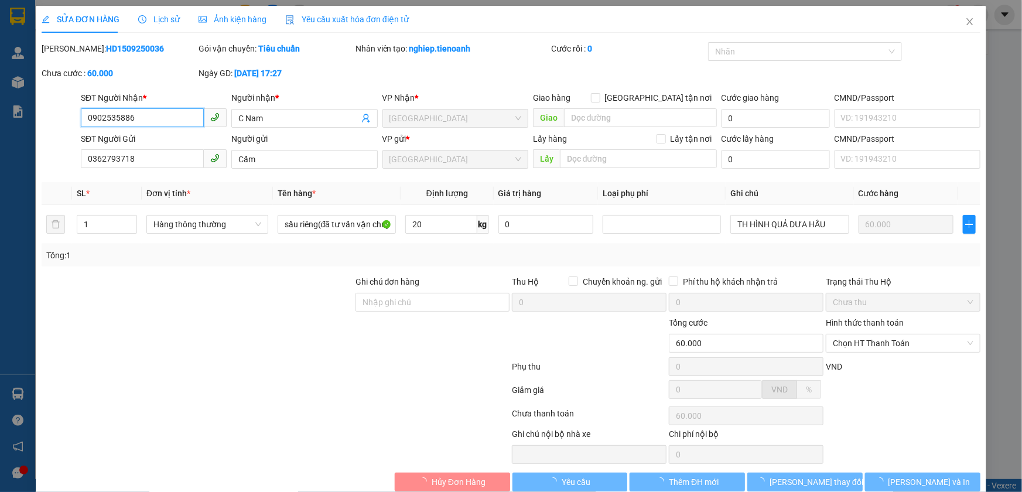
scroll to position [21, 0]
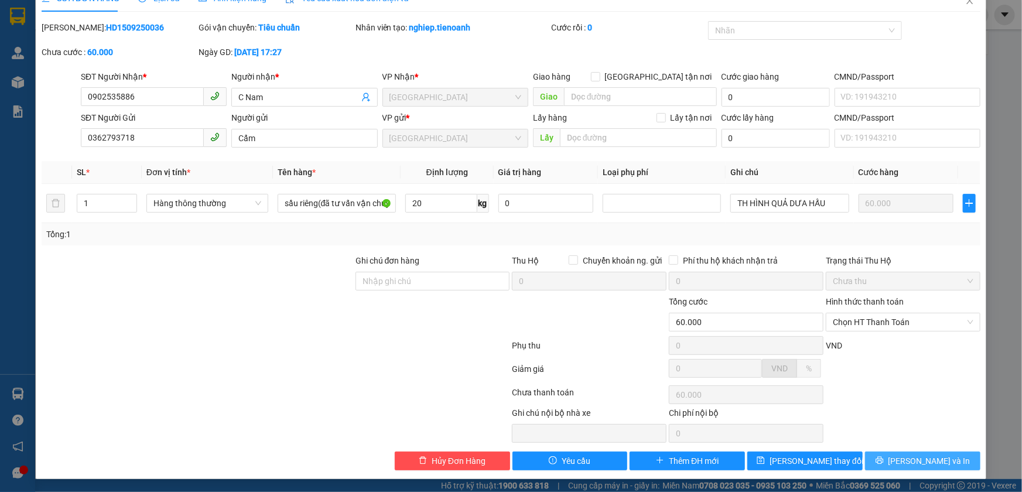
click at [908, 459] on span "[PERSON_NAME] và In" at bounding box center [929, 460] width 82 height 13
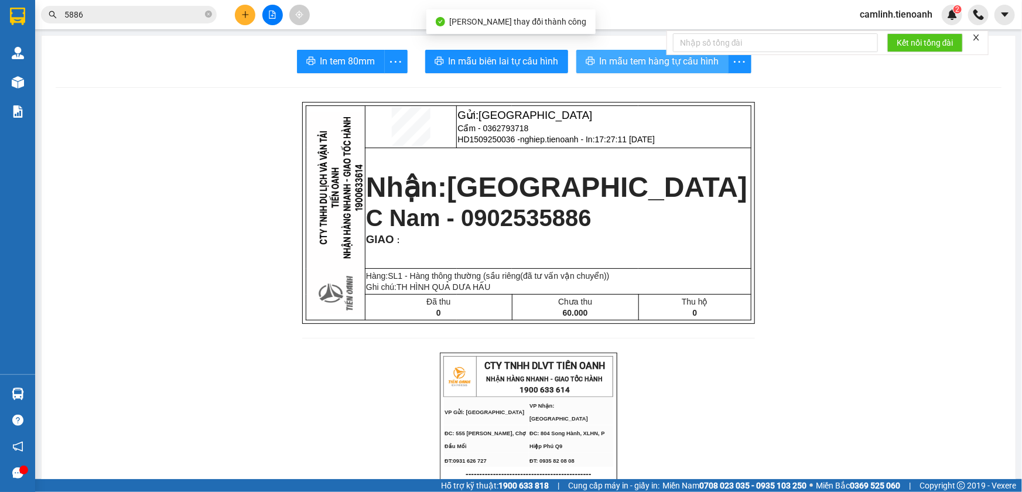
click at [604, 67] on span "In mẫu tem hàng tự cấu hình" at bounding box center [659, 61] width 119 height 15
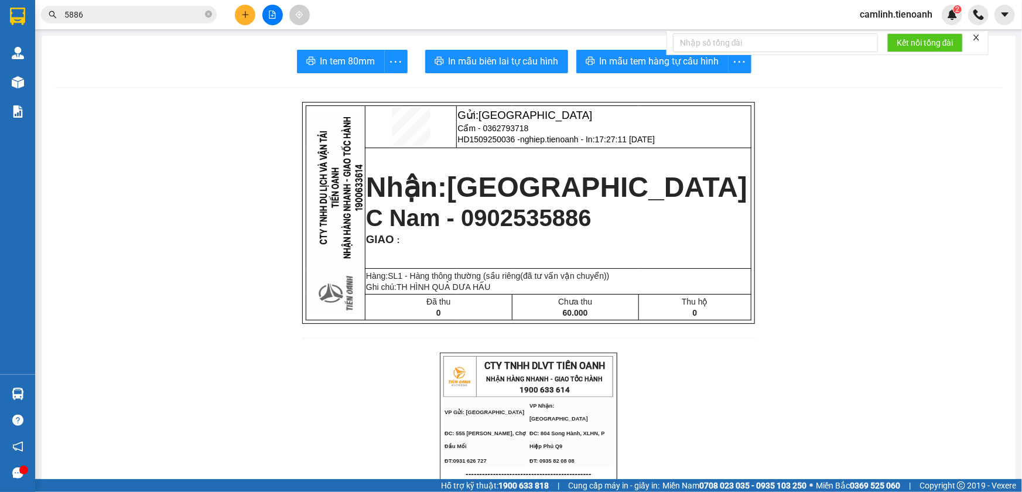
click at [912, 18] on span "camlinh.tienoanh" at bounding box center [895, 14] width 91 height 15
click at [906, 32] on span "Đăng xuất" at bounding box center [901, 36] width 66 height 13
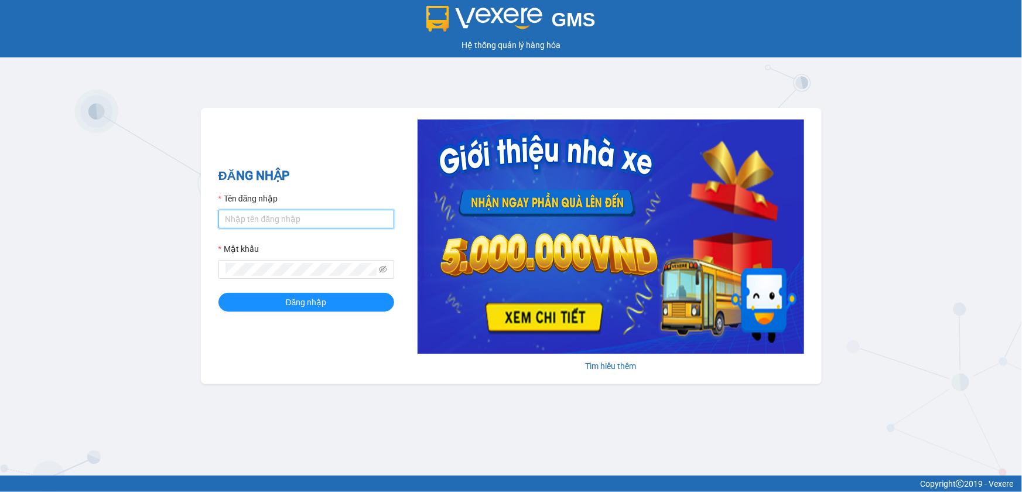
type input "camlinh.tienoanh"
click at [356, 220] on input "camlinh.tienoanh" at bounding box center [306, 219] width 176 height 19
type input "phanoanh.tienoanh"
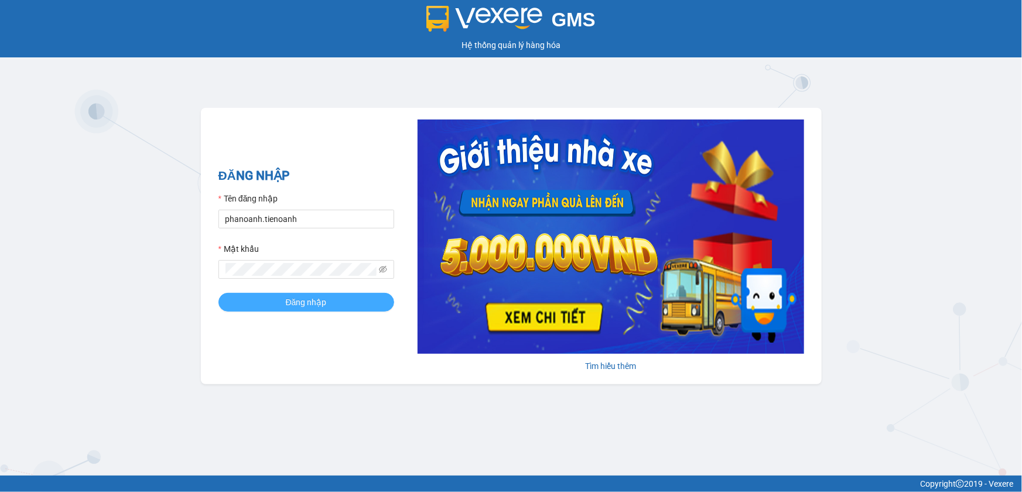
click at [304, 297] on span "Đăng nhập" at bounding box center [306, 302] width 41 height 13
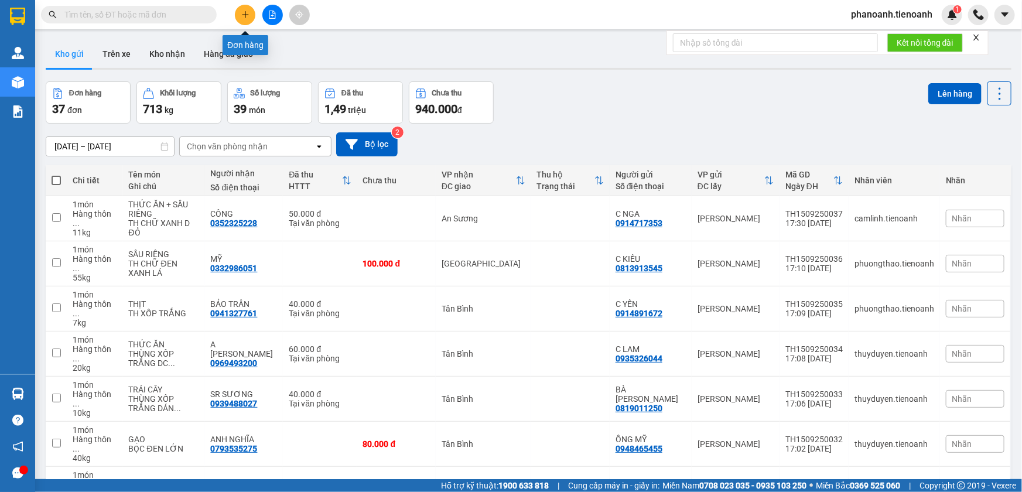
click at [242, 9] on button at bounding box center [245, 15] width 20 height 20
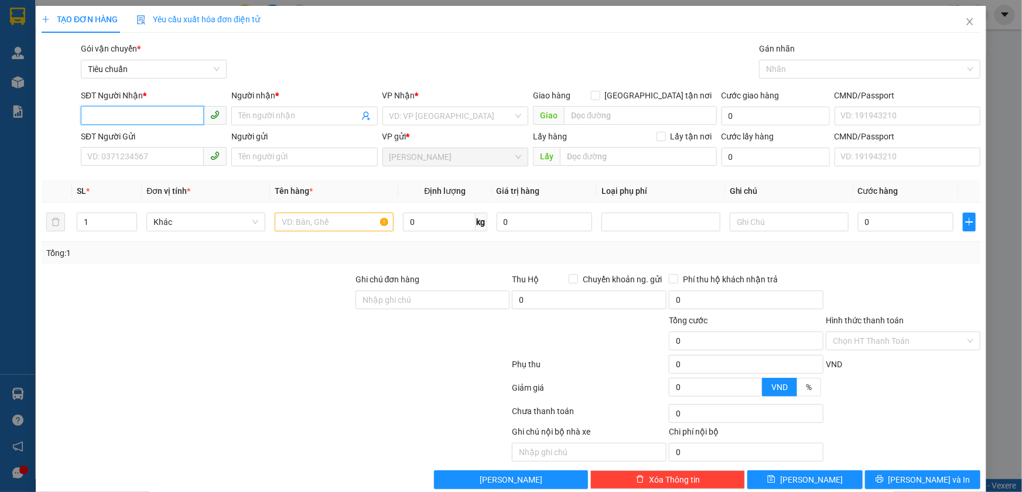
click at [158, 114] on input "SĐT Người Nhận *" at bounding box center [142, 115] width 123 height 19
click at [155, 114] on input "SĐT Người Nhận *" at bounding box center [142, 115] width 123 height 19
type input "0918865966"
click at [124, 136] on div "0918865966 - THẢO" at bounding box center [152, 139] width 131 height 13
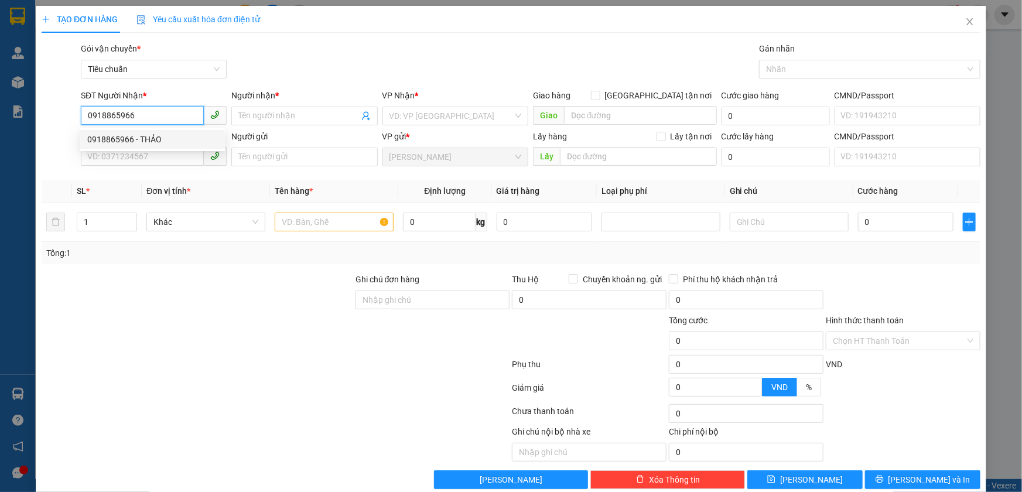
type input "THẢO"
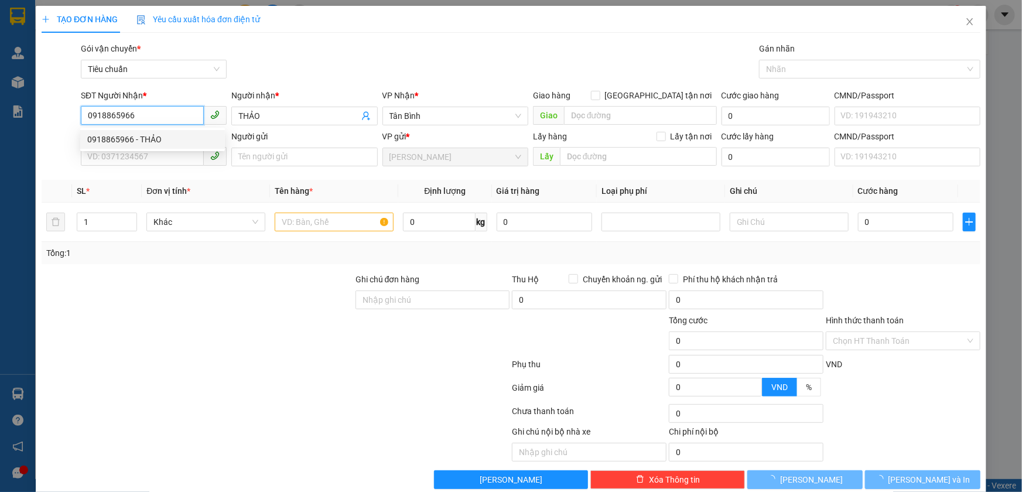
type input "70.000"
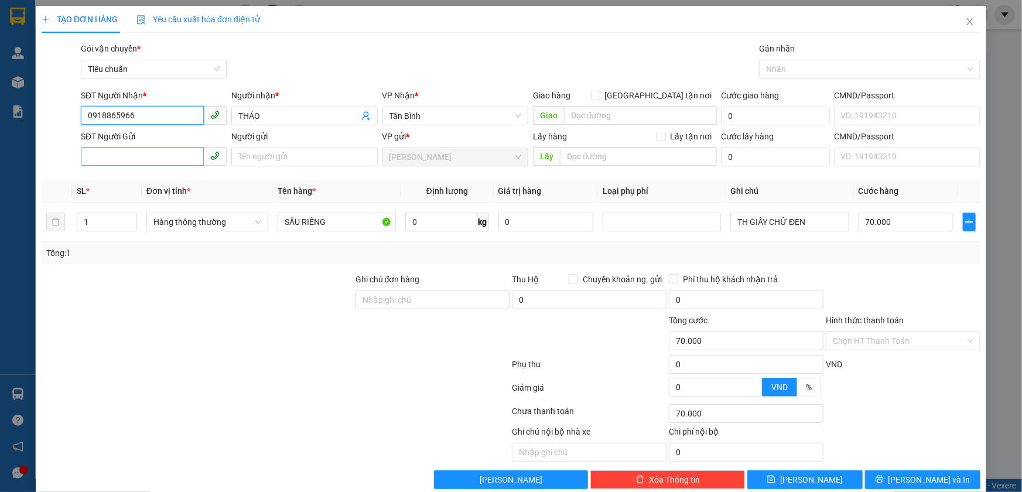
type input "0918865966"
click at [166, 158] on input "SĐT Người Gửi" at bounding box center [142, 156] width 123 height 19
click at [154, 179] on div "0977537999 - C DIỆP" at bounding box center [152, 180] width 131 height 13
type input "0977537999"
type input "C DIỆP"
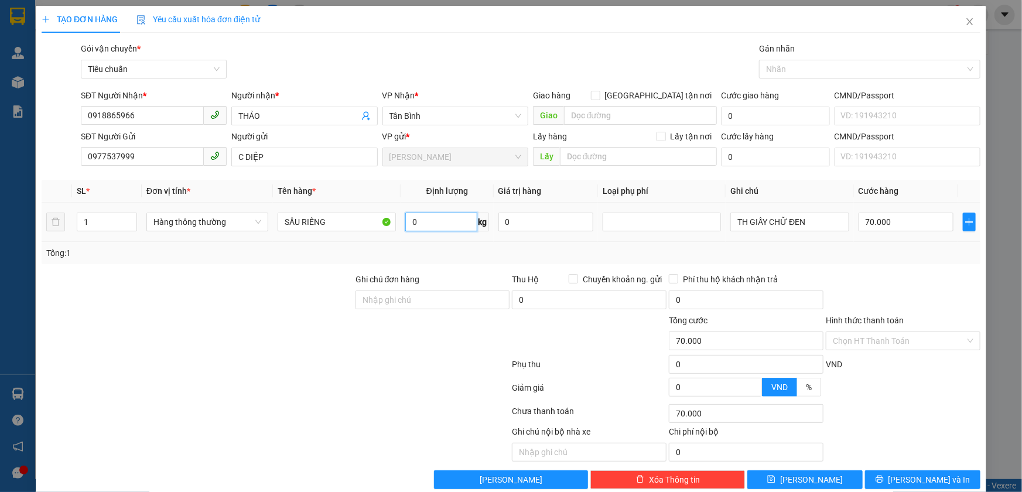
click at [416, 223] on input "0" at bounding box center [441, 222] width 72 height 19
type input "23"
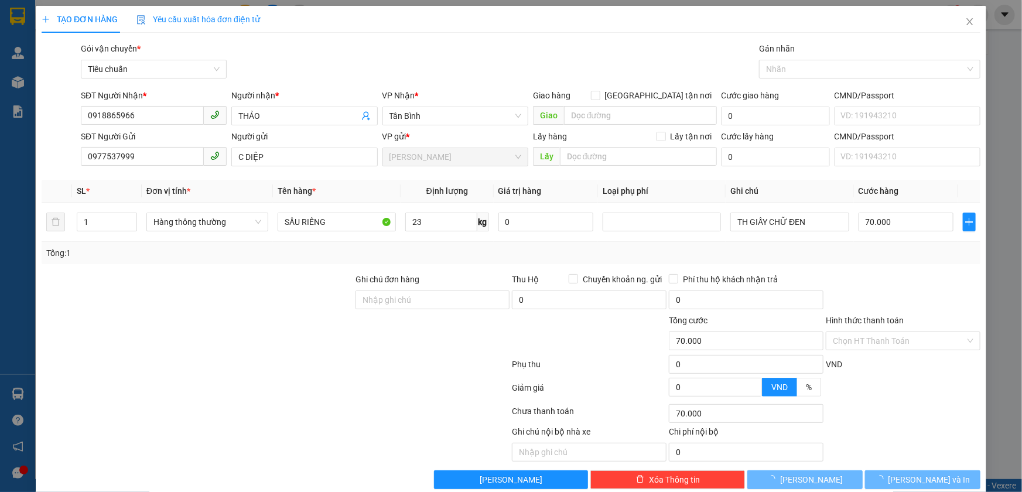
click at [636, 242] on div "Tổng: 1" at bounding box center [511, 253] width 939 height 22
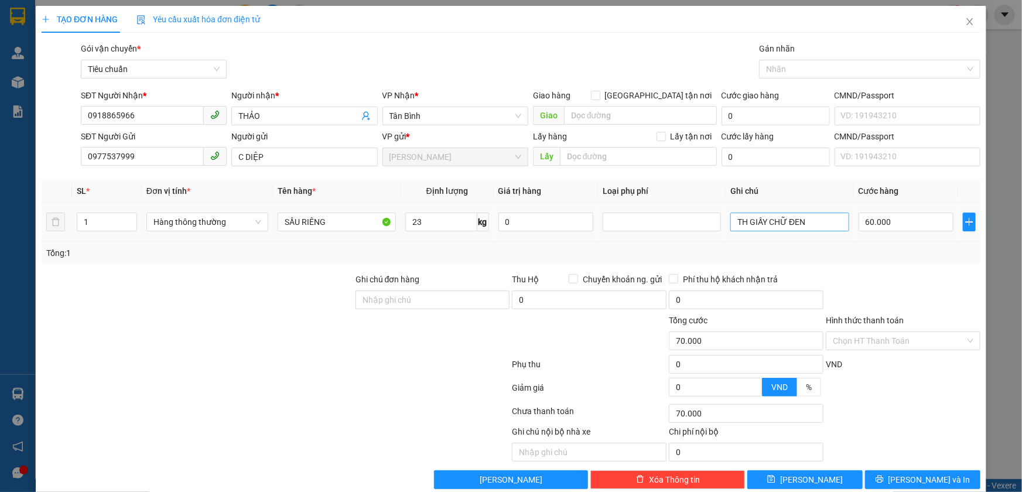
type input "60.000"
drag, startPoint x: 733, startPoint y: 221, endPoint x: 788, endPoint y: 223, distance: 55.1
click at [788, 223] on input "TH GIẤY CHỮ ĐEN" at bounding box center [789, 222] width 118 height 19
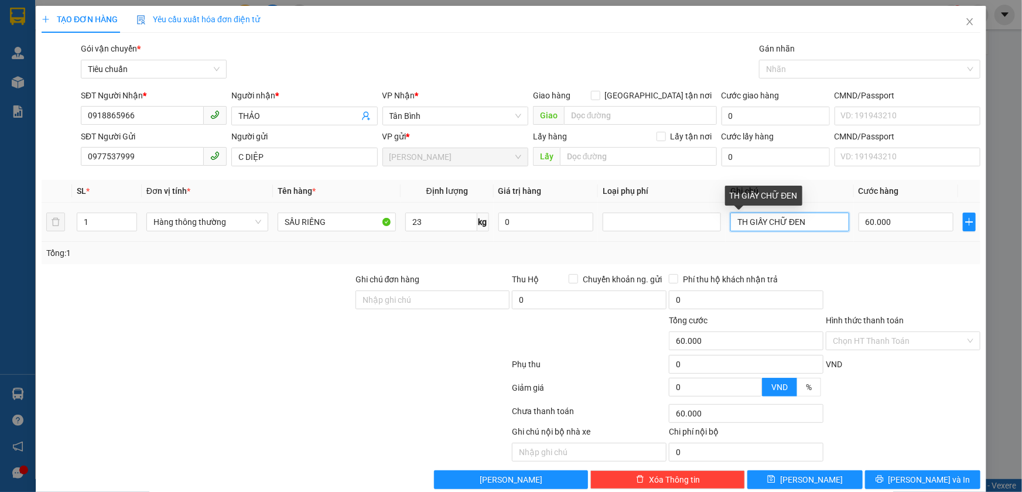
click at [730, 223] on input "TH GIẤY CHỮ ĐEN" at bounding box center [789, 222] width 118 height 19
drag, startPoint x: 728, startPoint y: 223, endPoint x: 803, endPoint y: 220, distance: 75.0
click at [803, 220] on input "TH GIẤY CHỮ ĐEN" at bounding box center [789, 222] width 118 height 19
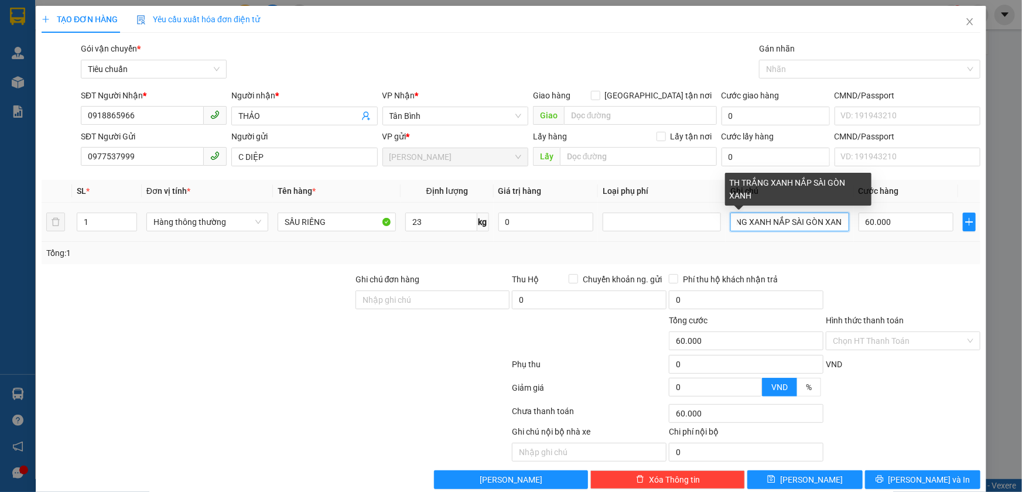
scroll to position [0, 36]
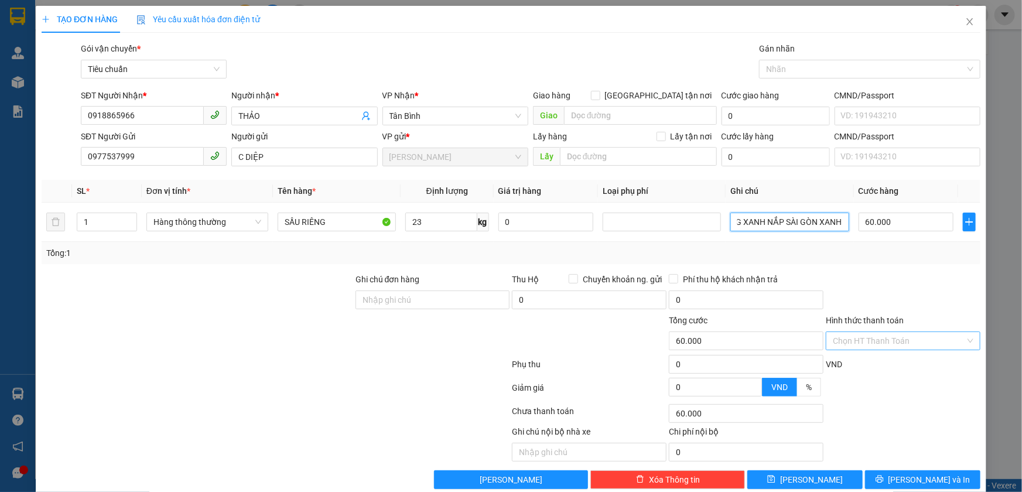
type input "TH TRẮNG XANH NẮP SÀI GÒN XANH"
click at [849, 334] on input "Hình thức thanh toán" at bounding box center [899, 341] width 132 height 18
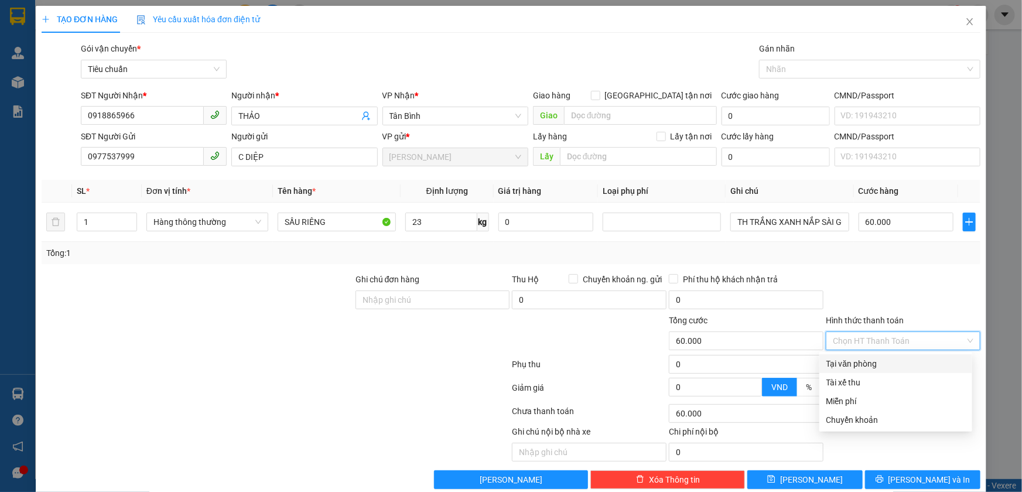
click at [845, 363] on div "Tại văn phòng" at bounding box center [895, 363] width 139 height 13
type input "0"
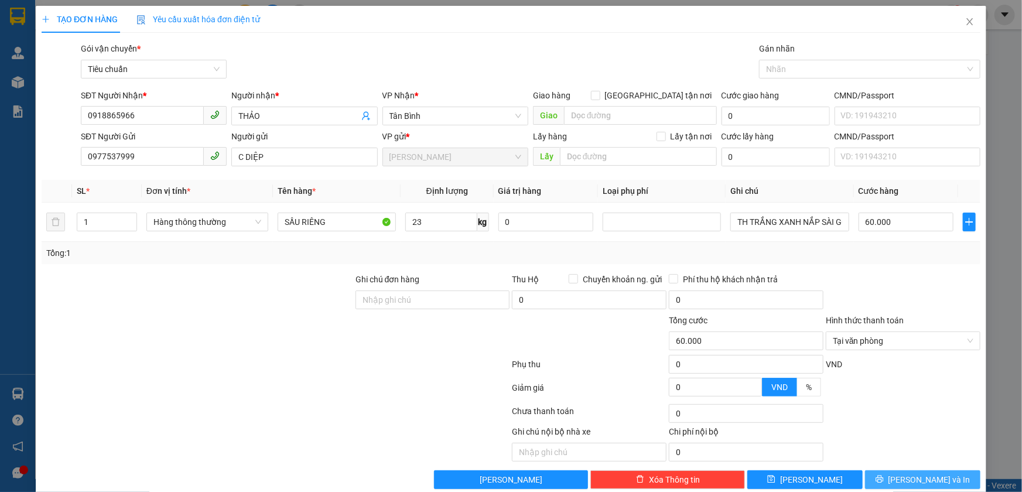
click at [909, 477] on span "[PERSON_NAME] và In" at bounding box center [929, 479] width 82 height 13
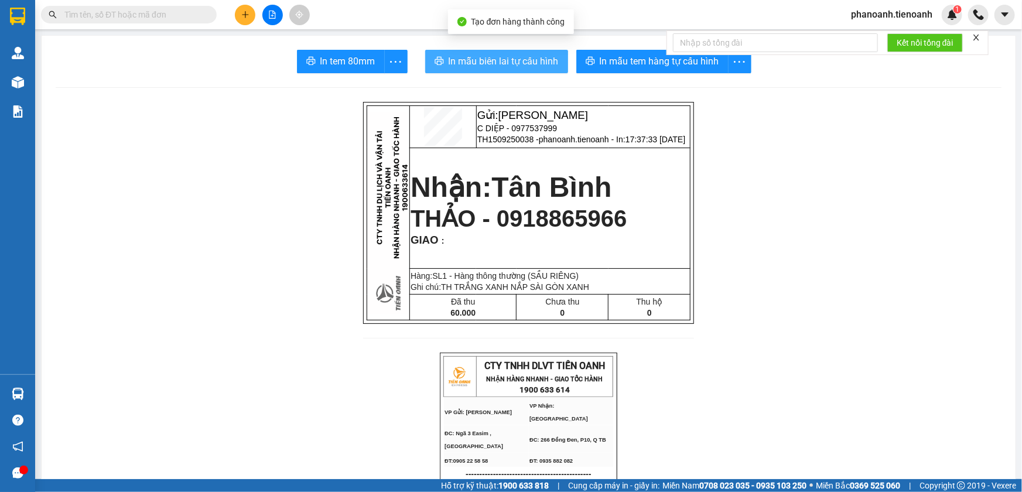
click at [515, 62] on span "In mẫu biên lai tự cấu hình" at bounding box center [504, 61] width 110 height 15
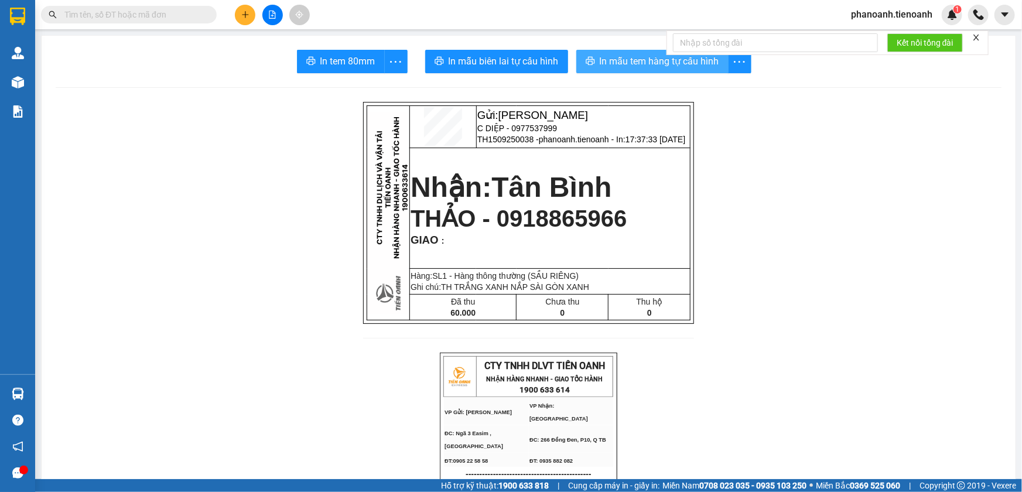
click at [638, 64] on span "In mẫu tem hàng tự cấu hình" at bounding box center [659, 61] width 119 height 15
click at [601, 64] on span "In mẫu tem hàng tự cấu hình" at bounding box center [659, 61] width 119 height 15
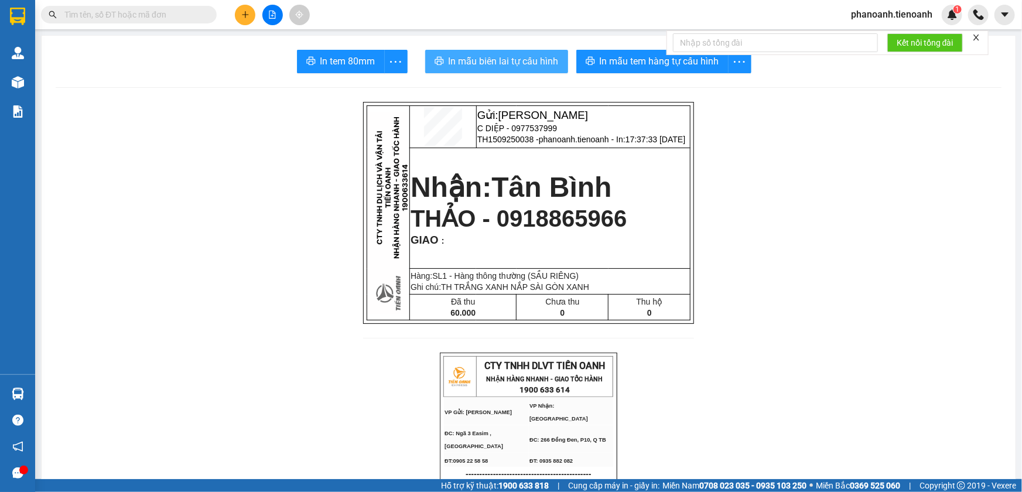
click at [526, 56] on span "In mẫu biên lai tự cấu hình" at bounding box center [504, 61] width 110 height 15
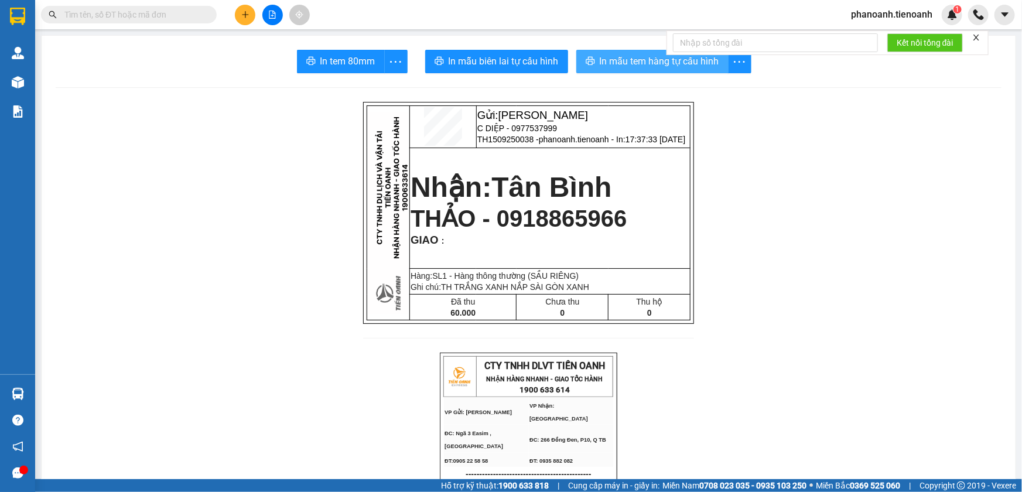
click at [626, 59] on span "In mẫu tem hàng tự cấu hình" at bounding box center [659, 61] width 119 height 15
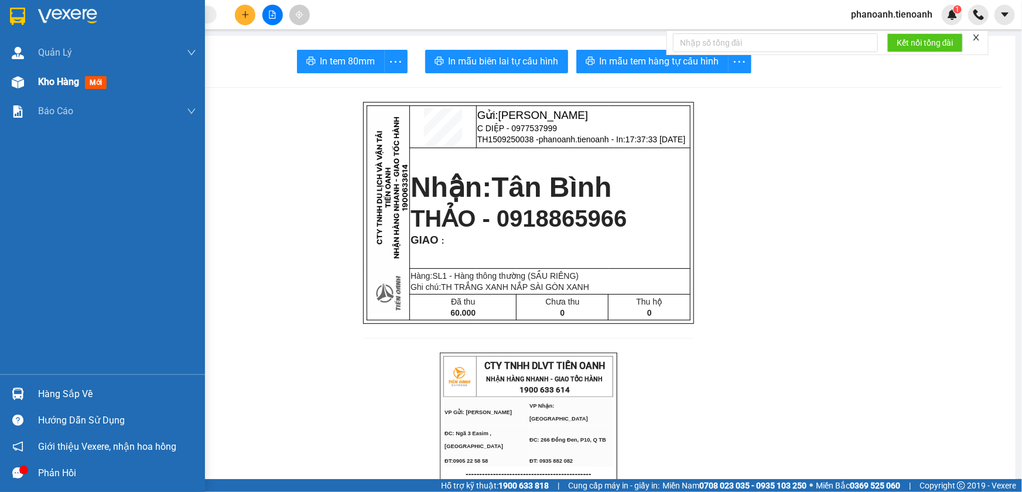
click at [18, 83] on img at bounding box center [18, 82] width 12 height 12
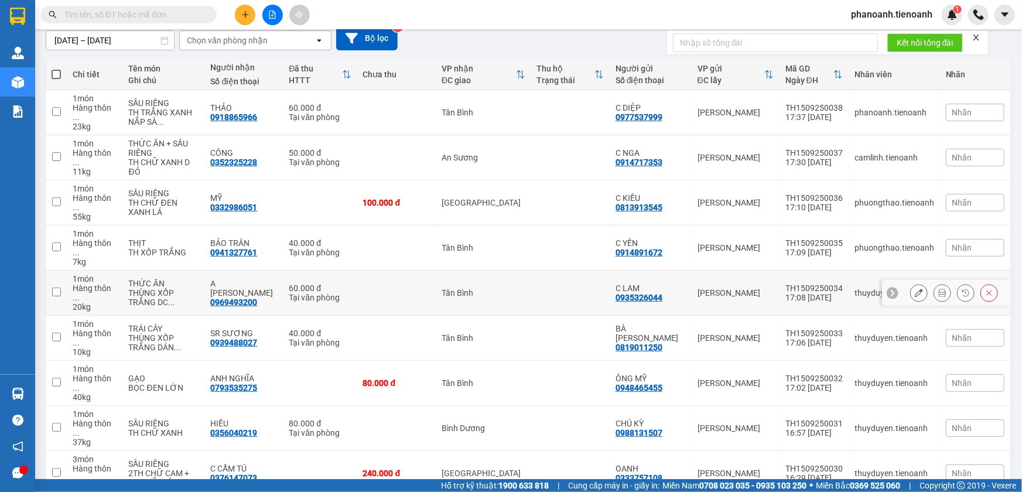
scroll to position [140, 0]
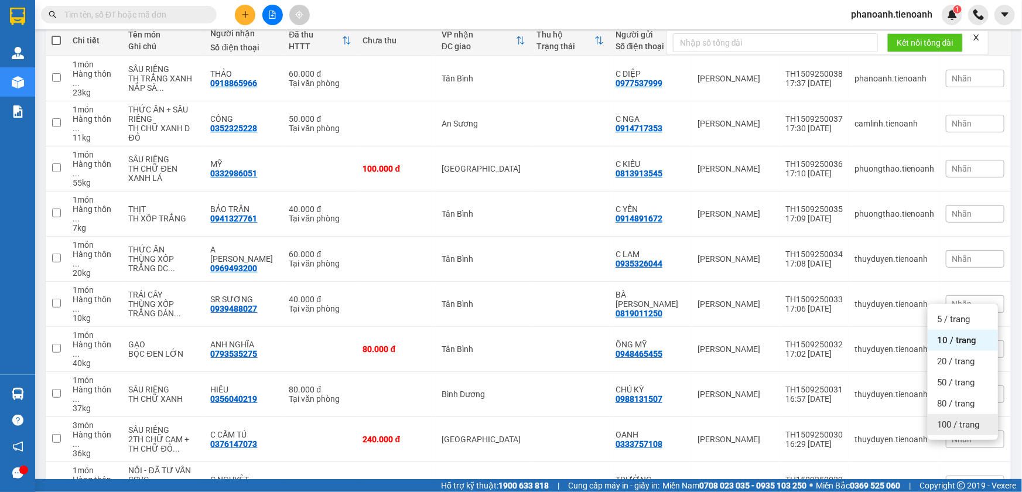
click at [944, 424] on span "100 / trang" at bounding box center [958, 425] width 42 height 12
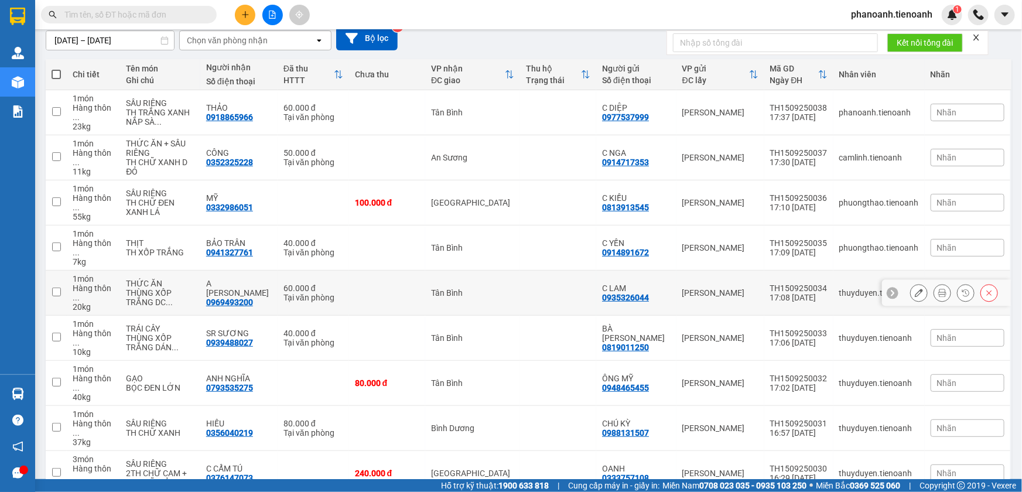
scroll to position [0, 0]
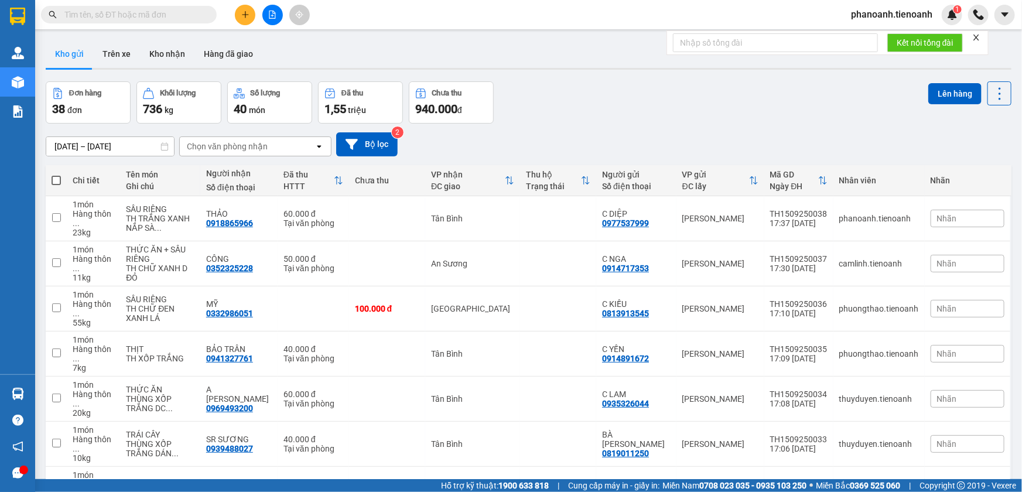
click at [203, 146] on div "Chọn văn phòng nhận" at bounding box center [227, 147] width 81 height 12
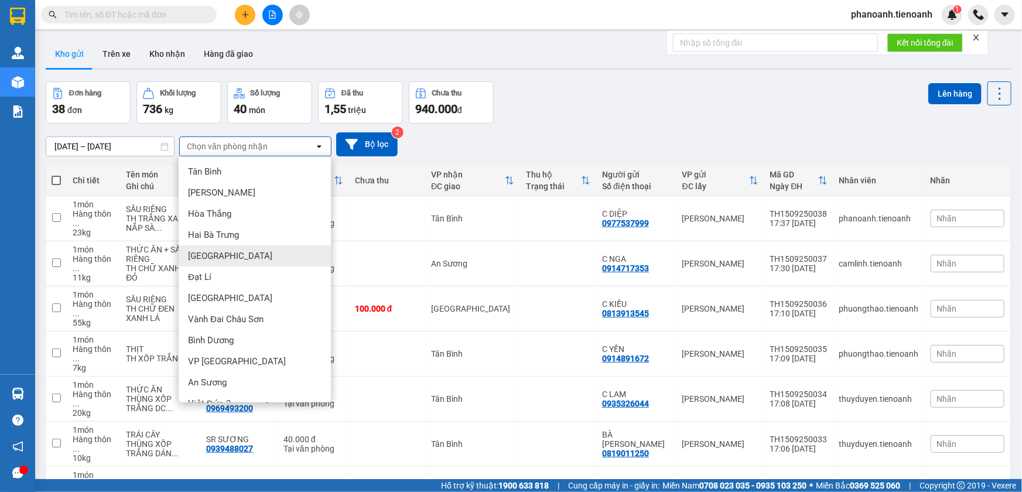
click at [204, 254] on span "[GEOGRAPHIC_DATA]" at bounding box center [230, 256] width 84 height 12
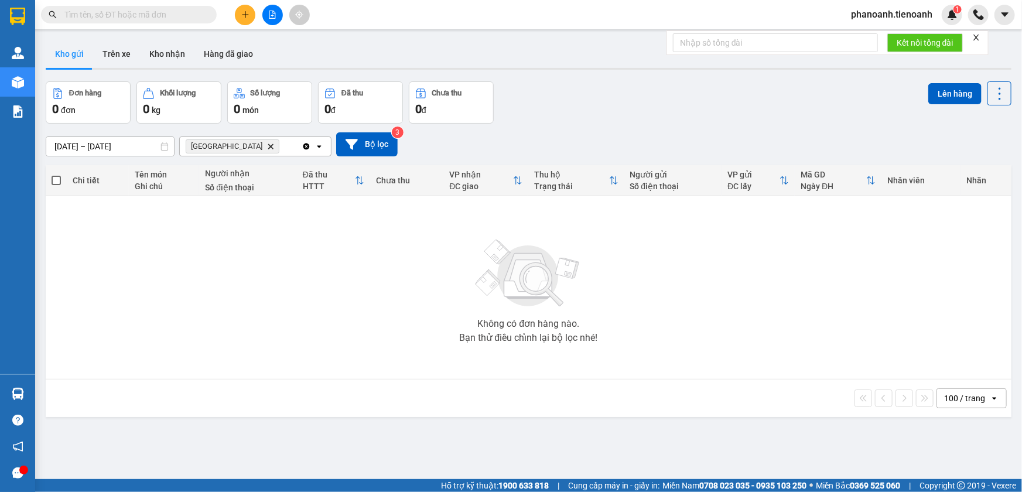
click at [267, 146] on icon "Delete" at bounding box center [270, 146] width 7 height 7
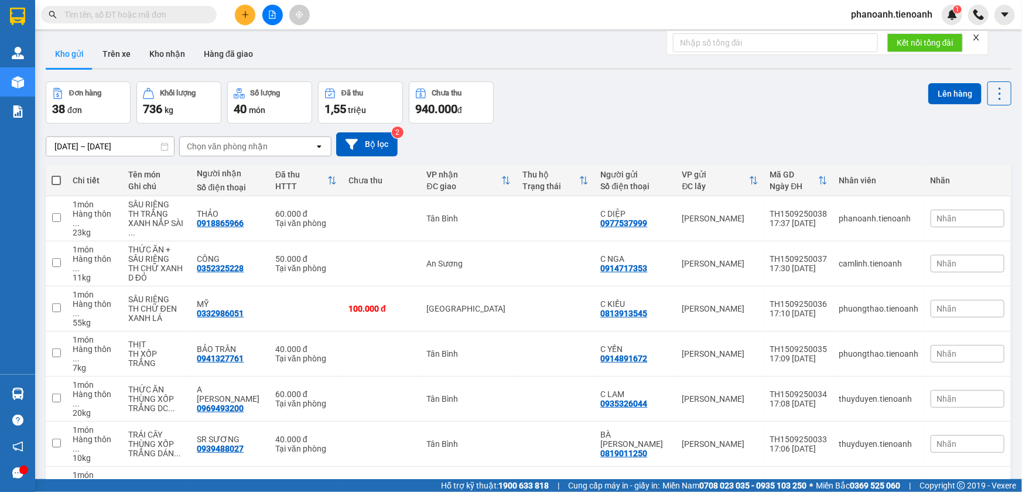
click at [138, 18] on input "text" at bounding box center [133, 14] width 138 height 13
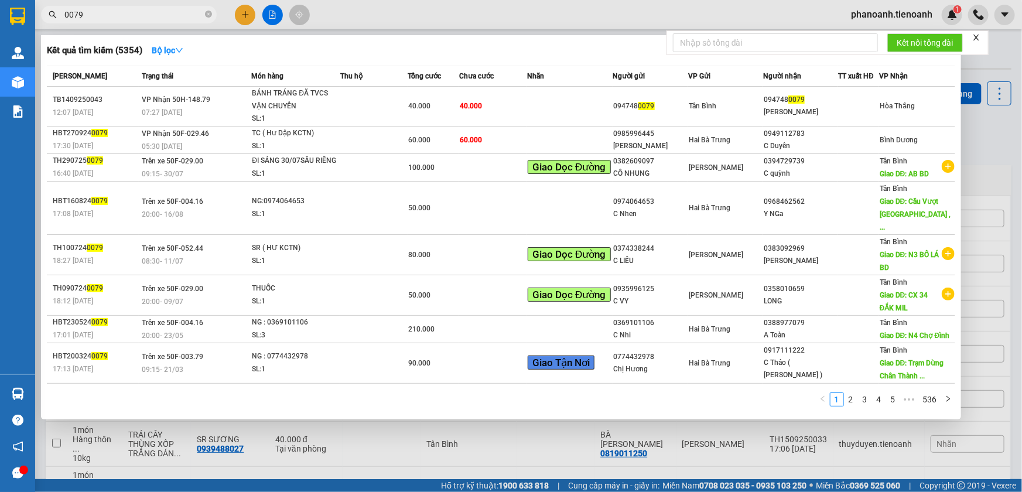
scroll to position [51, 0]
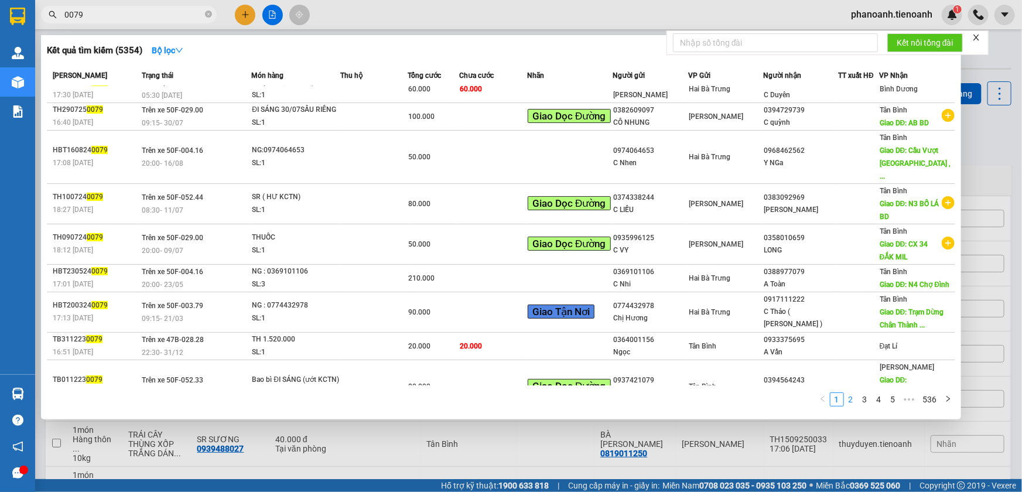
type input "0079"
click at [852, 398] on link "2" at bounding box center [850, 399] width 13 height 13
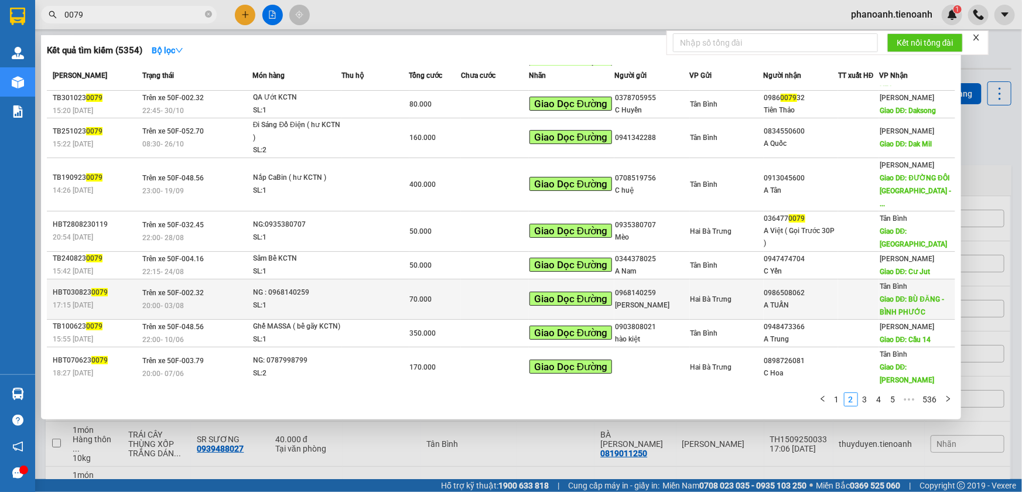
scroll to position [0, 0]
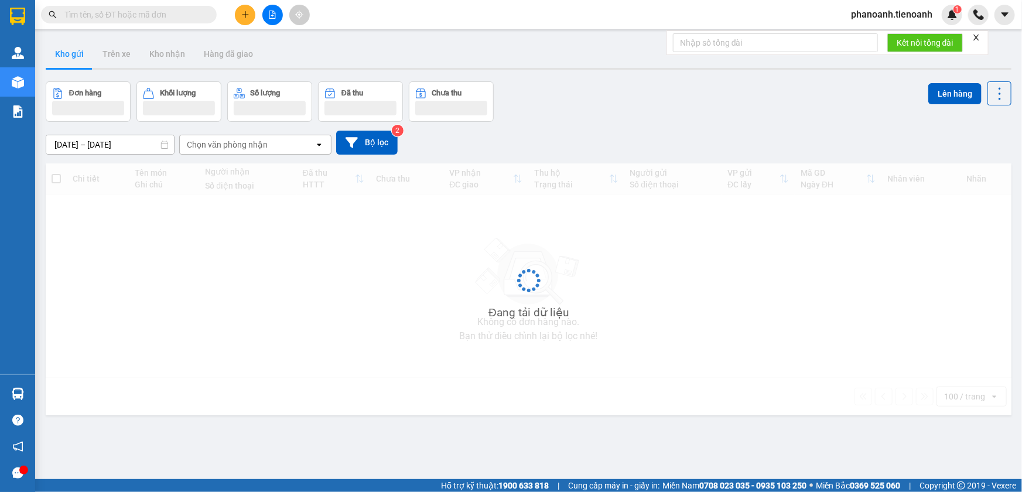
click at [159, 15] on input "text" at bounding box center [133, 14] width 138 height 13
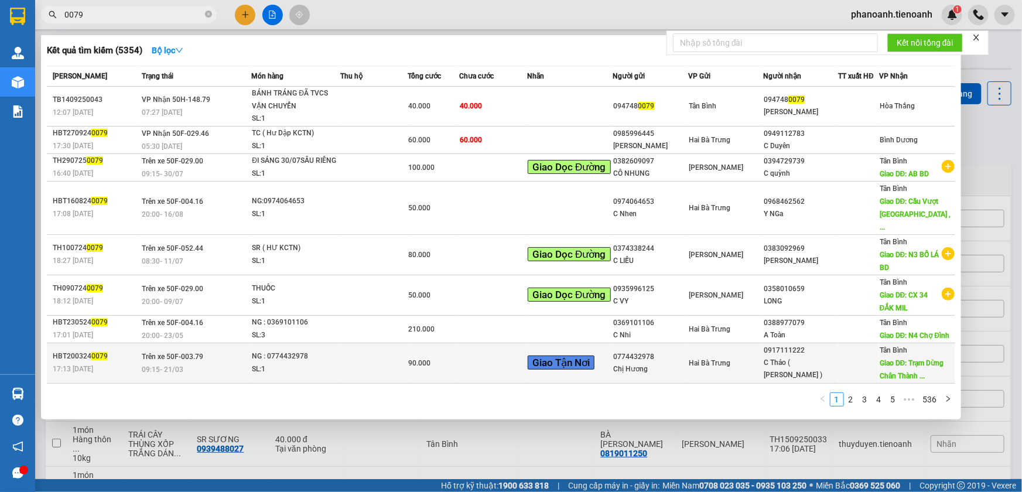
scroll to position [51, 0]
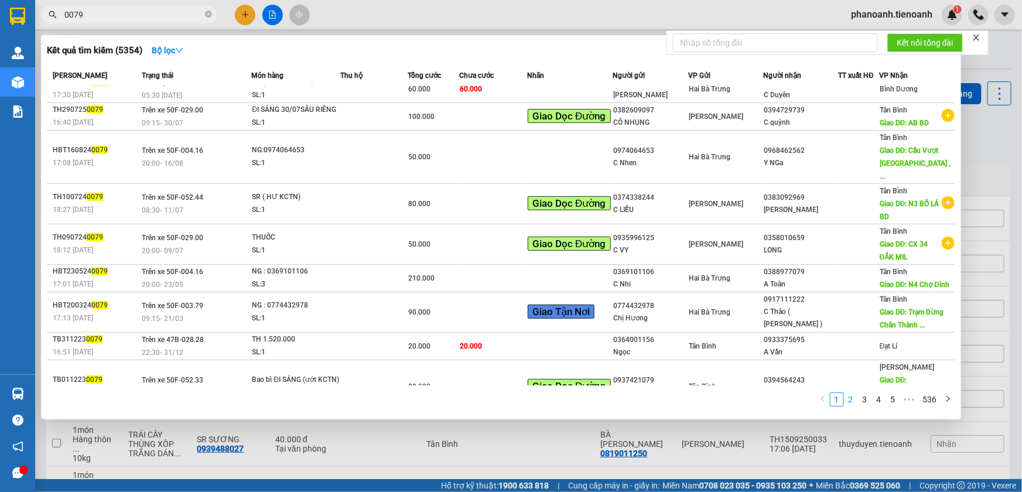
type input "0079"
click at [854, 401] on link "2" at bounding box center [850, 399] width 13 height 13
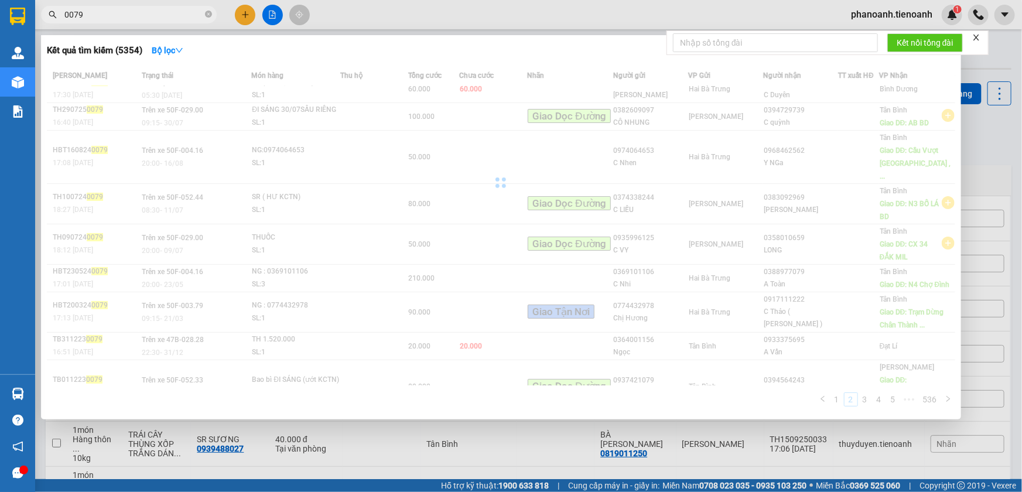
scroll to position [36, 0]
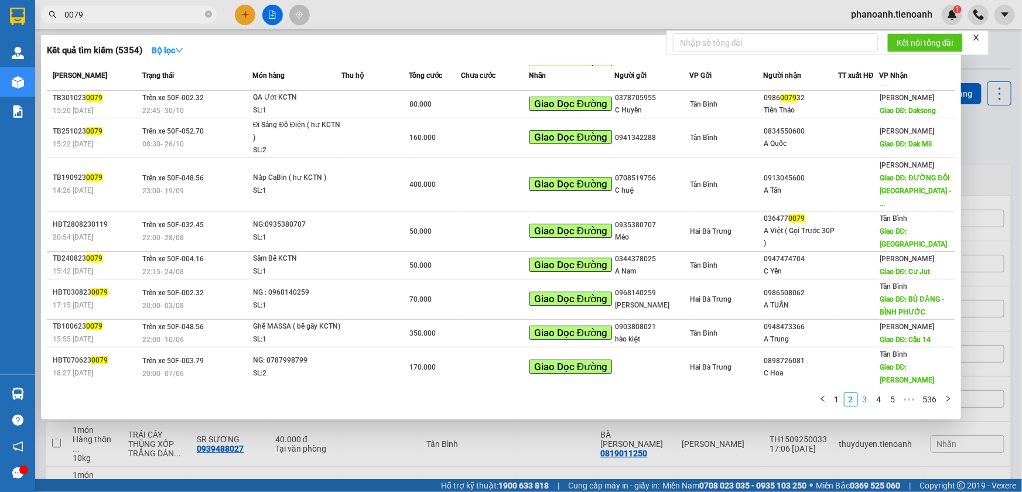
click at [863, 399] on link "3" at bounding box center [864, 399] width 13 height 13
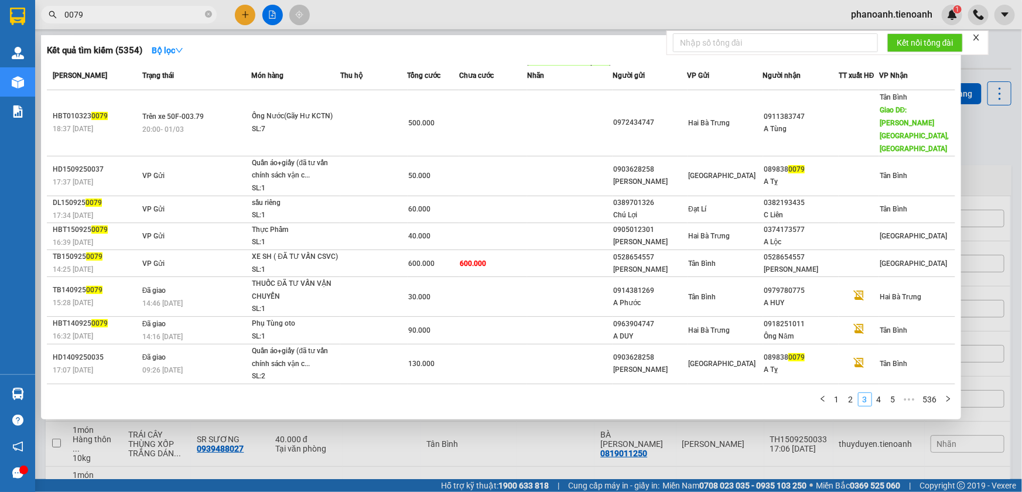
scroll to position [35, 0]
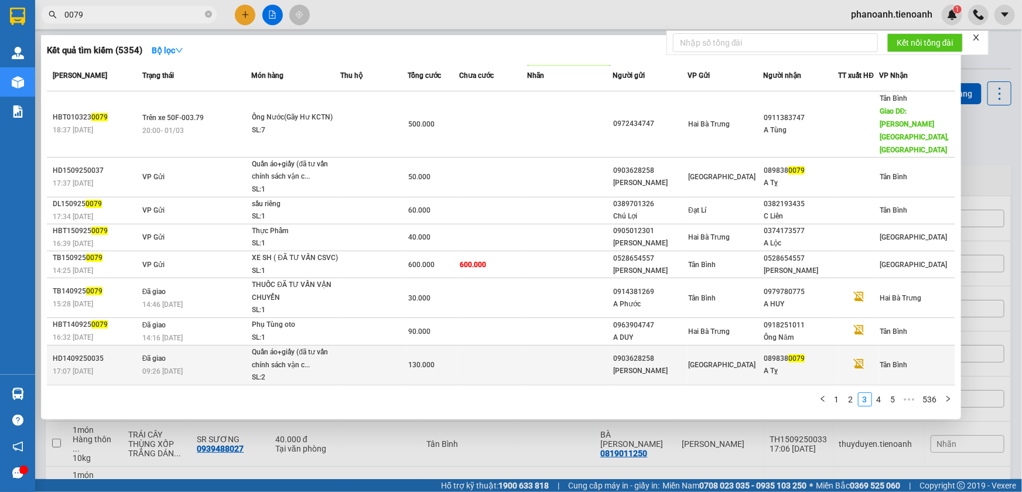
click at [818, 353] on div "089838 0079" at bounding box center [801, 359] width 74 height 12
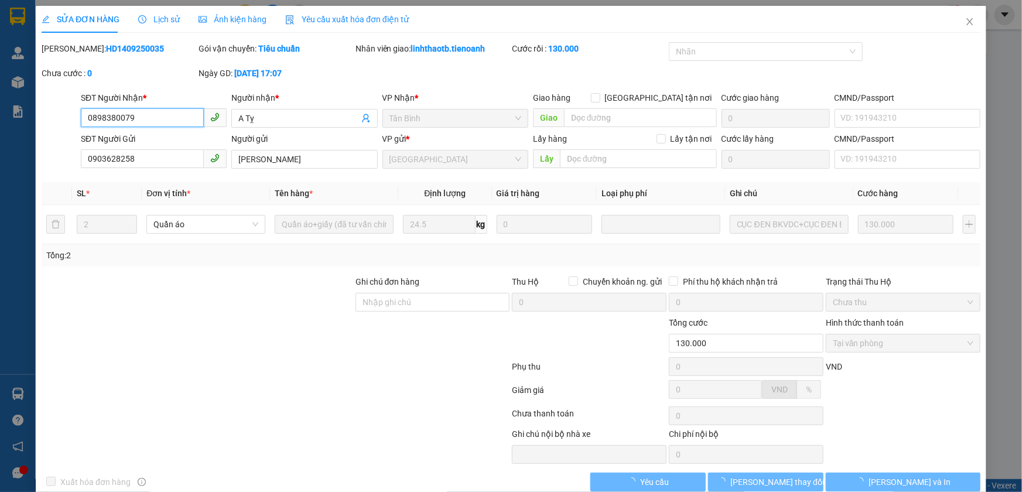
type input "0898380079"
type input "A Tỵ"
type input "0903628258"
type input "[PERSON_NAME]"
type input "130.000"
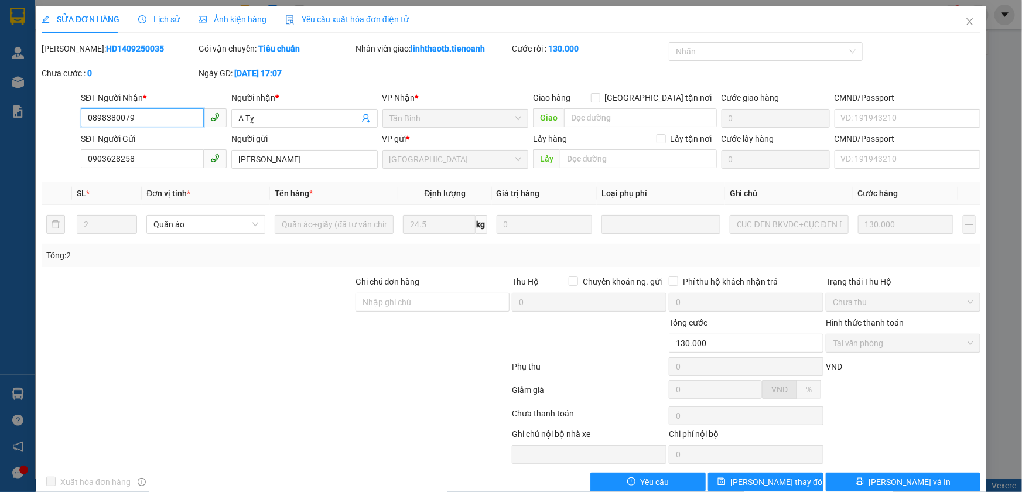
click at [161, 114] on input "0898380079" at bounding box center [142, 117] width 123 height 19
click at [966, 19] on icon "close" at bounding box center [969, 21] width 6 height 7
click at [959, 22] on div "phanoanh.tienoanh 1" at bounding box center [902, 15] width 121 height 20
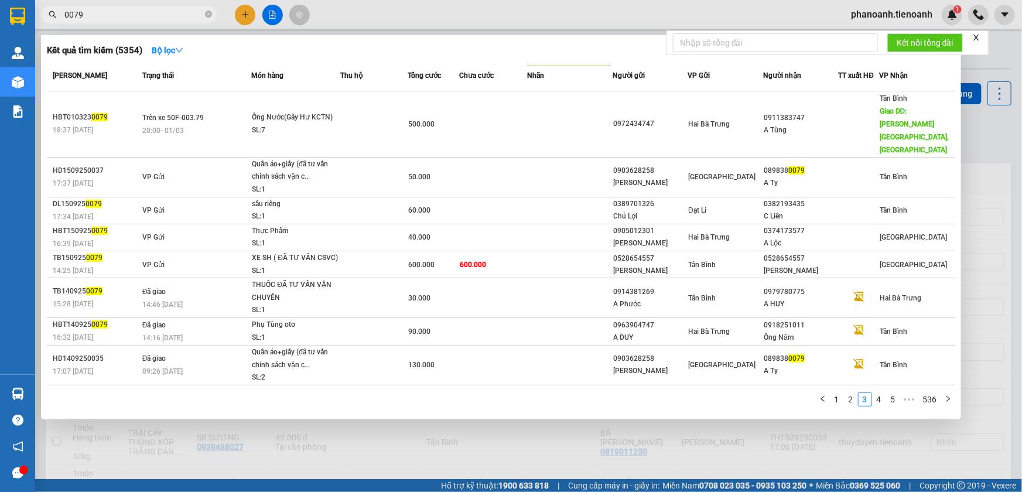
click at [152, 12] on input "0079" at bounding box center [133, 14] width 138 height 13
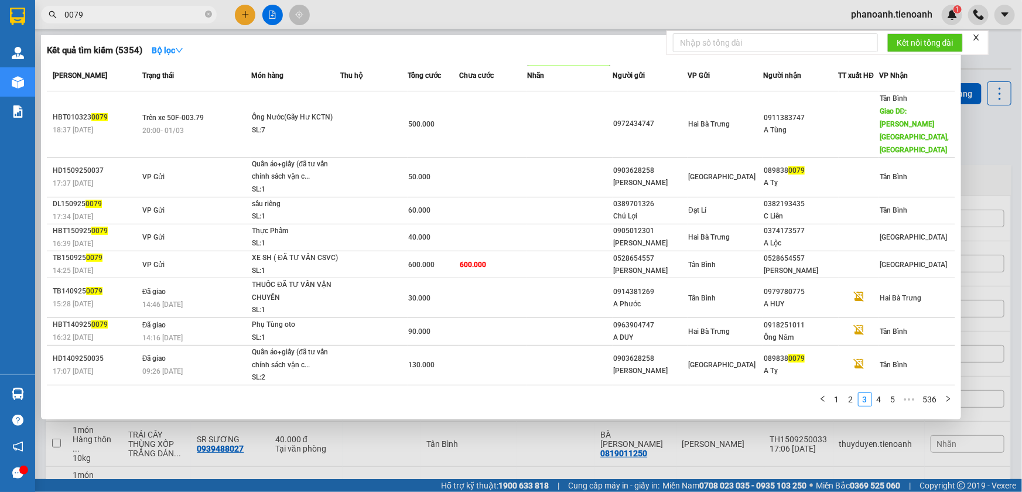
paste input "089838"
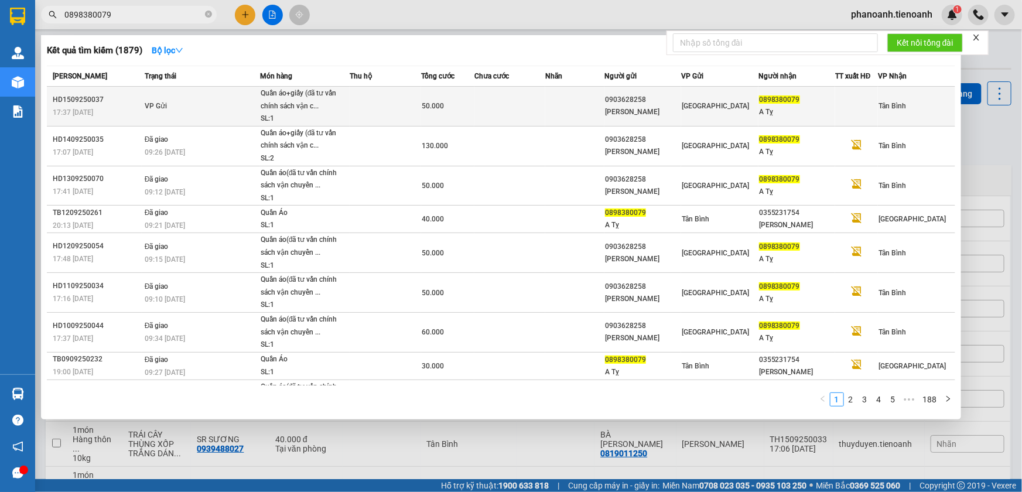
type input "0898380079"
click at [751, 111] on div "[GEOGRAPHIC_DATA]" at bounding box center [720, 106] width 76 height 13
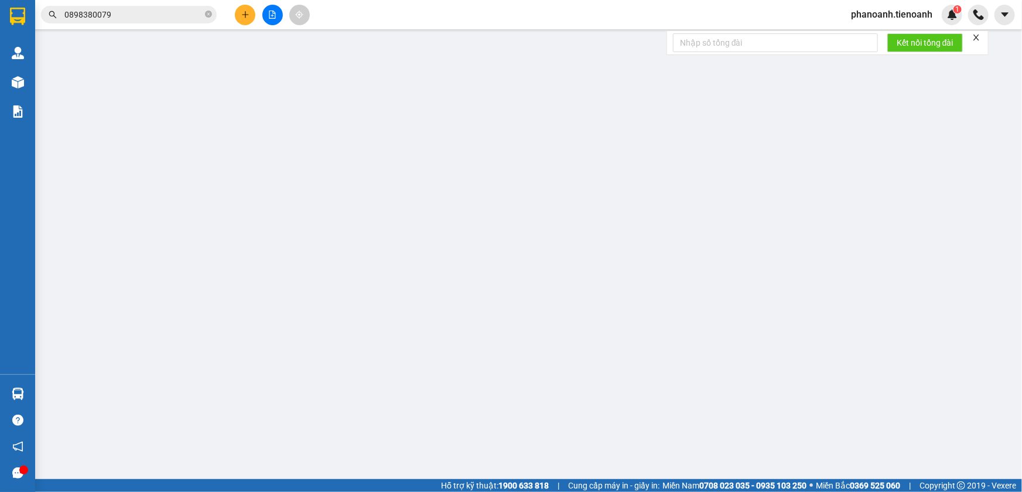
type input "0898380079"
type input "A Tỵ"
type input "0903628258"
type input "[PERSON_NAME]"
type input "50.000"
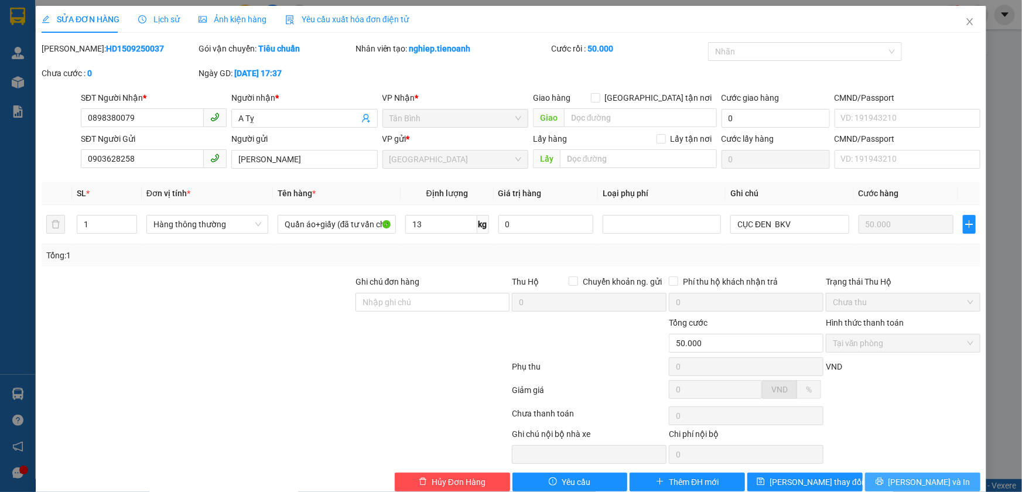
click at [902, 485] on button "[PERSON_NAME] và In" at bounding box center [922, 482] width 115 height 19
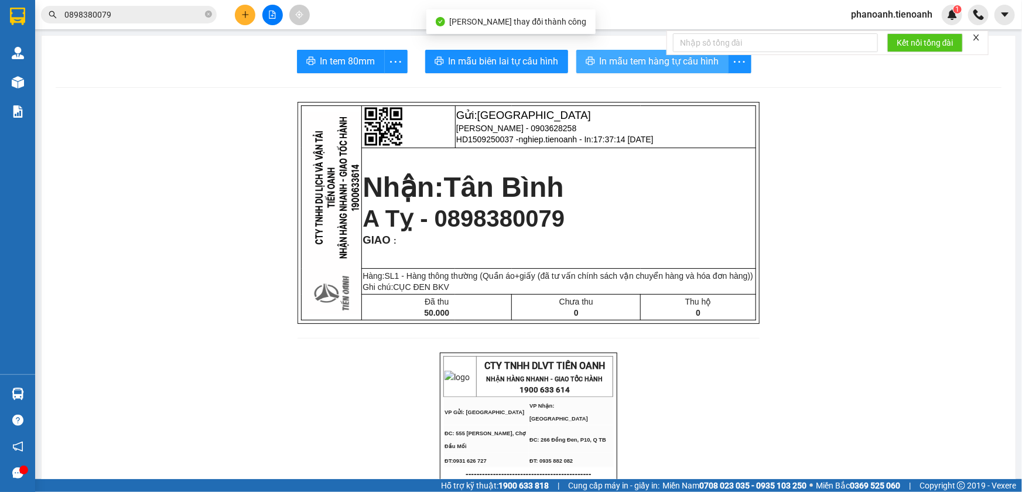
click at [684, 70] on button "In mẫu tem hàng tự cấu hình" at bounding box center [652, 61] width 152 height 23
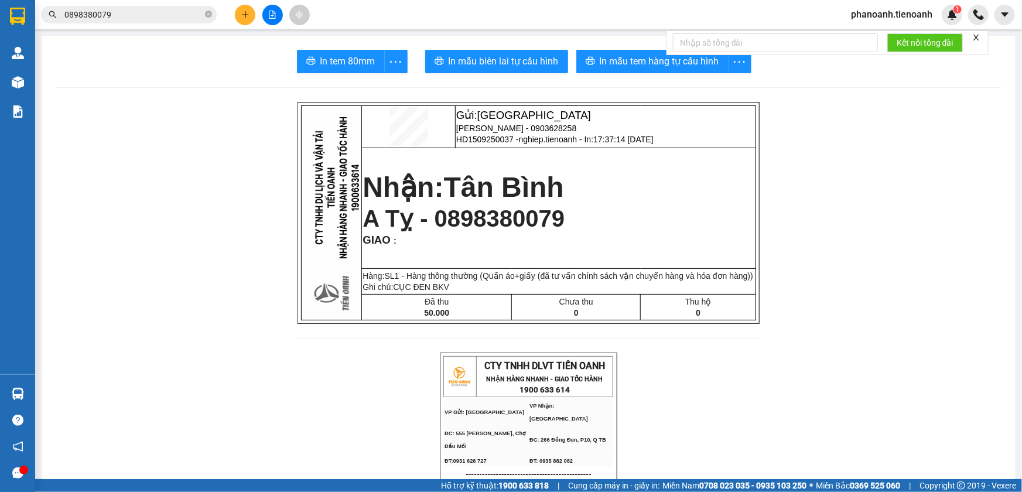
click at [150, 14] on input "0898380079" at bounding box center [133, 14] width 138 height 13
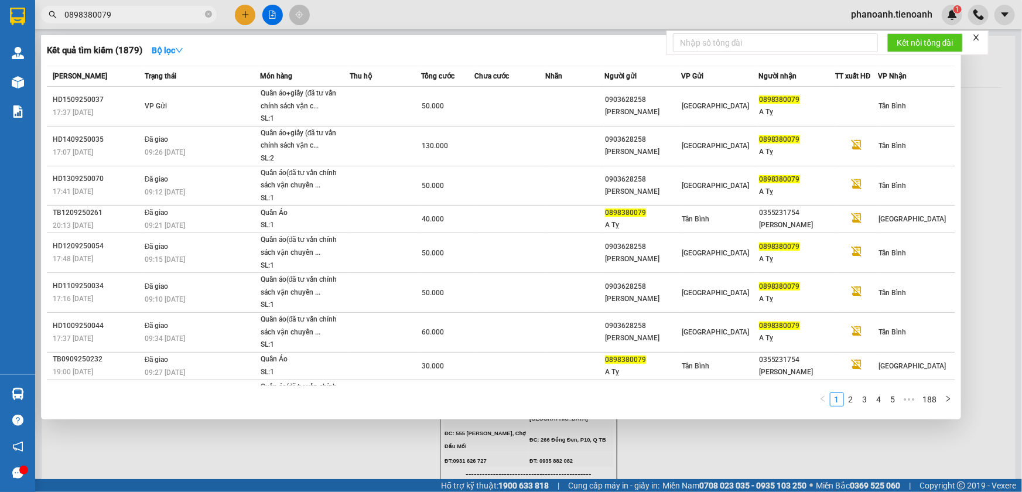
click at [150, 14] on input "0898380079" at bounding box center [133, 14] width 138 height 13
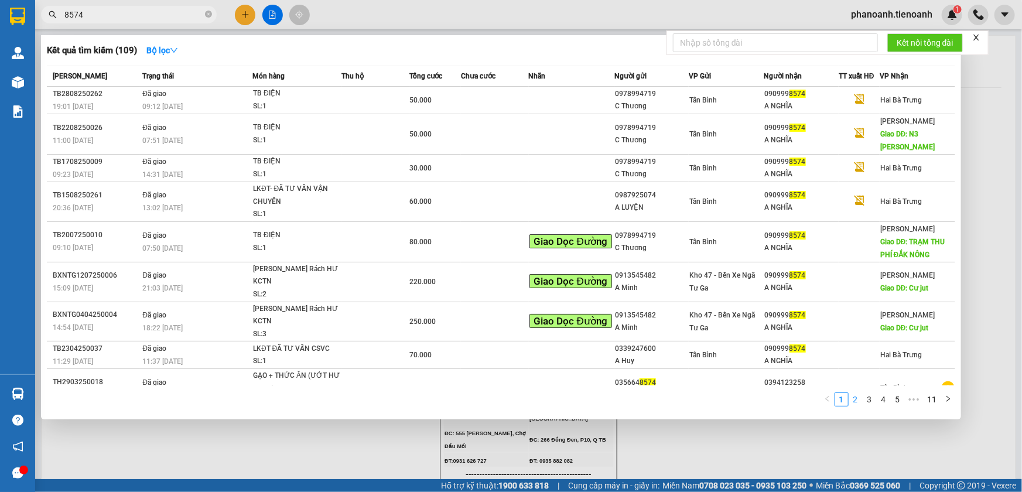
type input "8574"
click at [856, 399] on link "2" at bounding box center [855, 399] width 13 height 13
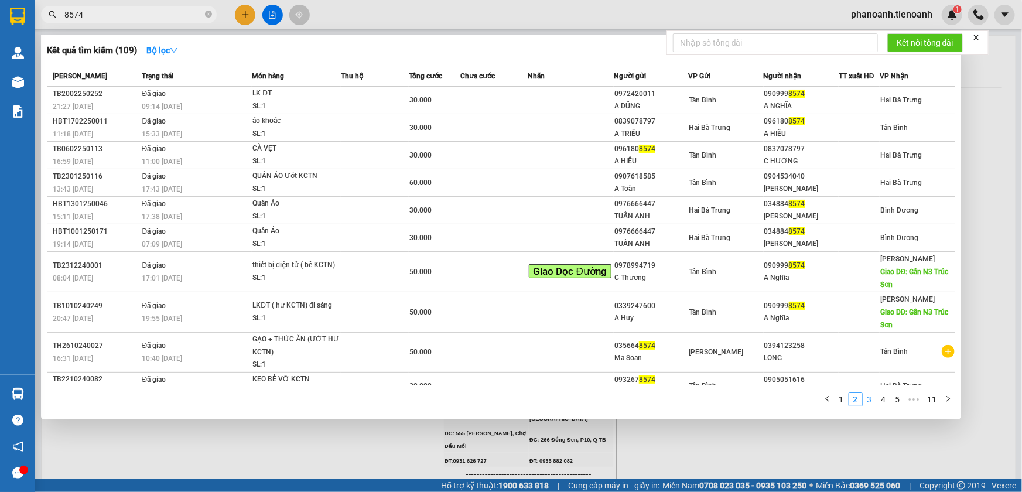
click at [873, 398] on link "3" at bounding box center [869, 399] width 13 height 13
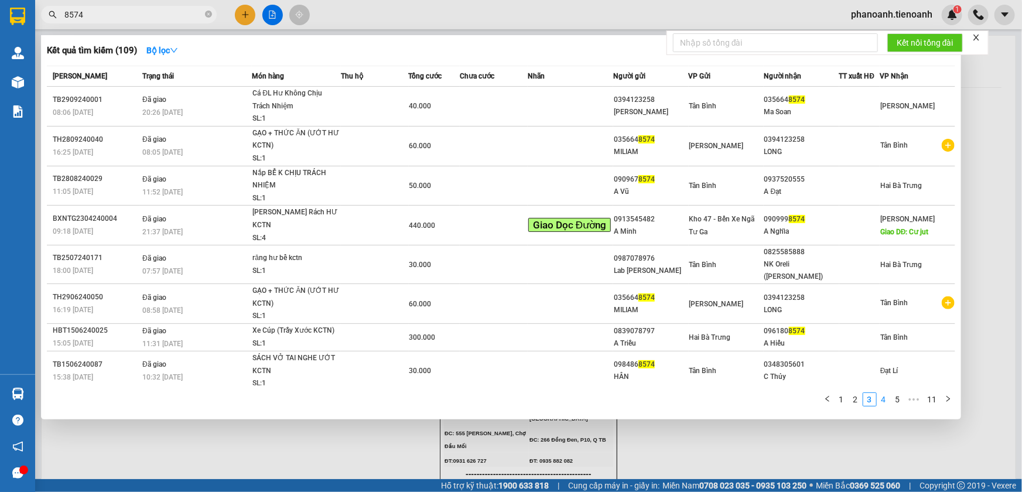
click at [882, 403] on link "4" at bounding box center [883, 399] width 13 height 13
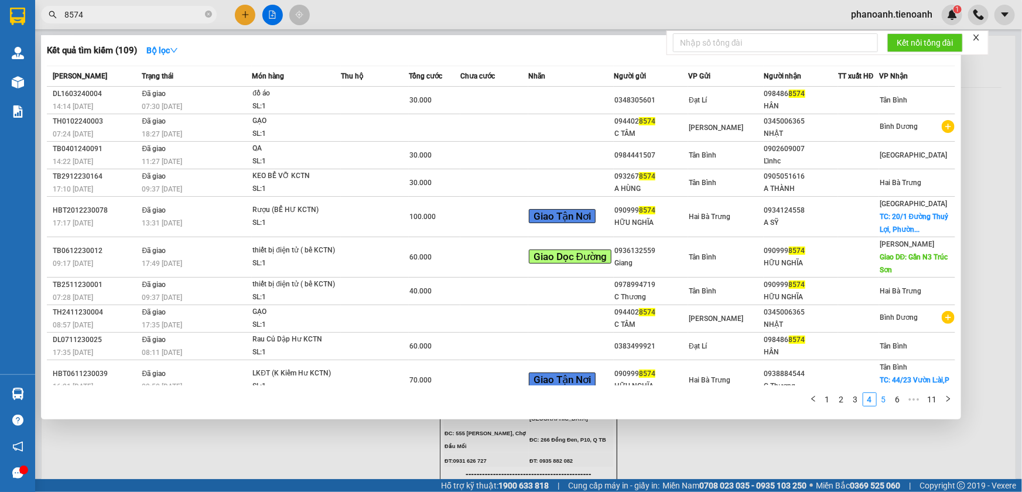
click at [880, 402] on link "5" at bounding box center [883, 399] width 13 height 13
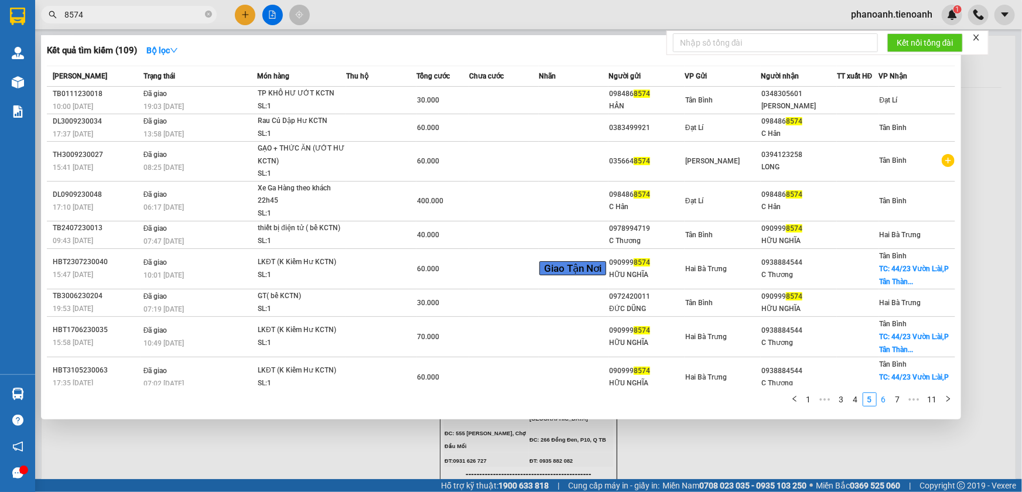
click at [884, 400] on link "6" at bounding box center [883, 399] width 13 height 13
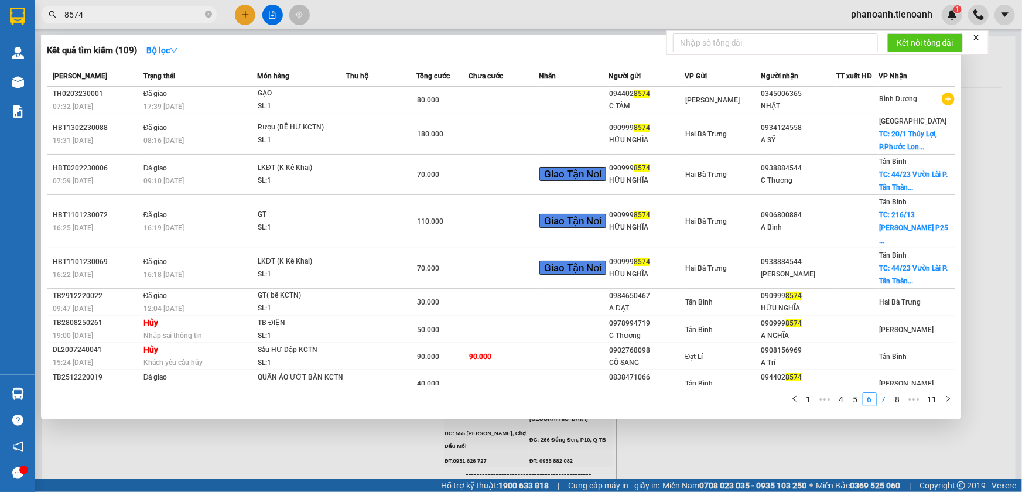
click at [885, 402] on link "7" at bounding box center [883, 399] width 13 height 13
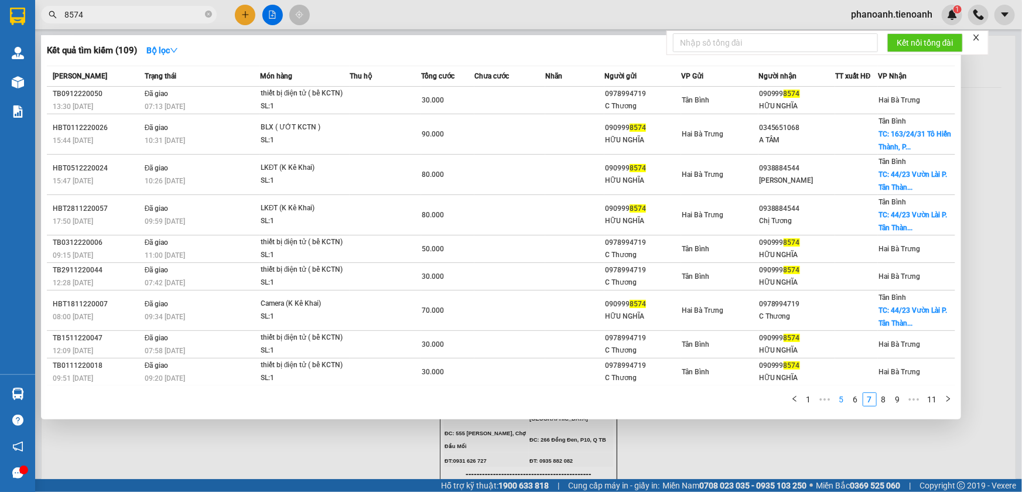
click at [839, 402] on link "5" at bounding box center [841, 399] width 13 height 13
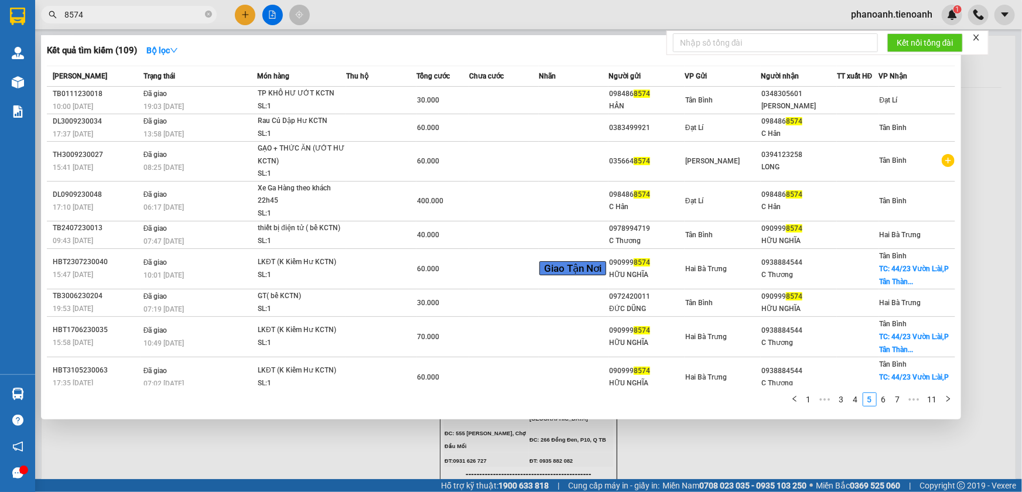
click at [795, 396] on icon "left" at bounding box center [794, 398] width 7 height 7
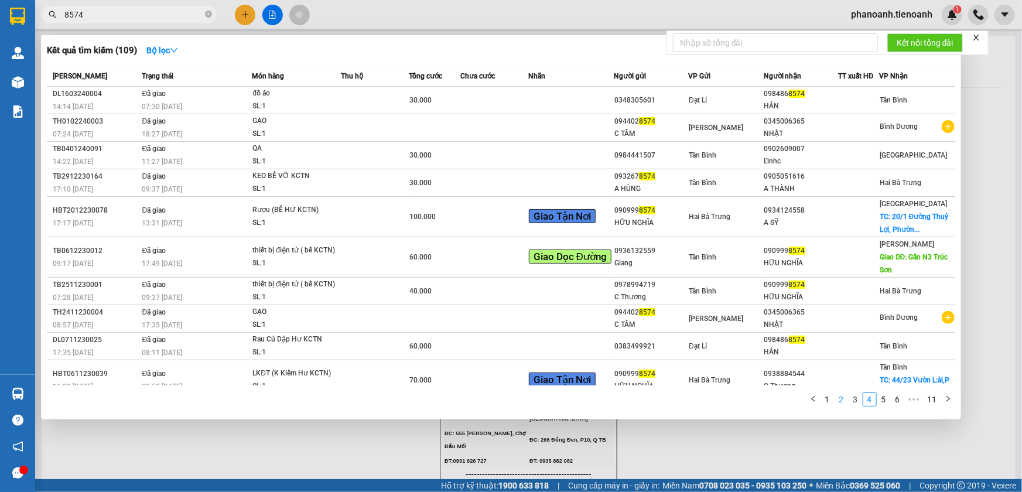
click at [838, 402] on link "2" at bounding box center [841, 399] width 13 height 13
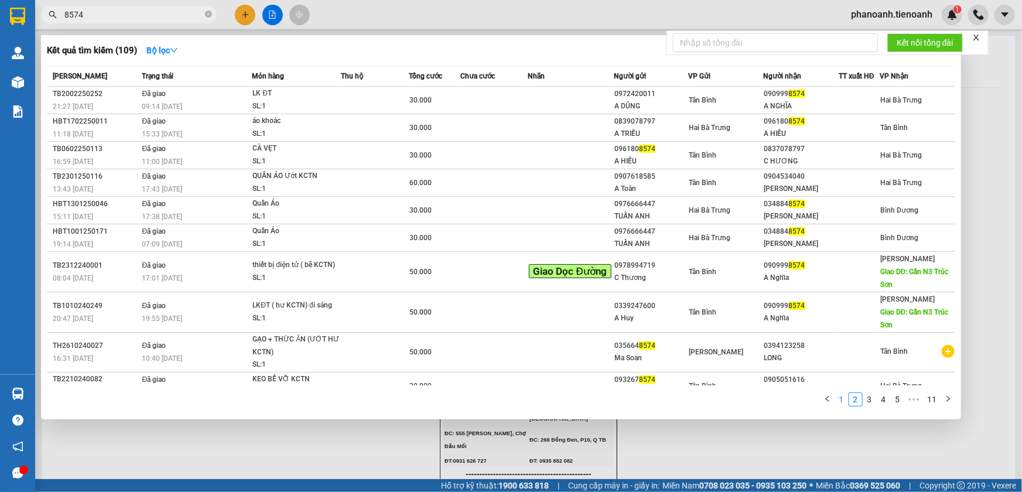
click at [837, 402] on link "1" at bounding box center [841, 399] width 13 height 13
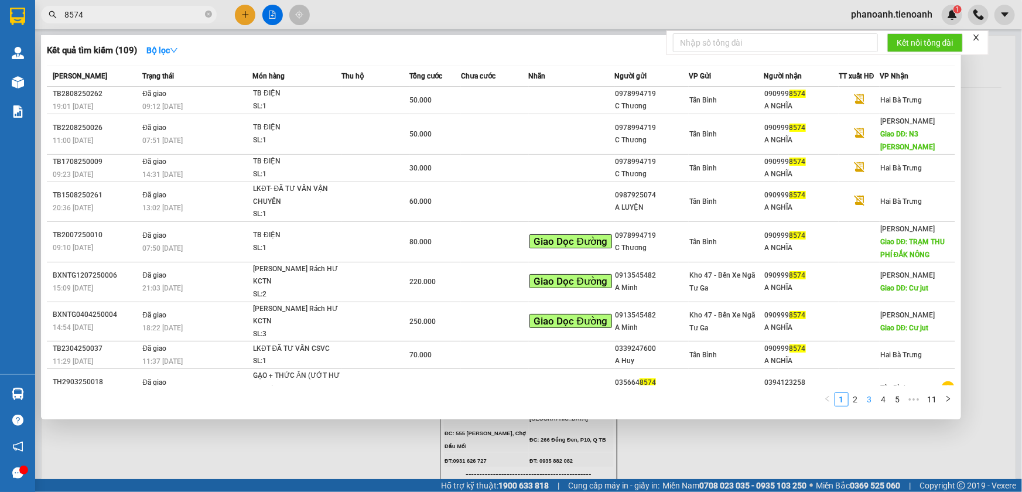
click at [864, 400] on link "3" at bounding box center [869, 399] width 13 height 13
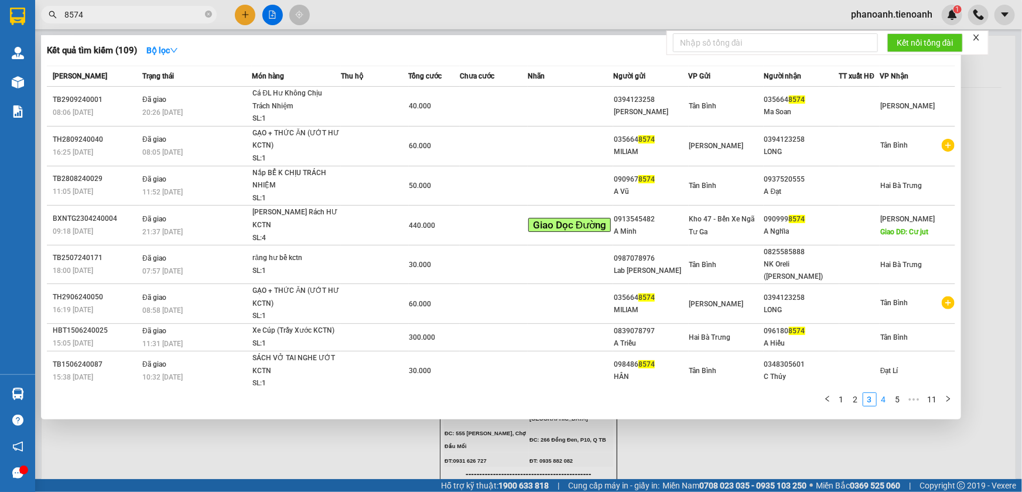
click at [884, 402] on link "4" at bounding box center [883, 399] width 13 height 13
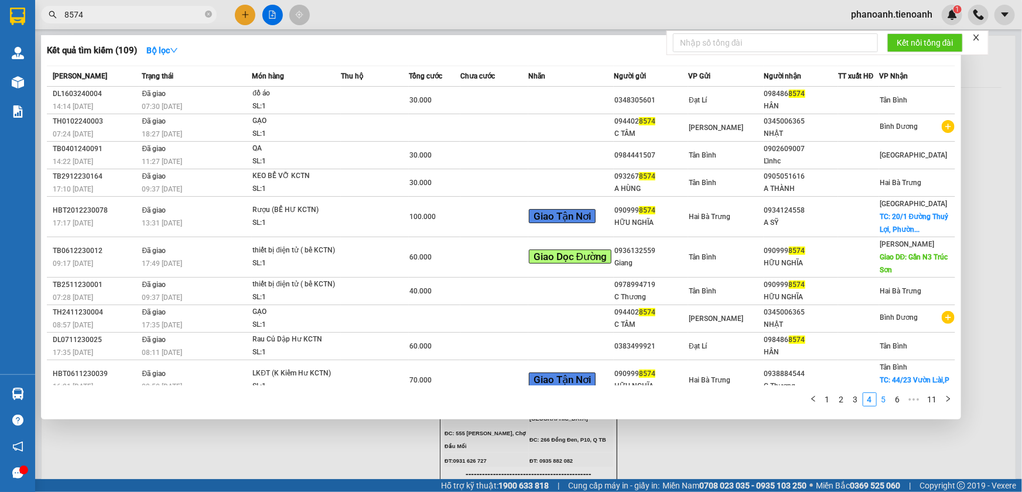
click at [883, 403] on link "5" at bounding box center [883, 399] width 13 height 13
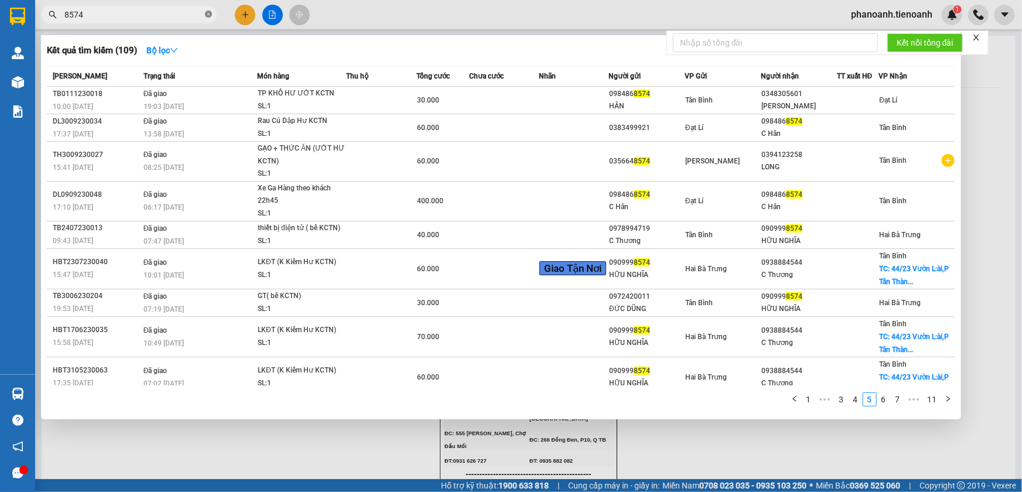
click at [208, 9] on span at bounding box center [208, 14] width 7 height 11
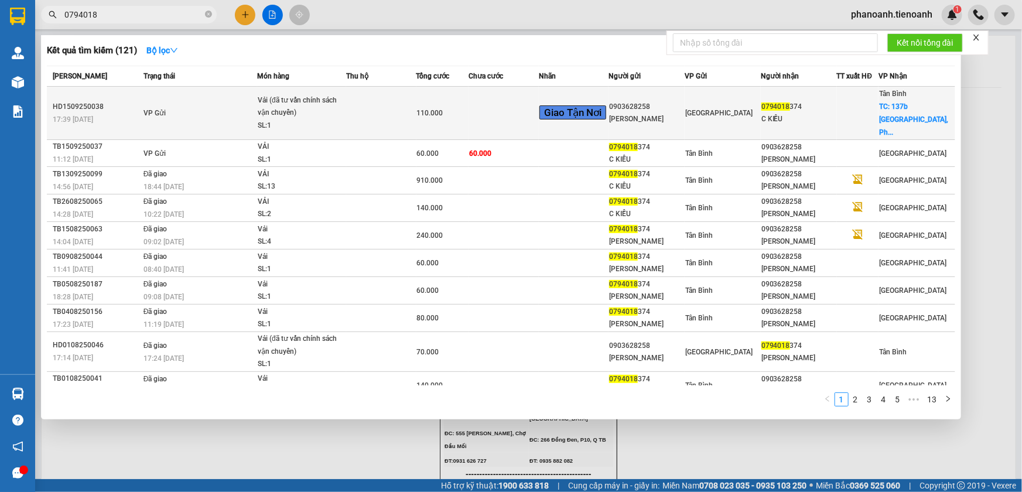
type input "0794018"
click at [788, 119] on td "0794018 374 C KIỀU" at bounding box center [799, 113] width 76 height 53
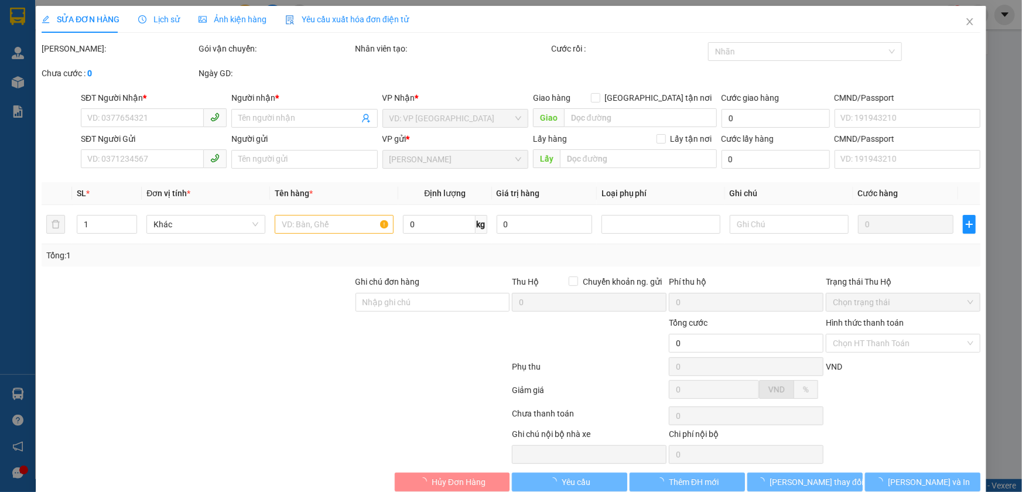
type input "0794018374"
type input "C KIỀU"
checkbox input "true"
type input "137b [GEOGRAPHIC_DATA], [GEOGRAPHIC_DATA], [GEOGRAPHIC_DATA], [GEOGRAPHIC_DATA]"
type input "0903628258"
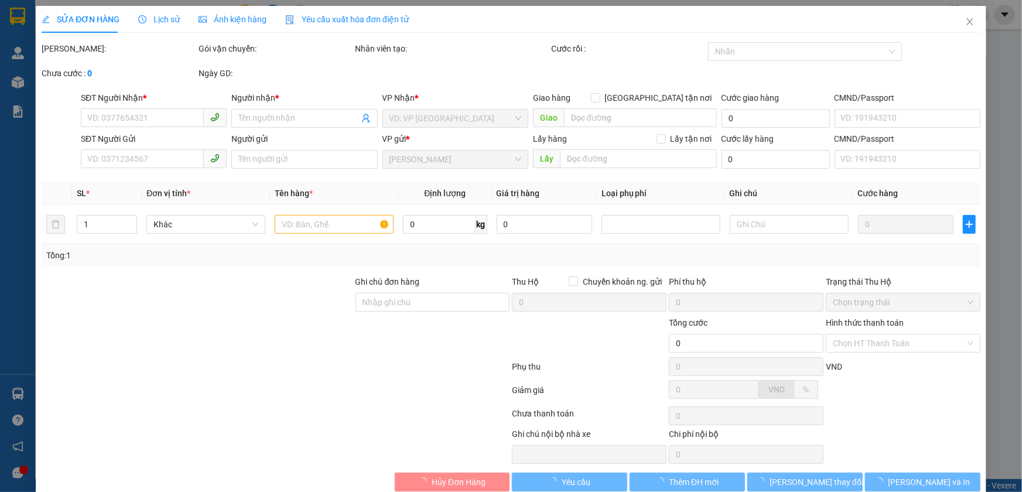
type input "[PERSON_NAME]"
type input "066194013453"
type input "110.000"
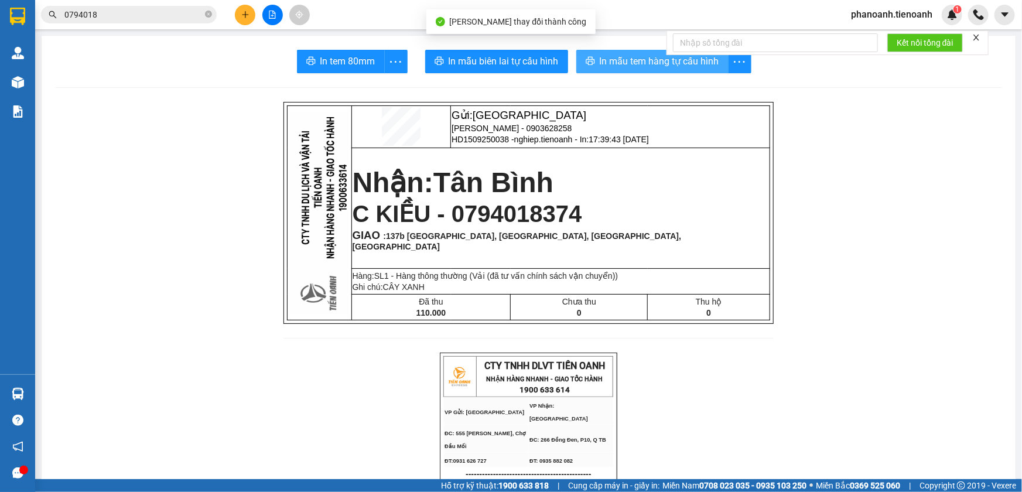
click at [655, 64] on span "In mẫu tem hàng tự cấu hình" at bounding box center [659, 61] width 119 height 15
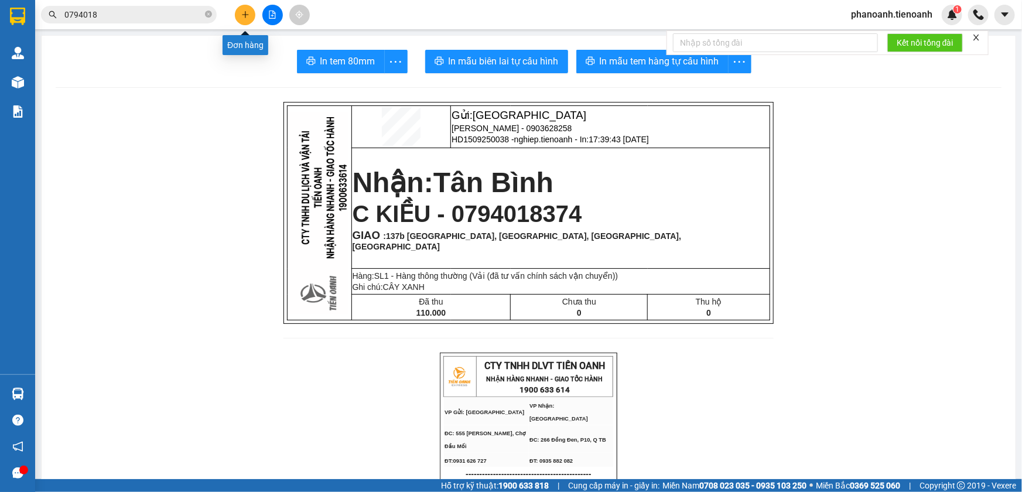
click at [245, 18] on icon "plus" at bounding box center [245, 15] width 8 height 8
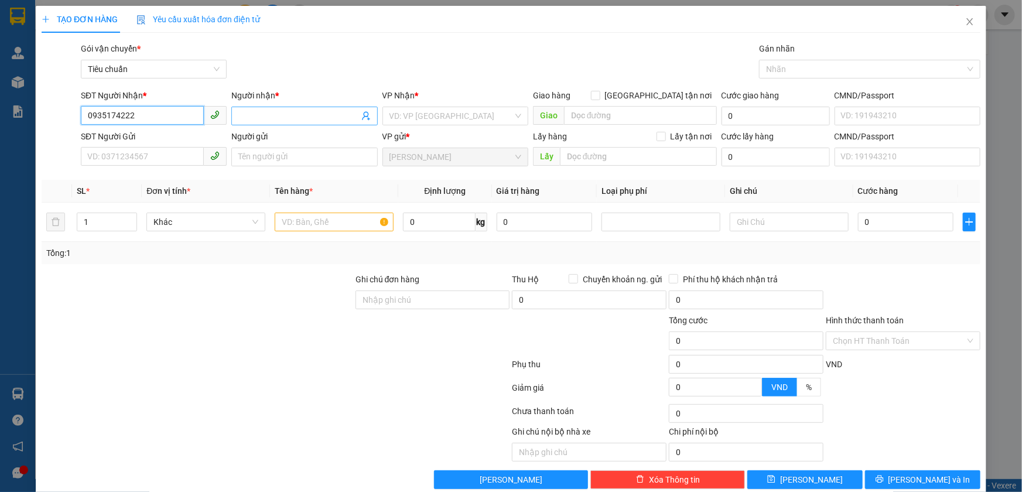
type input "0935174222"
click at [247, 119] on input "Người nhận *" at bounding box center [298, 116] width 120 height 13
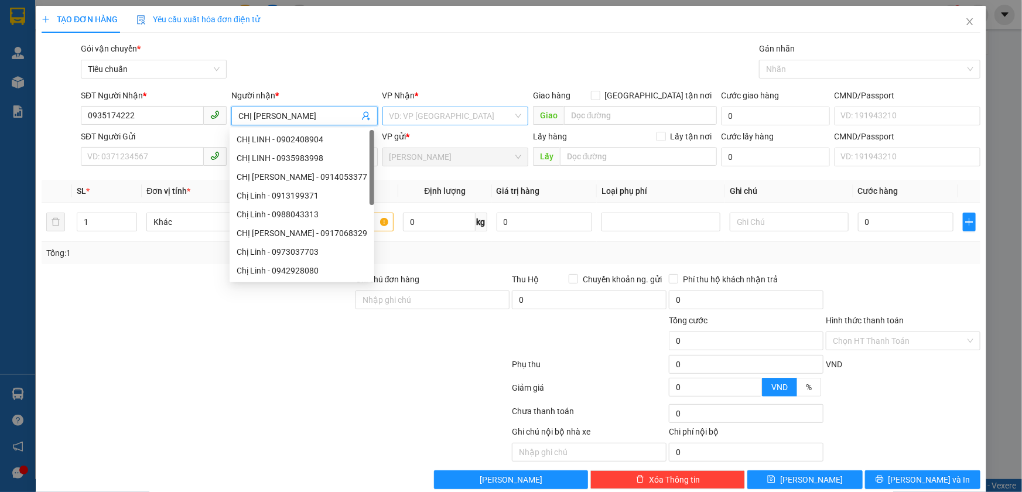
type input "CHỊ [PERSON_NAME]"
click at [419, 121] on input "search" at bounding box center [451, 116] width 124 height 18
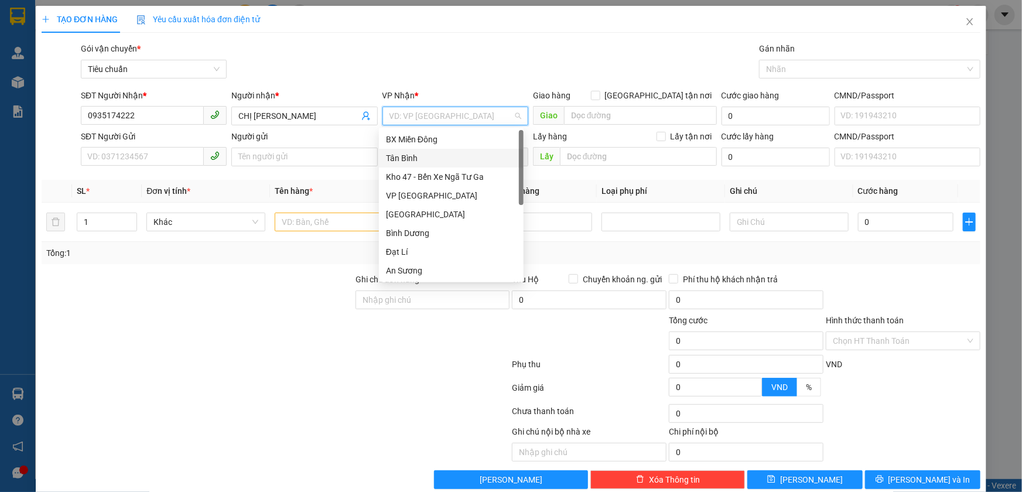
click at [422, 156] on div "Tân Bình" at bounding box center [451, 158] width 131 height 13
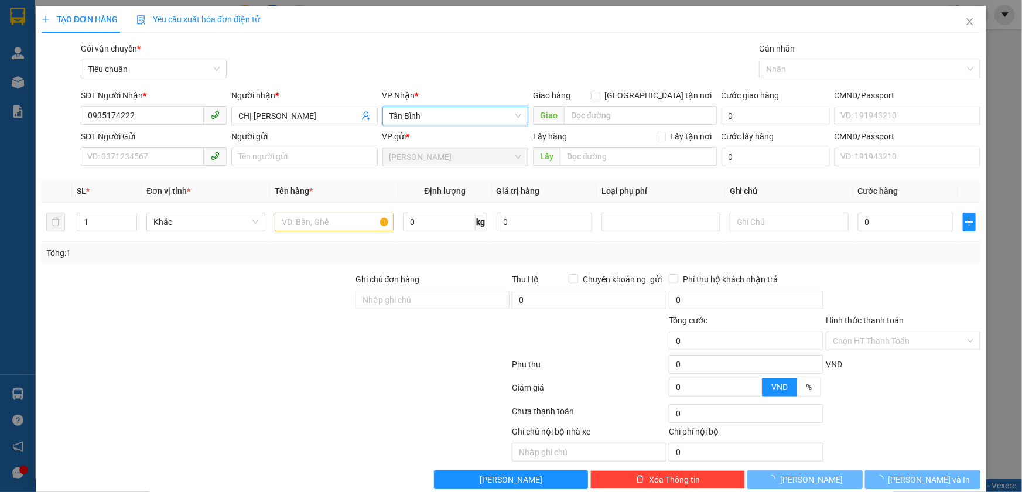
click at [326, 279] on div at bounding box center [197, 293] width 314 height 41
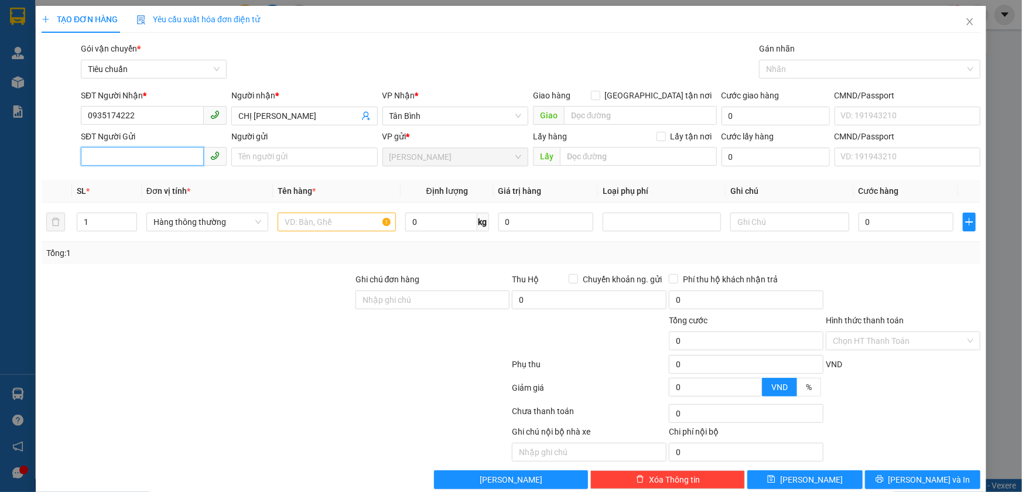
click at [162, 158] on input "SĐT Người Gửi" at bounding box center [142, 156] width 123 height 19
type input "0915899073"
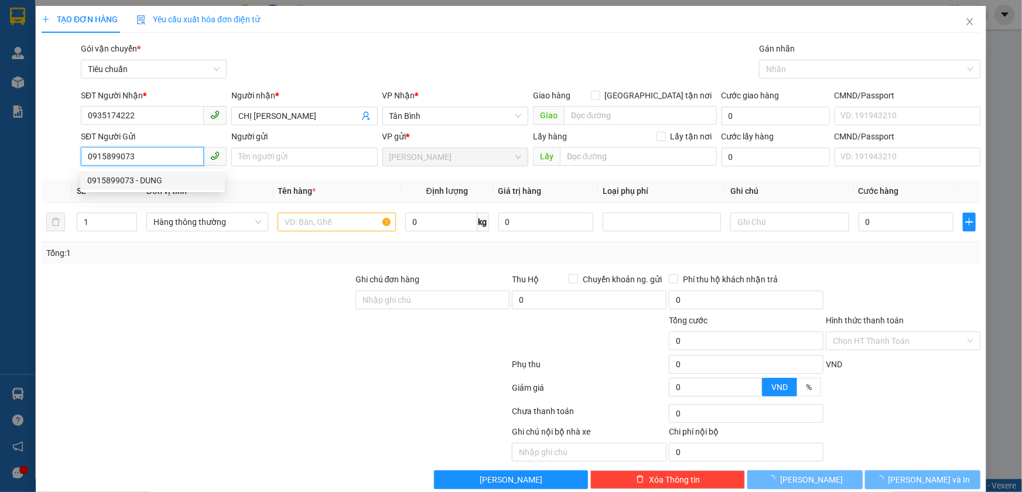
click at [173, 172] on div "0915899073 - DUNG" at bounding box center [152, 180] width 145 height 19
type input "DUNG"
type input "30.000"
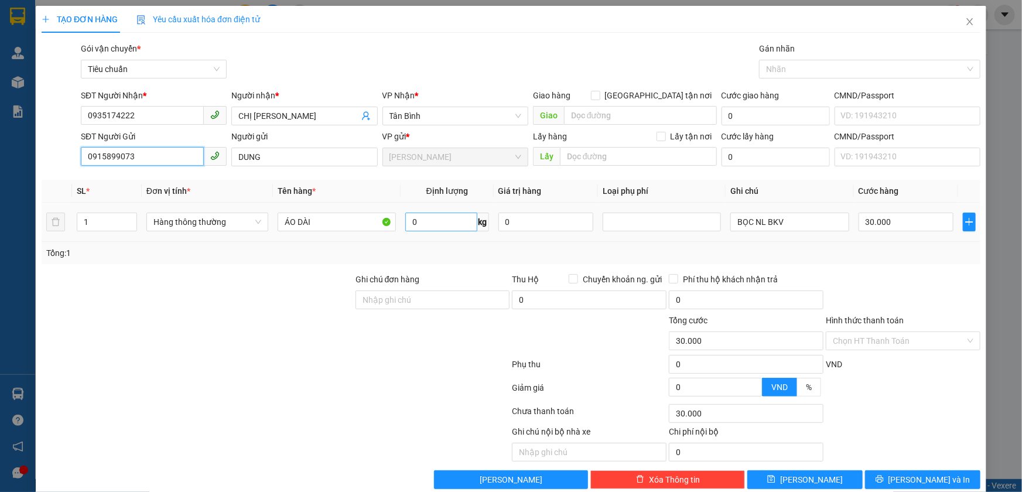
type input "0915899073"
click at [439, 227] on input "0" at bounding box center [441, 222] width 72 height 19
type input "10"
type input "40.000"
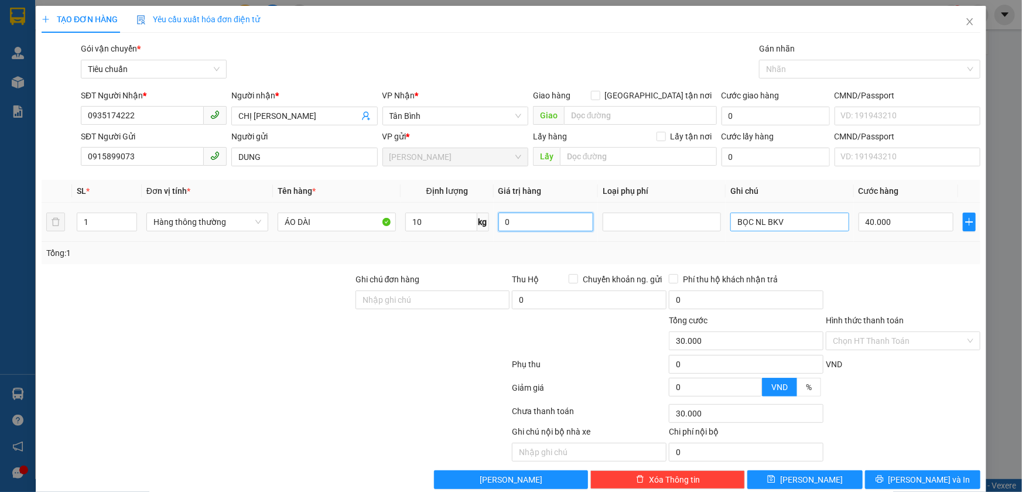
type input "40.000"
click at [872, 245] on div "Tổng: 1" at bounding box center [511, 253] width 939 height 22
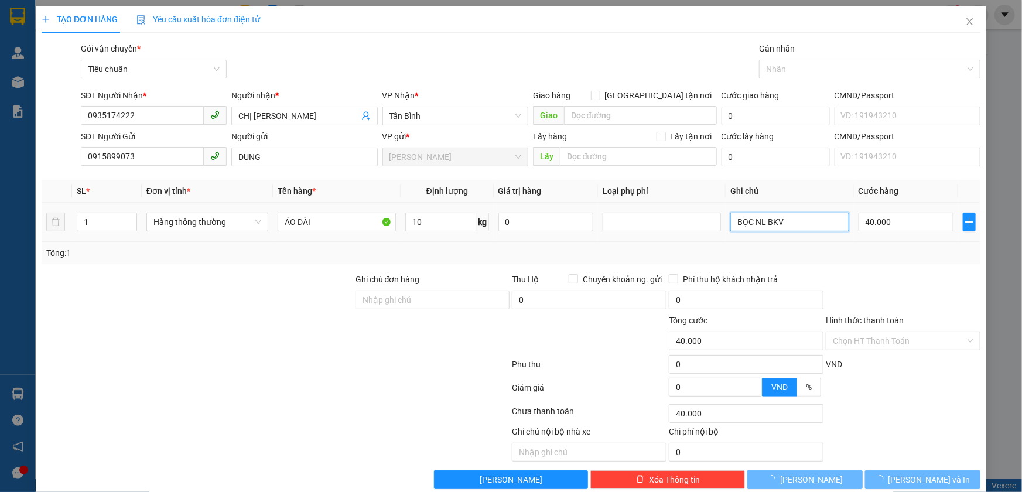
click at [799, 227] on input "BỌC NL BKV" at bounding box center [789, 222] width 118 height 19
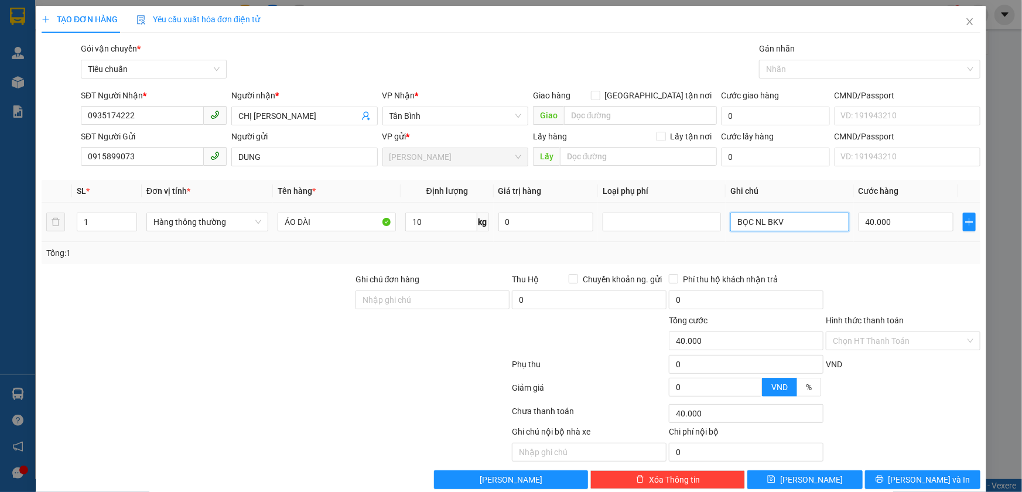
click at [799, 227] on input "BỌC NL BKV" at bounding box center [789, 222] width 118 height 19
click at [797, 225] on input "BỌC NL BKV" at bounding box center [789, 222] width 118 height 19
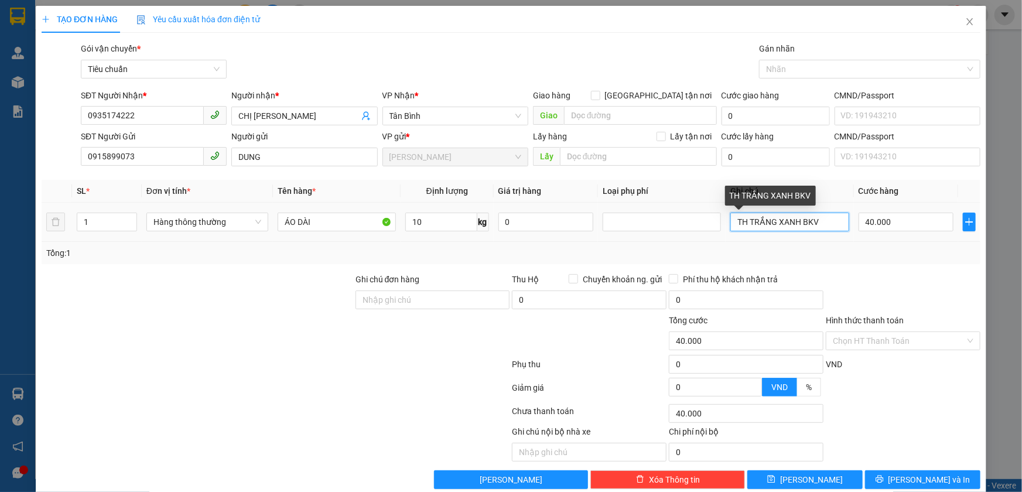
type input "TH TRẮNG XANH BKV"
click at [910, 346] on input "Hình thức thanh toán" at bounding box center [899, 341] width 132 height 18
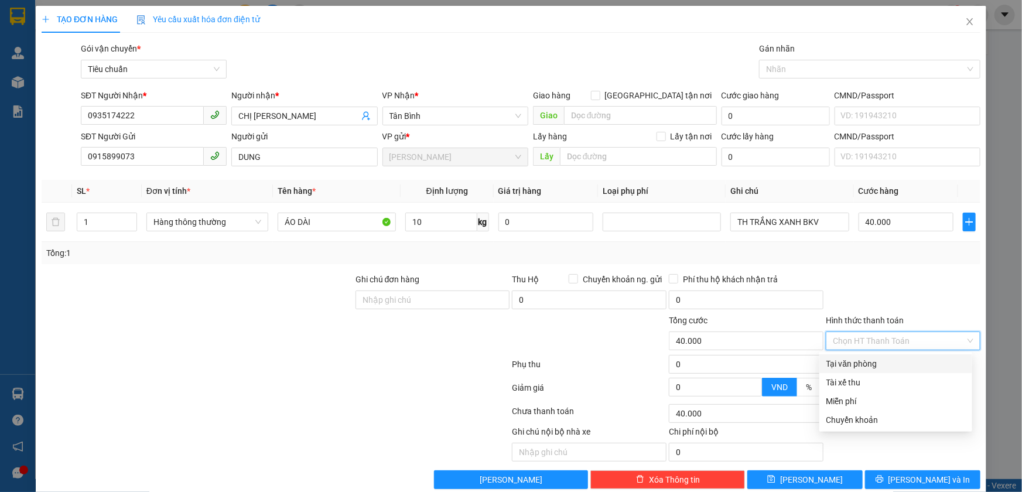
click at [906, 362] on div "Tại văn phòng" at bounding box center [895, 363] width 139 height 13
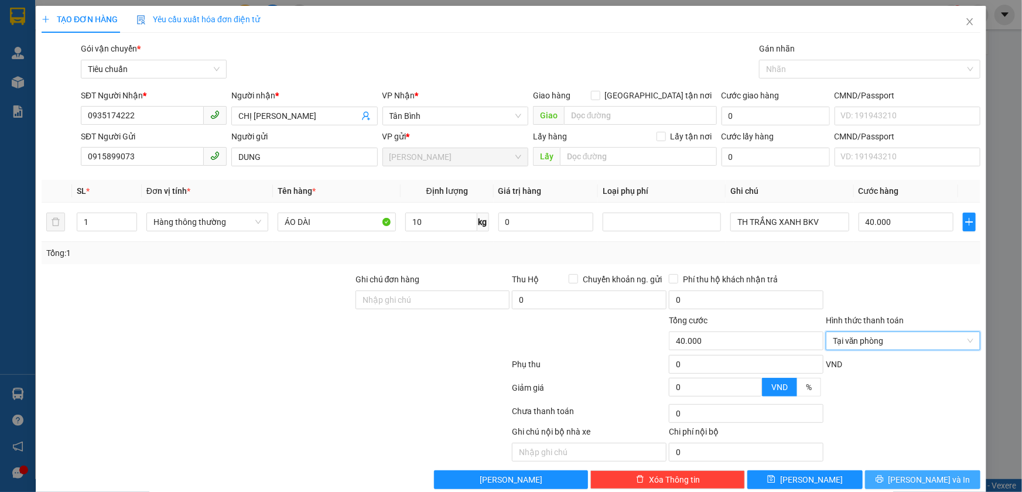
click at [912, 476] on span "[PERSON_NAME] và In" at bounding box center [929, 479] width 82 height 13
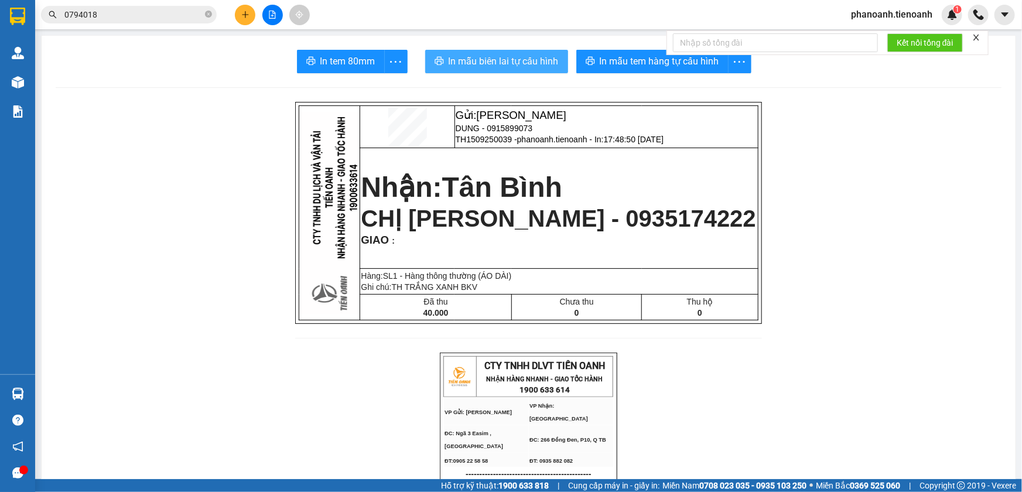
click at [514, 66] on span "In mẫu biên lai tự cấu hình" at bounding box center [504, 61] width 110 height 15
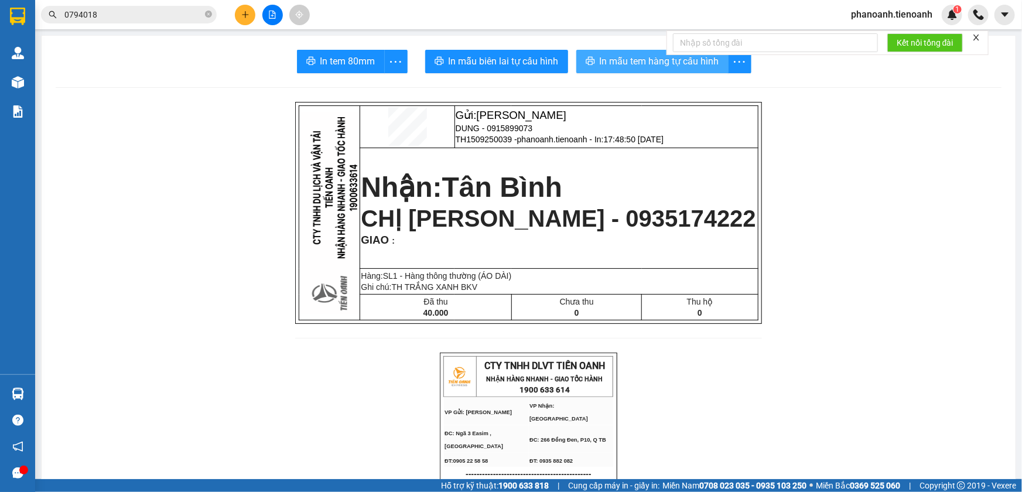
click at [645, 58] on span "In mẫu tem hàng tự cấu hình" at bounding box center [659, 61] width 119 height 15
click at [248, 12] on icon "plus" at bounding box center [245, 15] width 8 height 8
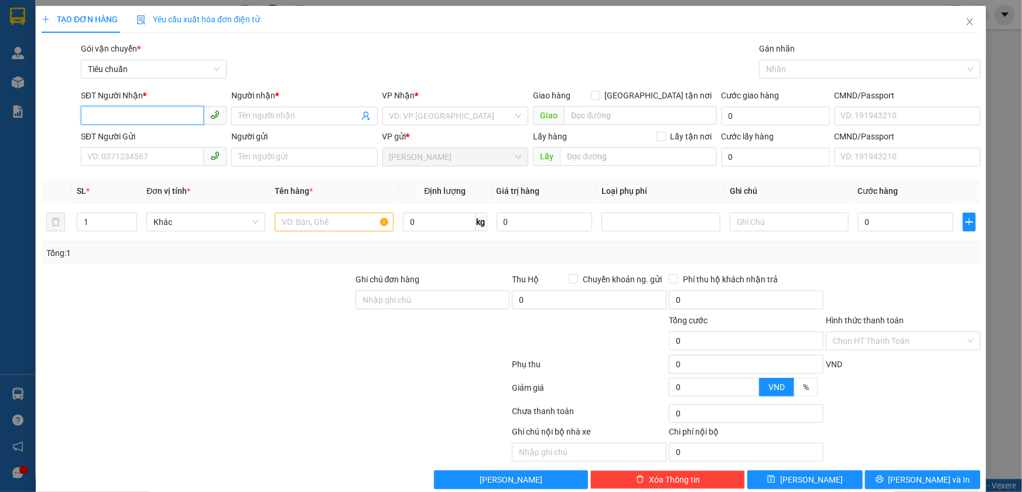
click at [166, 112] on input "SĐT Người Nhận *" at bounding box center [142, 115] width 123 height 19
type input "0987575785"
click at [162, 134] on div "0987575785 - [PERSON_NAME]" at bounding box center [152, 139] width 131 height 13
type input "[PERSON_NAME]"
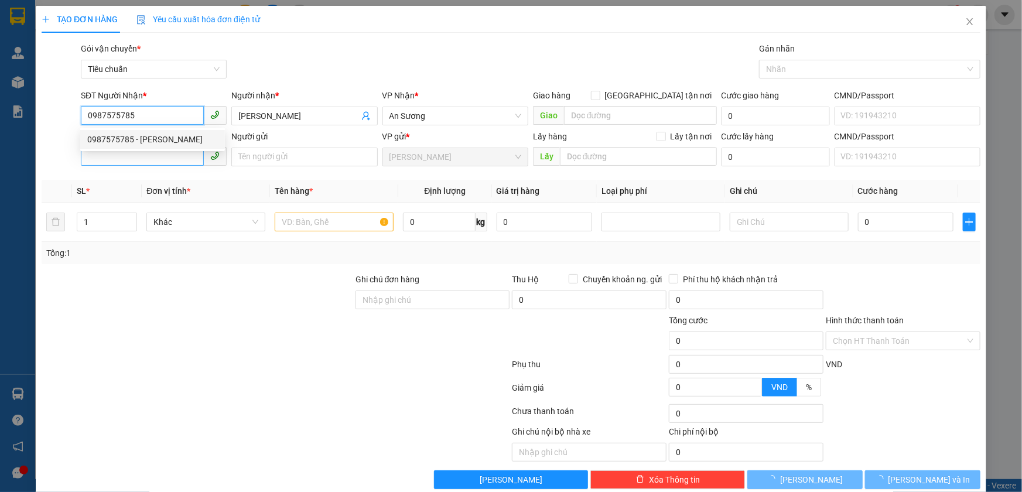
type input "50.000"
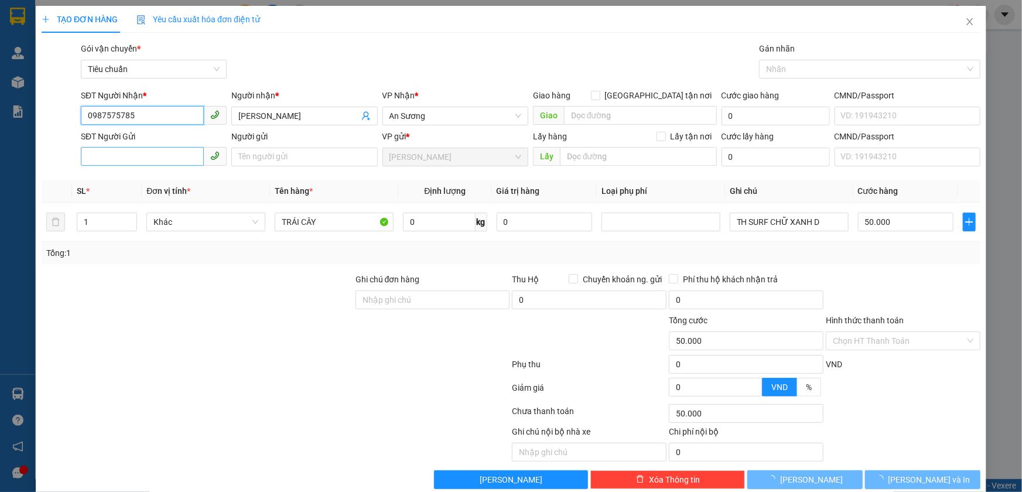
type input "0987575785"
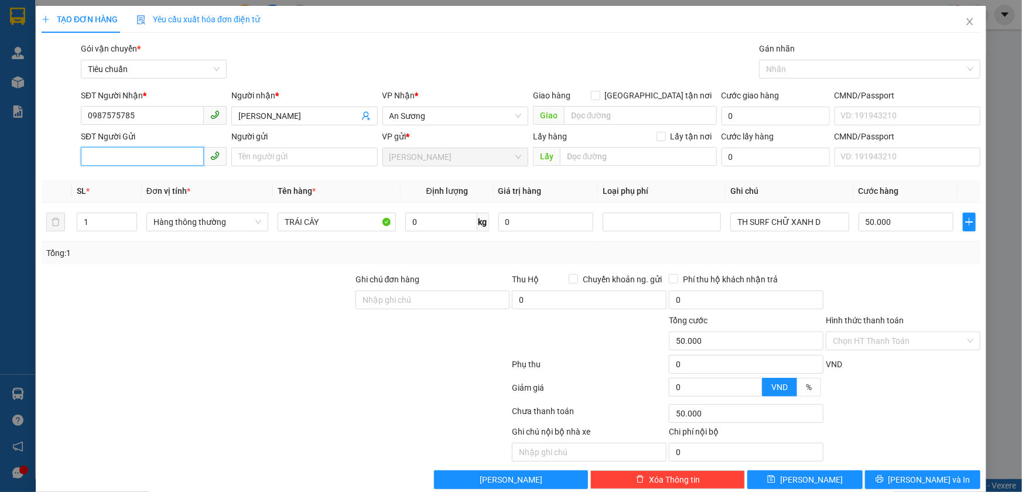
click at [158, 157] on input "SĐT Người Gửi" at bounding box center [142, 156] width 123 height 19
click at [396, 117] on span "An Sương" at bounding box center [455, 116] width 132 height 18
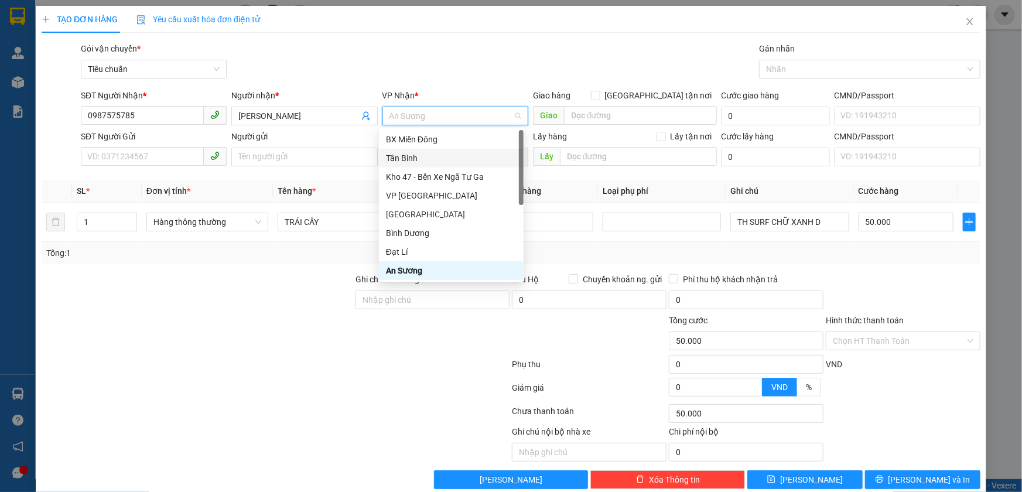
click at [420, 156] on div "Tân Bình" at bounding box center [451, 158] width 131 height 13
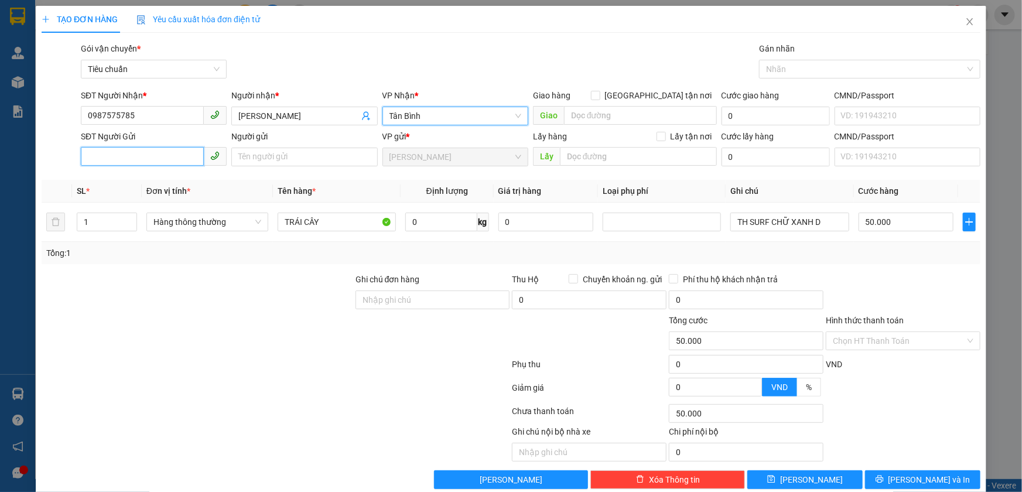
click at [178, 163] on input "SĐT Người Gửi" at bounding box center [142, 156] width 123 height 19
type input "0906606189"
click at [225, 278] on div at bounding box center [197, 293] width 314 height 41
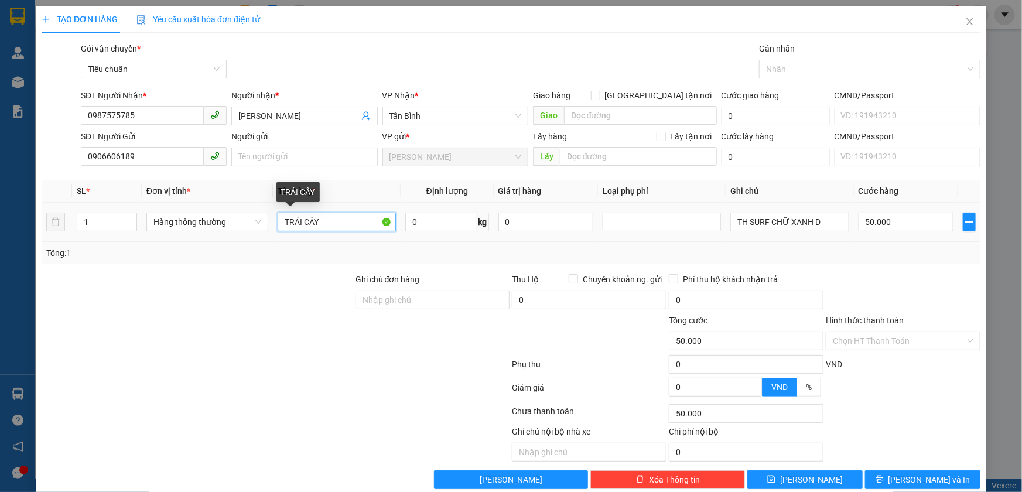
click at [340, 220] on input "TRÁI CÂY" at bounding box center [337, 222] width 118 height 19
type input "SẦU RIÊNG"
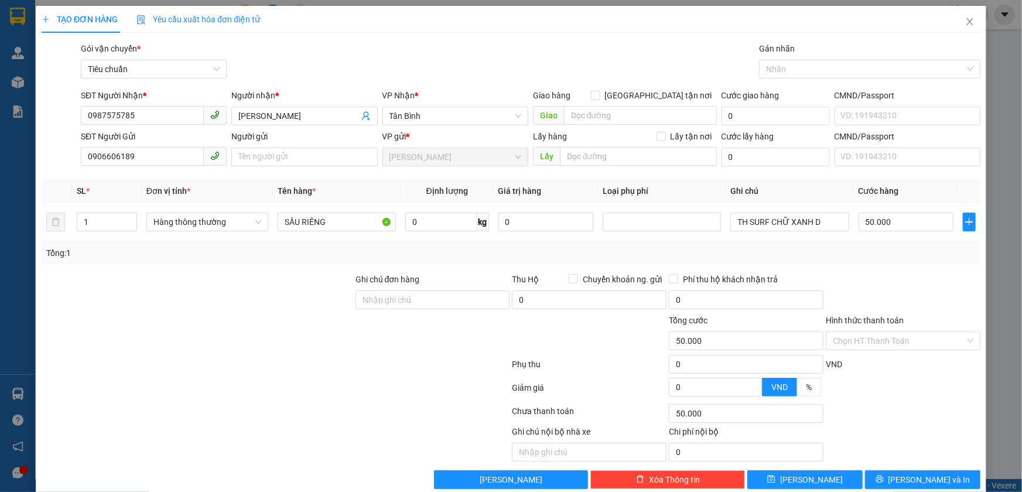
click at [268, 264] on div "Transit Pickup Surcharge Ids Transit Deliver Surcharge Ids Transit Deliver Surc…" at bounding box center [511, 265] width 939 height 447
click at [329, 217] on input "SẦU RIÊNG" at bounding box center [337, 222] width 118 height 19
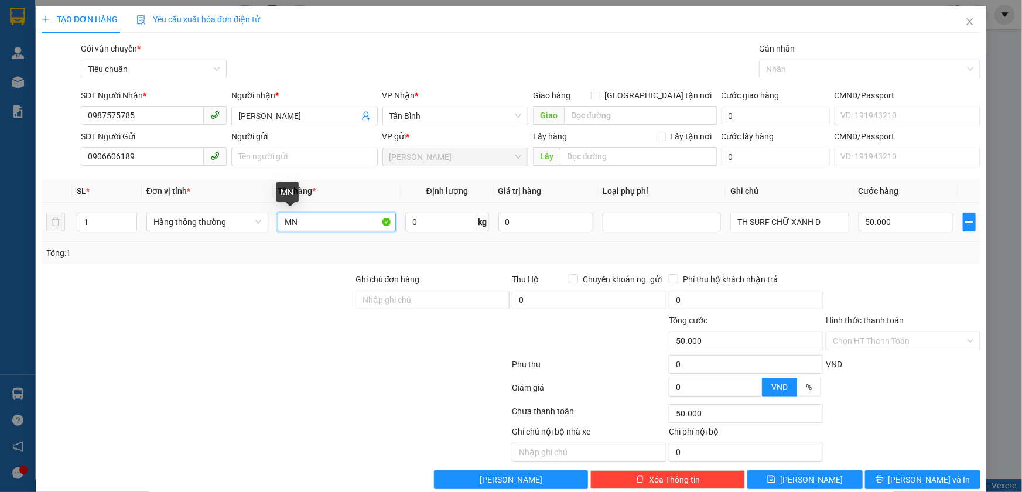
type input "M"
type input "MÍT"
type input "15"
click at [689, 242] on div "Tổng: 1" at bounding box center [511, 253] width 939 height 22
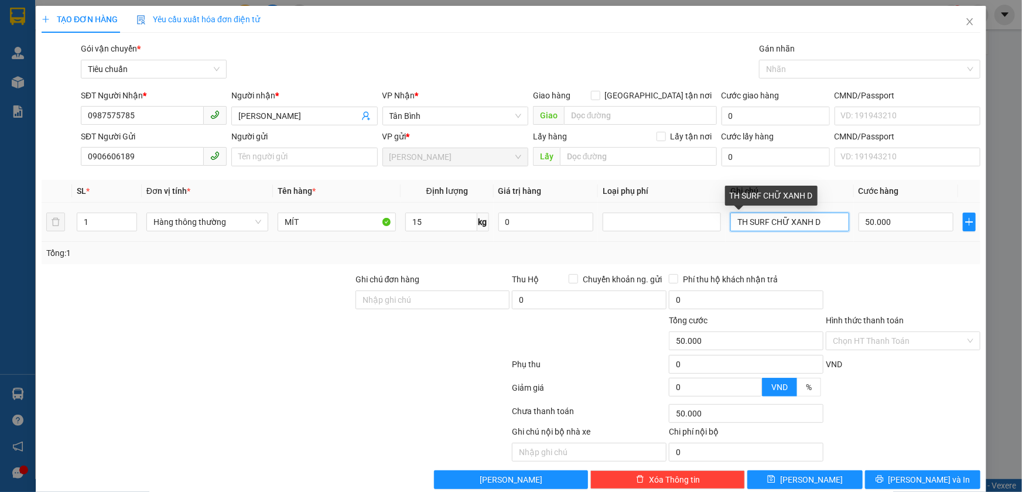
click at [771, 223] on input "TH SURF CHỮ XANH D" at bounding box center [789, 222] width 118 height 19
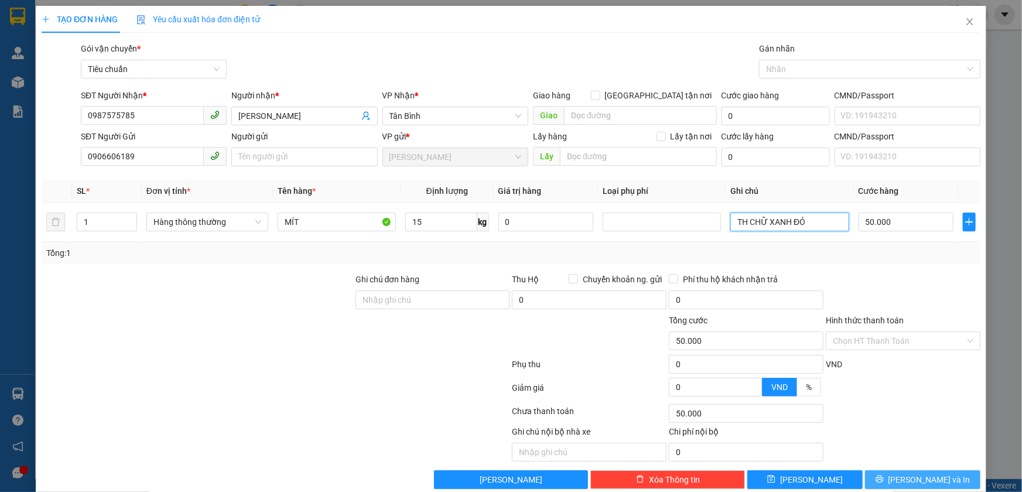
type input "TH CHỮ XANH ĐỎ"
click at [902, 472] on button "[PERSON_NAME] và In" at bounding box center [922, 479] width 115 height 19
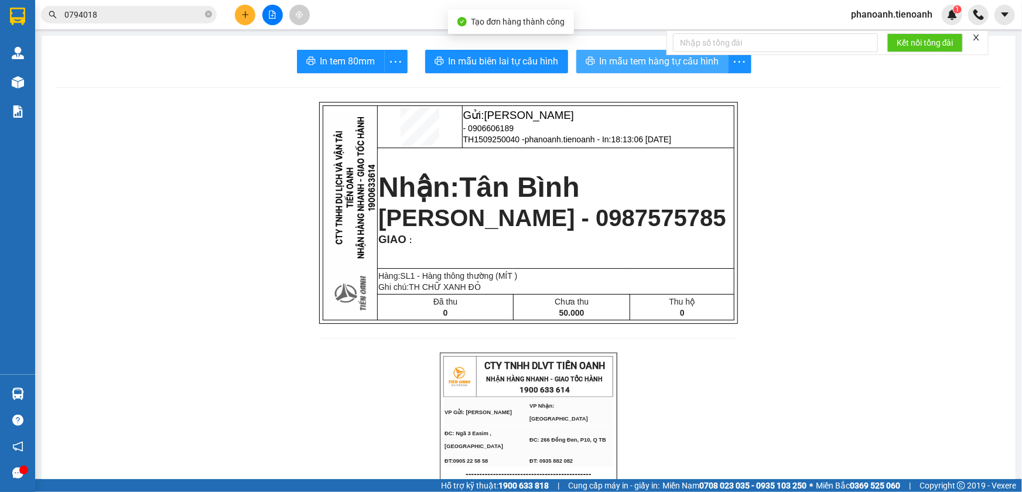
click at [622, 61] on span "In mẫu tem hàng tự cấu hình" at bounding box center [659, 61] width 119 height 15
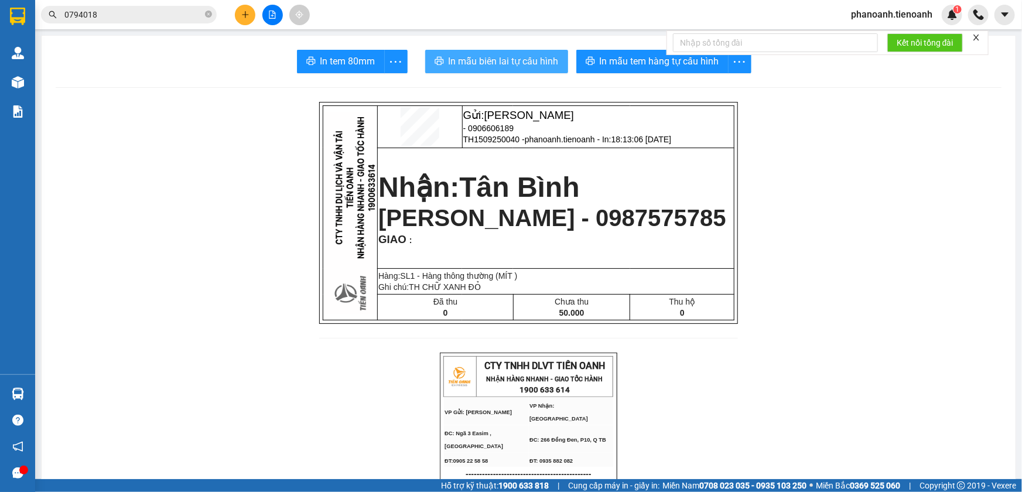
click at [526, 66] on span "In mẫu biên lai tự cấu hình" at bounding box center [504, 61] width 110 height 15
click at [252, 9] on button at bounding box center [245, 15] width 20 height 20
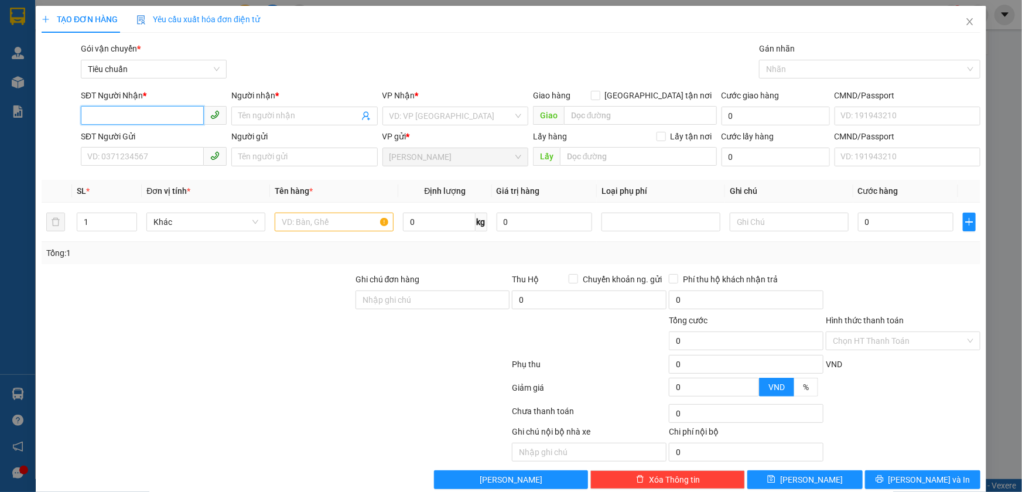
type input "0"
click at [166, 152] on input "SĐT Người Gửi" at bounding box center [142, 156] width 123 height 19
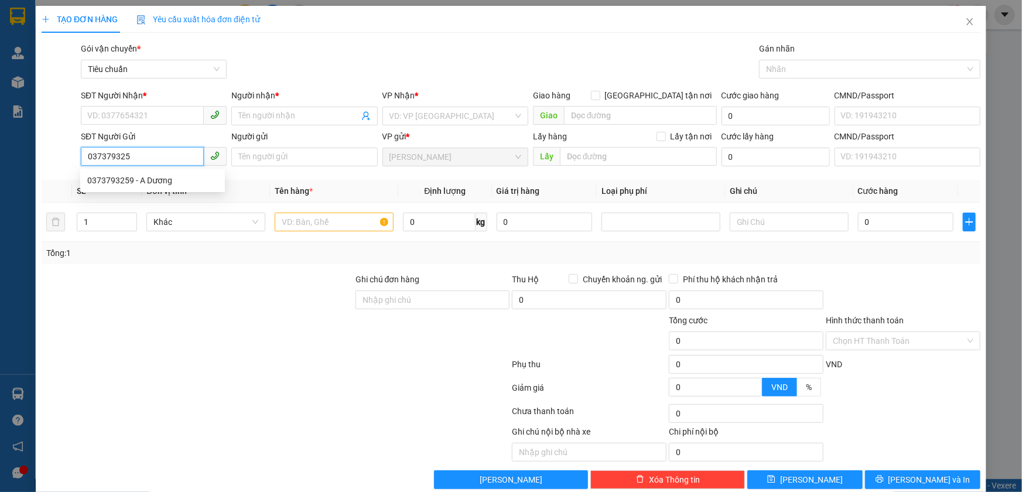
type input "0373793259"
click at [164, 173] on div "0373793259 - A Dương" at bounding box center [152, 180] width 145 height 19
type input "0372155199"
type input "TRỌNG ĐẠI"
type input "A Dương"
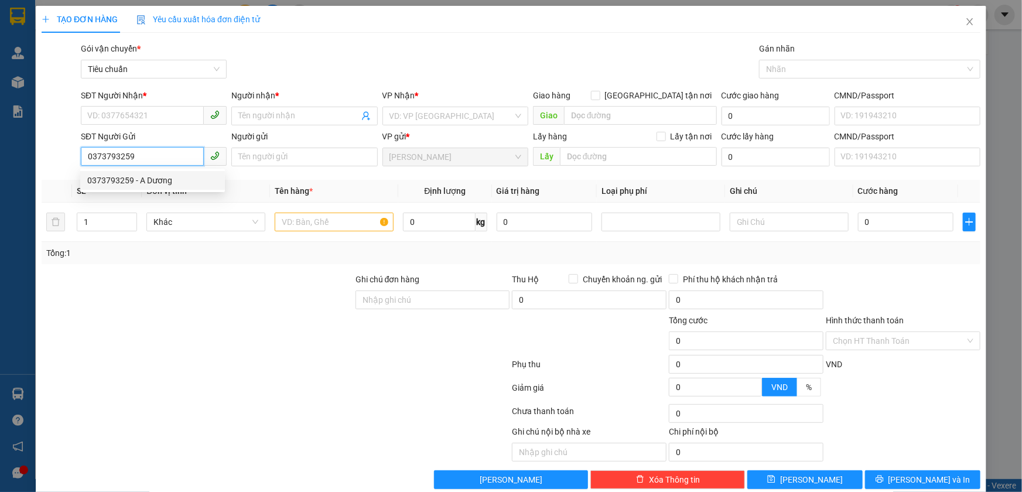
type input "123456789"
type input "30.000"
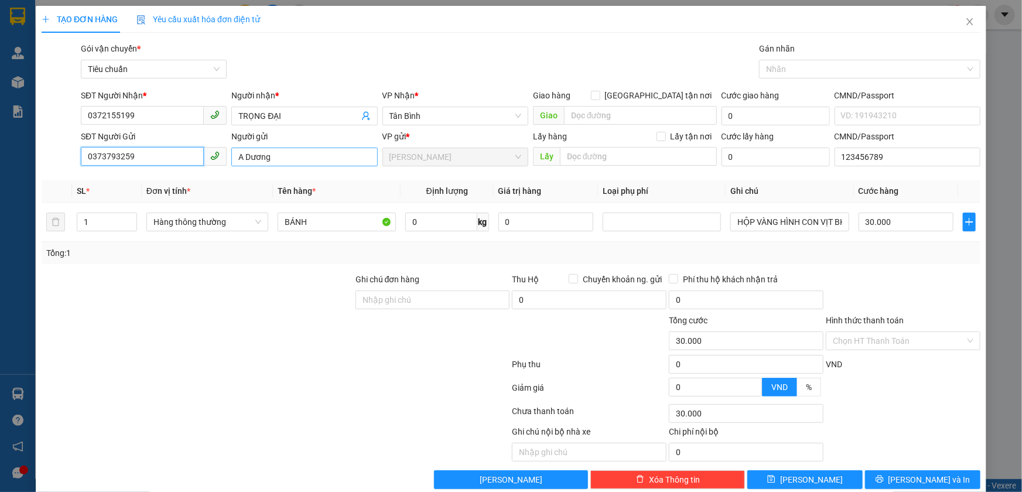
type input "0373793259"
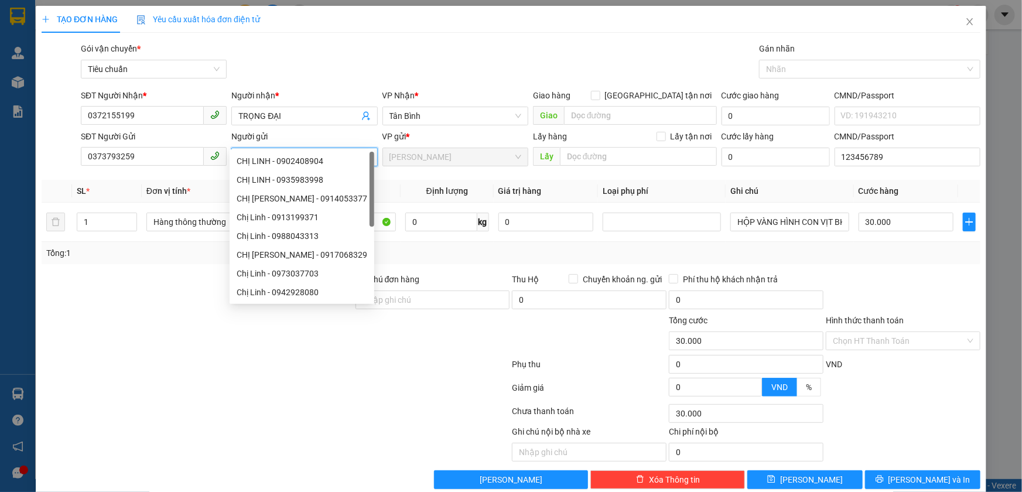
drag, startPoint x: 273, startPoint y: 142, endPoint x: 251, endPoint y: 134, distance: 23.2
click at [251, 148] on input "A Dương" at bounding box center [304, 157] width 146 height 19
type input "A DƯƠNG"
click at [186, 273] on div at bounding box center [197, 293] width 314 height 41
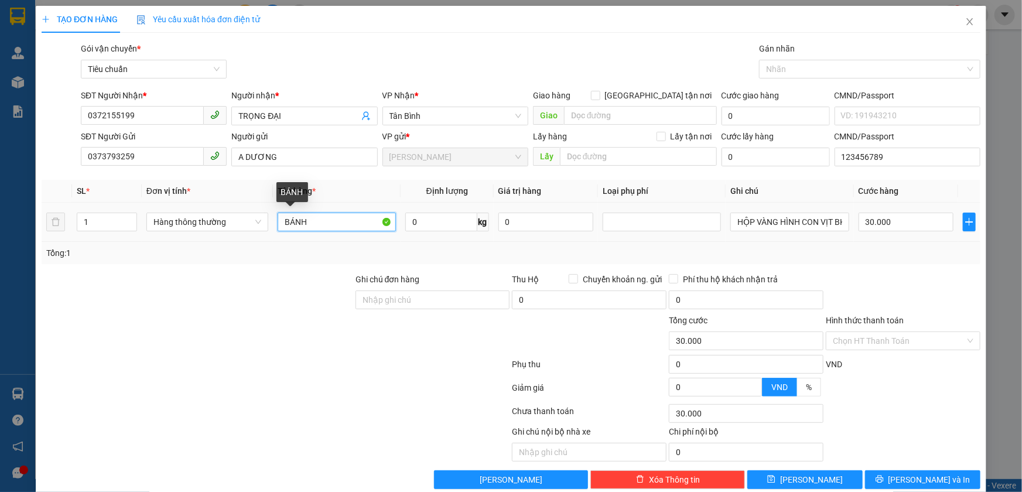
drag, startPoint x: 339, startPoint y: 205, endPoint x: 279, endPoint y: 203, distance: 59.8
click at [280, 213] on input "BÁNH" at bounding box center [337, 222] width 118 height 19
click at [416, 213] on input "0" at bounding box center [441, 222] width 72 height 19
type input "10"
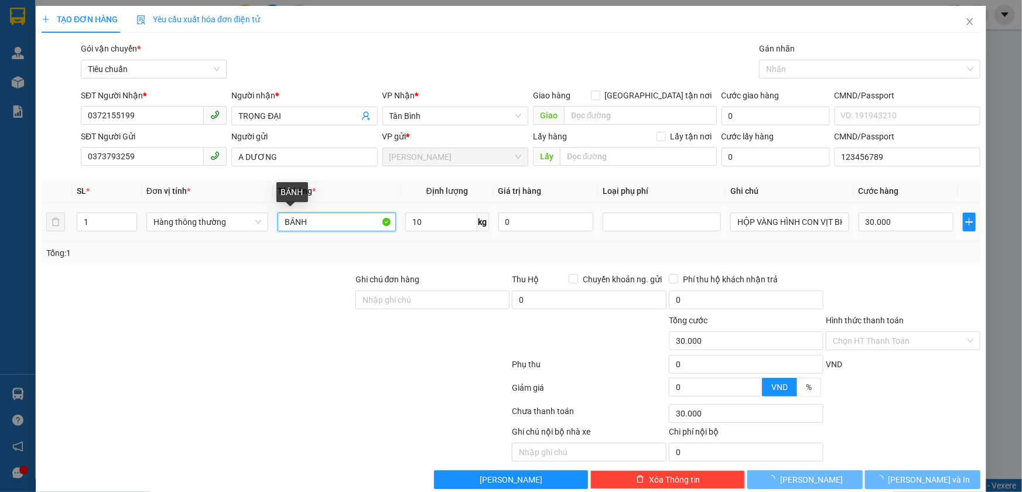
drag, startPoint x: 338, startPoint y: 204, endPoint x: 268, endPoint y: 202, distance: 70.9
click at [269, 204] on tr "1 Hàng thông thường BÁNH 10 kg 0 HỘP VÀNG HÌNH CON VỊT BKV 30.000" at bounding box center [511, 222] width 939 height 39
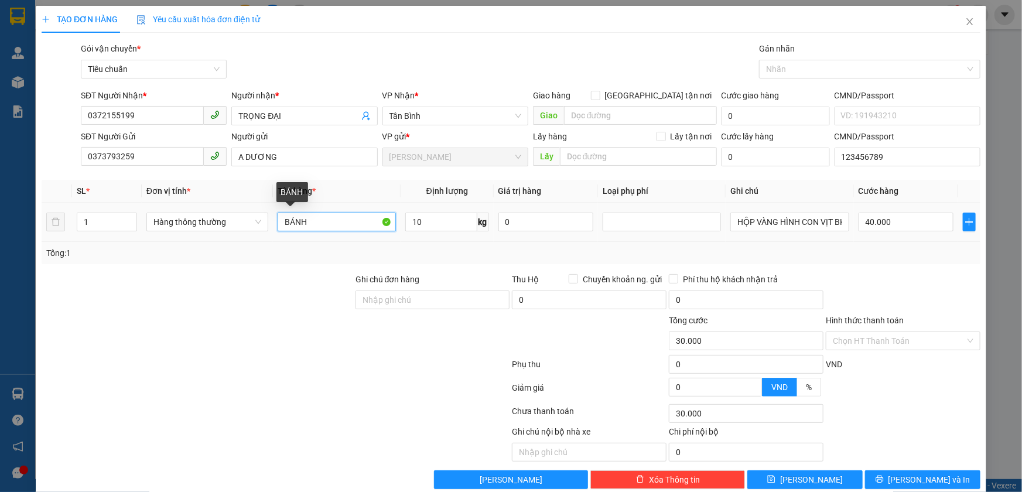
type input "40.000"
type input "SẦU RIÊNG"
drag, startPoint x: 751, startPoint y: 201, endPoint x: 845, endPoint y: 203, distance: 93.7
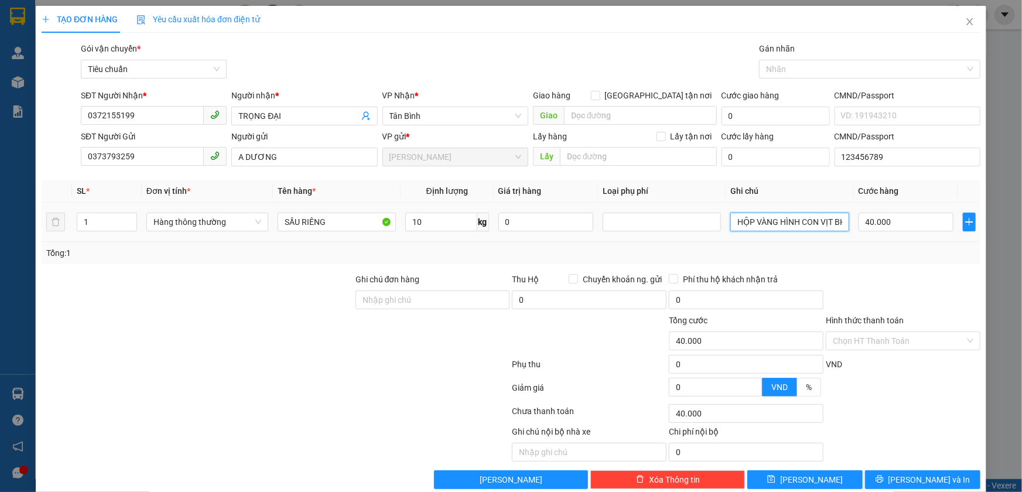
click at [845, 203] on td "HỘP VÀNG HÌNH CON VỊT BKV" at bounding box center [790, 222] width 128 height 39
type input "H"
type input "TH XÁP HÌNH NỒI CHIÊN K DẦU"
click at [902, 341] on input "Hình thức thanh toán" at bounding box center [899, 341] width 132 height 18
click at [916, 480] on span "[PERSON_NAME] và In" at bounding box center [929, 479] width 82 height 13
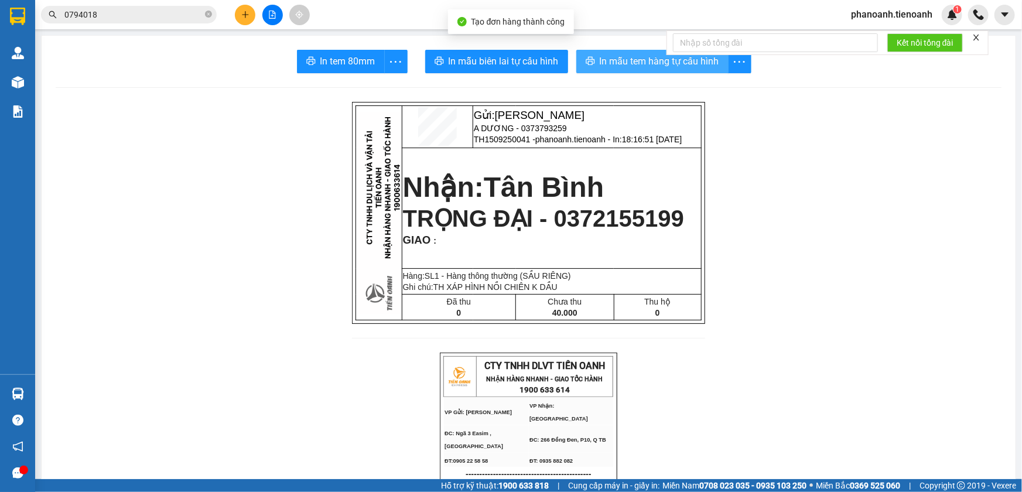
click at [668, 64] on span "In mẫu tem hàng tự cấu hình" at bounding box center [659, 61] width 119 height 15
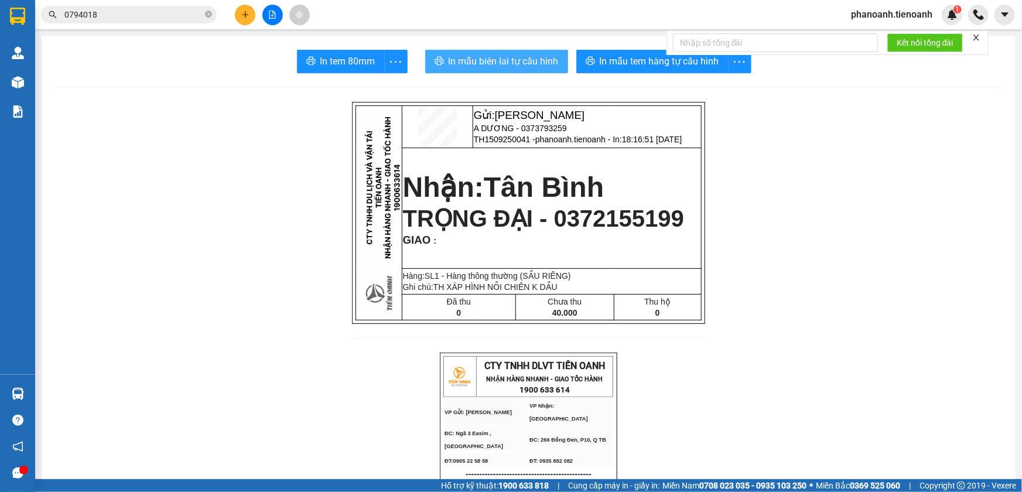
click at [492, 59] on span "In mẫu biên lai tự cấu hình" at bounding box center [504, 61] width 110 height 15
click at [243, 15] on icon "plus" at bounding box center [245, 14] width 6 height 1
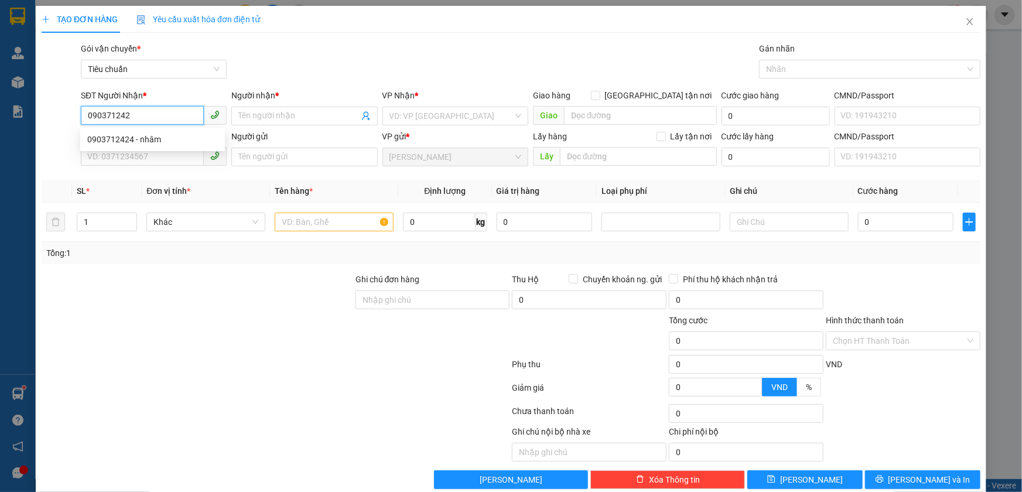
type input "0903712424"
click at [173, 136] on div "0903712424 - nhâm" at bounding box center [152, 139] width 131 height 13
type input "nhâm"
checkbox input "true"
type input "37 NG XÍ.P26. [GEOGRAPHIC_DATA]"
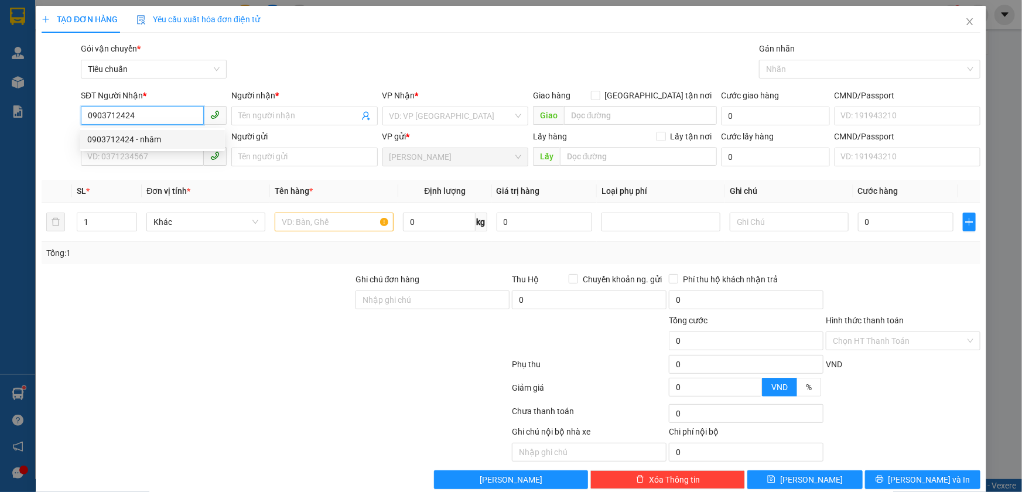
type input "150.000"
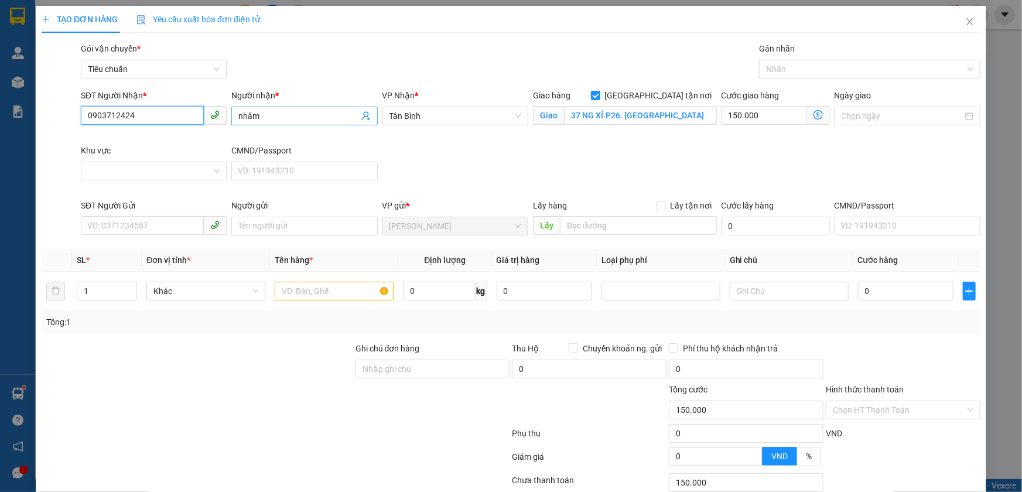
type input "210.000"
type input "0903712424"
click at [286, 117] on input "nhâm" at bounding box center [298, 116] width 120 height 13
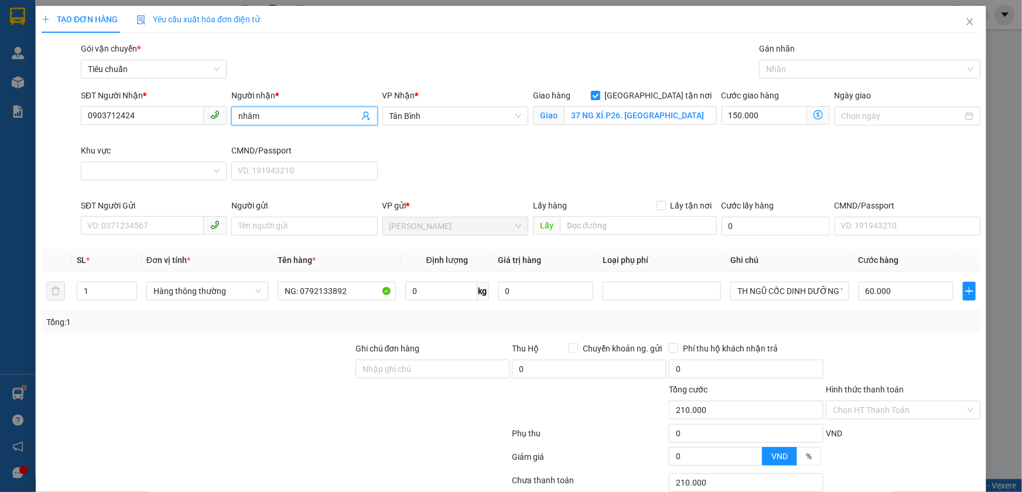
click at [286, 117] on input "nhâm" at bounding box center [298, 116] width 120 height 13
type input "N"
click at [254, 113] on input "ANH NHÂM" at bounding box center [298, 116] width 120 height 13
type input "BÁC NHÂM"
click at [575, 115] on input "37 NG XÍ.P26. [GEOGRAPHIC_DATA]" at bounding box center [640, 115] width 153 height 19
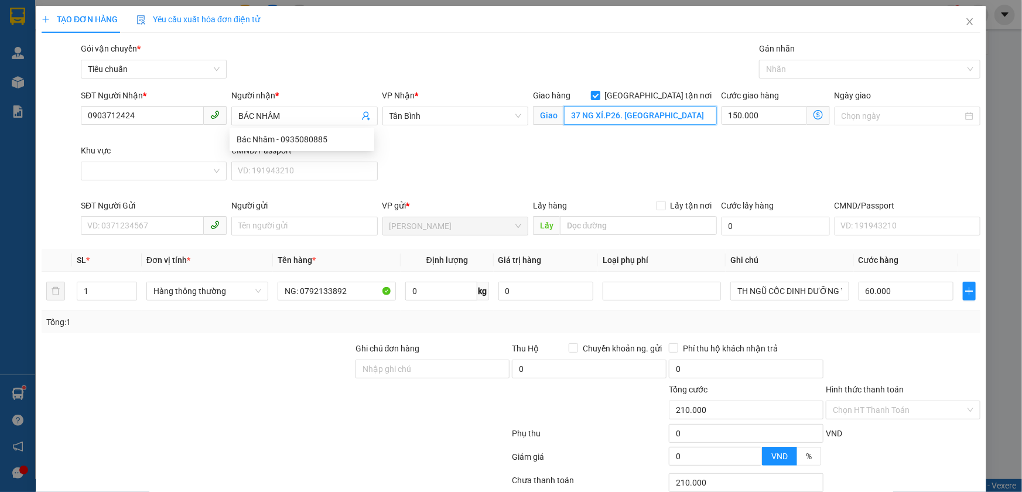
click at [575, 115] on input "37 NG XÍ.P26. [GEOGRAPHIC_DATA]" at bounding box center [640, 115] width 153 height 19
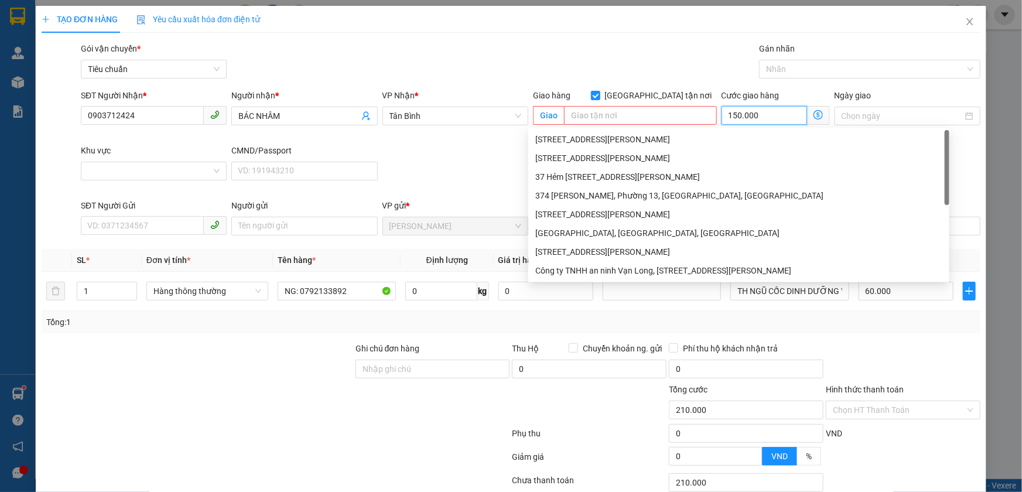
click at [728, 115] on input "150.000" at bounding box center [763, 115] width 85 height 19
type input "60.000"
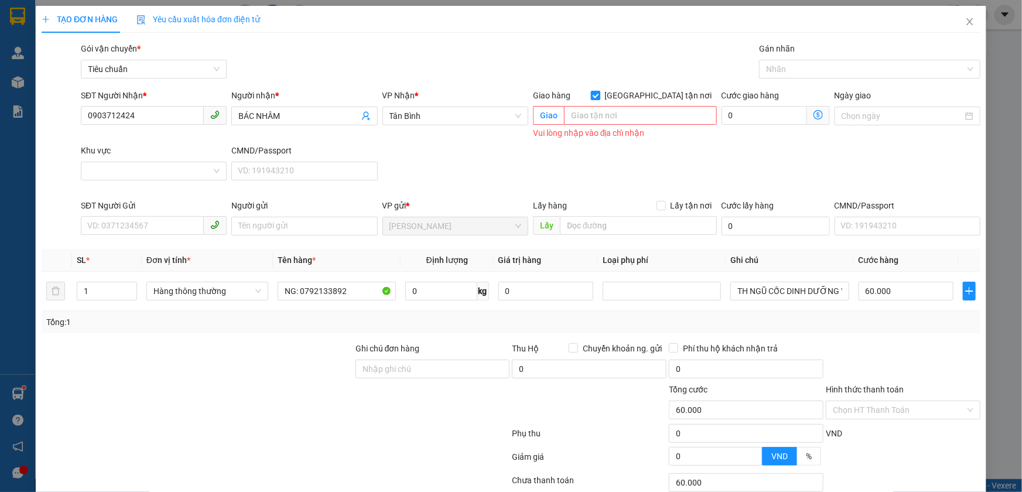
click at [683, 98] on span "[GEOGRAPHIC_DATA] tận nơi" at bounding box center [658, 95] width 117 height 13
click at [599, 98] on input "[GEOGRAPHIC_DATA] tận nơi" at bounding box center [595, 95] width 8 height 8
checkbox input "false"
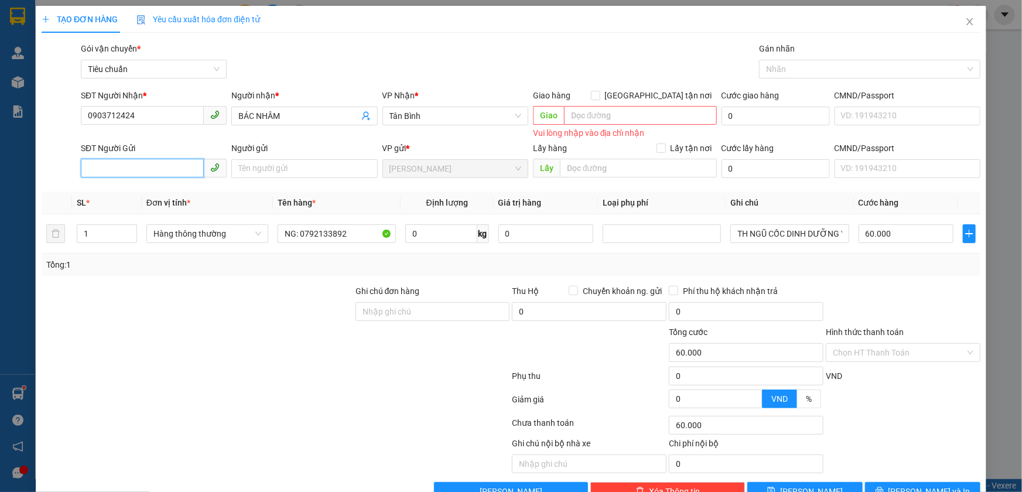
click at [182, 168] on input "SĐT Người Gửi" at bounding box center [142, 168] width 123 height 19
type input "0768028967"
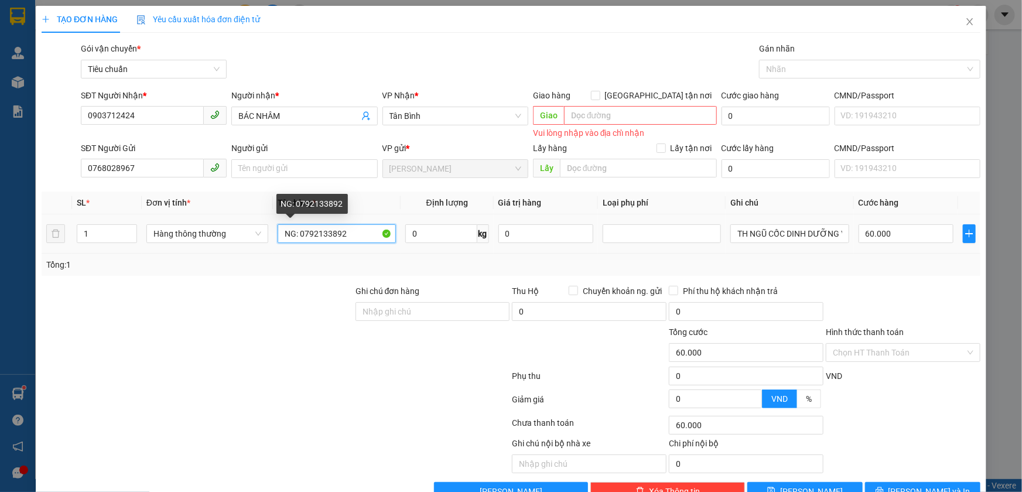
click at [310, 234] on input "NG: 0792133892" at bounding box center [337, 233] width 118 height 19
type input "KHOAI"
type input "21"
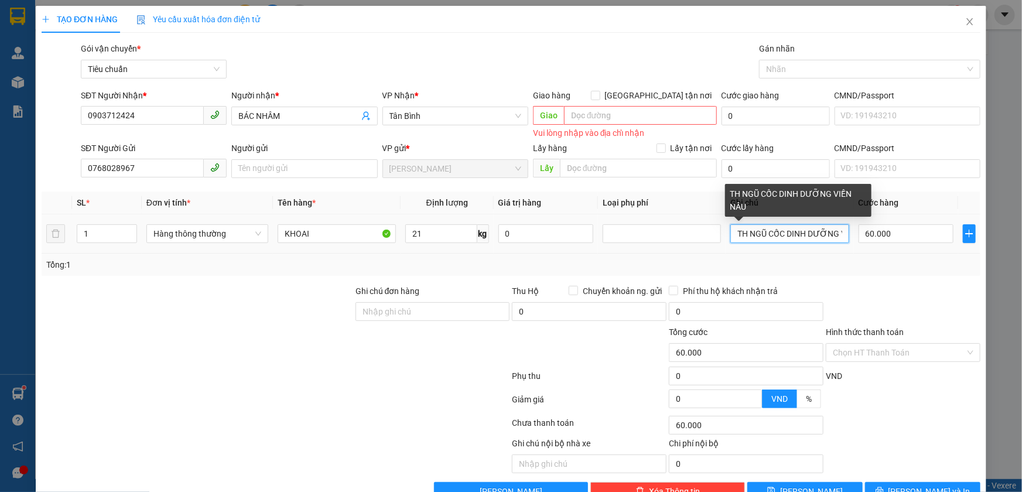
click at [820, 232] on input "TH NGŨ CỐC DINH DƯỠNG VIỀN NÂU" at bounding box center [789, 233] width 118 height 19
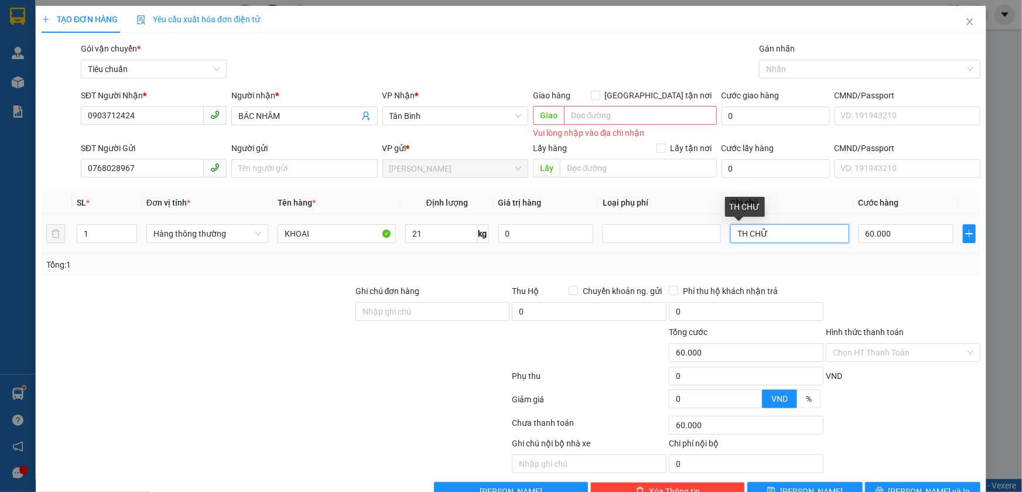
type input "TH CHỮ X"
click at [889, 483] on button "[PERSON_NAME] và In" at bounding box center [922, 491] width 115 height 19
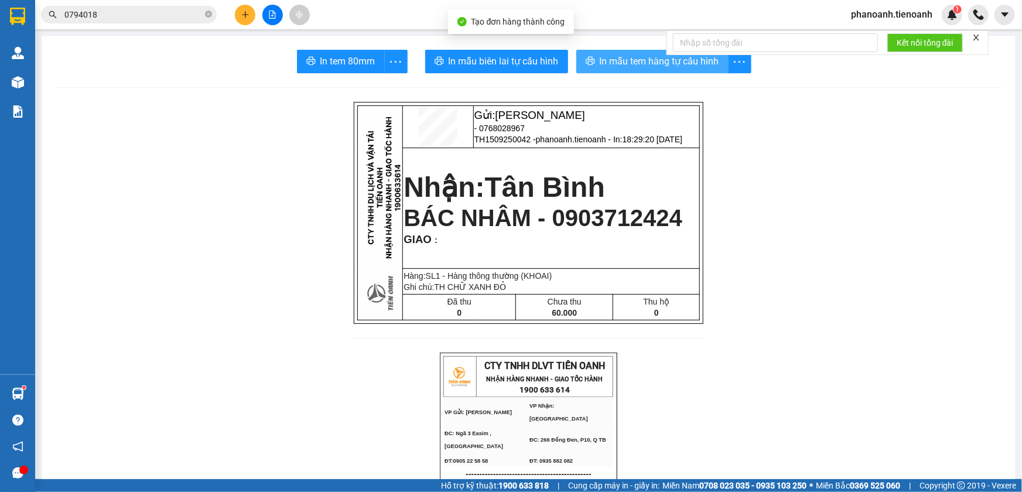
drag, startPoint x: 639, startPoint y: 64, endPoint x: 623, endPoint y: 109, distance: 47.2
click at [638, 64] on span "In mẫu tem hàng tự cấu hình" at bounding box center [659, 61] width 119 height 15
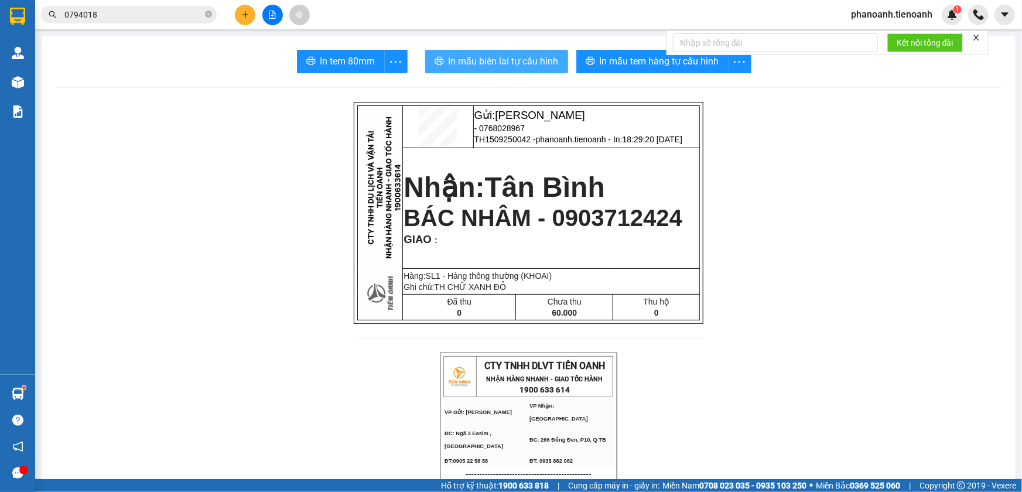
click at [532, 63] on span "In mẫu biên lai tự cấu hình" at bounding box center [504, 61] width 110 height 15
click at [245, 18] on icon "plus" at bounding box center [245, 15] width 8 height 8
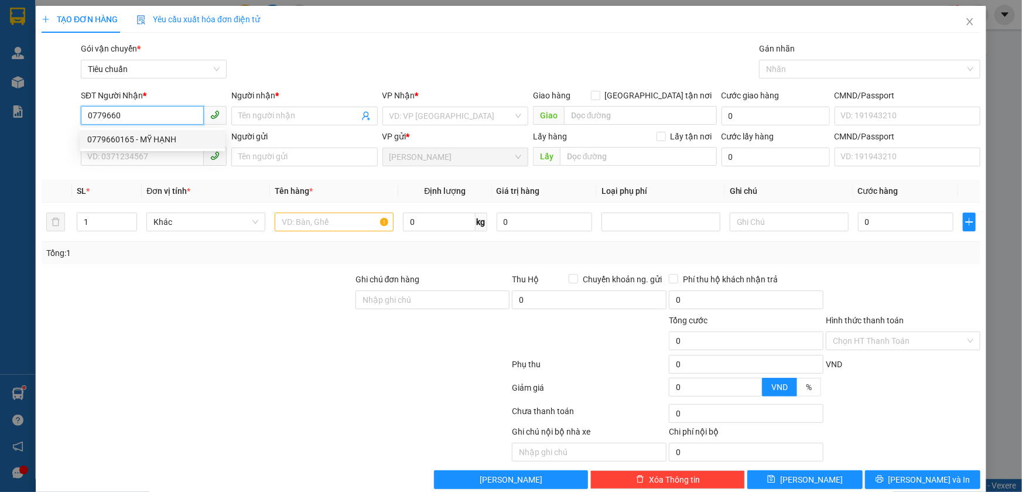
click at [191, 136] on div "0779660165 - MỸ HẠNH" at bounding box center [152, 139] width 131 height 13
type input "0779660165"
type input "MỸ HẠNH"
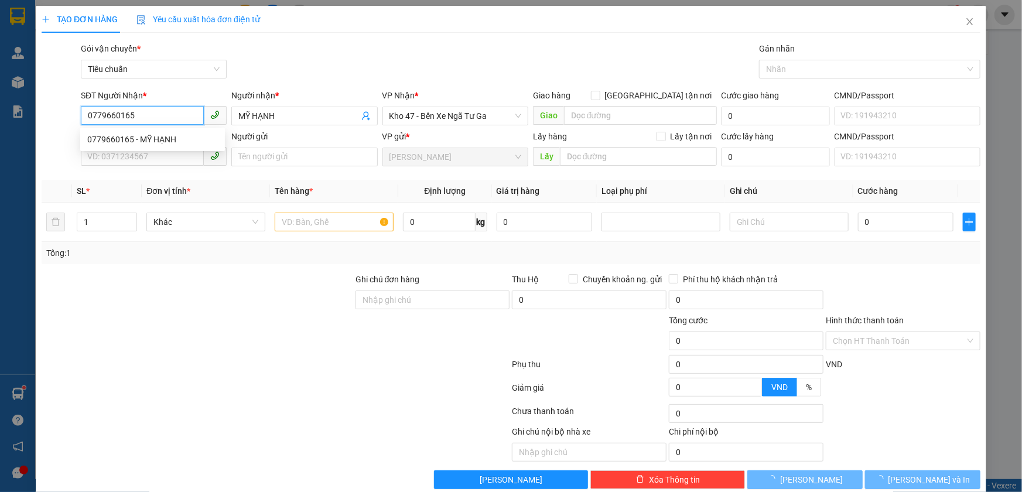
type input "100.000"
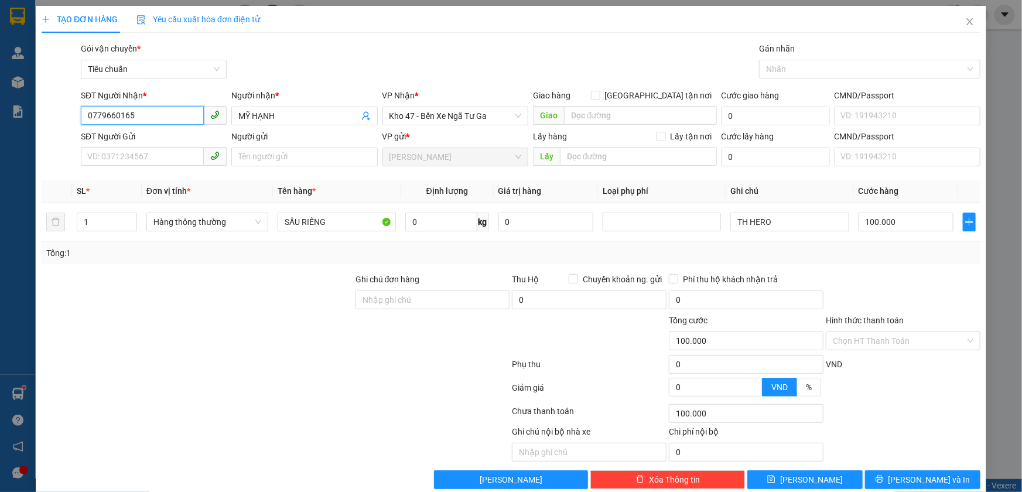
type input "0779660165"
click at [183, 169] on div "SĐT Người Gửi VD: 0371234567" at bounding box center [154, 150] width 146 height 41
click at [163, 159] on input "SĐT Người Gửi" at bounding box center [142, 156] width 123 height 19
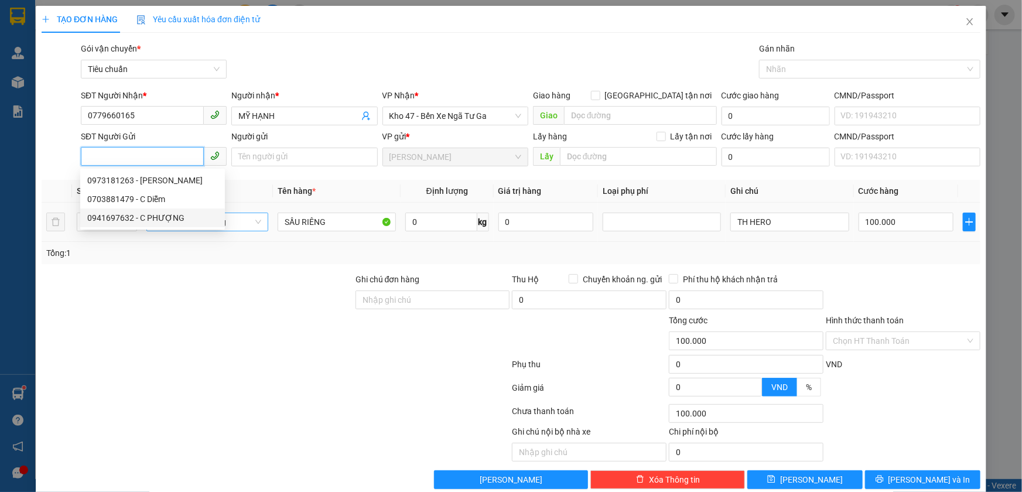
drag, startPoint x: 149, startPoint y: 214, endPoint x: 149, endPoint y: 220, distance: 5.9
click at [149, 214] on div "0941697632 - C PHƯỢNG" at bounding box center [152, 217] width 131 height 13
type input "0941697632"
type input "C PHƯỢNG"
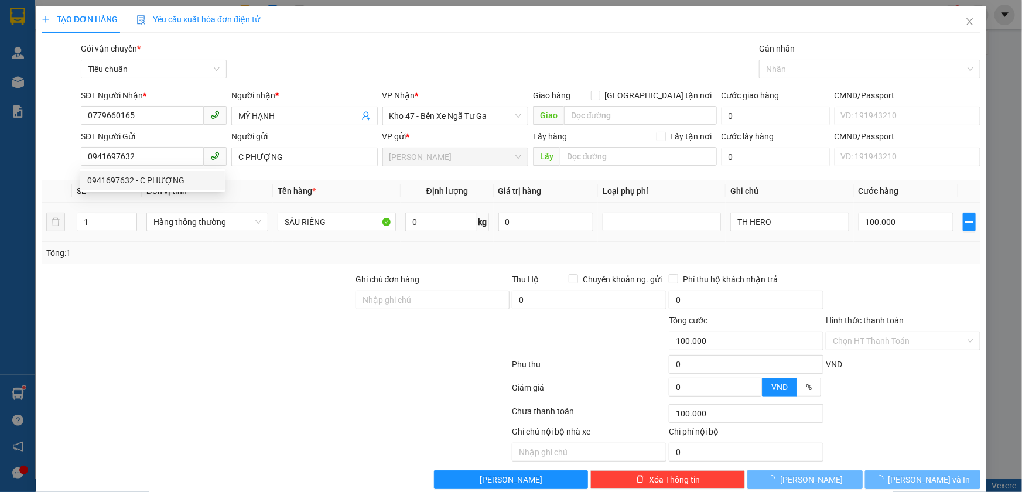
click at [163, 281] on div at bounding box center [197, 293] width 314 height 41
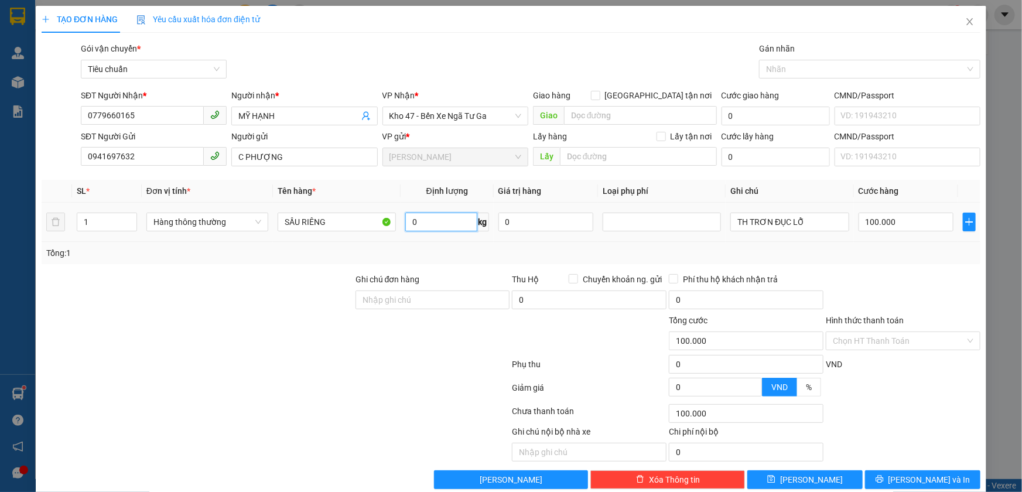
click at [419, 220] on input "0" at bounding box center [441, 222] width 72 height 19
type input "38"
type input "80.000"
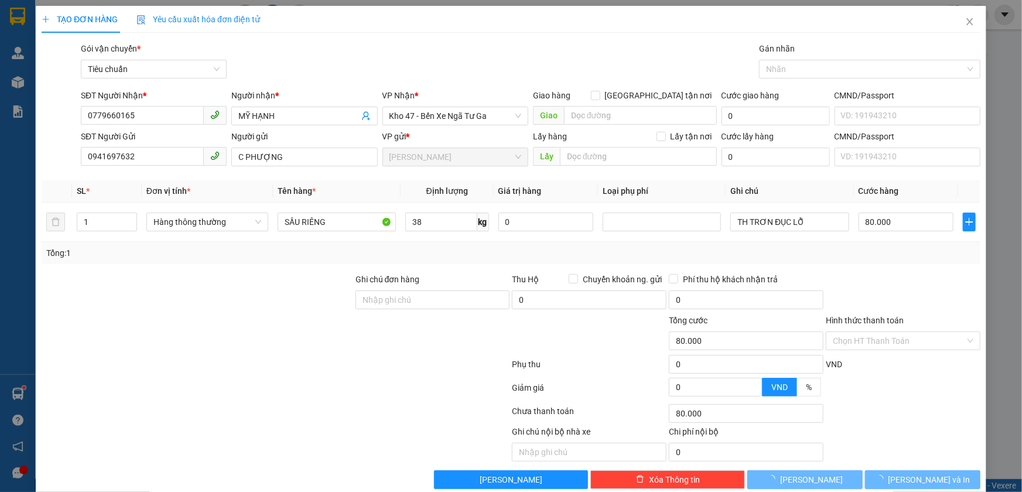
click at [836, 258] on div "Tổng: 1" at bounding box center [510, 253] width 929 height 13
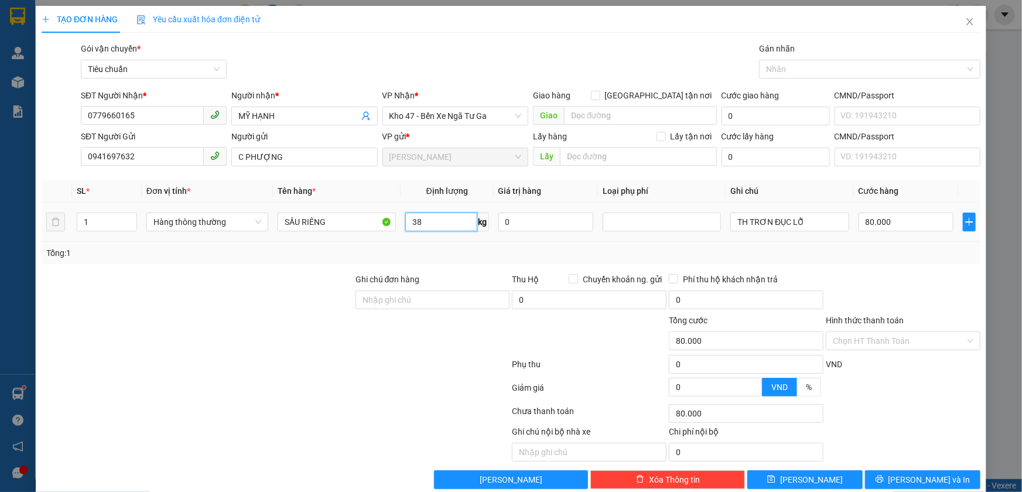
click at [451, 220] on input "38" at bounding box center [441, 222] width 72 height 19
type input "58"
click at [310, 310] on div at bounding box center [197, 293] width 314 height 41
type input "100.000"
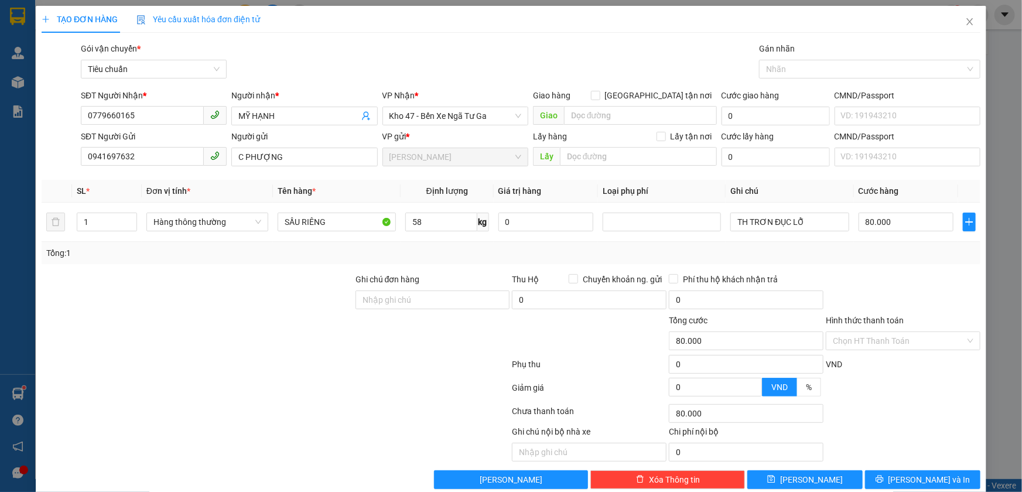
type input "100.000"
click at [906, 252] on div "Tổng: 1" at bounding box center [510, 253] width 929 height 13
click at [824, 228] on input "TH TRƠN ĐỤC LỖ" at bounding box center [789, 222] width 118 height 19
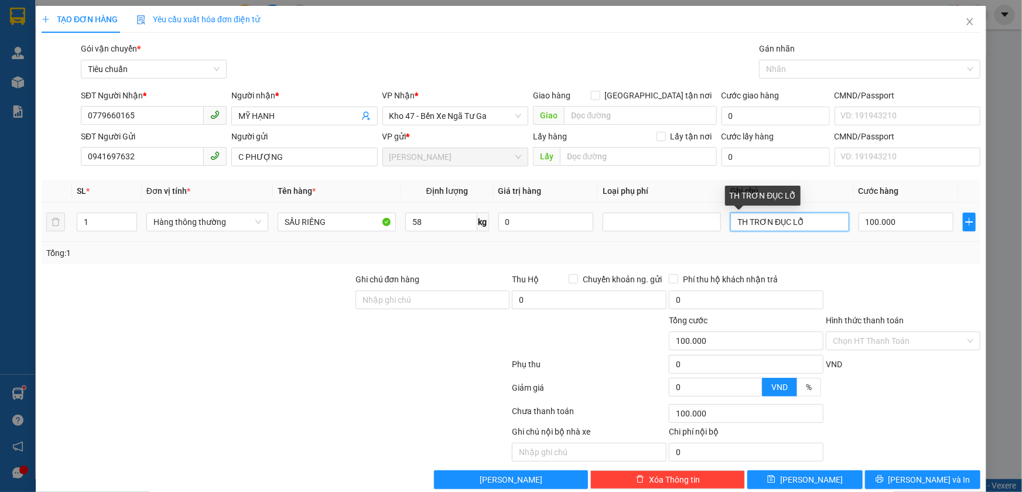
click at [824, 228] on input "TH TRƠN ĐỤC LỖ" at bounding box center [789, 222] width 118 height 19
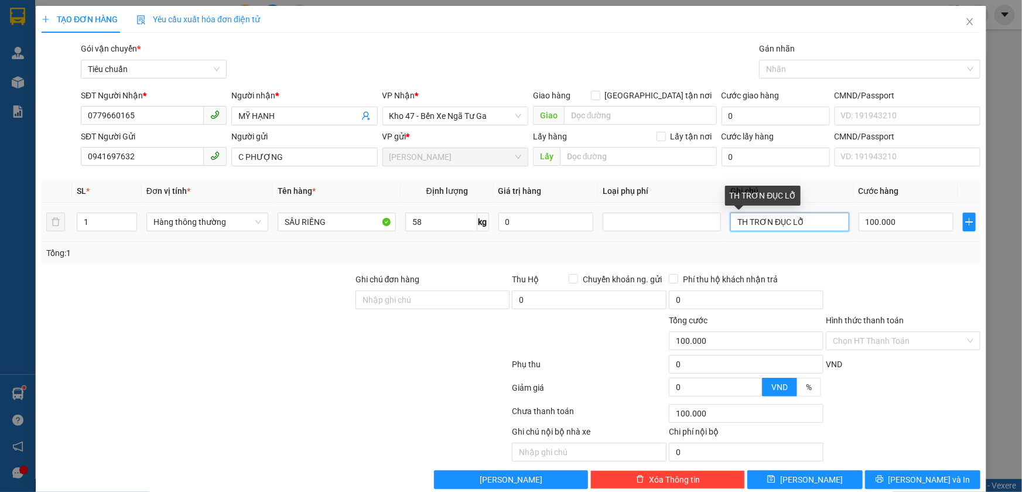
click at [824, 228] on input "TH TRƠN ĐỤC LỖ" at bounding box center [789, 222] width 118 height 19
type input "TH CHỮ ĐEN NẮP CHỮ XANH VÀNG"
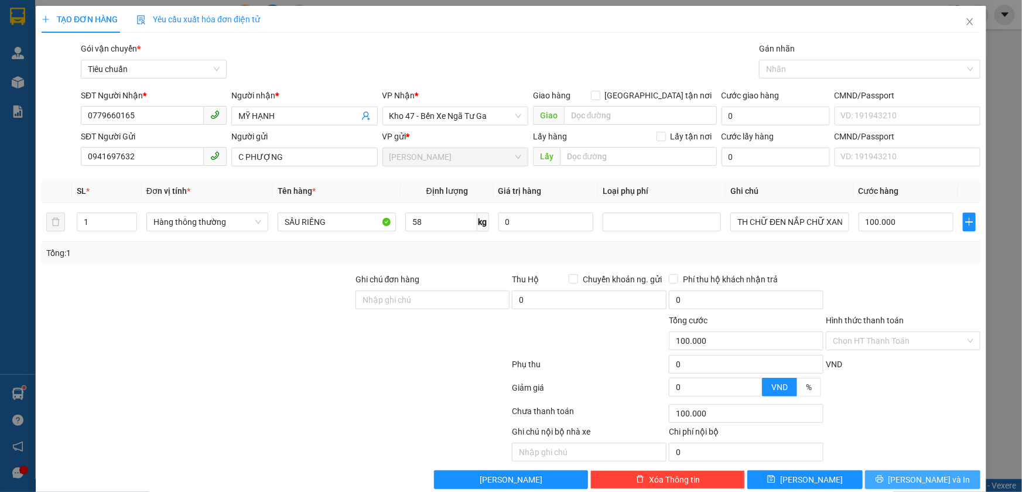
drag, startPoint x: 914, startPoint y: 476, endPoint x: 908, endPoint y: 456, distance: 20.8
click at [914, 476] on span "[PERSON_NAME] và In" at bounding box center [929, 479] width 82 height 13
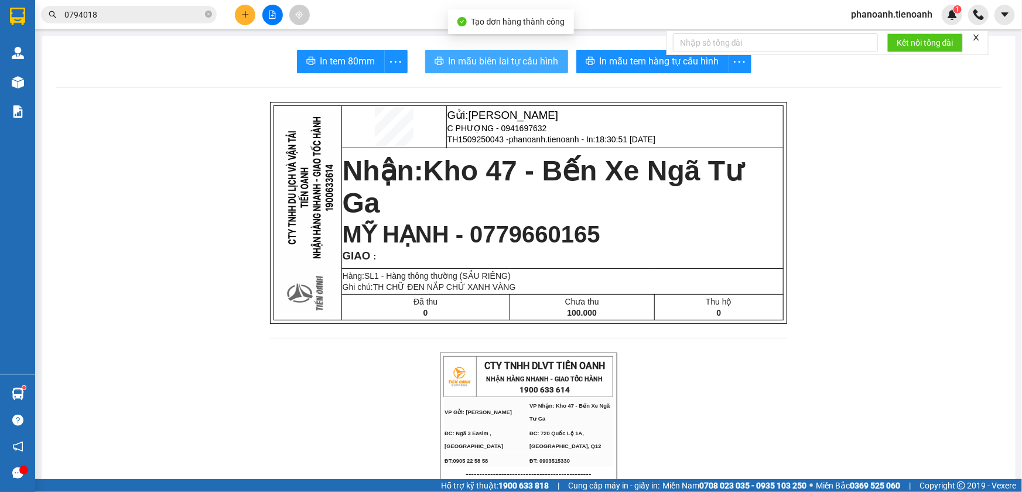
click at [550, 61] on span "In mẫu biên lai tự cấu hình" at bounding box center [504, 61] width 110 height 15
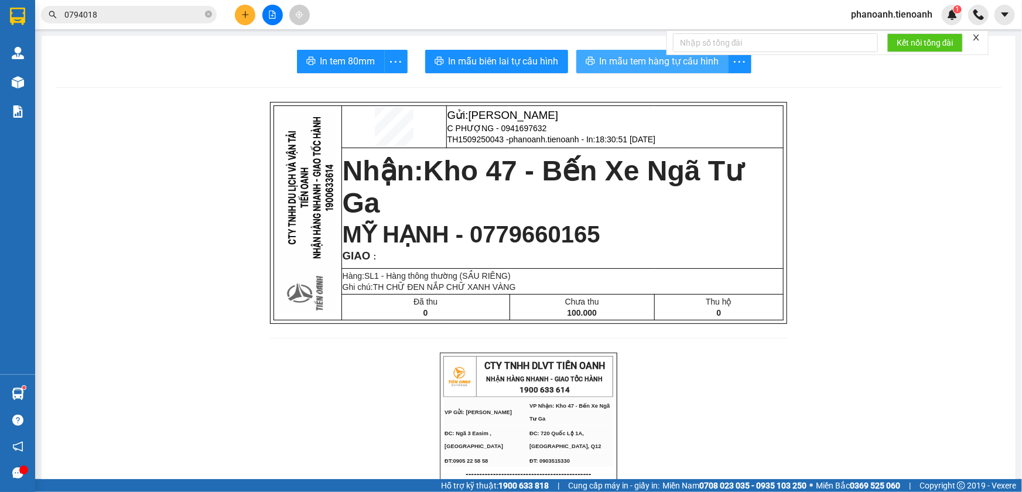
drag, startPoint x: 682, startPoint y: 61, endPoint x: 702, endPoint y: 57, distance: 19.8
click at [682, 61] on span "In mẫu tem hàng tự cấu hình" at bounding box center [659, 61] width 119 height 15
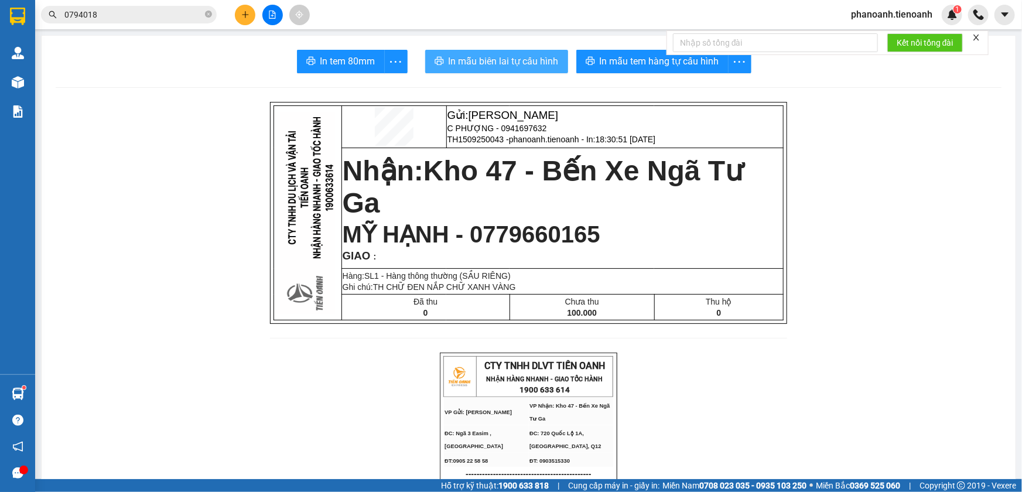
click at [531, 62] on span "In mẫu biên lai tự cấu hình" at bounding box center [504, 61] width 110 height 15
click at [598, 205] on p "Nhận: Kho 47 - Bến Xe Ngã Tư Ga" at bounding box center [563, 186] width 440 height 65
click at [244, 13] on icon "plus" at bounding box center [245, 15] width 8 height 8
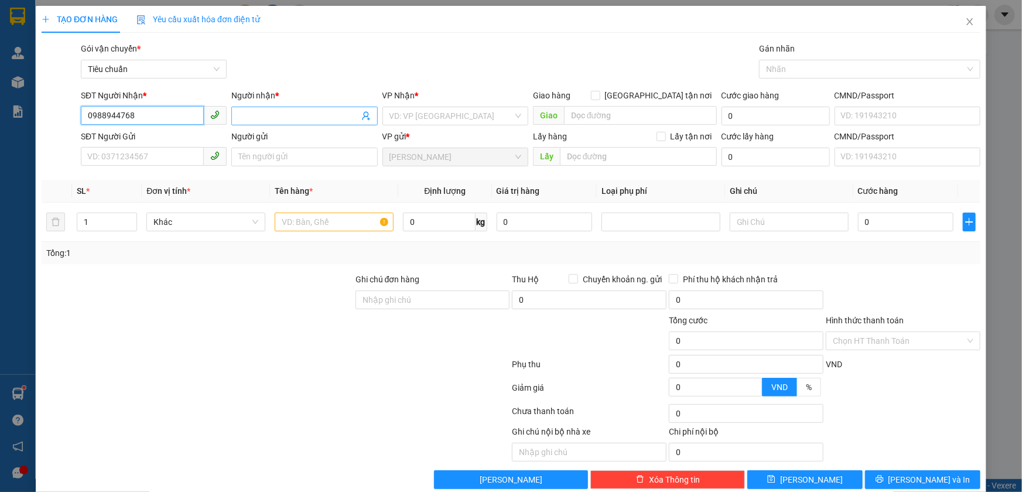
type input "0988944768"
click at [273, 111] on input "Người nhận *" at bounding box center [298, 116] width 120 height 13
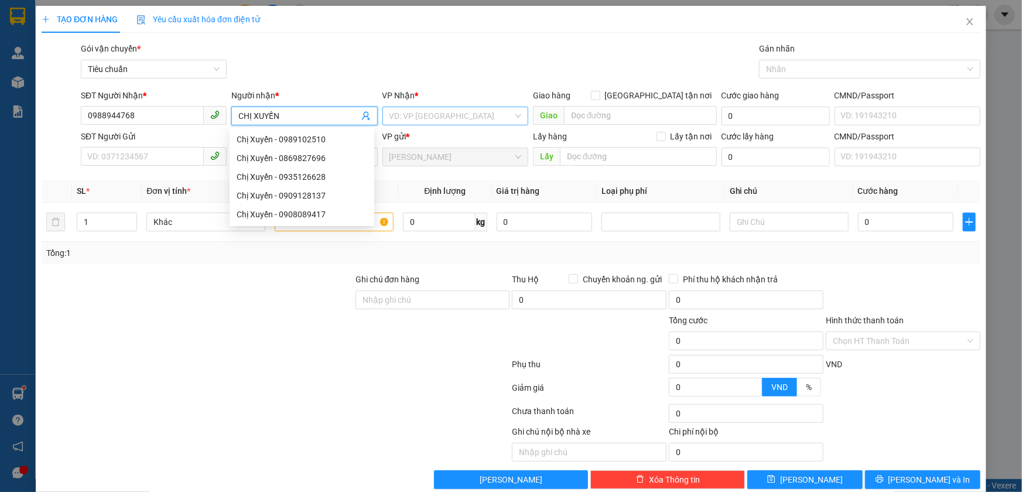
type input "CHỊ XUYẾN"
click at [400, 119] on input "search" at bounding box center [451, 116] width 124 height 18
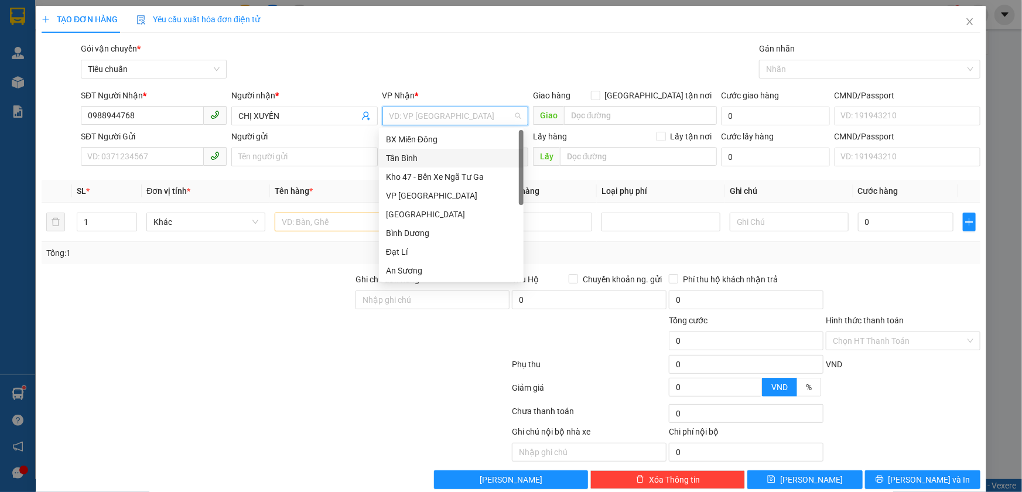
click at [418, 159] on div "Tân Bình" at bounding box center [451, 158] width 131 height 13
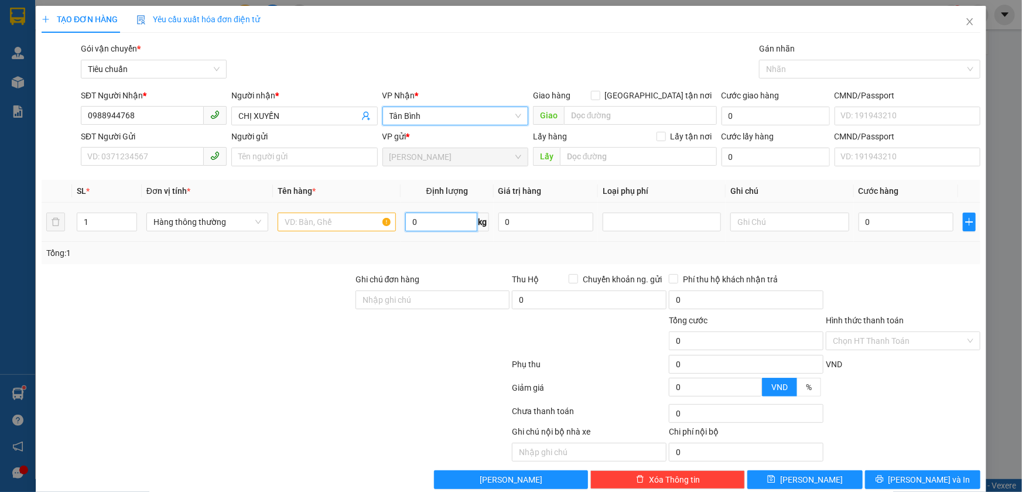
click at [409, 223] on input "0" at bounding box center [441, 222] width 72 height 19
type input "20"
drag, startPoint x: 302, startPoint y: 313, endPoint x: 672, endPoint y: 134, distance: 411.7
click at [307, 310] on form "Ghi chú đơn hàng Thu Hộ Chuyển khoản ng. gửi 0 Phí thu hộ khách nhận trả 0 Tổng…" at bounding box center [511, 337] width 939 height 129
type input "55.000"
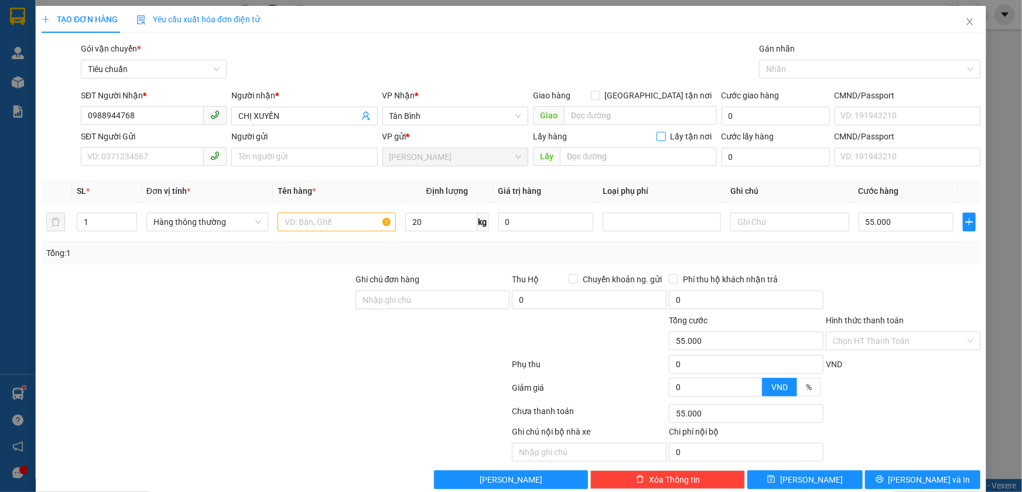
type input "55.000"
click at [656, 119] on input "search" at bounding box center [640, 115] width 153 height 19
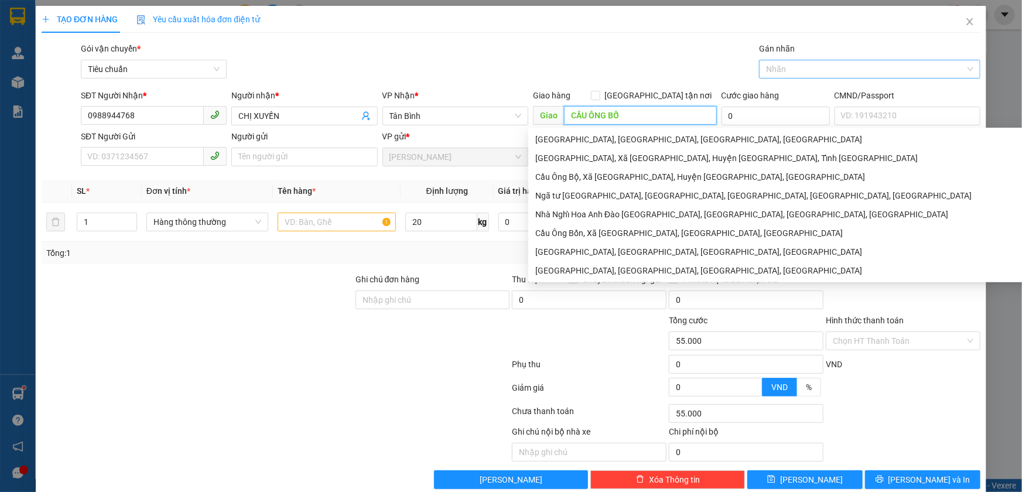
click at [799, 67] on div at bounding box center [864, 69] width 204 height 14
type input "CẦU ÔNG BỐ"
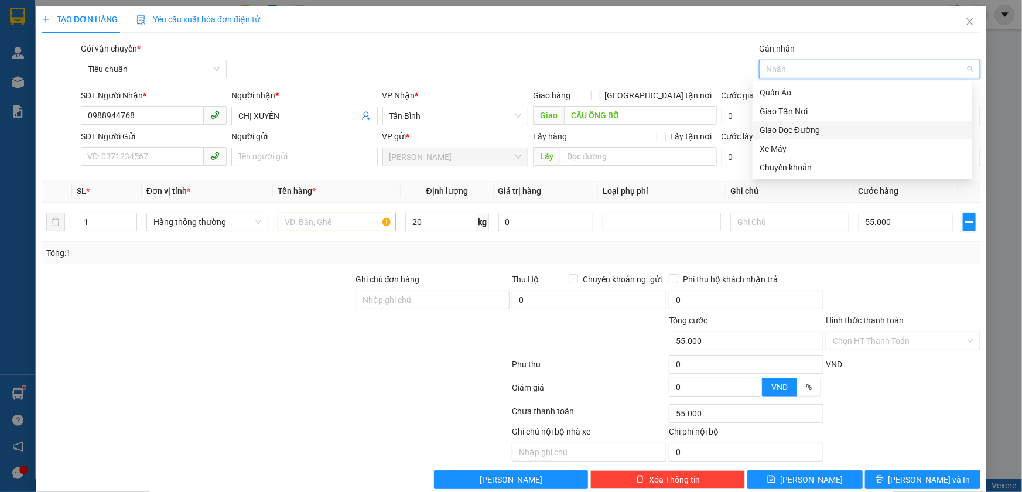
click at [801, 131] on div "Giao Dọc Đường" at bounding box center [863, 130] width 206 height 13
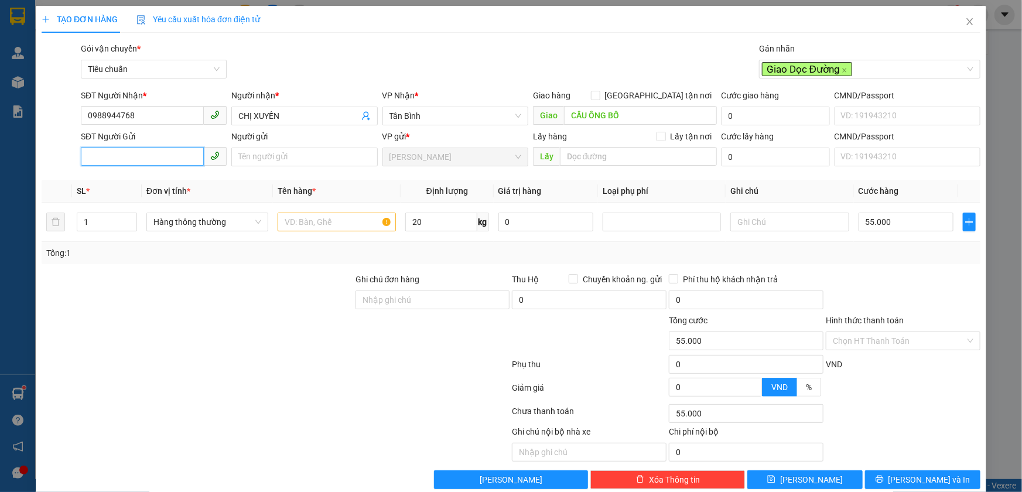
click at [152, 149] on input "SĐT Người Gửi" at bounding box center [142, 156] width 123 height 19
type input "0817056055"
click at [183, 176] on div "0817056055 - [PERSON_NAME]" at bounding box center [152, 180] width 131 height 13
type input "MINH TRIẾT"
type input "0"
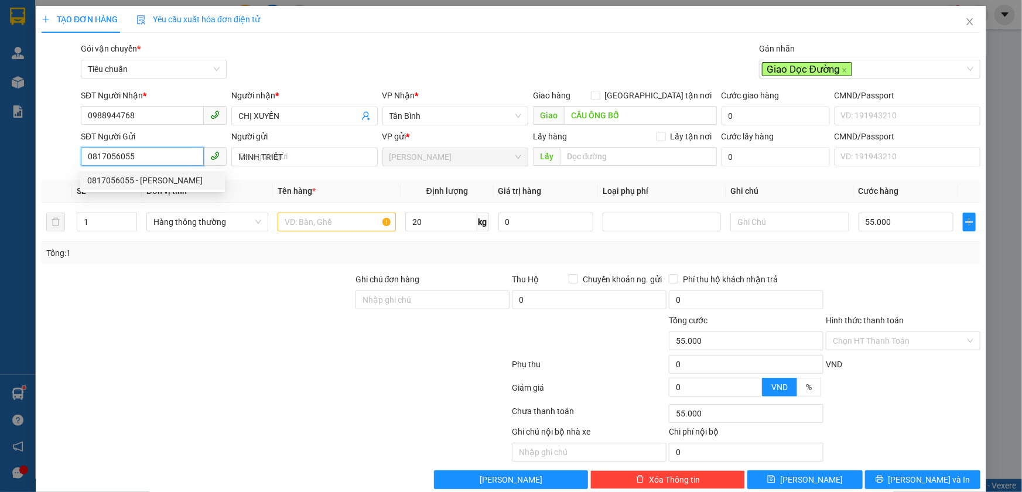
type input "0"
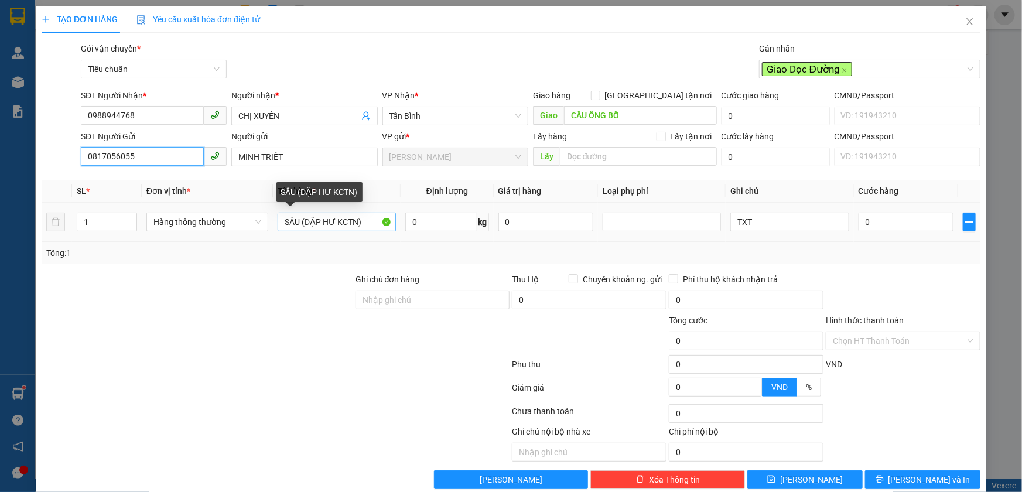
type input "0817056055"
drag, startPoint x: 361, startPoint y: 220, endPoint x: 297, endPoint y: 222, distance: 63.9
click at [297, 222] on input "SẦU (DẬP HƯ KCTN)" at bounding box center [337, 222] width 118 height 19
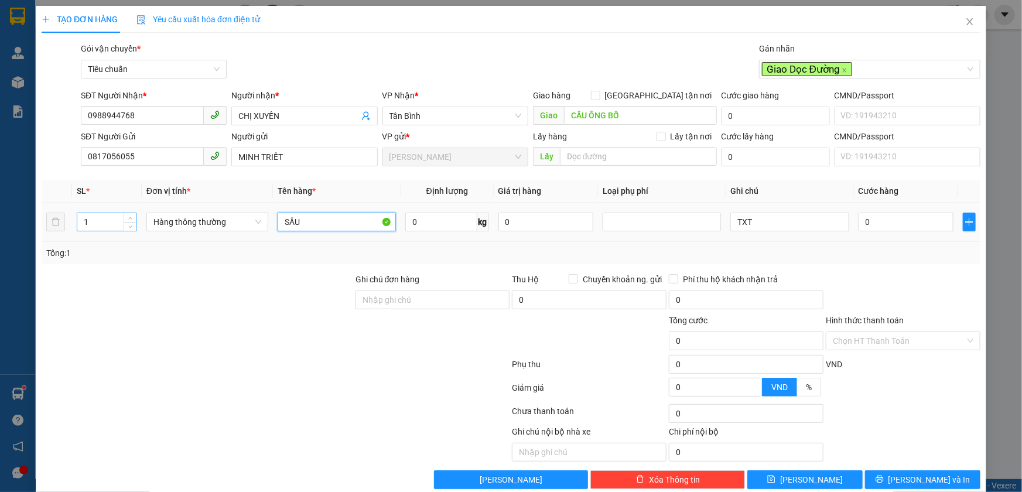
type input "SẦU"
drag, startPoint x: 105, startPoint y: 220, endPoint x: 81, endPoint y: 221, distance: 24.0
click at [81, 221] on input "1" at bounding box center [106, 222] width 59 height 18
type input "2"
drag, startPoint x: 137, startPoint y: 257, endPoint x: 418, endPoint y: 228, distance: 282.5
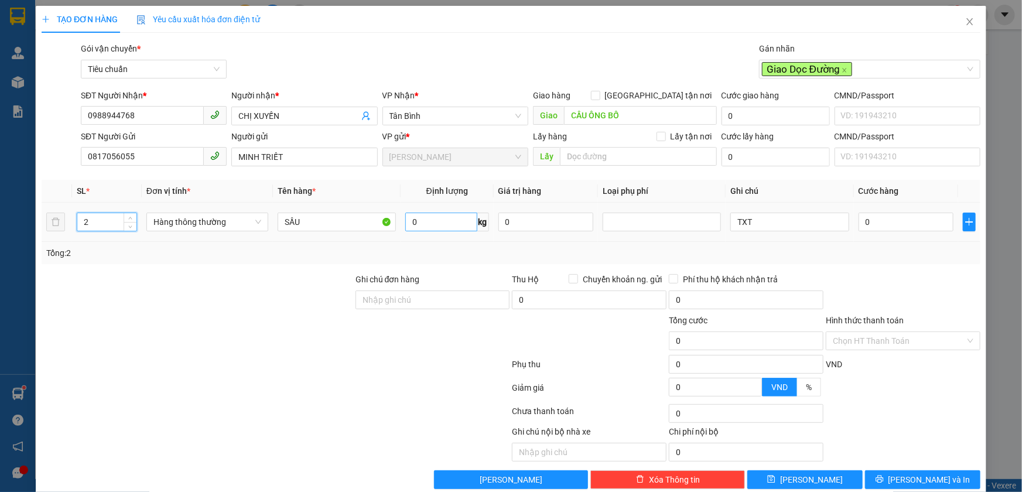
click at [139, 257] on div "Tổng: 2" at bounding box center [220, 253] width 348 height 13
click at [449, 223] on input "0" at bounding box center [441, 222] width 72 height 19
type input "20"
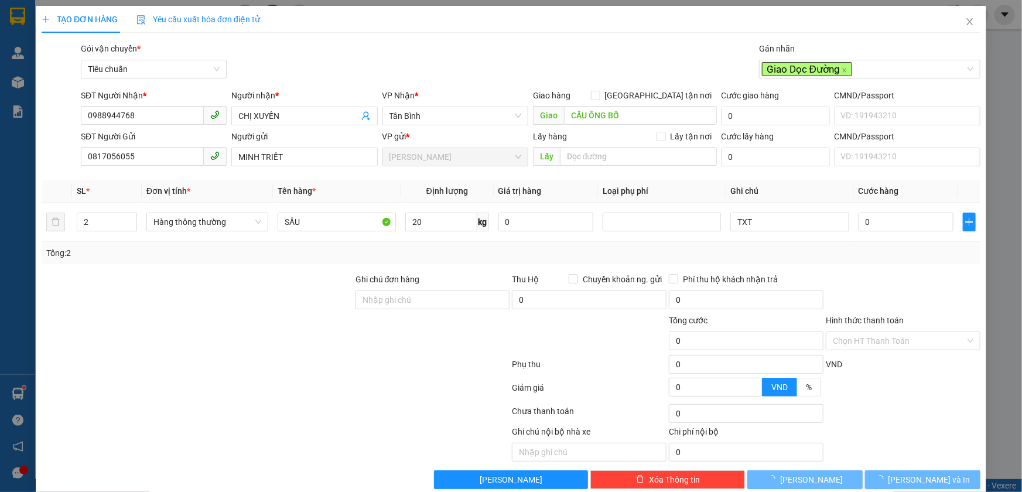
click at [402, 355] on div at bounding box center [275, 366] width 470 height 23
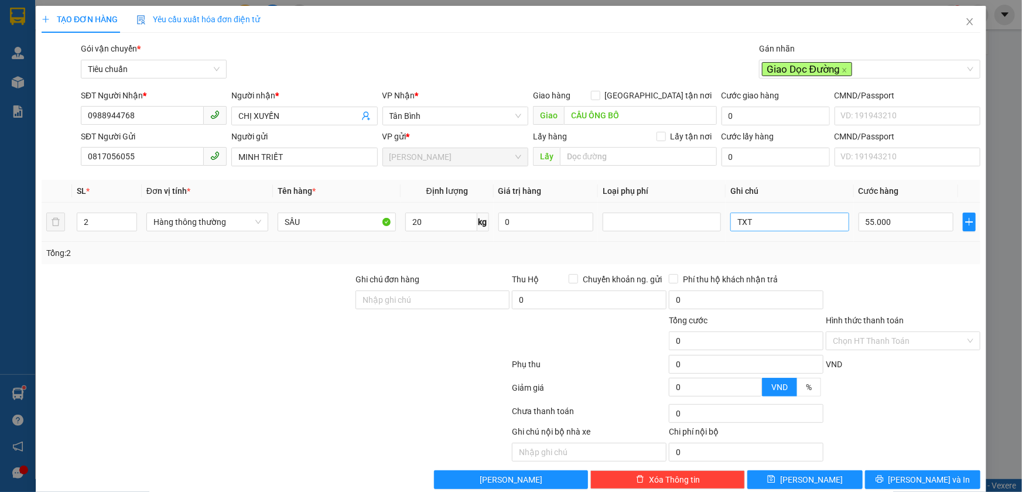
type input "55.000"
drag, startPoint x: 782, startPoint y: 227, endPoint x: 714, endPoint y: 227, distance: 68.5
click at [714, 227] on tr "2 Hàng thông thường SẦU 20 kg 0 TXT 55.000" at bounding box center [511, 222] width 939 height 39
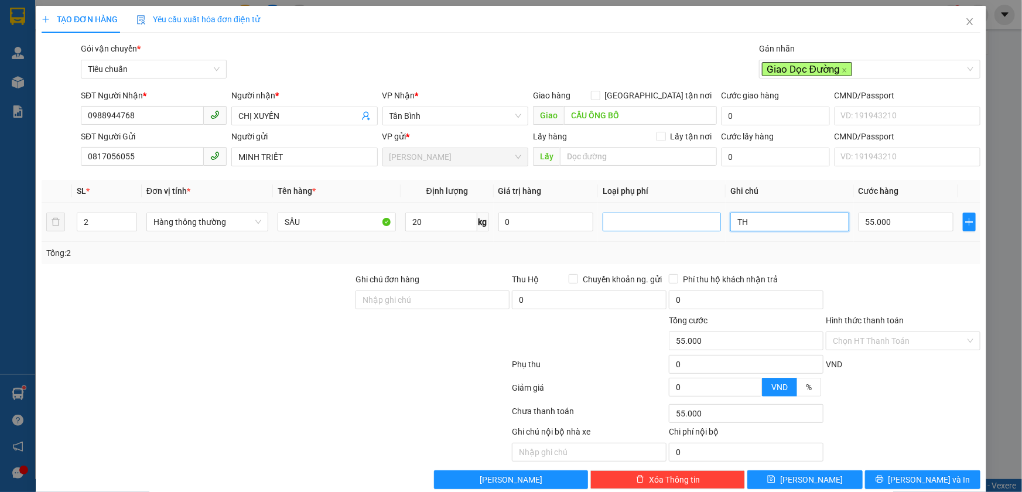
type input "T"
type input "B"
type input "2 BAO"
click at [892, 227] on input "55.000" at bounding box center [905, 222] width 95 height 19
type input "1"
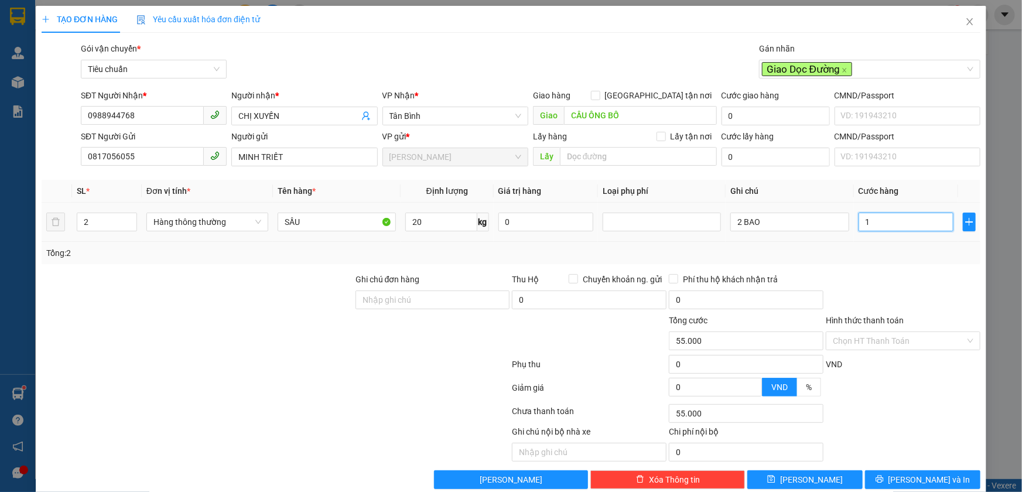
type input "1"
type input "11"
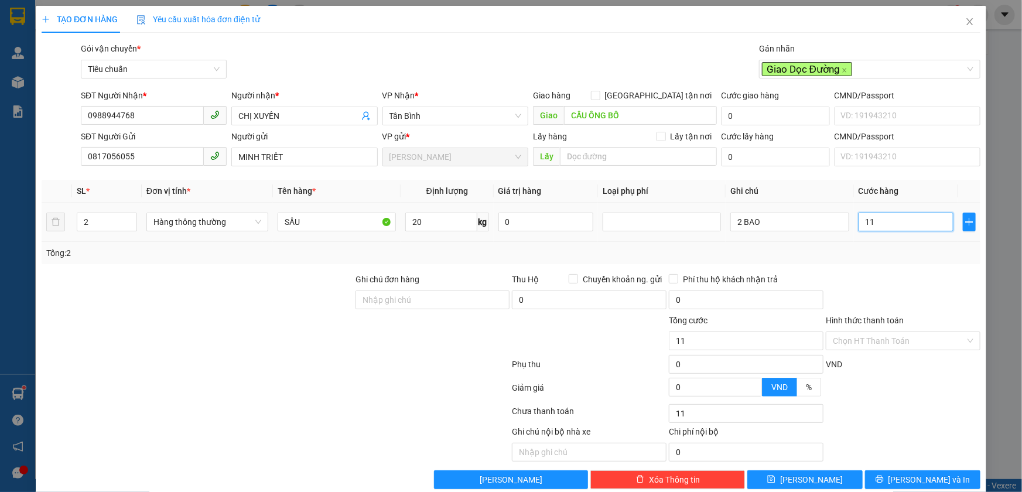
type input "110"
type input "110.000"
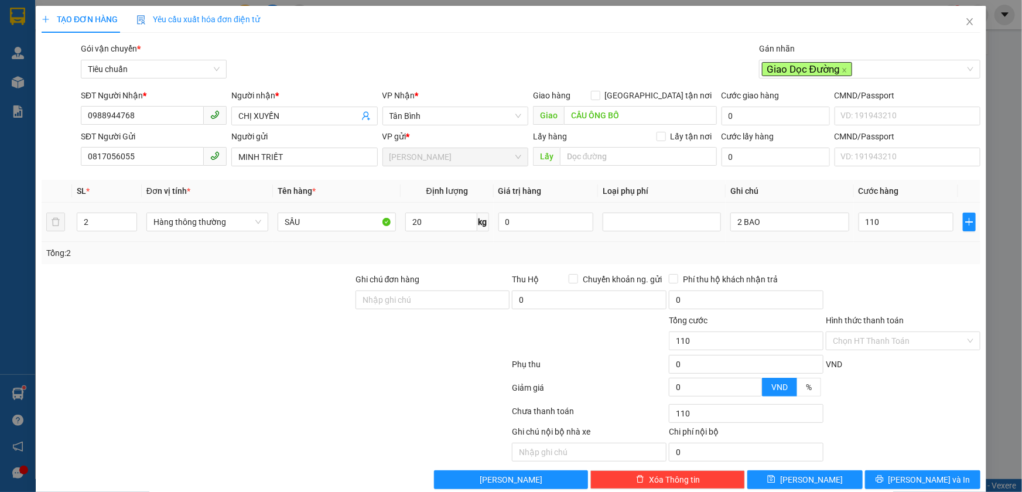
type input "110.000"
click at [890, 240] on td "110.000" at bounding box center [906, 222] width 105 height 39
click at [660, 222] on div at bounding box center [662, 222] width 112 height 14
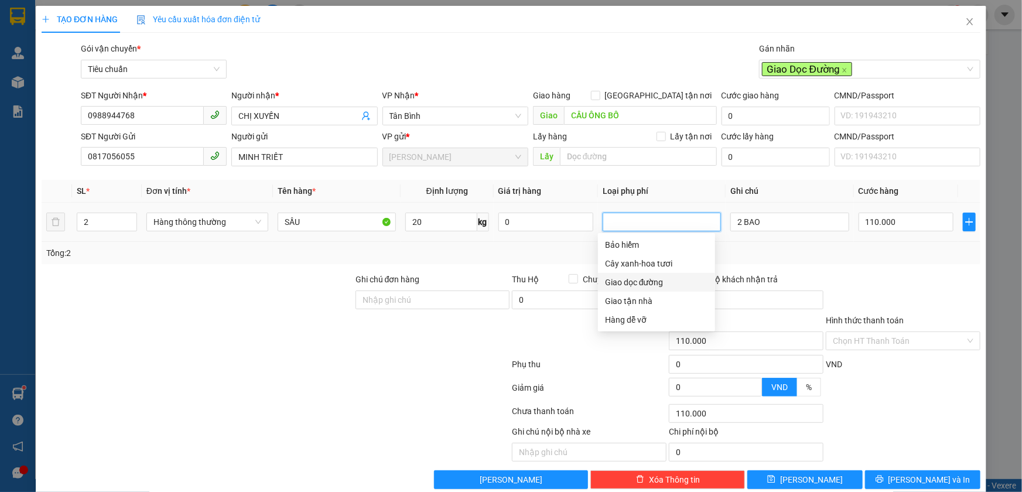
click at [662, 281] on div "Giao dọc đường" at bounding box center [656, 282] width 103 height 13
type input "95.000"
type input "55.000"
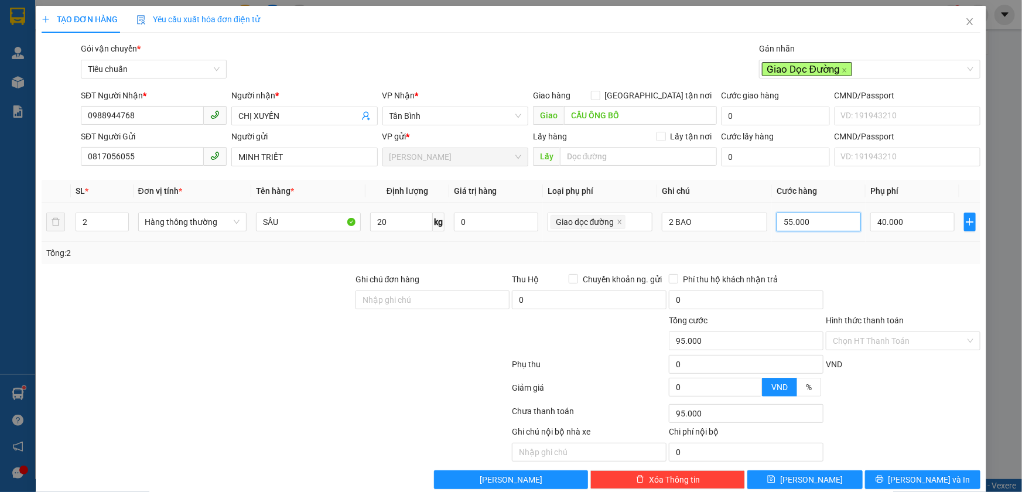
click at [799, 220] on input "55.000" at bounding box center [819, 222] width 84 height 19
type input "40.001"
type input "1"
type input "40.011"
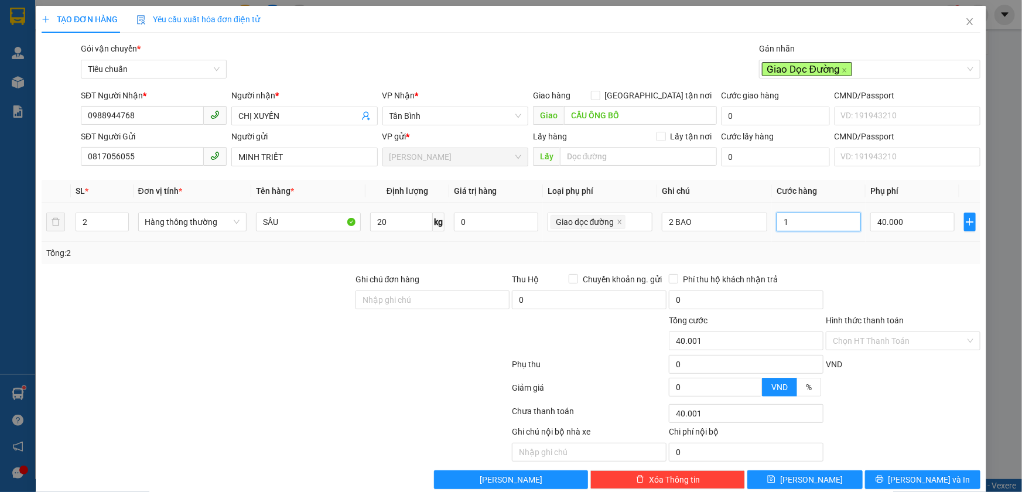
type input "40.011"
type input "11"
type input "40.110"
type input "110"
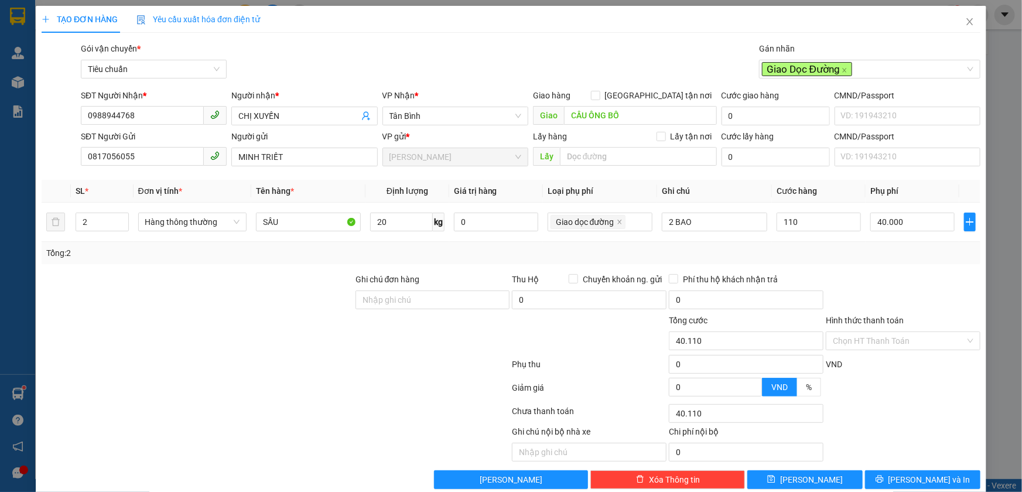
type input "150.000"
type input "110.000"
click at [835, 253] on div "Tổng: 2" at bounding box center [510, 253] width 929 height 13
click at [702, 225] on input "2 BAO" at bounding box center [714, 222] width 105 height 19
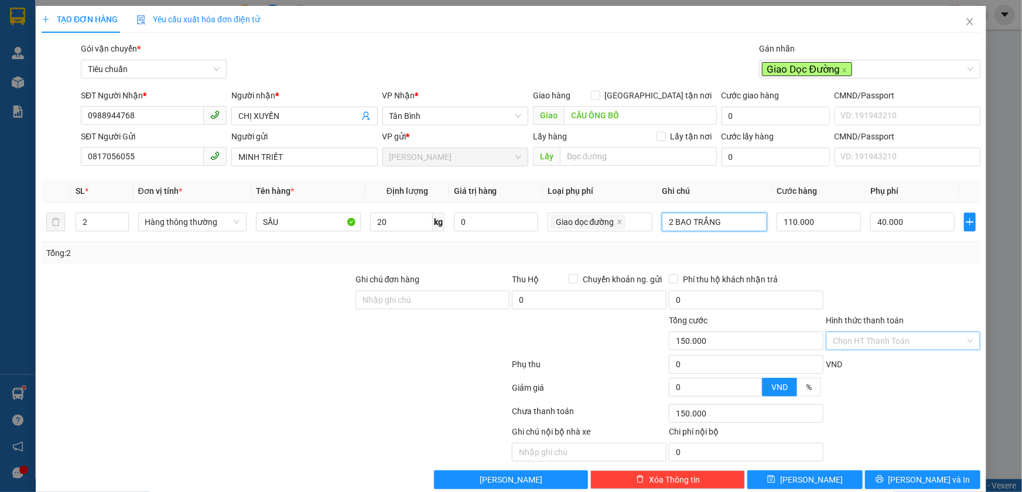
type input "2 BAO TRẮNG"
click at [858, 344] on input "Hình thức thanh toán" at bounding box center [899, 341] width 132 height 18
click at [857, 366] on div "Tại văn phòng" at bounding box center [895, 363] width 139 height 13
type input "0"
click at [868, 267] on div "Transit Pickup Surcharge Ids Transit Deliver Surcharge Ids Transit Deliver Surc…" at bounding box center [511, 265] width 939 height 447
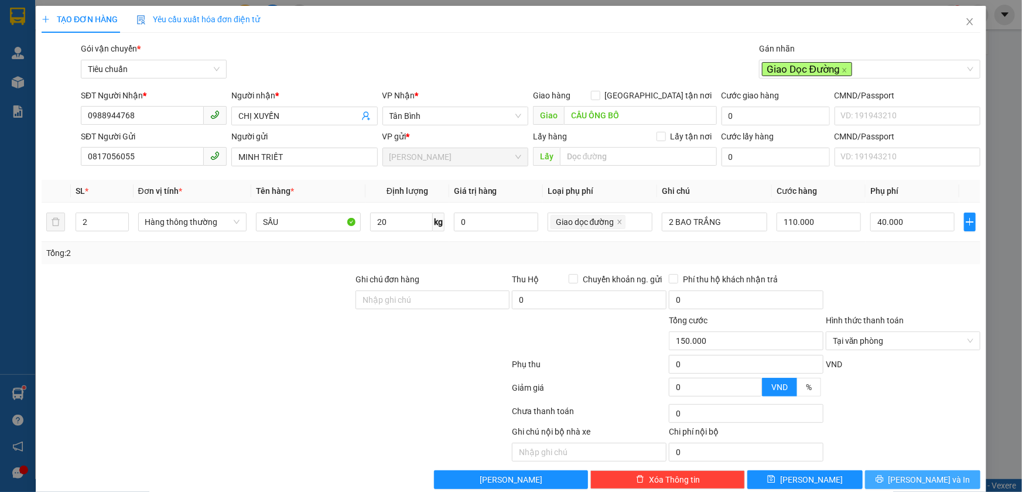
click at [910, 476] on span "[PERSON_NAME] và In" at bounding box center [929, 479] width 82 height 13
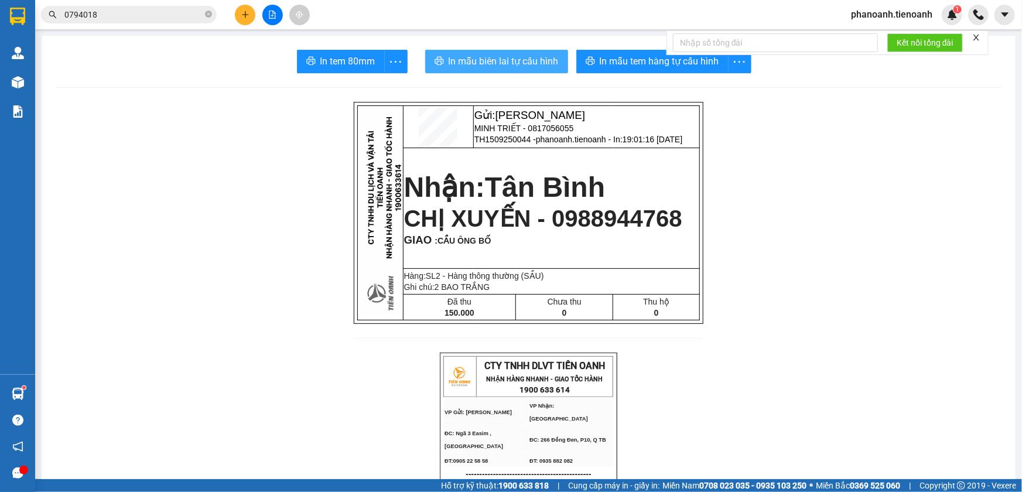
click at [493, 58] on span "In mẫu biên lai tự cấu hình" at bounding box center [504, 61] width 110 height 15
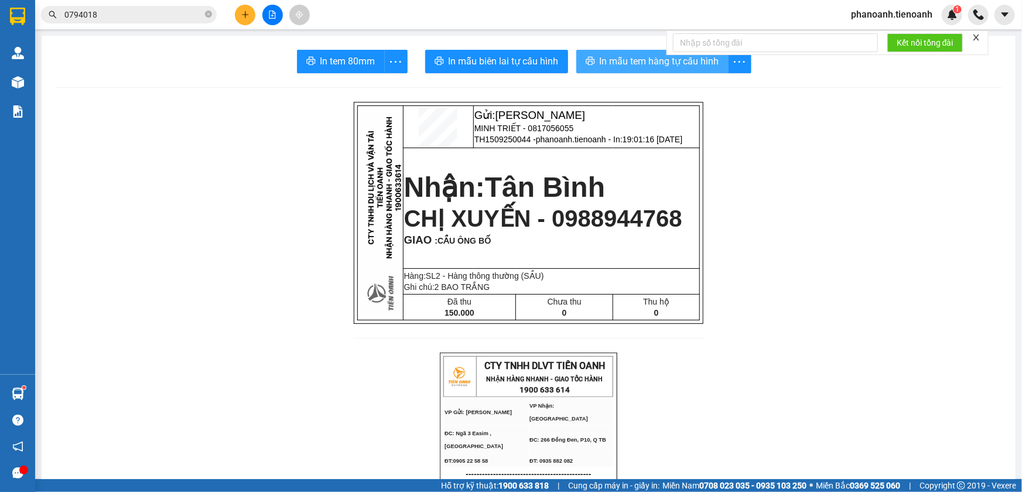
click at [635, 65] on span "In mẫu tem hàng tự cấu hình" at bounding box center [659, 61] width 119 height 15
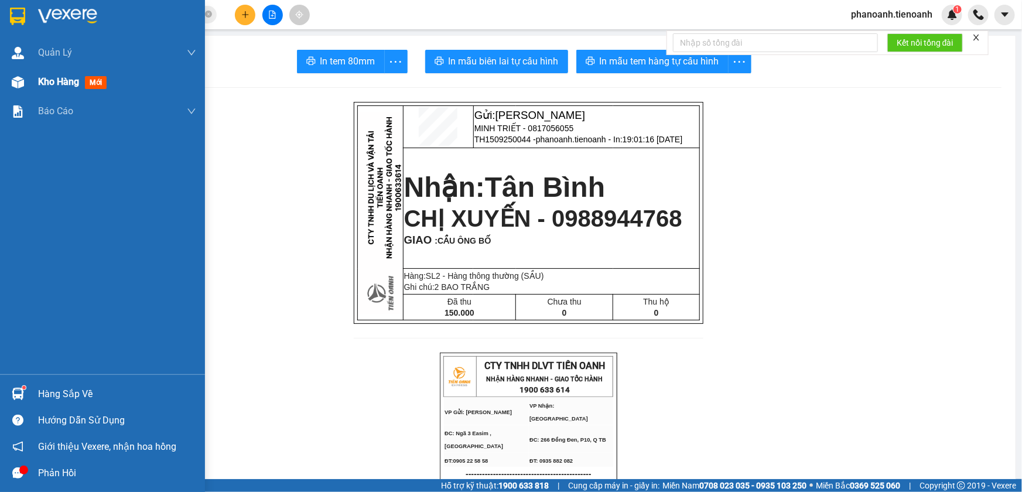
click at [26, 83] on div at bounding box center [18, 82] width 20 height 20
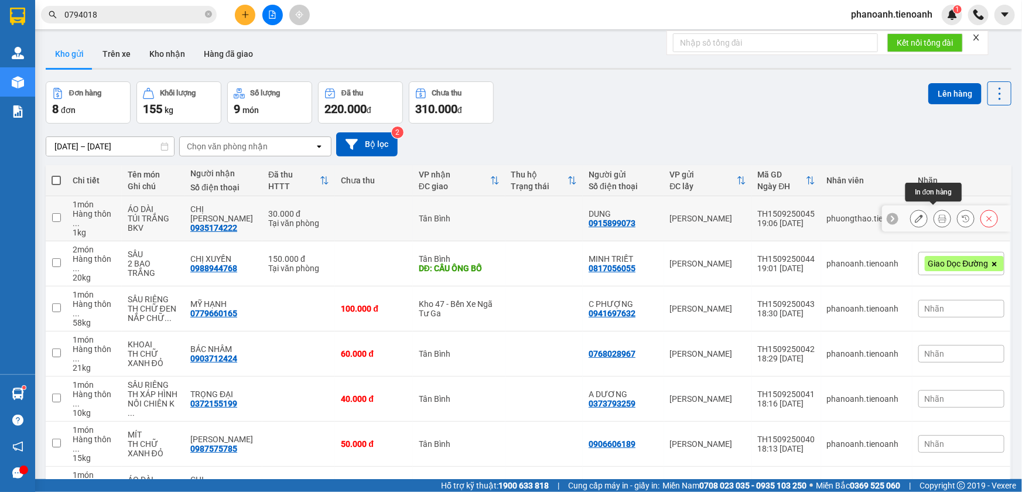
click at [937, 220] on button at bounding box center [942, 218] width 16 height 20
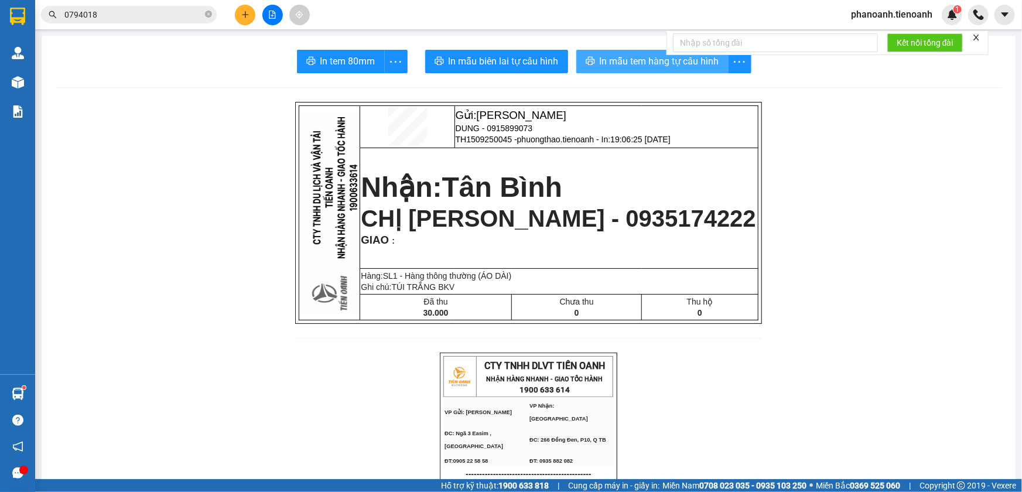
click at [650, 64] on span "In mẫu tem hàng tự cấu hình" at bounding box center [659, 61] width 119 height 15
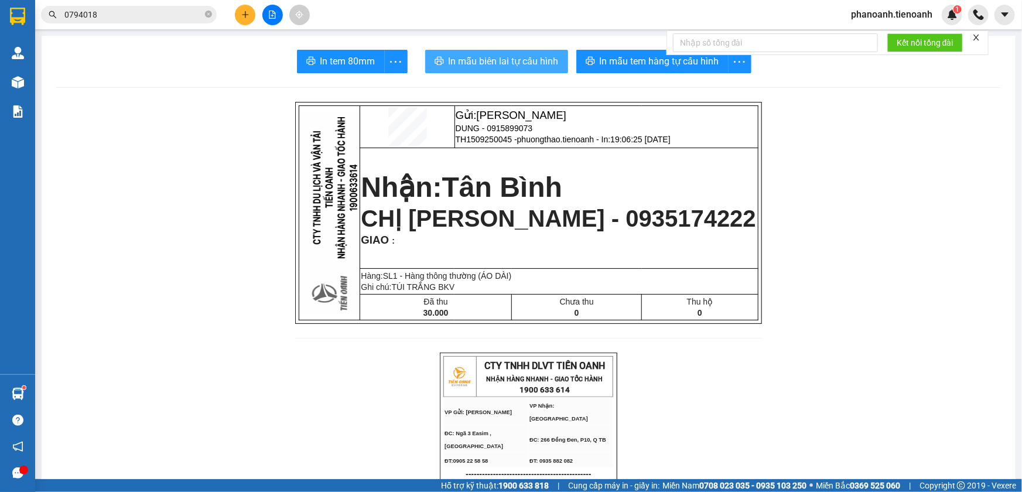
click at [521, 56] on span "In mẫu biên lai tự cấu hình" at bounding box center [504, 61] width 110 height 15
click at [210, 15] on icon "close-circle" at bounding box center [208, 14] width 7 height 7
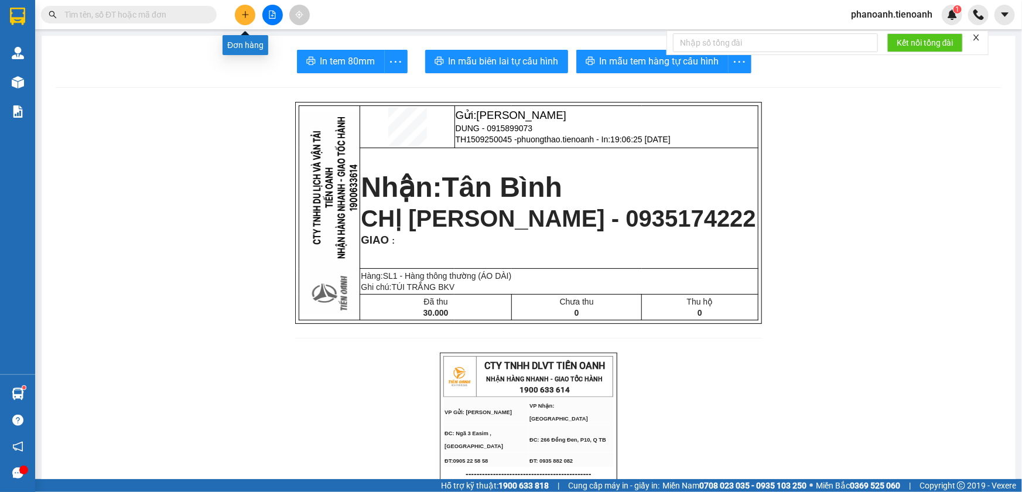
click at [244, 13] on icon "plus" at bounding box center [245, 15] width 8 height 8
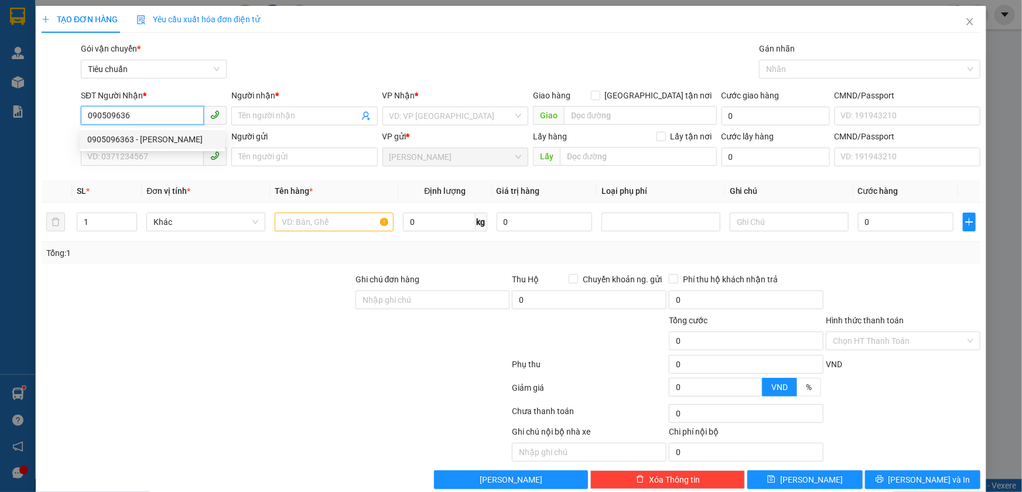
click at [159, 141] on div "0905096363 - [PERSON_NAME]" at bounding box center [152, 139] width 131 height 13
type input "0905096363"
type input "[PERSON_NAME]"
type input "066185006594"
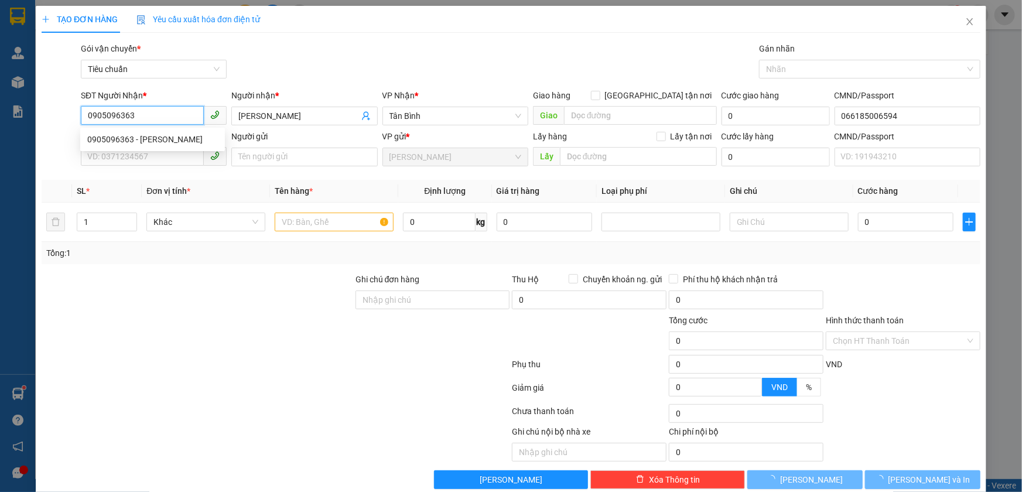
type input "50.000"
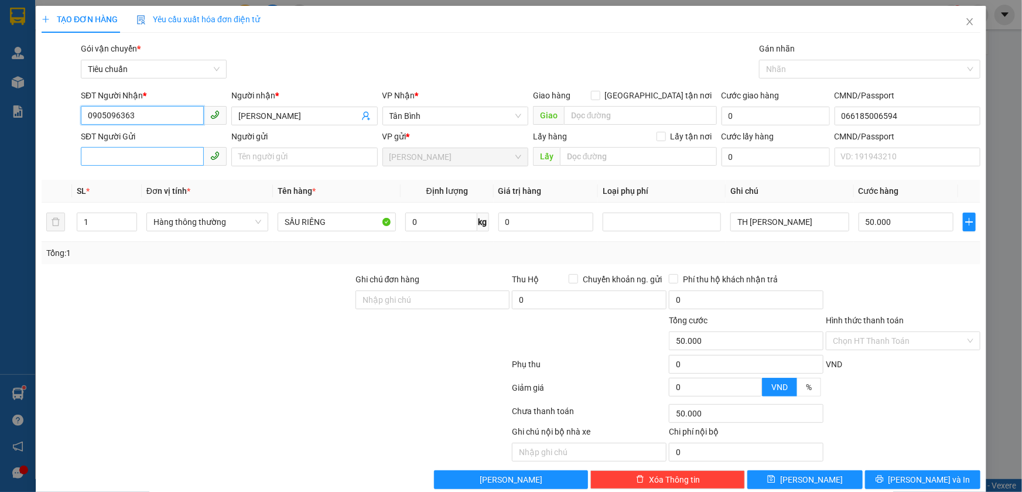
type input "0905096363"
click at [145, 157] on input "SĐT Người Gửi" at bounding box center [142, 156] width 123 height 19
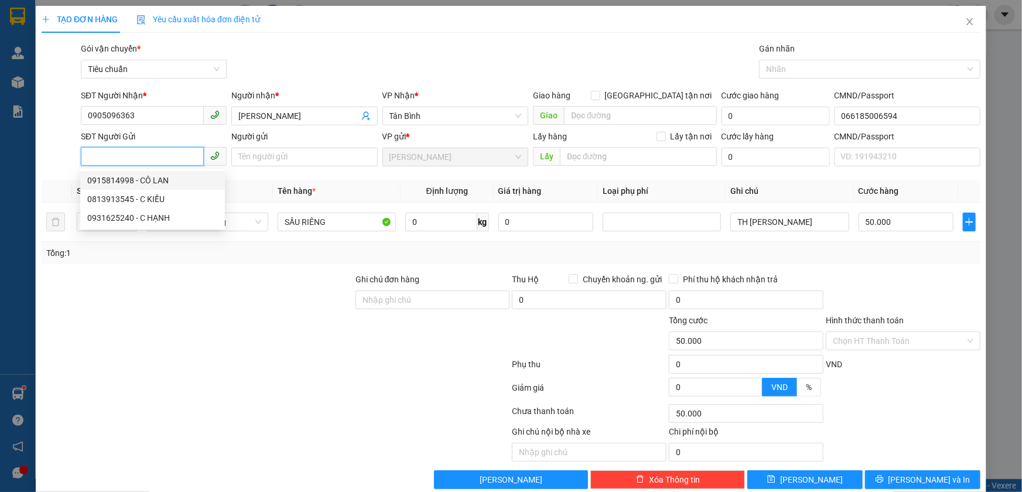
click at [172, 177] on div "0915814998 - CÔ LAN" at bounding box center [152, 180] width 131 height 13
type input "0915814998"
type input "CÔ LAN"
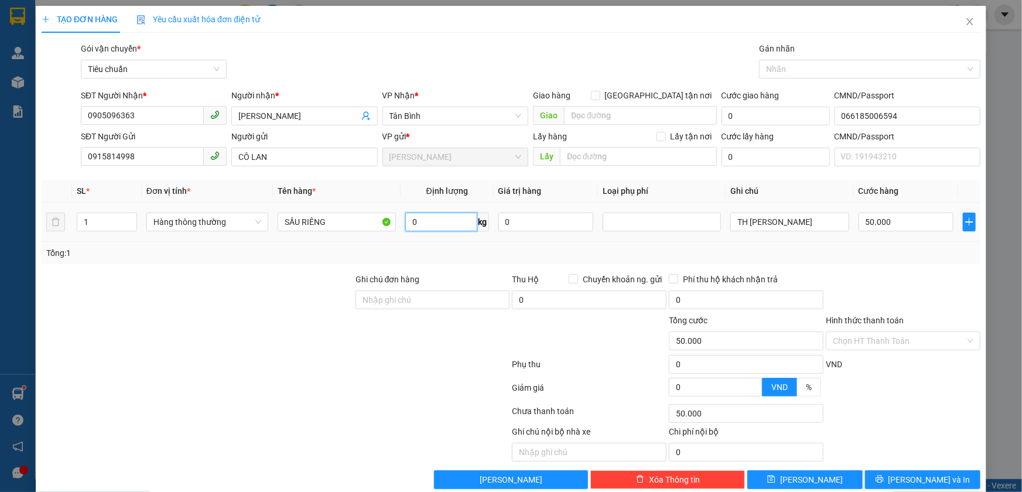
click at [438, 224] on input "0" at bounding box center [441, 222] width 72 height 19
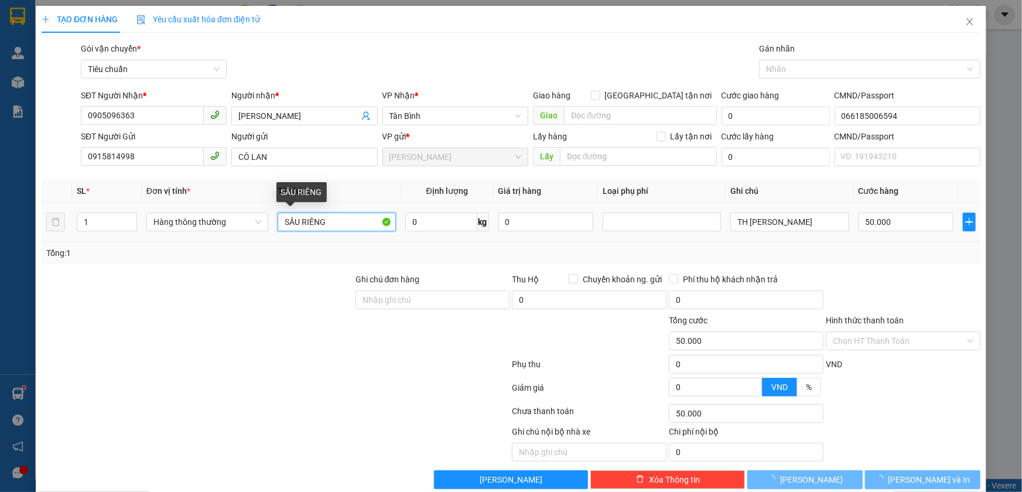
drag, startPoint x: 343, startPoint y: 218, endPoint x: 269, endPoint y: 222, distance: 73.9
click at [273, 223] on td "SẦU RIÊNG" at bounding box center [337, 222] width 128 height 39
type input "0"
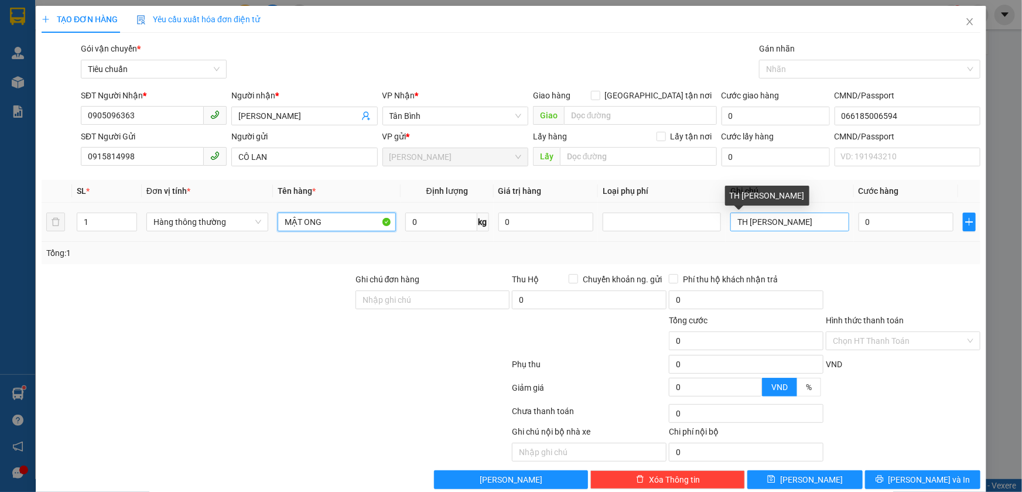
type input "MẬT ONG"
drag, startPoint x: 801, startPoint y: 223, endPoint x: 724, endPoint y: 218, distance: 77.4
click at [730, 220] on input "TH [PERSON_NAME]" at bounding box center [789, 222] width 118 height 19
type input "M"
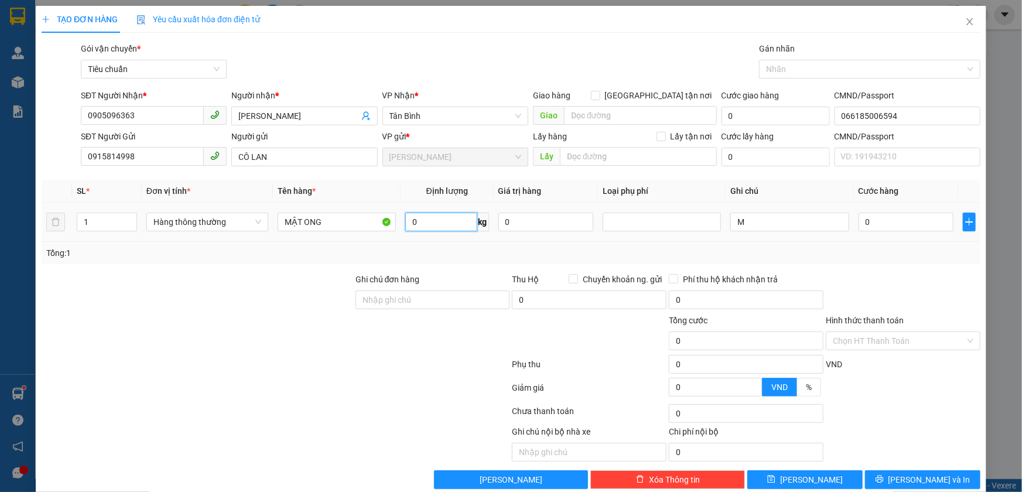
click at [434, 225] on input "0" at bounding box center [441, 222] width 72 height 19
type input "11"
click at [353, 263] on div "Tổng: 1" at bounding box center [511, 253] width 939 height 22
type input "50.000"
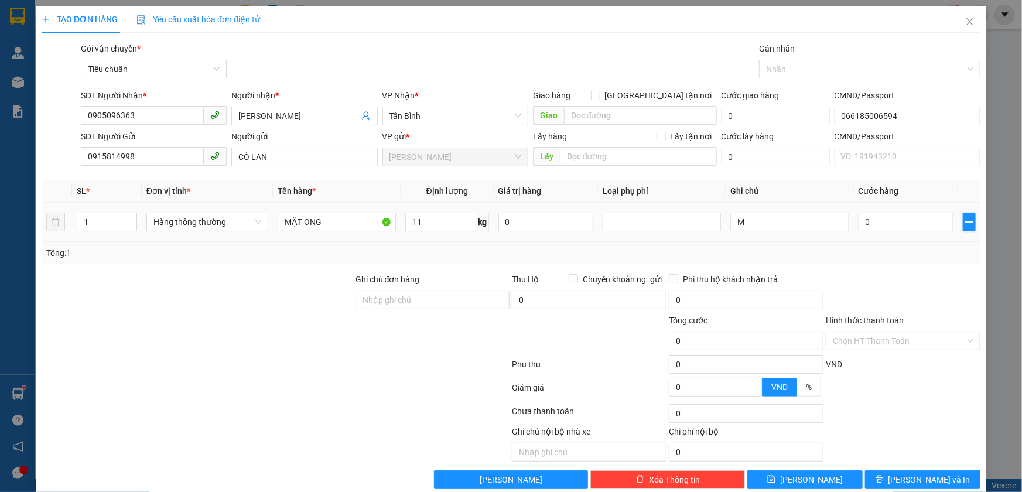
type input "50.000"
click at [759, 220] on input "M" at bounding box center [789, 222] width 118 height 19
type input "THÙNG XỐP VÀNG DÁN BK XANH LÁ"
click at [443, 225] on input "11" at bounding box center [441, 222] width 72 height 19
type input "10"
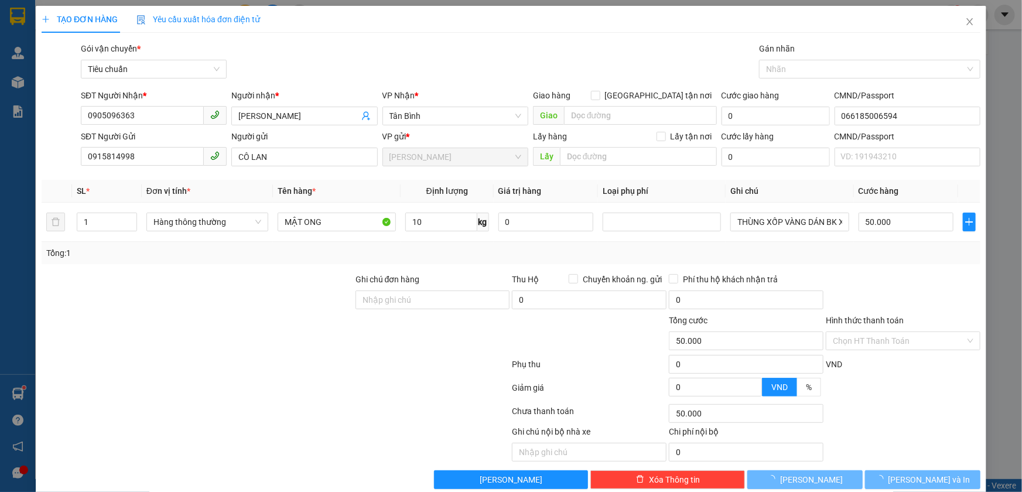
click at [443, 257] on div "Tổng: 1" at bounding box center [510, 253] width 929 height 13
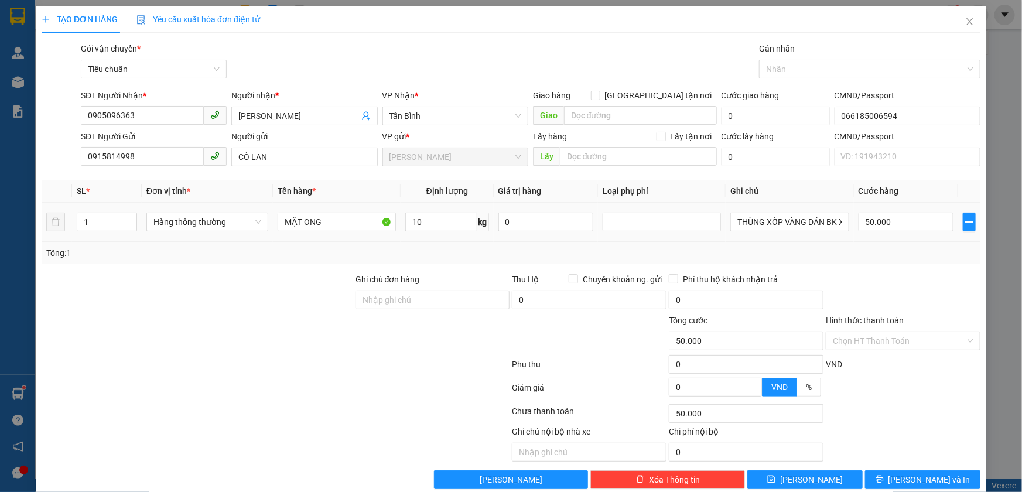
type input "40.000"
click at [905, 342] on input "Hình thức thanh toán" at bounding box center [899, 341] width 132 height 18
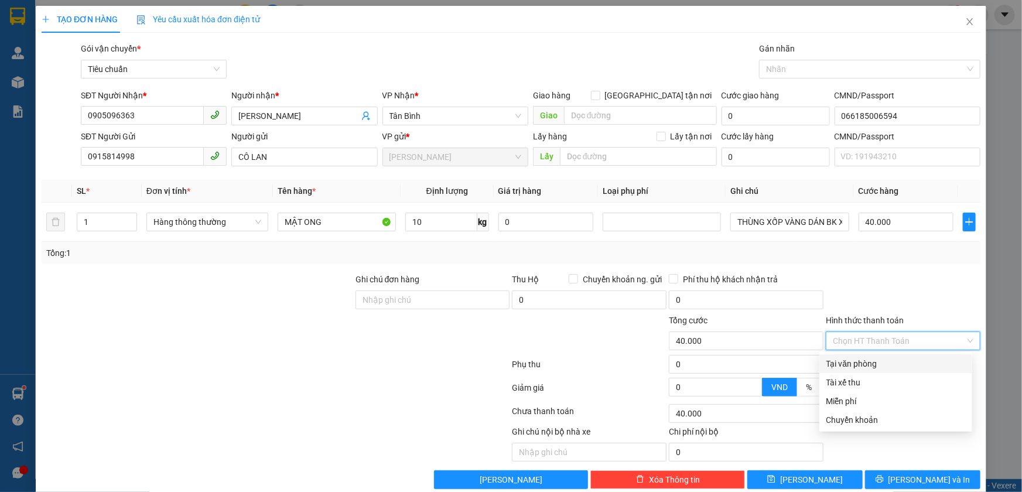
click at [893, 363] on div "Tại văn phòng" at bounding box center [895, 363] width 139 height 13
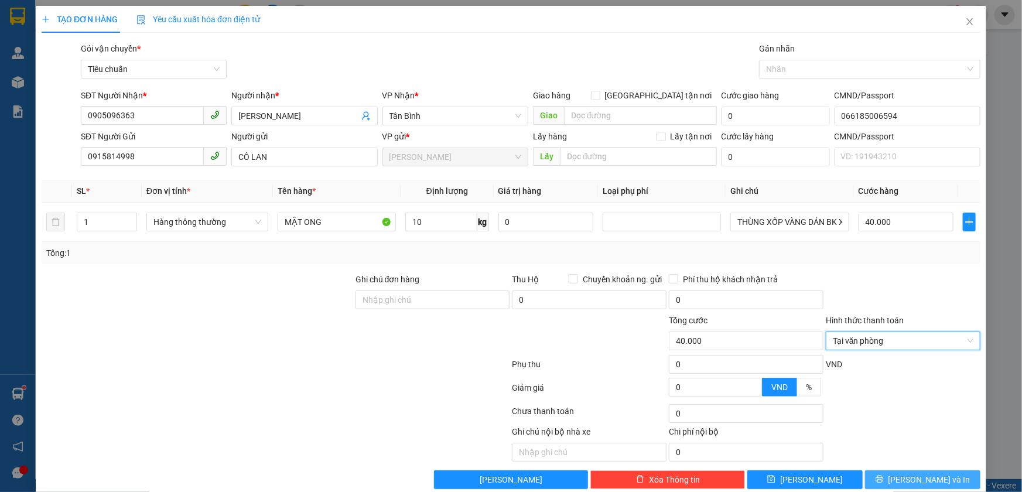
click at [916, 474] on span "[PERSON_NAME] và In" at bounding box center [929, 479] width 82 height 13
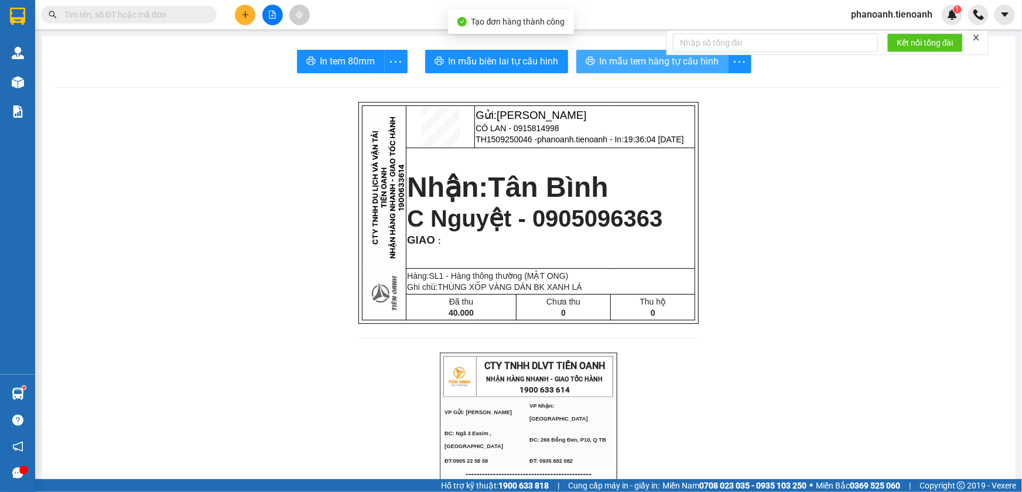
click at [631, 66] on span "In mẫu tem hàng tự cấu hình" at bounding box center [659, 61] width 119 height 15
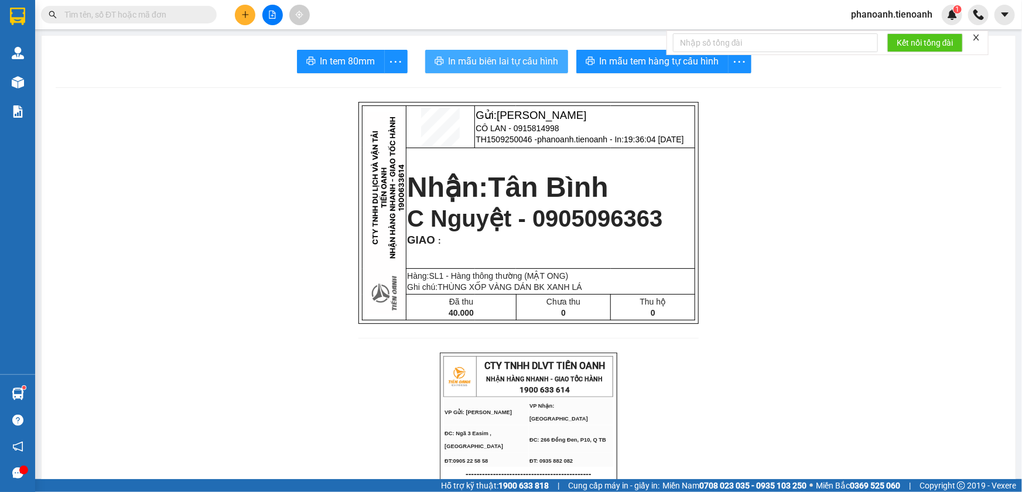
click at [521, 55] on span "In mẫu biên lai tự cấu hình" at bounding box center [504, 61] width 110 height 15
